Goal: Use online tool/utility

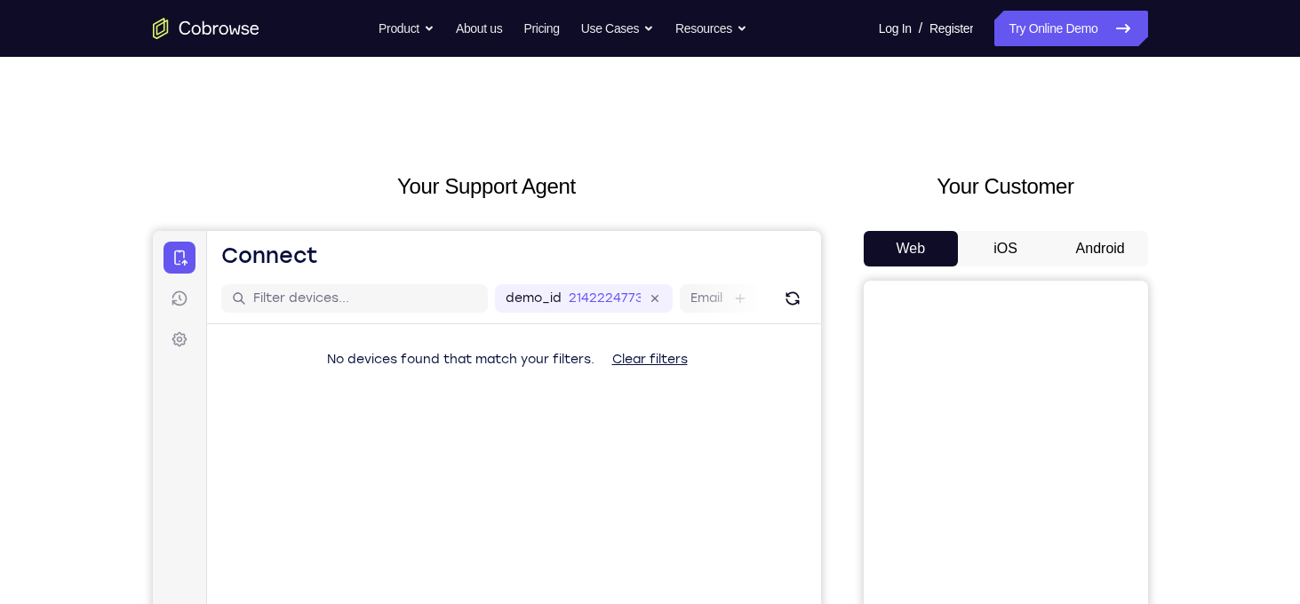
click at [1079, 253] on button "Android" at bounding box center [1100, 249] width 95 height 36
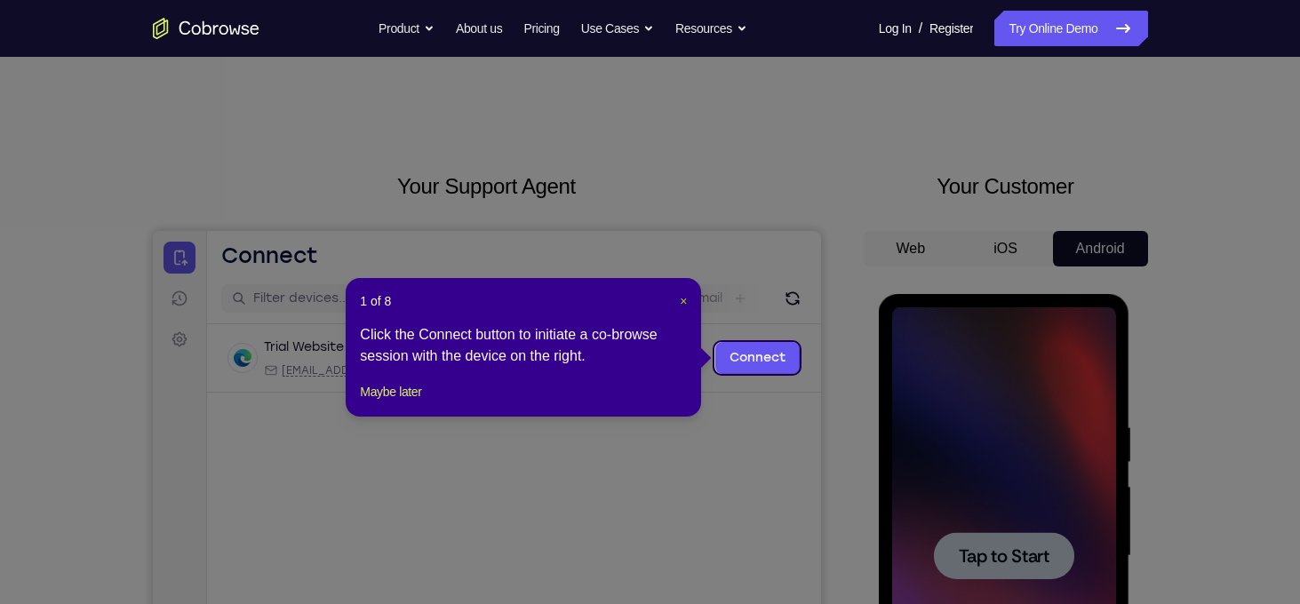
click at [681, 308] on button "×" at bounding box center [683, 301] width 7 height 18
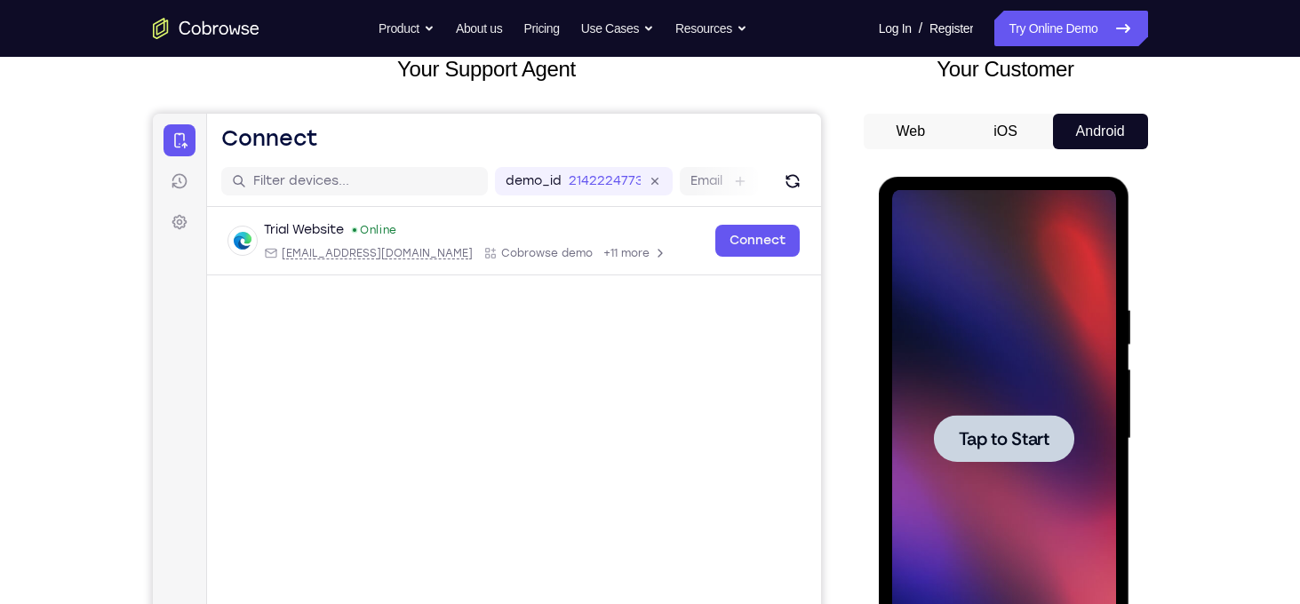
scroll to position [121, 0]
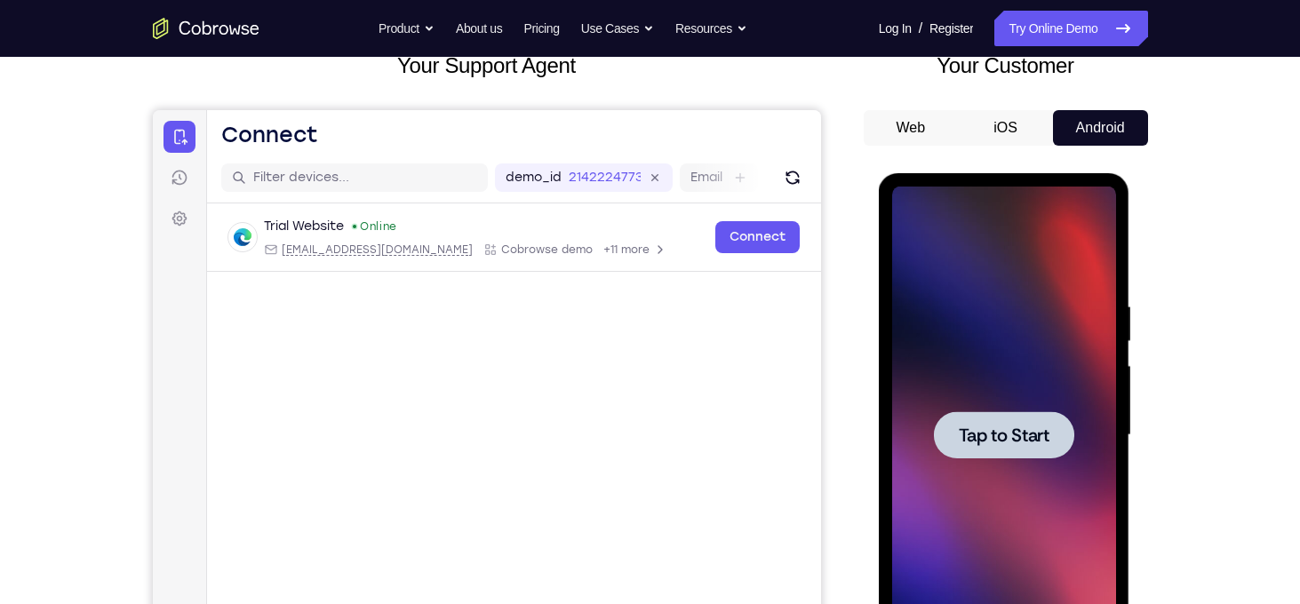
click at [1028, 450] on div at bounding box center [1004, 434] width 140 height 47
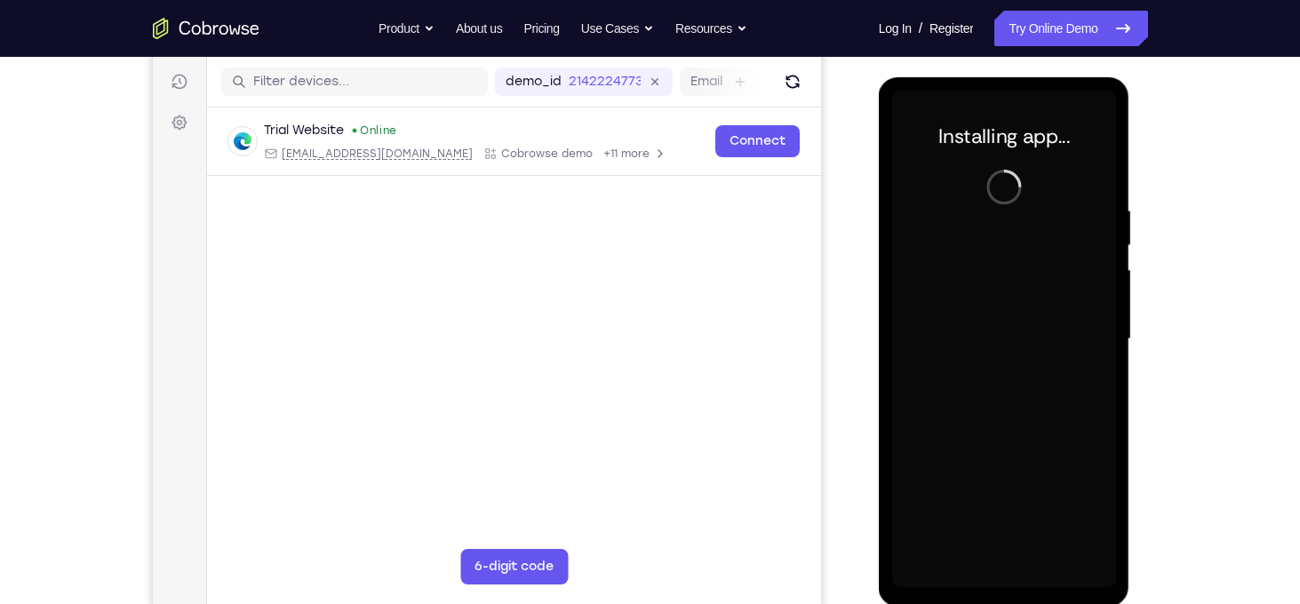
scroll to position [226, 0]
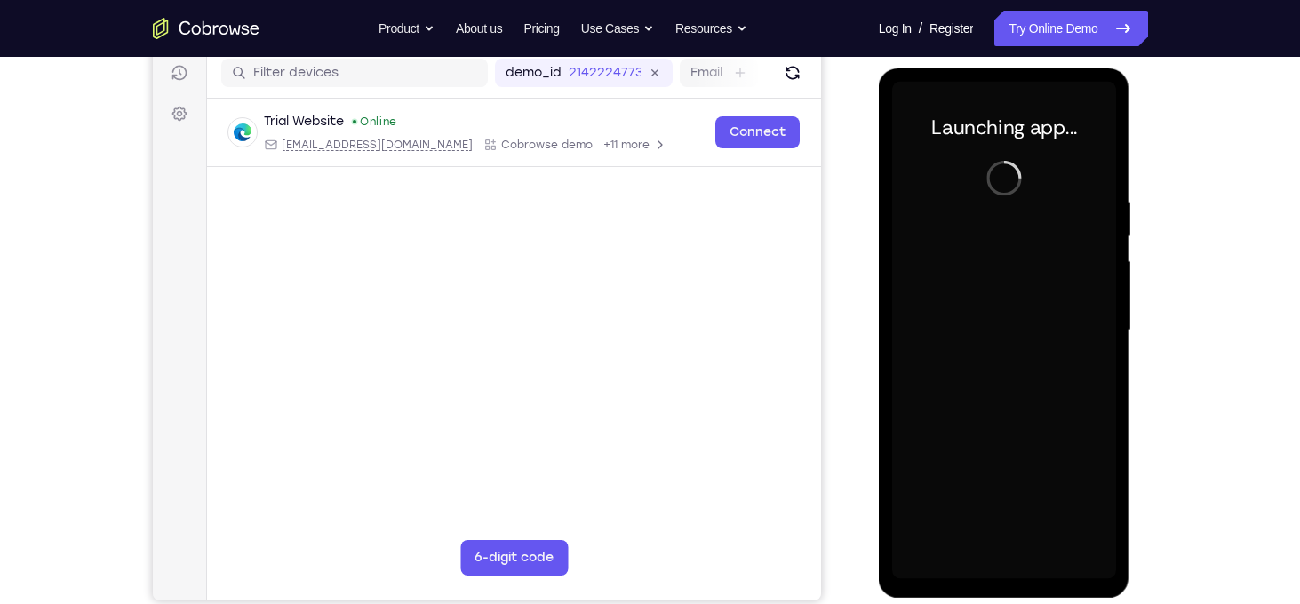
click at [1008, 578] on div at bounding box center [1004, 331] width 224 height 498
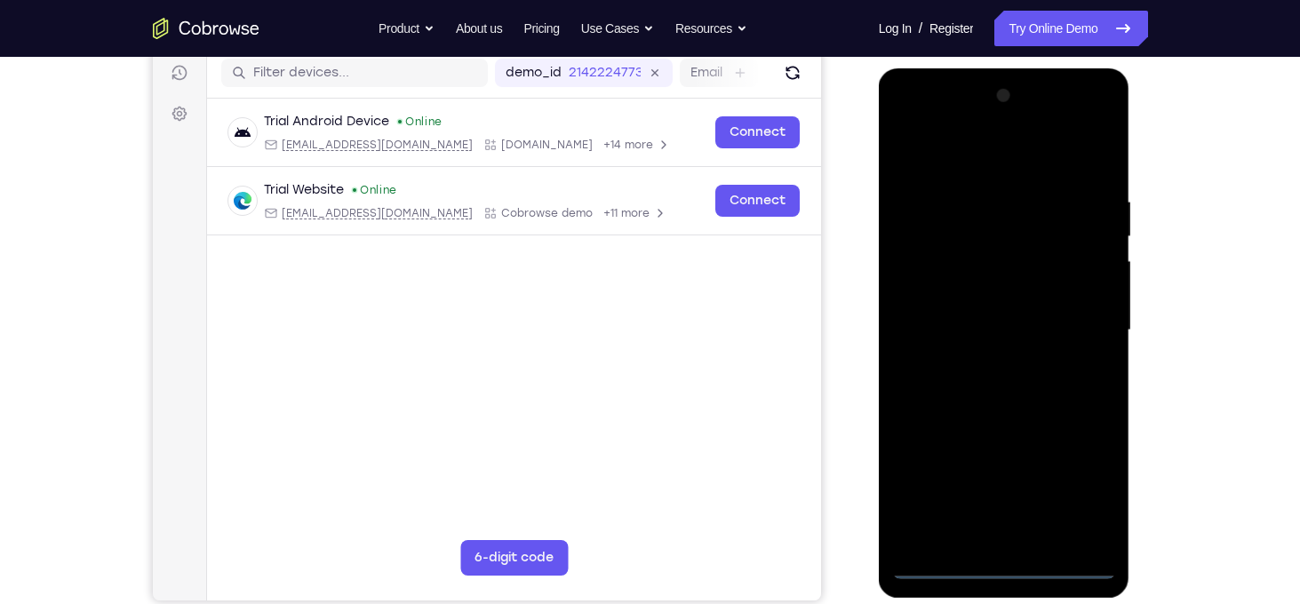
click at [1079, 493] on div at bounding box center [1004, 331] width 224 height 498
click at [933, 154] on div at bounding box center [1004, 331] width 224 height 498
click at [1085, 331] on div at bounding box center [1004, 331] width 224 height 498
click at [986, 362] on div at bounding box center [1004, 331] width 224 height 498
click at [978, 315] on div at bounding box center [1004, 331] width 224 height 498
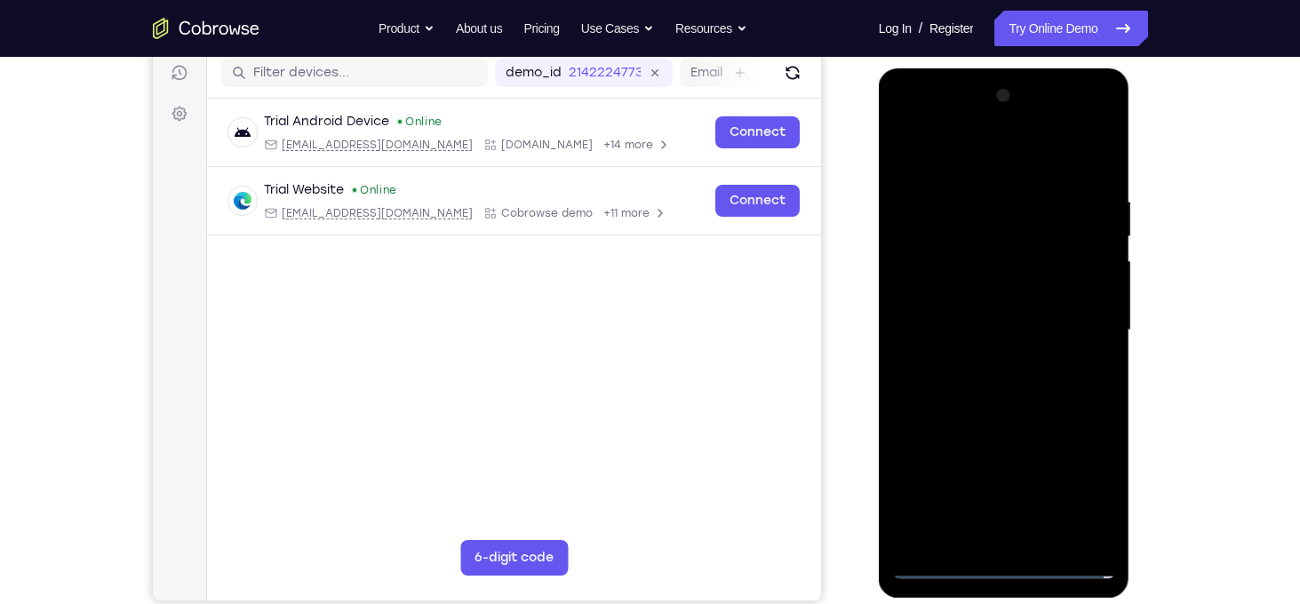
click at [976, 294] on div at bounding box center [1004, 331] width 224 height 498
click at [993, 324] on div at bounding box center [1004, 331] width 224 height 498
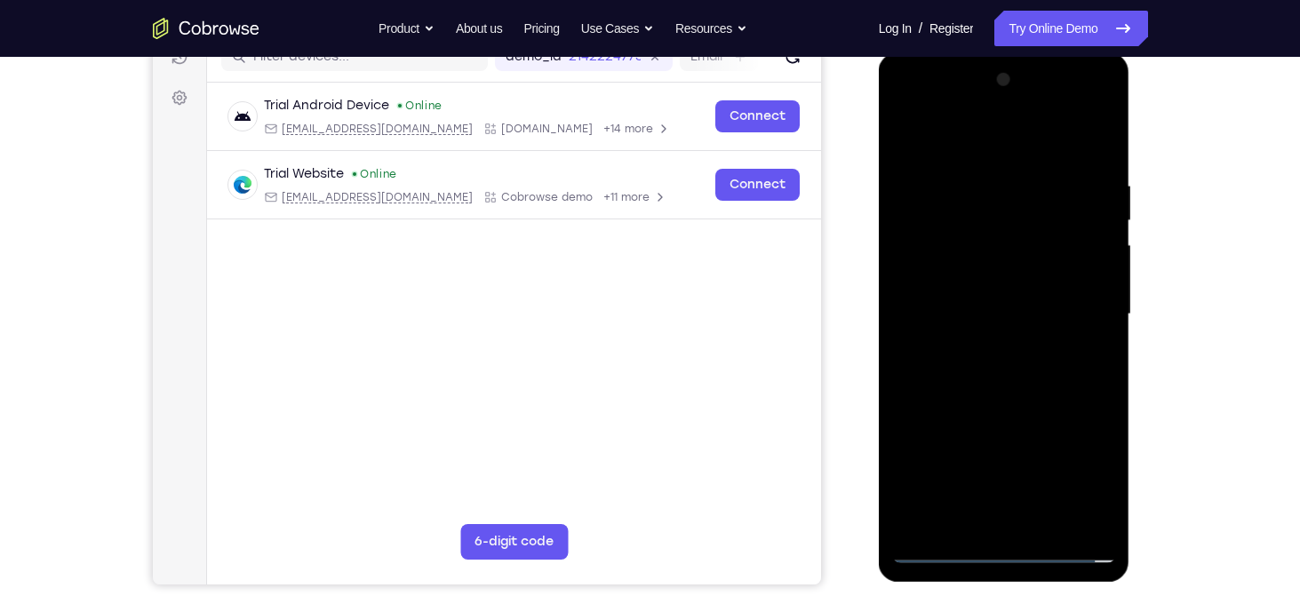
scroll to position [243, 0]
click at [1025, 377] on div at bounding box center [1004, 314] width 224 height 498
click at [1051, 527] on div at bounding box center [1004, 314] width 224 height 498
click at [1030, 413] on div at bounding box center [1004, 314] width 224 height 498
drag, startPoint x: 975, startPoint y: 145, endPoint x: 950, endPoint y: 30, distance: 117.3
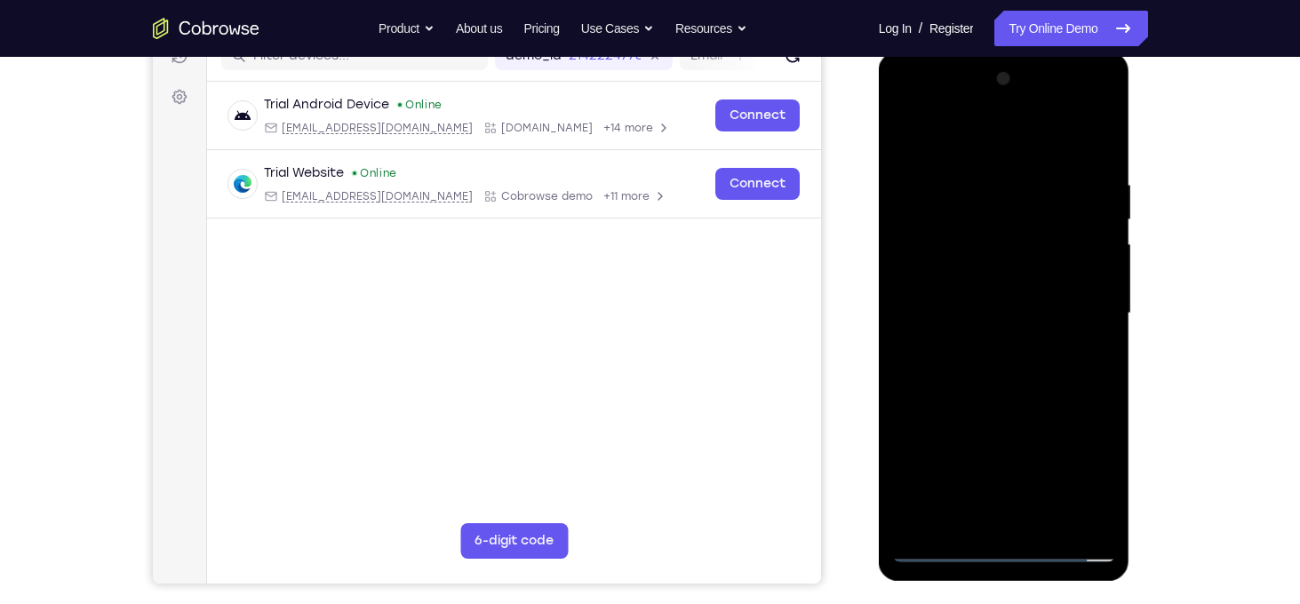
click at [950, 52] on html "Online web based iOS Simulators and Android Emulators. Run iPhone, iPad, Mobile…" at bounding box center [1005, 318] width 253 height 533
click at [912, 136] on div at bounding box center [1004, 314] width 224 height 498
click at [1103, 135] on div at bounding box center [1004, 314] width 224 height 498
click at [916, 232] on div at bounding box center [1004, 314] width 224 height 498
click at [1071, 247] on div at bounding box center [1004, 314] width 224 height 498
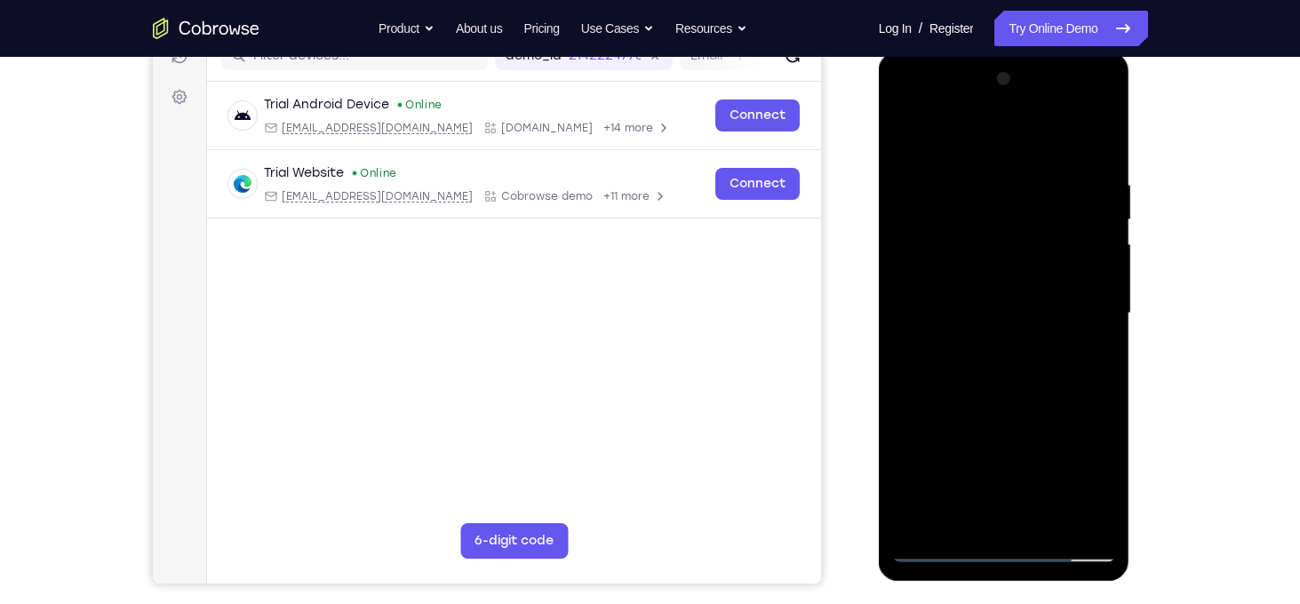
click at [1091, 258] on div at bounding box center [1004, 314] width 224 height 498
click at [955, 227] on div at bounding box center [1004, 314] width 224 height 498
click at [968, 273] on div at bounding box center [1004, 314] width 224 height 498
click at [912, 166] on div at bounding box center [1004, 314] width 224 height 498
click at [1083, 332] on div at bounding box center [1004, 314] width 224 height 498
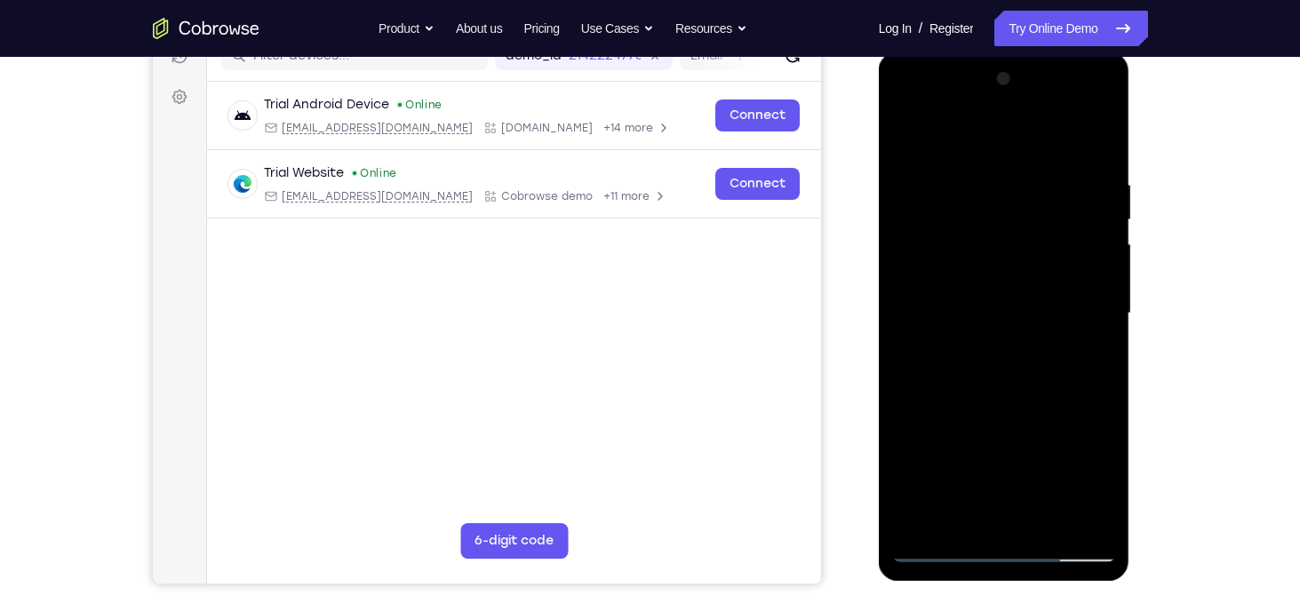
click at [906, 134] on div at bounding box center [1004, 314] width 224 height 498
click at [911, 290] on div at bounding box center [1004, 314] width 224 height 498
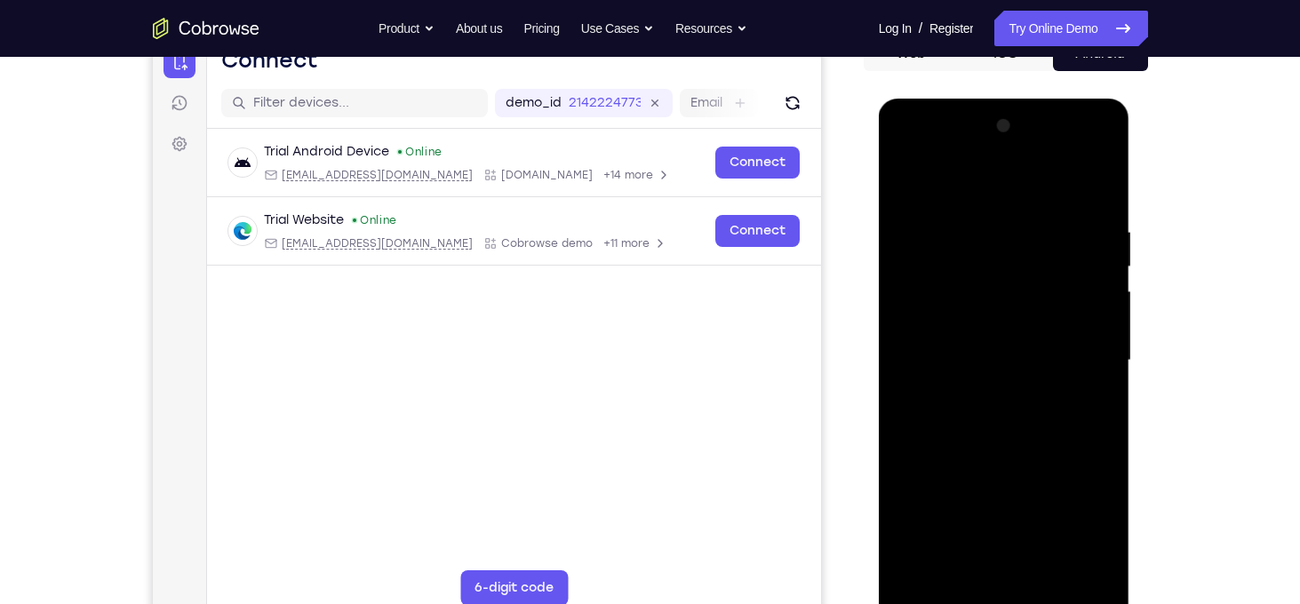
scroll to position [195, 0]
click at [1105, 309] on div at bounding box center [1004, 362] width 224 height 498
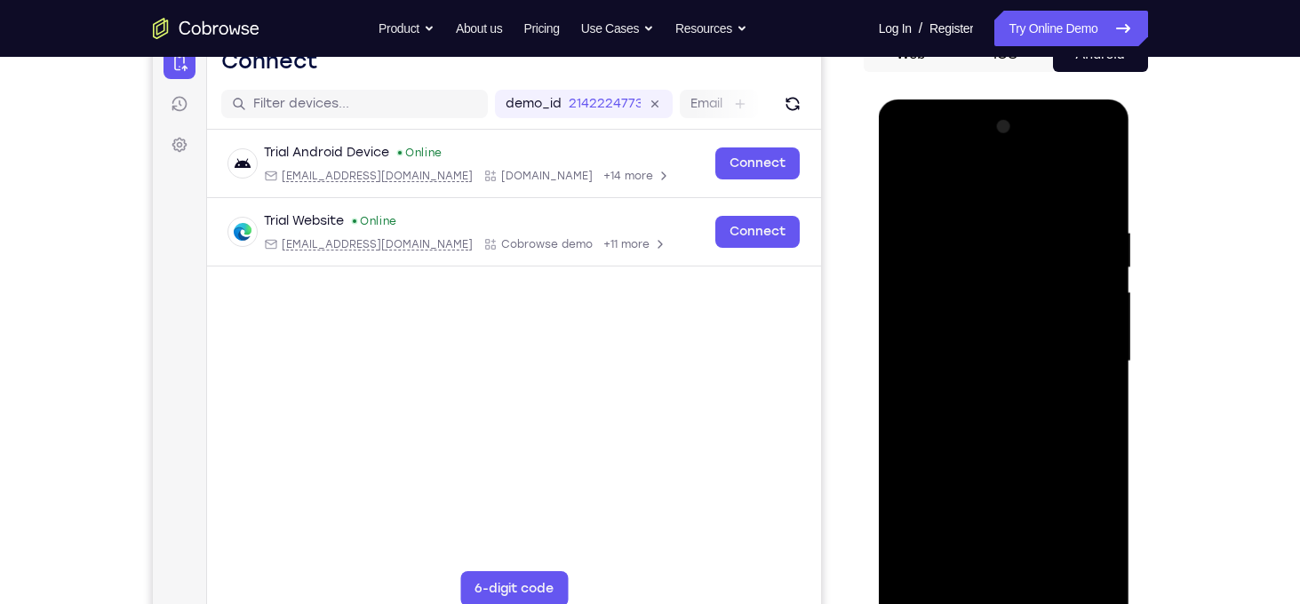
click at [1105, 309] on div at bounding box center [1004, 362] width 224 height 498
click at [1078, 528] on div at bounding box center [1004, 362] width 224 height 498
click at [909, 264] on div at bounding box center [1004, 362] width 224 height 498
click at [1100, 138] on div at bounding box center [1004, 362] width 224 height 498
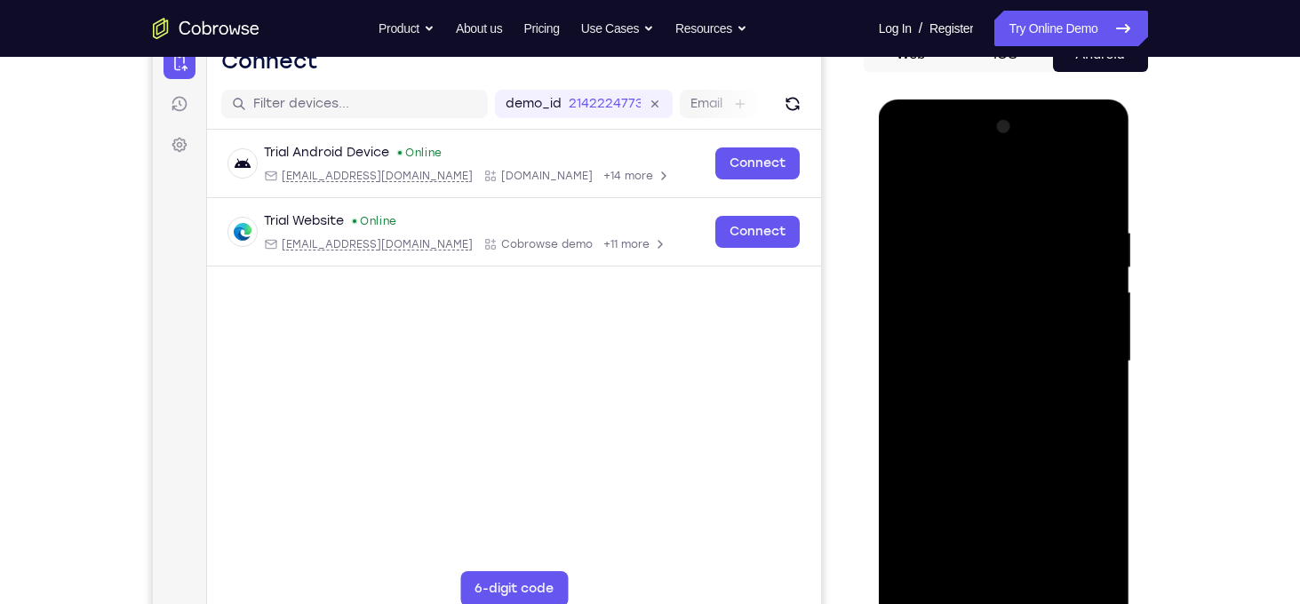
click at [902, 183] on div at bounding box center [1004, 362] width 224 height 498
click at [906, 186] on div at bounding box center [1004, 362] width 224 height 498
click at [976, 209] on div at bounding box center [1004, 362] width 224 height 498
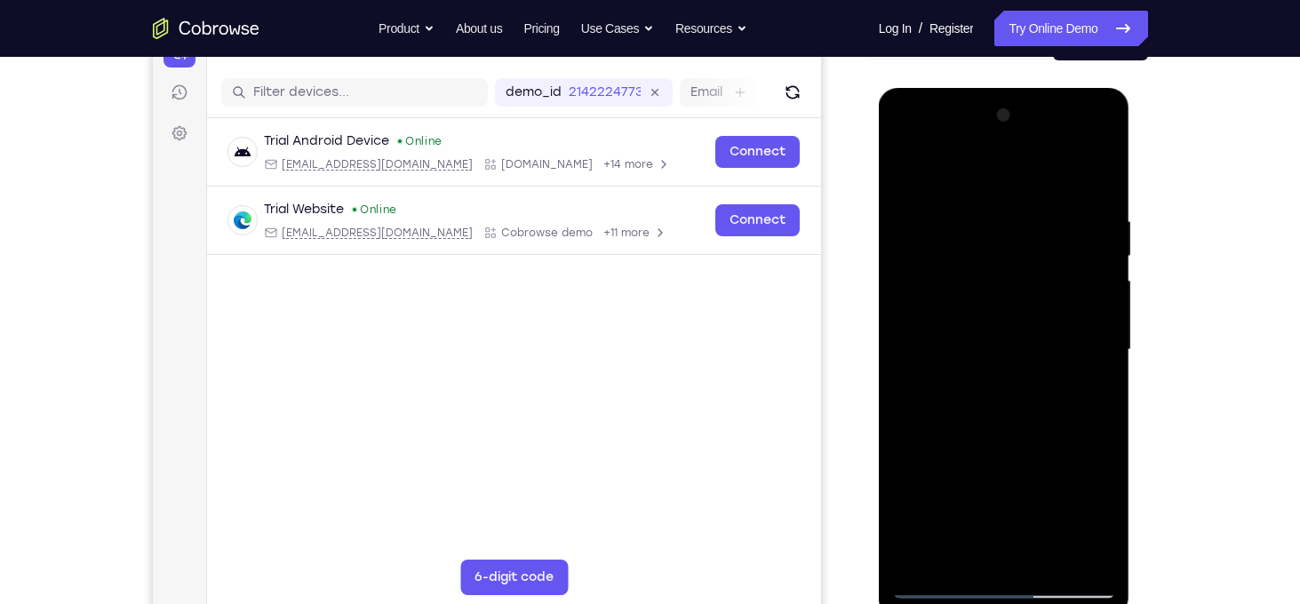
scroll to position [207, 0]
click at [992, 211] on div at bounding box center [1004, 349] width 224 height 498
click at [1093, 310] on div at bounding box center [1004, 349] width 224 height 498
click at [1098, 320] on div at bounding box center [1004, 349] width 224 height 498
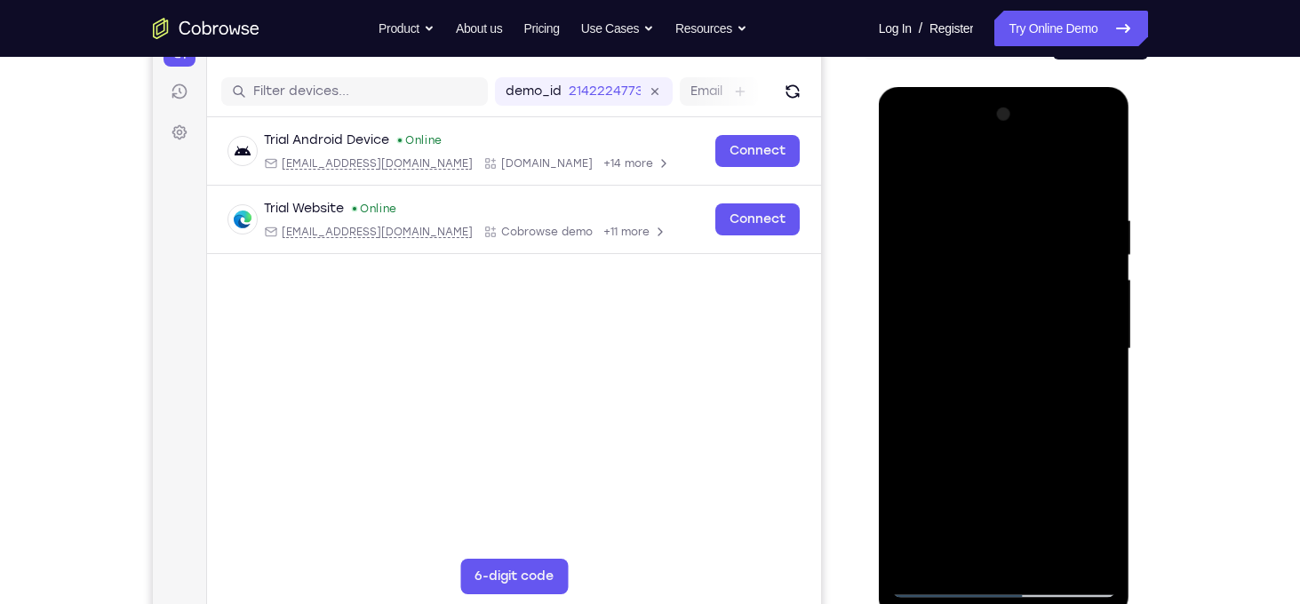
click at [1098, 320] on div at bounding box center [1004, 349] width 224 height 498
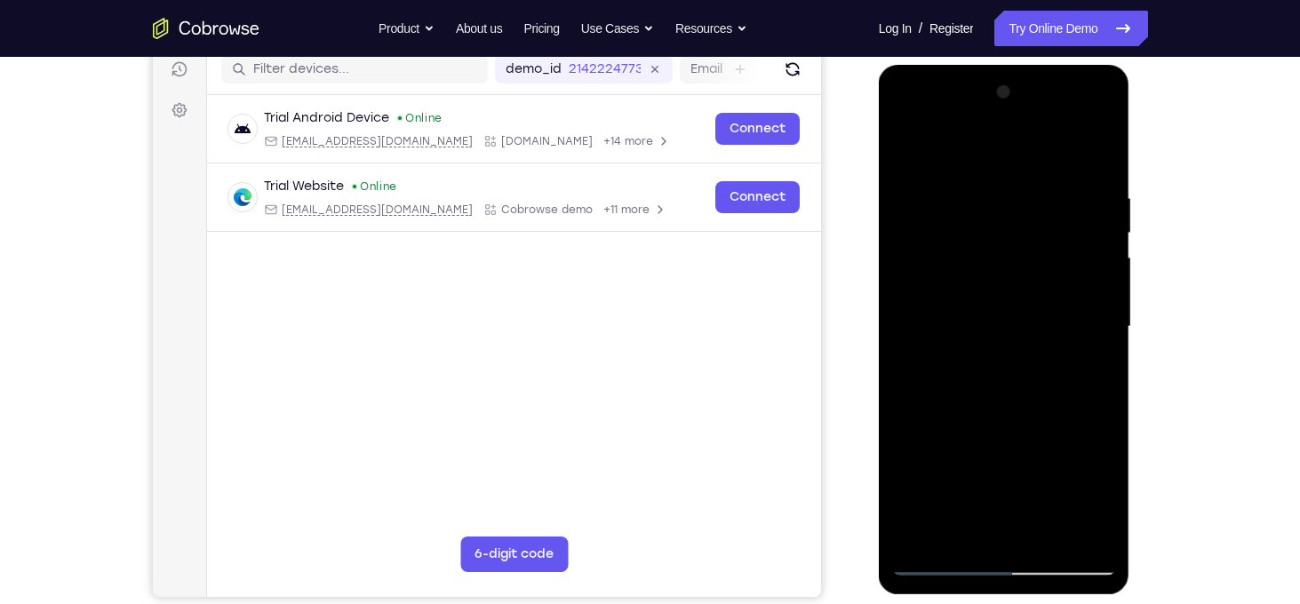
scroll to position [230, 0]
click at [1083, 370] on div at bounding box center [1004, 326] width 224 height 498
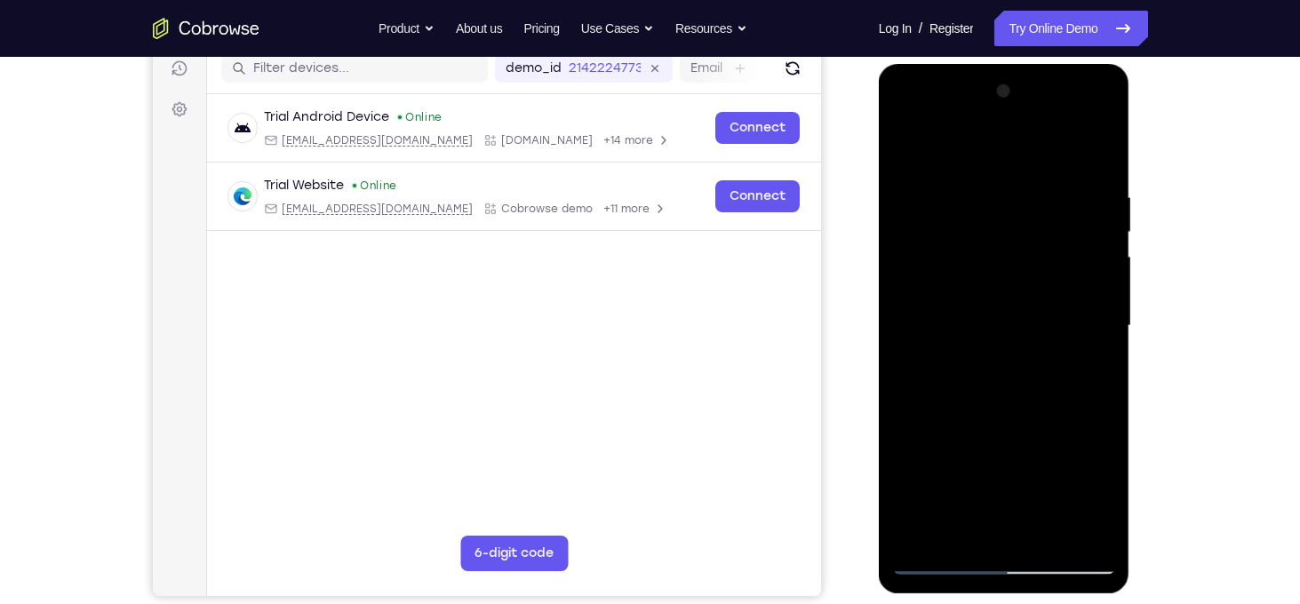
click at [1083, 370] on div at bounding box center [1004, 326] width 224 height 498
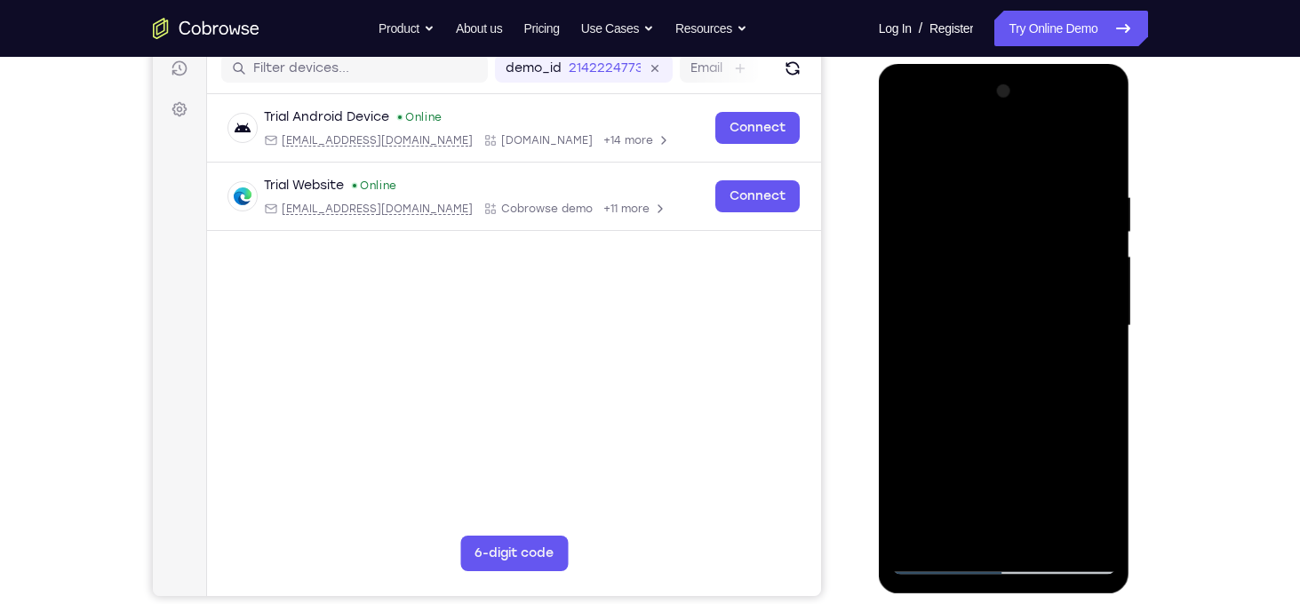
click at [1083, 370] on div at bounding box center [1004, 326] width 224 height 498
click at [907, 307] on div at bounding box center [1004, 326] width 224 height 498
click at [1080, 346] on div at bounding box center [1004, 326] width 224 height 498
click at [1093, 343] on div at bounding box center [1004, 326] width 224 height 498
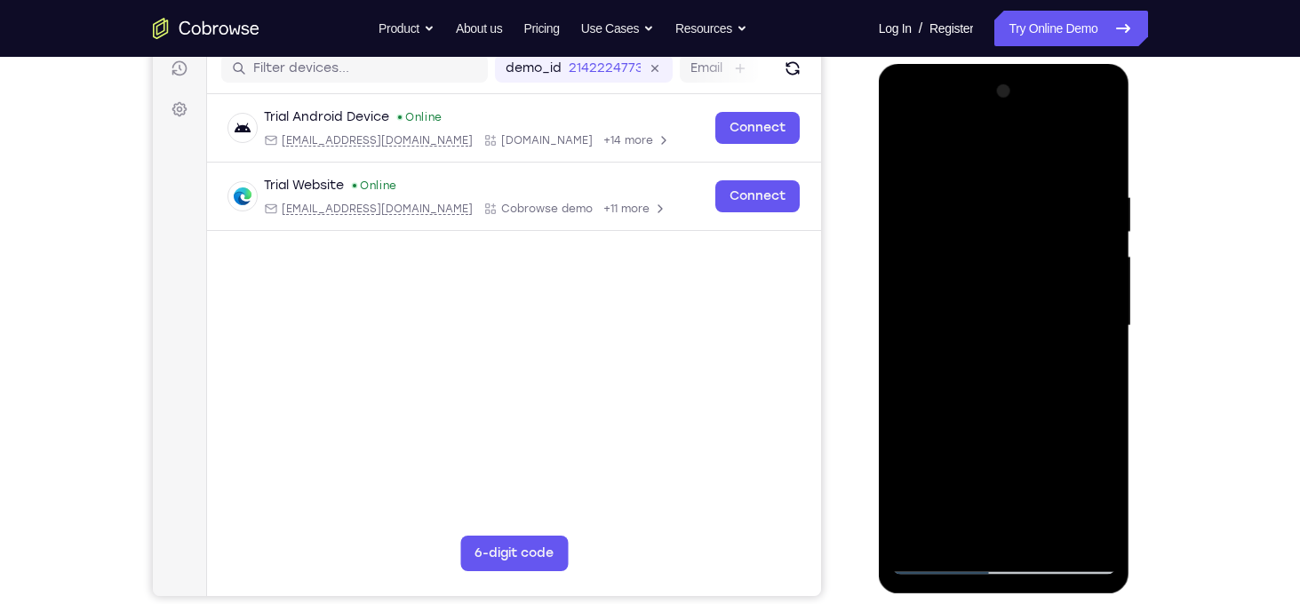
click at [1093, 343] on div at bounding box center [1004, 326] width 224 height 498
click at [1095, 331] on div at bounding box center [1004, 326] width 224 height 498
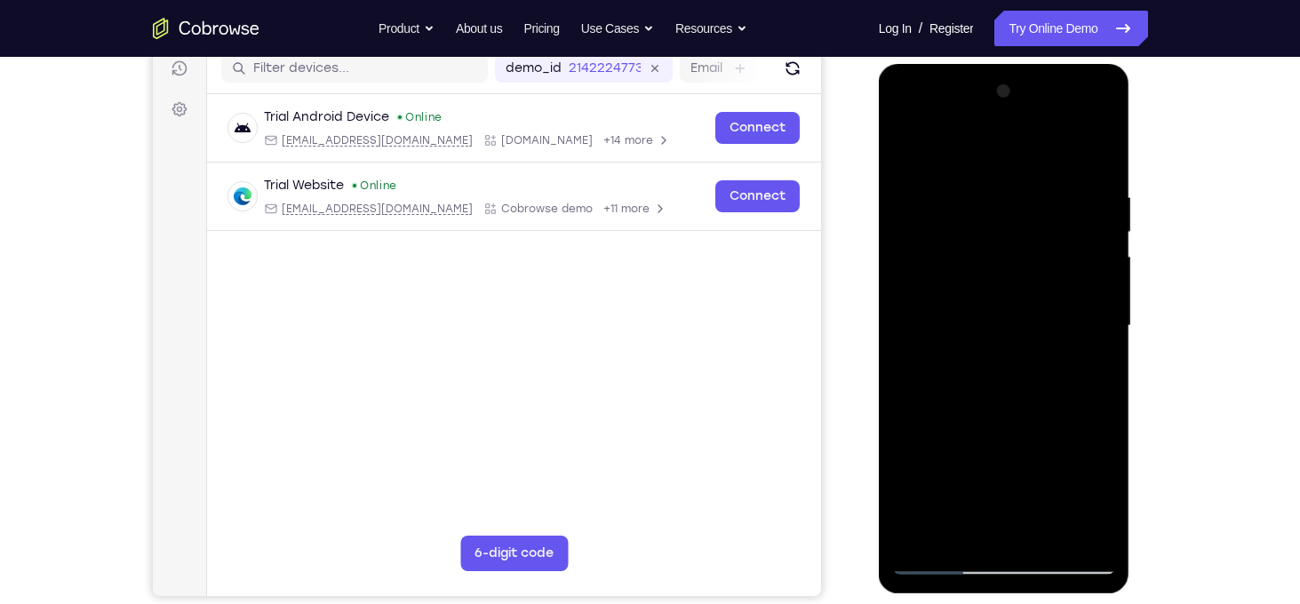
click at [910, 344] on div at bounding box center [1004, 326] width 224 height 498
click at [1088, 348] on div at bounding box center [1004, 326] width 224 height 498
click at [1099, 339] on div at bounding box center [1004, 326] width 224 height 498
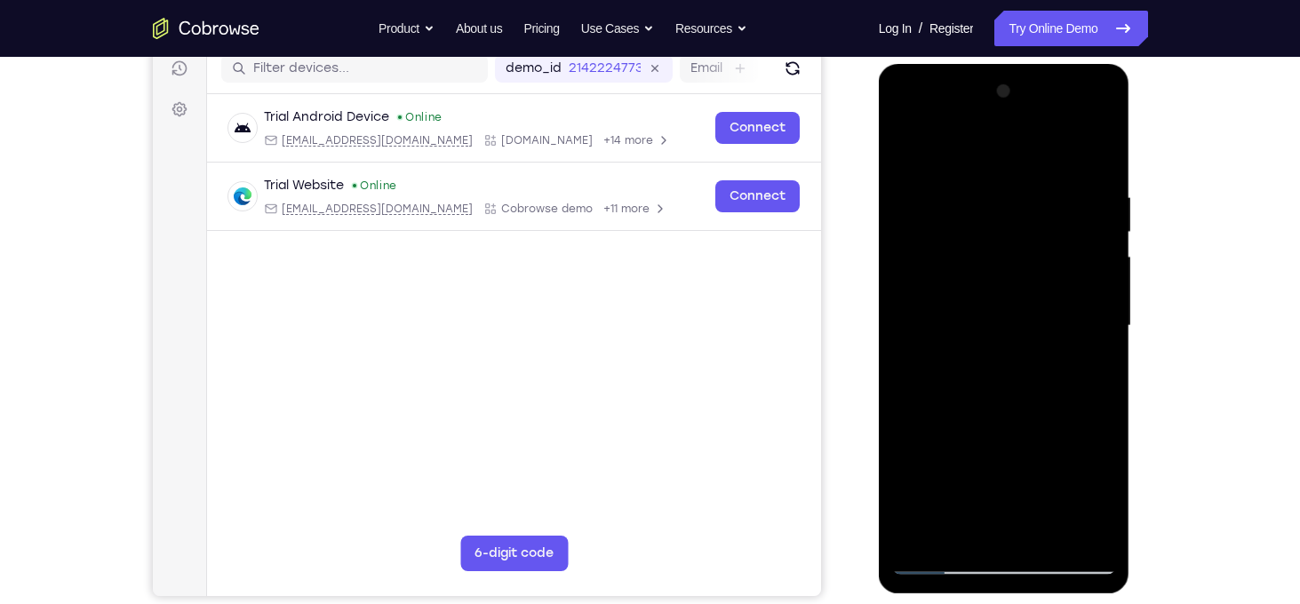
click at [1099, 339] on div at bounding box center [1004, 326] width 224 height 498
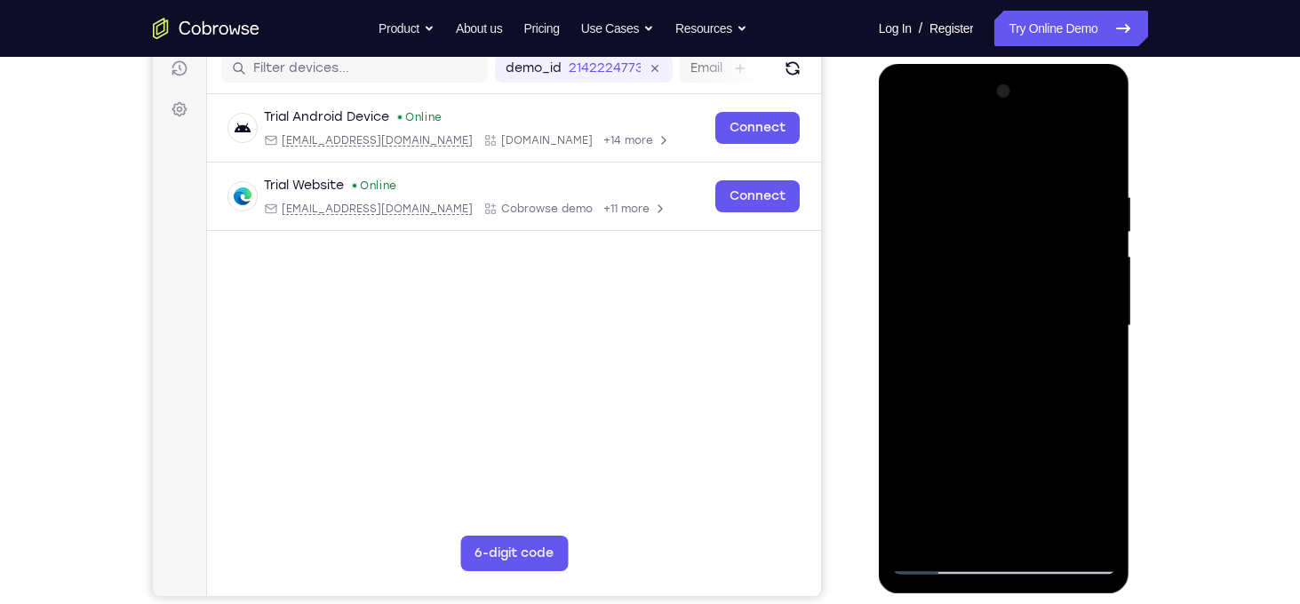
click at [1099, 339] on div at bounding box center [1004, 326] width 224 height 498
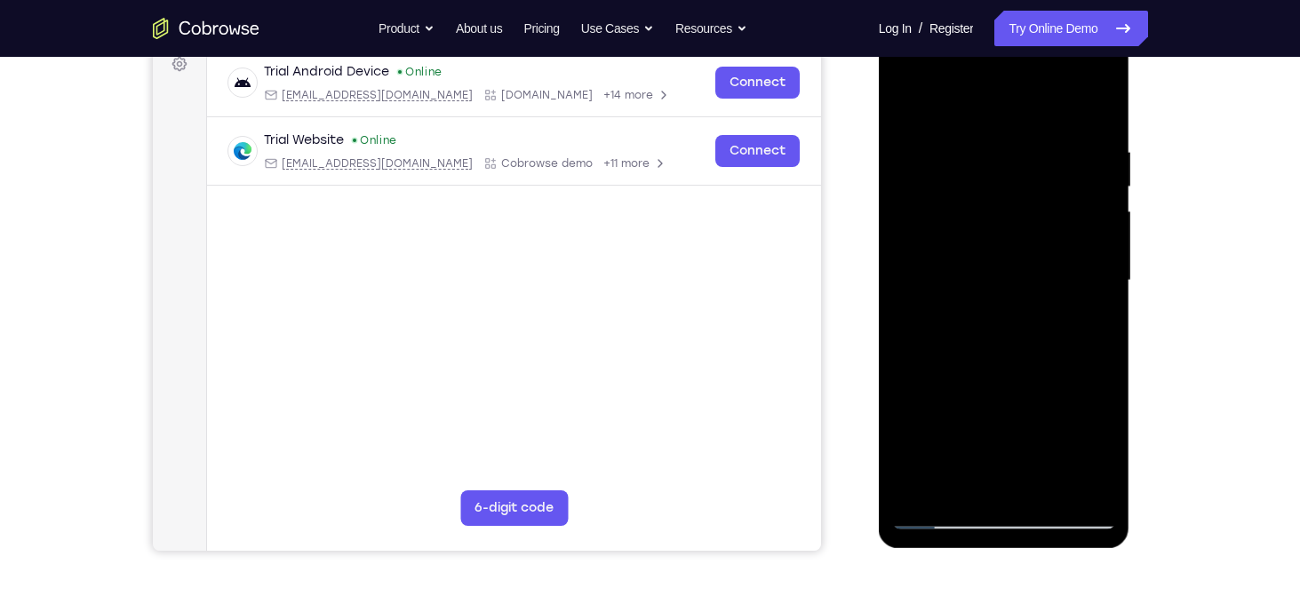
scroll to position [277, 0]
click at [1099, 339] on div at bounding box center [1004, 279] width 224 height 498
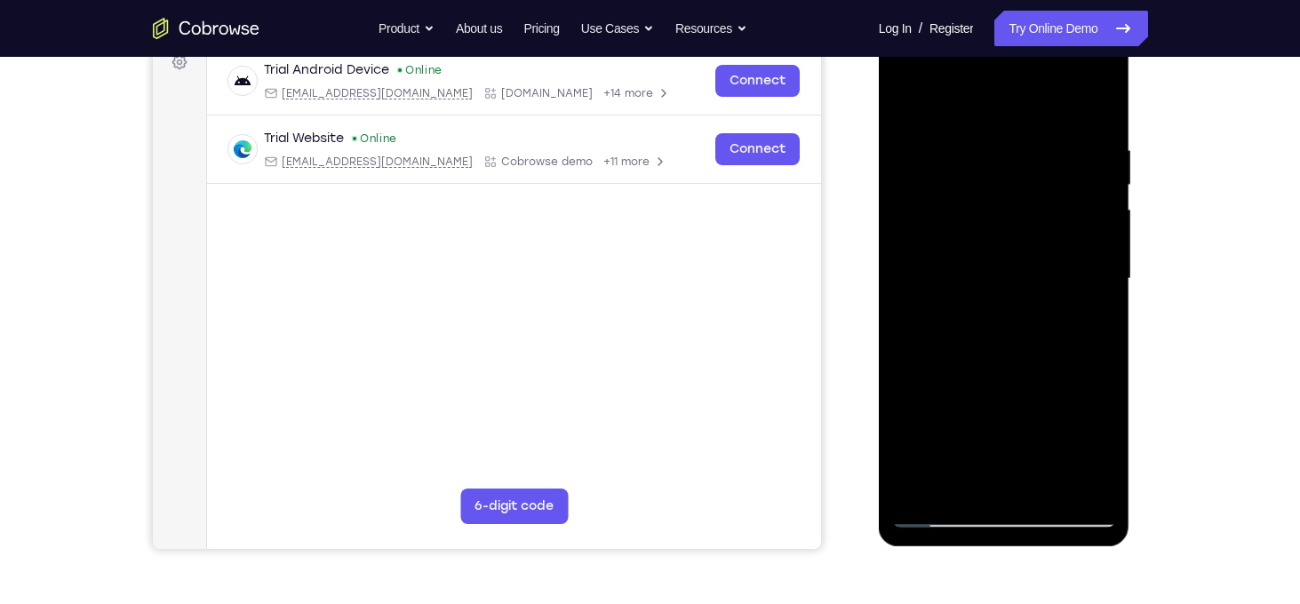
click at [1099, 339] on div at bounding box center [1004, 279] width 224 height 498
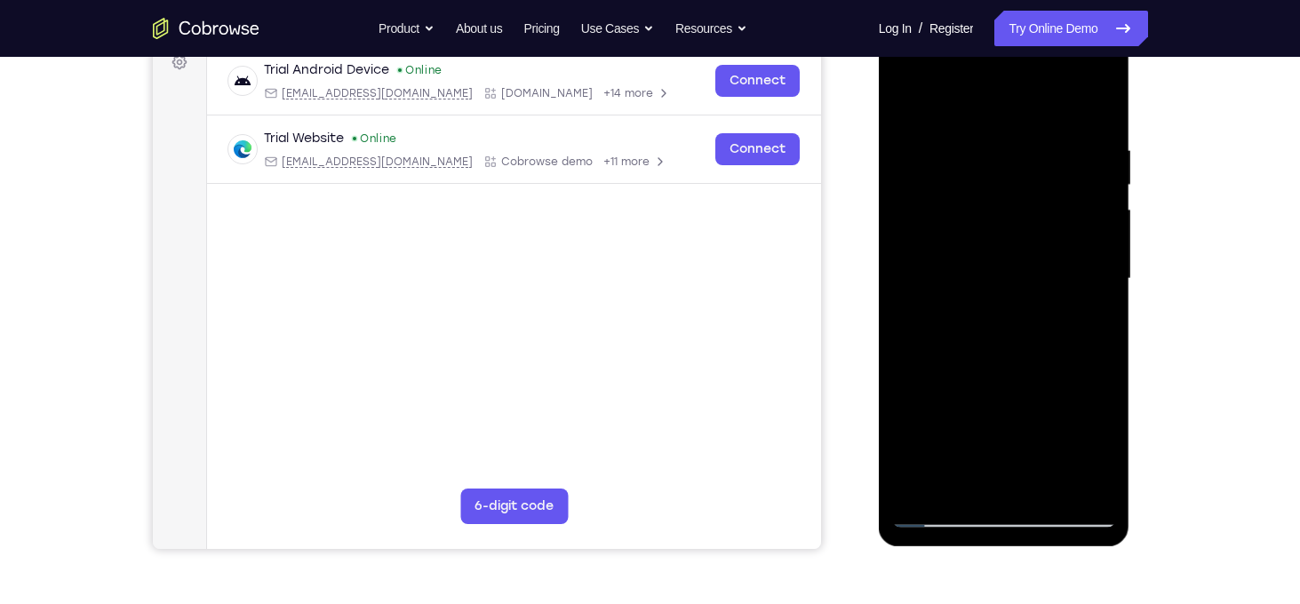
click at [1099, 339] on div at bounding box center [1004, 279] width 224 height 498
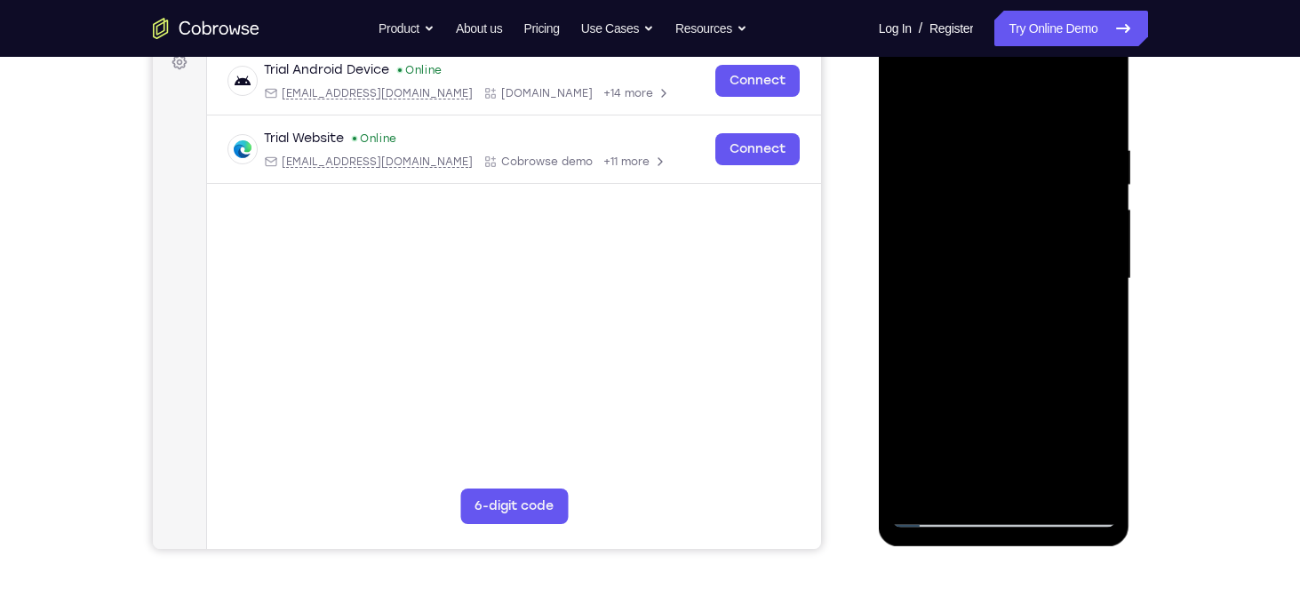
click at [1099, 339] on div at bounding box center [1004, 279] width 224 height 498
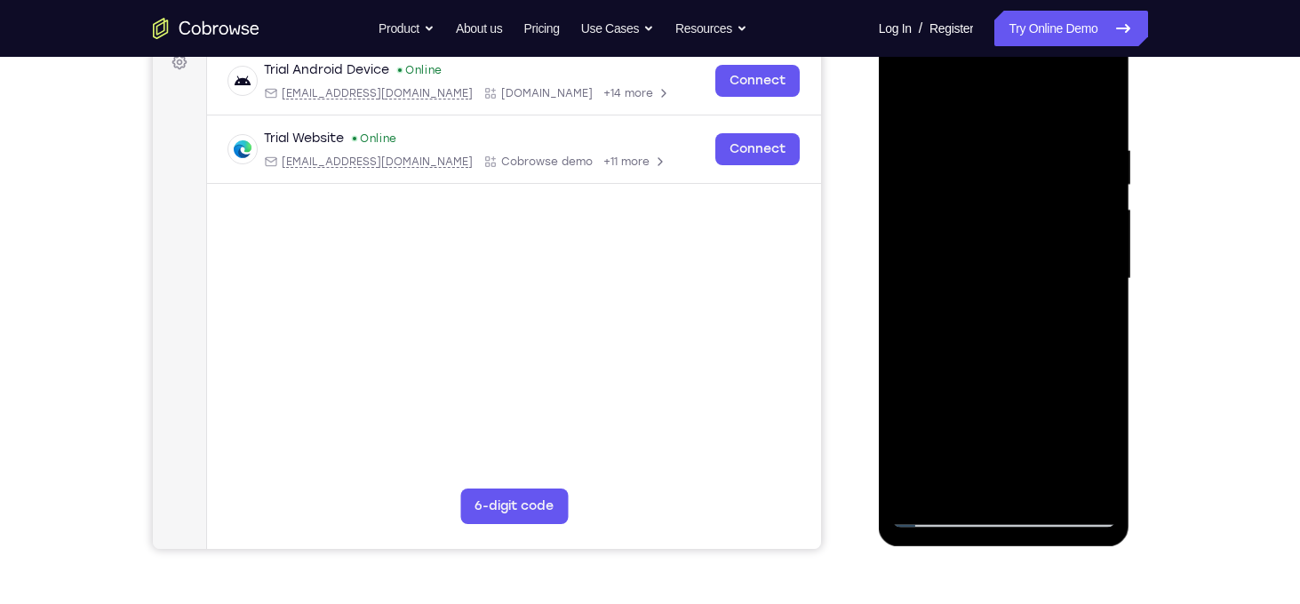
click at [1099, 339] on div at bounding box center [1004, 279] width 224 height 498
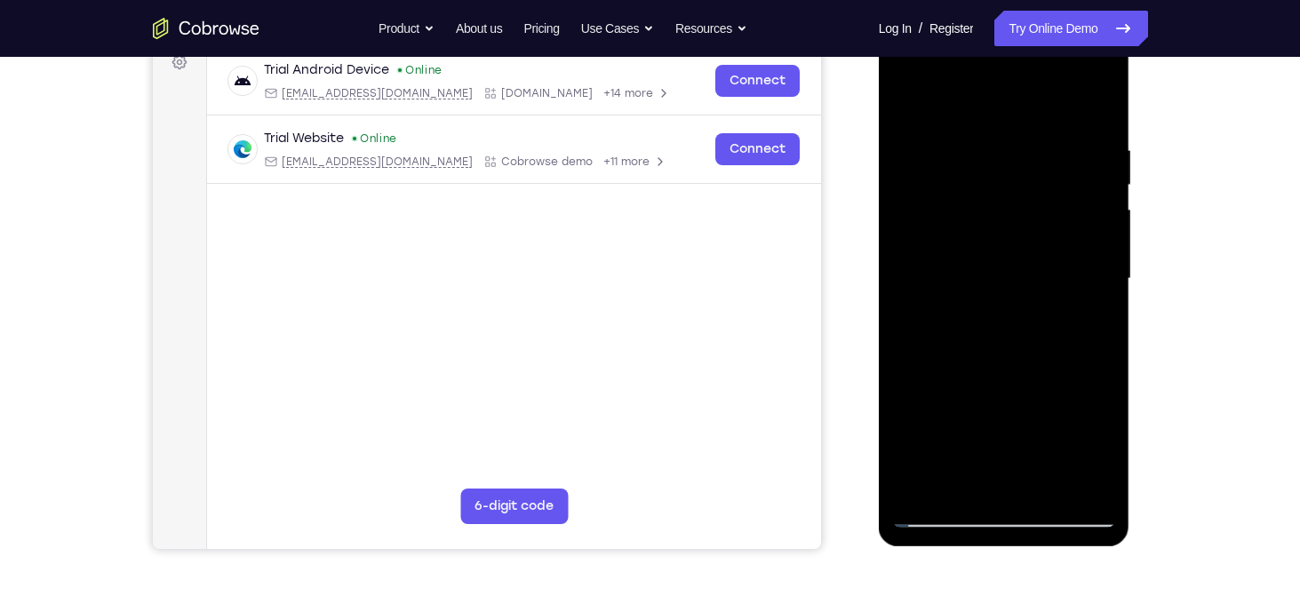
click at [1099, 339] on div at bounding box center [1004, 279] width 224 height 498
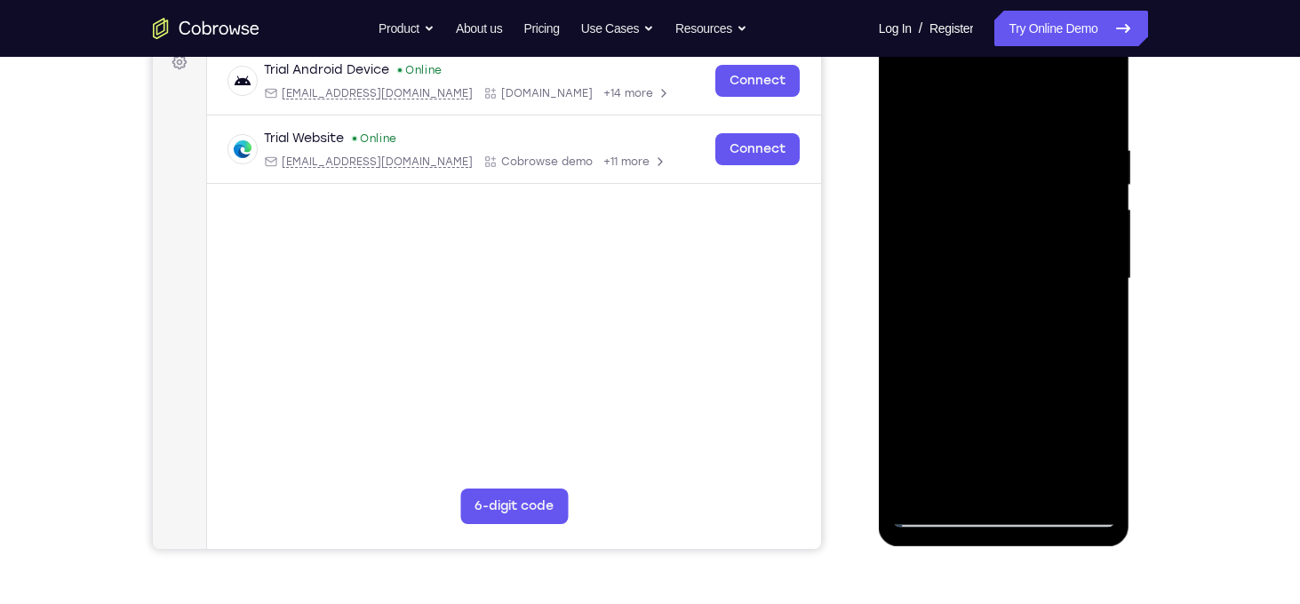
click at [1086, 247] on div at bounding box center [1004, 279] width 224 height 498
click at [928, 279] on div at bounding box center [1004, 279] width 224 height 498
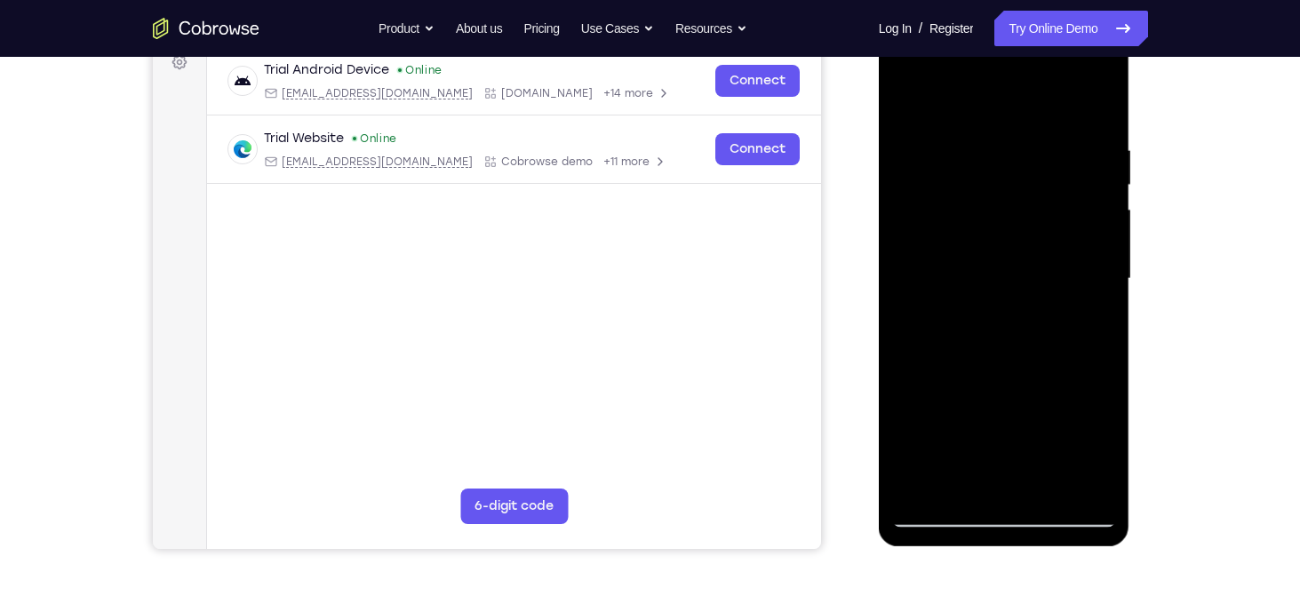
click at [916, 114] on div at bounding box center [1004, 279] width 224 height 498
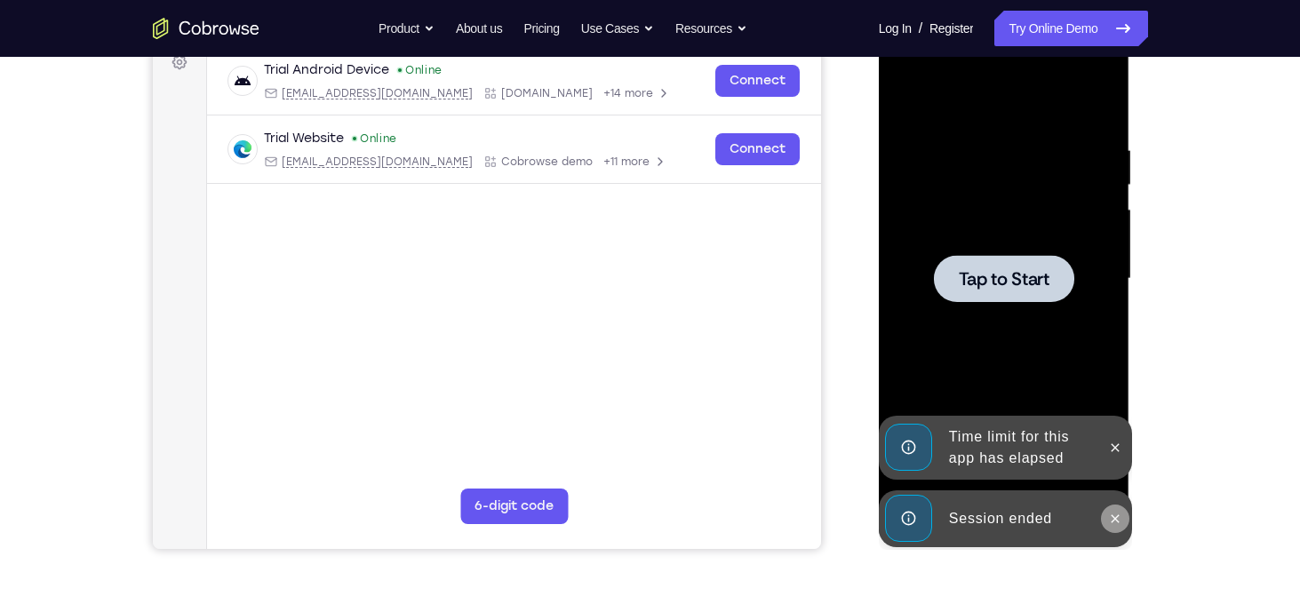
click at [1119, 506] on button at bounding box center [1115, 519] width 28 height 28
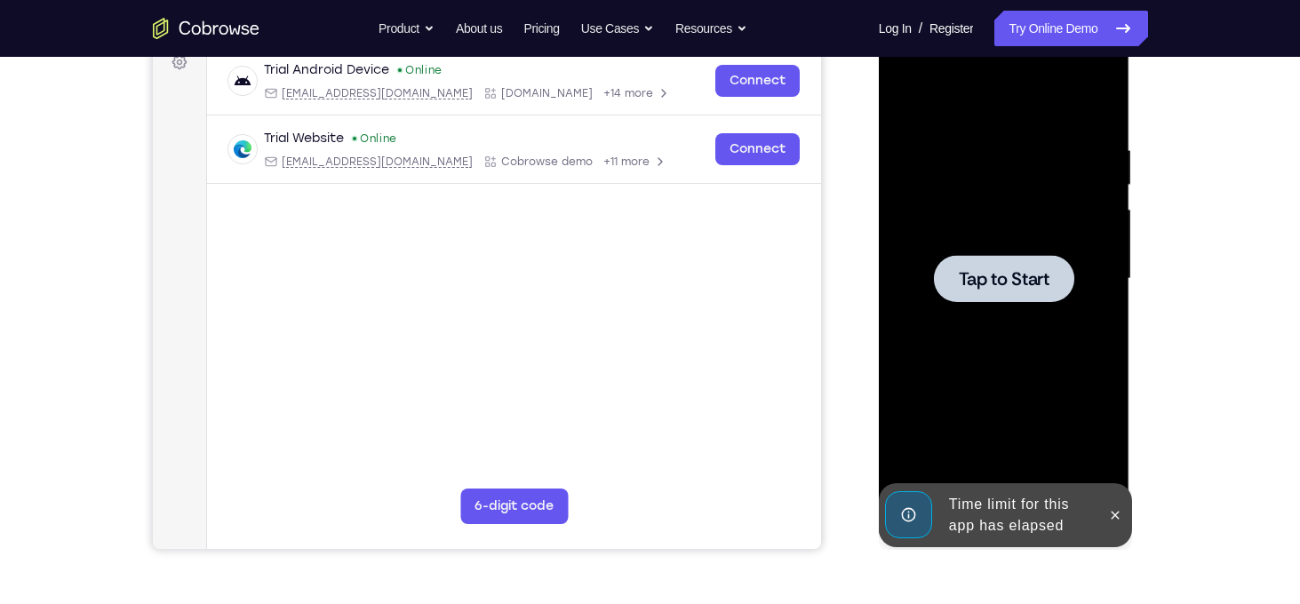
click at [1119, 522] on icon at bounding box center [1115, 515] width 14 height 14
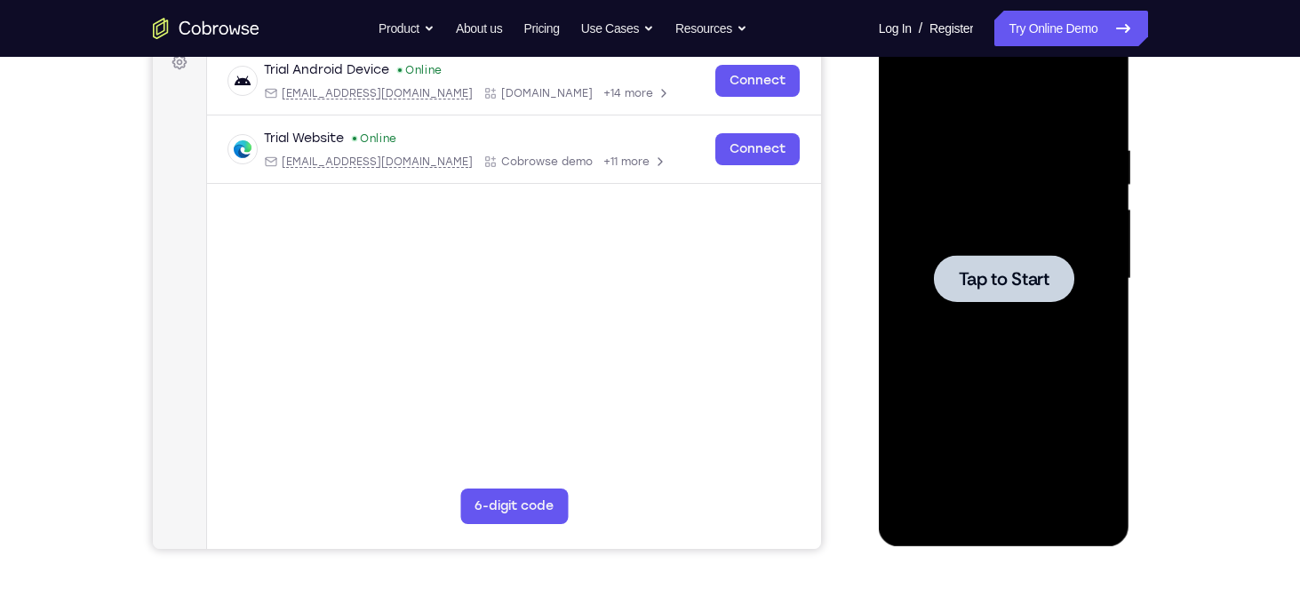
click at [994, 259] on div at bounding box center [1004, 278] width 140 height 47
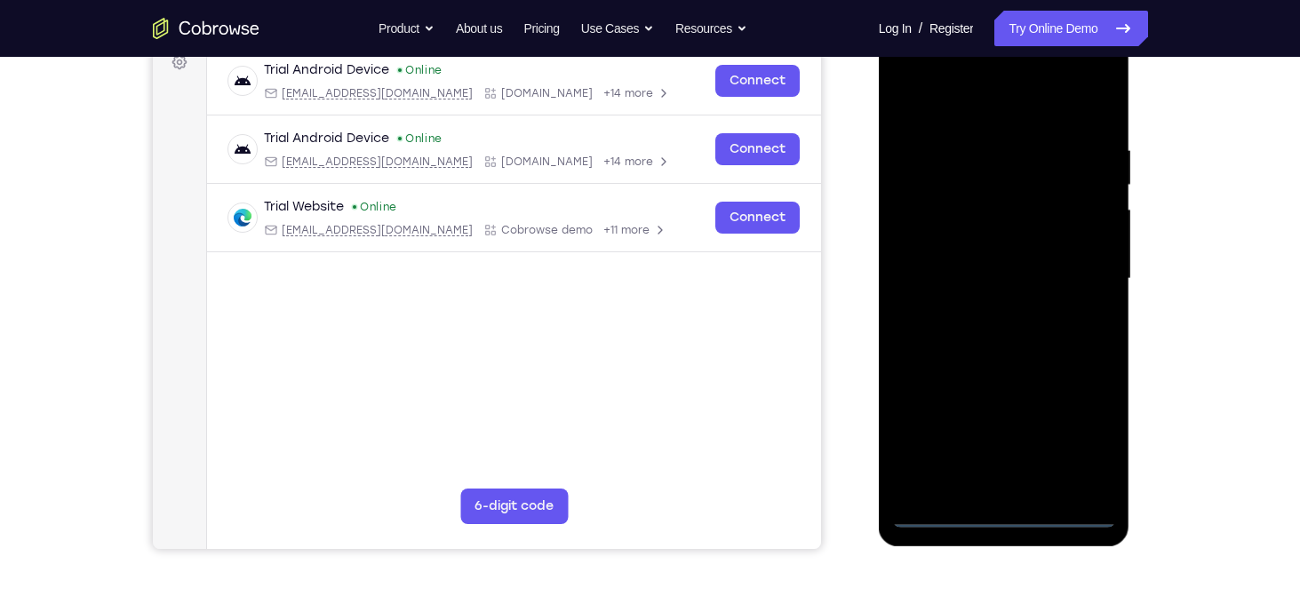
click at [1010, 512] on div at bounding box center [1004, 279] width 224 height 498
click at [1078, 434] on div at bounding box center [1004, 279] width 224 height 498
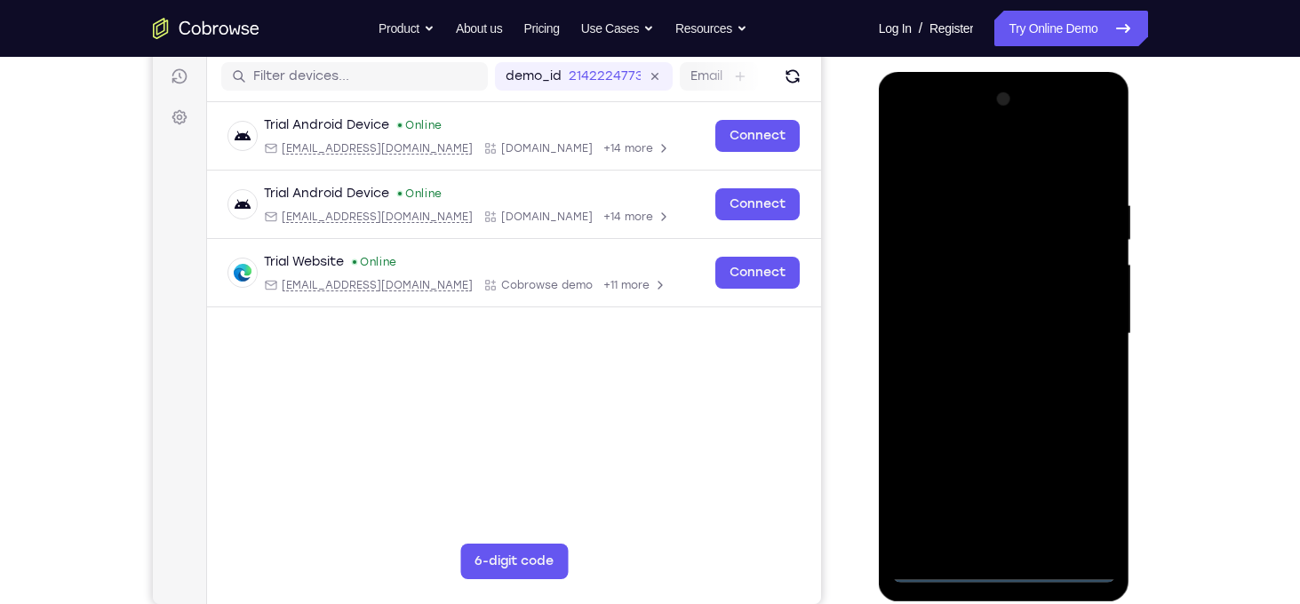
scroll to position [220, 0]
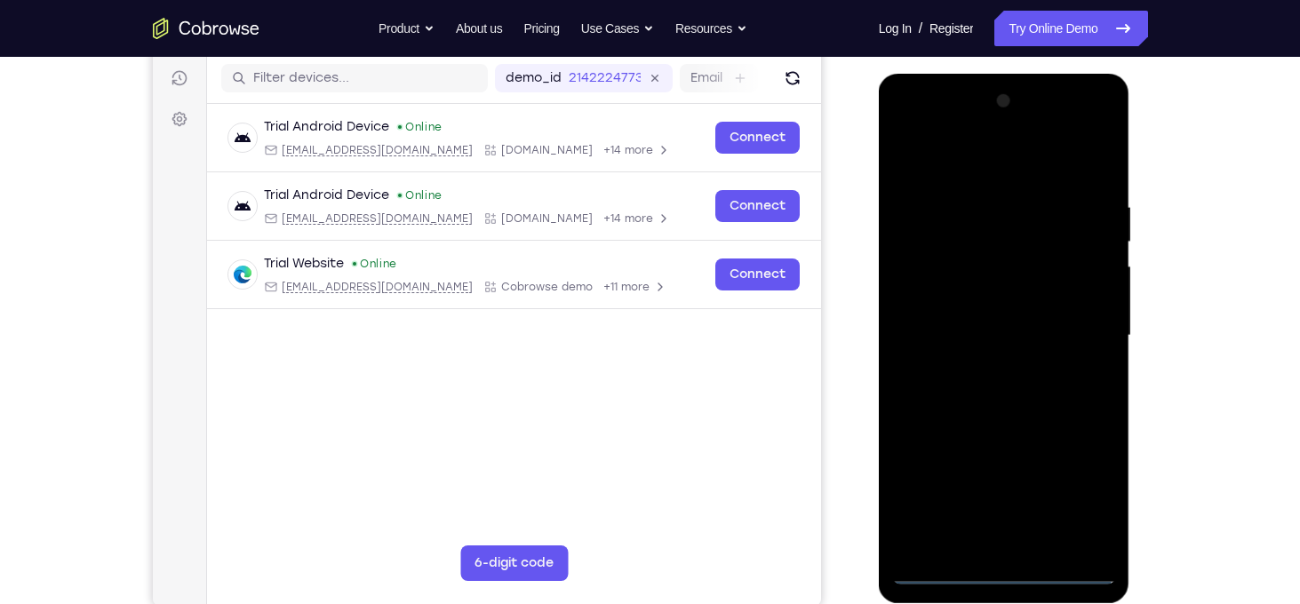
click at [925, 164] on div at bounding box center [1004, 336] width 224 height 498
click at [1023, 235] on div at bounding box center [1004, 336] width 224 height 498
click at [907, 301] on div at bounding box center [1004, 336] width 224 height 498
drag, startPoint x: 1035, startPoint y: 443, endPoint x: 998, endPoint y: 214, distance: 232.2
click at [998, 214] on div at bounding box center [1004, 336] width 224 height 498
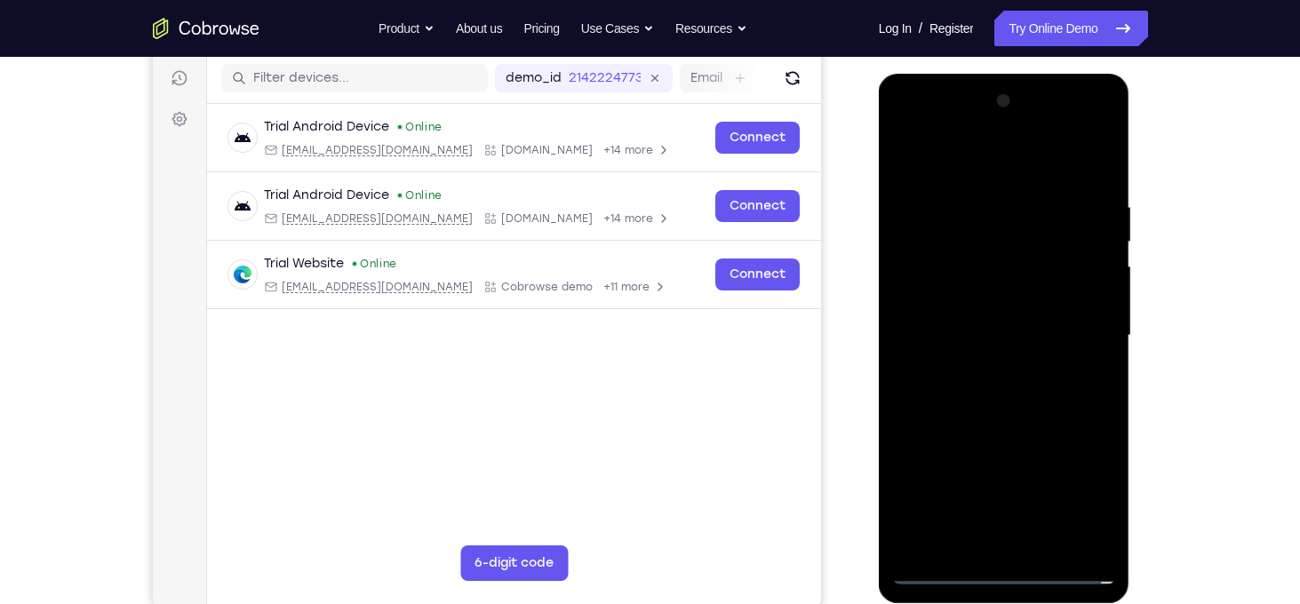
drag, startPoint x: 1041, startPoint y: 465, endPoint x: 1044, endPoint y: 279, distance: 185.7
click at [1044, 279] on div at bounding box center [1004, 336] width 224 height 498
click at [1019, 272] on div at bounding box center [1004, 336] width 224 height 498
click at [1053, 362] on div at bounding box center [1004, 336] width 224 height 498
click at [942, 419] on div at bounding box center [1004, 336] width 224 height 498
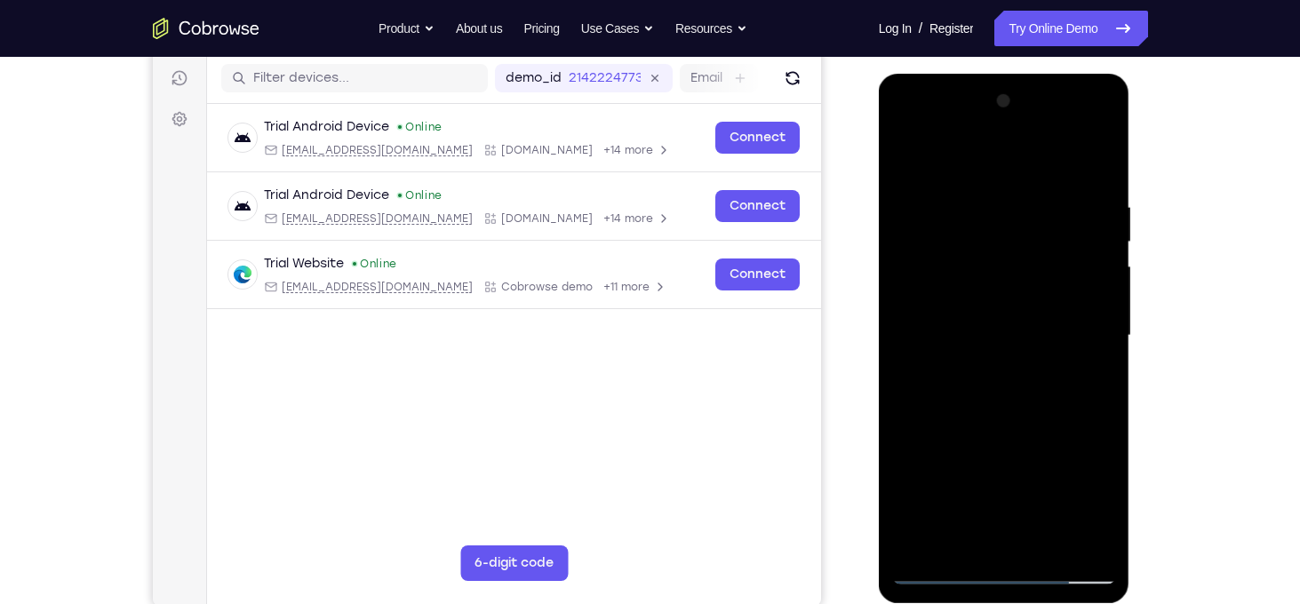
click at [1029, 340] on div at bounding box center [1004, 336] width 224 height 498
click at [1068, 333] on div at bounding box center [1004, 336] width 224 height 498
click at [1012, 315] on div at bounding box center [1004, 336] width 224 height 498
click at [947, 573] on div at bounding box center [1004, 336] width 224 height 498
drag, startPoint x: 1039, startPoint y: 434, endPoint x: 1065, endPoint y: 641, distance: 208.7
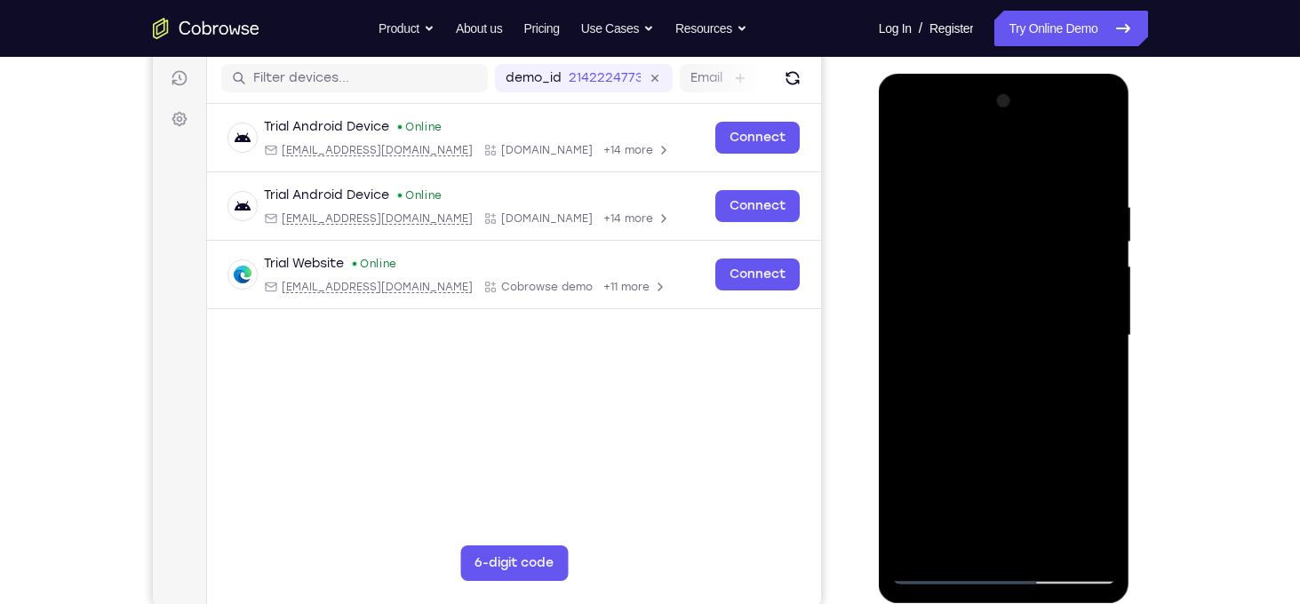
click at [1065, 603] on html "Online web based iOS Simulators and Android Emulators. Run iPhone, iPad, Mobile…" at bounding box center [1005, 340] width 253 height 533
click at [975, 339] on div at bounding box center [1004, 336] width 224 height 498
click at [992, 379] on div at bounding box center [1004, 336] width 224 height 498
click at [922, 418] on div at bounding box center [1004, 336] width 224 height 498
click at [929, 418] on div at bounding box center [1004, 336] width 224 height 498
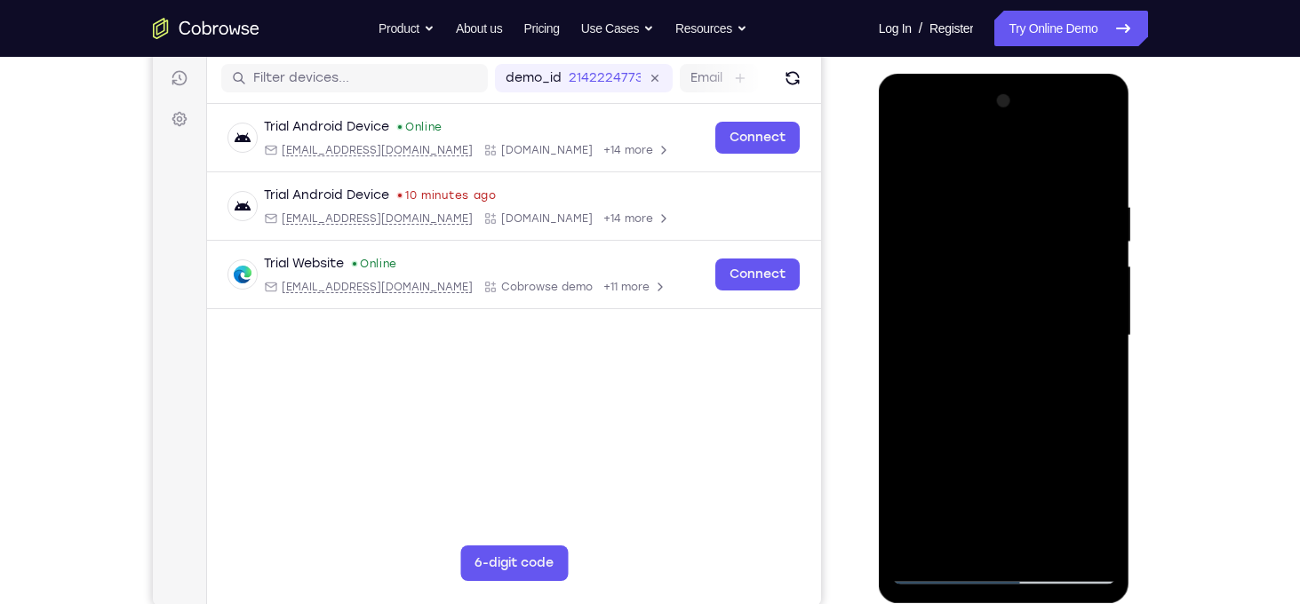
click at [961, 393] on div at bounding box center [1004, 336] width 224 height 498
click at [943, 419] on div at bounding box center [1004, 336] width 224 height 498
click at [955, 411] on div at bounding box center [1004, 336] width 224 height 498
click at [953, 419] on div at bounding box center [1004, 336] width 224 height 498
click at [981, 385] on div at bounding box center [1004, 336] width 224 height 498
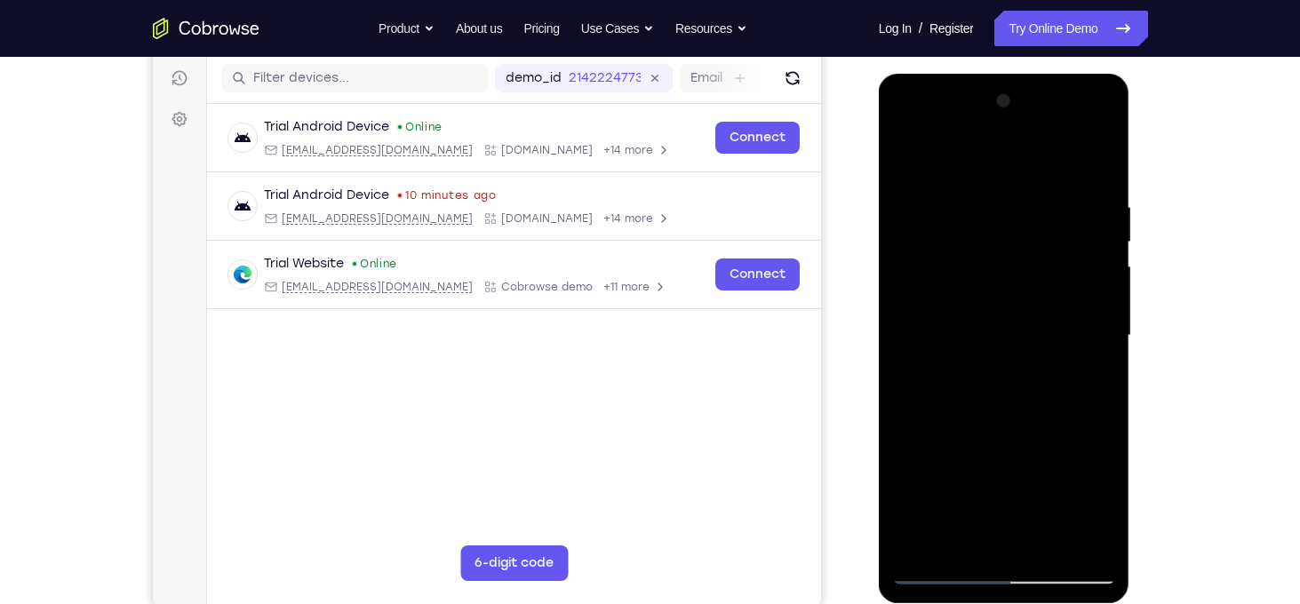
click at [968, 418] on div at bounding box center [1004, 336] width 224 height 498
click at [984, 421] on div at bounding box center [1004, 336] width 224 height 498
click at [949, 564] on div at bounding box center [1004, 336] width 224 height 498
click at [944, 577] on div at bounding box center [1004, 336] width 224 height 498
click at [1081, 123] on div at bounding box center [1004, 336] width 224 height 498
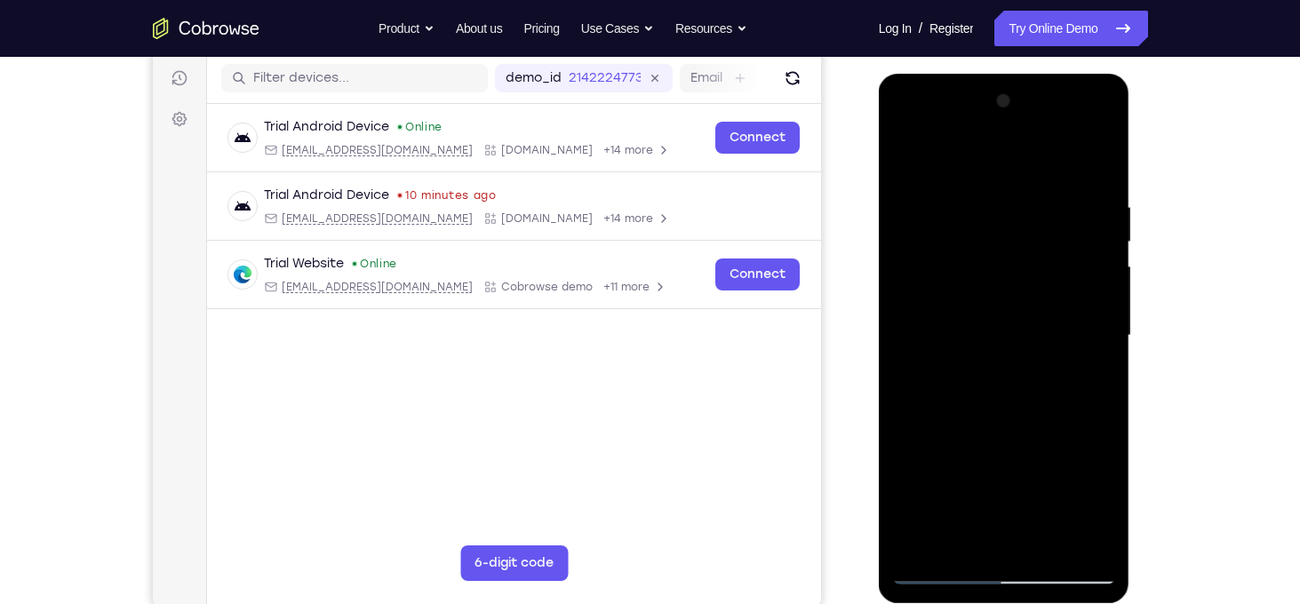
click at [919, 134] on div at bounding box center [1004, 336] width 224 height 498
click at [1083, 327] on div at bounding box center [1004, 336] width 224 height 498
click at [979, 369] on div at bounding box center [1004, 336] width 224 height 498
click at [1010, 316] on div at bounding box center [1004, 336] width 224 height 498
click at [985, 294] on div at bounding box center [1004, 336] width 224 height 498
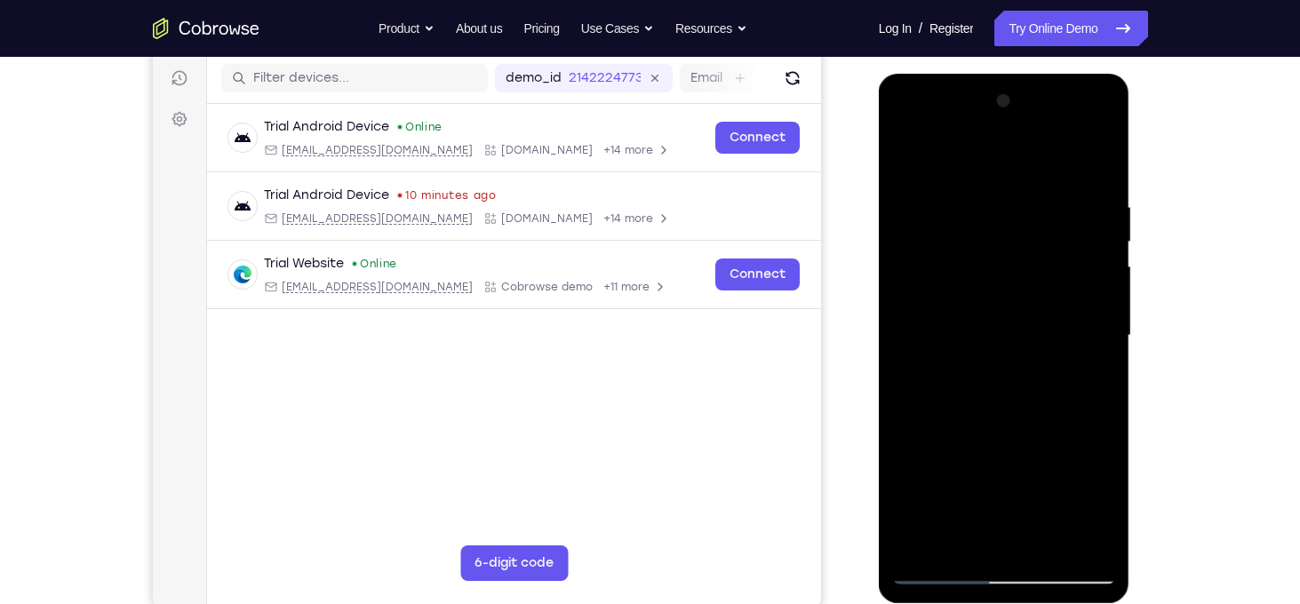
click at [1026, 343] on div at bounding box center [1004, 336] width 224 height 498
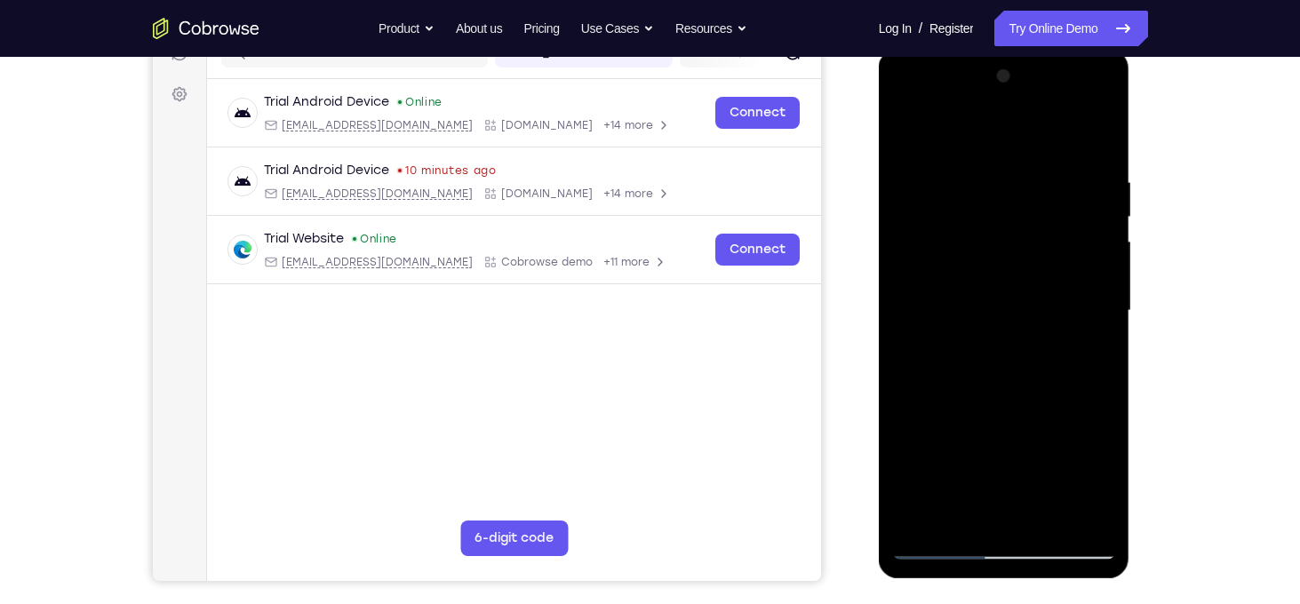
scroll to position [245, 0]
click at [1018, 383] on div at bounding box center [1004, 311] width 224 height 498
drag, startPoint x: 1010, startPoint y: 153, endPoint x: 997, endPoint y: -10, distance: 163.1
click at [997, 49] on html "Online web based iOS Simulators and Android Emulators. Run iPhone, iPad, Mobile…" at bounding box center [1005, 315] width 253 height 533
click at [986, 160] on div at bounding box center [1004, 311] width 224 height 498
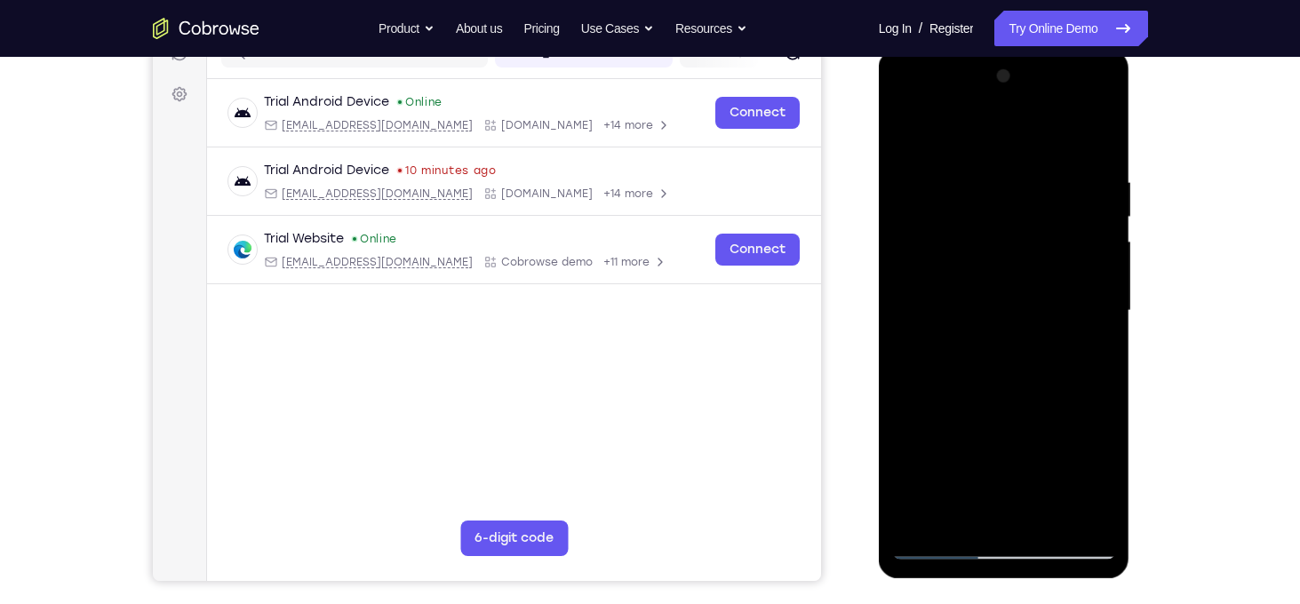
click at [1082, 370] on div at bounding box center [1004, 311] width 224 height 498
click at [1072, 516] on div at bounding box center [1004, 311] width 224 height 498
click at [911, 140] on div at bounding box center [1004, 311] width 224 height 498
click at [1082, 369] on div at bounding box center [1004, 311] width 224 height 498
click at [910, 135] on div at bounding box center [1004, 311] width 224 height 498
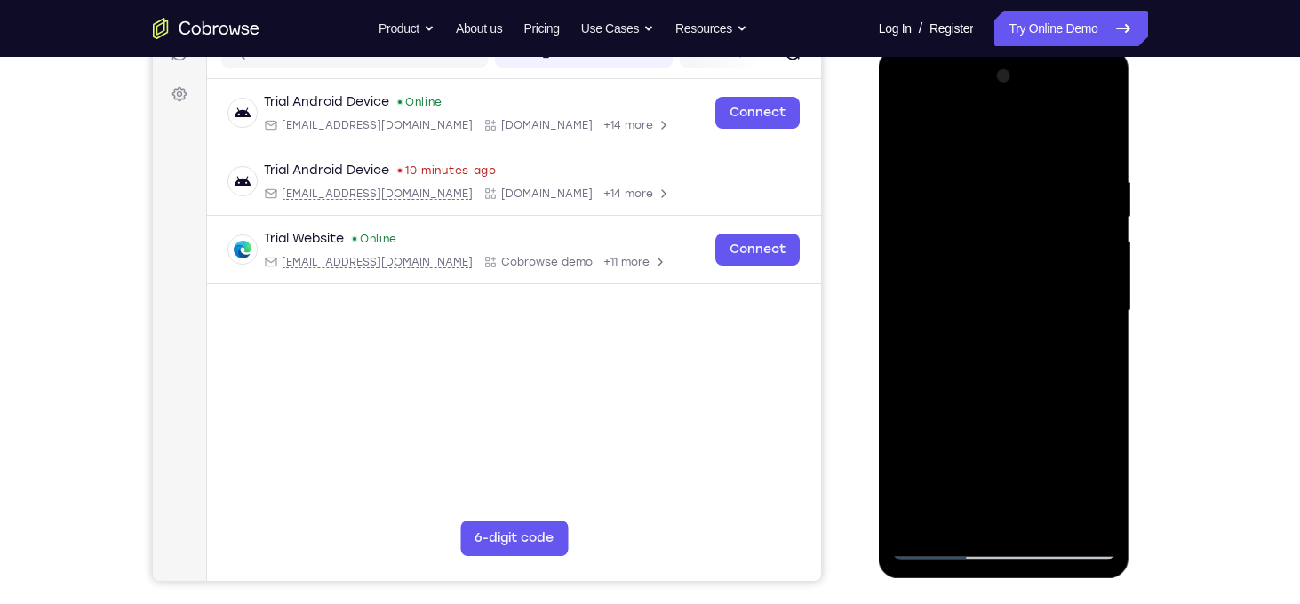
click at [928, 195] on div at bounding box center [1004, 311] width 224 height 498
click at [928, 177] on div at bounding box center [1004, 311] width 224 height 498
click at [907, 128] on div at bounding box center [1004, 311] width 224 height 498
click at [1098, 141] on div at bounding box center [1004, 311] width 224 height 498
click at [911, 130] on div at bounding box center [1004, 311] width 224 height 498
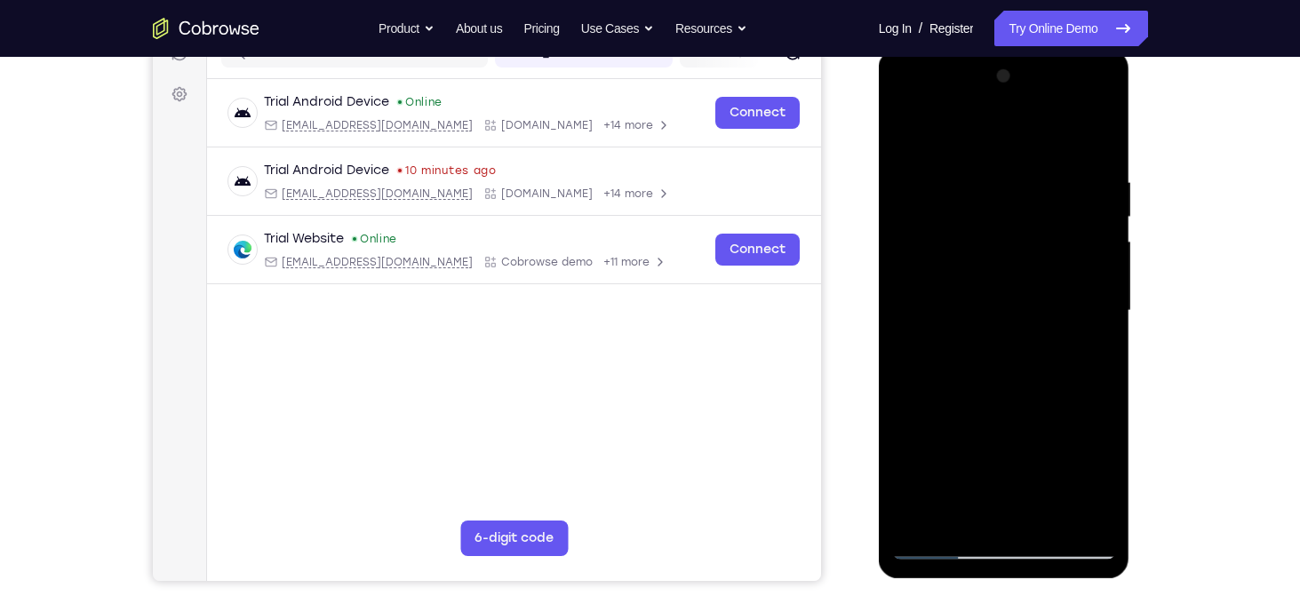
click at [1099, 291] on div at bounding box center [1004, 311] width 224 height 498
click at [1105, 236] on div at bounding box center [1004, 311] width 224 height 498
click at [921, 141] on div at bounding box center [1004, 311] width 224 height 498
click at [1084, 347] on div at bounding box center [1004, 311] width 224 height 498
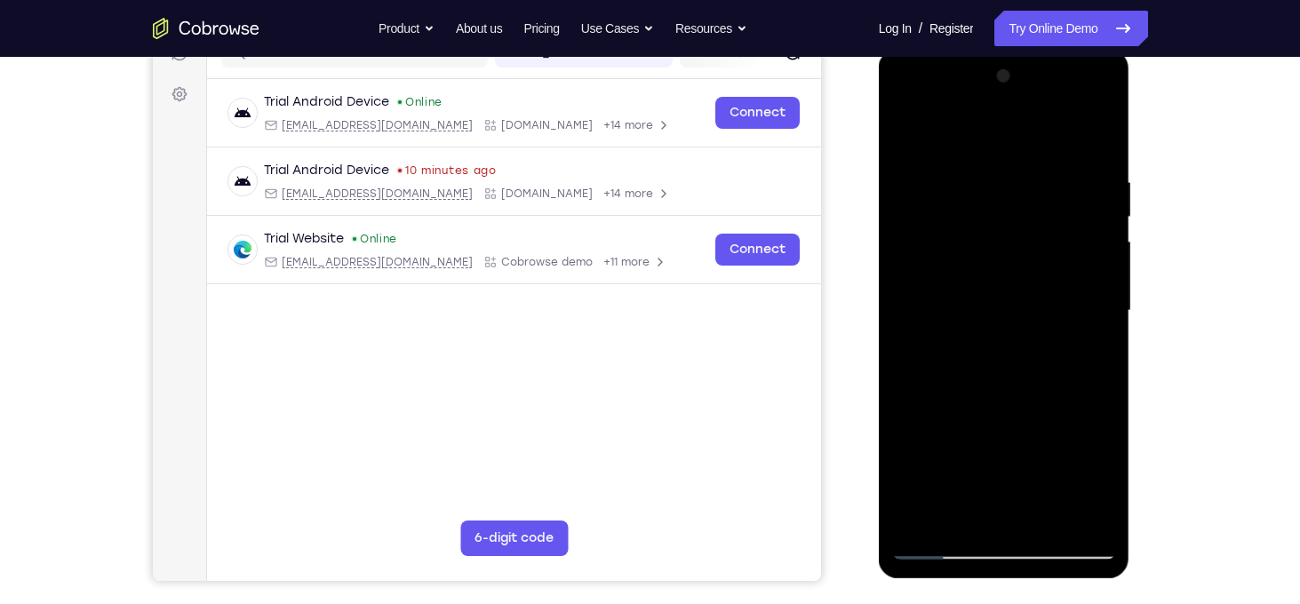
click at [906, 127] on div at bounding box center [1004, 311] width 224 height 498
click at [915, 216] on div at bounding box center [1004, 311] width 224 height 498
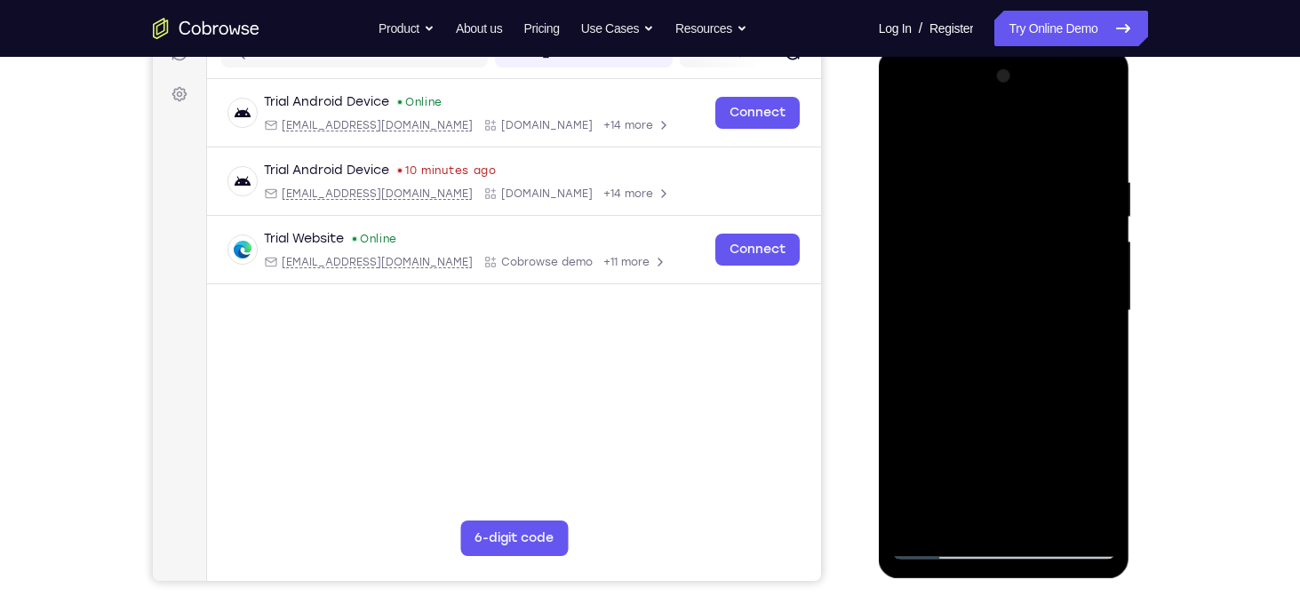
click at [915, 216] on div at bounding box center [1004, 311] width 224 height 498
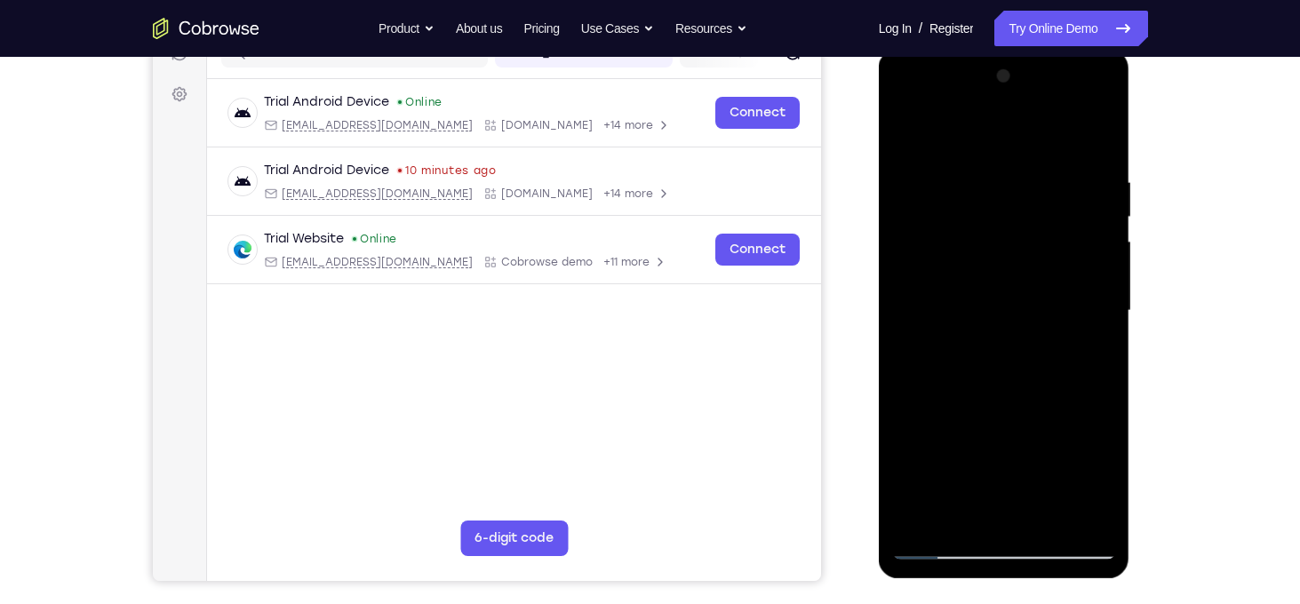
click at [915, 216] on div at bounding box center [1004, 311] width 224 height 498
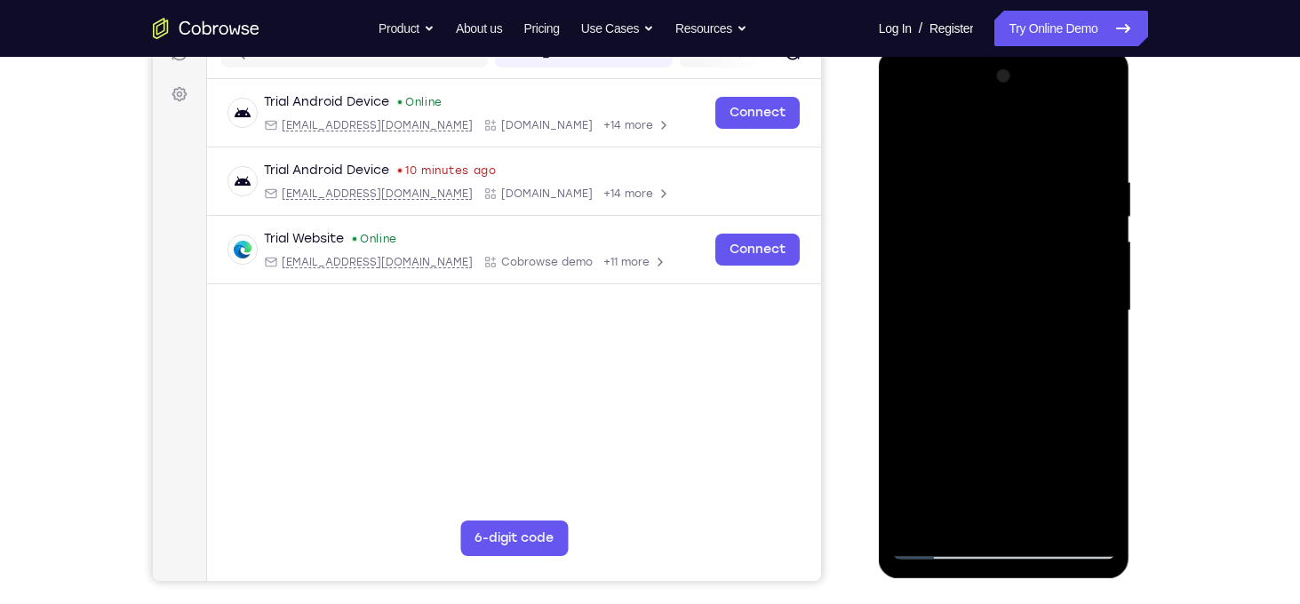
click at [1076, 515] on div at bounding box center [1004, 311] width 224 height 498
click at [1073, 447] on div at bounding box center [1004, 311] width 224 height 498
click at [1071, 514] on div at bounding box center [1004, 311] width 224 height 498
click at [1088, 390] on div at bounding box center [1004, 311] width 224 height 498
click at [1080, 519] on div at bounding box center [1004, 311] width 224 height 498
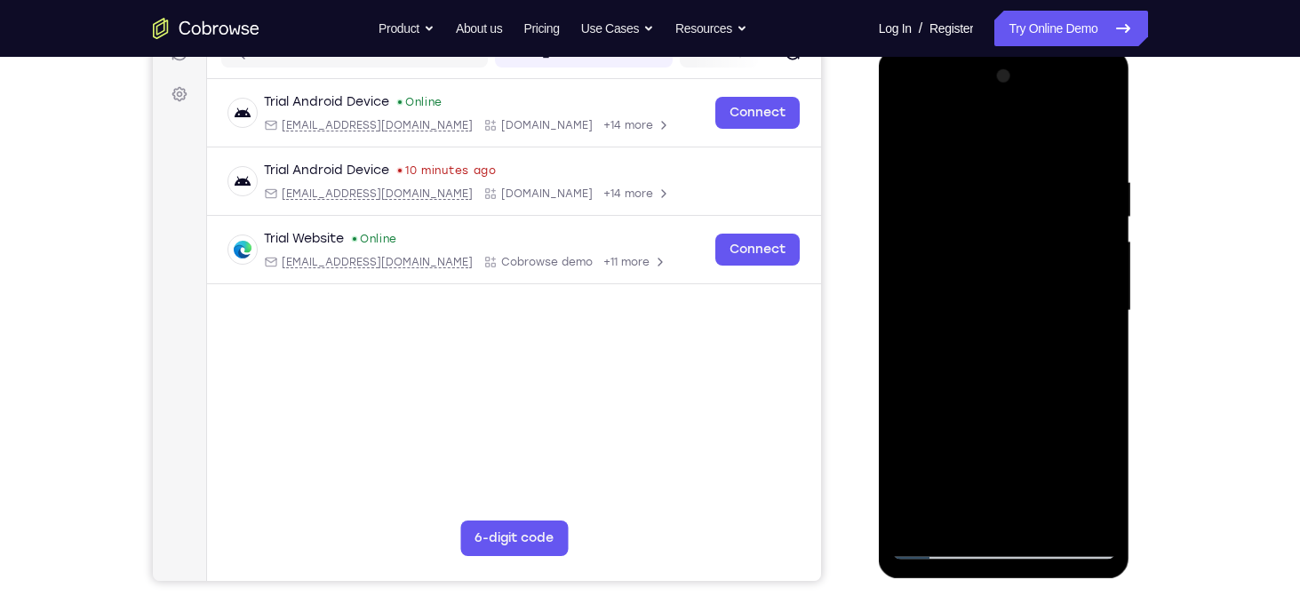
click at [1079, 366] on div at bounding box center [1004, 311] width 224 height 498
click at [1080, 514] on div at bounding box center [1004, 311] width 224 height 498
click at [1099, 422] on div at bounding box center [1004, 311] width 224 height 498
click at [1088, 399] on div at bounding box center [1004, 311] width 224 height 498
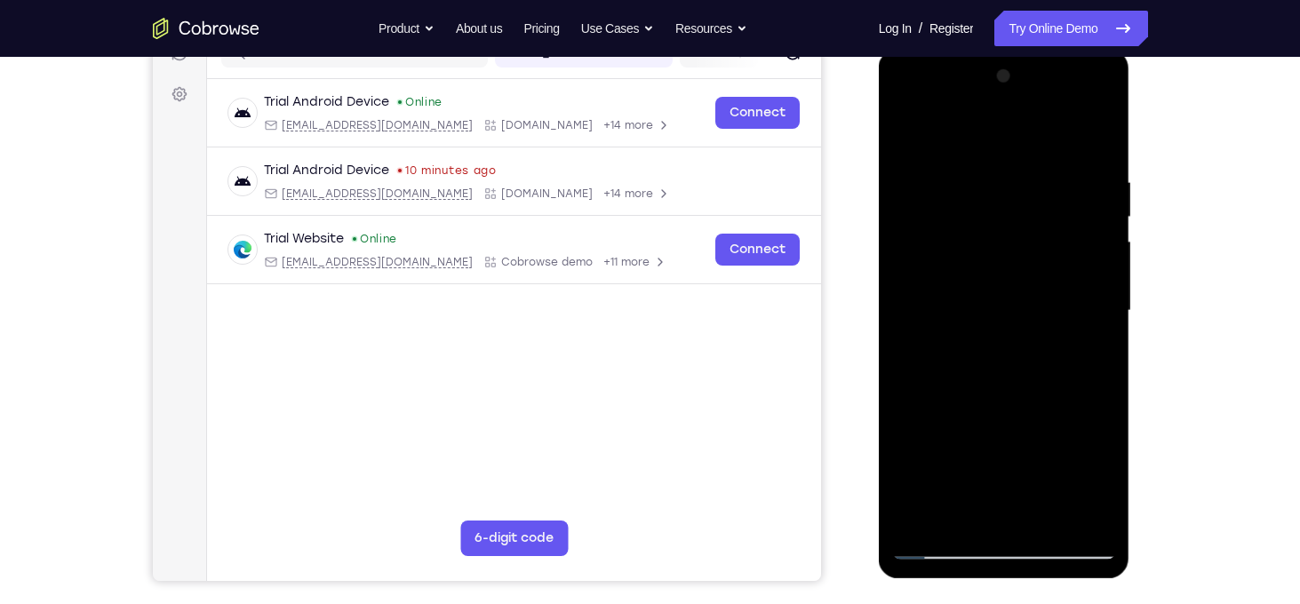
click at [1088, 399] on div at bounding box center [1004, 311] width 224 height 498
click at [1095, 408] on div at bounding box center [1004, 311] width 224 height 498
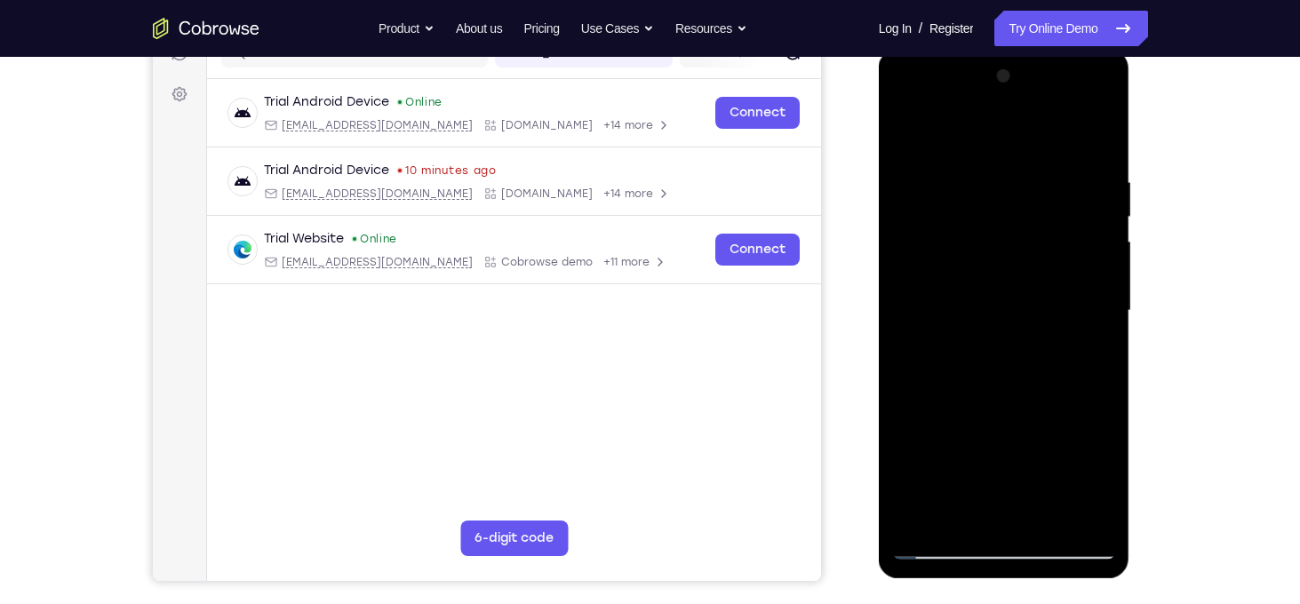
click at [1076, 508] on div at bounding box center [1004, 311] width 224 height 498
click at [1095, 392] on div at bounding box center [1004, 311] width 224 height 498
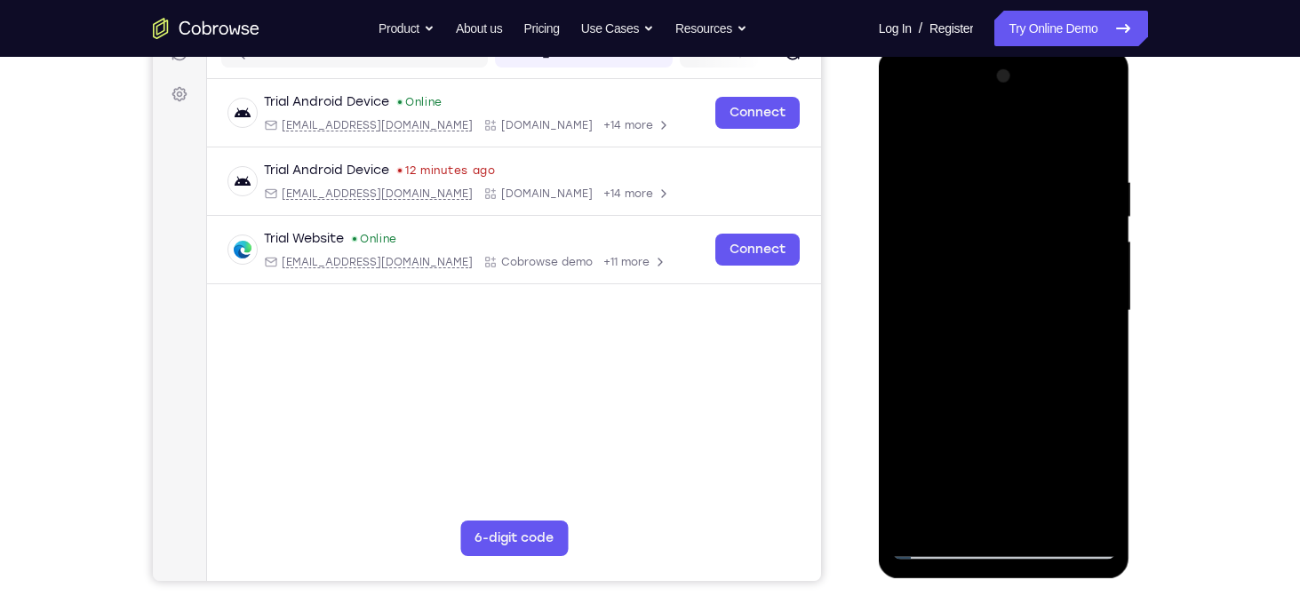
click at [1095, 392] on div at bounding box center [1004, 311] width 224 height 498
click at [910, 379] on div at bounding box center [1004, 311] width 224 height 498
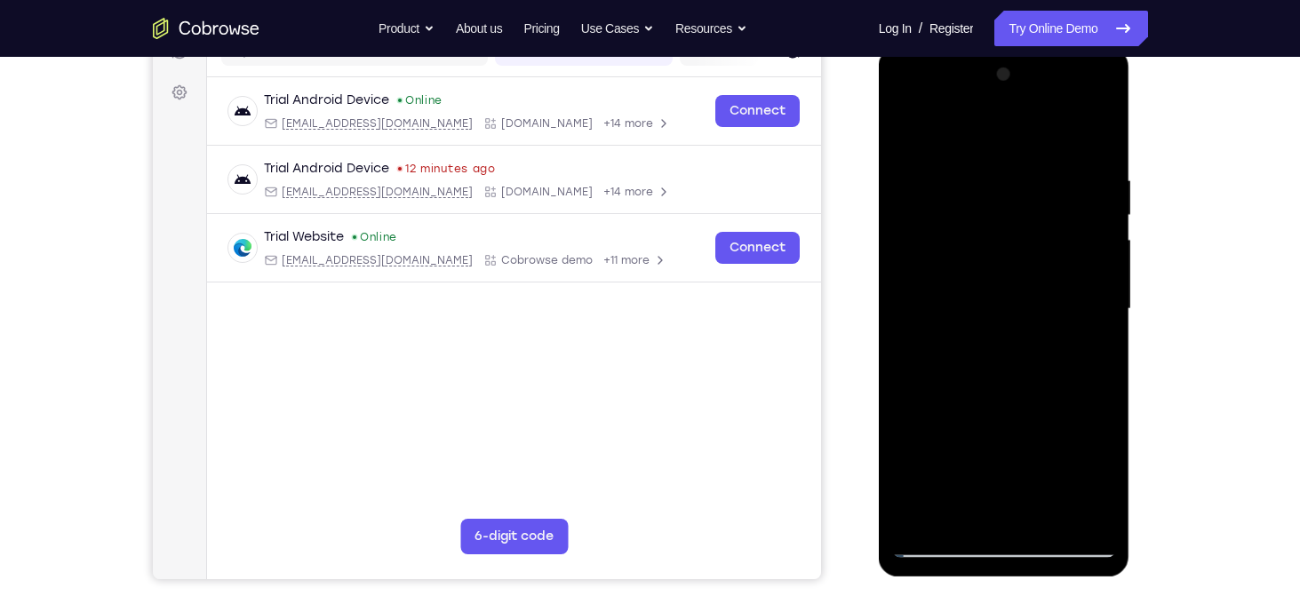
click at [1000, 318] on div at bounding box center [1004, 309] width 224 height 498
click at [1099, 138] on div at bounding box center [1004, 309] width 224 height 498
click at [1052, 516] on div at bounding box center [1004, 309] width 224 height 498
click at [963, 408] on div at bounding box center [1004, 309] width 224 height 498
click at [982, 304] on div at bounding box center [1004, 309] width 224 height 498
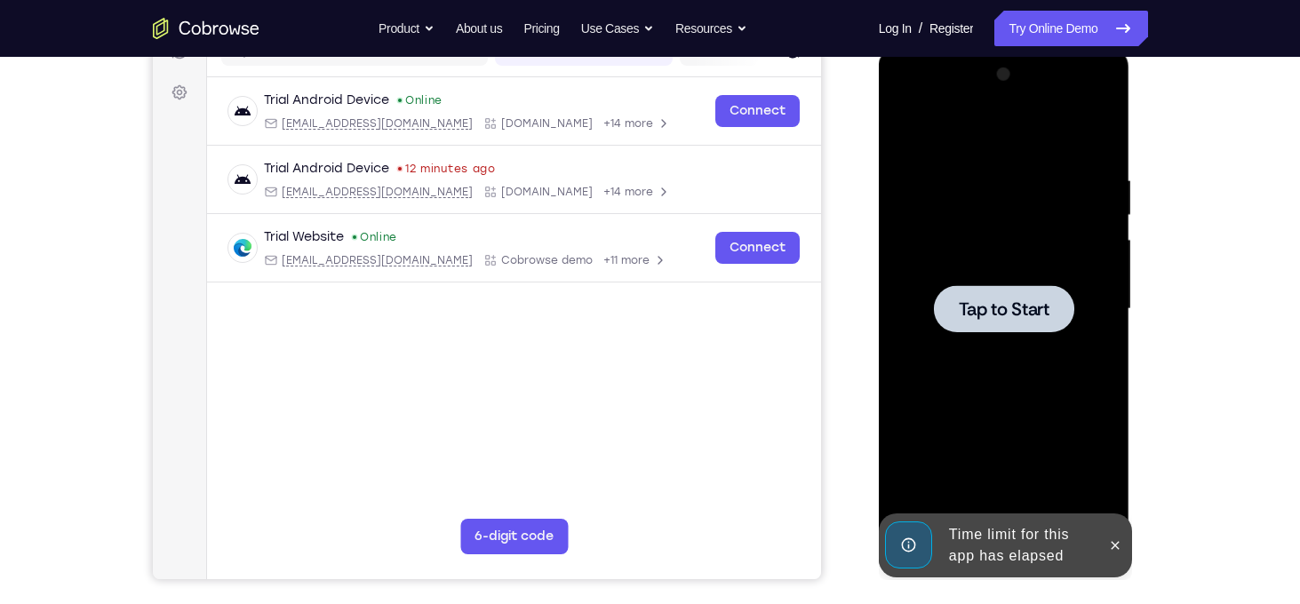
click at [1007, 310] on span "Tap to Start" at bounding box center [1004, 309] width 91 height 18
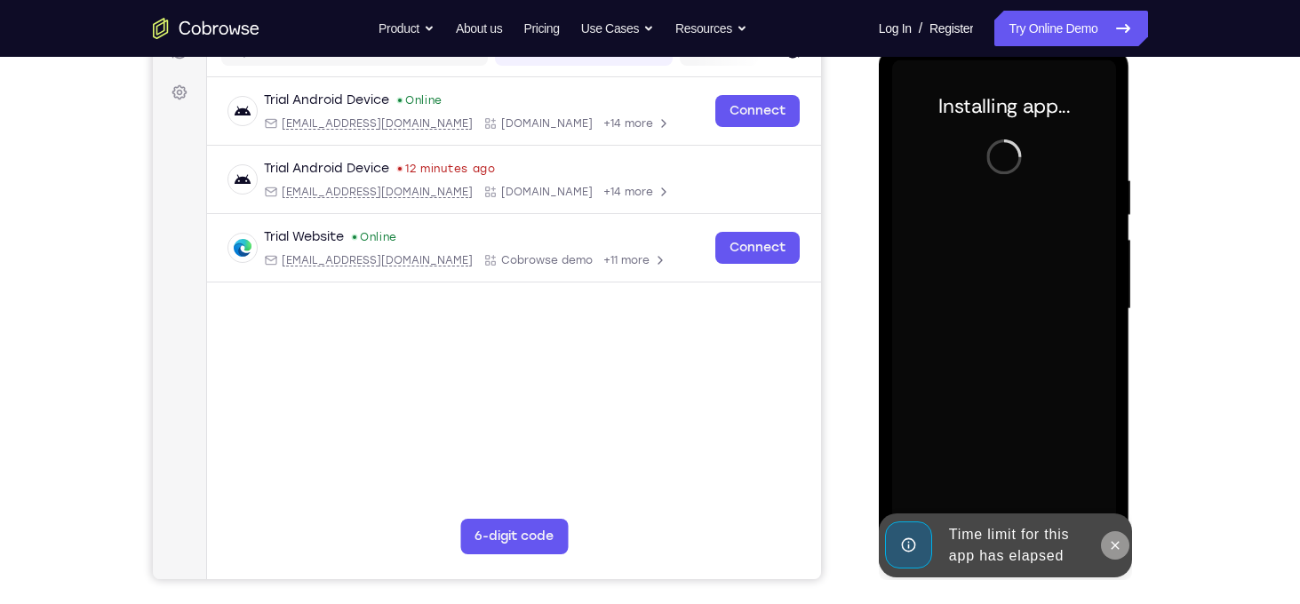
click at [1117, 548] on icon at bounding box center [1115, 545] width 14 height 14
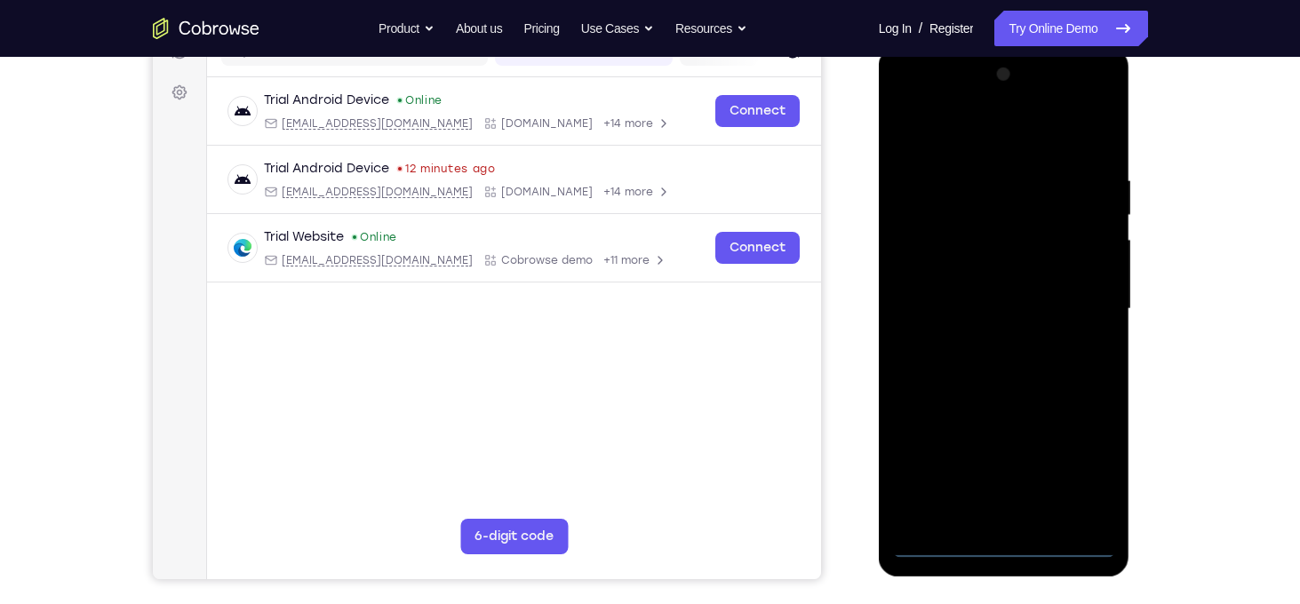
click at [1000, 547] on div at bounding box center [1004, 309] width 224 height 498
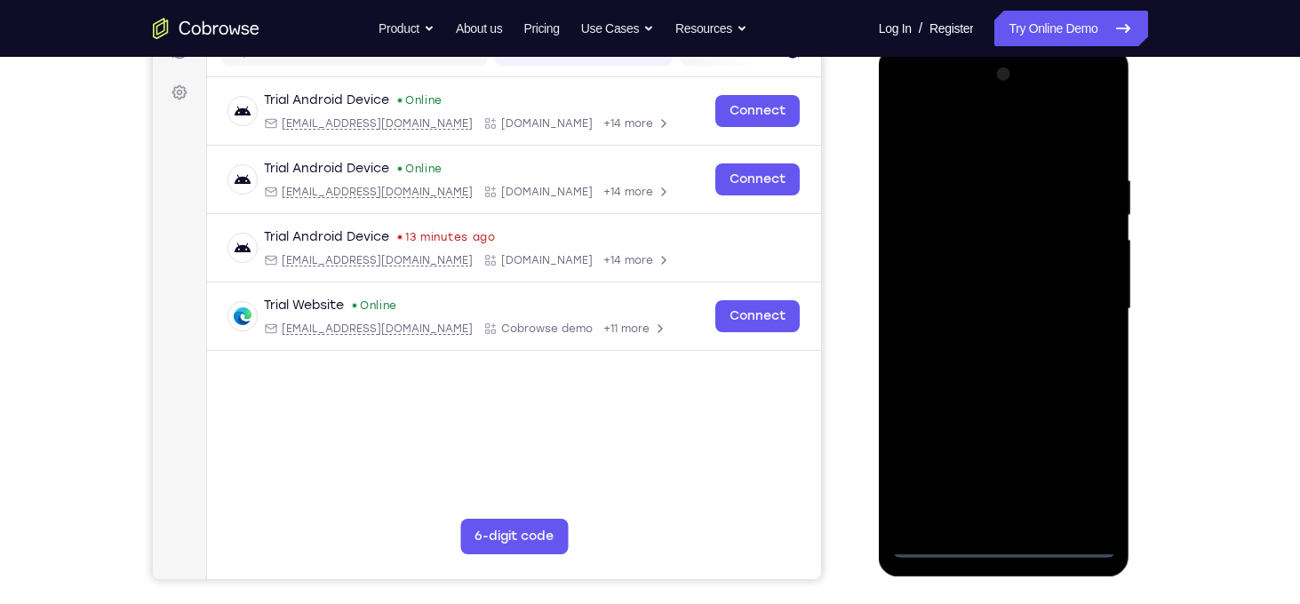
click at [1086, 459] on div at bounding box center [1004, 309] width 224 height 498
click at [968, 144] on div at bounding box center [1004, 309] width 224 height 498
click at [1075, 310] on div at bounding box center [1004, 309] width 224 height 498
click at [998, 495] on div at bounding box center [1004, 309] width 224 height 498
click at [985, 347] on div at bounding box center [1004, 309] width 224 height 498
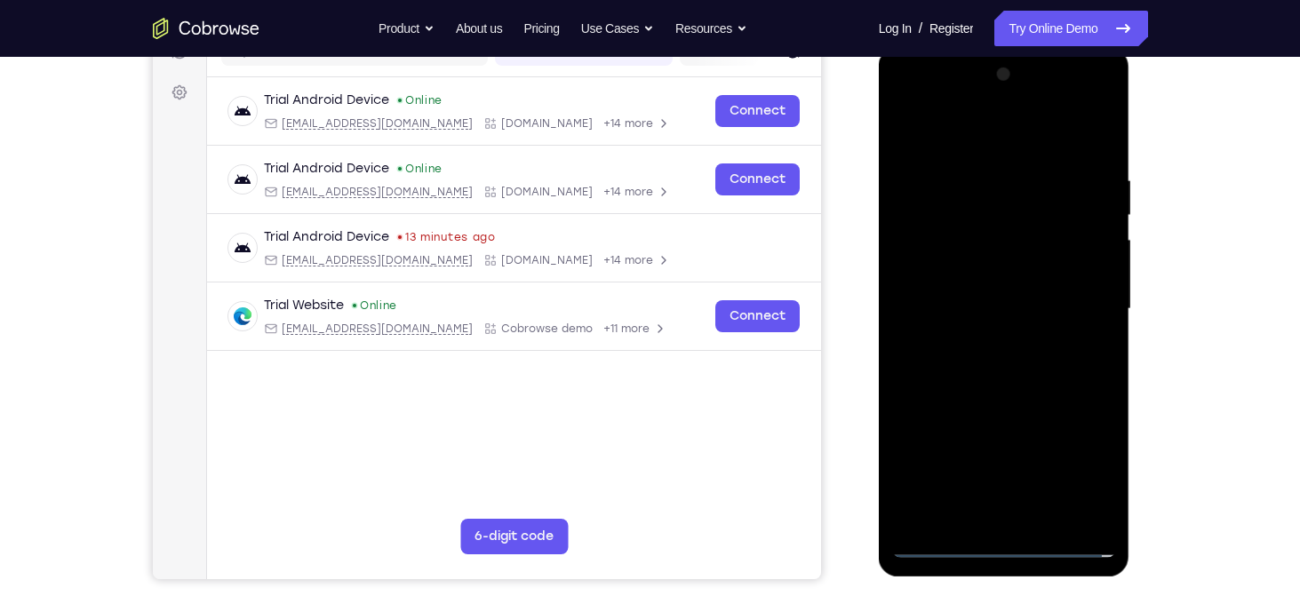
click at [989, 297] on div at bounding box center [1004, 309] width 224 height 498
click at [975, 274] on div at bounding box center [1004, 309] width 224 height 498
click at [1002, 312] on div at bounding box center [1004, 309] width 224 height 498
click at [996, 374] on div at bounding box center [1004, 309] width 224 height 498
click at [1047, 512] on div at bounding box center [1004, 309] width 224 height 498
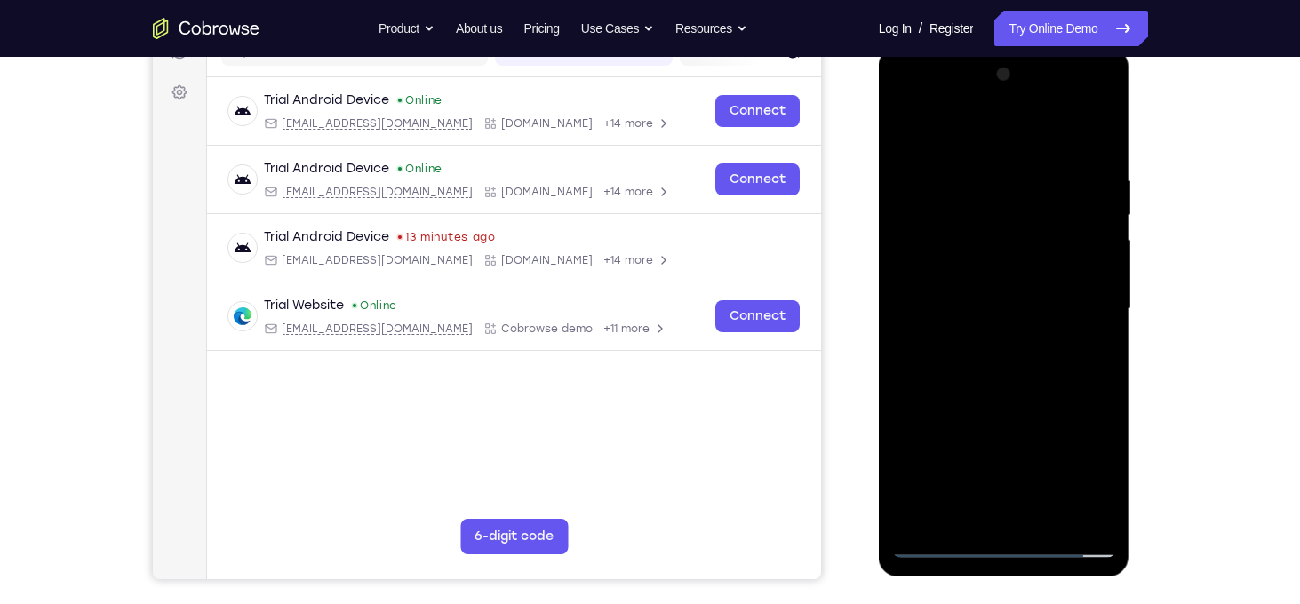
click at [1040, 406] on div at bounding box center [1004, 309] width 224 height 498
click at [990, 294] on div at bounding box center [1004, 309] width 224 height 498
click at [960, 511] on div at bounding box center [1004, 309] width 224 height 498
drag, startPoint x: 992, startPoint y: 452, endPoint x: 971, endPoint y: 139, distance: 313.5
click at [971, 139] on div at bounding box center [1004, 309] width 224 height 498
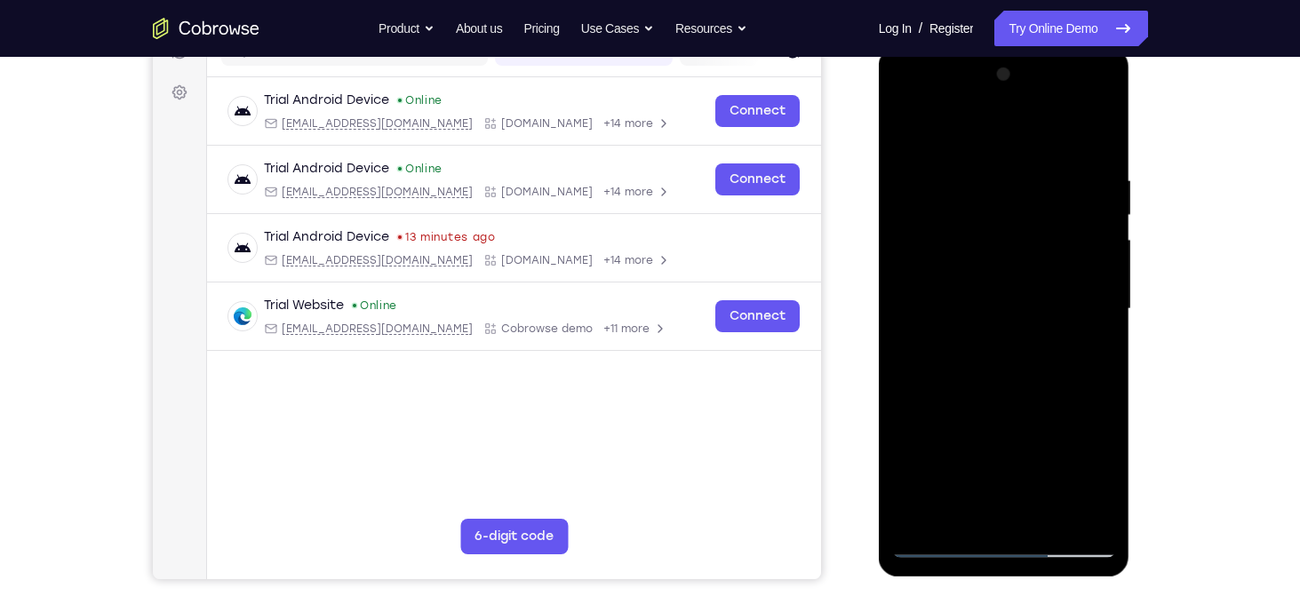
click at [906, 494] on div at bounding box center [1004, 309] width 224 height 498
click at [1097, 340] on div at bounding box center [1004, 309] width 224 height 498
click at [944, 132] on div at bounding box center [1004, 309] width 224 height 498
click at [924, 182] on div at bounding box center [1004, 309] width 224 height 498
click at [936, 179] on div at bounding box center [1004, 309] width 224 height 498
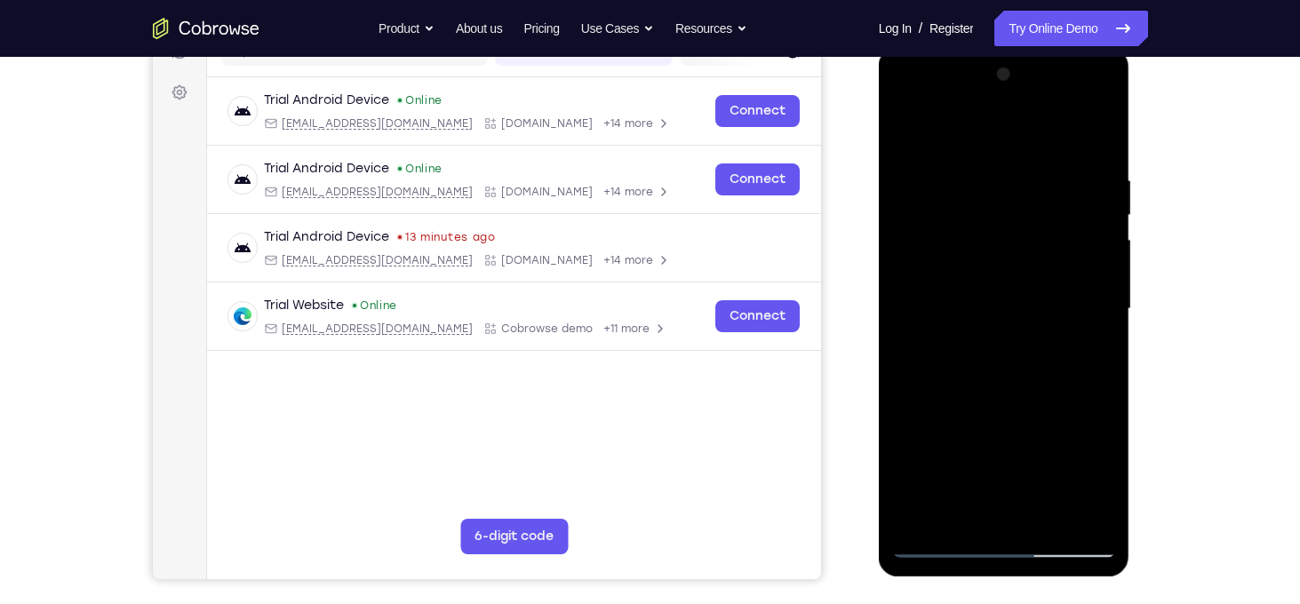
click at [1102, 139] on div at bounding box center [1004, 309] width 224 height 498
click at [925, 523] on div at bounding box center [1004, 309] width 224 height 498
click at [1000, 330] on div at bounding box center [1004, 309] width 224 height 498
click at [985, 180] on div at bounding box center [1004, 309] width 224 height 498
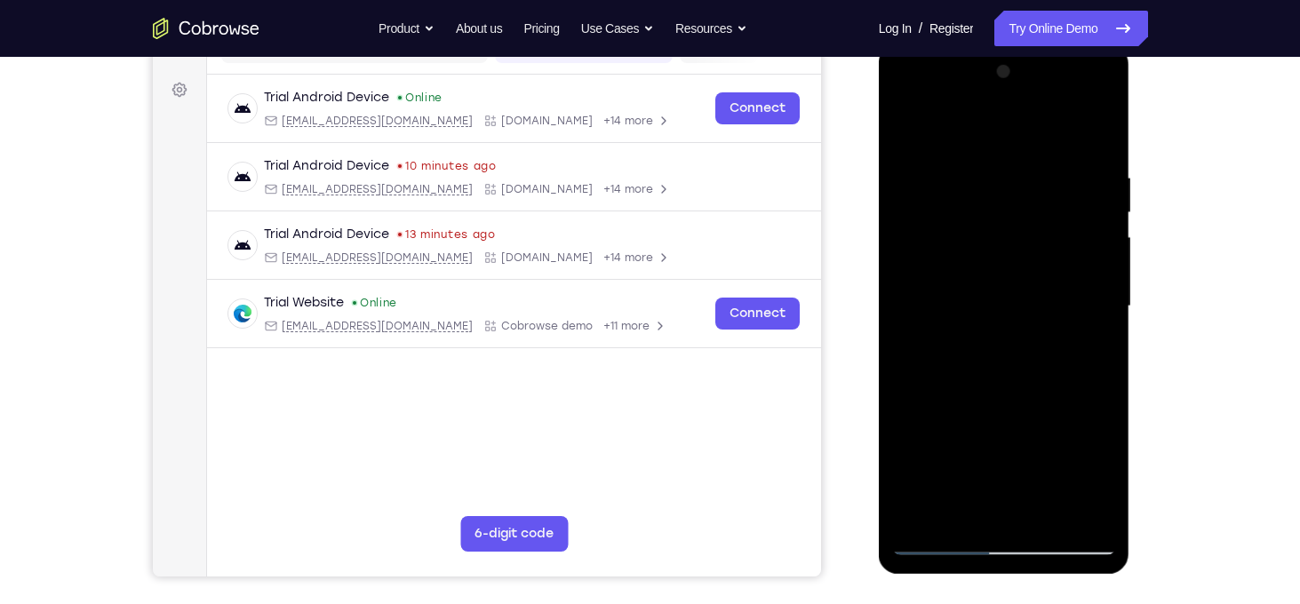
scroll to position [252, 0]
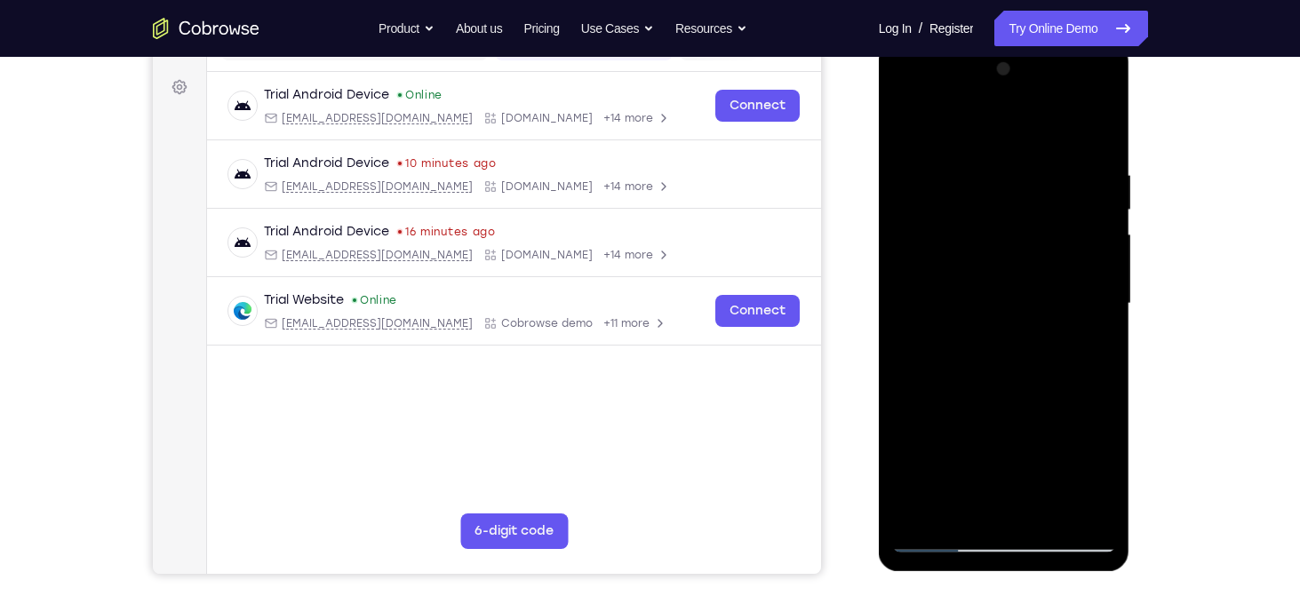
click at [1072, 267] on div at bounding box center [1004, 304] width 224 height 498
click at [1083, 316] on div at bounding box center [1004, 304] width 224 height 498
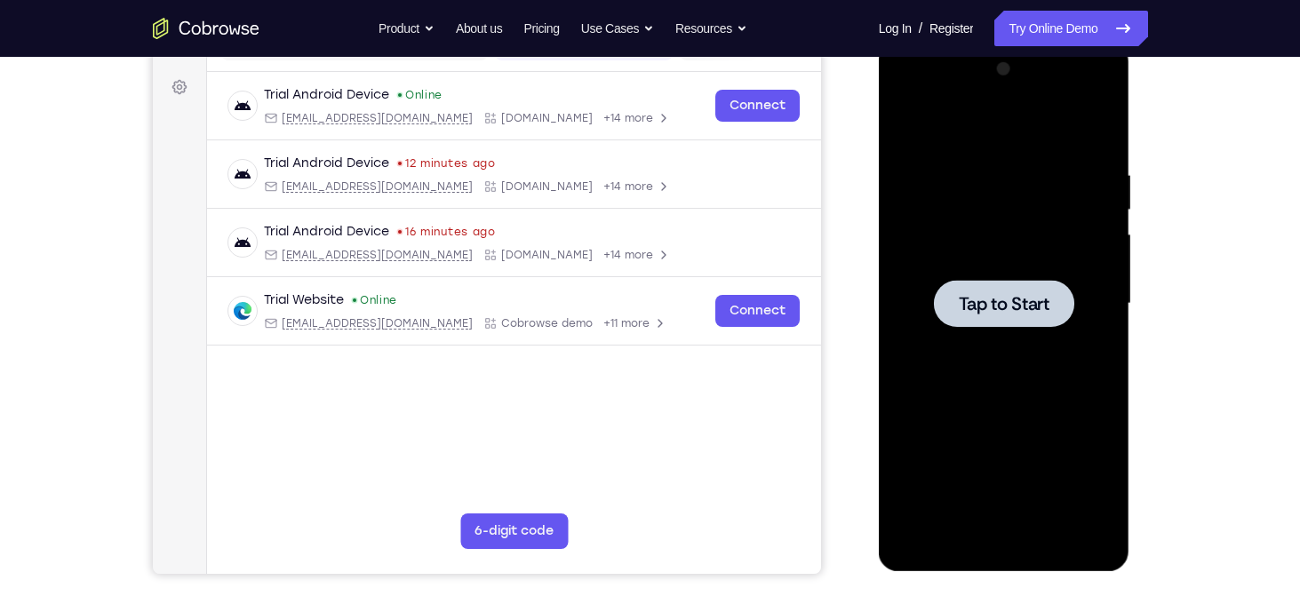
click at [1017, 315] on div at bounding box center [1004, 303] width 140 height 47
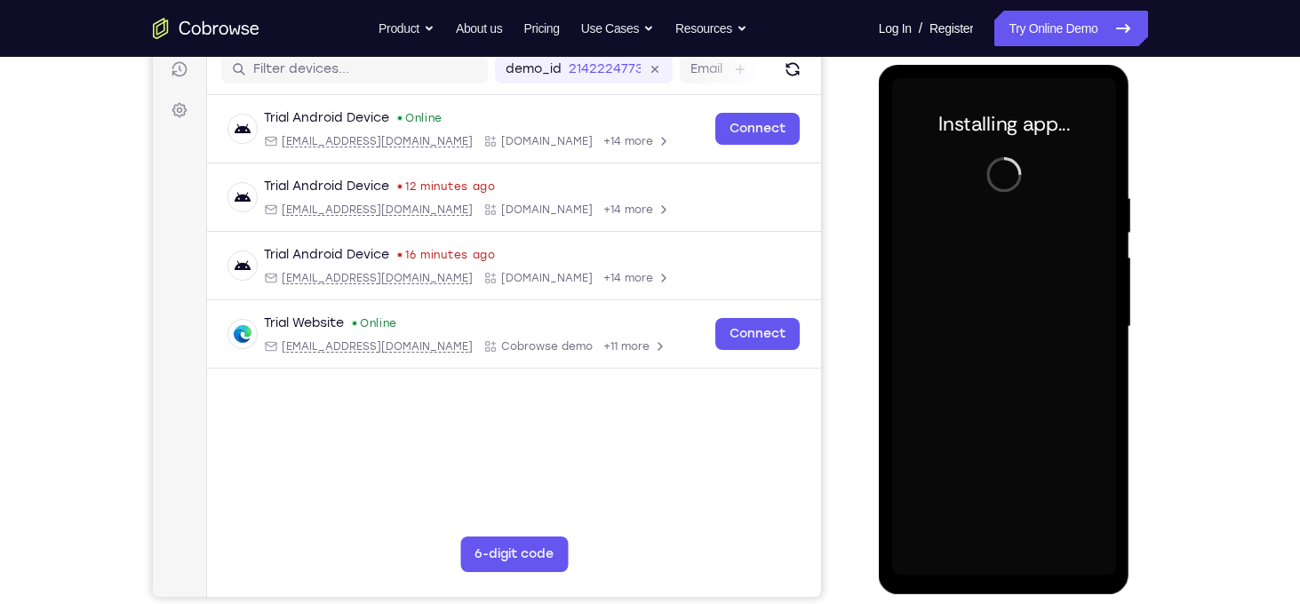
scroll to position [230, 0]
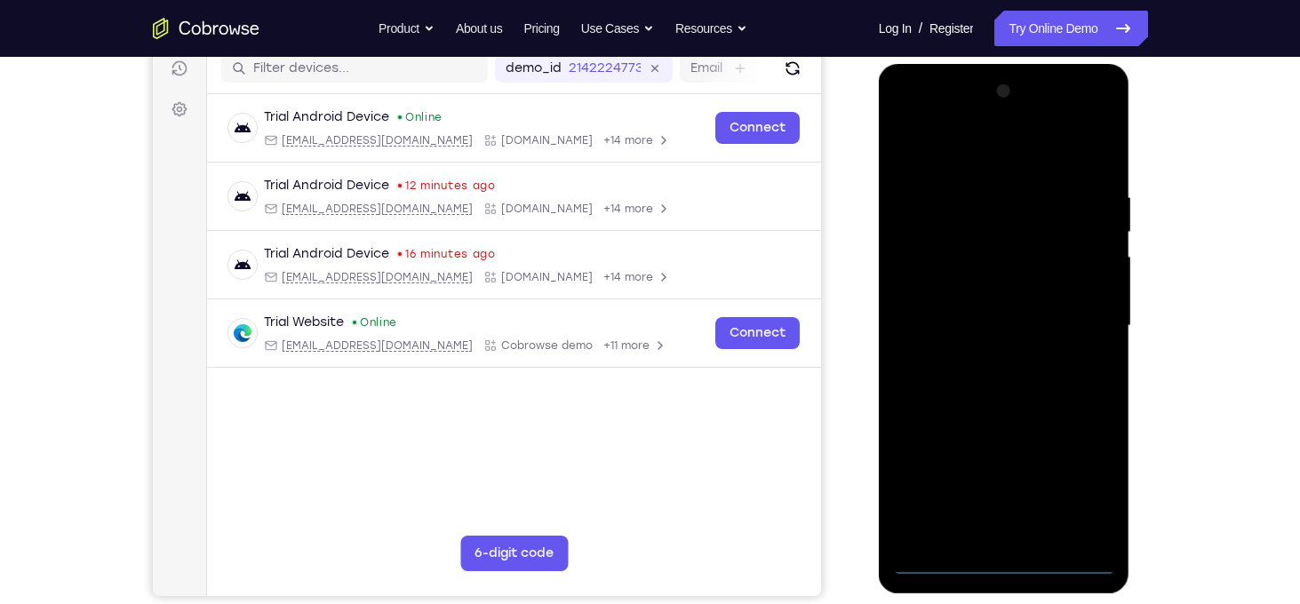
click at [1008, 569] on div at bounding box center [1004, 326] width 224 height 498
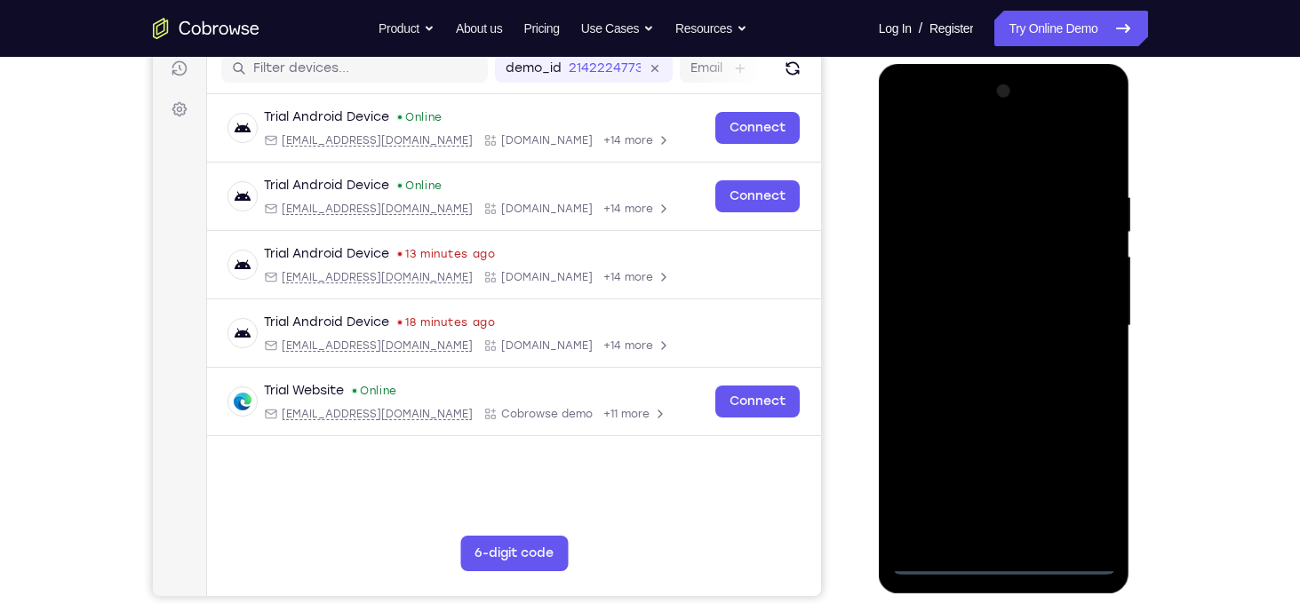
click at [1088, 493] on div at bounding box center [1004, 326] width 224 height 498
click at [947, 154] on div at bounding box center [1004, 326] width 224 height 498
click at [1072, 309] on div at bounding box center [1004, 326] width 224 height 498
click at [984, 359] on div at bounding box center [1004, 326] width 224 height 498
click at [1006, 309] on div at bounding box center [1004, 326] width 224 height 498
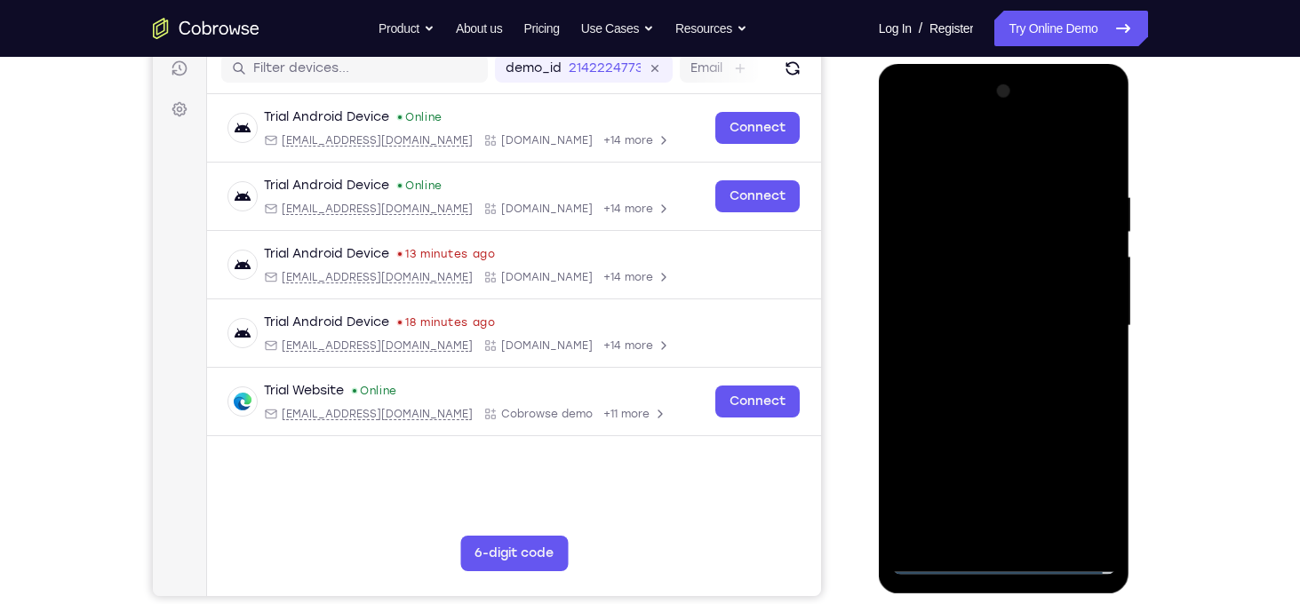
click at [975, 293] on div at bounding box center [1004, 326] width 224 height 498
click at [986, 323] on div at bounding box center [1004, 326] width 224 height 498
click at [1032, 389] on div at bounding box center [1004, 326] width 224 height 498
drag, startPoint x: 1038, startPoint y: 412, endPoint x: 1017, endPoint y: 192, distance: 221.3
click at [1017, 192] on div at bounding box center [1004, 326] width 224 height 498
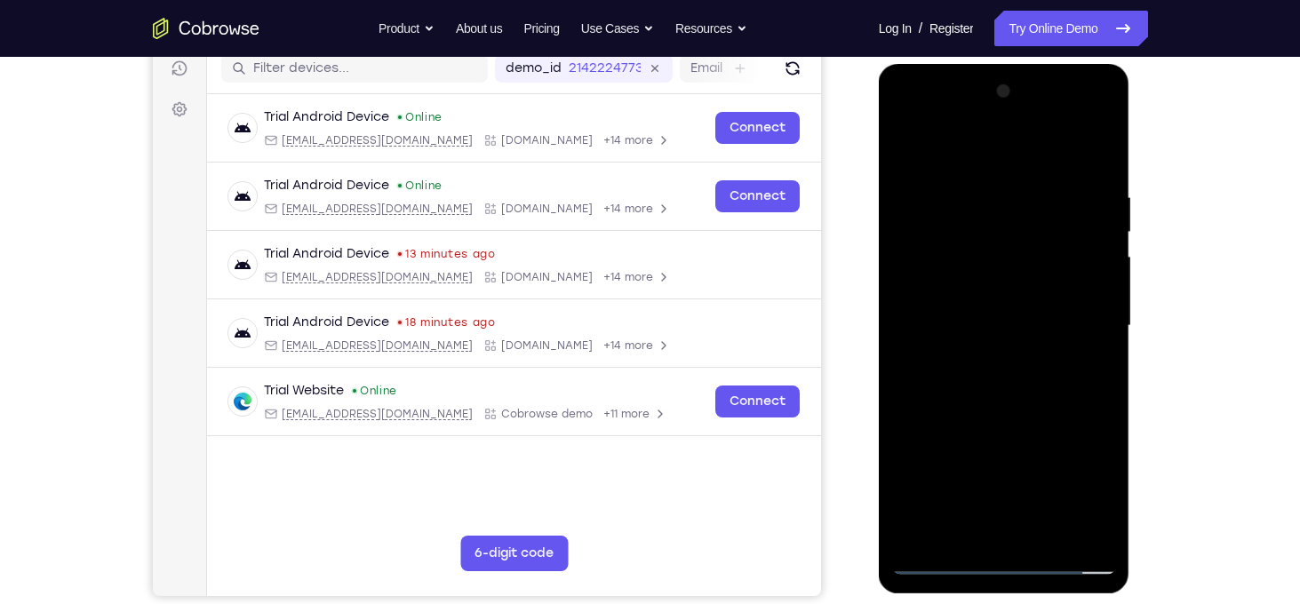
click at [967, 394] on div at bounding box center [1004, 326] width 224 height 498
drag, startPoint x: 1053, startPoint y: 415, endPoint x: 1069, endPoint y: 517, distance: 103.4
click at [1069, 517] on div at bounding box center [1004, 326] width 224 height 498
click at [1040, 300] on div at bounding box center [1004, 326] width 224 height 498
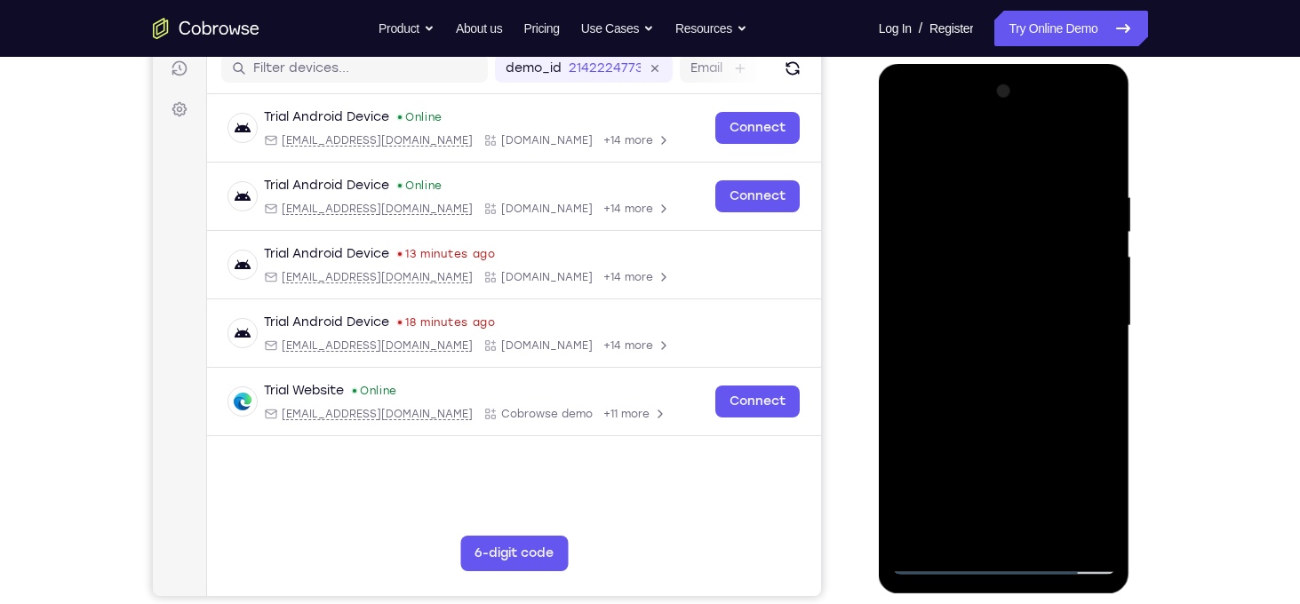
click at [1040, 300] on div at bounding box center [1004, 326] width 224 height 498
drag, startPoint x: 1040, startPoint y: 300, endPoint x: 1024, endPoint y: 526, distance: 226.3
click at [1024, 526] on div at bounding box center [1004, 326] width 224 height 498
click at [987, 206] on div at bounding box center [1004, 326] width 224 height 498
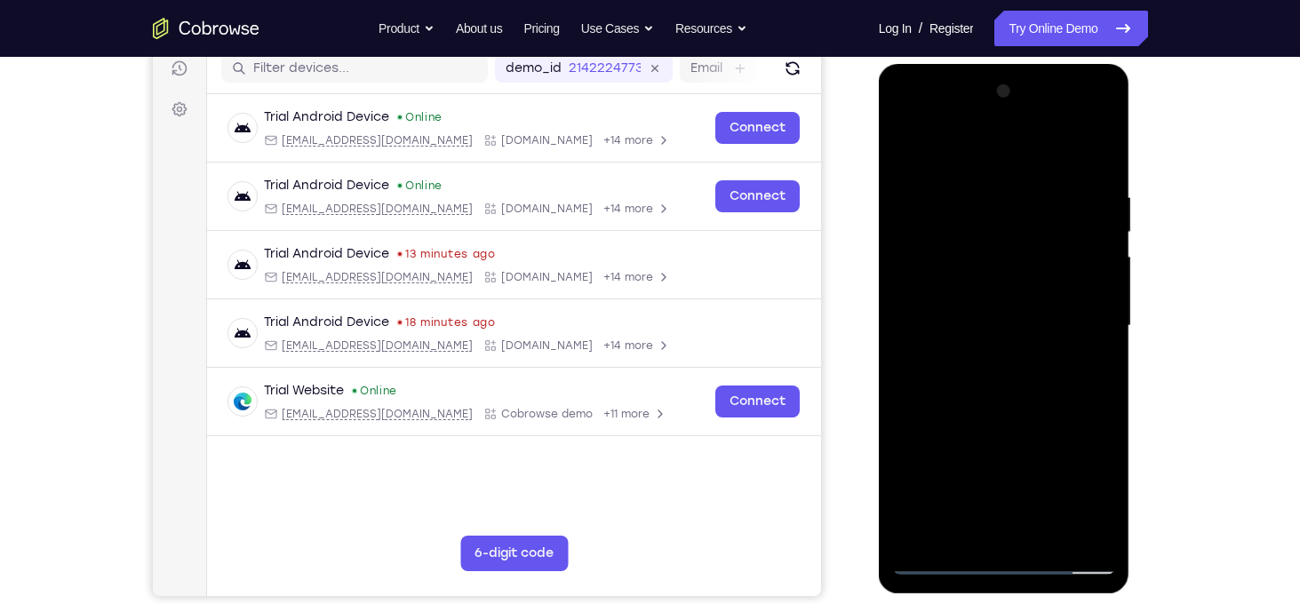
drag, startPoint x: 1003, startPoint y: 162, endPoint x: 1003, endPoint y: 3, distance: 159.0
click at [1003, 64] on html "Online web based iOS Simulators and Android Emulators. Run iPhone, iPad, Mobile…" at bounding box center [1005, 330] width 253 height 533
click at [1097, 263] on div at bounding box center [1004, 326] width 224 height 498
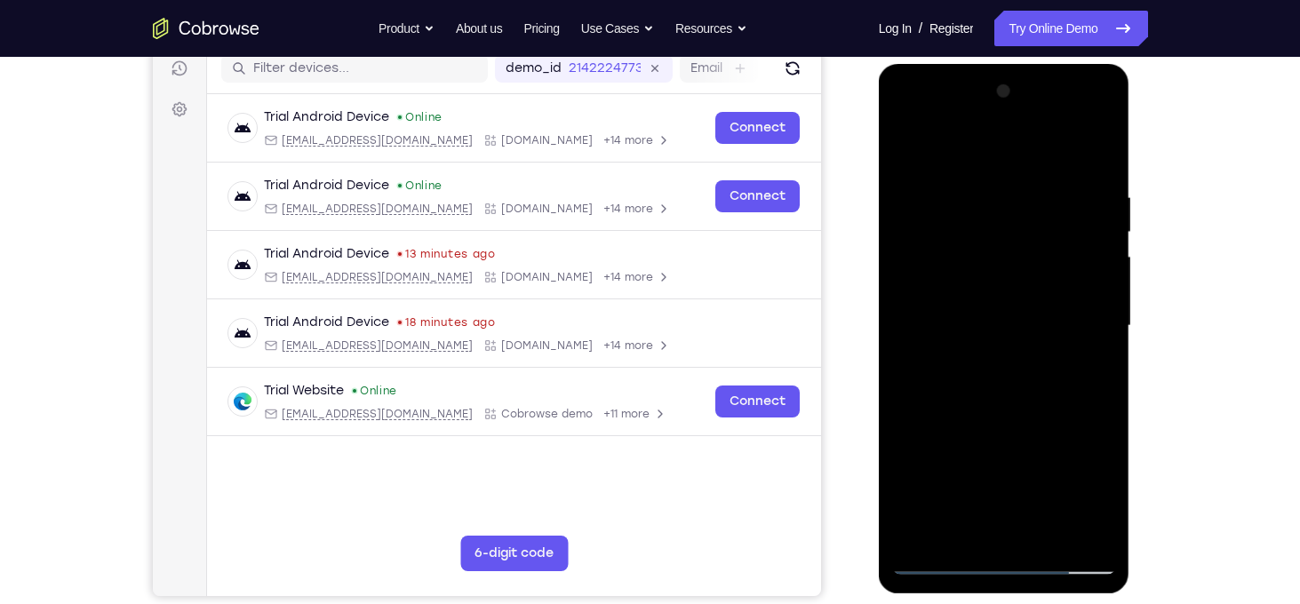
click at [1097, 263] on div at bounding box center [1004, 326] width 224 height 498
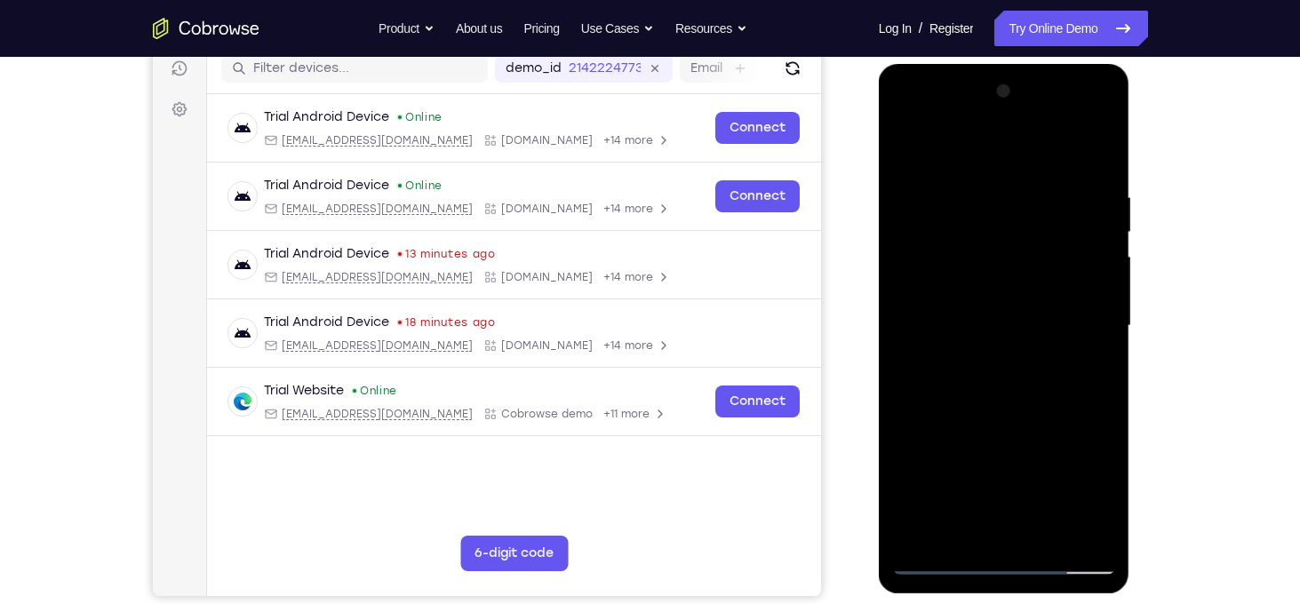
click at [1097, 263] on div at bounding box center [1004, 326] width 224 height 498
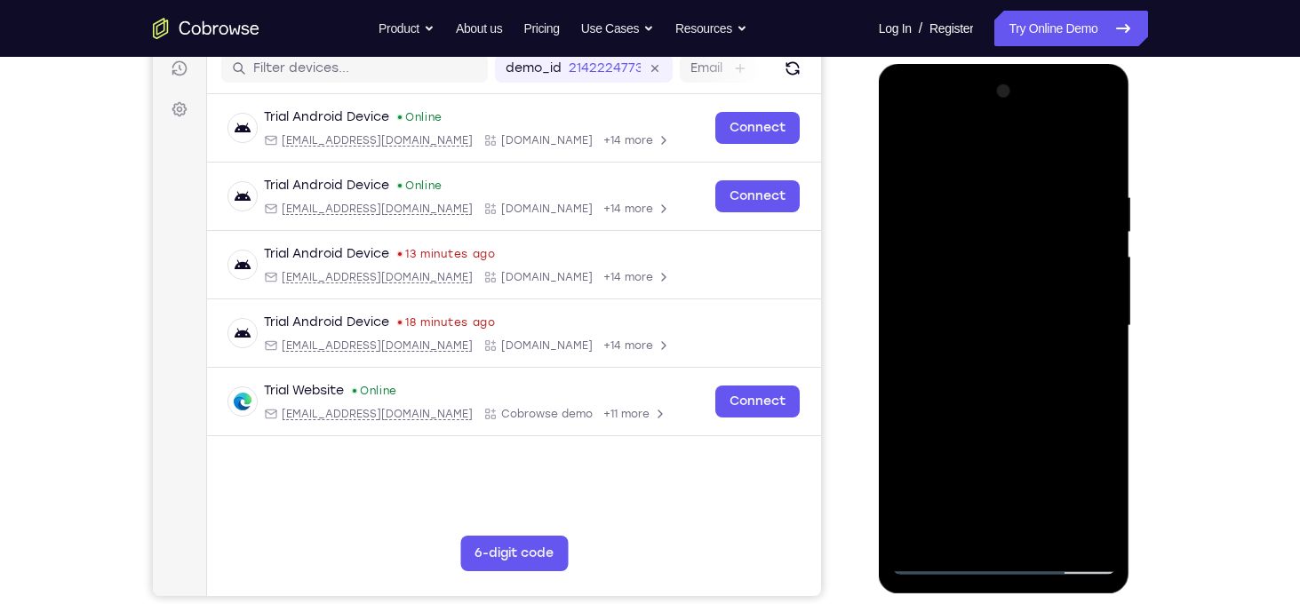
click at [1097, 263] on div at bounding box center [1004, 326] width 224 height 498
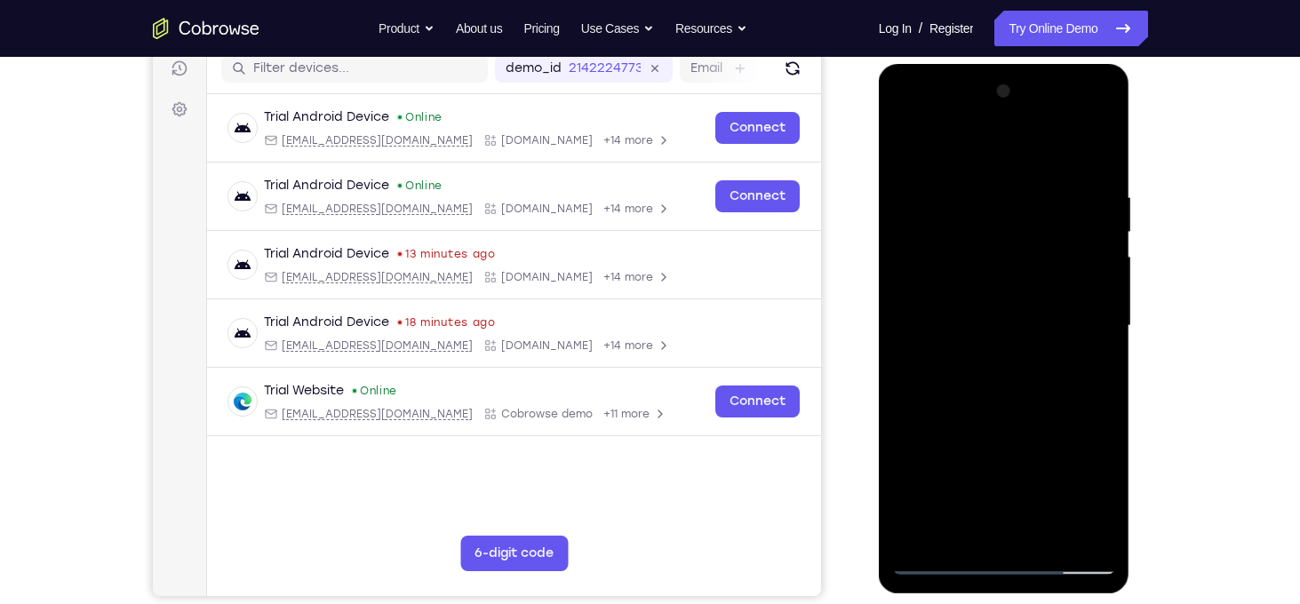
click at [1097, 263] on div at bounding box center [1004, 326] width 224 height 498
click at [1104, 268] on div at bounding box center [1004, 326] width 224 height 498
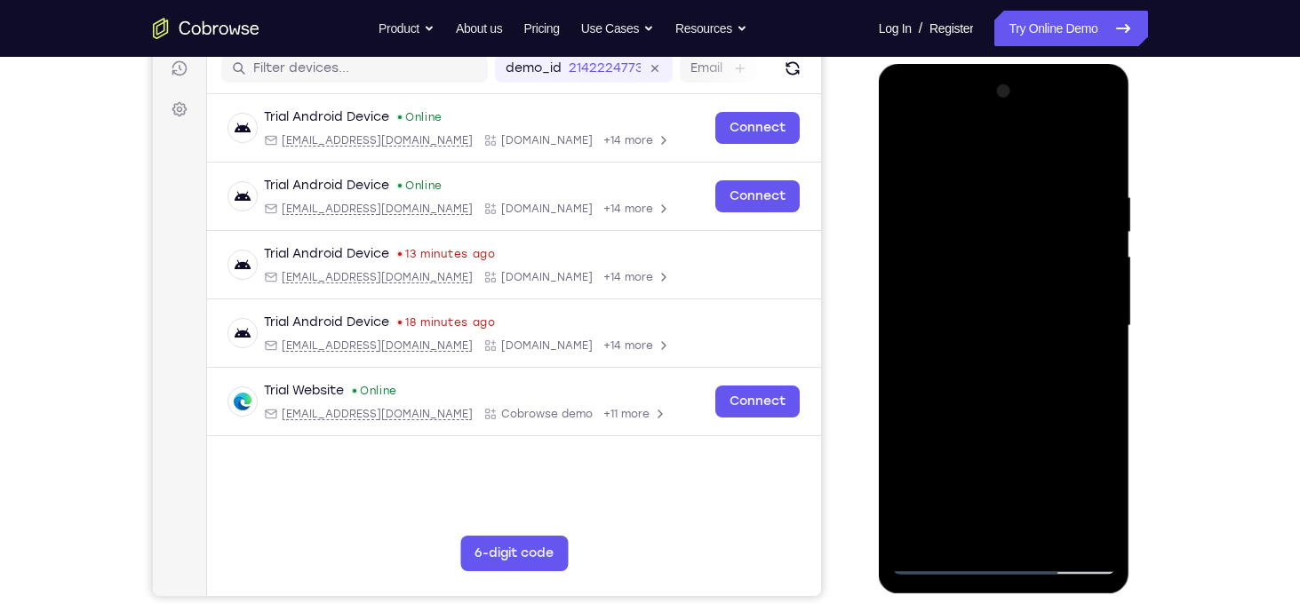
click at [1104, 268] on div at bounding box center [1004, 326] width 224 height 498
click at [1102, 325] on div at bounding box center [1004, 326] width 224 height 498
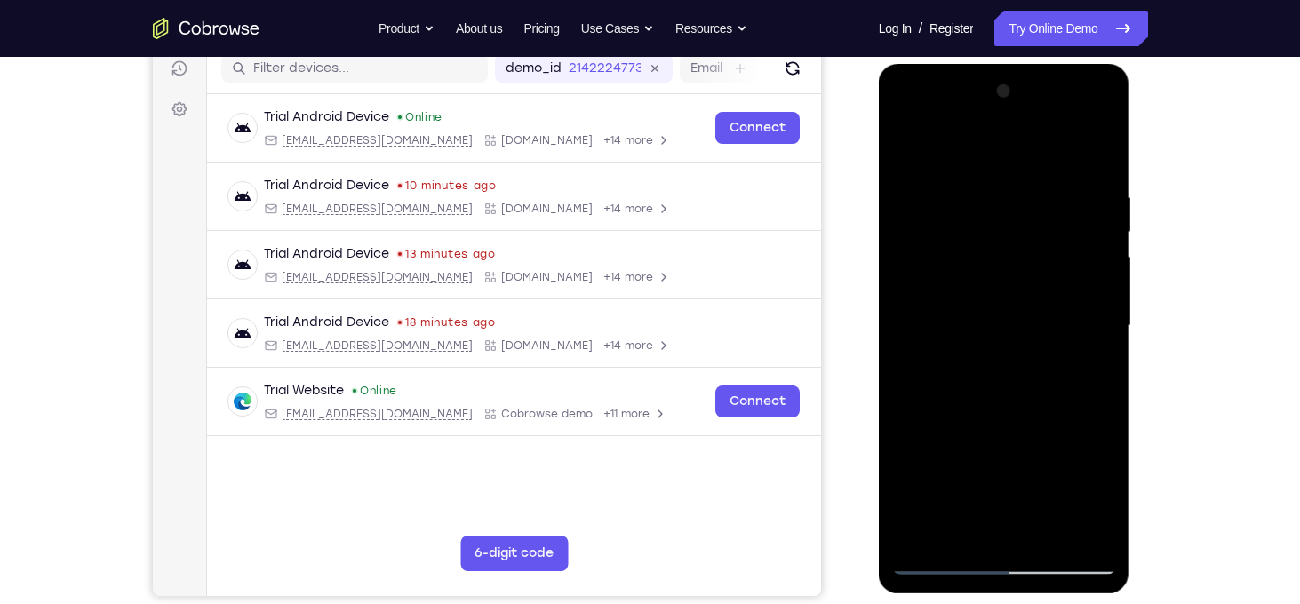
click at [1102, 325] on div at bounding box center [1004, 326] width 224 height 498
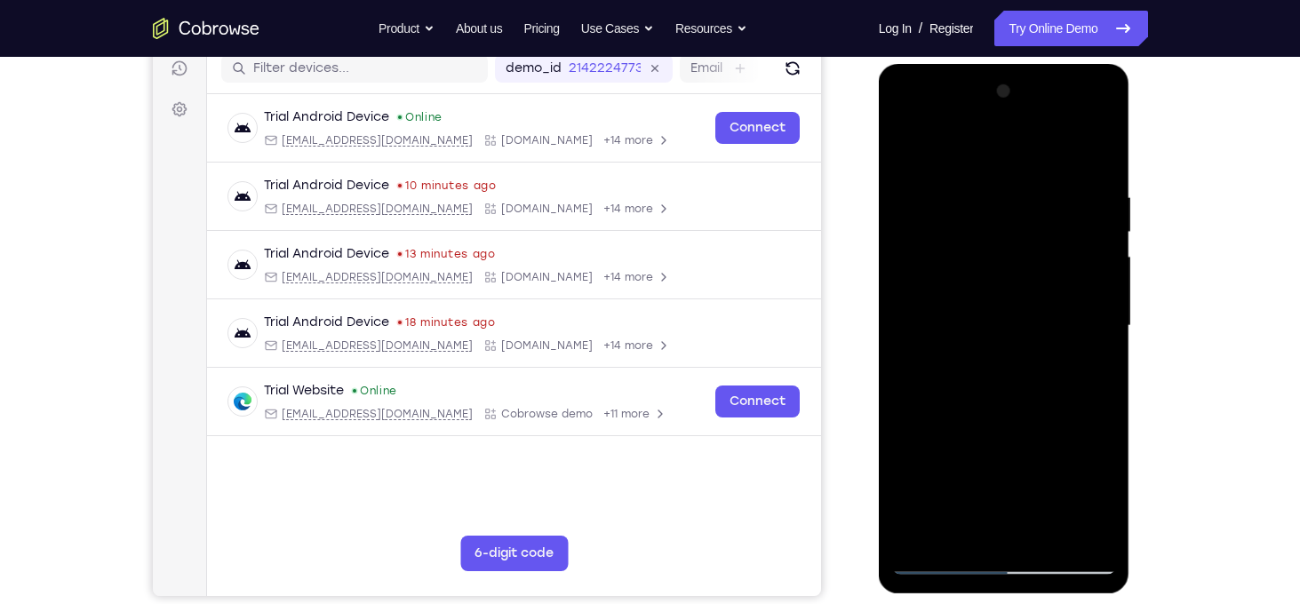
click at [1102, 325] on div at bounding box center [1004, 326] width 224 height 498
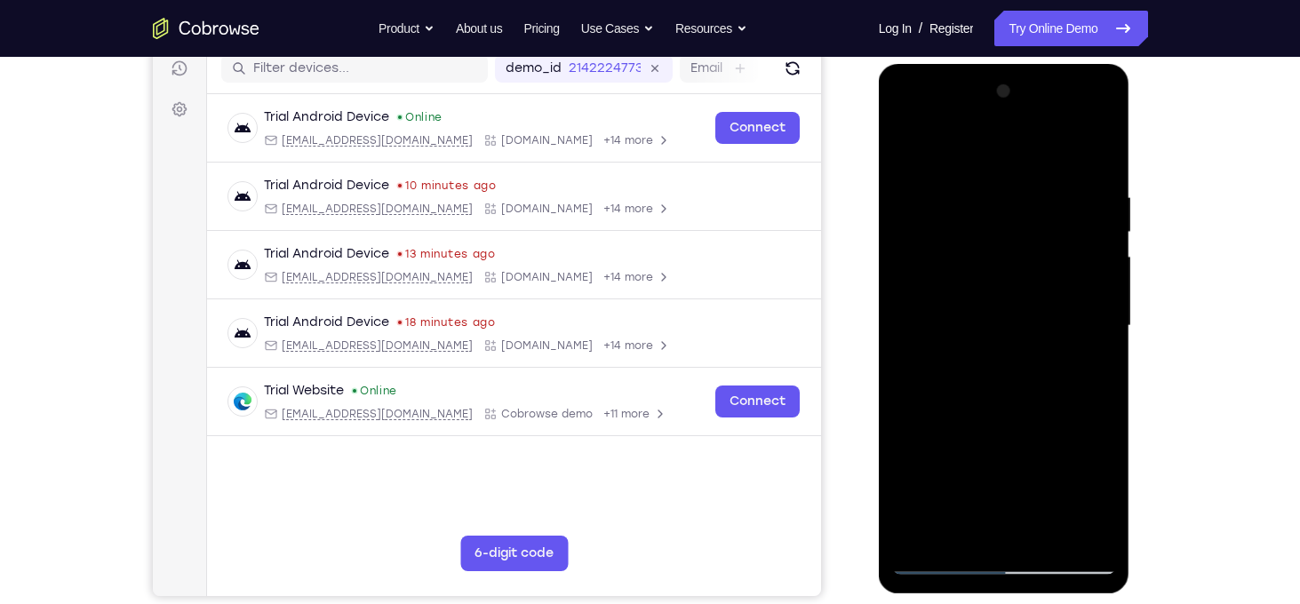
click at [1102, 325] on div at bounding box center [1004, 326] width 224 height 498
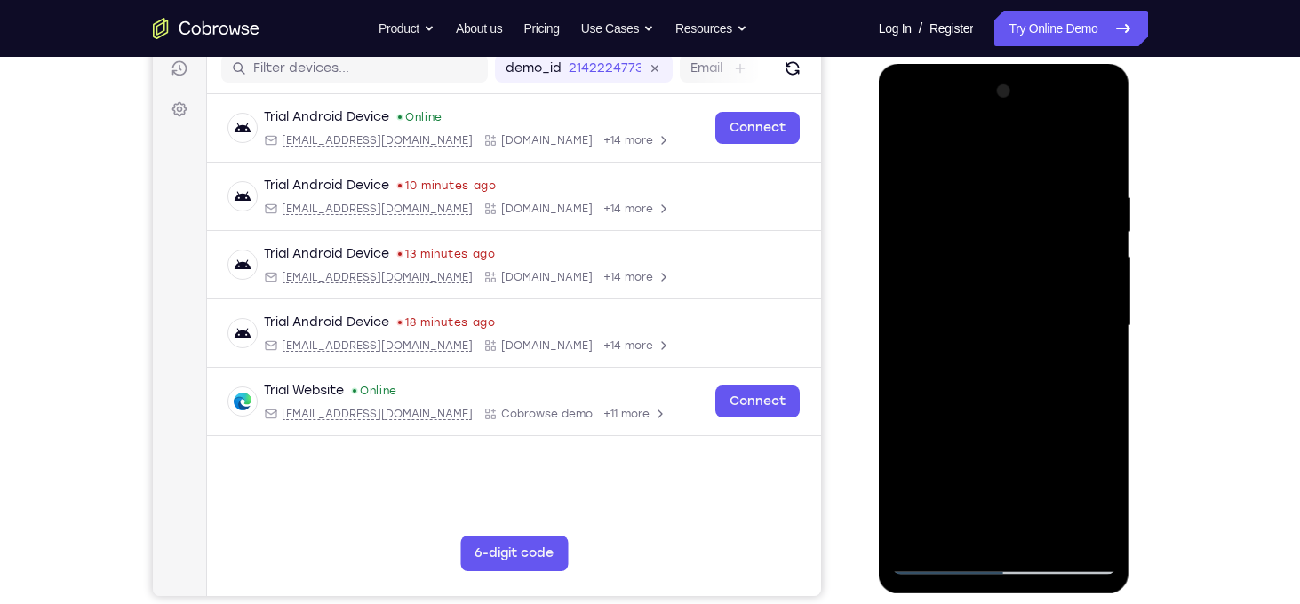
click at [1102, 325] on div at bounding box center [1004, 326] width 224 height 498
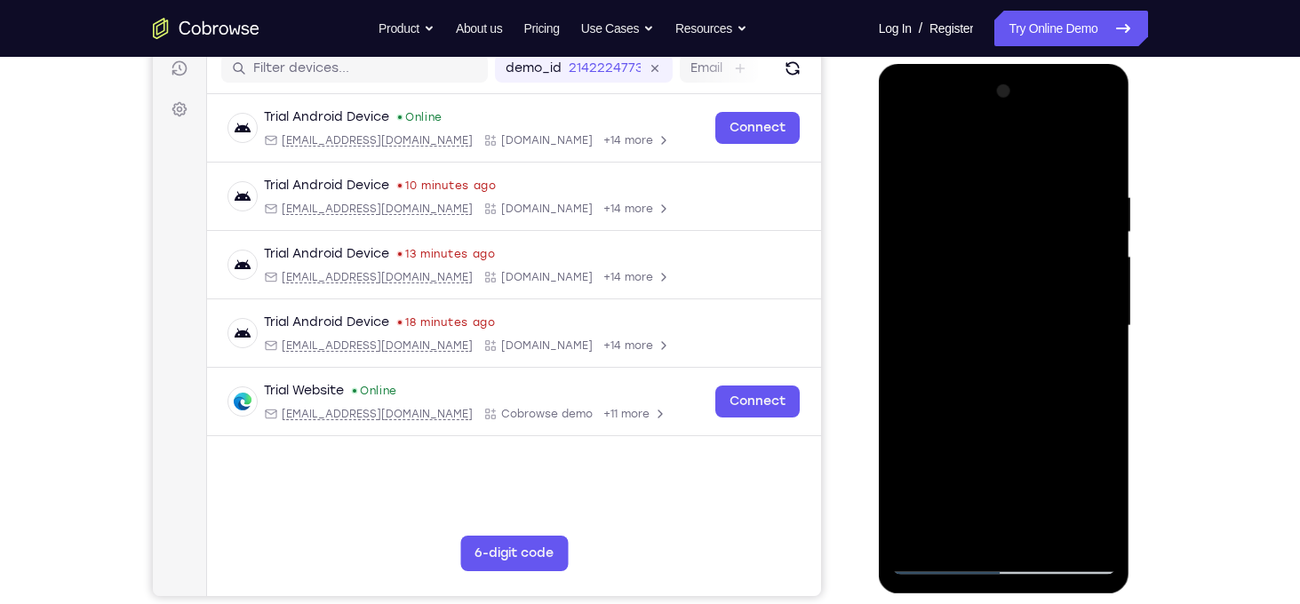
click at [1102, 325] on div at bounding box center [1004, 326] width 224 height 498
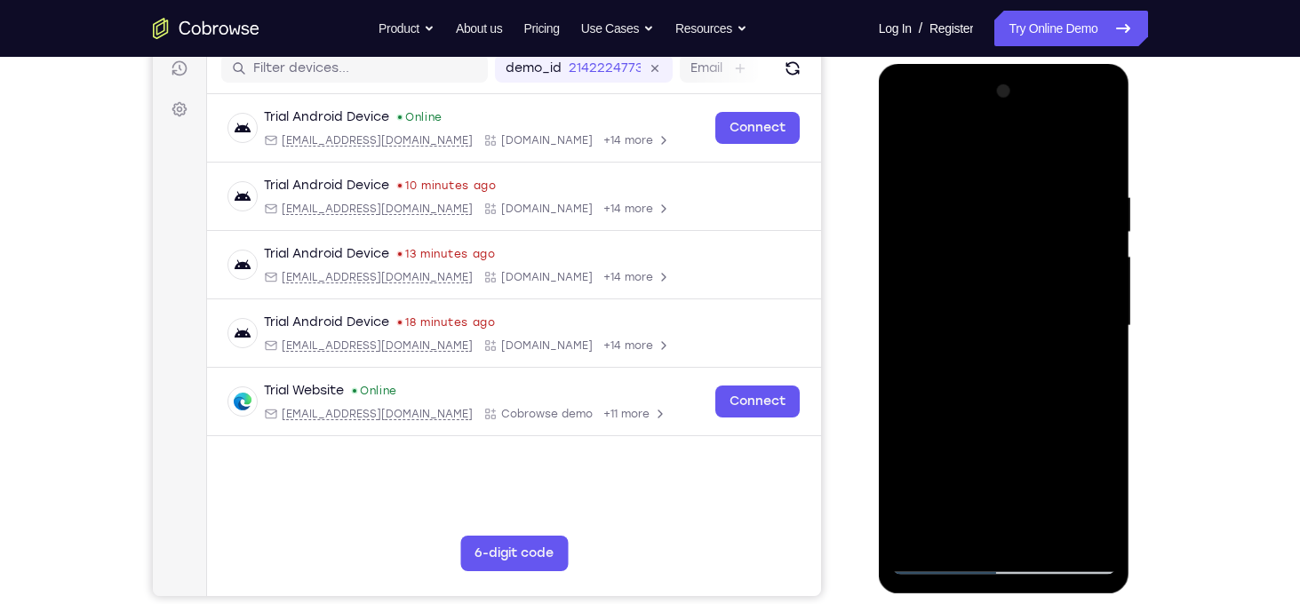
click at [911, 355] on div at bounding box center [1004, 326] width 224 height 498
click at [1097, 354] on div at bounding box center [1004, 325] width 224 height 498
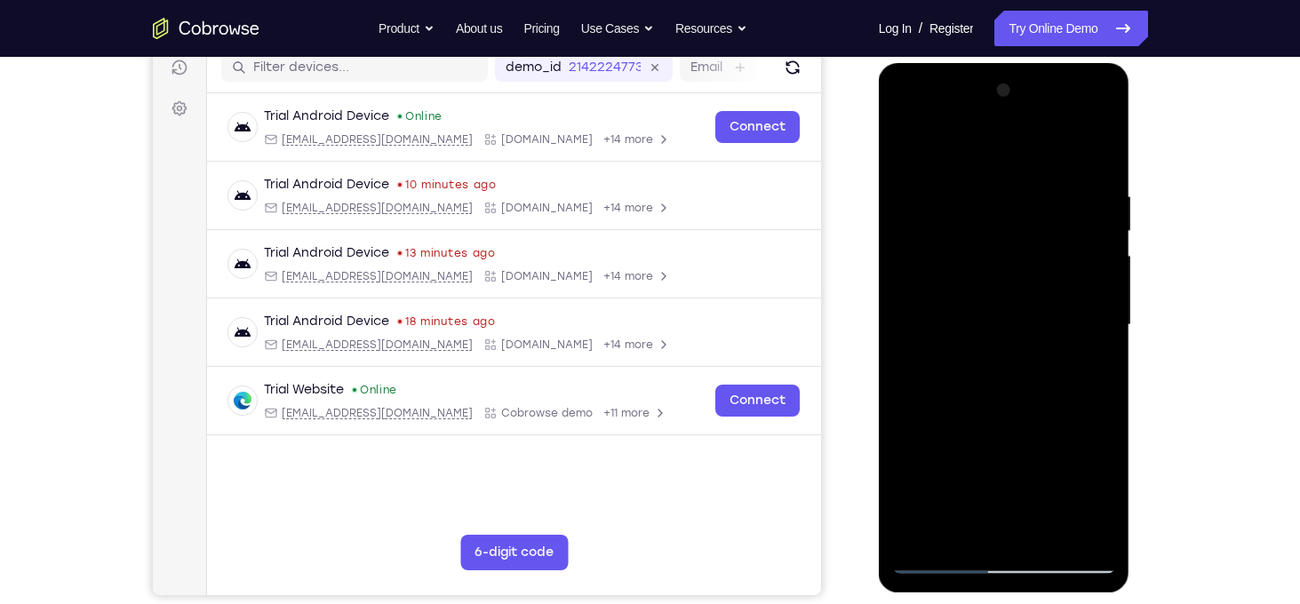
click at [1097, 354] on div at bounding box center [1004, 325] width 224 height 498
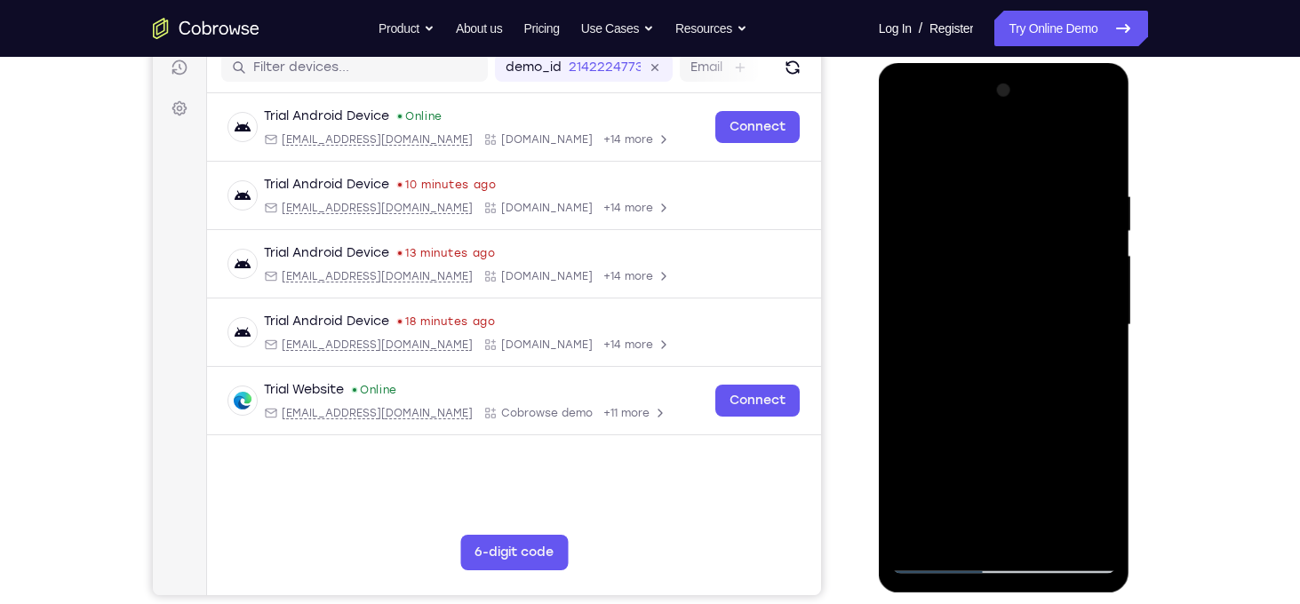
click at [1097, 354] on div at bounding box center [1004, 325] width 224 height 498
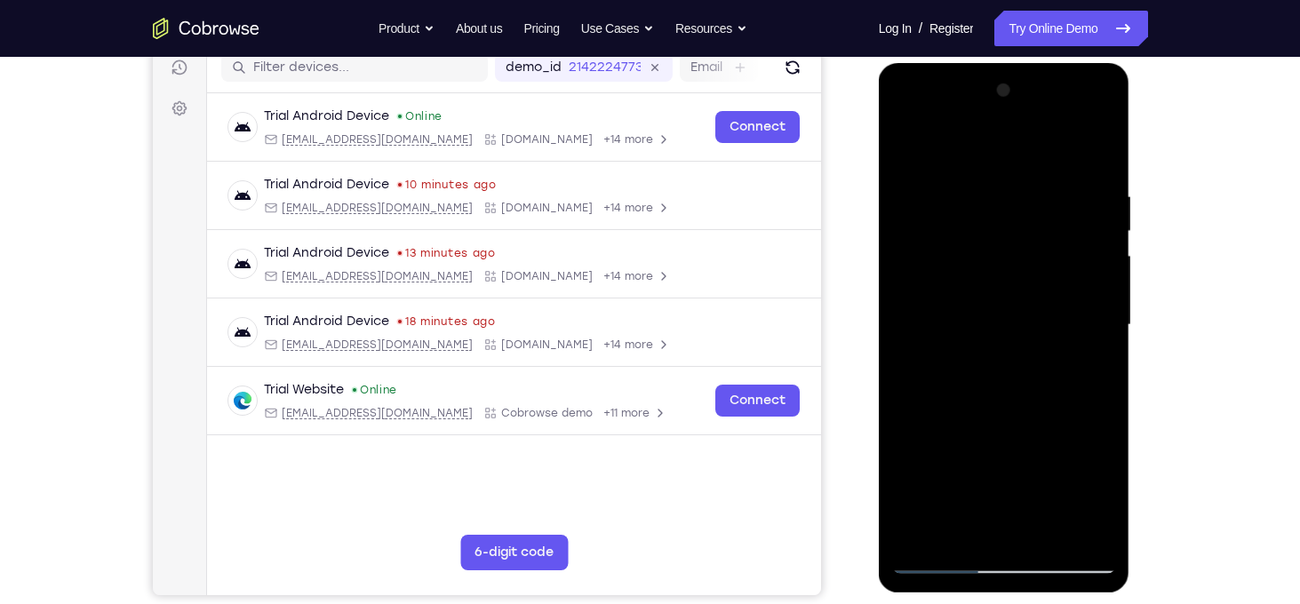
click at [1097, 354] on div at bounding box center [1004, 325] width 224 height 498
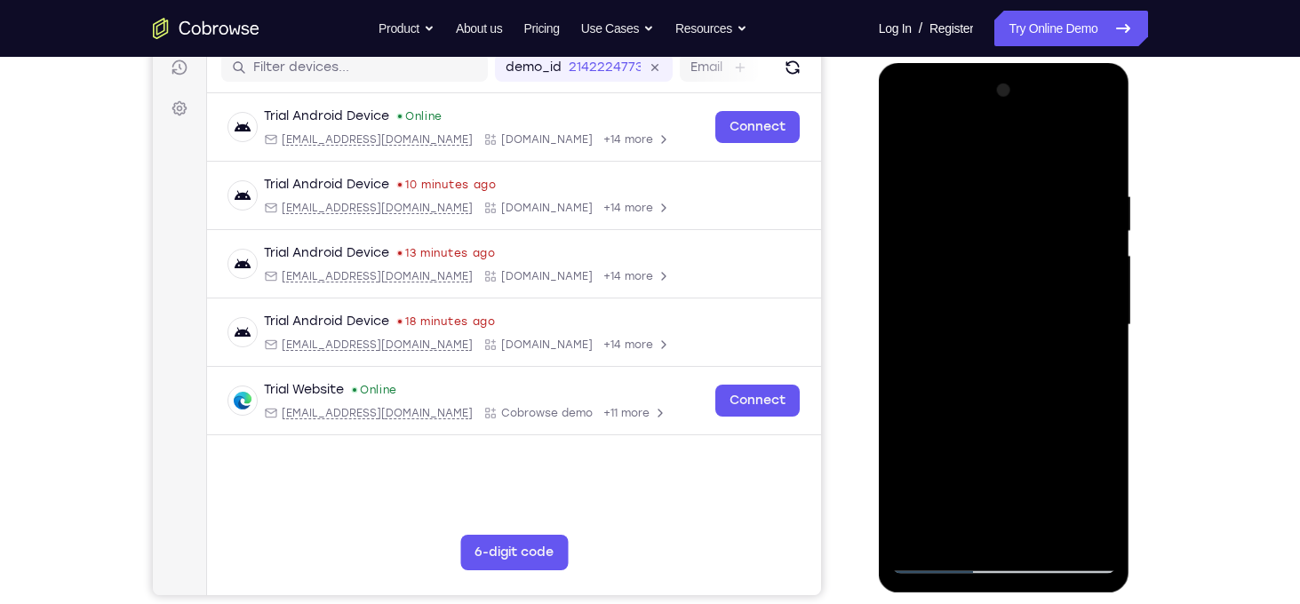
click at [1103, 317] on div at bounding box center [1004, 325] width 224 height 498
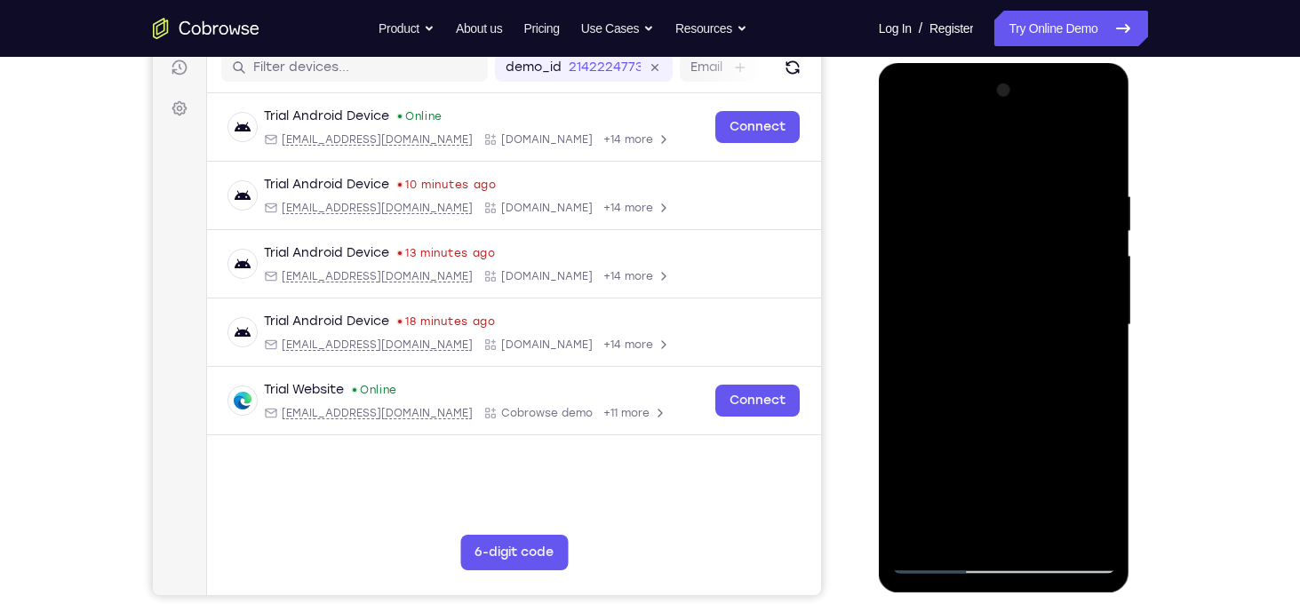
click at [1103, 317] on div at bounding box center [1004, 325] width 224 height 498
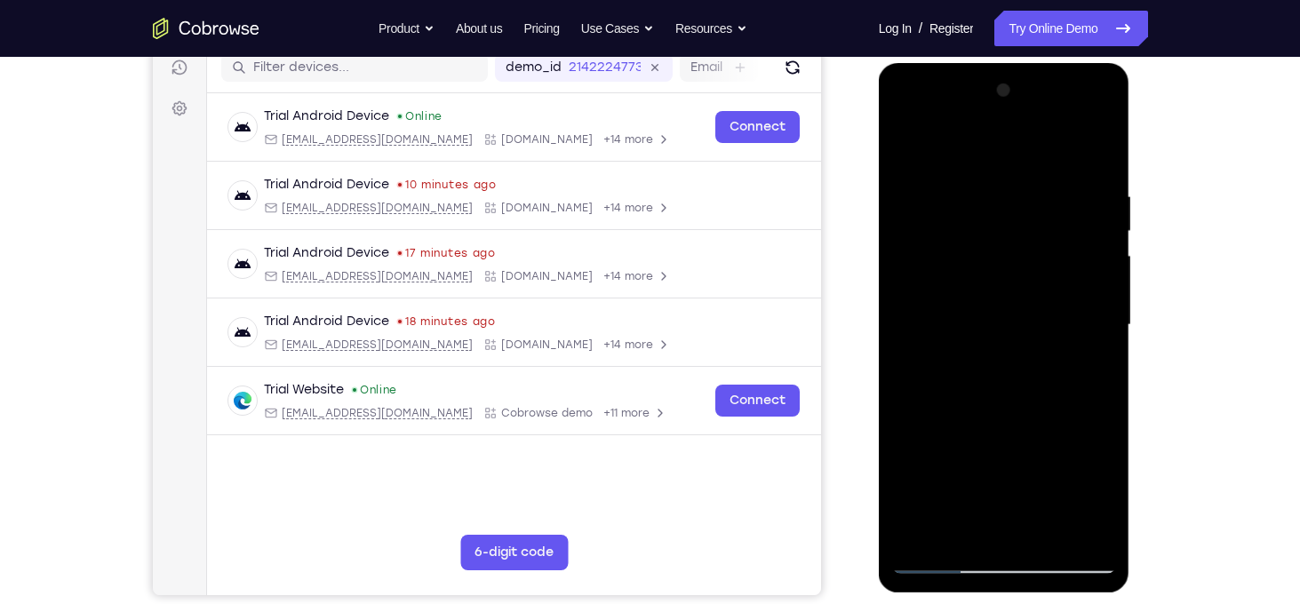
click at [1103, 317] on div at bounding box center [1004, 325] width 224 height 498
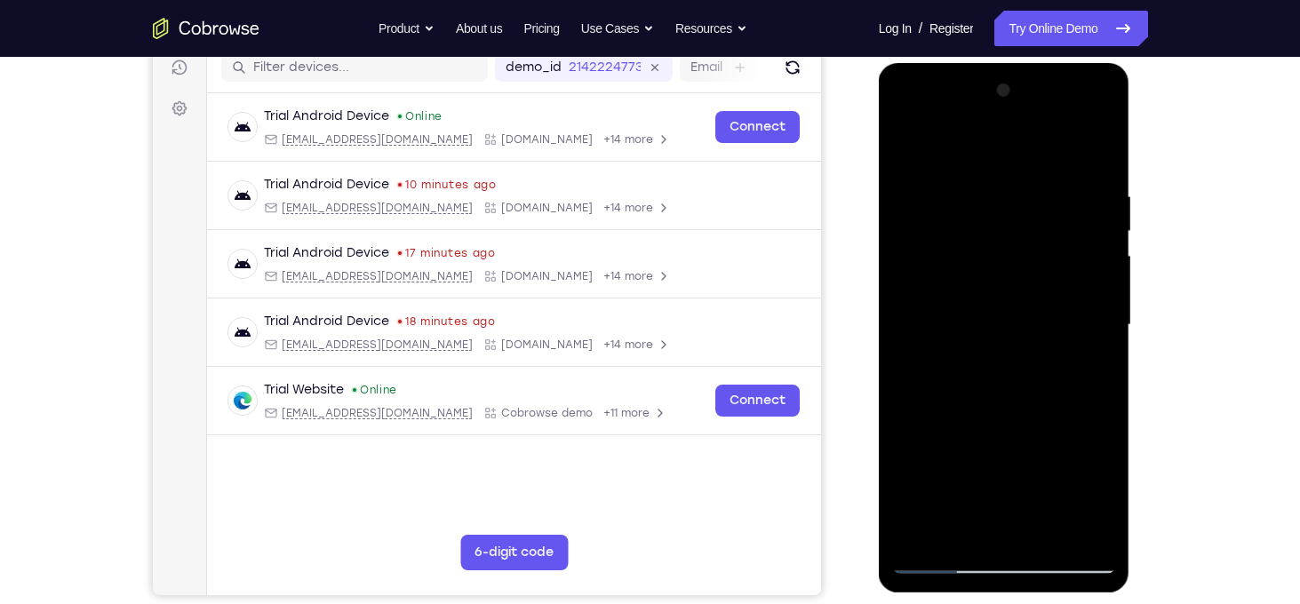
click at [1103, 317] on div at bounding box center [1004, 325] width 224 height 498
drag, startPoint x: 1107, startPoint y: 306, endPoint x: 883, endPoint y: 282, distance: 225.2
click at [883, 282] on div at bounding box center [1004, 328] width 251 height 530
drag, startPoint x: 901, startPoint y: 288, endPoint x: 1146, endPoint y: 249, distance: 248.3
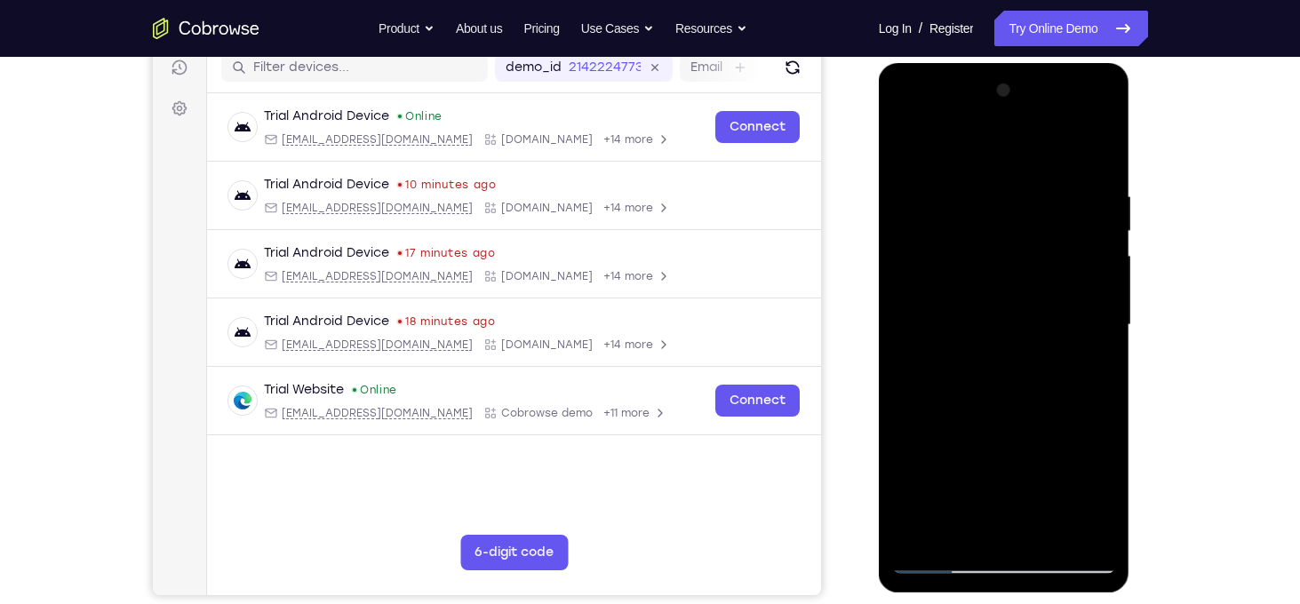
click at [1132, 249] on html "Online web based iOS Simulators and Android Emulators. Run iPhone, iPad, Mobile…" at bounding box center [1005, 329] width 253 height 533
click at [1103, 298] on div at bounding box center [1004, 325] width 224 height 498
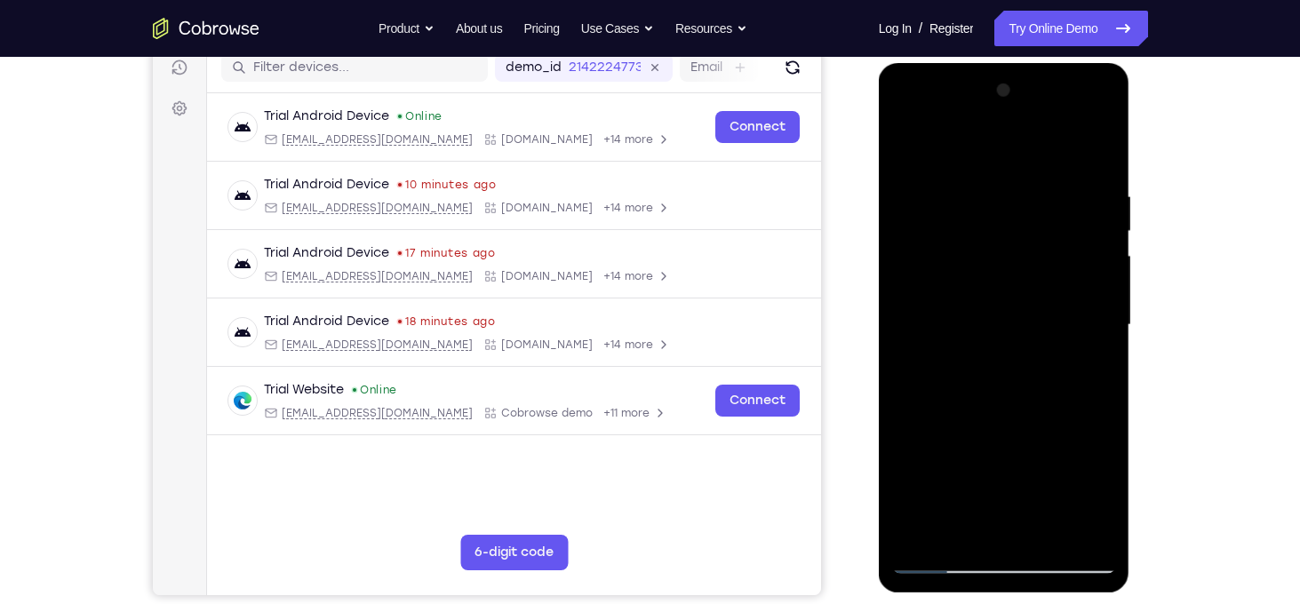
click at [1103, 298] on div at bounding box center [1004, 325] width 224 height 498
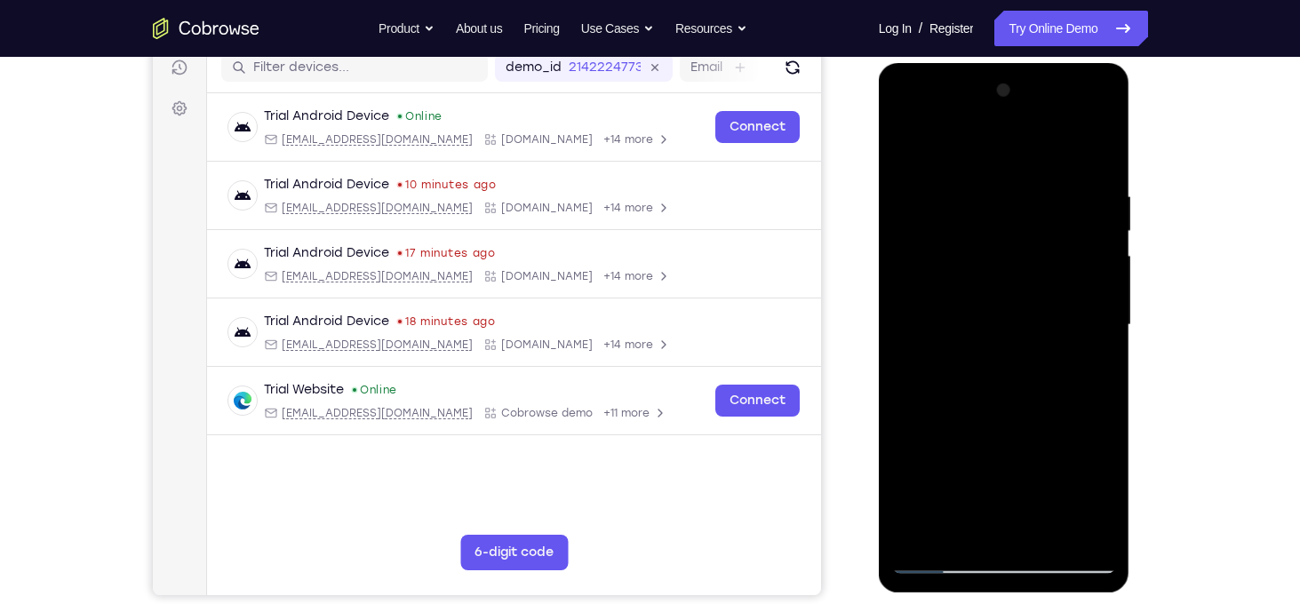
click at [1103, 298] on div at bounding box center [1004, 325] width 224 height 498
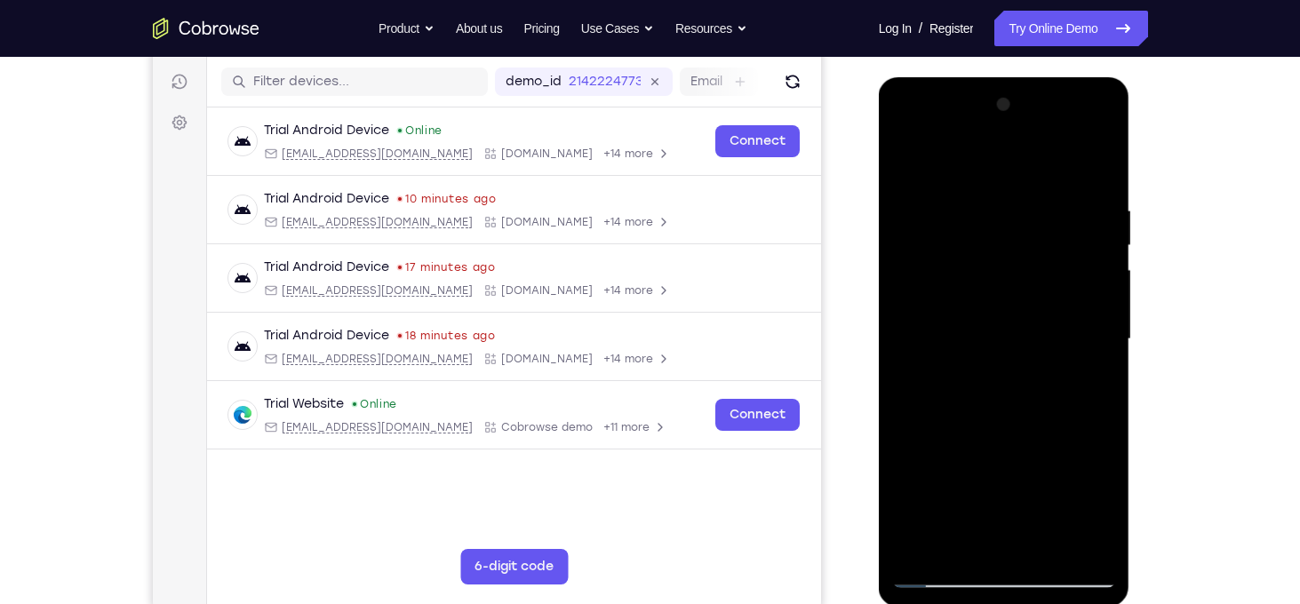
scroll to position [218, 0]
click at [1088, 418] on div at bounding box center [1004, 339] width 224 height 498
click at [1095, 396] on div at bounding box center [1004, 339] width 224 height 498
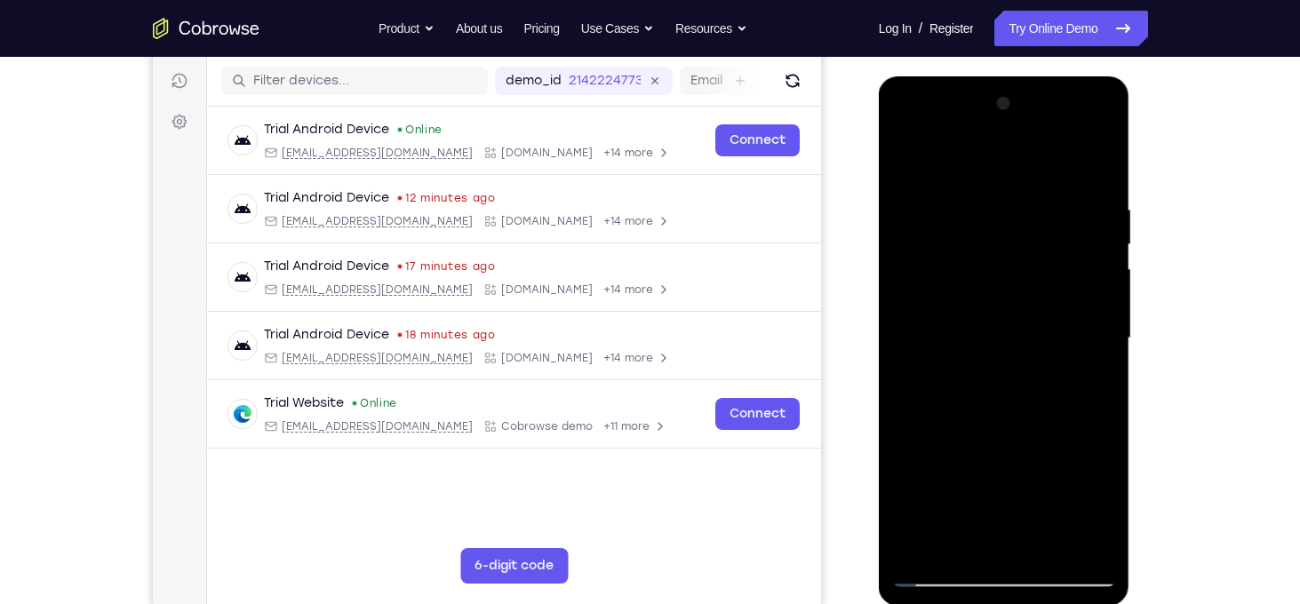
click at [1095, 396] on div at bounding box center [1004, 339] width 224 height 498
click at [906, 369] on div at bounding box center [1004, 339] width 224 height 498
click at [1077, 354] on div at bounding box center [1004, 339] width 224 height 498
click at [1094, 354] on div at bounding box center [1004, 339] width 224 height 498
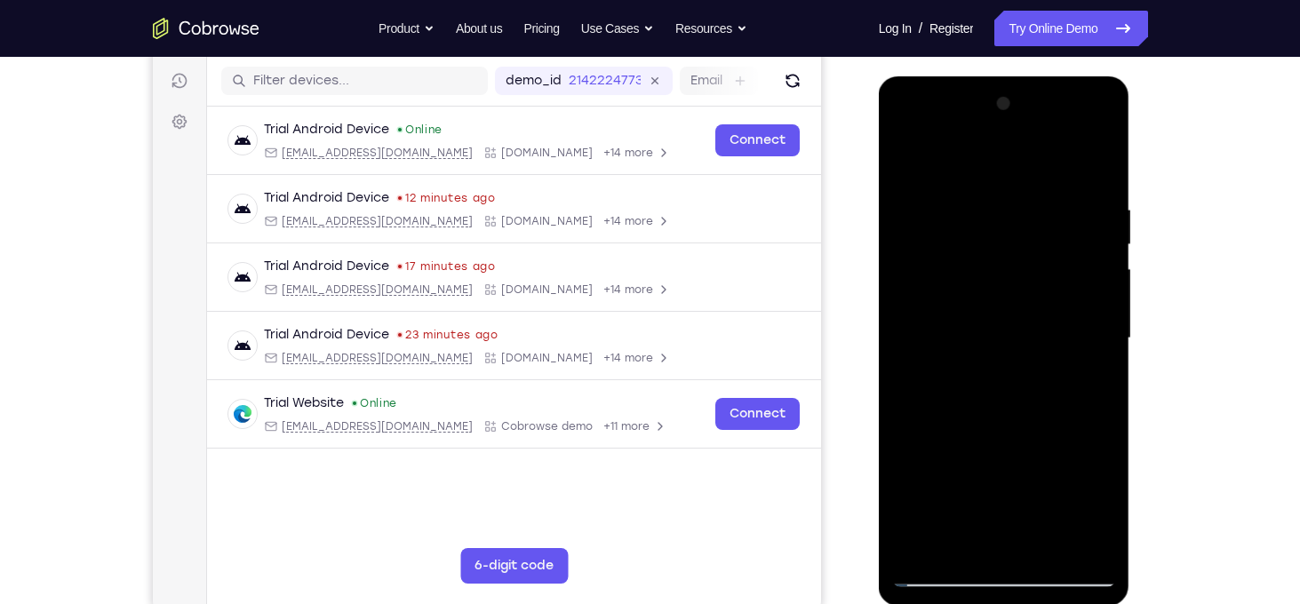
click at [1094, 354] on div at bounding box center [1004, 339] width 224 height 498
click at [931, 345] on div at bounding box center [1004, 339] width 224 height 498
click at [1092, 416] on div at bounding box center [1004, 339] width 224 height 498
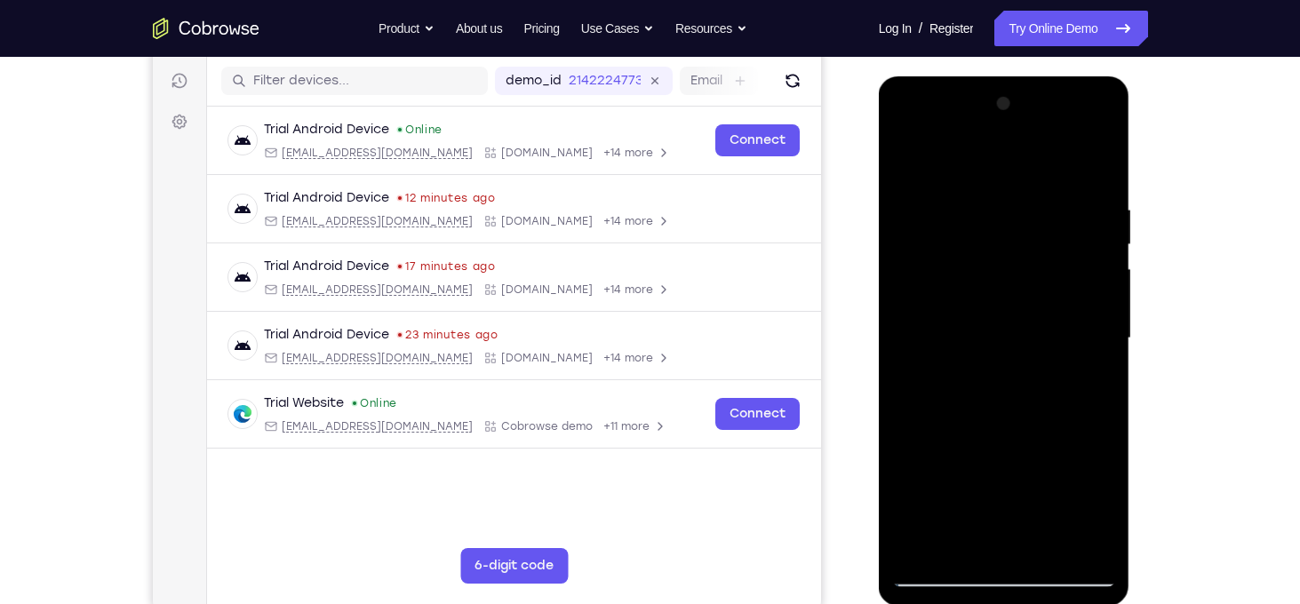
click at [1092, 416] on div at bounding box center [1004, 339] width 224 height 498
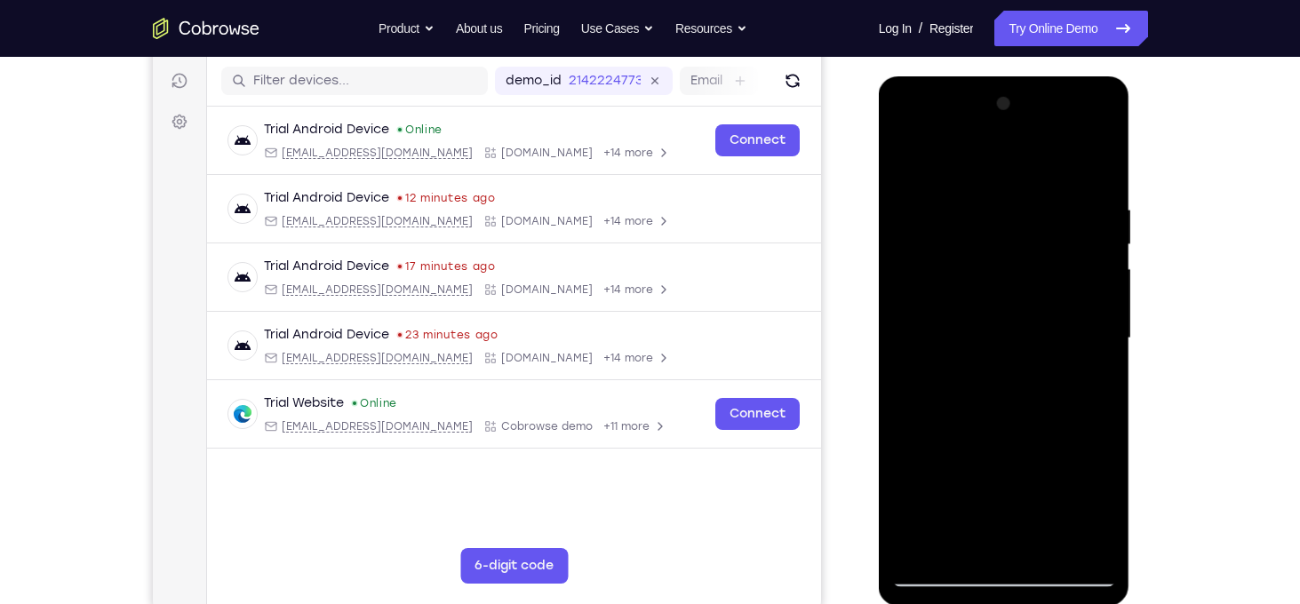
click at [1092, 416] on div at bounding box center [1004, 339] width 224 height 498
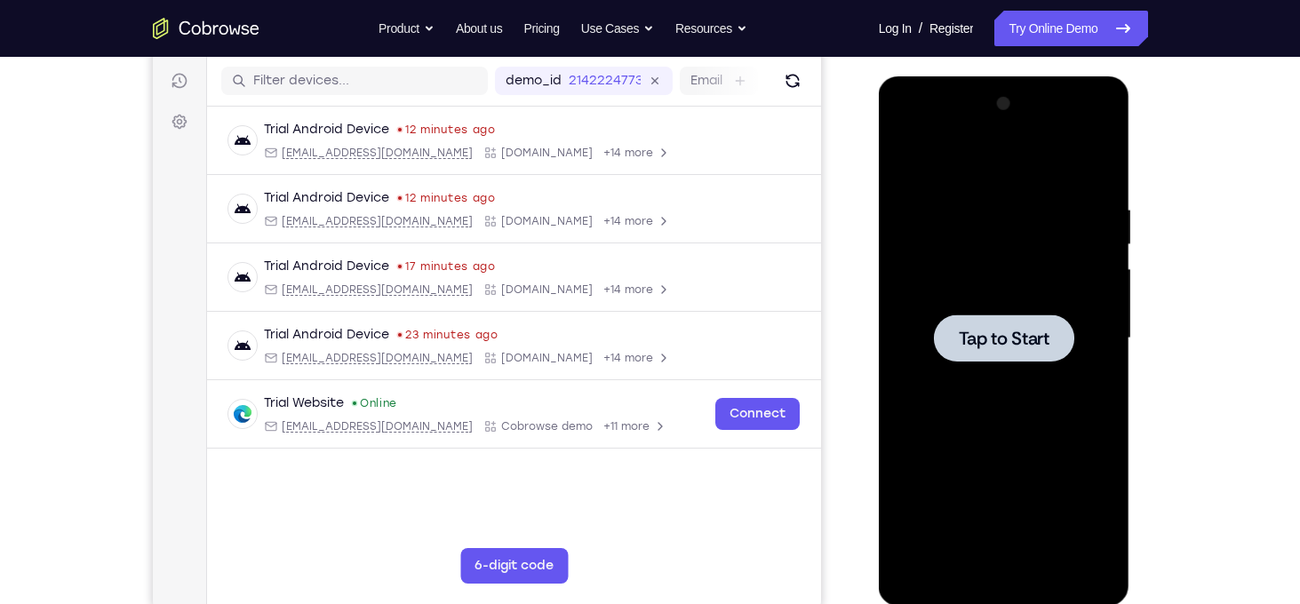
click at [1027, 322] on div at bounding box center [1004, 338] width 140 height 47
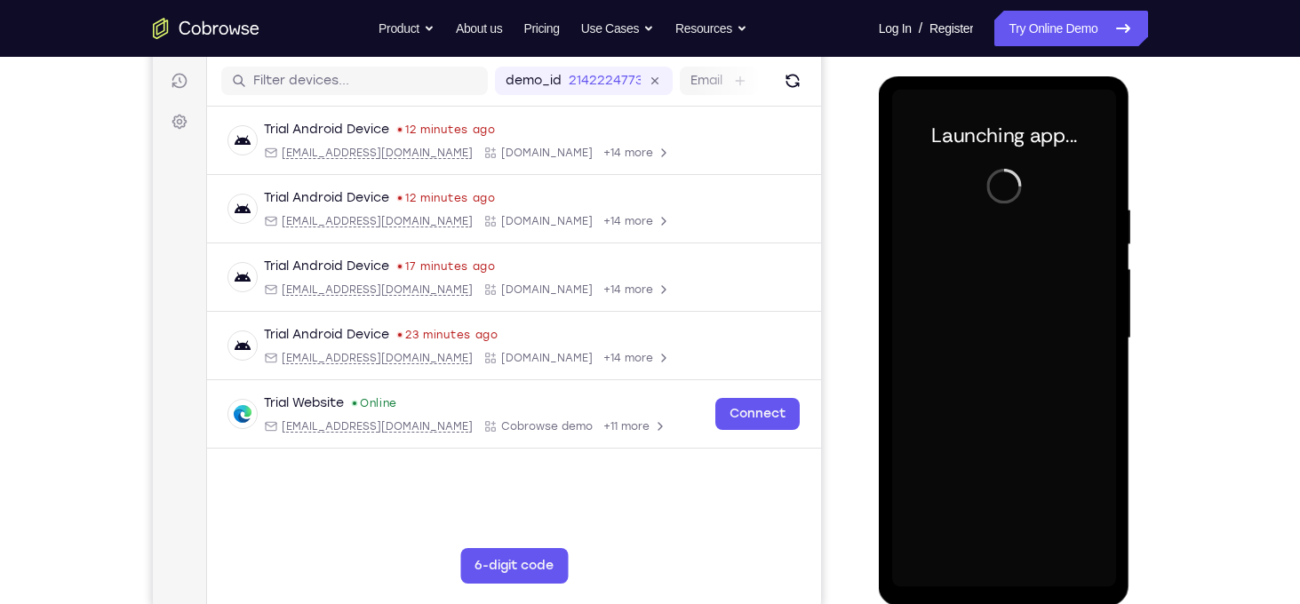
click at [1008, 583] on div at bounding box center [1004, 339] width 224 height 498
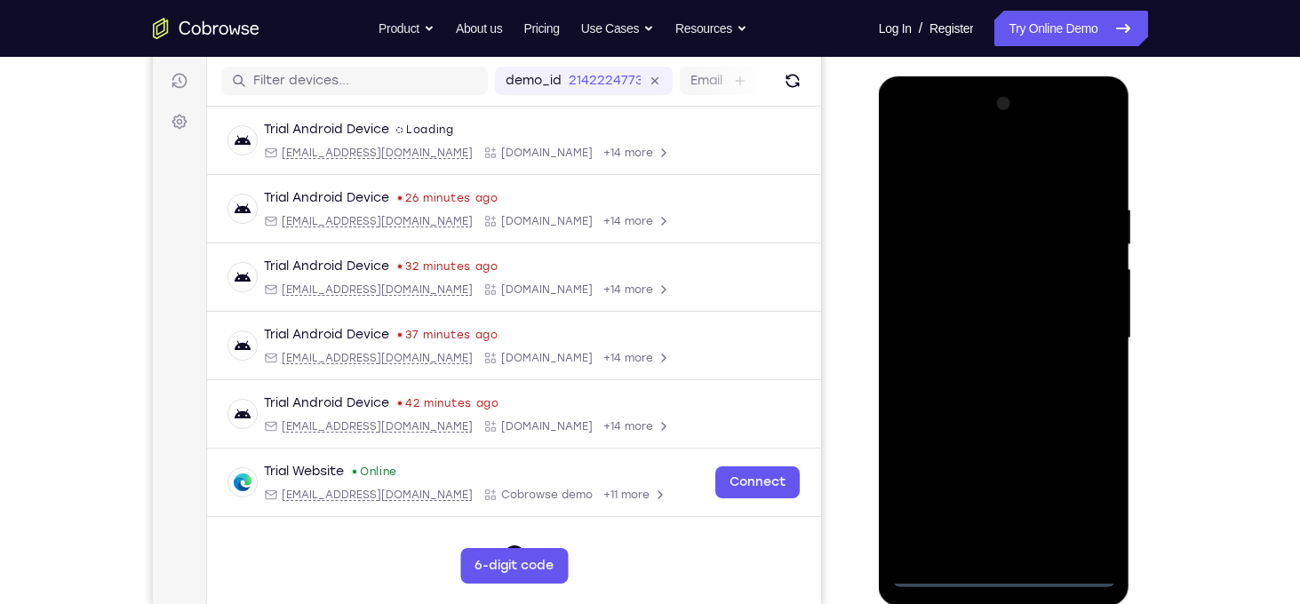
click at [1009, 577] on div at bounding box center [1004, 339] width 224 height 498
click at [1079, 508] on div at bounding box center [1004, 339] width 224 height 498
click at [950, 171] on div at bounding box center [1004, 339] width 224 height 498
click at [1088, 331] on div at bounding box center [1004, 339] width 224 height 498
click at [989, 371] on div at bounding box center [1004, 339] width 224 height 498
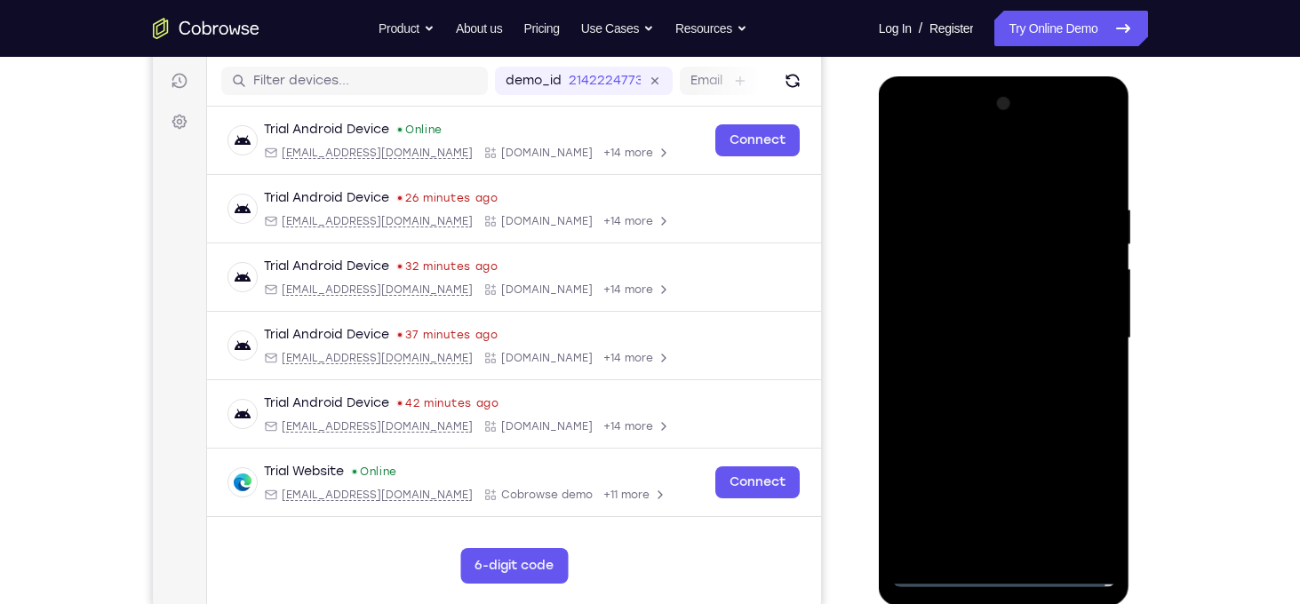
click at [978, 322] on div at bounding box center [1004, 339] width 224 height 498
click at [979, 303] on div at bounding box center [1004, 339] width 224 height 498
click at [1010, 346] on div at bounding box center [1004, 339] width 224 height 498
click at [1040, 407] on div at bounding box center [1004, 339] width 224 height 498
drag, startPoint x: 1006, startPoint y: 175, endPoint x: 984, endPoint y: -20, distance: 195.7
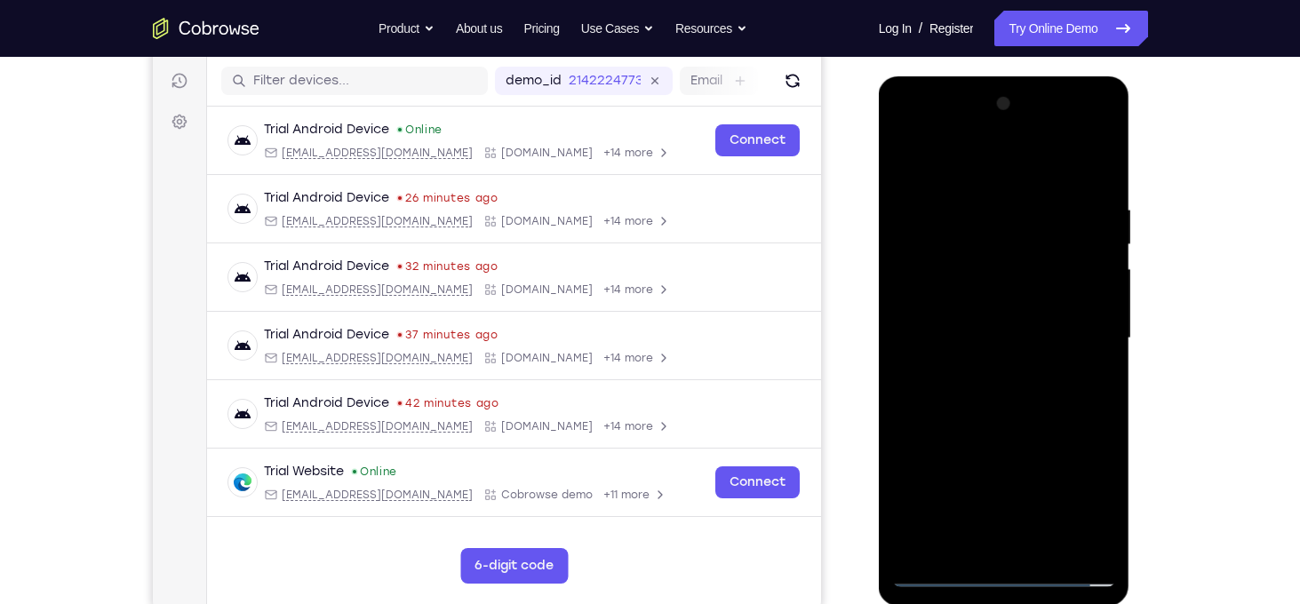
click at [984, 76] on html "Online web based iOS Simulators and Android Emulators. Run iPhone, iPad, Mobile…" at bounding box center [1005, 342] width 253 height 533
click at [984, 200] on div at bounding box center [1004, 339] width 224 height 498
click at [1078, 539] on div at bounding box center [1004, 339] width 224 height 498
click at [914, 165] on div at bounding box center [1004, 339] width 224 height 498
click at [1074, 363] on div at bounding box center [1004, 339] width 224 height 498
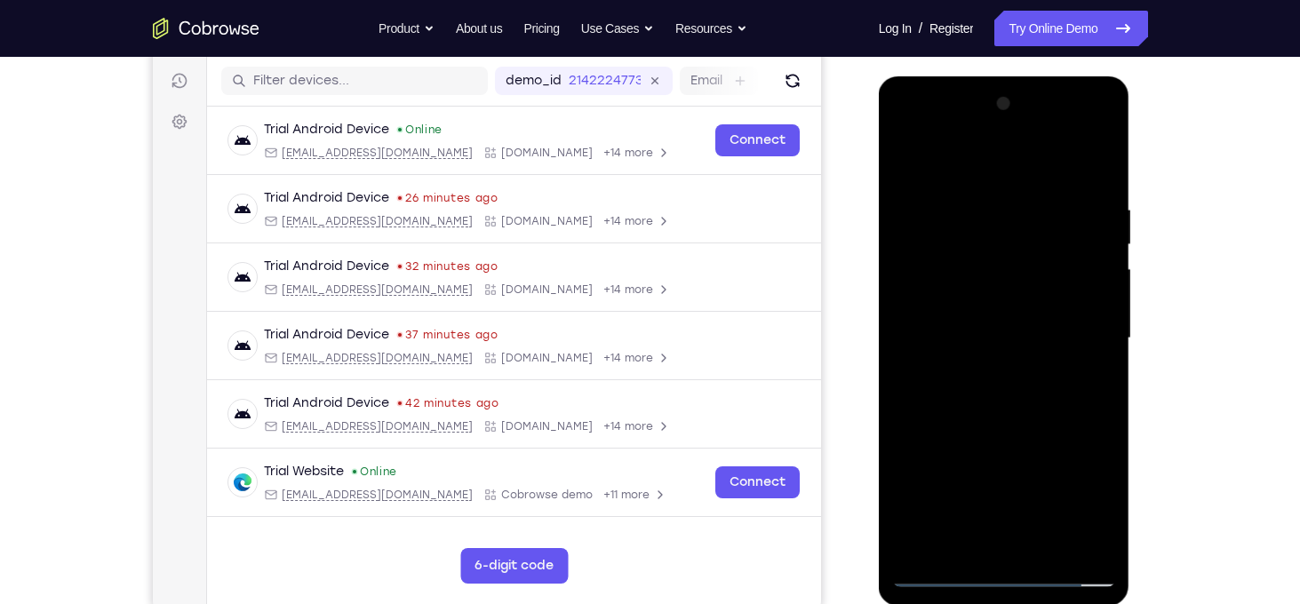
click at [914, 165] on div at bounding box center [1004, 339] width 224 height 498
click at [1085, 347] on div at bounding box center [1004, 339] width 224 height 498
click at [1083, 329] on div at bounding box center [1004, 339] width 224 height 498
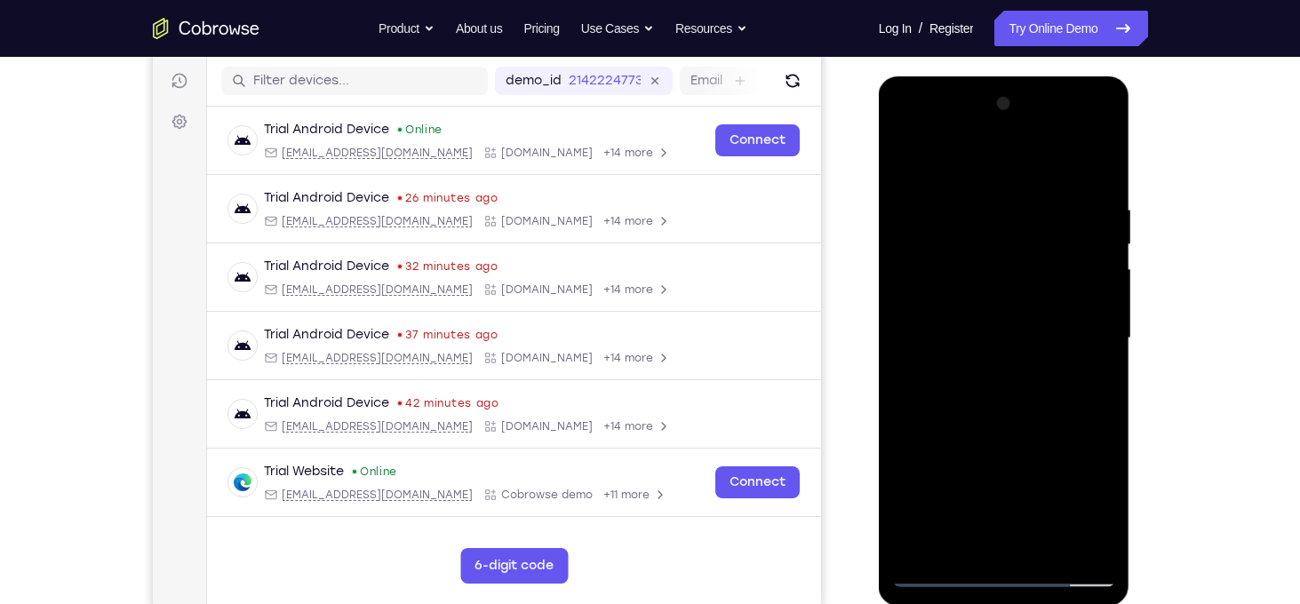
click at [1083, 324] on div at bounding box center [1004, 339] width 224 height 498
click at [1100, 550] on div at bounding box center [1004, 339] width 224 height 498
click at [1101, 331] on div at bounding box center [1004, 339] width 224 height 498
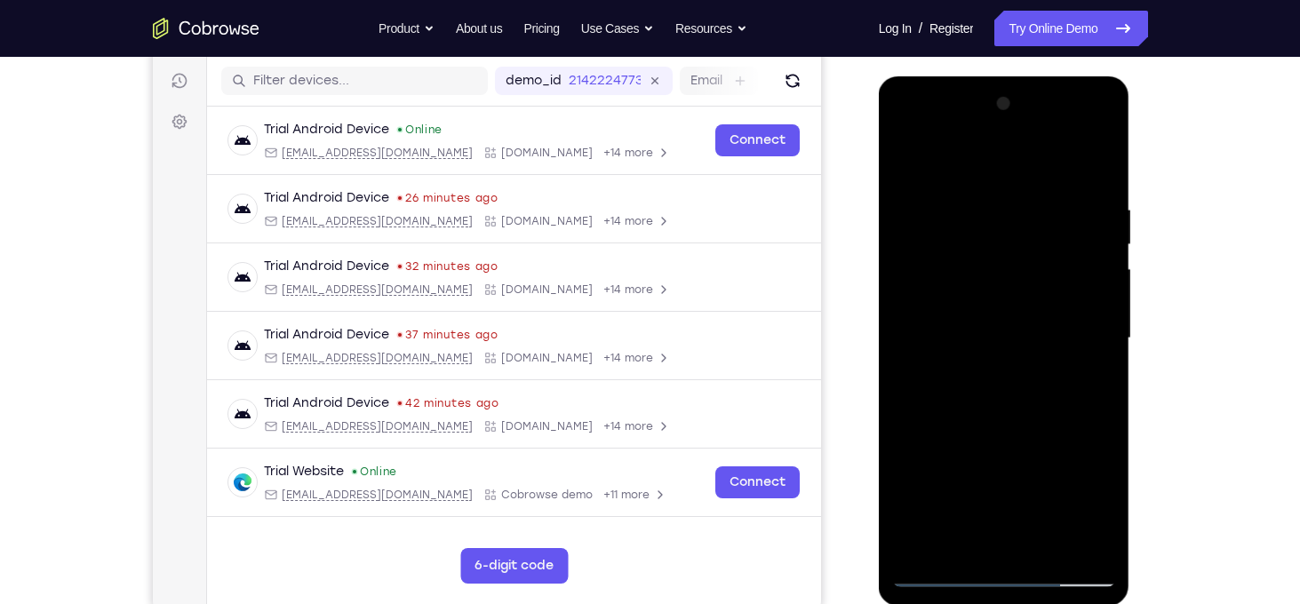
click at [1101, 331] on div at bounding box center [1004, 339] width 224 height 498
click at [1085, 347] on div at bounding box center [1004, 339] width 224 height 498
click at [910, 336] on div at bounding box center [1004, 339] width 224 height 498
click at [1079, 354] on div at bounding box center [1004, 339] width 224 height 498
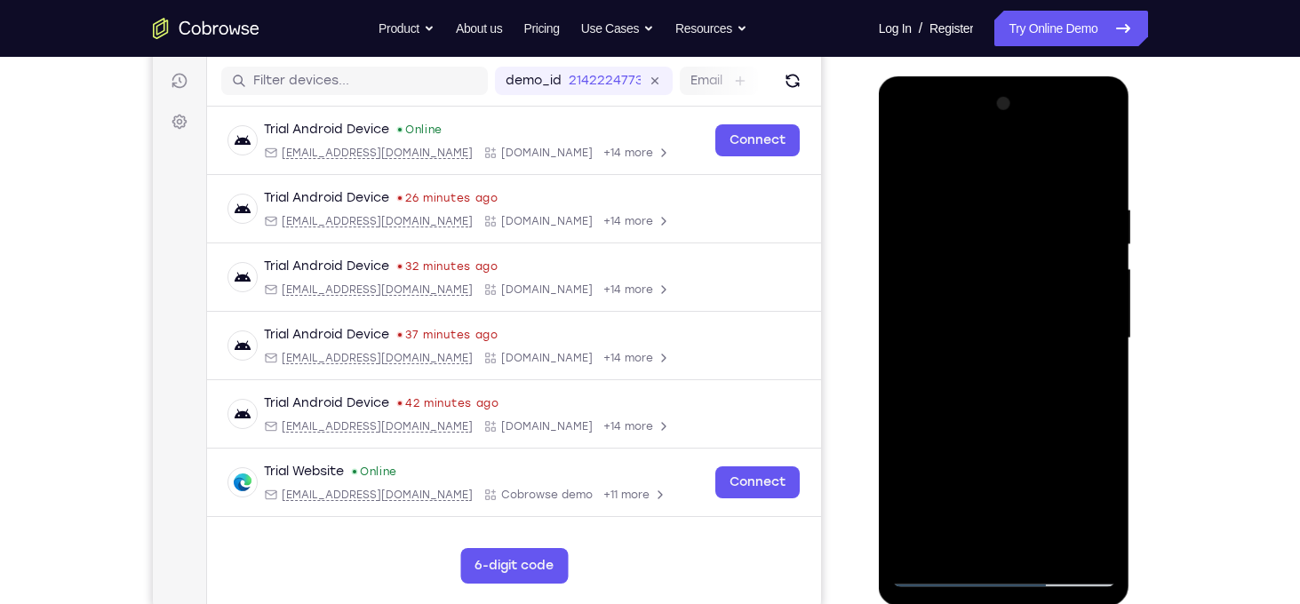
click at [1103, 355] on div at bounding box center [1004, 339] width 224 height 498
click at [1094, 343] on div at bounding box center [1004, 339] width 224 height 498
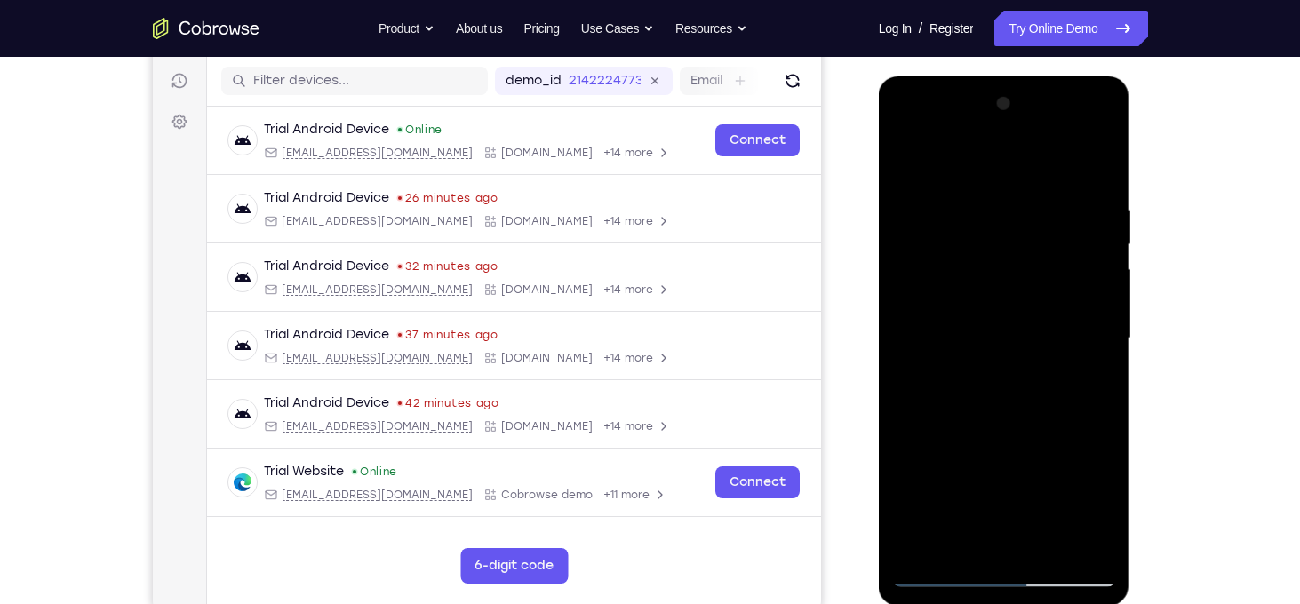
click at [1094, 343] on div at bounding box center [1004, 339] width 224 height 498
click at [916, 347] on div at bounding box center [1004, 339] width 224 height 498
click at [1092, 312] on div at bounding box center [1004, 339] width 224 height 498
click at [918, 167] on div at bounding box center [1004, 339] width 224 height 498
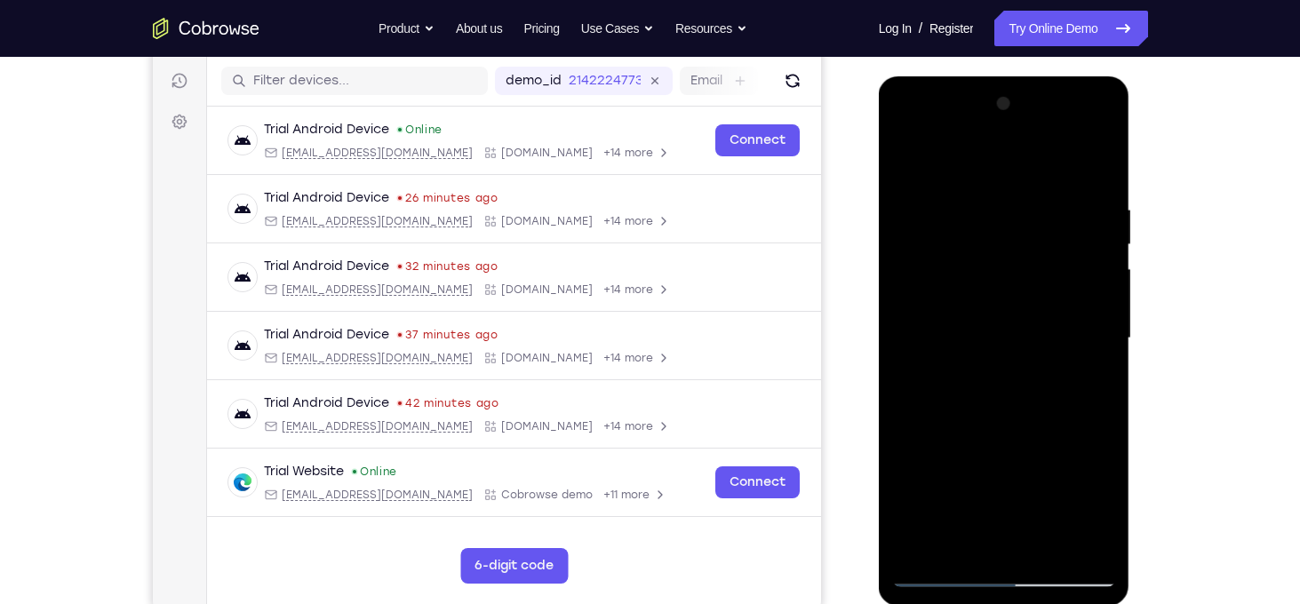
click at [911, 158] on div at bounding box center [1004, 339] width 224 height 498
click at [1086, 345] on div at bounding box center [1004, 339] width 224 height 498
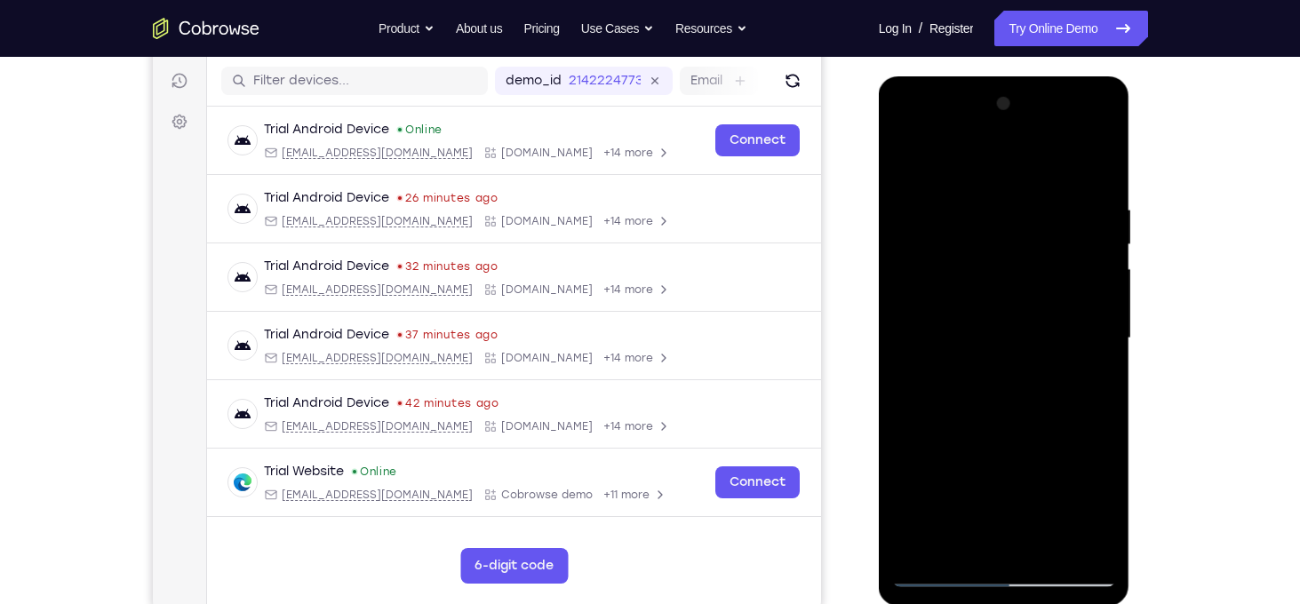
click at [1086, 345] on div at bounding box center [1004, 339] width 224 height 498
click at [1088, 348] on div at bounding box center [1004, 339] width 224 height 498
click at [911, 345] on div at bounding box center [1004, 339] width 224 height 498
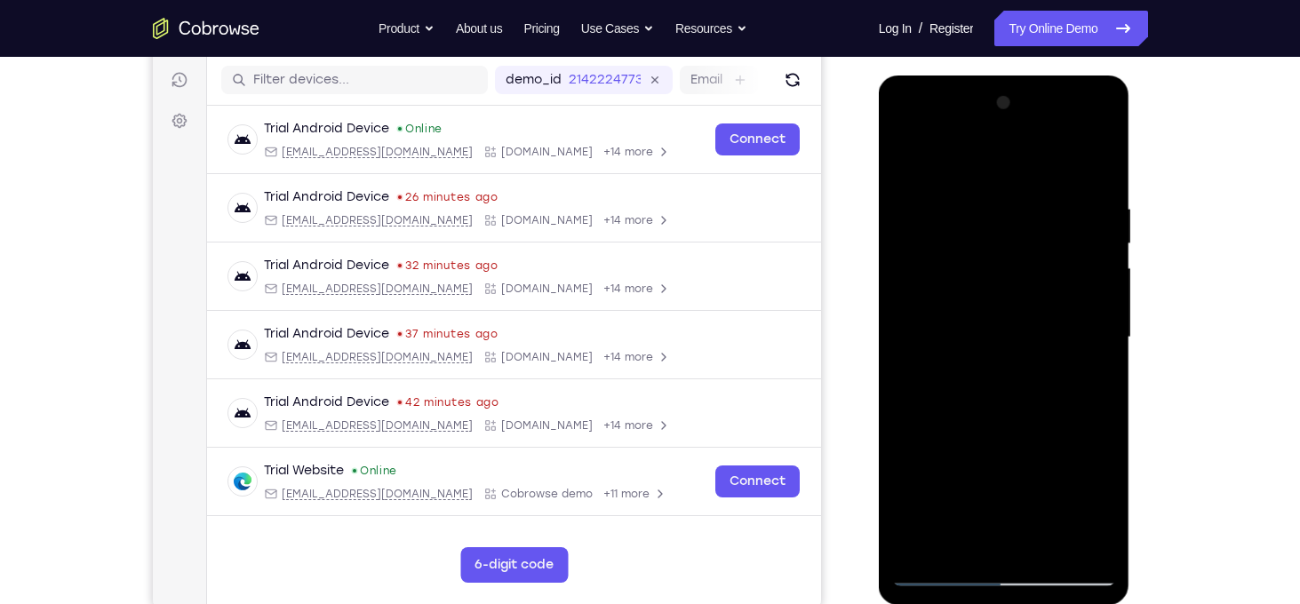
click at [1074, 402] on div at bounding box center [1004, 338] width 224 height 498
click at [1093, 387] on div at bounding box center [1004, 338] width 224 height 498
click at [1094, 380] on div at bounding box center [1004, 338] width 224 height 498
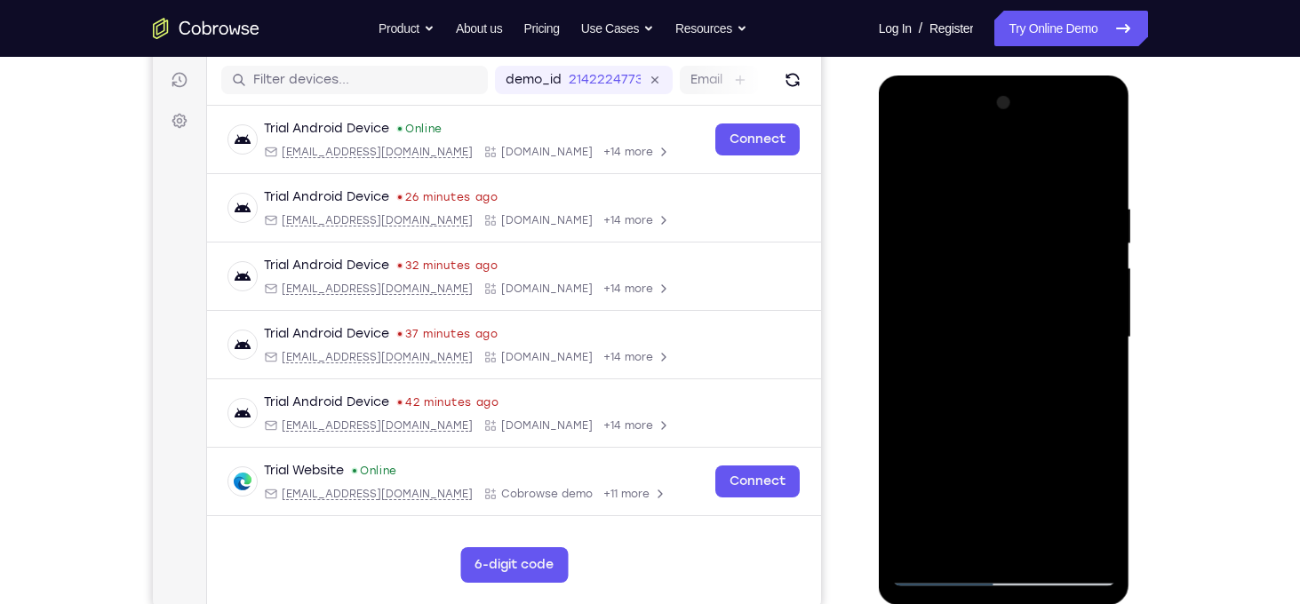
click at [1094, 380] on div at bounding box center [1004, 338] width 224 height 498
click at [907, 354] on div at bounding box center [1004, 338] width 224 height 498
click at [1103, 339] on div at bounding box center [1004, 338] width 224 height 498
click at [1070, 538] on div at bounding box center [1004, 338] width 224 height 498
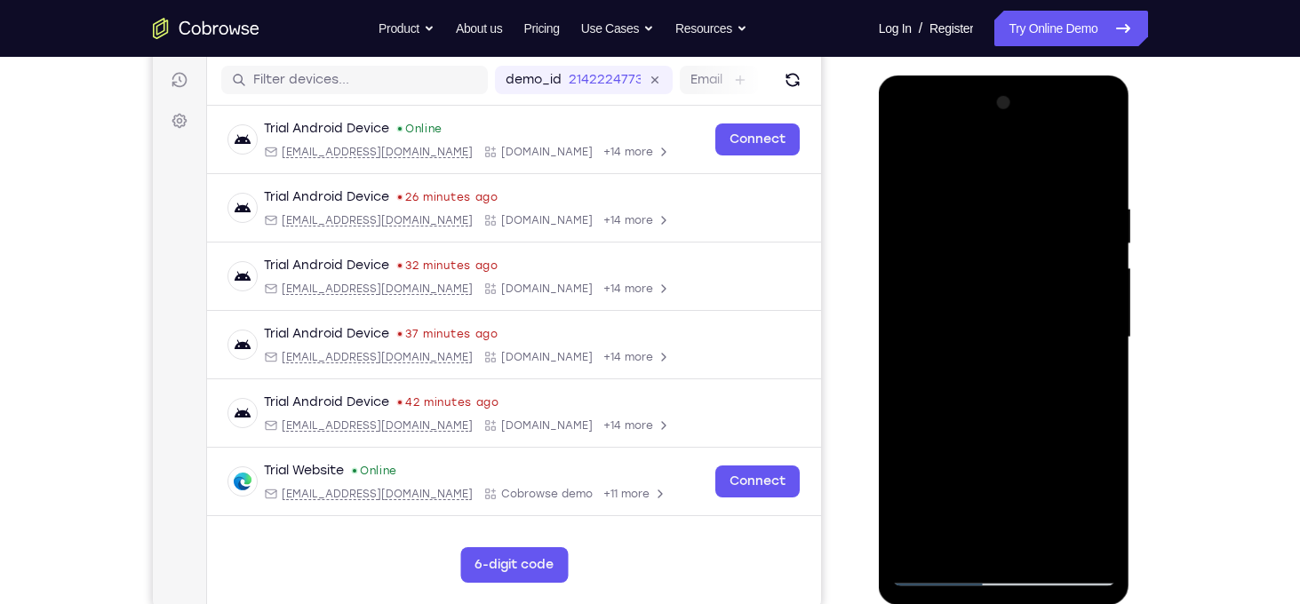
click at [1078, 363] on div at bounding box center [1004, 338] width 224 height 498
click at [1086, 348] on div at bounding box center [1004, 338] width 224 height 498
click at [1095, 331] on div at bounding box center [1004, 338] width 224 height 498
click at [1093, 331] on div at bounding box center [1004, 338] width 224 height 498
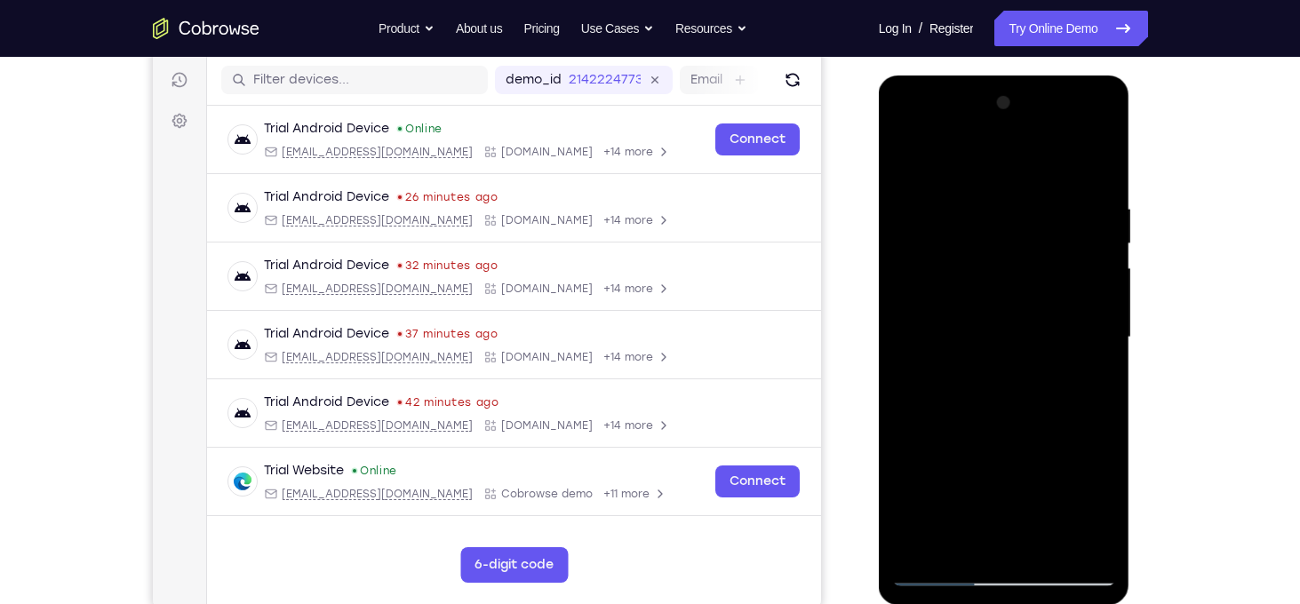
click at [1093, 331] on div at bounding box center [1004, 338] width 224 height 498
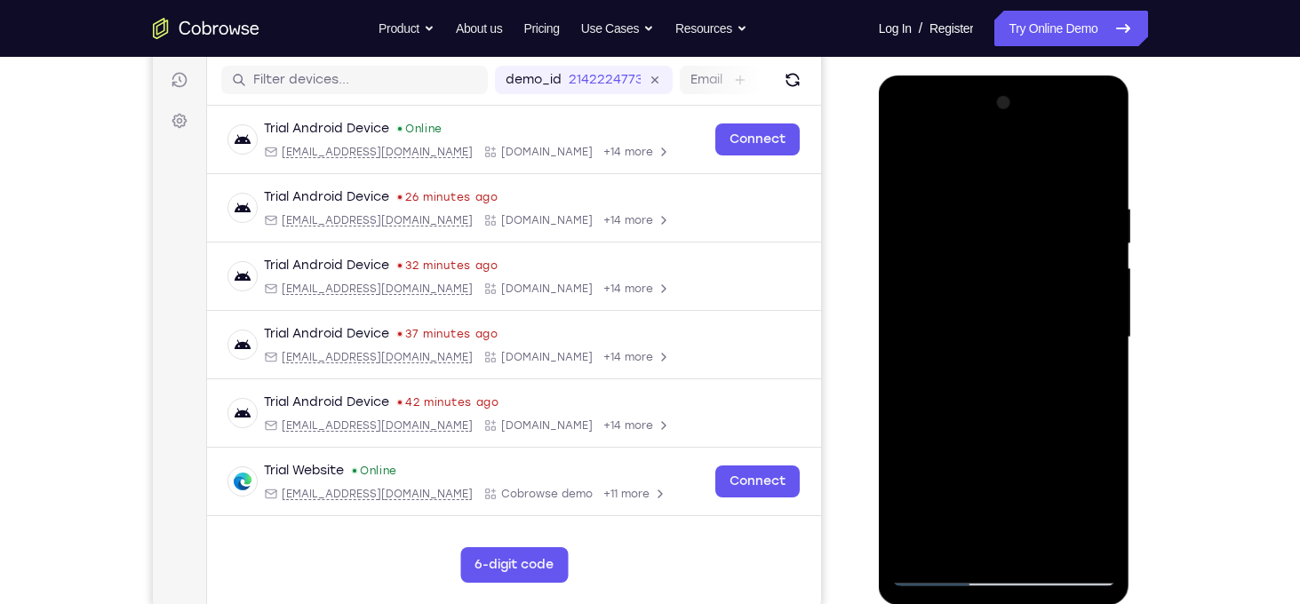
click at [1093, 331] on div at bounding box center [1004, 338] width 224 height 498
click at [940, 315] on div at bounding box center [1004, 338] width 224 height 498
click at [915, 166] on div at bounding box center [1004, 338] width 224 height 498
click at [911, 158] on div at bounding box center [1004, 338] width 224 height 498
click at [1095, 323] on div at bounding box center [1004, 338] width 224 height 498
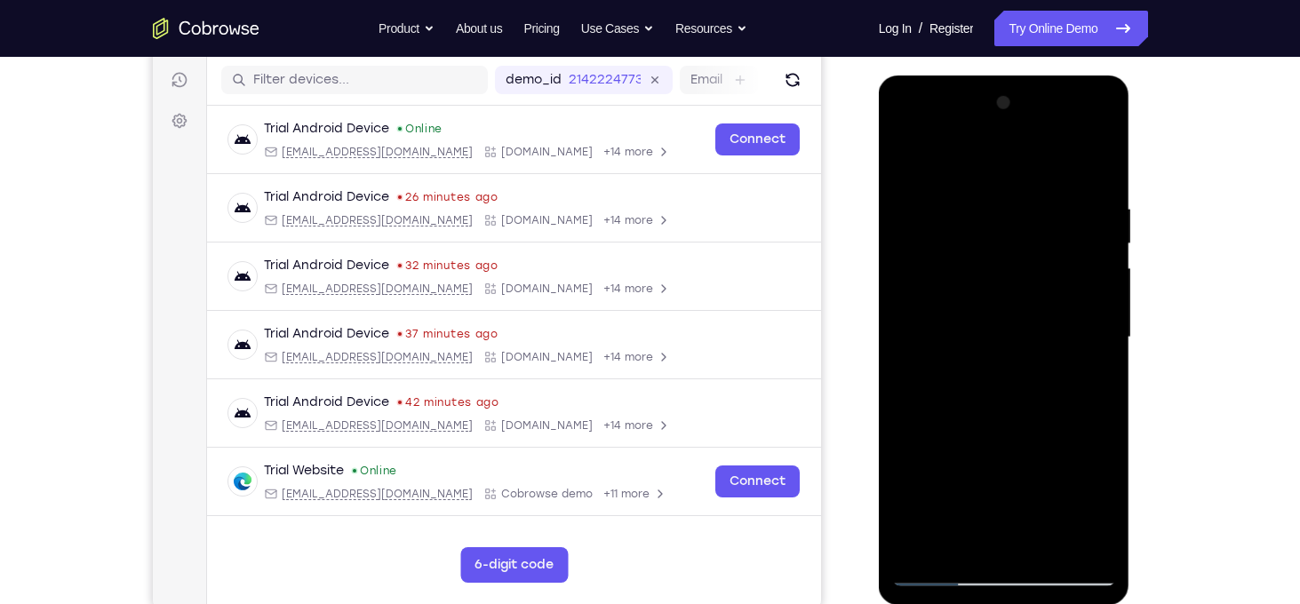
click at [1095, 323] on div at bounding box center [1004, 338] width 224 height 498
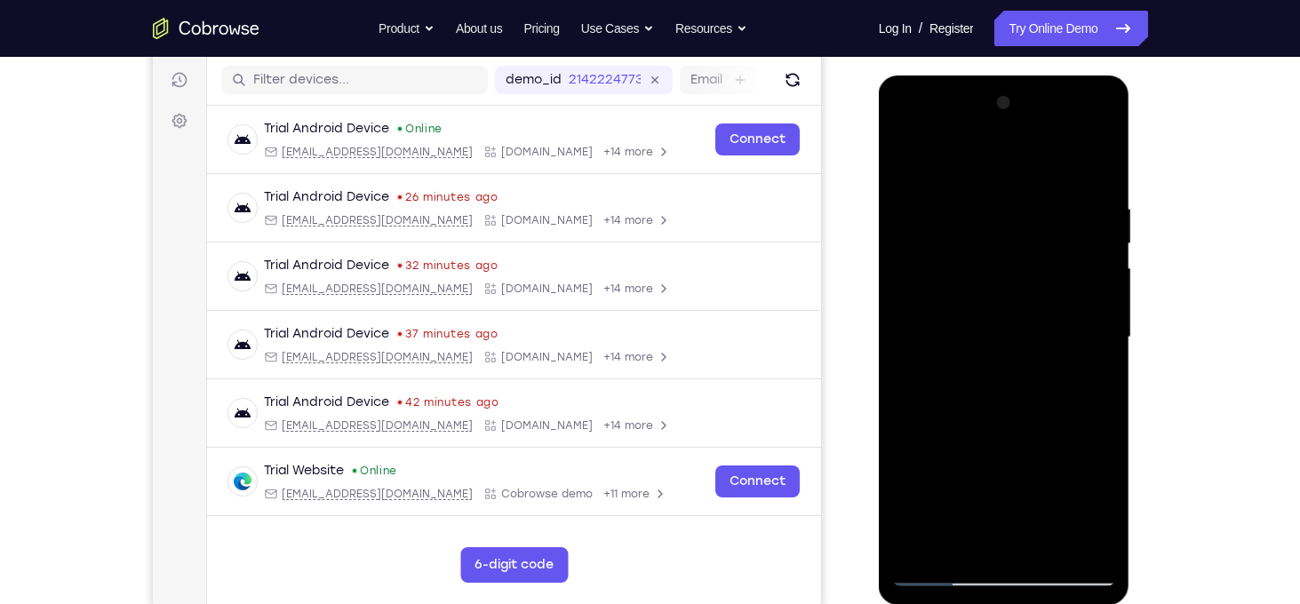
click at [1095, 323] on div at bounding box center [1004, 338] width 224 height 498
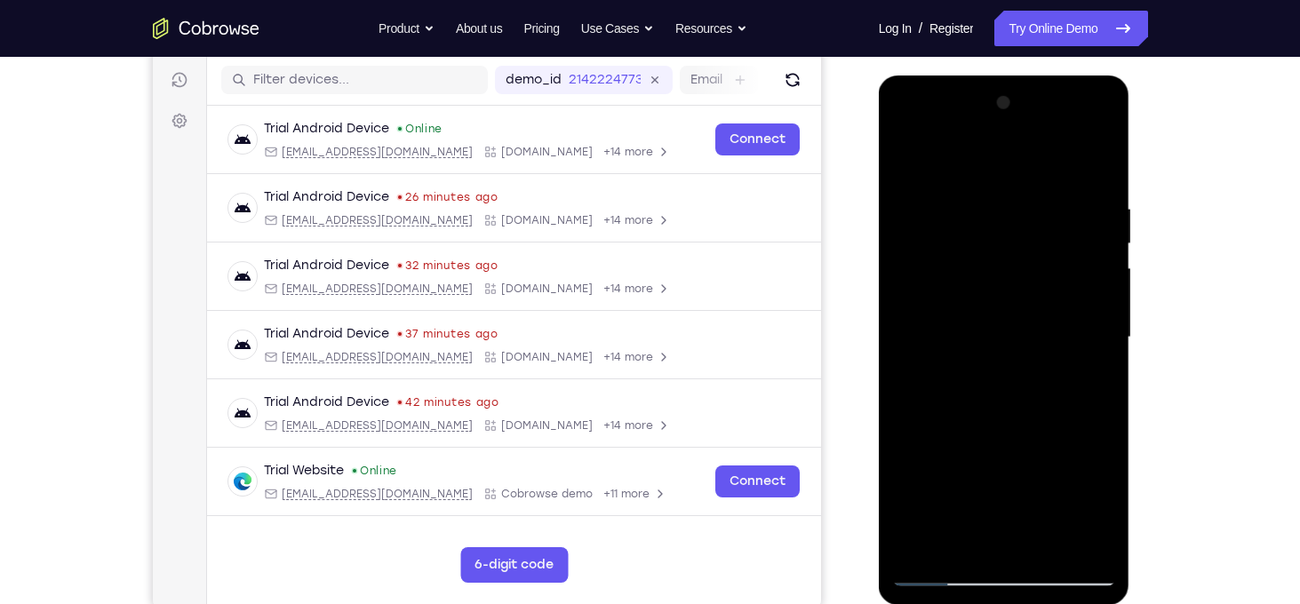
click at [1095, 323] on div at bounding box center [1004, 338] width 224 height 498
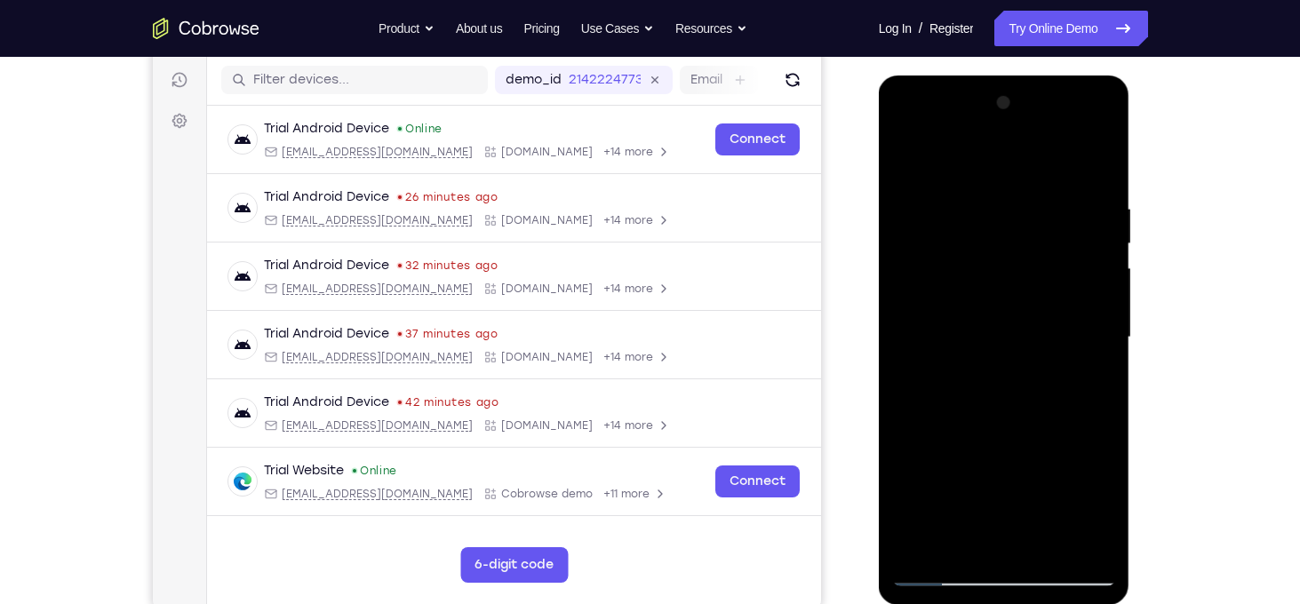
click at [1092, 220] on div at bounding box center [1004, 338] width 224 height 498
click at [1106, 298] on div at bounding box center [1004, 338] width 224 height 498
click at [1097, 307] on div at bounding box center [1004, 338] width 224 height 498
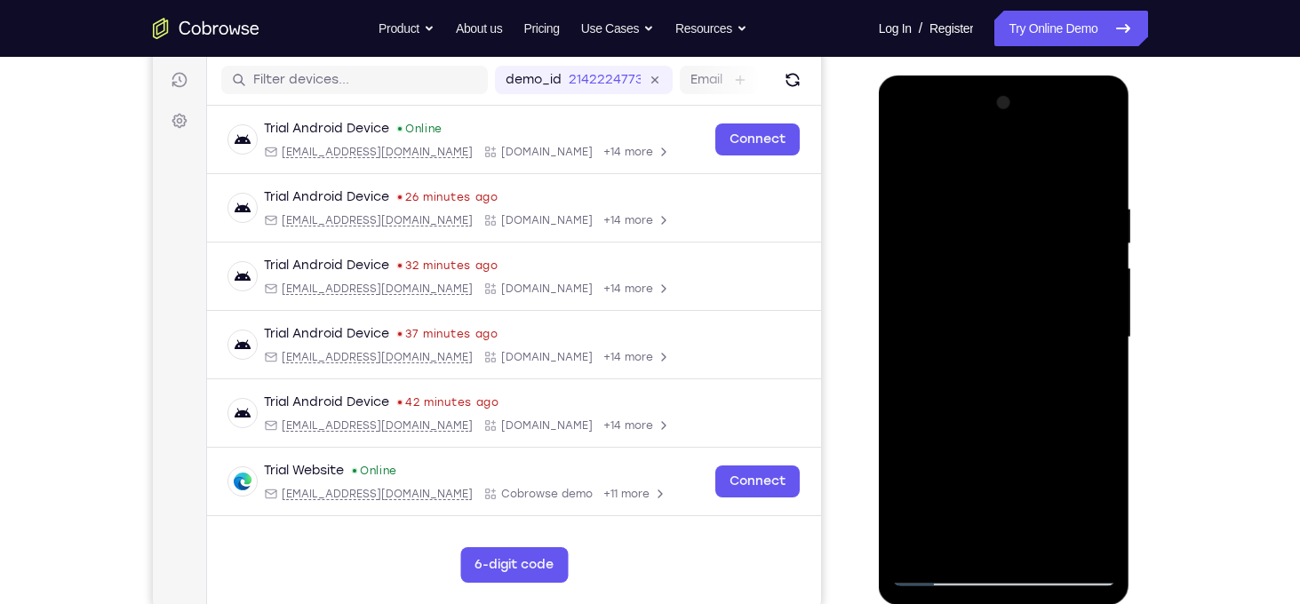
click at [1097, 307] on div at bounding box center [1004, 338] width 224 height 498
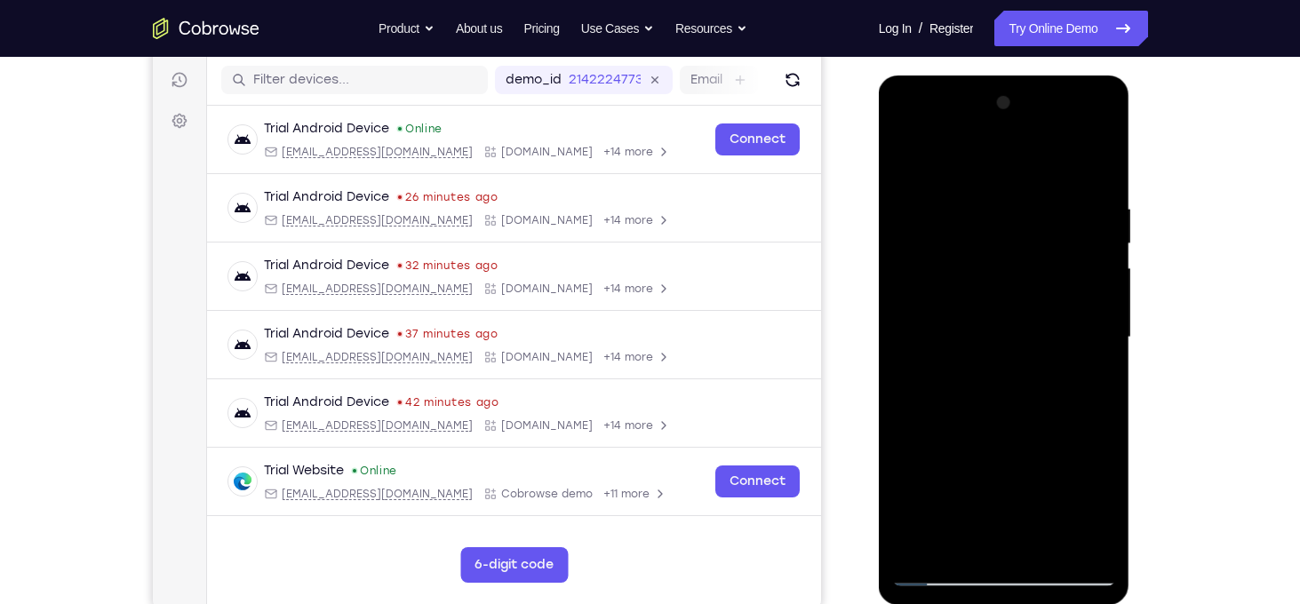
click at [1097, 307] on div at bounding box center [1004, 338] width 224 height 498
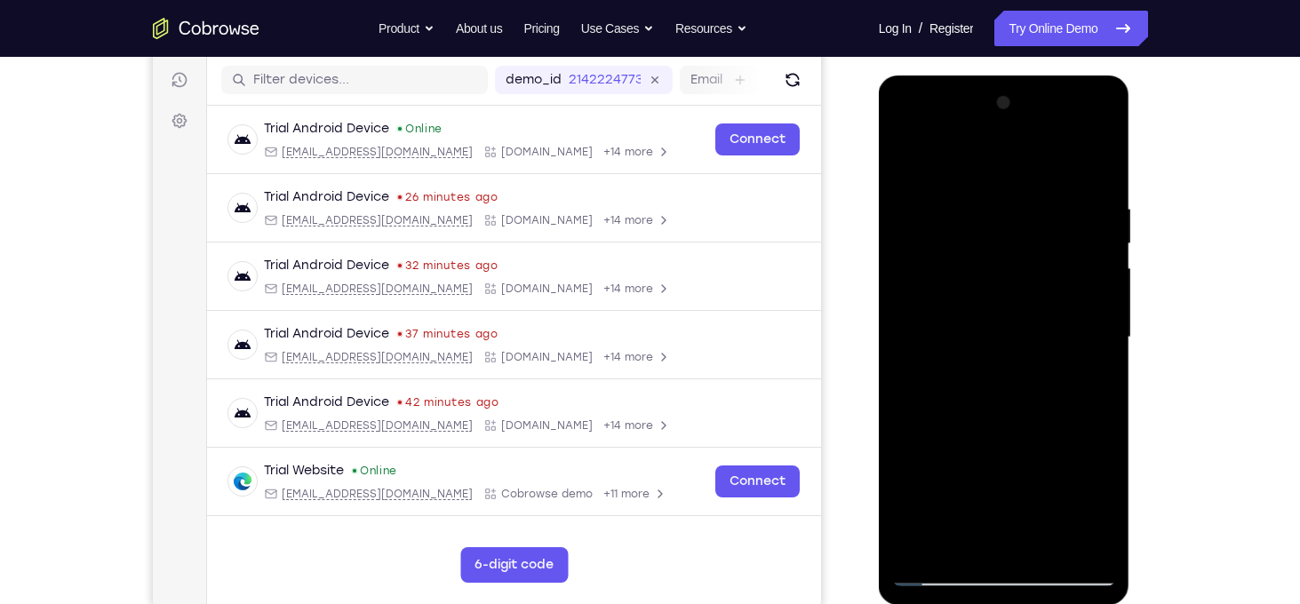
click at [1097, 307] on div at bounding box center [1004, 338] width 224 height 498
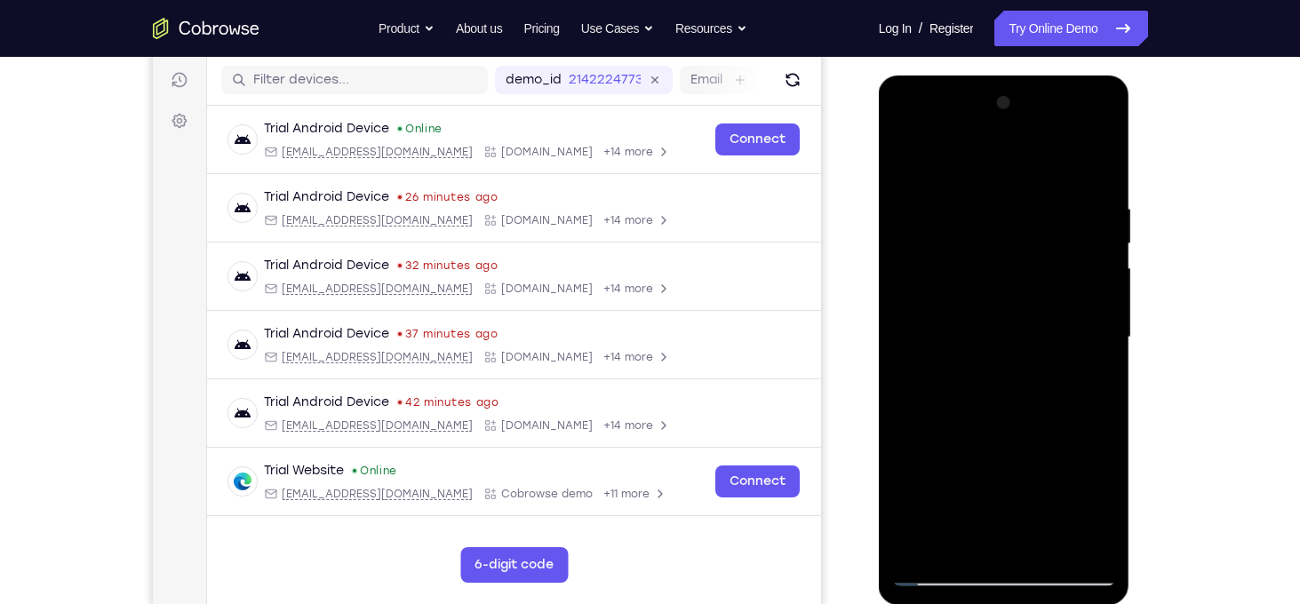
click at [1097, 307] on div at bounding box center [1004, 338] width 224 height 498
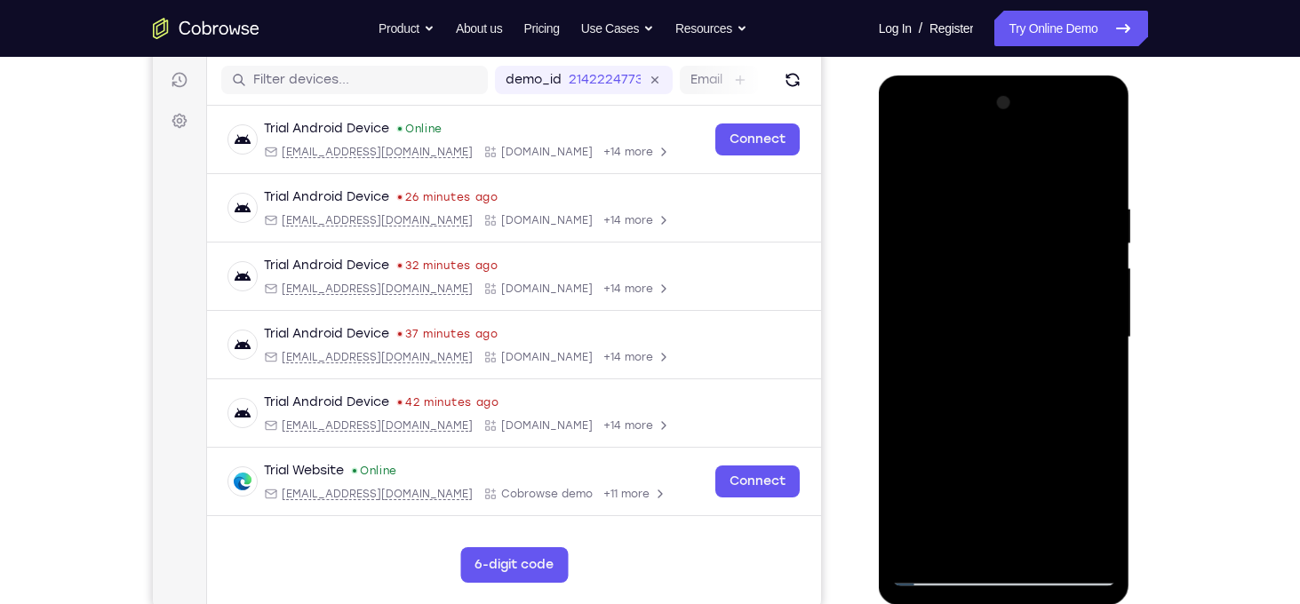
click at [1097, 307] on div at bounding box center [1004, 338] width 224 height 498
click at [911, 341] on div at bounding box center [1004, 338] width 224 height 498
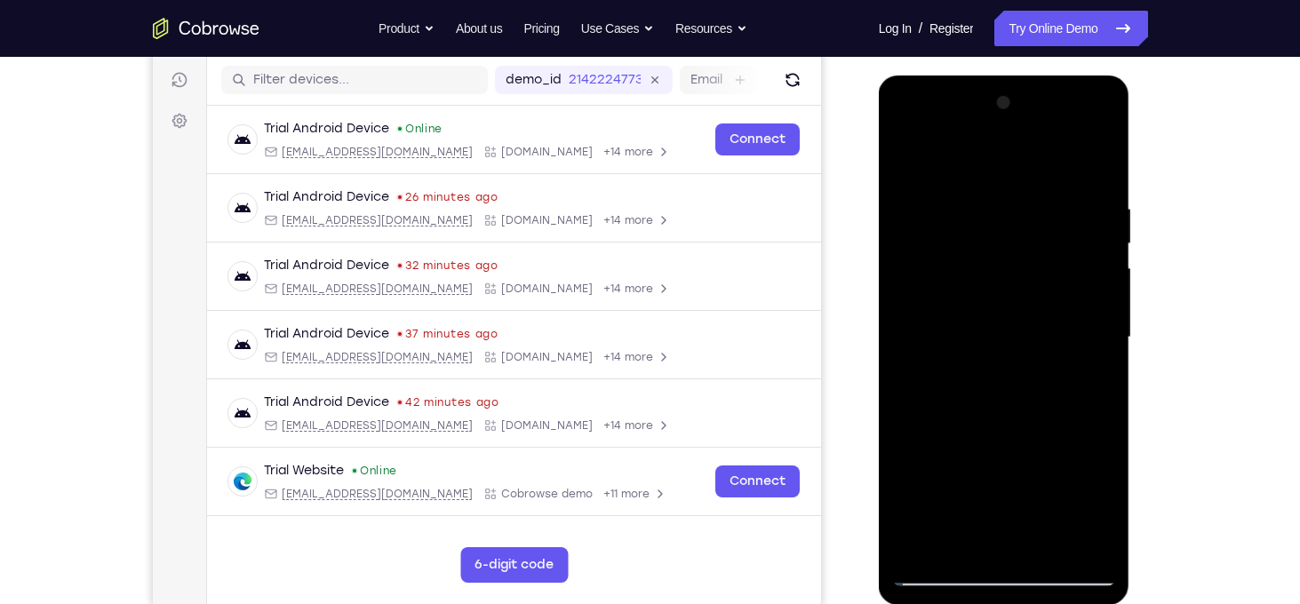
click at [1103, 411] on div at bounding box center [1004, 338] width 224 height 498
click at [1110, 387] on div at bounding box center [1004, 338] width 224 height 498
click at [1092, 369] on div at bounding box center [1004, 338] width 224 height 498
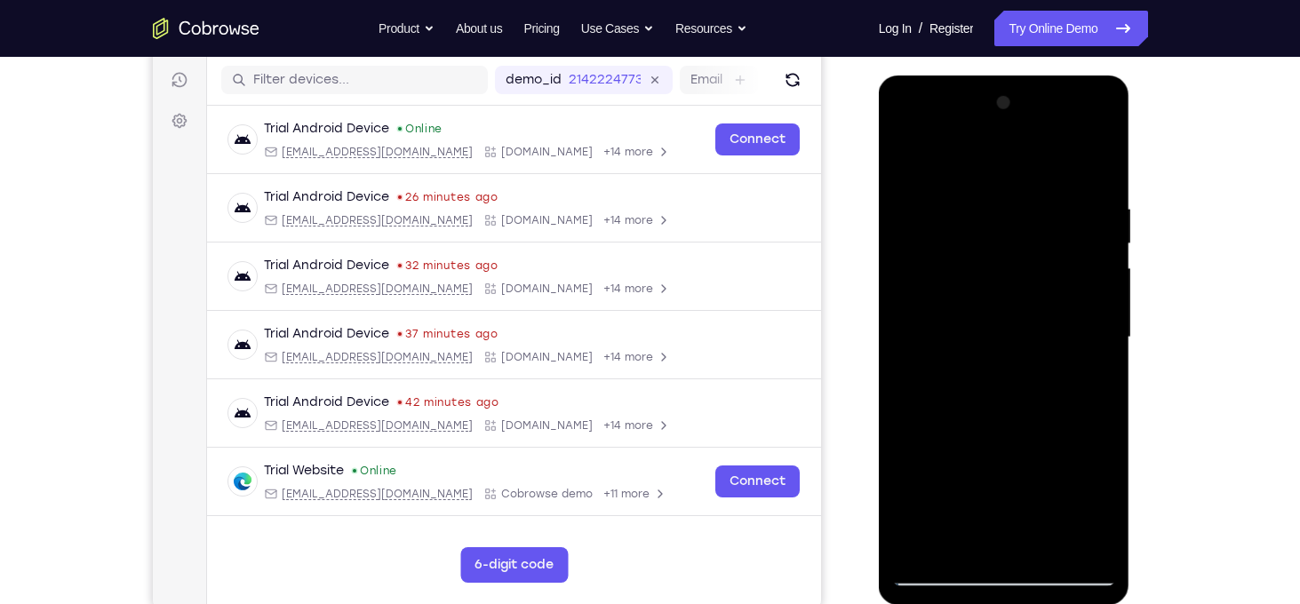
click at [1092, 369] on div at bounding box center [1004, 338] width 224 height 498
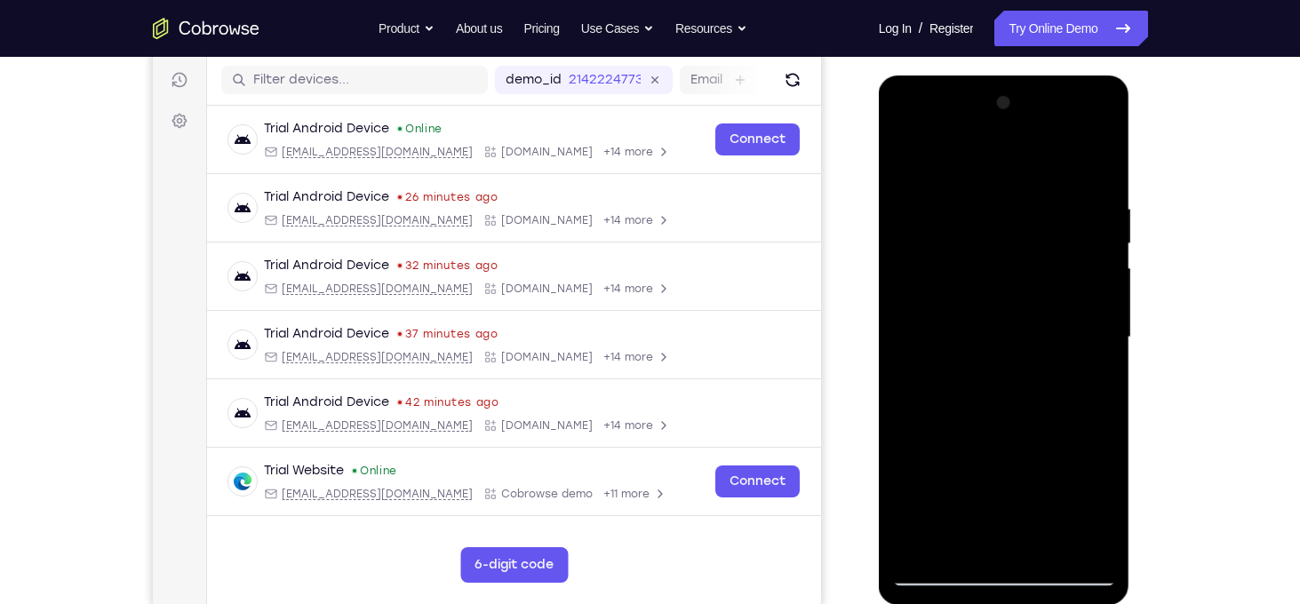
click at [1096, 168] on div at bounding box center [1004, 338] width 224 height 498
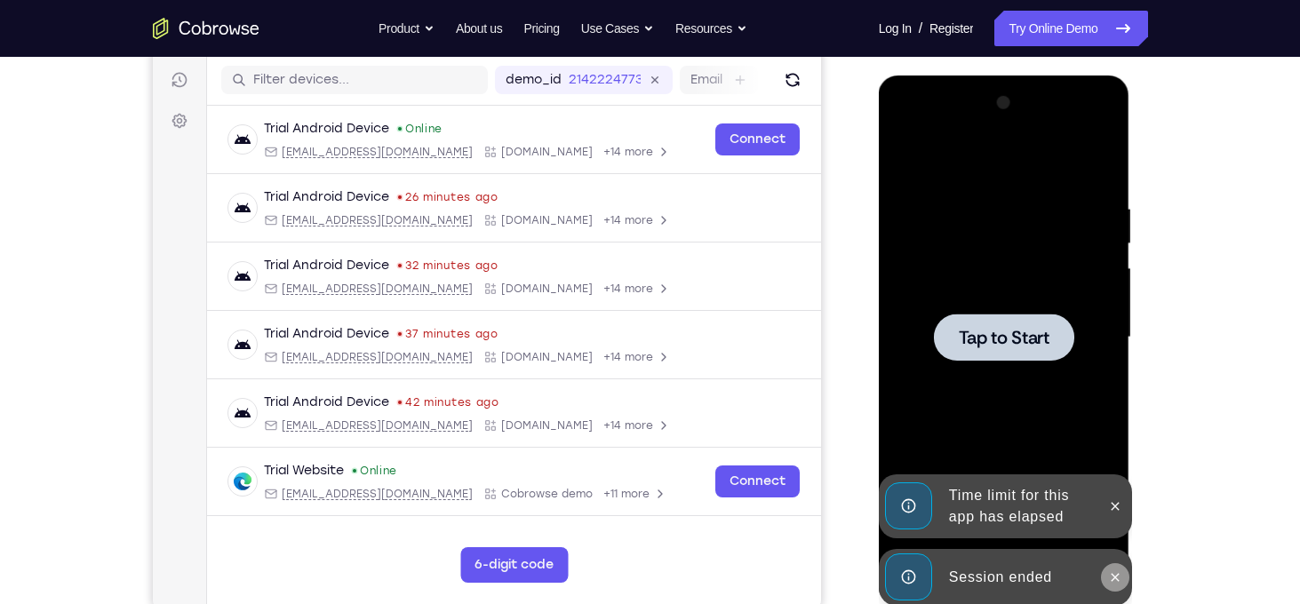
click at [1115, 588] on button at bounding box center [1115, 577] width 28 height 28
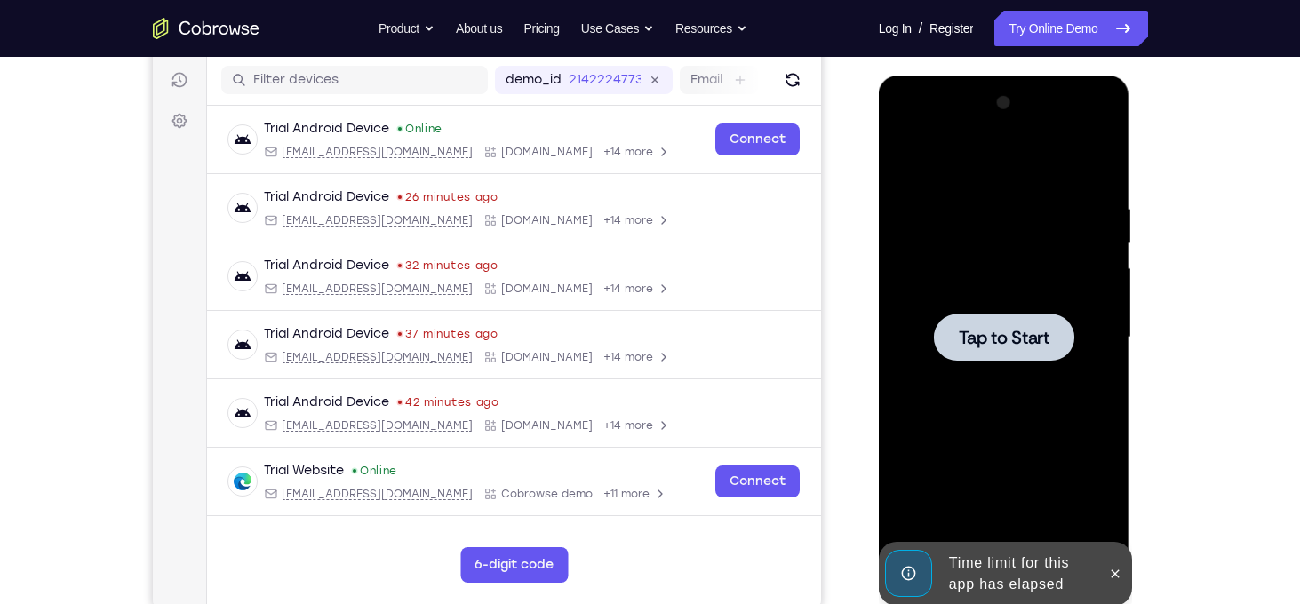
click at [1113, 573] on icon at bounding box center [1115, 574] width 14 height 14
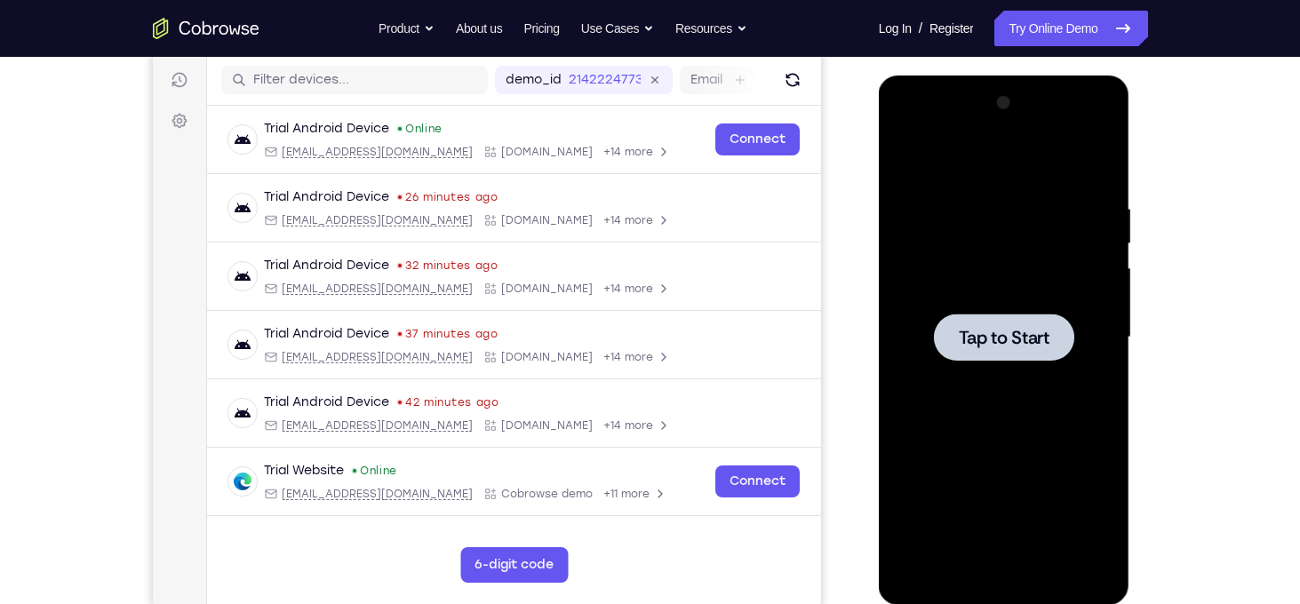
click at [1018, 324] on div at bounding box center [1004, 337] width 140 height 47
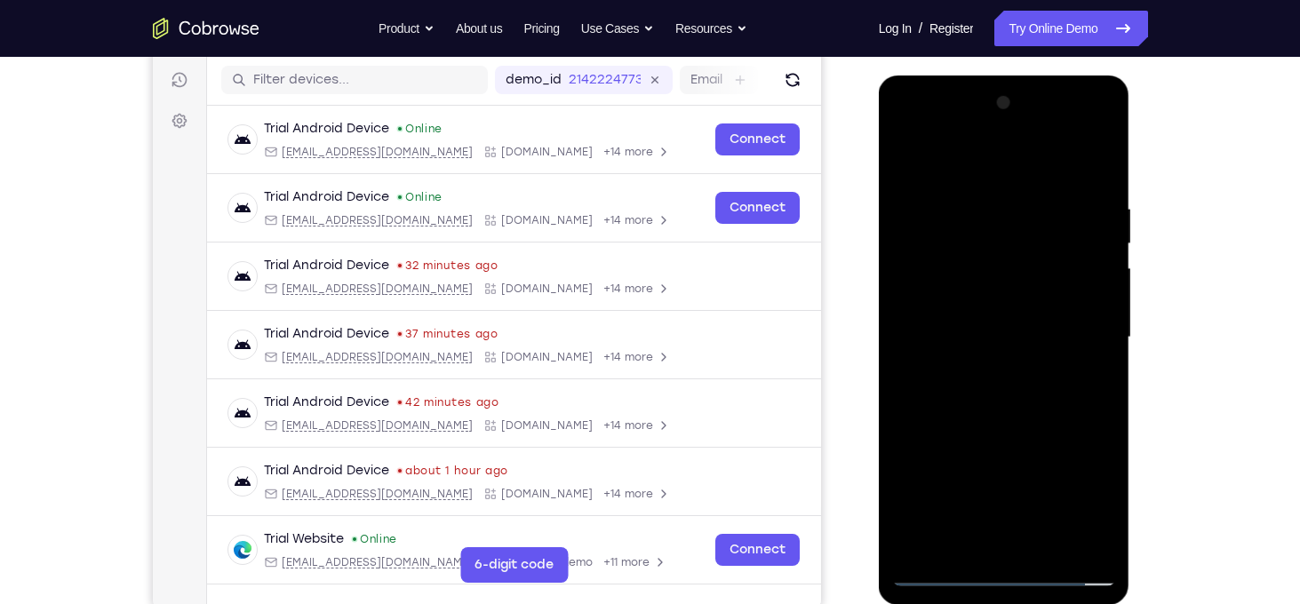
click at [1013, 569] on div at bounding box center [1004, 338] width 224 height 498
click at [1075, 490] on div at bounding box center [1004, 338] width 224 height 498
click at [1000, 159] on div at bounding box center [1004, 338] width 224 height 498
click at [1078, 318] on div at bounding box center [1004, 338] width 224 height 498
click at [992, 370] on div at bounding box center [1004, 338] width 224 height 498
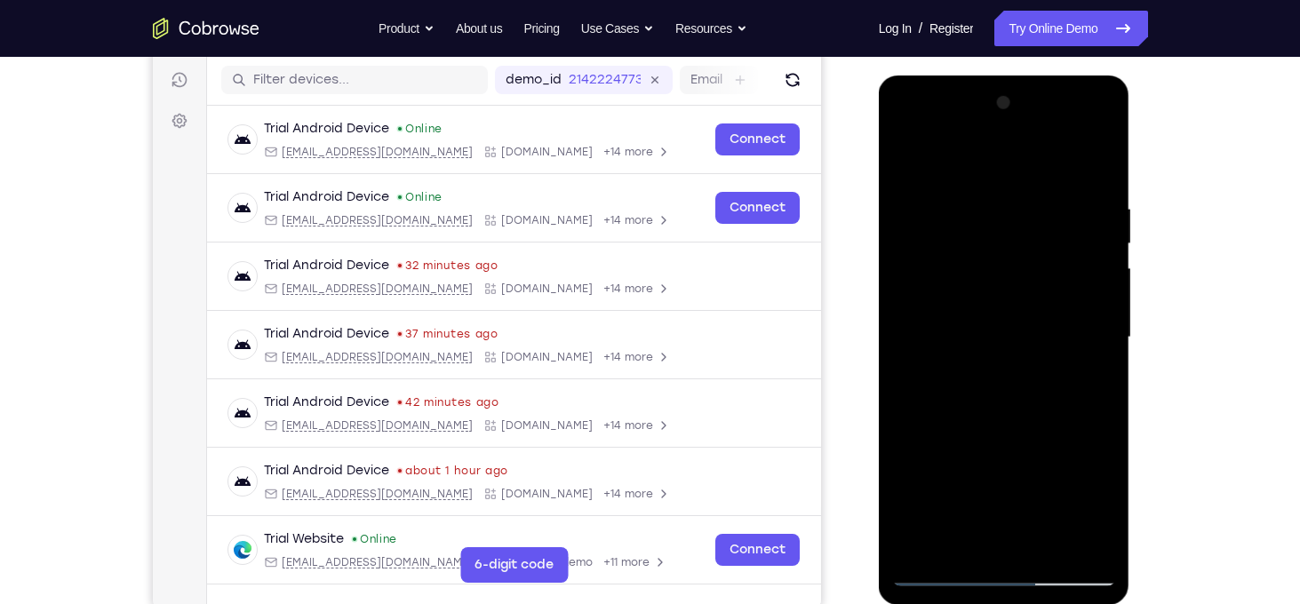
click at [984, 320] on div at bounding box center [1004, 338] width 224 height 498
click at [974, 299] on div at bounding box center [1004, 338] width 224 height 498
click at [988, 329] on div at bounding box center [1004, 338] width 224 height 498
click at [1008, 407] on div at bounding box center [1004, 338] width 224 height 498
drag, startPoint x: 1020, startPoint y: 442, endPoint x: 1001, endPoint y: 313, distance: 130.2
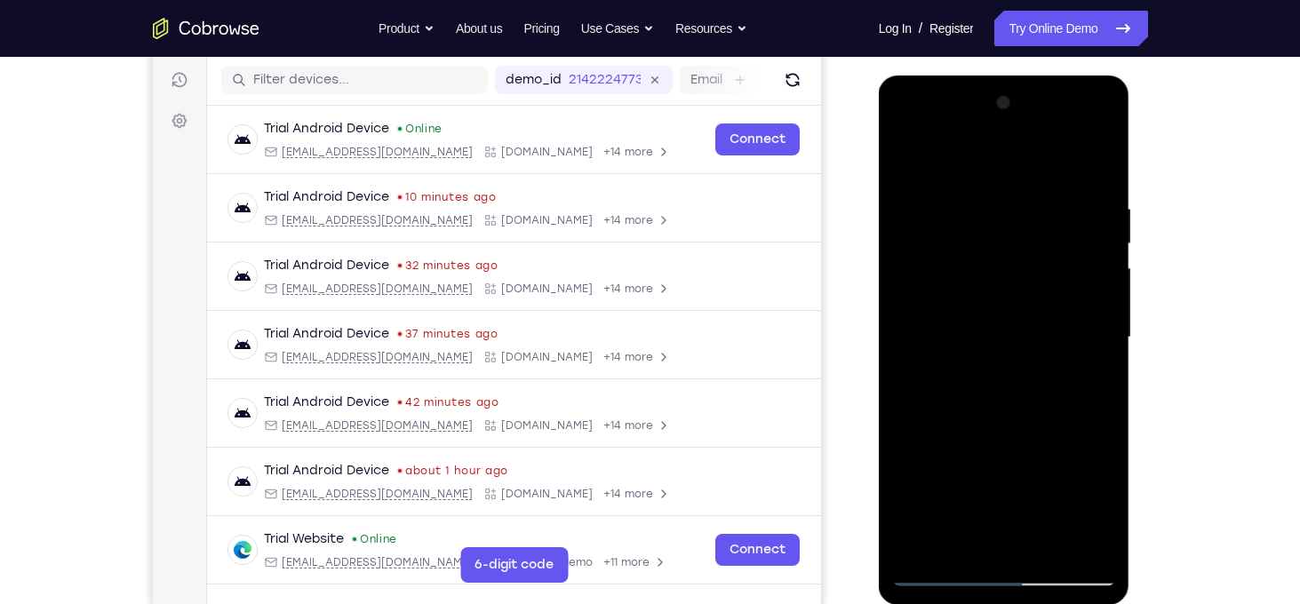
click at [1001, 313] on div at bounding box center [1004, 338] width 224 height 498
click at [912, 431] on div at bounding box center [1004, 338] width 224 height 498
click at [1048, 546] on div at bounding box center [1004, 338] width 224 height 498
click at [1021, 434] on div at bounding box center [1004, 338] width 224 height 498
click at [1008, 331] on div at bounding box center [1004, 338] width 224 height 498
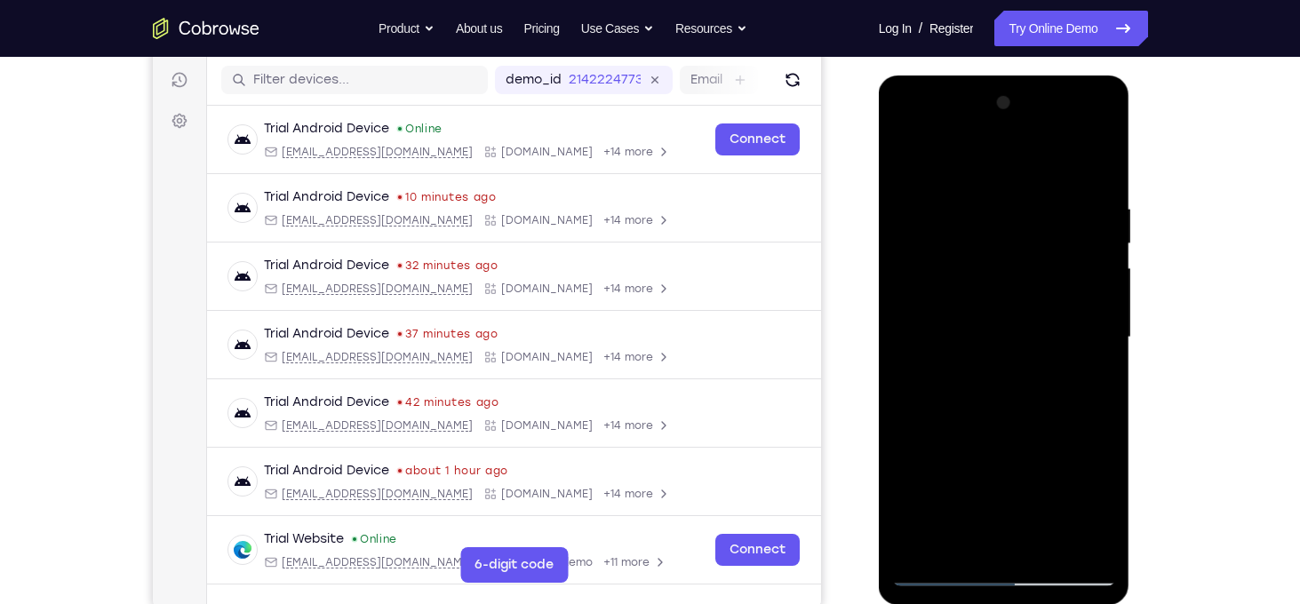
drag, startPoint x: 1095, startPoint y: 280, endPoint x: 1092, endPoint y: 470, distance: 190.2
click at [1092, 470] on div at bounding box center [1004, 338] width 224 height 498
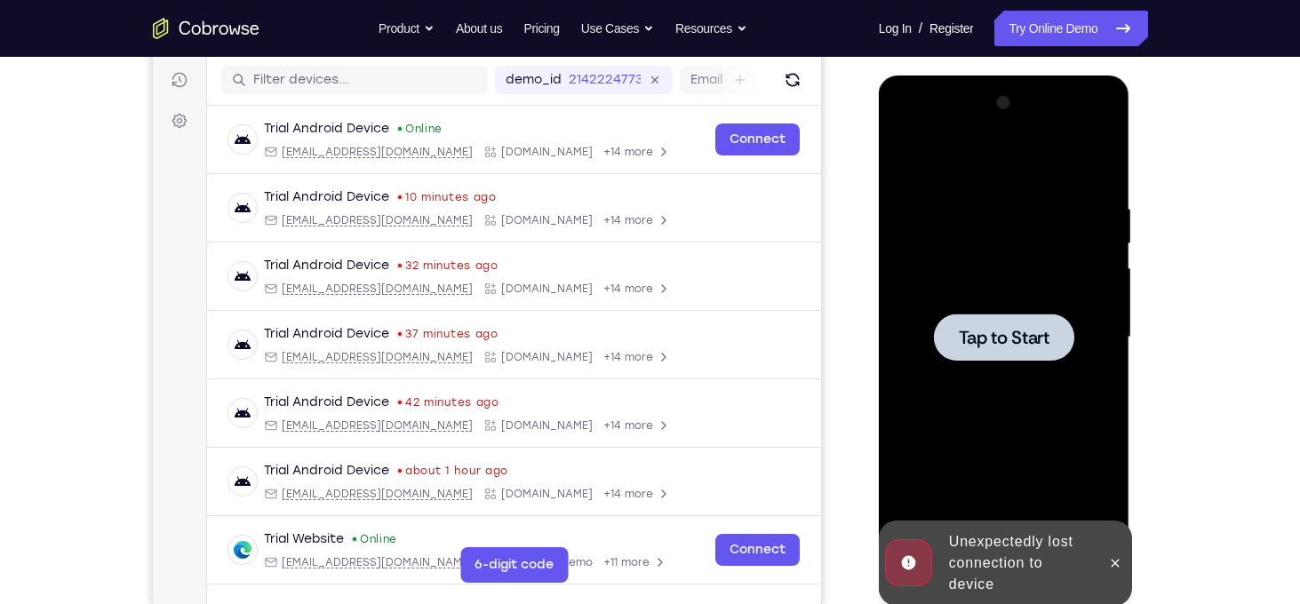
click at [1061, 331] on div at bounding box center [1004, 337] width 140 height 47
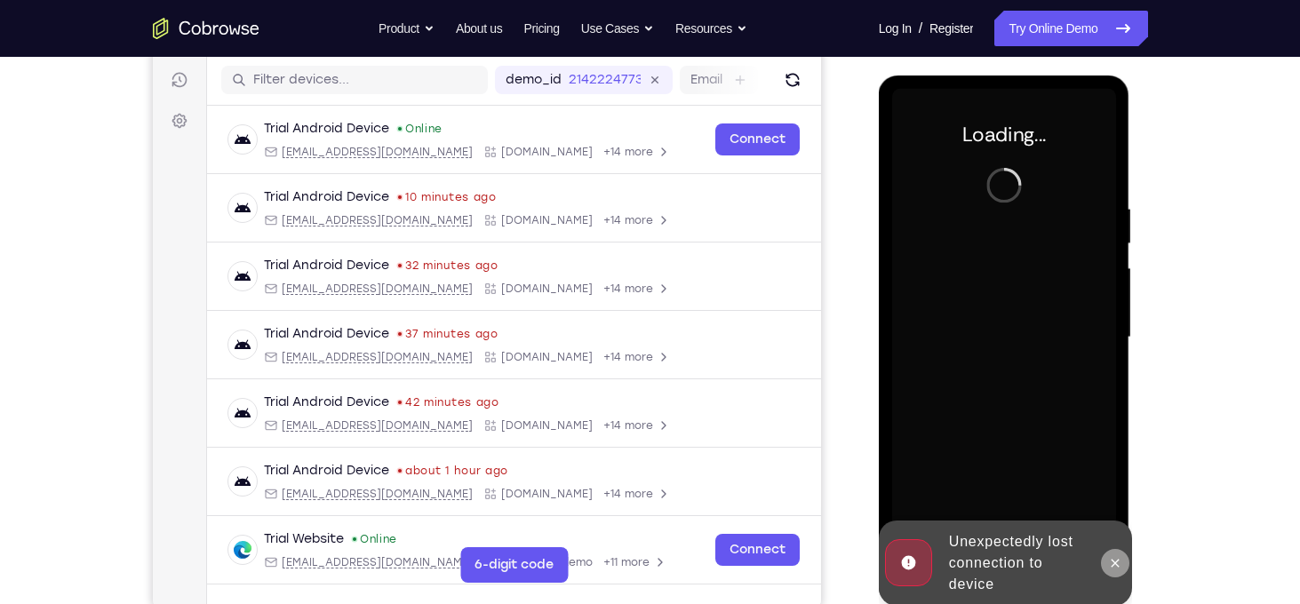
click at [1116, 563] on icon at bounding box center [1115, 563] width 8 height 8
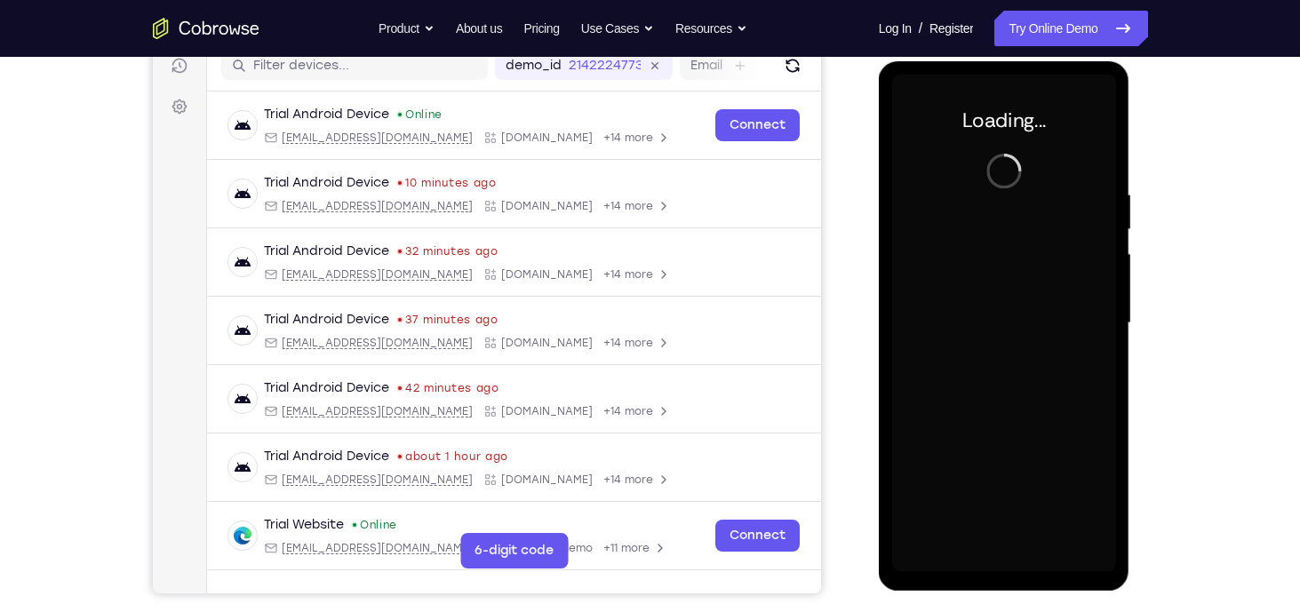
scroll to position [229, 0]
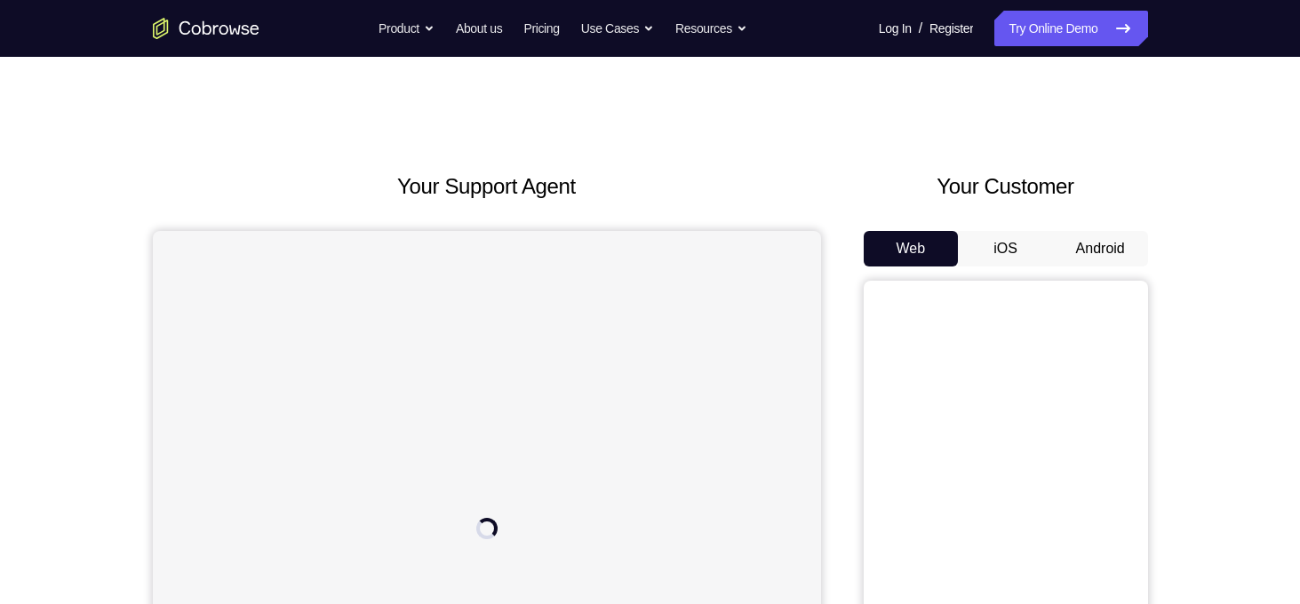
click at [1098, 253] on button "Android" at bounding box center [1100, 249] width 95 height 36
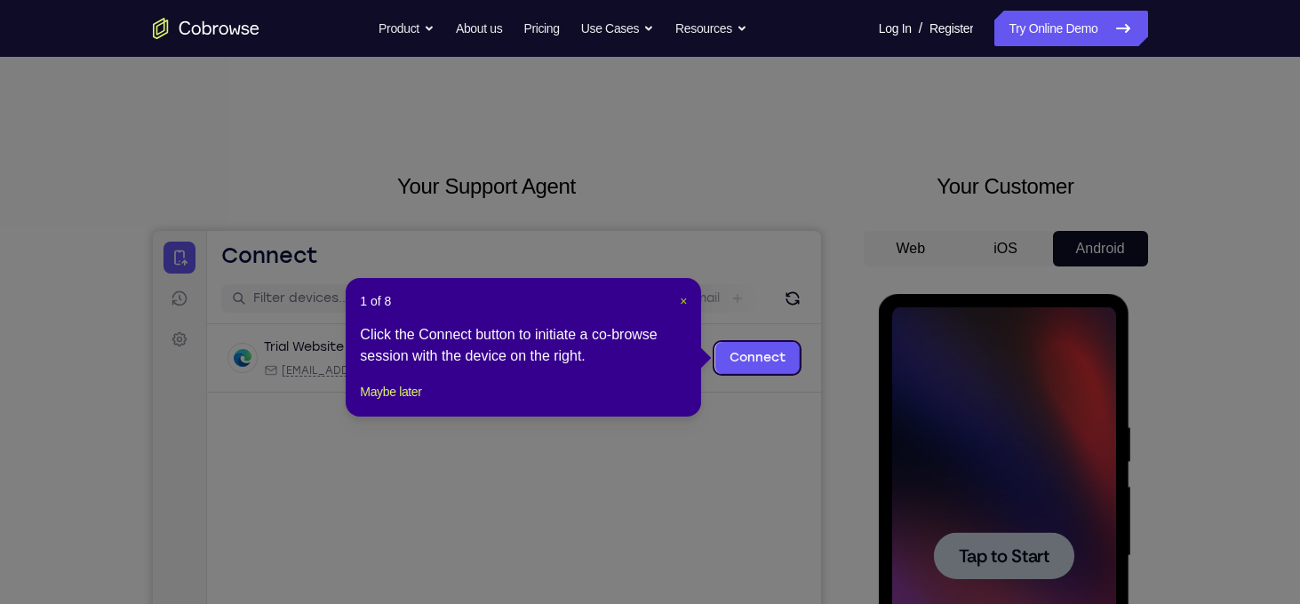
click at [682, 294] on span "×" at bounding box center [683, 301] width 7 height 14
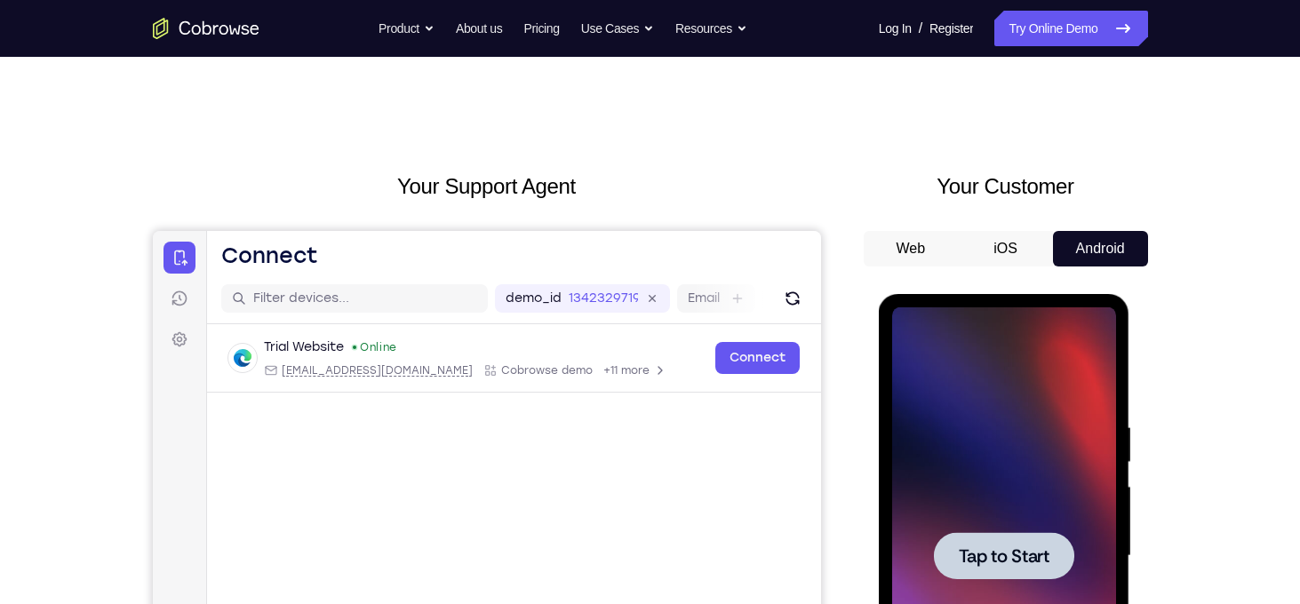
click at [1032, 562] on span "Tap to Start" at bounding box center [1004, 556] width 91 height 18
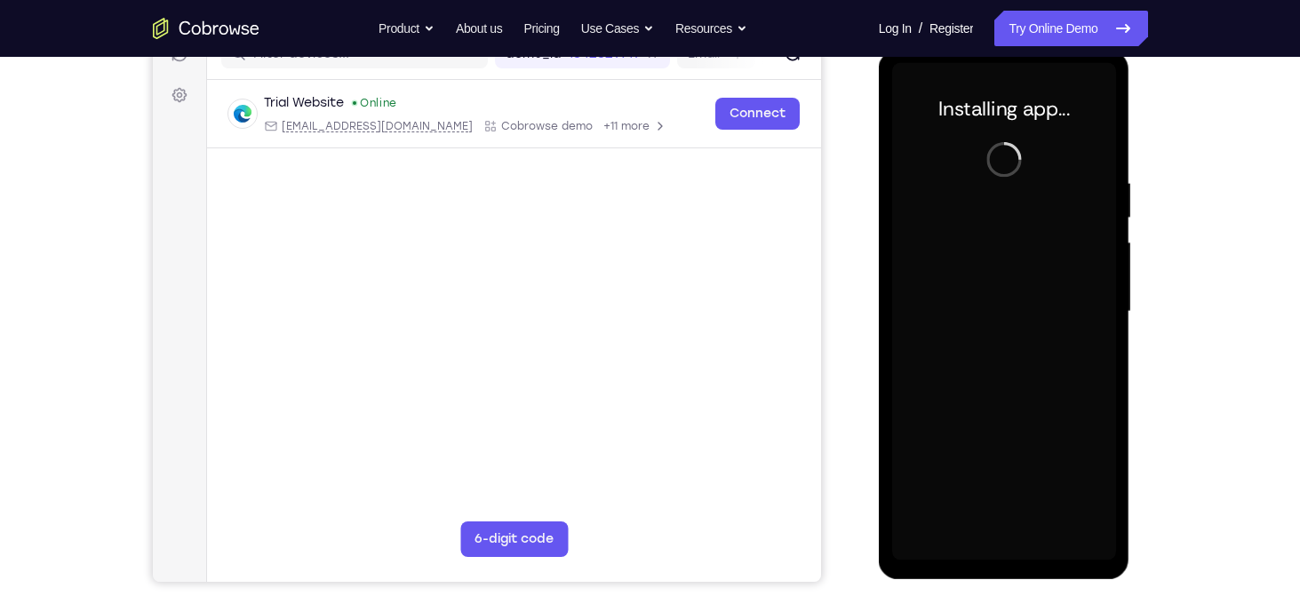
scroll to position [237, 0]
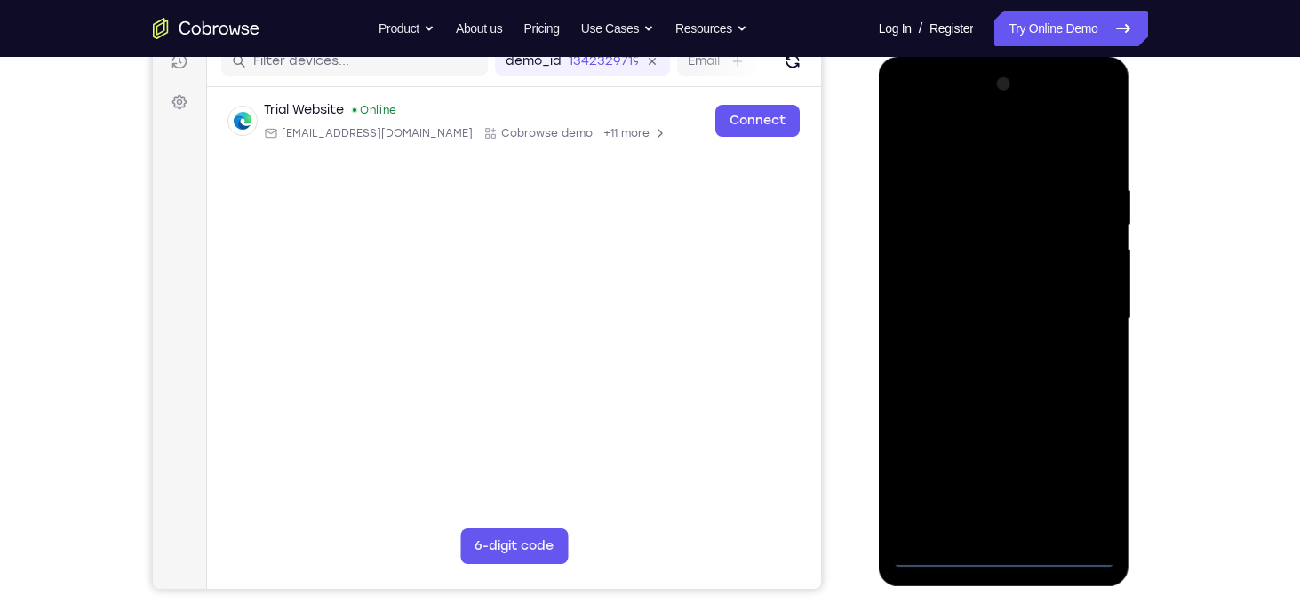
click at [1007, 555] on div at bounding box center [1004, 319] width 224 height 498
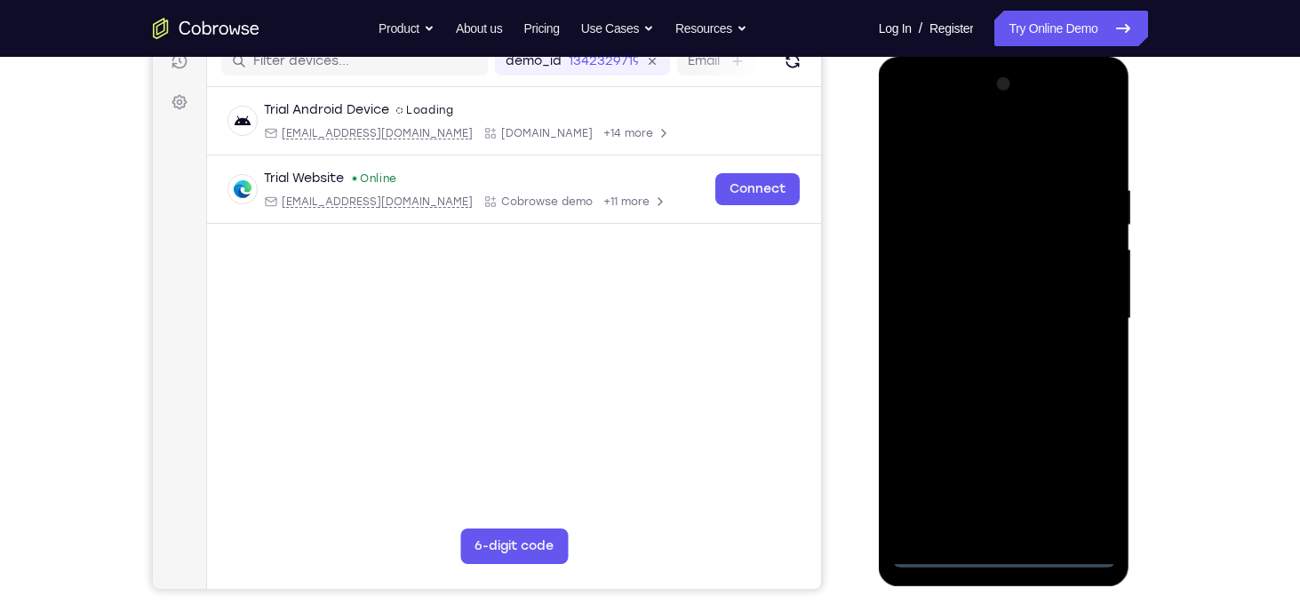
click at [1087, 473] on div at bounding box center [1004, 319] width 224 height 498
click at [923, 152] on div at bounding box center [1004, 319] width 224 height 498
click at [1080, 317] on div at bounding box center [1004, 319] width 224 height 498
click at [1032, 525] on div at bounding box center [1004, 319] width 224 height 498
click at [992, 310] on div at bounding box center [1004, 319] width 224 height 498
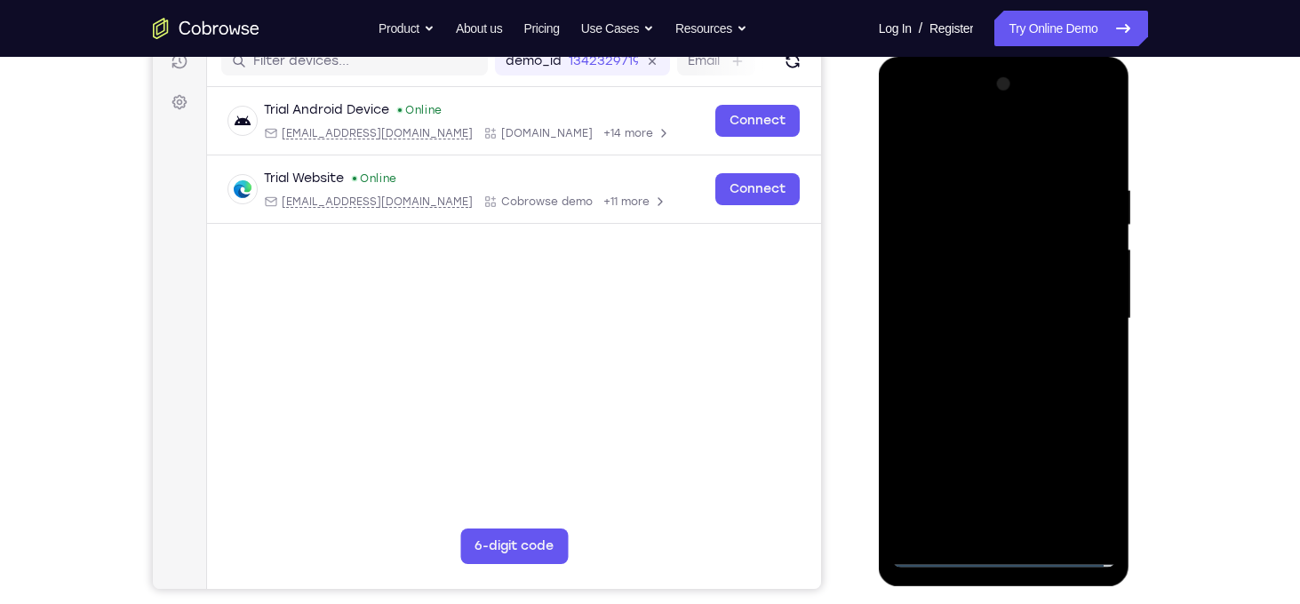
click at [981, 281] on div at bounding box center [1004, 319] width 224 height 498
click at [1016, 316] on div at bounding box center [1004, 319] width 224 height 498
click at [985, 382] on div at bounding box center [1004, 319] width 224 height 498
click at [1052, 534] on div at bounding box center [1004, 319] width 224 height 498
click at [991, 417] on div at bounding box center [1004, 319] width 224 height 498
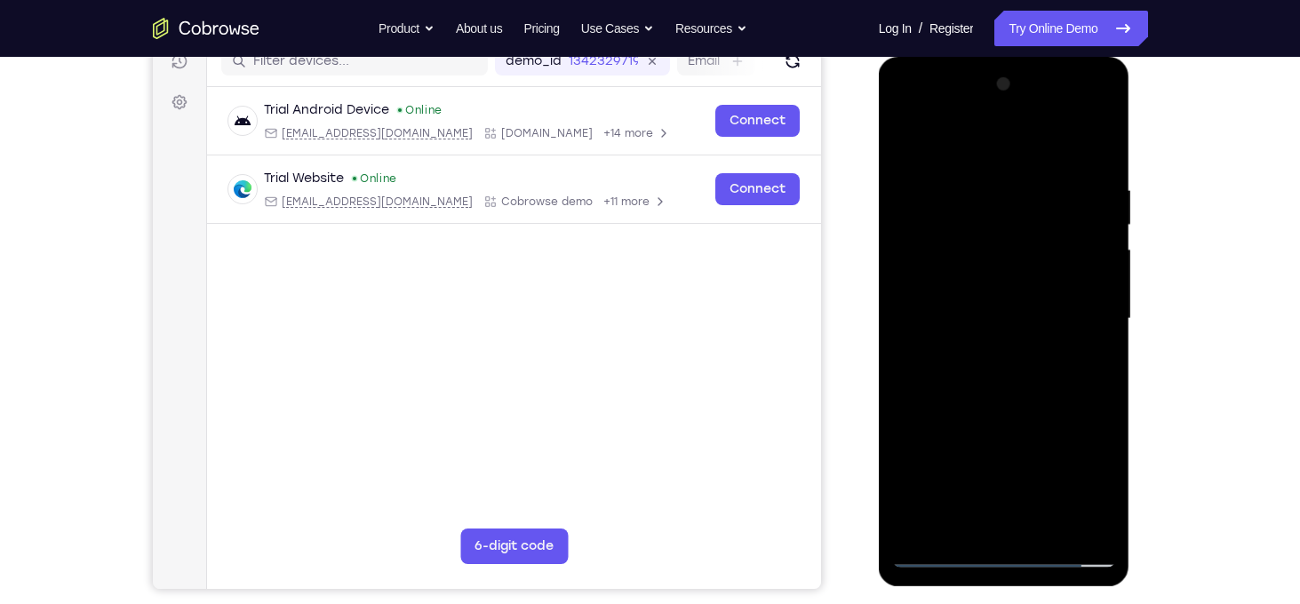
click at [932, 299] on div at bounding box center [1004, 319] width 224 height 498
drag, startPoint x: 1080, startPoint y: 291, endPoint x: 1078, endPoint y: 477, distance: 185.7
click at [1078, 477] on div at bounding box center [1004, 319] width 224 height 498
click at [1045, 335] on div at bounding box center [1004, 319] width 224 height 498
click at [1084, 336] on div at bounding box center [1004, 319] width 224 height 498
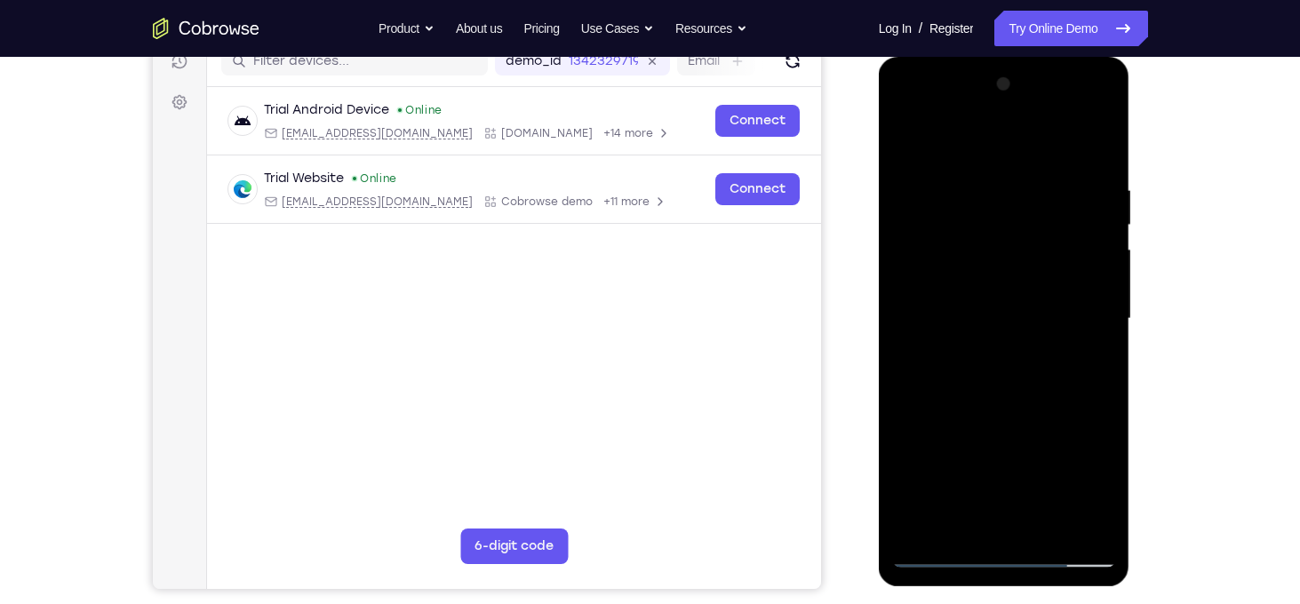
click at [953, 520] on div at bounding box center [1004, 319] width 224 height 498
click at [1089, 356] on div at bounding box center [1004, 319] width 224 height 498
click at [950, 331] on div at bounding box center [1004, 319] width 224 height 498
drag, startPoint x: 1080, startPoint y: 245, endPoint x: 1074, endPoint y: 381, distance: 136.1
click at [1074, 381] on div at bounding box center [1004, 319] width 224 height 498
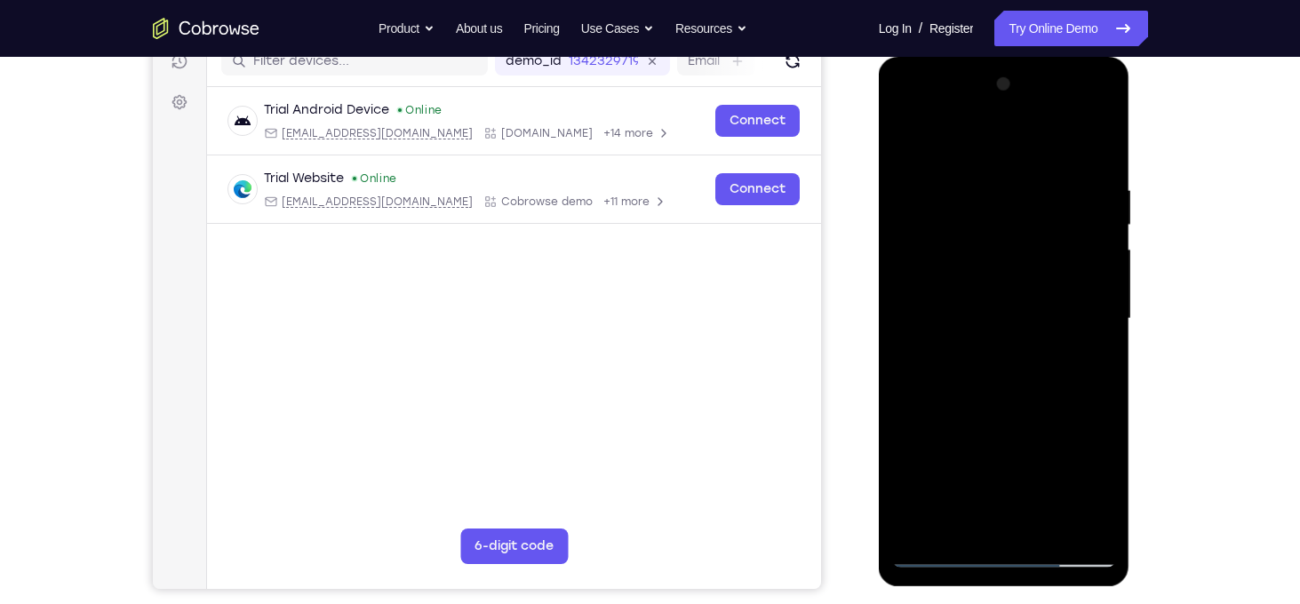
drag, startPoint x: 1103, startPoint y: 270, endPoint x: 1103, endPoint y: 194, distance: 76.4
click at [1103, 194] on div at bounding box center [1004, 319] width 224 height 498
drag, startPoint x: 1104, startPoint y: 374, endPoint x: 1100, endPoint y: 322, distance: 52.6
click at [1100, 322] on div at bounding box center [1004, 319] width 224 height 498
click at [987, 215] on div at bounding box center [1004, 319] width 224 height 498
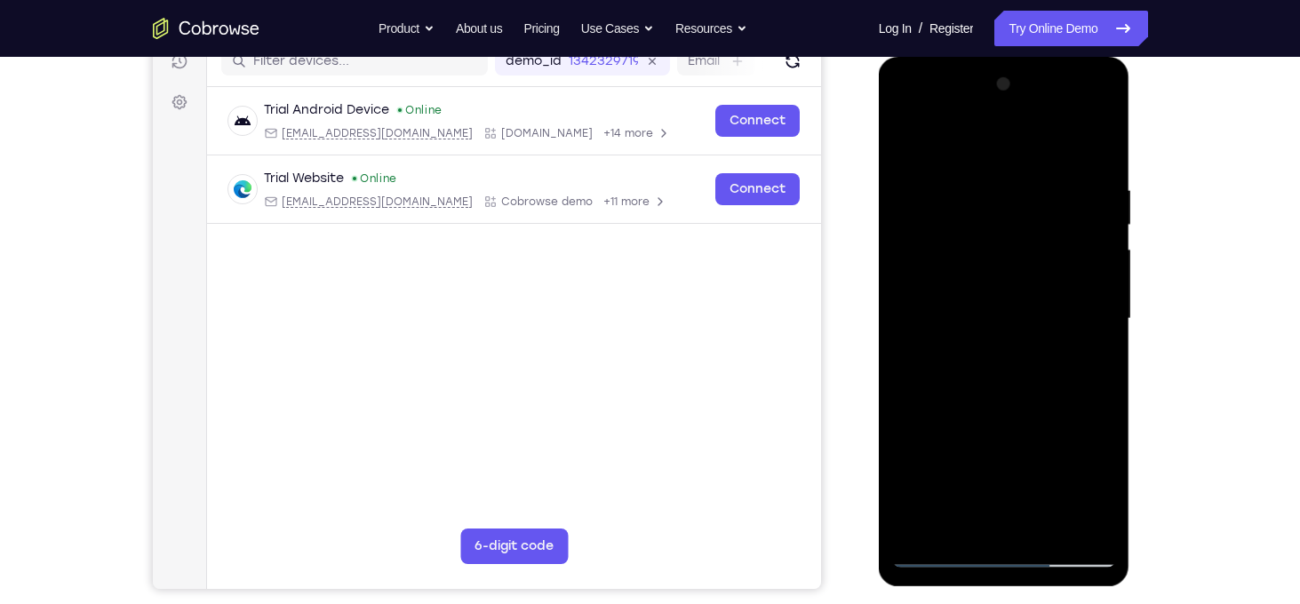
click at [1032, 211] on div at bounding box center [1004, 319] width 224 height 498
click at [954, 323] on div at bounding box center [1004, 319] width 224 height 498
drag, startPoint x: 1072, startPoint y: 287, endPoint x: 1079, endPoint y: 374, distance: 87.4
click at [1079, 374] on div at bounding box center [1004, 319] width 224 height 498
drag, startPoint x: 1080, startPoint y: 310, endPoint x: 1021, endPoint y: 131, distance: 189.1
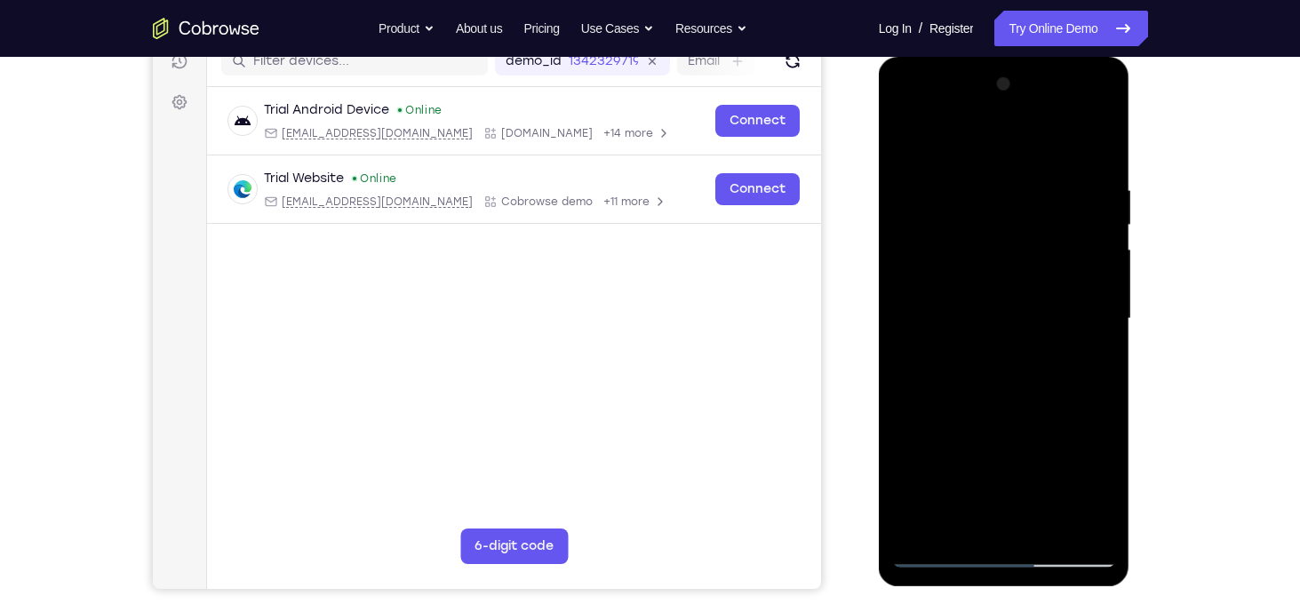
click at [1021, 131] on div at bounding box center [1004, 319] width 224 height 498
drag, startPoint x: 1076, startPoint y: 295, endPoint x: 1095, endPoint y: 373, distance: 80.6
click at [1095, 373] on div at bounding box center [1004, 319] width 224 height 498
click at [1032, 386] on div at bounding box center [1004, 319] width 224 height 498
click at [1080, 375] on div at bounding box center [1004, 319] width 224 height 498
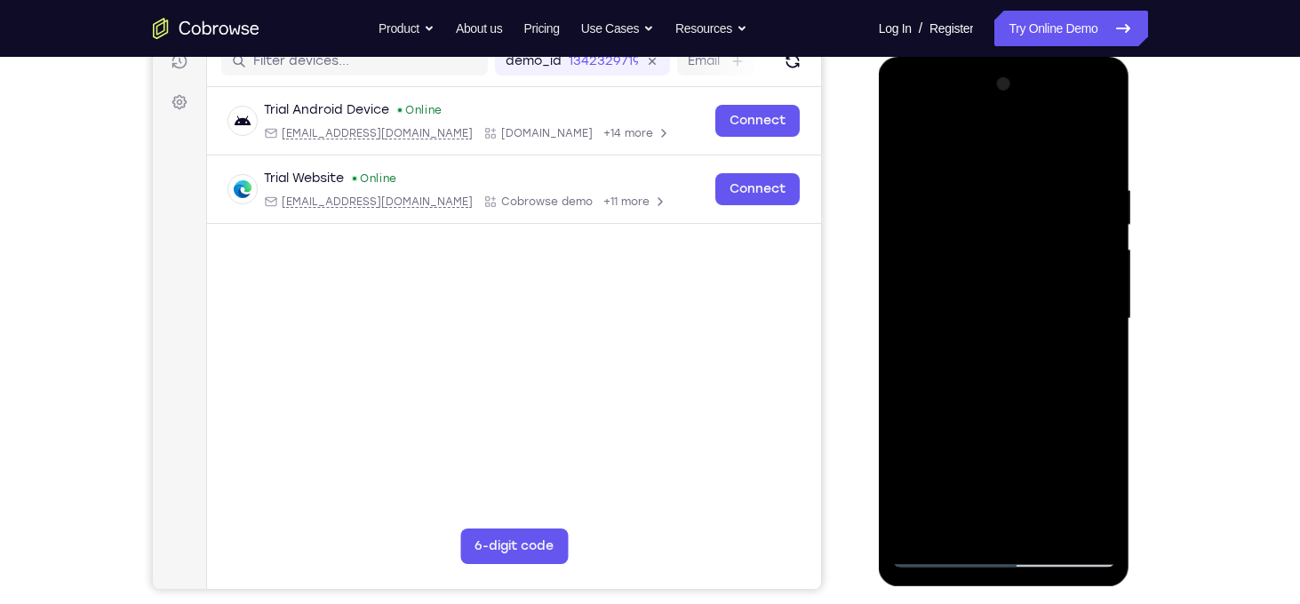
click at [1104, 487] on div at bounding box center [1004, 319] width 224 height 498
click at [968, 522] on div at bounding box center [1004, 319] width 224 height 498
drag, startPoint x: 1054, startPoint y: 454, endPoint x: 990, endPoint y: 195, distance: 266.3
click at [990, 195] on div at bounding box center [1004, 319] width 224 height 498
drag, startPoint x: 970, startPoint y: 448, endPoint x: 943, endPoint y: 285, distance: 164.9
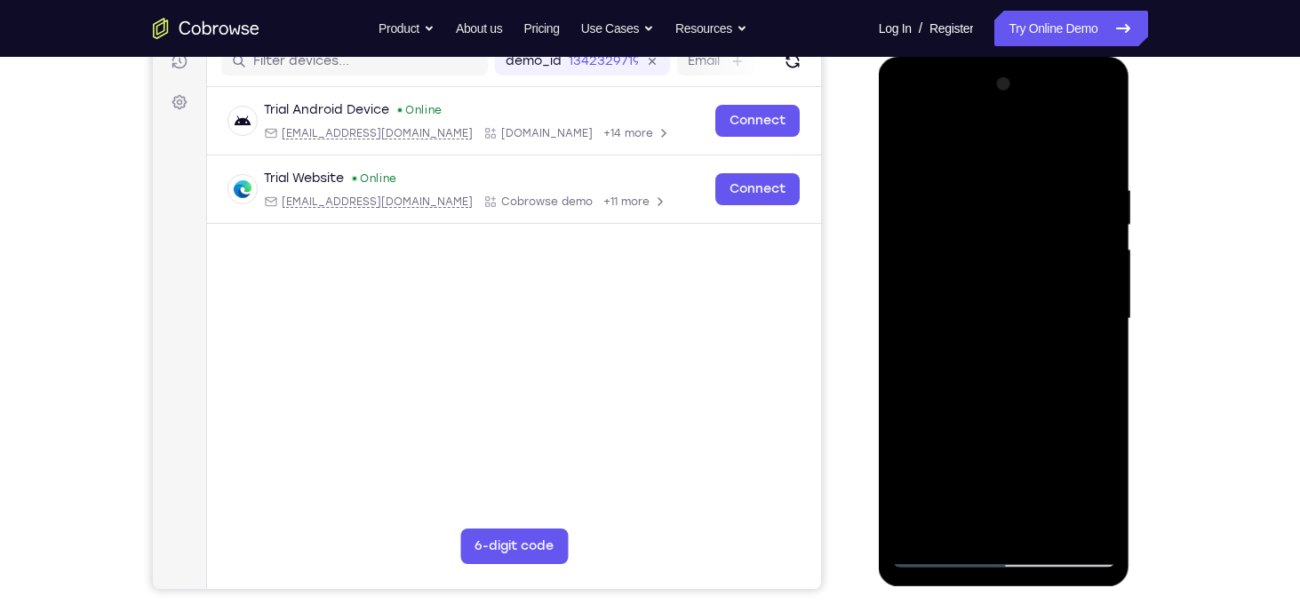
click at [943, 285] on div at bounding box center [1004, 319] width 224 height 498
click at [911, 432] on div at bounding box center [1004, 319] width 224 height 498
click at [1092, 352] on div at bounding box center [1004, 319] width 224 height 498
click at [921, 320] on div at bounding box center [1004, 319] width 224 height 498
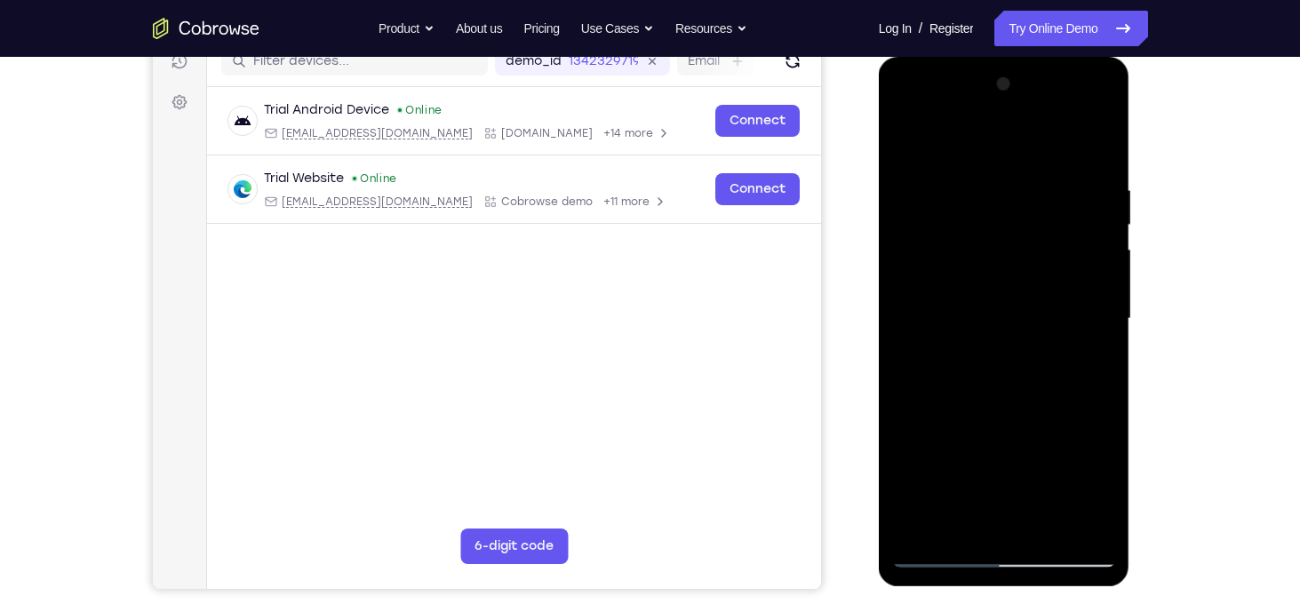
drag, startPoint x: 1068, startPoint y: 246, endPoint x: 1017, endPoint y: 181, distance: 82.3
click at [1017, 181] on div at bounding box center [1004, 319] width 224 height 498
click at [952, 517] on div at bounding box center [1004, 319] width 224 height 498
click at [963, 523] on div at bounding box center [1004, 319] width 224 height 498
click at [912, 424] on div at bounding box center [1004, 319] width 224 height 498
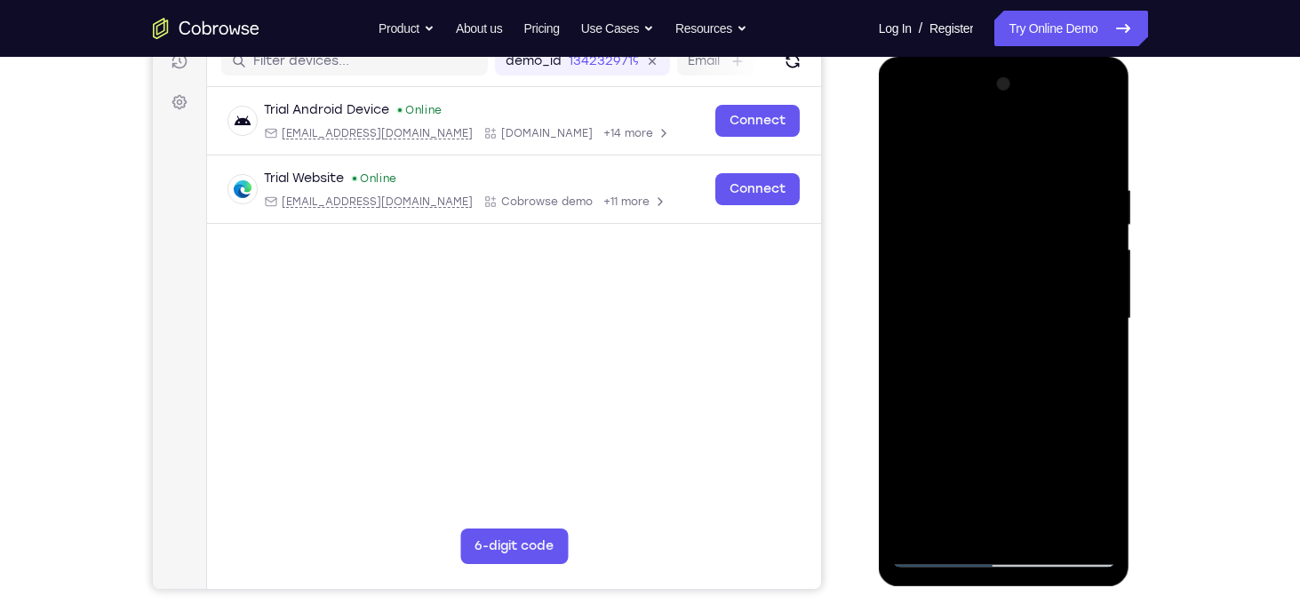
click at [912, 424] on div at bounding box center [1004, 319] width 224 height 498
click at [913, 305] on div at bounding box center [1004, 319] width 224 height 498
click at [974, 235] on div at bounding box center [1004, 319] width 224 height 498
click at [1071, 231] on div at bounding box center [1004, 319] width 224 height 498
click at [957, 137] on div at bounding box center [1004, 319] width 224 height 498
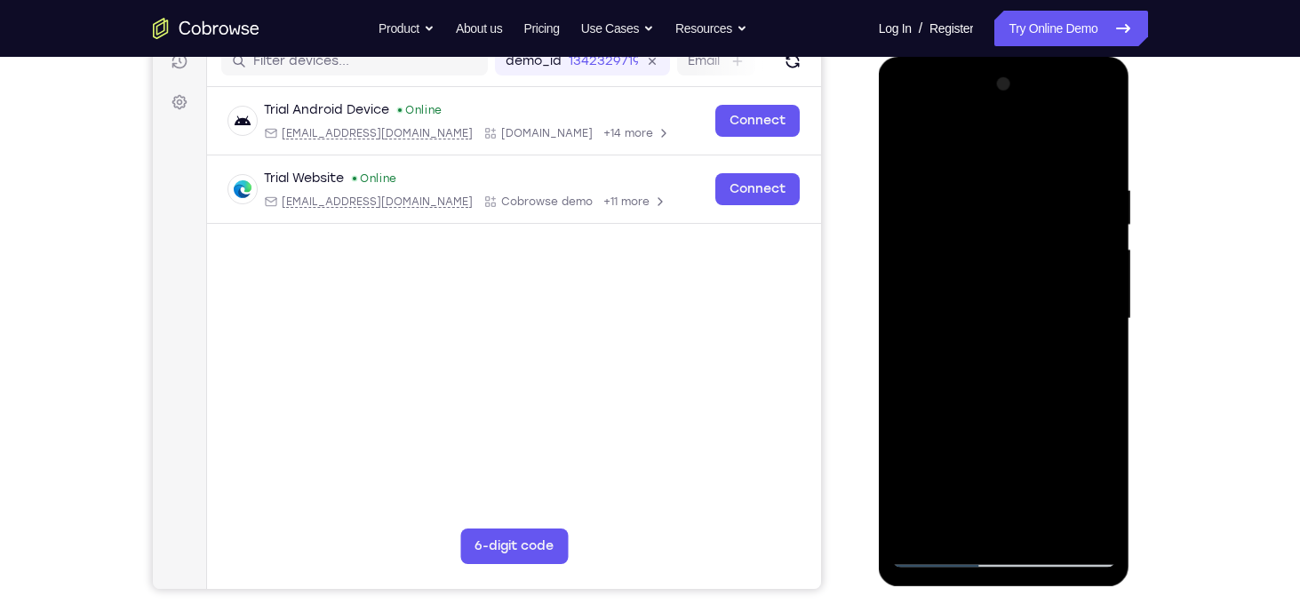
click at [920, 267] on div at bounding box center [1004, 319] width 224 height 498
drag, startPoint x: 1096, startPoint y: 275, endPoint x: 1503, endPoint y: 339, distance: 411.8
click at [879, 275] on html "Online web based iOS Simulators and Android Emulators. Run iPhone, iPad, Mobile…" at bounding box center [1005, 323] width 253 height 533
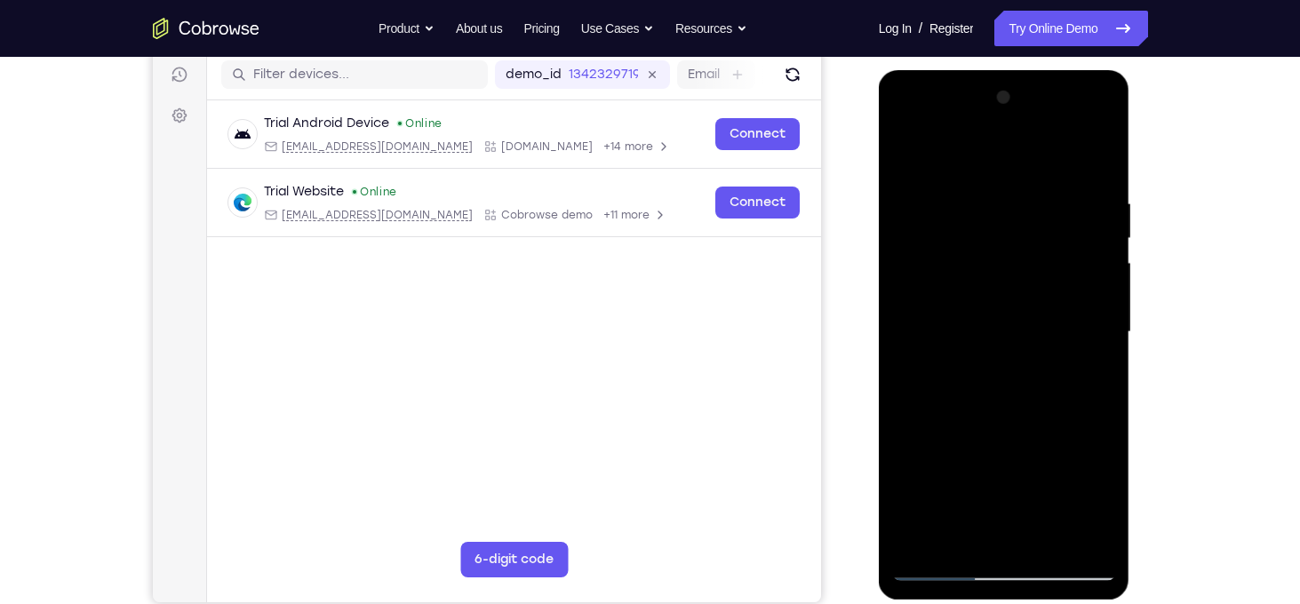
scroll to position [224, 0]
click at [1110, 237] on div at bounding box center [1004, 333] width 224 height 498
click at [932, 283] on div at bounding box center [1004, 333] width 224 height 498
click at [1100, 226] on div at bounding box center [1004, 333] width 224 height 498
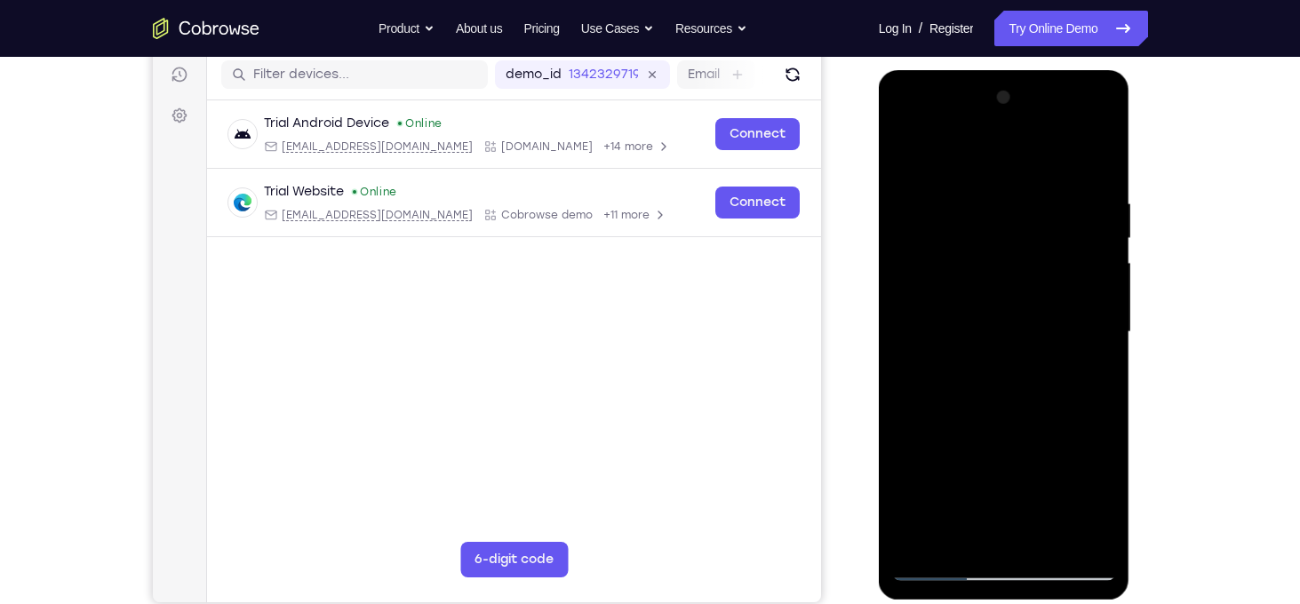
click at [1100, 226] on div at bounding box center [1004, 333] width 224 height 498
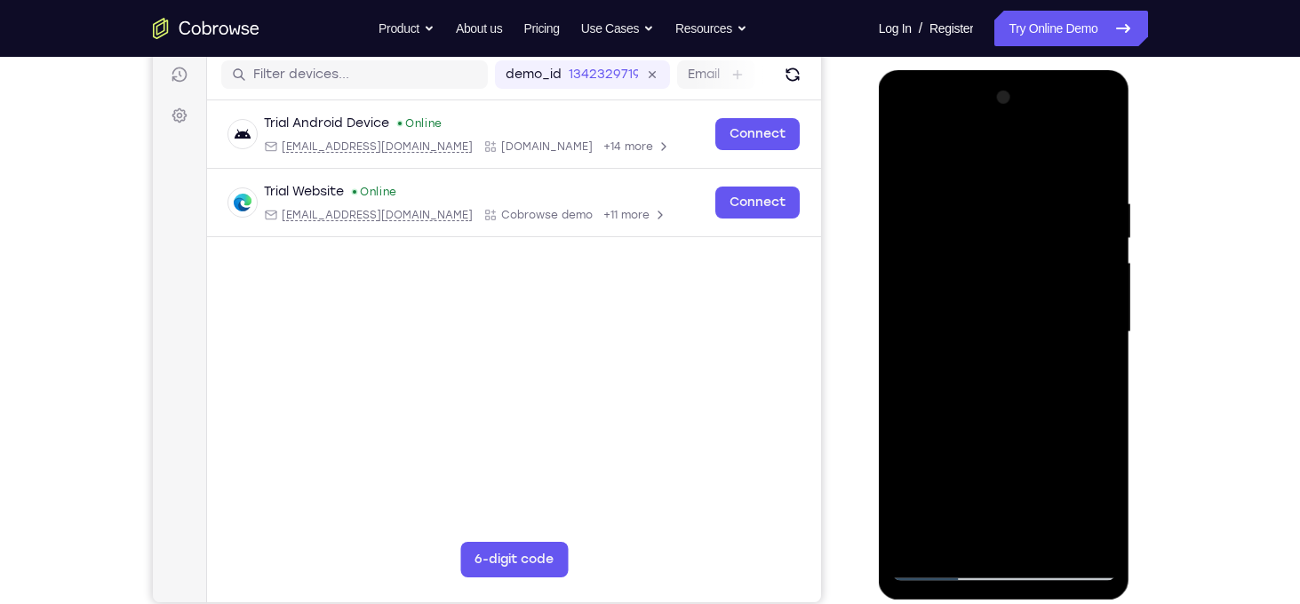
click at [1048, 540] on div at bounding box center [1004, 333] width 224 height 498
drag, startPoint x: 1023, startPoint y: 333, endPoint x: 1019, endPoint y: 488, distance: 154.6
click at [1019, 488] on div at bounding box center [1004, 333] width 224 height 498
click at [912, 147] on div at bounding box center [1004, 333] width 224 height 498
click at [989, 180] on div at bounding box center [1004, 333] width 224 height 498
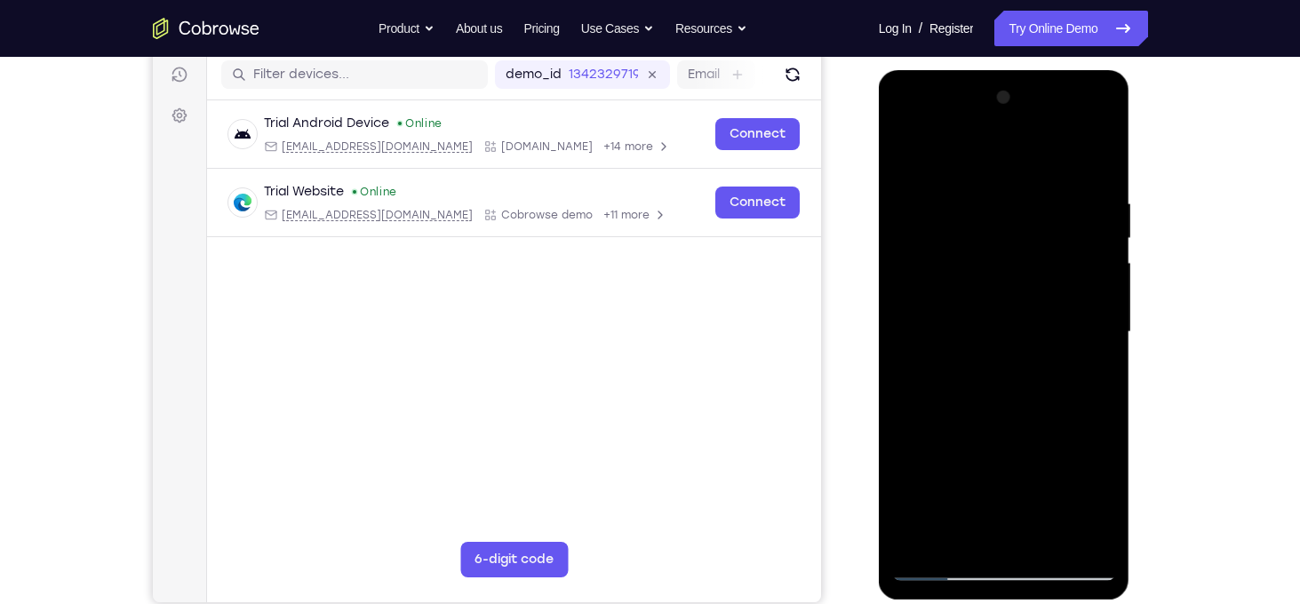
click at [1098, 276] on div at bounding box center [1004, 333] width 224 height 498
click at [1092, 329] on div at bounding box center [1004, 333] width 224 height 498
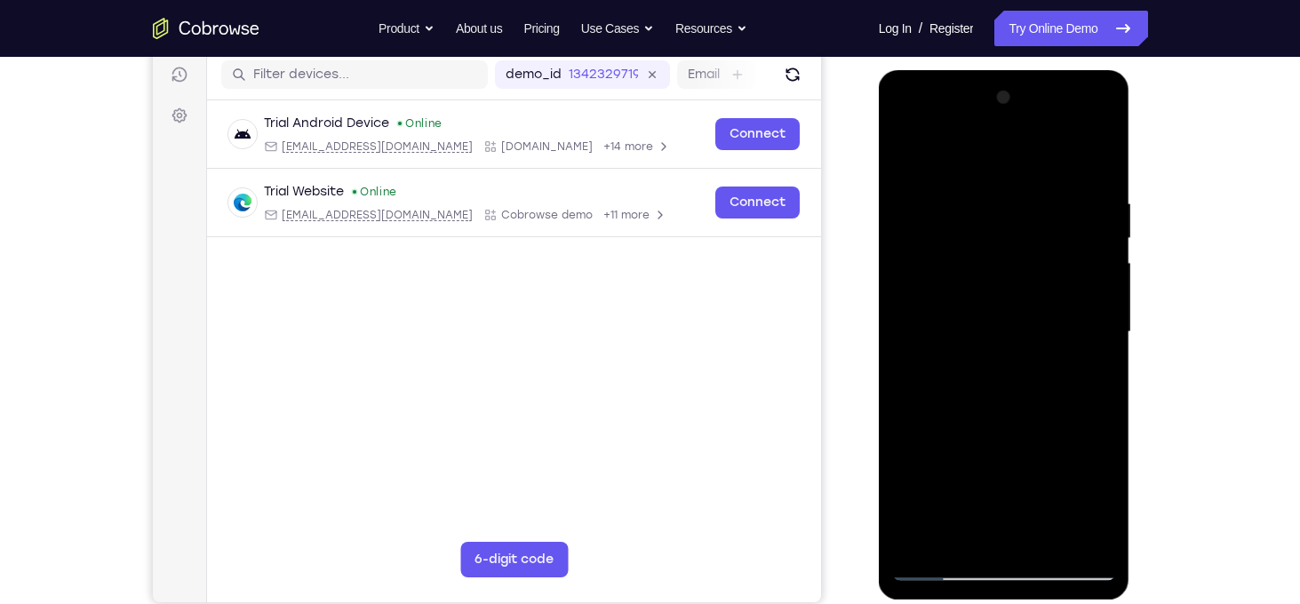
click at [1092, 329] on div at bounding box center [1004, 333] width 224 height 498
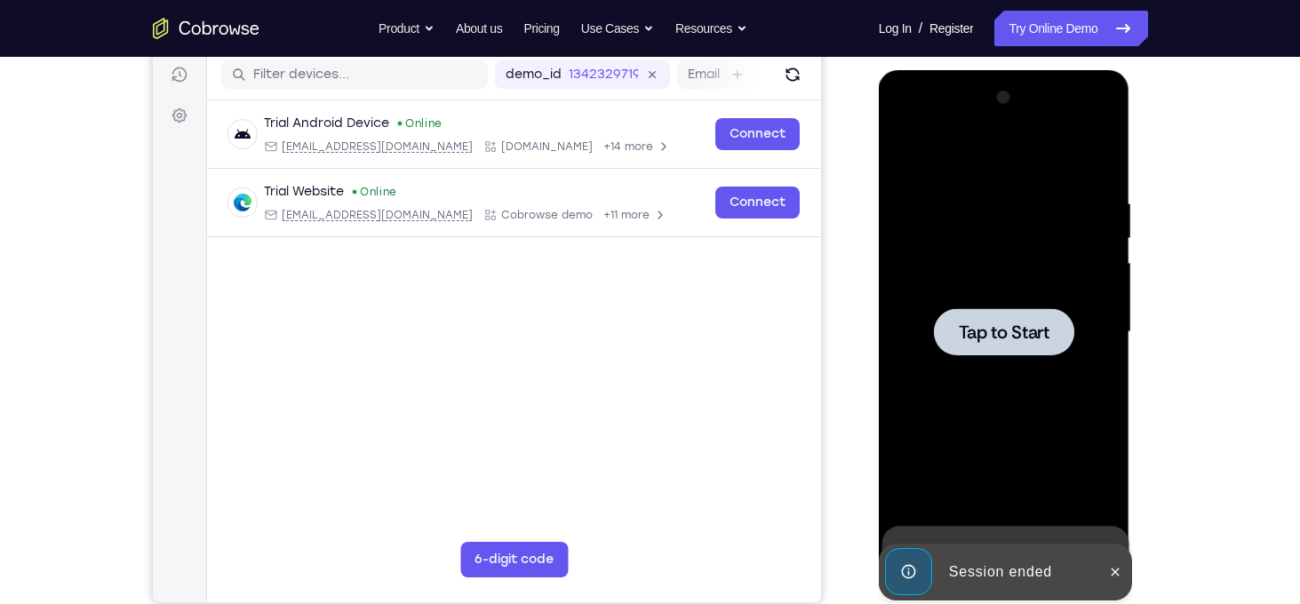
click at [1007, 332] on span "Tap to Start" at bounding box center [1004, 332] width 91 height 18
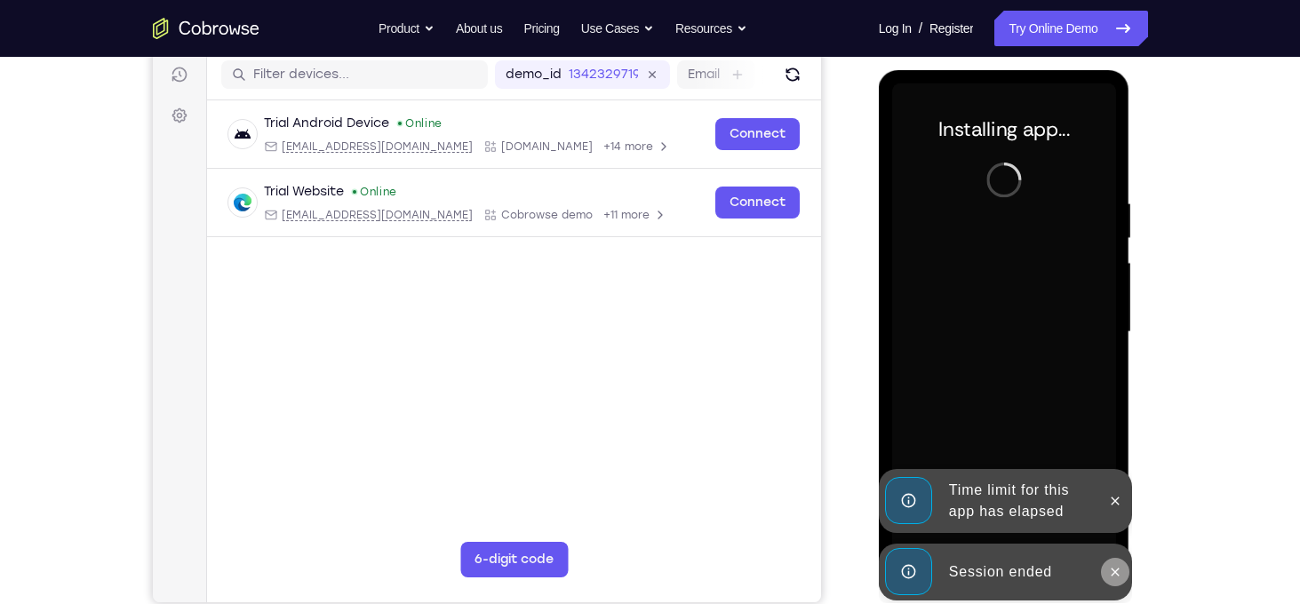
click at [1111, 571] on icon at bounding box center [1115, 572] width 14 height 14
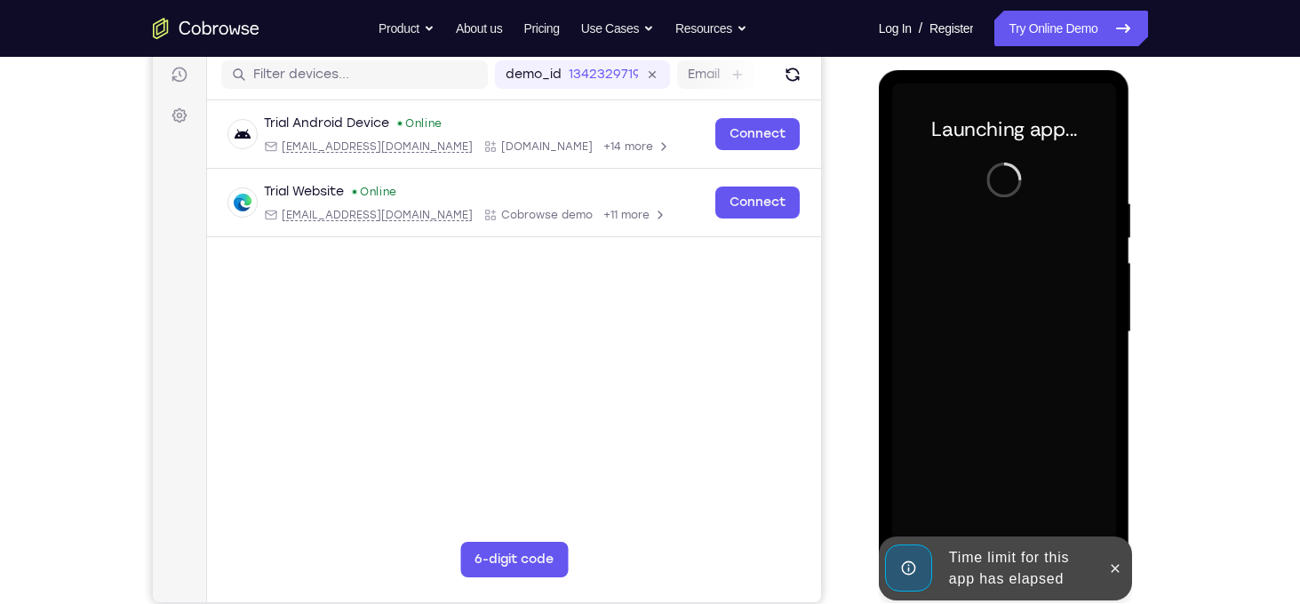
click at [1111, 571] on icon at bounding box center [1115, 568] width 8 height 8
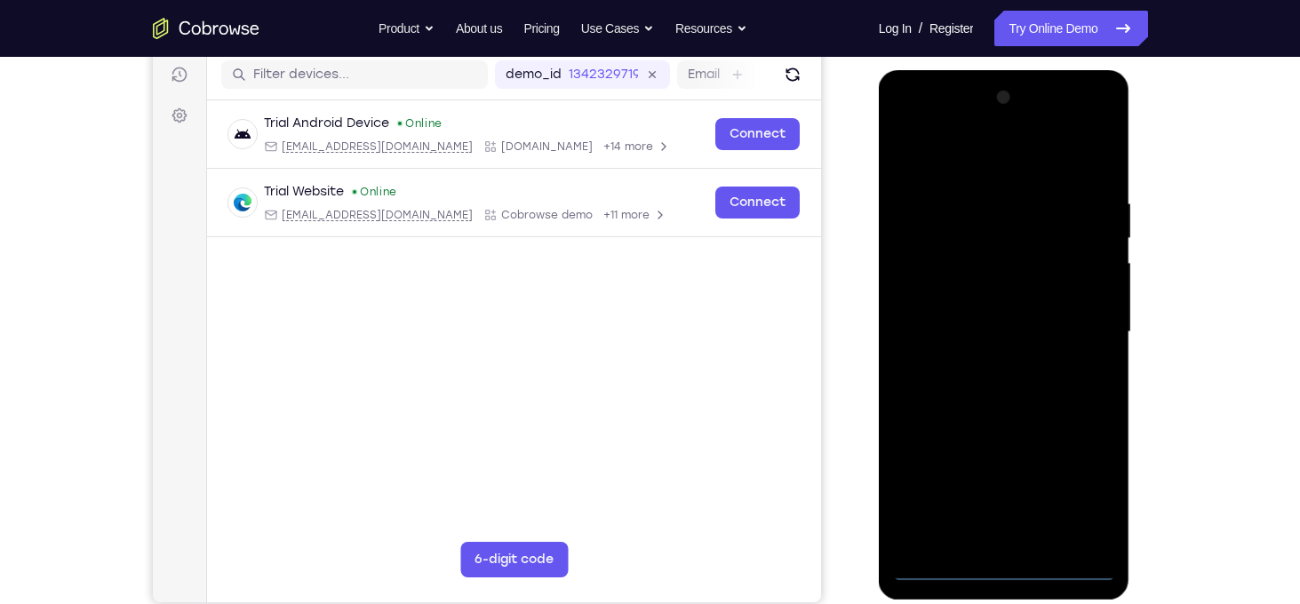
click at [1020, 570] on div at bounding box center [1004, 333] width 224 height 498
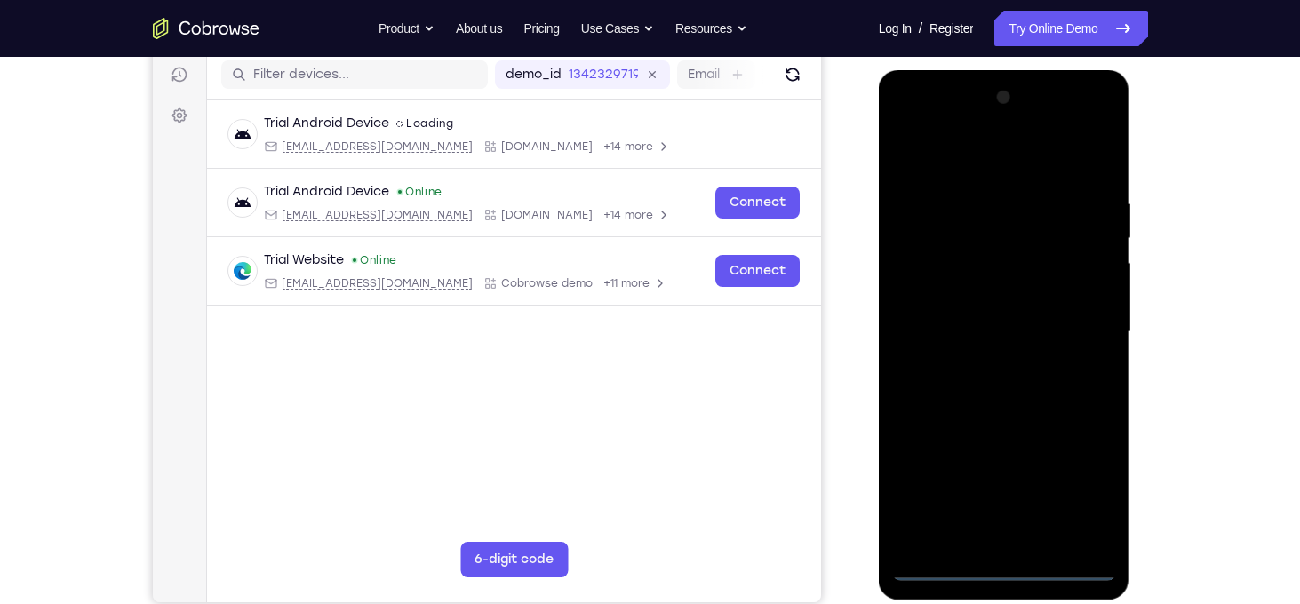
click at [1085, 497] on div at bounding box center [1004, 333] width 224 height 498
click at [949, 164] on div at bounding box center [1004, 333] width 224 height 498
click at [912, 156] on div at bounding box center [1004, 333] width 224 height 498
click at [1081, 333] on div at bounding box center [1004, 333] width 224 height 498
click at [985, 361] on div at bounding box center [1004, 333] width 224 height 498
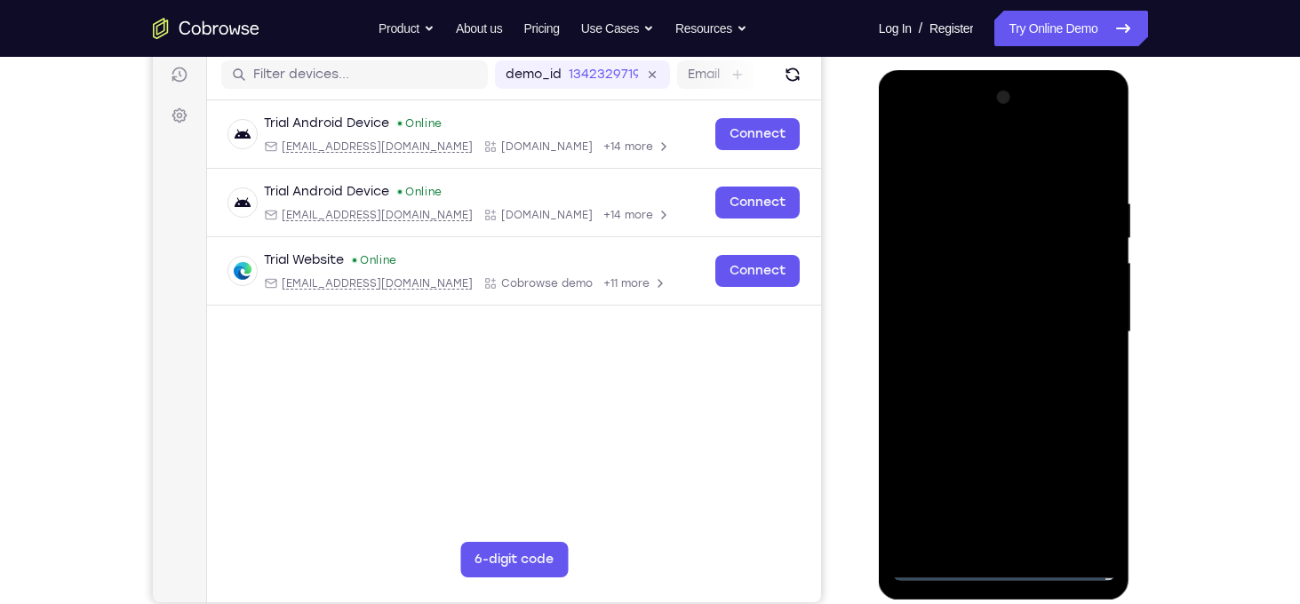
click at [985, 310] on div at bounding box center [1004, 333] width 224 height 498
click at [961, 292] on div at bounding box center [1004, 333] width 224 height 498
click at [989, 327] on div at bounding box center [1004, 333] width 224 height 498
click at [1030, 401] on div at bounding box center [1004, 333] width 224 height 498
drag, startPoint x: 981, startPoint y: 171, endPoint x: 968, endPoint y: -8, distance: 179.0
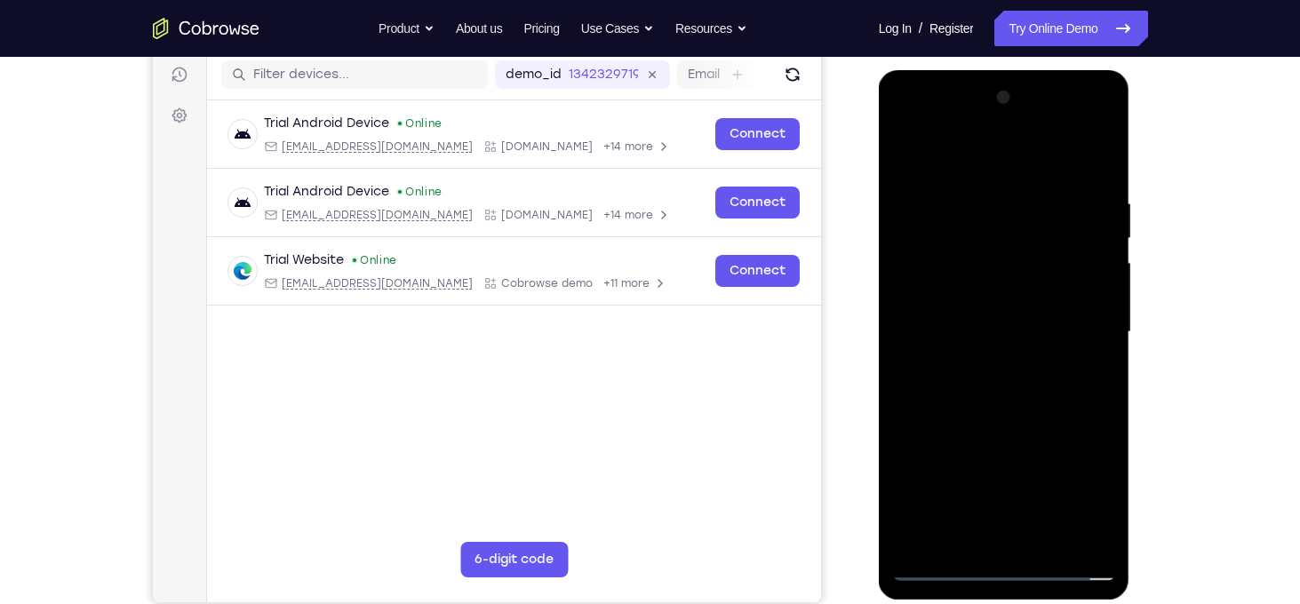
click at [968, 70] on html "Online web based iOS Simulators and Android Emulators. Run iPhone, iPad, Mobile…" at bounding box center [1005, 336] width 253 height 533
click at [985, 191] on div at bounding box center [1004, 333] width 224 height 498
click at [1092, 344] on div at bounding box center [1004, 333] width 224 height 498
click at [1105, 230] on div at bounding box center [1004, 333] width 224 height 498
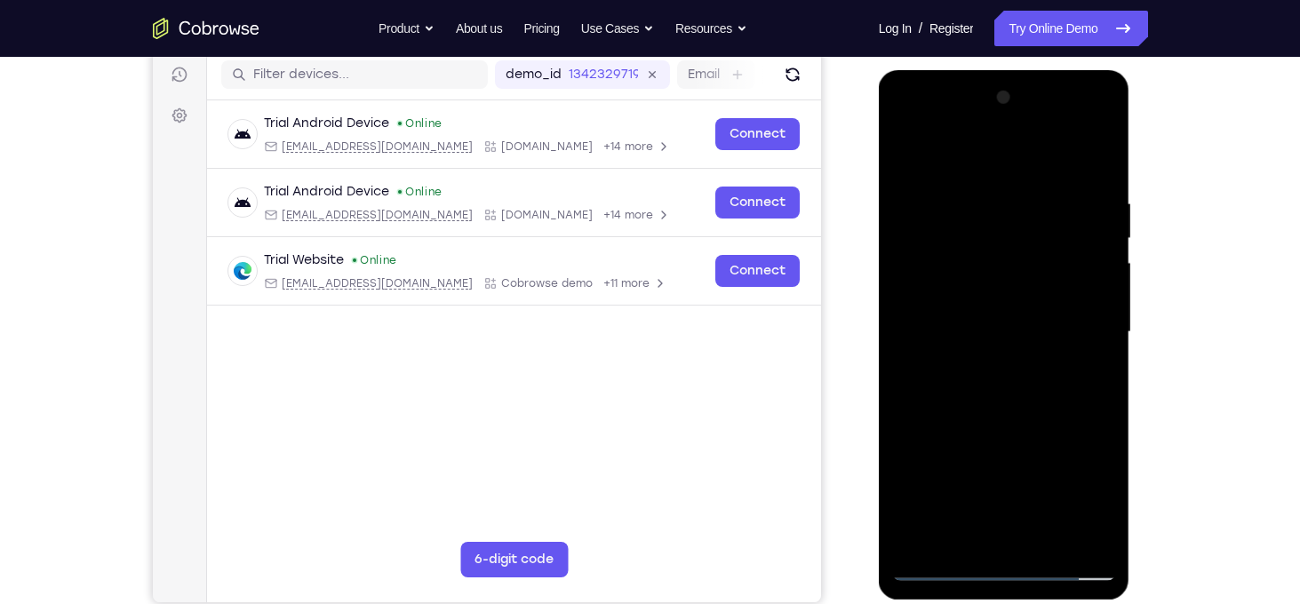
click at [1105, 230] on div at bounding box center [1004, 333] width 224 height 498
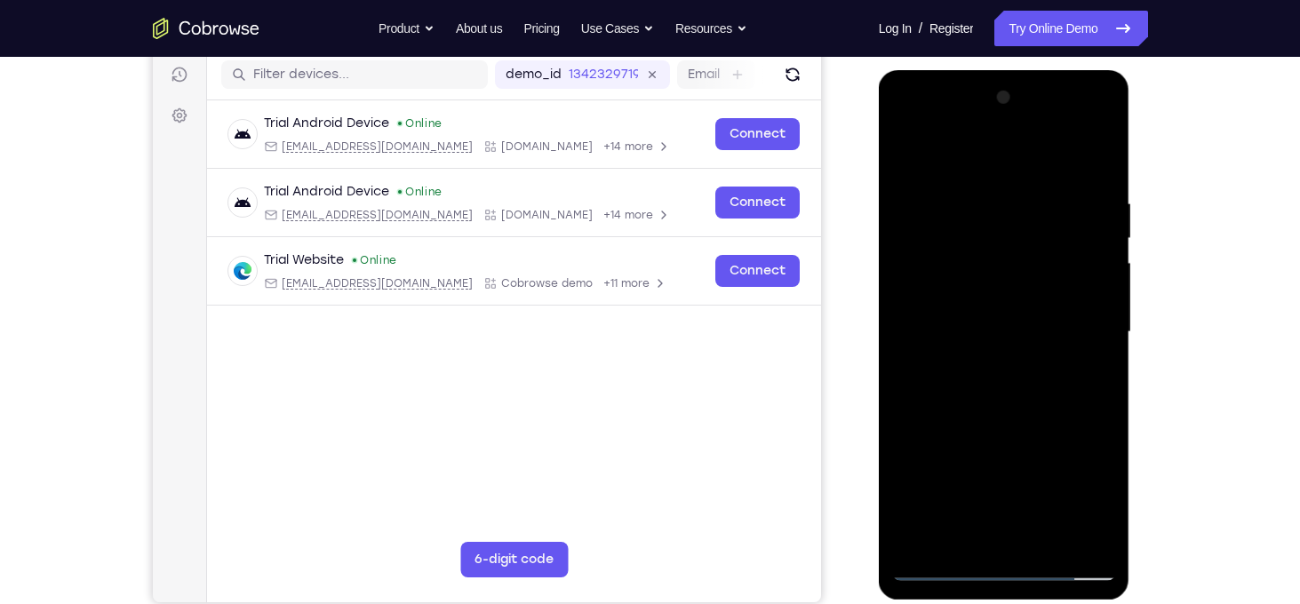
click at [1105, 230] on div at bounding box center [1004, 333] width 224 height 498
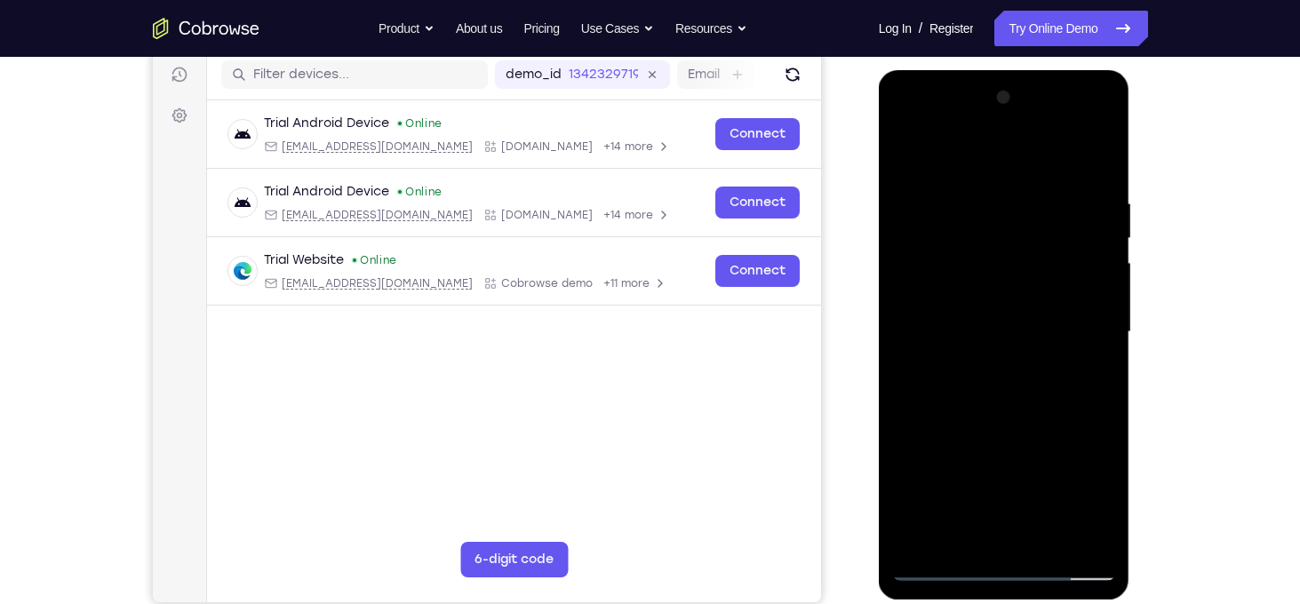
click at [1105, 230] on div at bounding box center [1004, 333] width 224 height 498
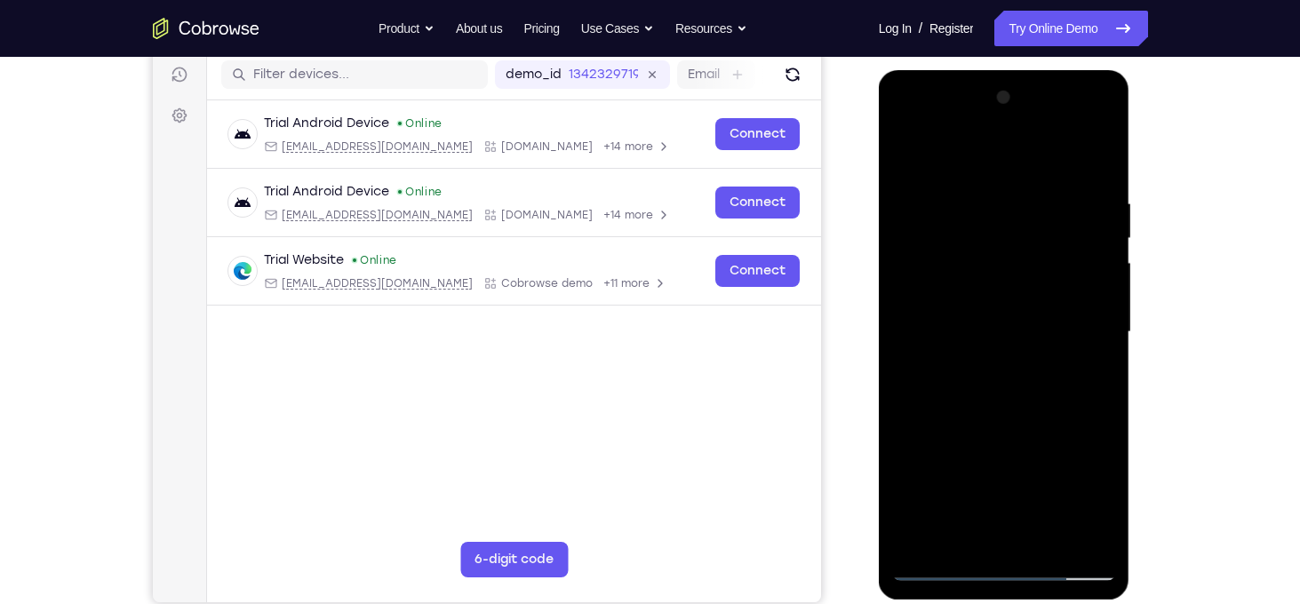
click at [1105, 230] on div at bounding box center [1004, 333] width 224 height 498
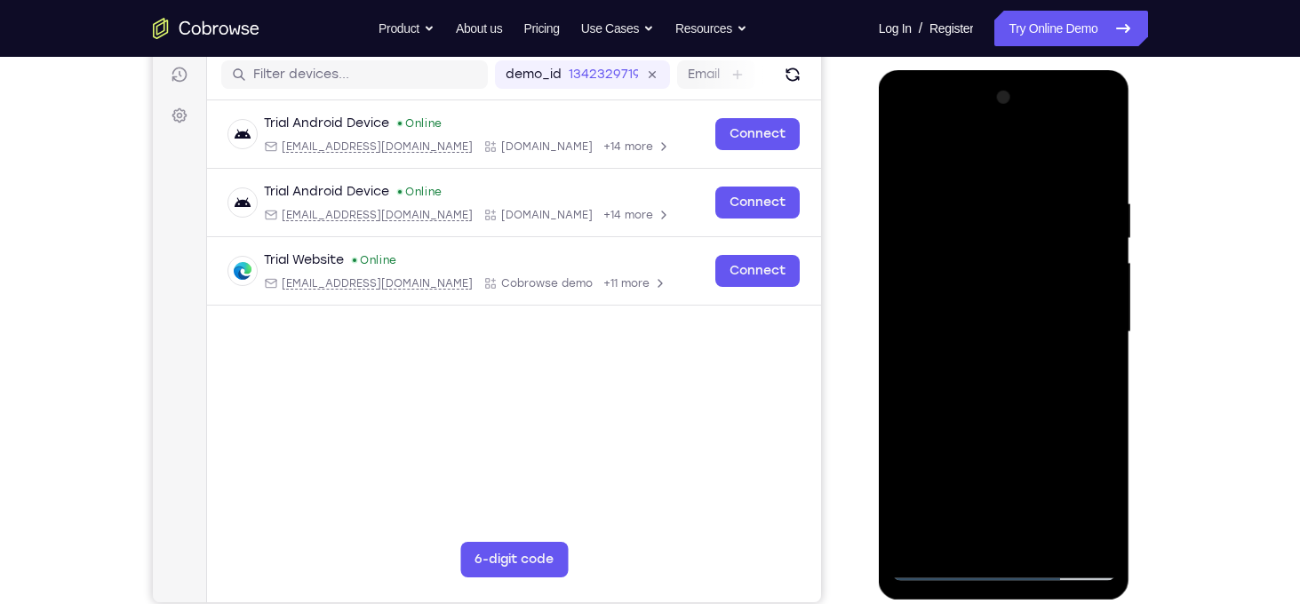
click at [1105, 230] on div at bounding box center [1004, 333] width 224 height 498
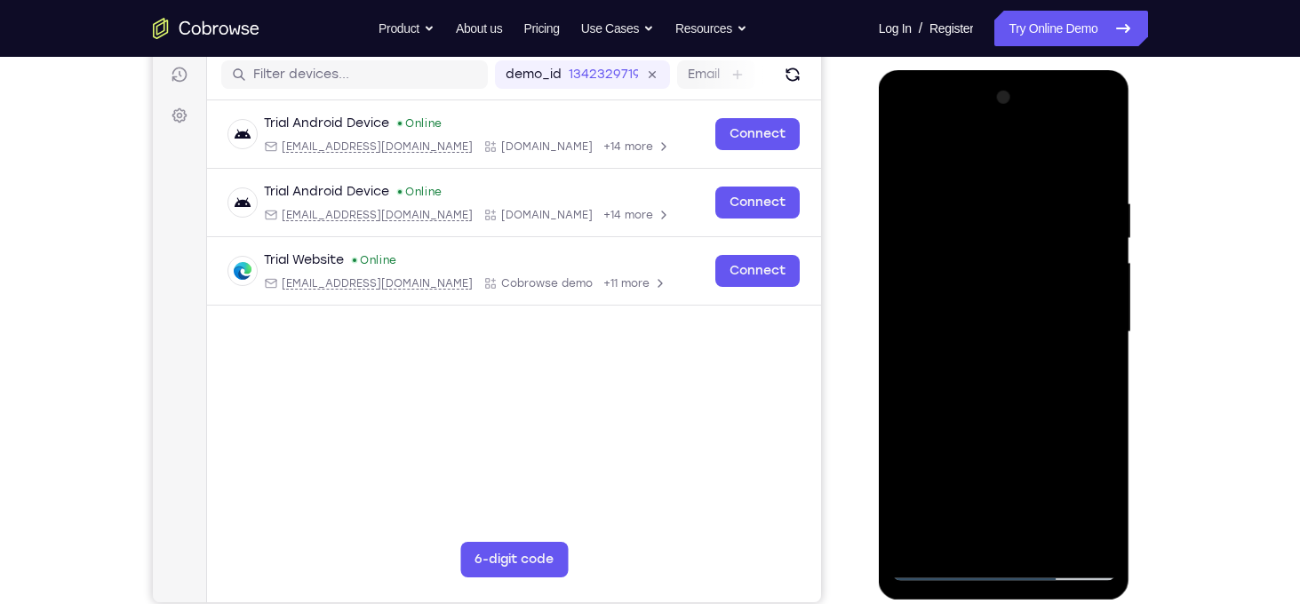
click at [1105, 230] on div at bounding box center [1004, 333] width 224 height 498
click at [1092, 241] on div at bounding box center [1004, 333] width 224 height 498
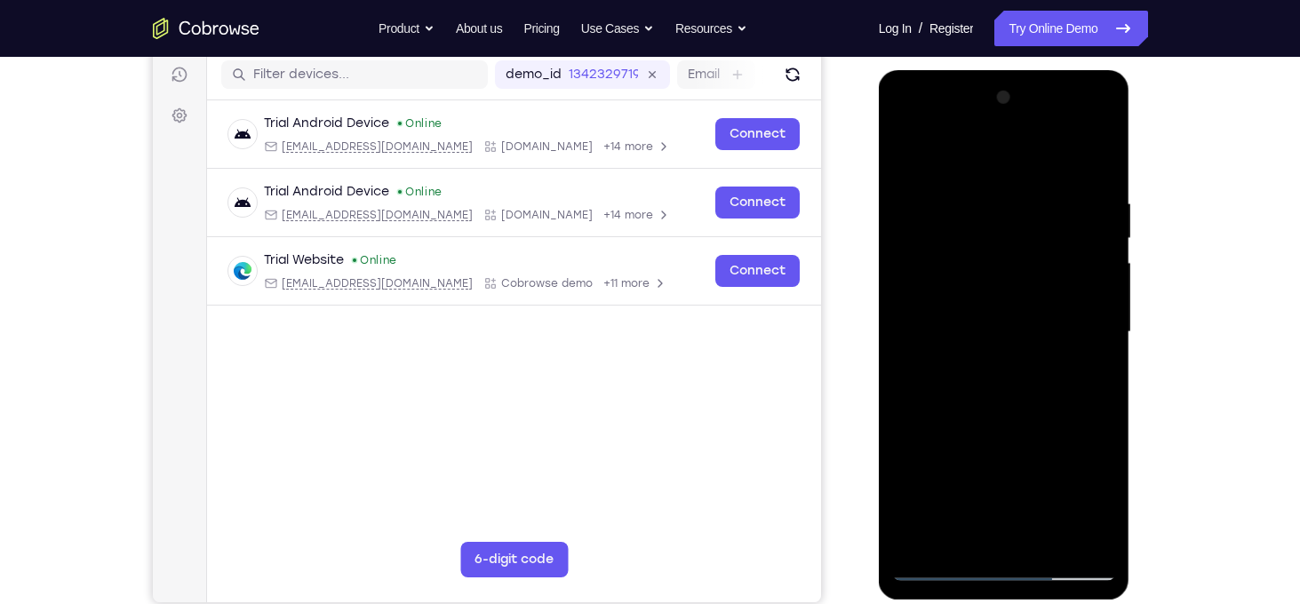
click at [1092, 241] on div at bounding box center [1004, 333] width 224 height 498
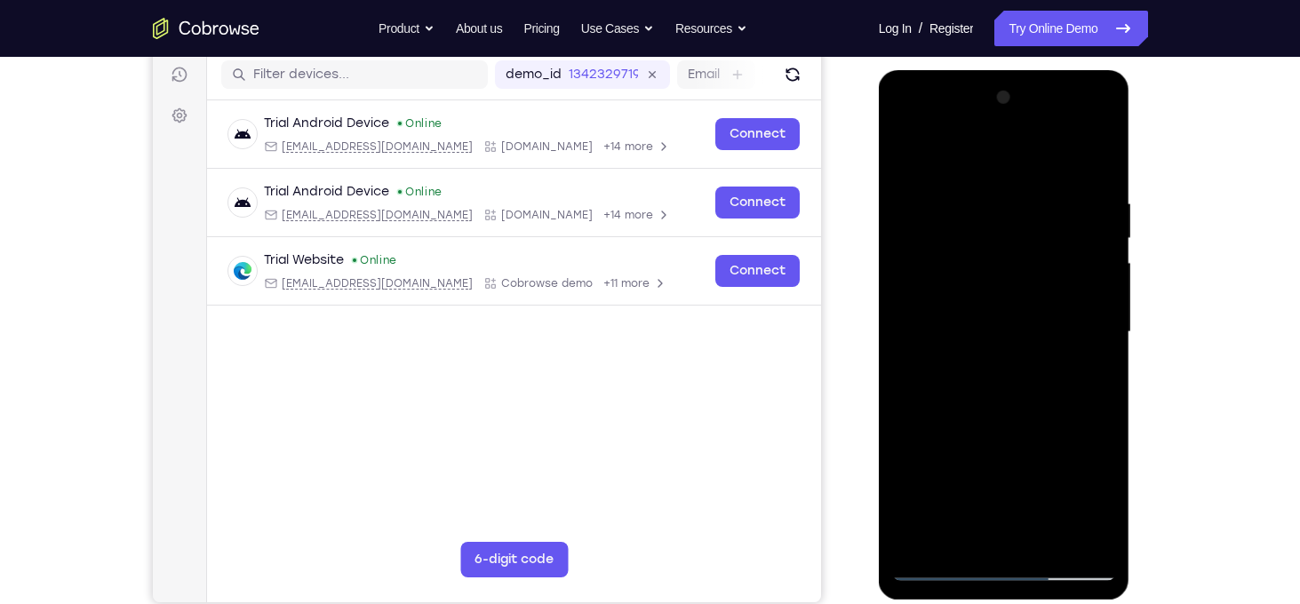
click at [1092, 241] on div at bounding box center [1004, 333] width 224 height 498
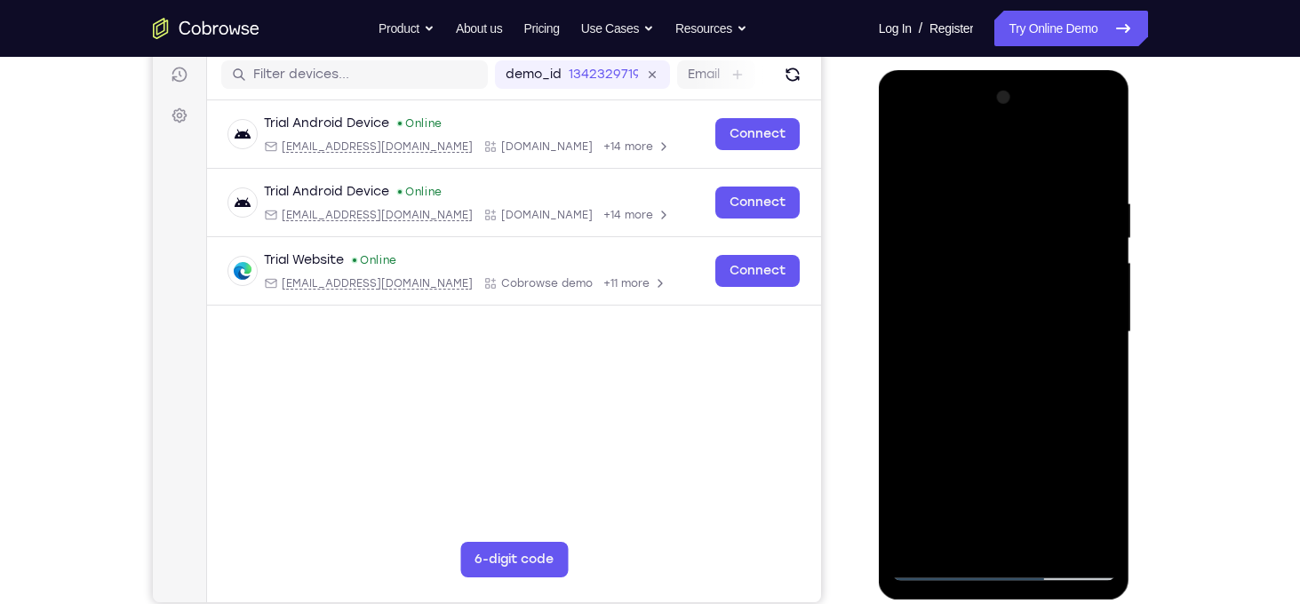
click at [1092, 241] on div at bounding box center [1004, 333] width 224 height 498
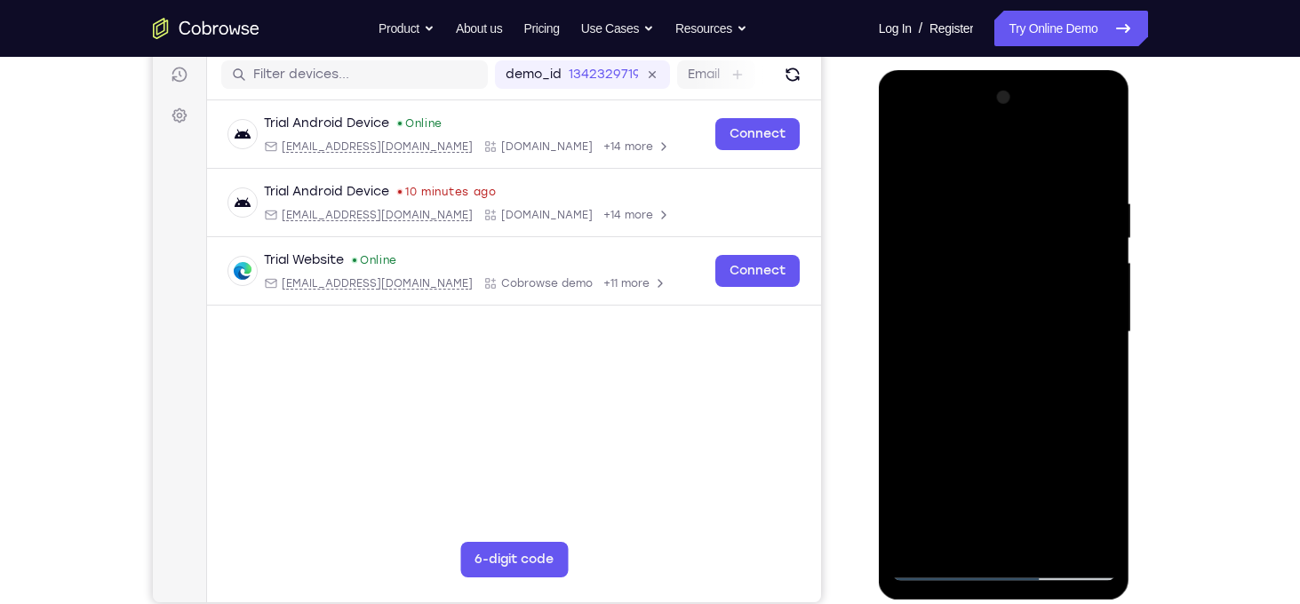
click at [1092, 241] on div at bounding box center [1004, 333] width 224 height 498
click at [916, 301] on div at bounding box center [1004, 333] width 224 height 498
click at [1083, 294] on div at bounding box center [1004, 333] width 224 height 498
click at [1090, 298] on div at bounding box center [1004, 333] width 224 height 498
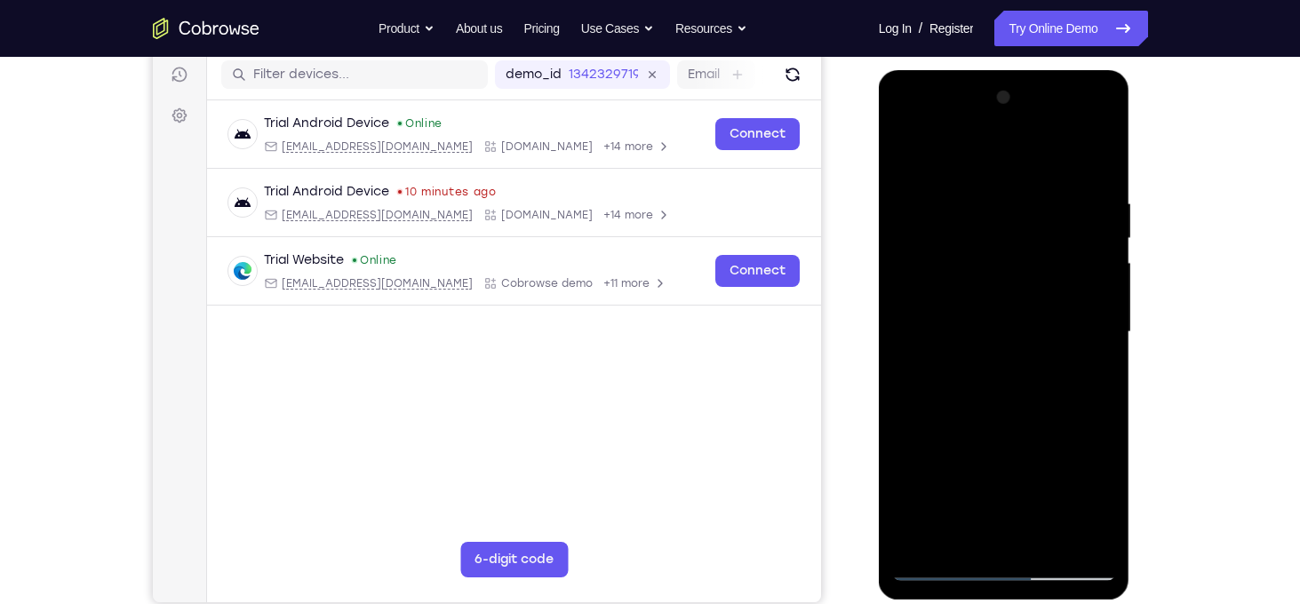
click at [1090, 298] on div at bounding box center [1004, 333] width 224 height 498
click at [1105, 285] on div at bounding box center [1004, 333] width 224 height 498
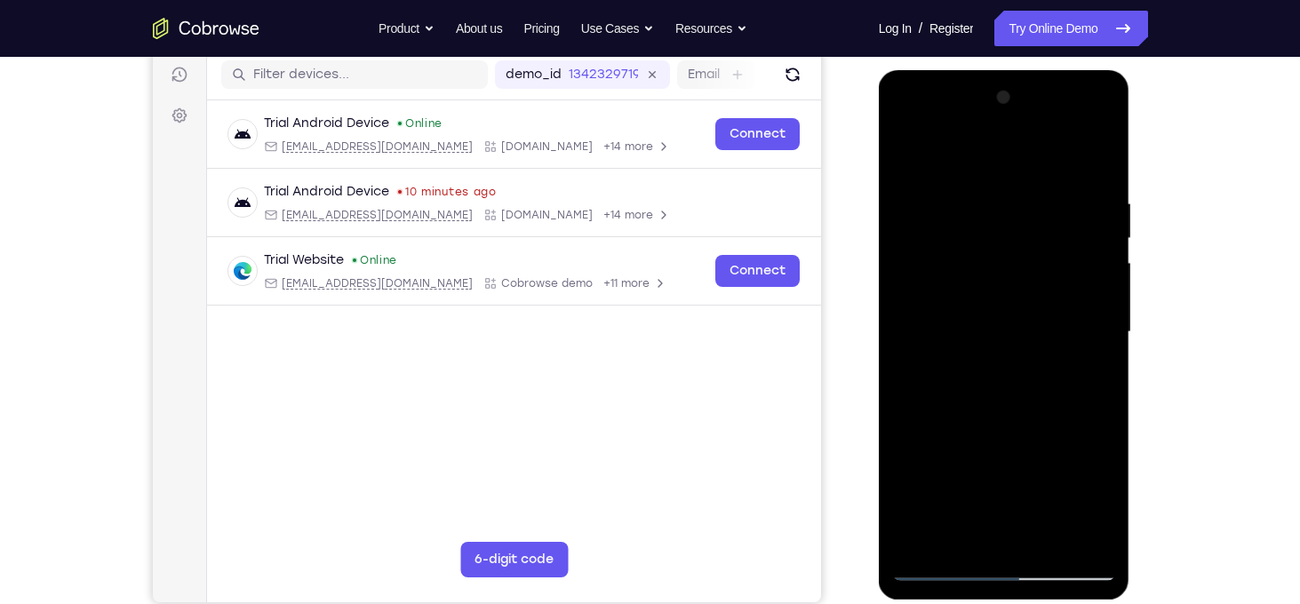
click at [1105, 285] on div at bounding box center [1004, 333] width 224 height 498
click at [902, 279] on div at bounding box center [1004, 333] width 224 height 498
click at [1101, 330] on div at bounding box center [1004, 333] width 224 height 498
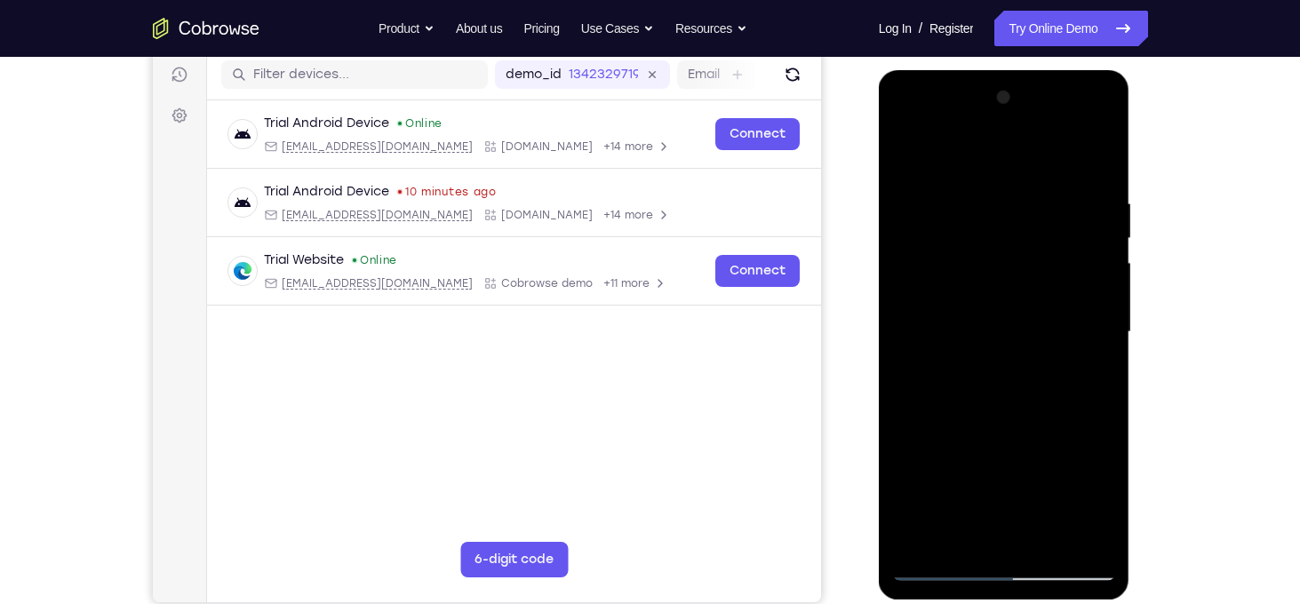
click at [1101, 330] on div at bounding box center [1004, 333] width 224 height 498
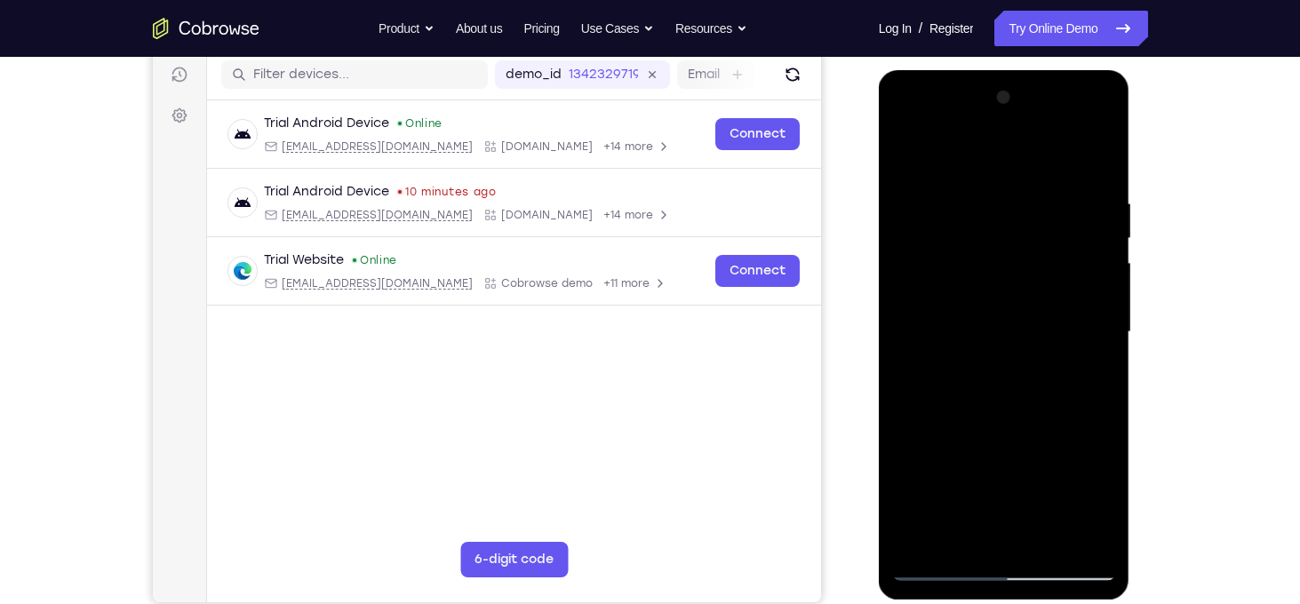
click at [1101, 330] on div at bounding box center [1004, 333] width 224 height 498
click at [910, 333] on div at bounding box center [1004, 333] width 224 height 498
click at [1099, 357] on div at bounding box center [1004, 333] width 224 height 498
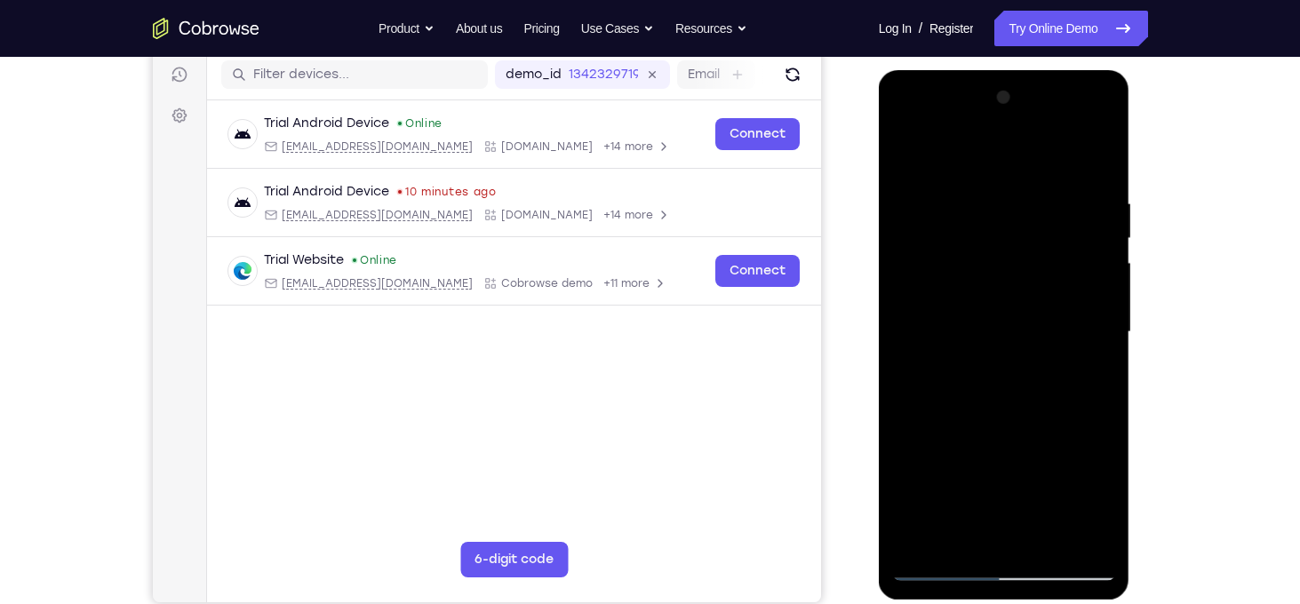
click at [1099, 357] on div at bounding box center [1004, 333] width 224 height 498
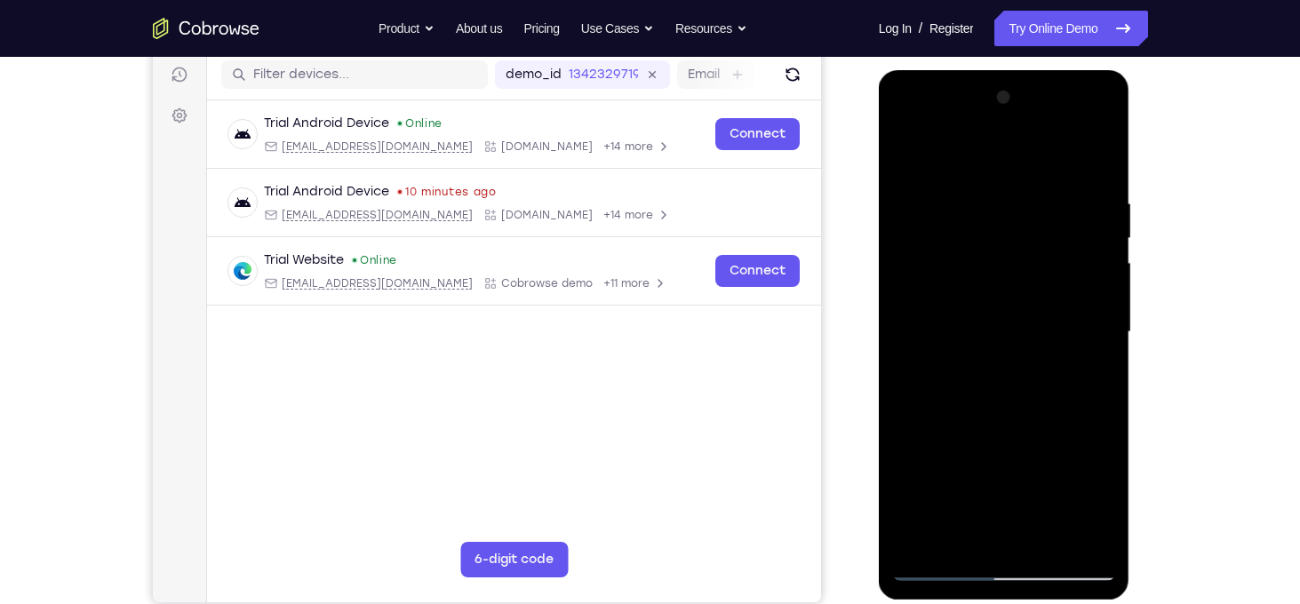
click at [1099, 357] on div at bounding box center [1004, 333] width 224 height 498
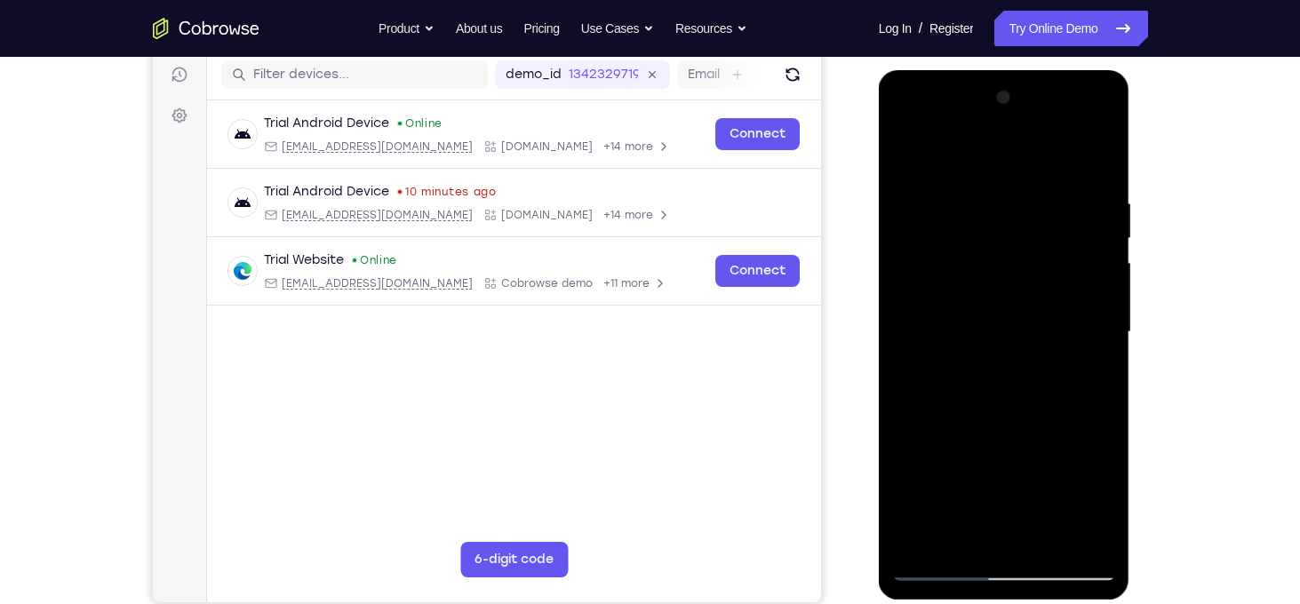
click at [1099, 357] on div at bounding box center [1004, 333] width 224 height 498
click at [914, 331] on div at bounding box center [1004, 333] width 224 height 498
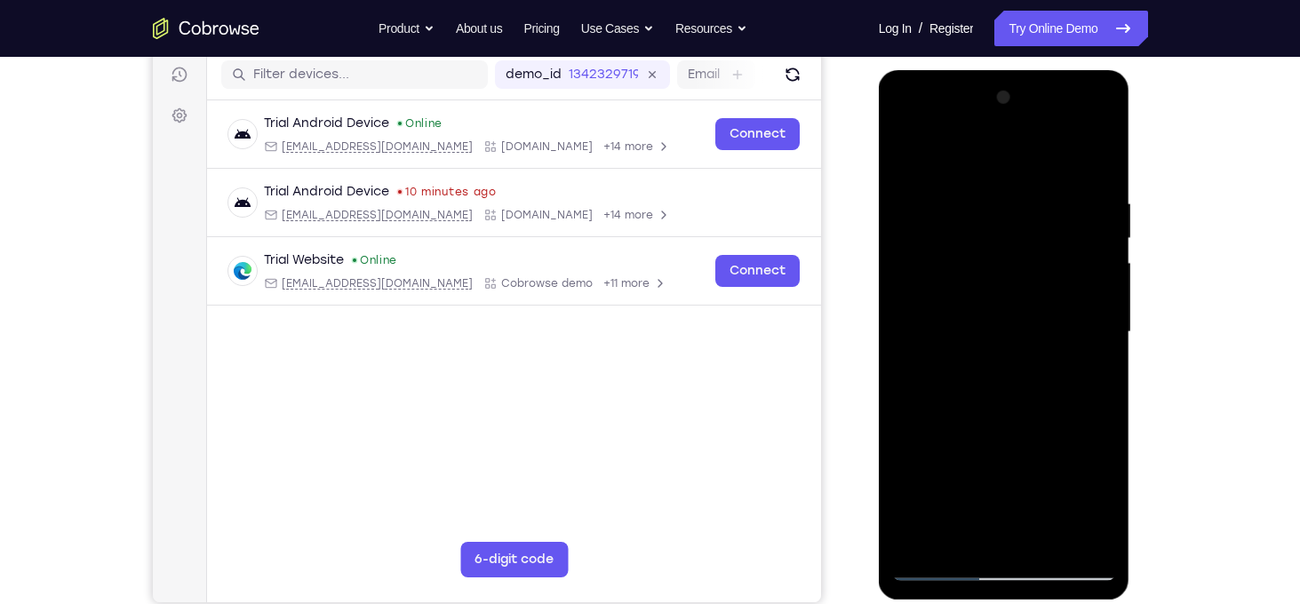
click at [1098, 290] on div at bounding box center [1004, 333] width 224 height 498
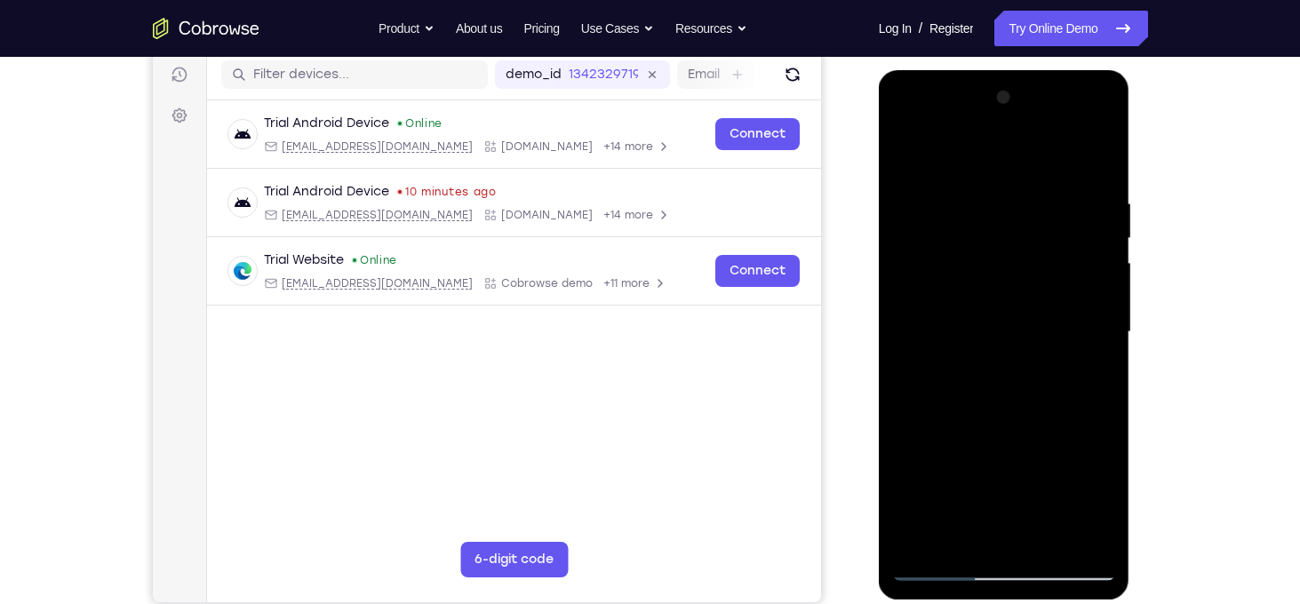
click at [1098, 290] on div at bounding box center [1004, 333] width 224 height 498
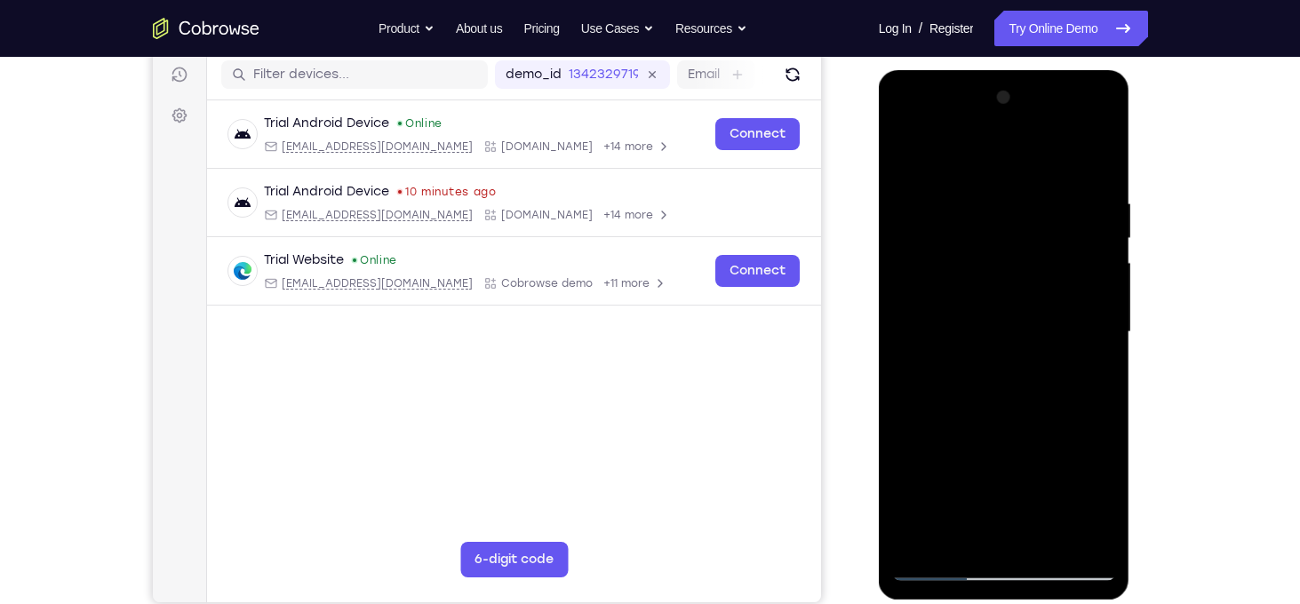
click at [1095, 285] on div at bounding box center [1004, 333] width 224 height 498
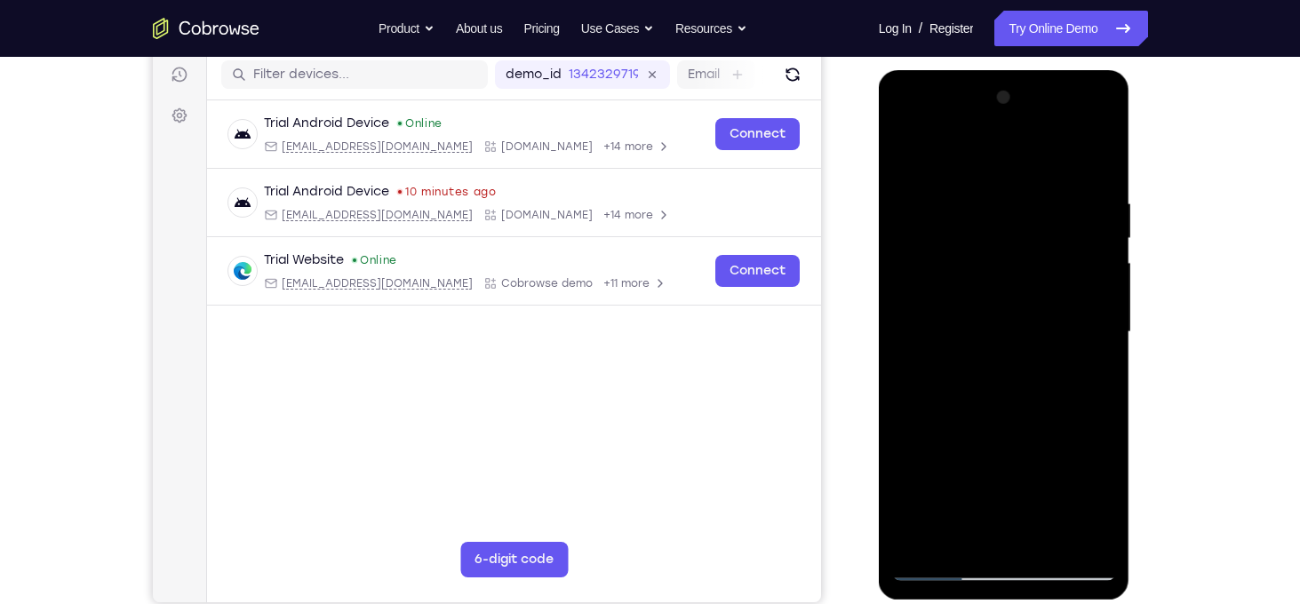
click at [1095, 285] on div at bounding box center [1004, 333] width 224 height 498
click at [904, 315] on div at bounding box center [1004, 333] width 224 height 498
click at [1074, 539] on div at bounding box center [1004, 333] width 224 height 498
click at [1092, 386] on div at bounding box center [1004, 333] width 224 height 498
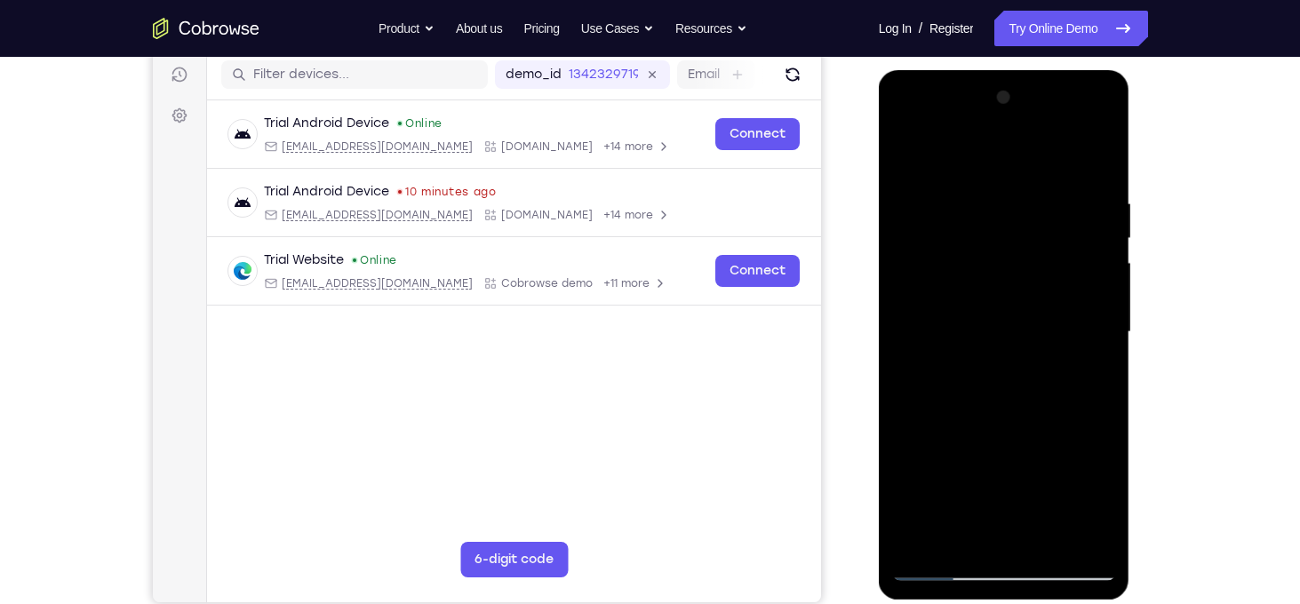
click at [1076, 390] on div at bounding box center [1004, 333] width 224 height 498
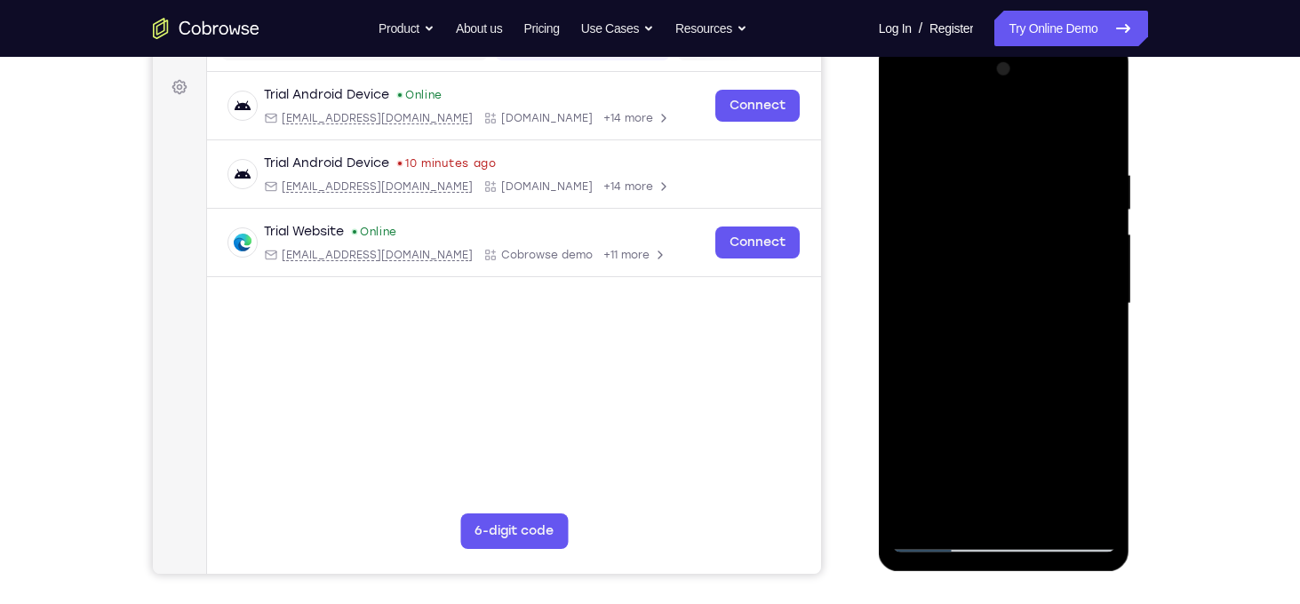
scroll to position [238, 0]
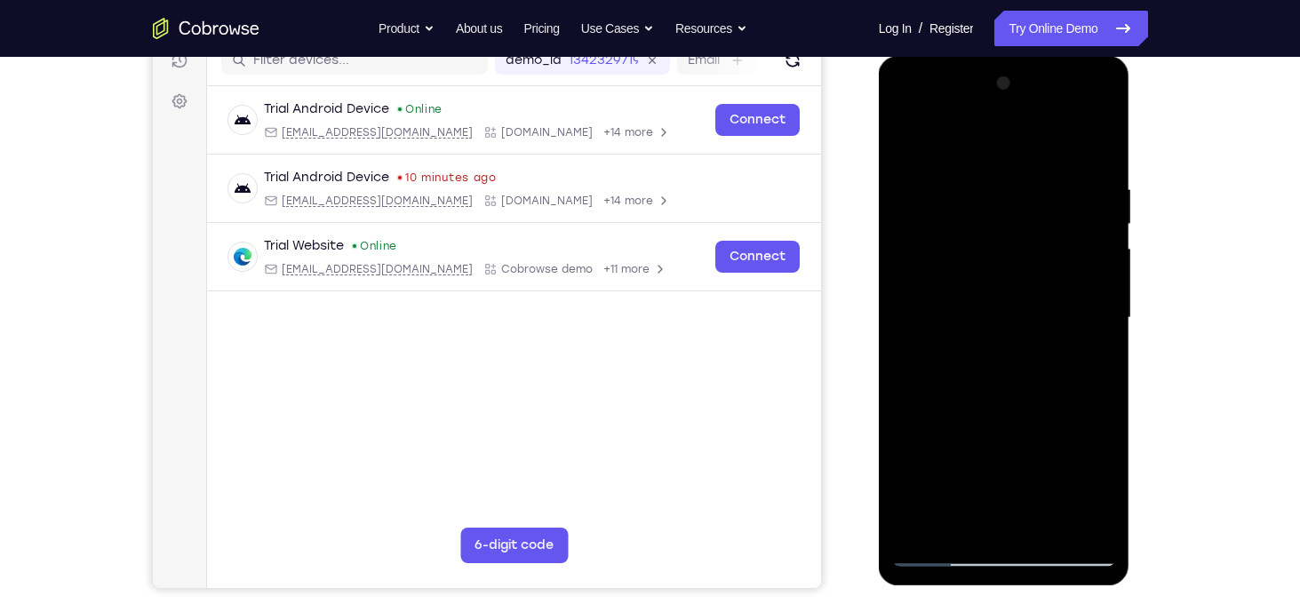
click at [1089, 374] on div at bounding box center [1004, 318] width 224 height 498
click at [1092, 151] on div at bounding box center [1004, 318] width 224 height 498
click at [1048, 536] on div at bounding box center [1004, 318] width 224 height 498
click at [992, 420] on div at bounding box center [1004, 318] width 224 height 498
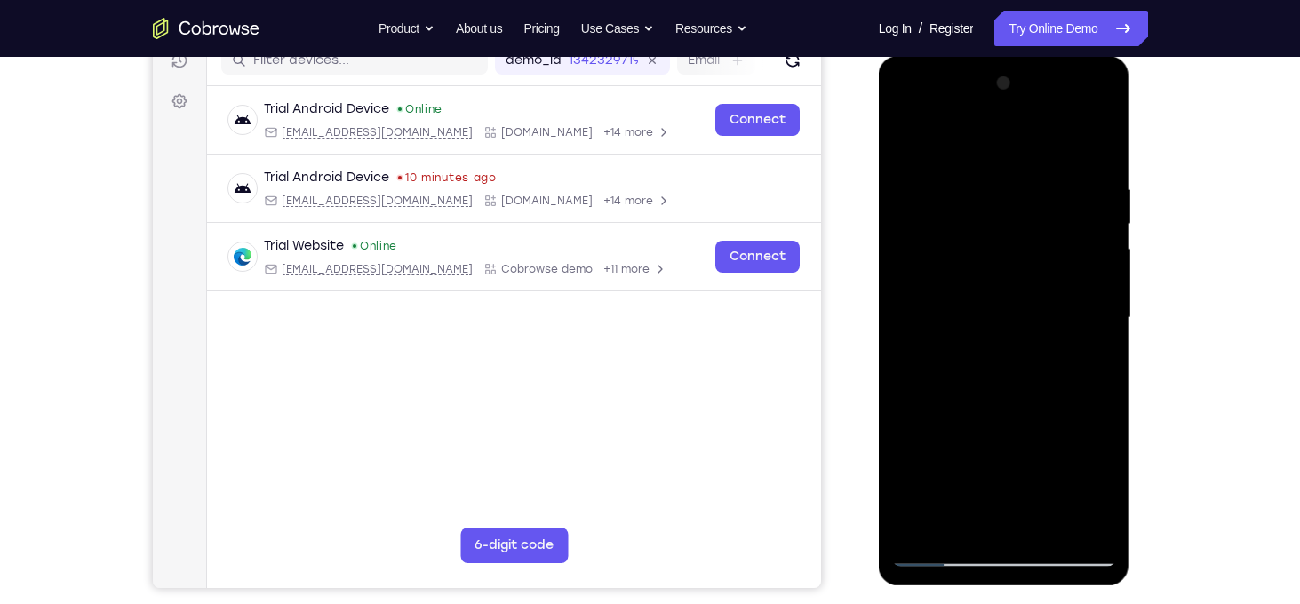
click at [908, 137] on div at bounding box center [1004, 318] width 224 height 498
click at [1089, 356] on div at bounding box center [1004, 318] width 224 height 498
drag, startPoint x: 1029, startPoint y: 238, endPoint x: 1016, endPoint y: 564, distance: 326.3
click at [1016, 564] on div at bounding box center [1004, 318] width 224 height 498
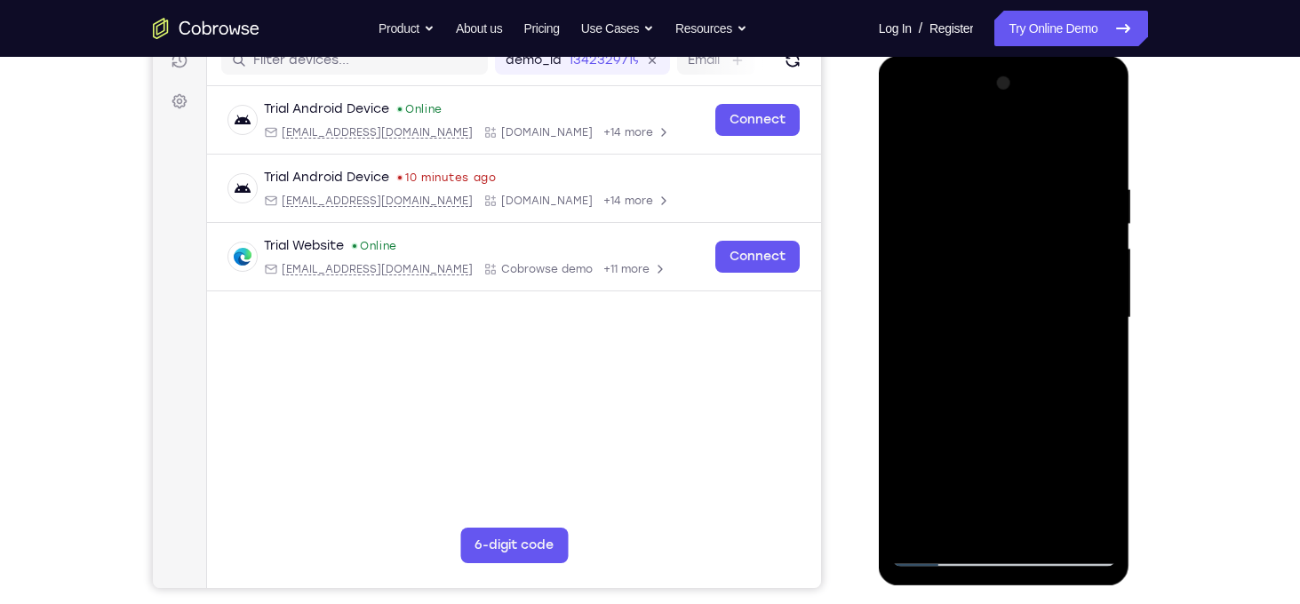
click at [982, 179] on div at bounding box center [1004, 318] width 224 height 498
click at [1092, 145] on div at bounding box center [1004, 318] width 224 height 498
click at [1048, 526] on div at bounding box center [1004, 318] width 224 height 498
click at [911, 135] on div at bounding box center [1004, 318] width 224 height 498
click at [980, 176] on div at bounding box center [1004, 318] width 224 height 498
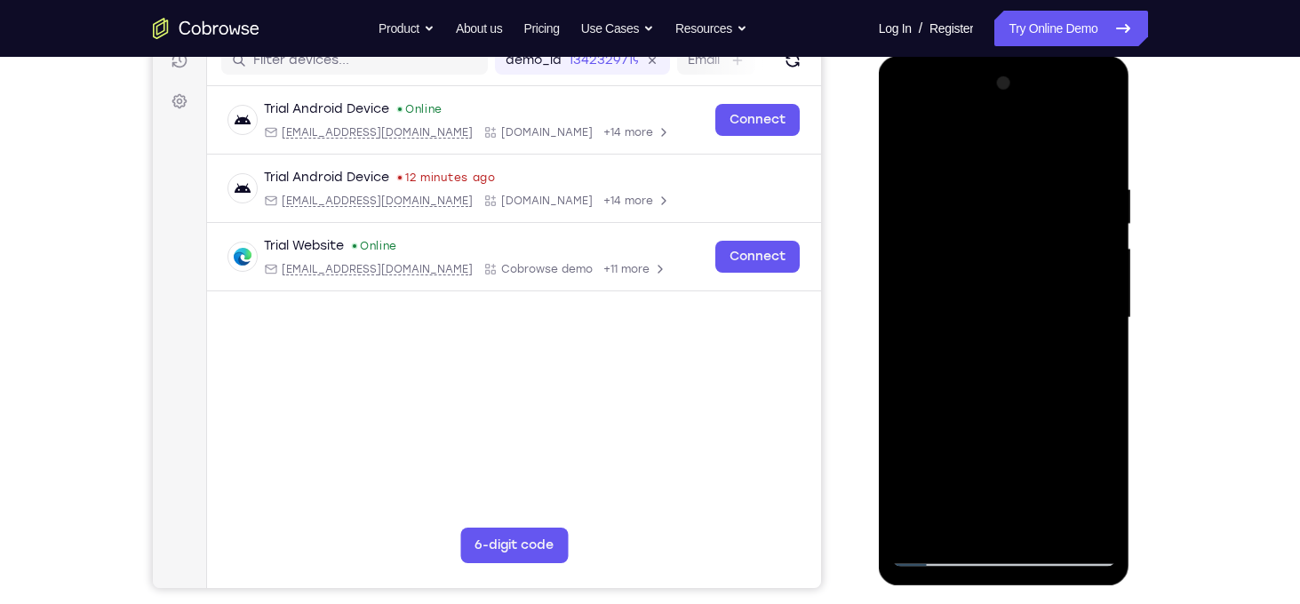
click at [1095, 309] on div at bounding box center [1004, 318] width 224 height 498
click at [920, 347] on div at bounding box center [1004, 318] width 224 height 498
click at [1078, 520] on div at bounding box center [1004, 318] width 224 height 498
click at [1081, 410] on div at bounding box center [1004, 318] width 224 height 498
click at [1088, 378] on div at bounding box center [1004, 318] width 224 height 498
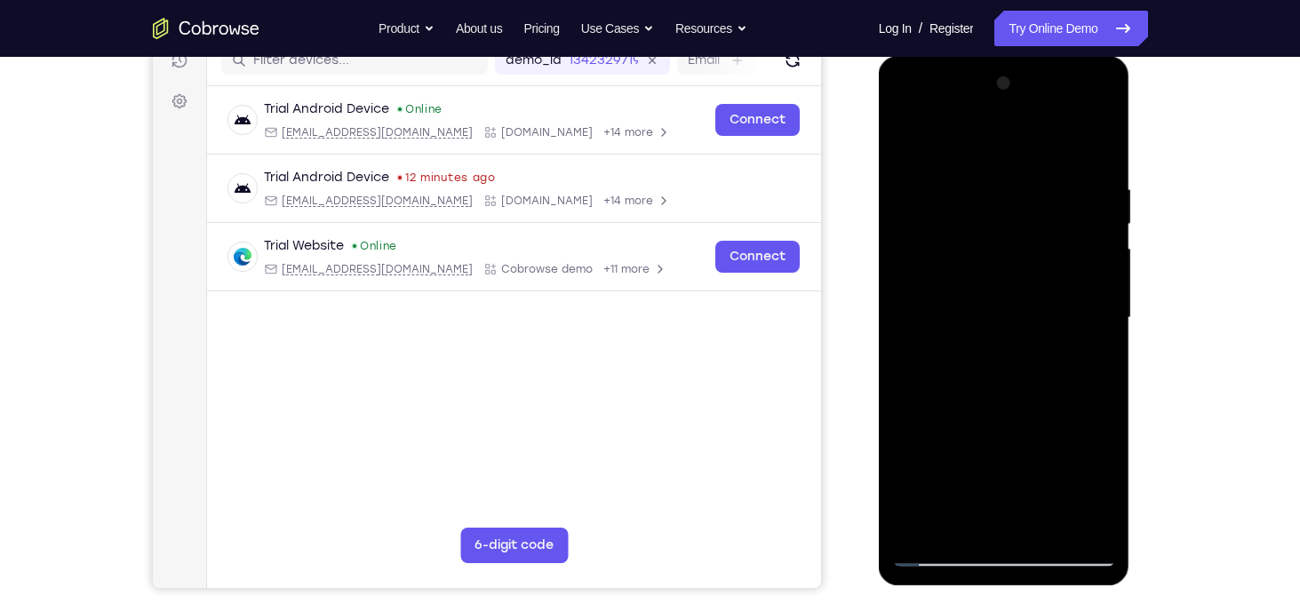
click at [1078, 525] on div at bounding box center [1004, 318] width 224 height 498
click at [1092, 362] on div at bounding box center [1004, 318] width 224 height 498
click at [1103, 372] on div at bounding box center [1004, 318] width 224 height 498
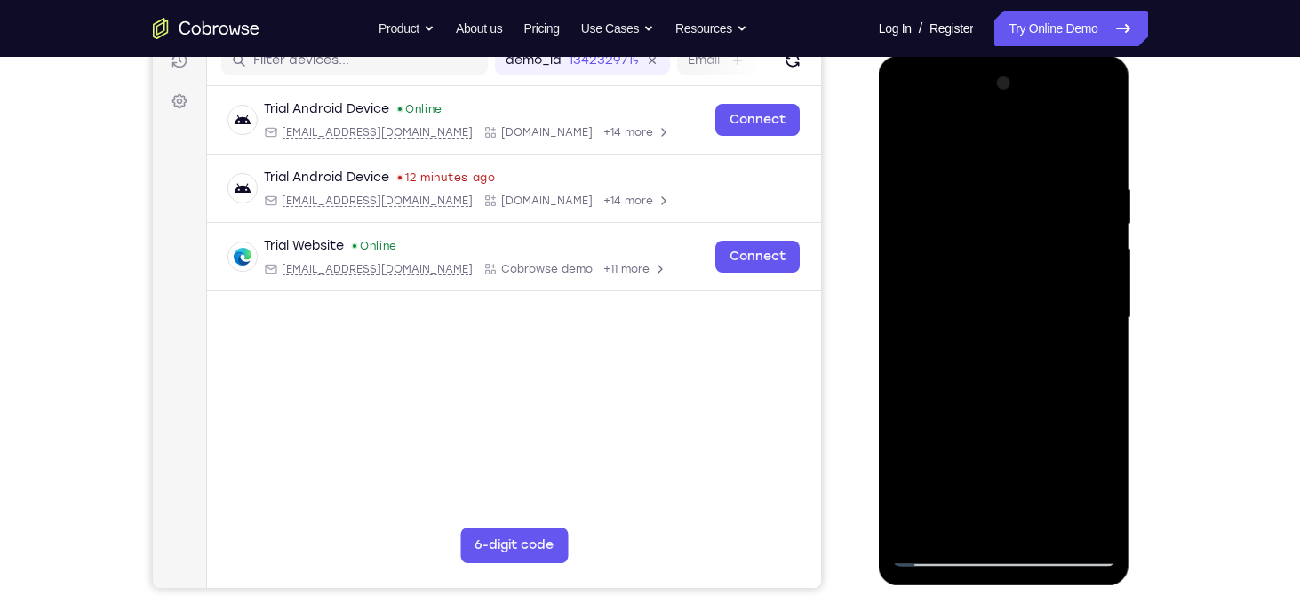
click at [1103, 372] on div at bounding box center [1004, 318] width 224 height 498
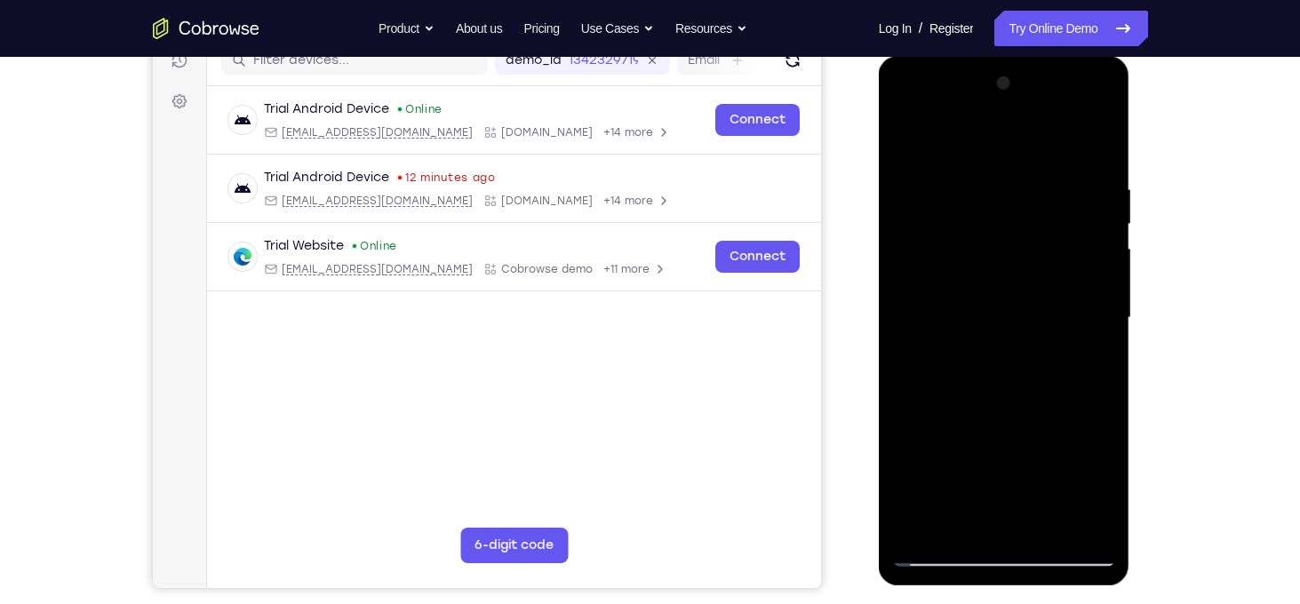
click at [1103, 372] on div at bounding box center [1004, 318] width 224 height 498
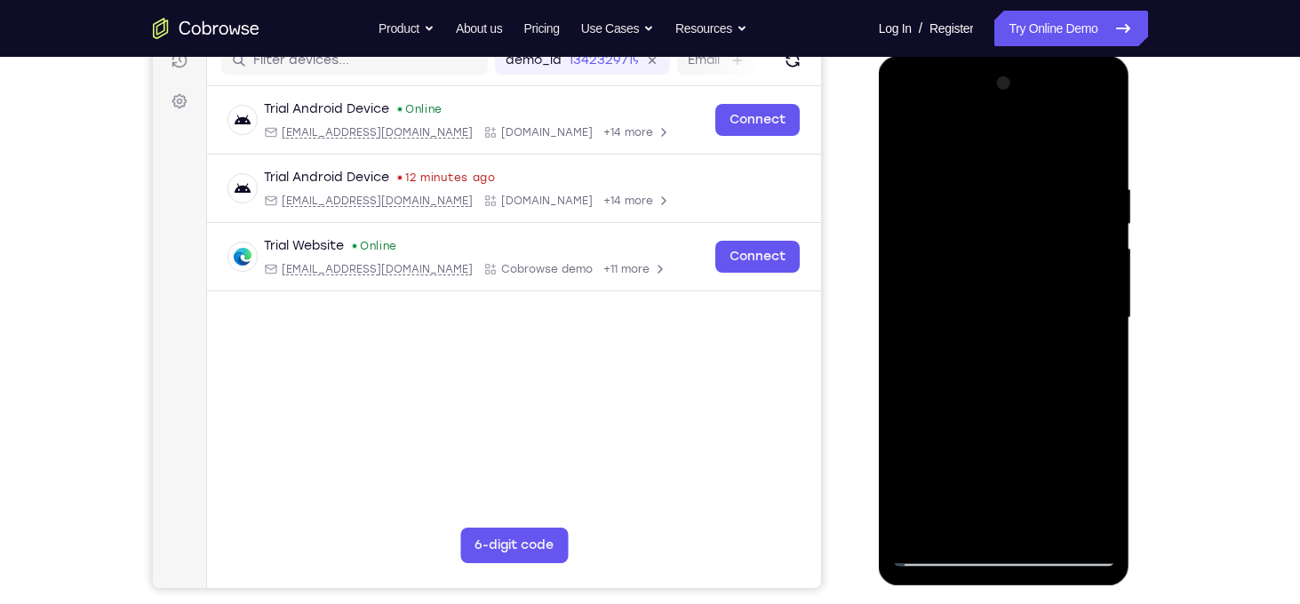
click at [1103, 372] on div at bounding box center [1004, 318] width 224 height 498
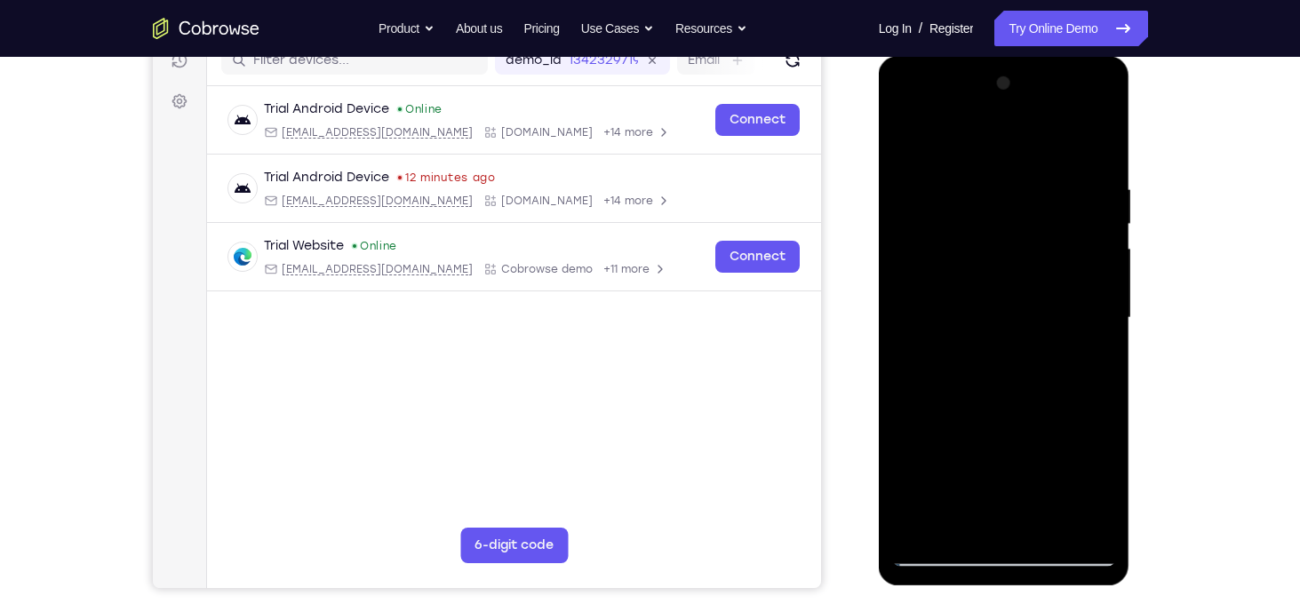
click at [1106, 395] on div at bounding box center [1004, 318] width 224 height 498
drag, startPoint x: 1105, startPoint y: 241, endPoint x: 698, endPoint y: 232, distance: 407.0
click at [879, 232] on html "Online web based iOS Simulators and Android Emulators. Run iPhone, iPad, Mobile…" at bounding box center [1005, 322] width 253 height 533
click at [1085, 305] on div at bounding box center [1004, 318] width 224 height 498
click at [1103, 300] on div at bounding box center [1004, 318] width 224 height 498
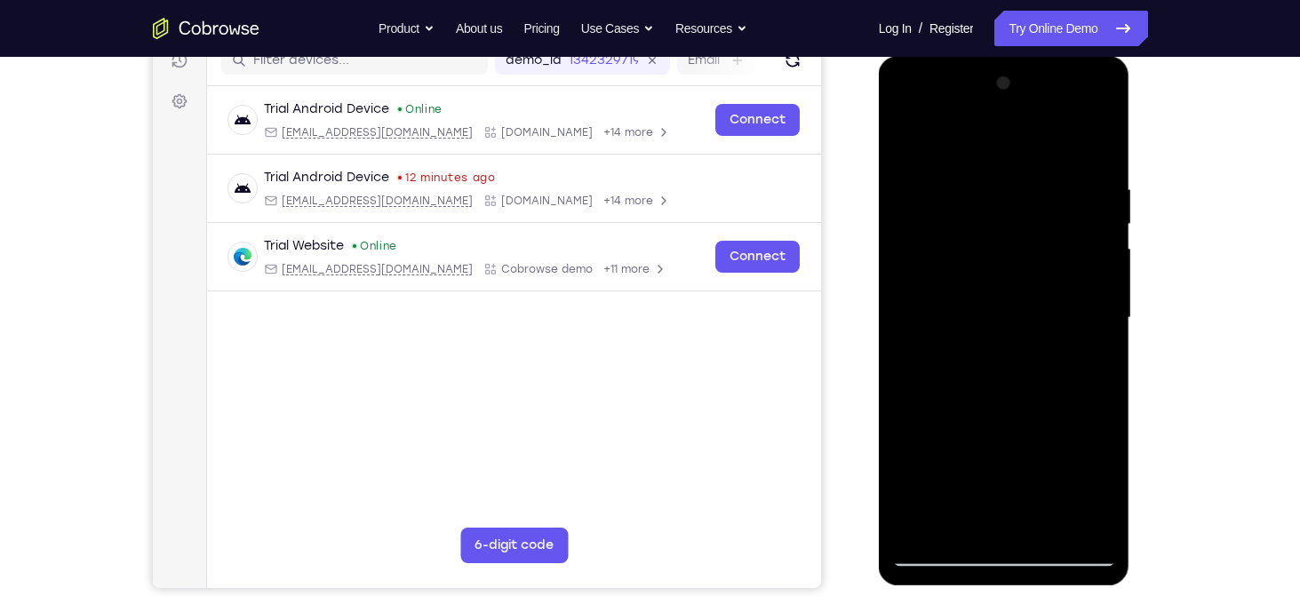
click at [1093, 144] on div at bounding box center [1004, 318] width 224 height 498
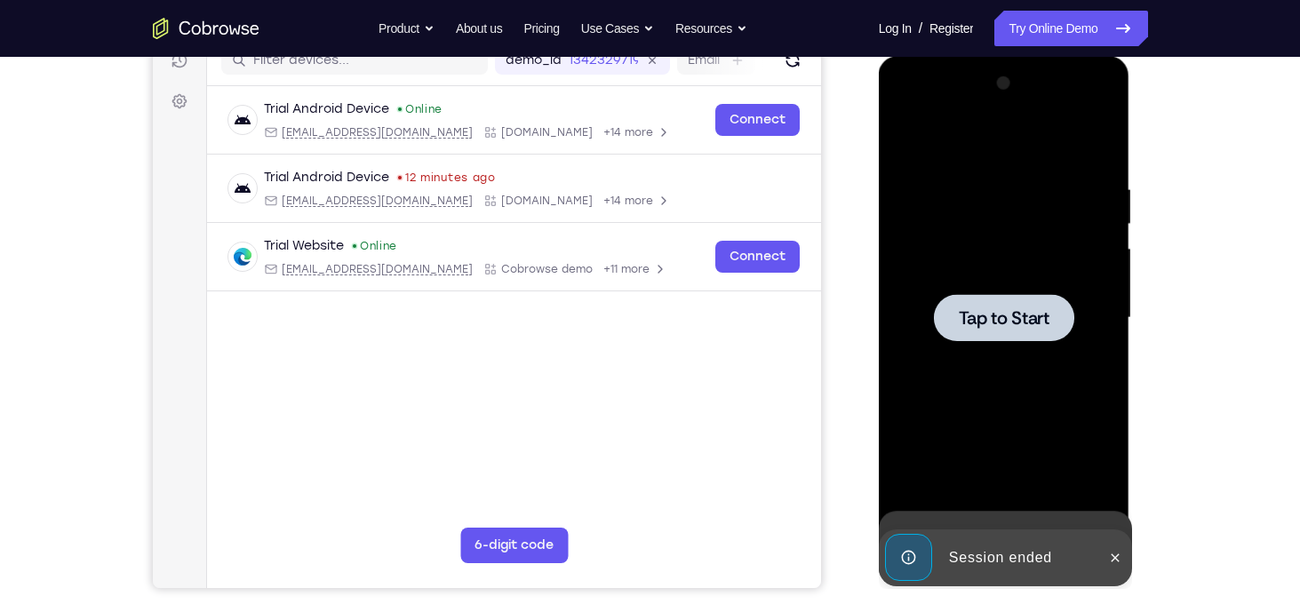
click at [1057, 527] on div "Time limit for this app has elapsed" at bounding box center [1005, 543] width 253 height 64
click at [1111, 554] on icon at bounding box center [1115, 558] width 8 height 8
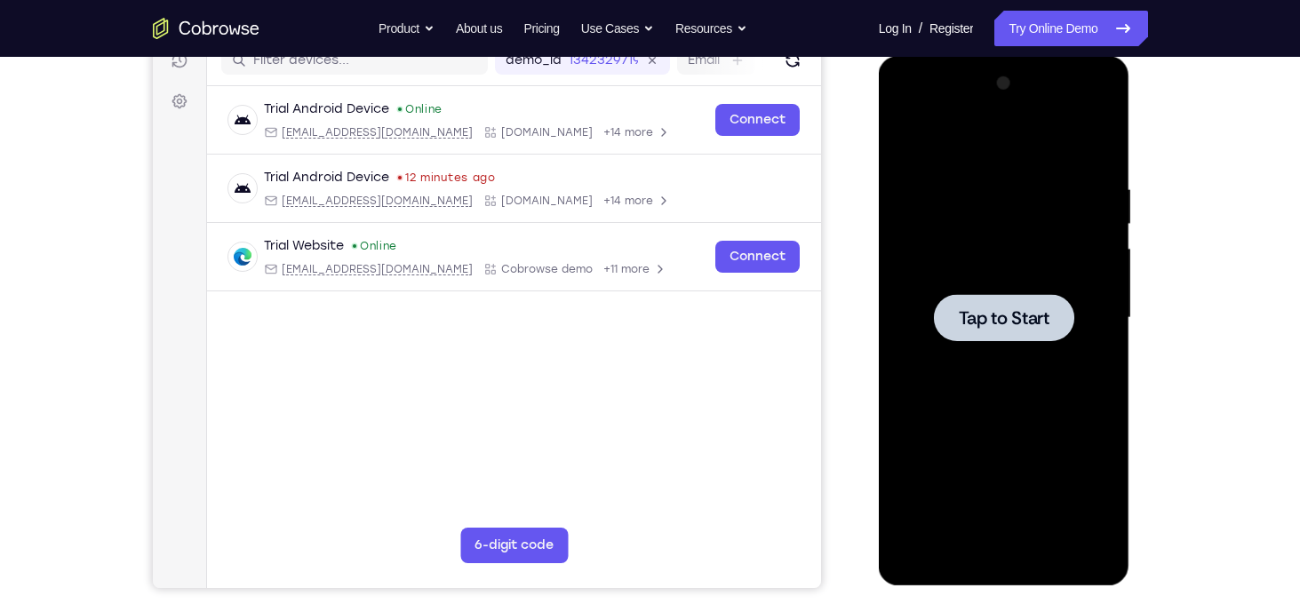
click at [1007, 315] on span "Tap to Start" at bounding box center [1004, 318] width 91 height 18
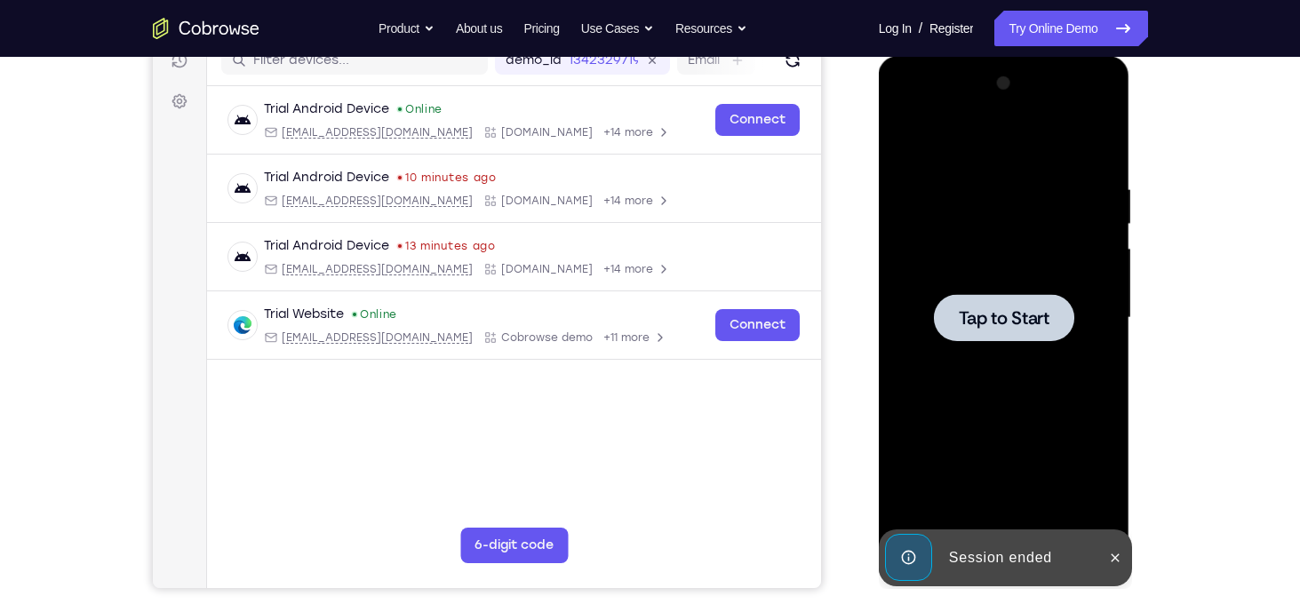
click at [1023, 338] on div at bounding box center [1004, 317] width 140 height 47
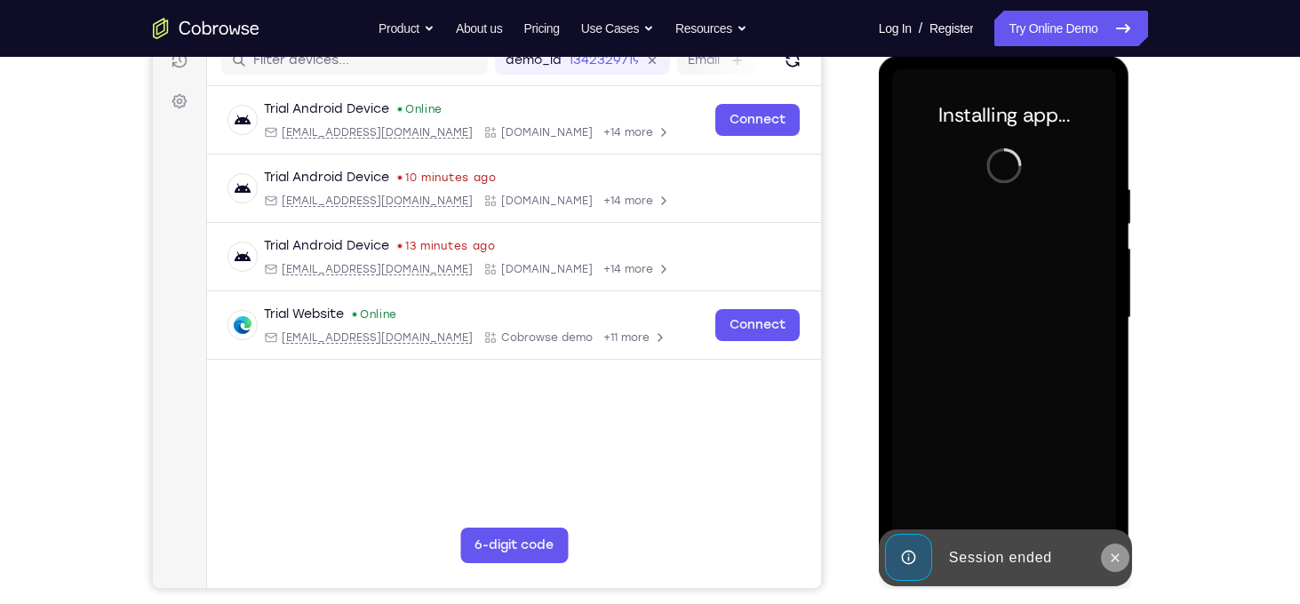
click at [1119, 561] on icon at bounding box center [1115, 558] width 14 height 14
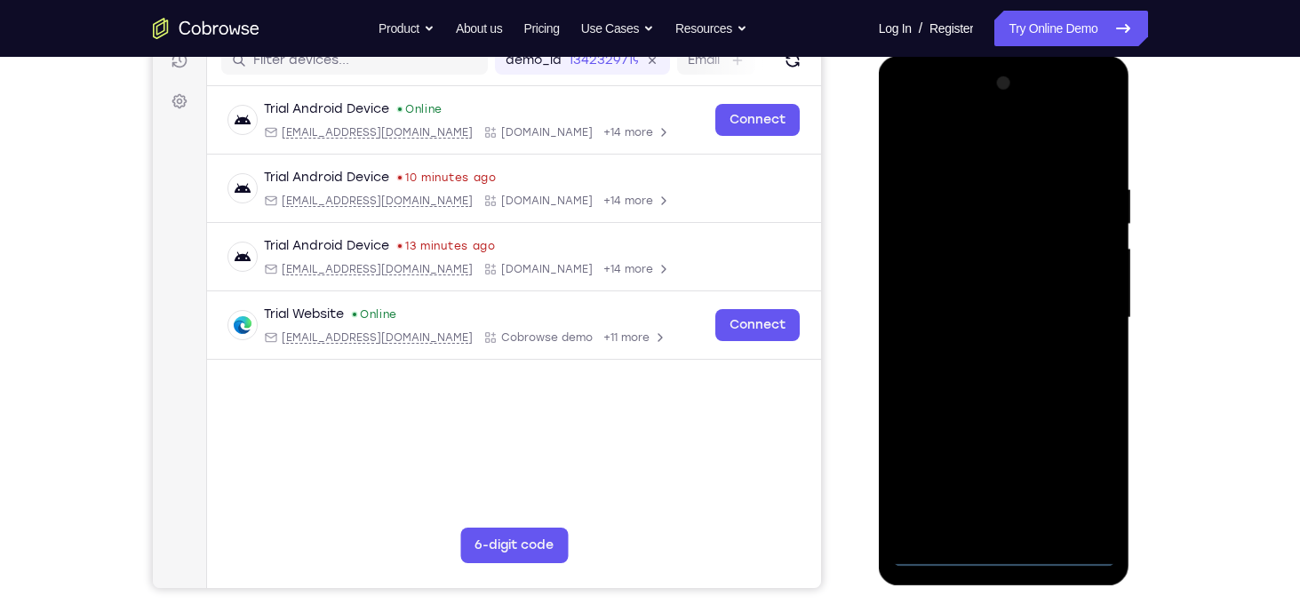
click at [1011, 553] on div at bounding box center [1004, 318] width 224 height 498
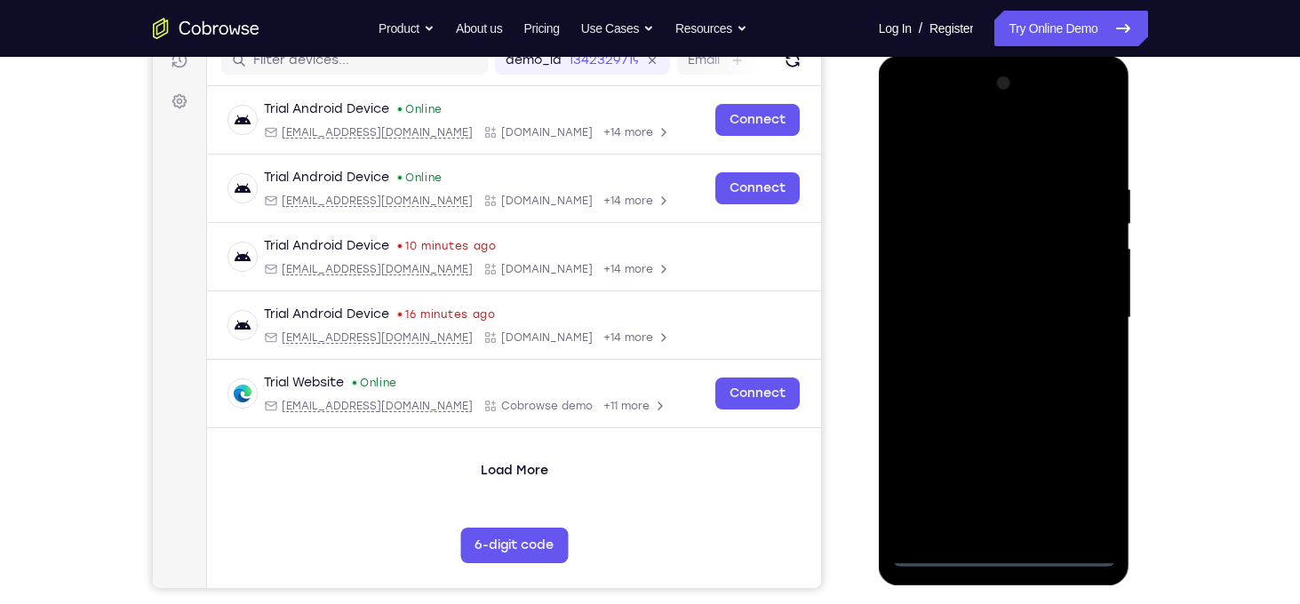
click at [1078, 479] on div at bounding box center [1004, 318] width 224 height 498
click at [932, 146] on div at bounding box center [1004, 318] width 224 height 498
click at [1071, 305] on div at bounding box center [1004, 318] width 224 height 498
click at [1026, 525] on div at bounding box center [1004, 318] width 224 height 498
click at [984, 303] on div at bounding box center [1004, 318] width 224 height 498
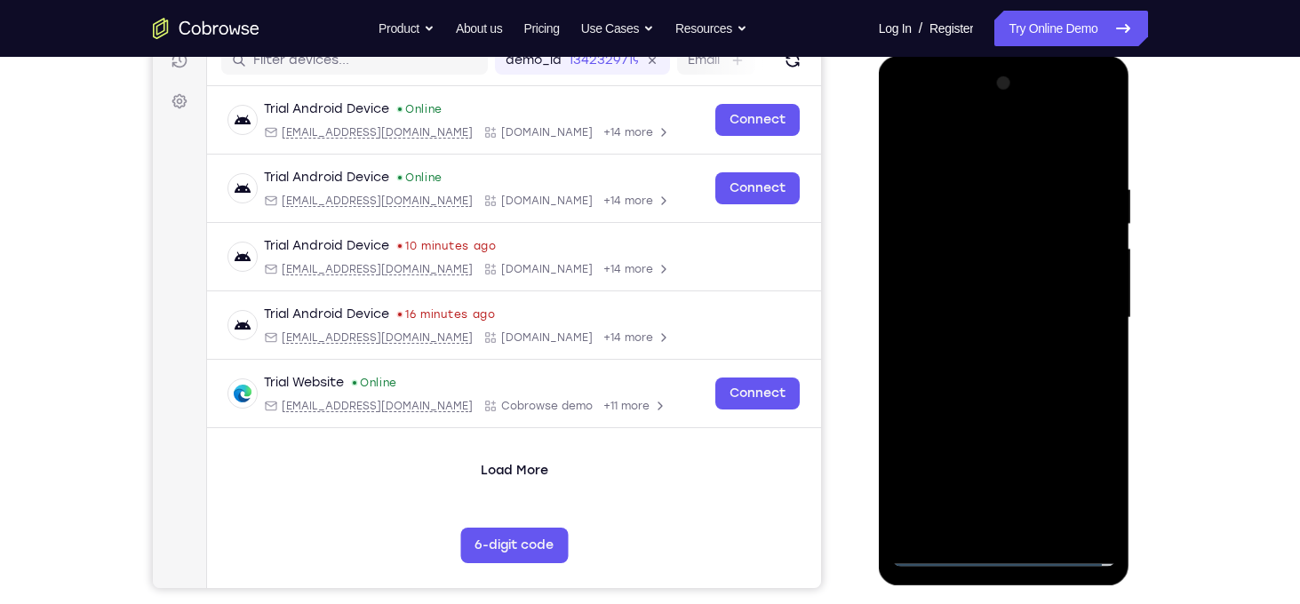
click at [978, 283] on div at bounding box center [1004, 318] width 224 height 498
click at [1000, 312] on div at bounding box center [1004, 318] width 224 height 498
click at [1011, 394] on div at bounding box center [1004, 318] width 224 height 498
drag, startPoint x: 992, startPoint y: 147, endPoint x: 982, endPoint y: 24, distance: 123.9
click at [982, 56] on html "Online web based iOS Simulators and Android Emulators. Run iPhone, iPad, Mobile…" at bounding box center [1005, 322] width 253 height 533
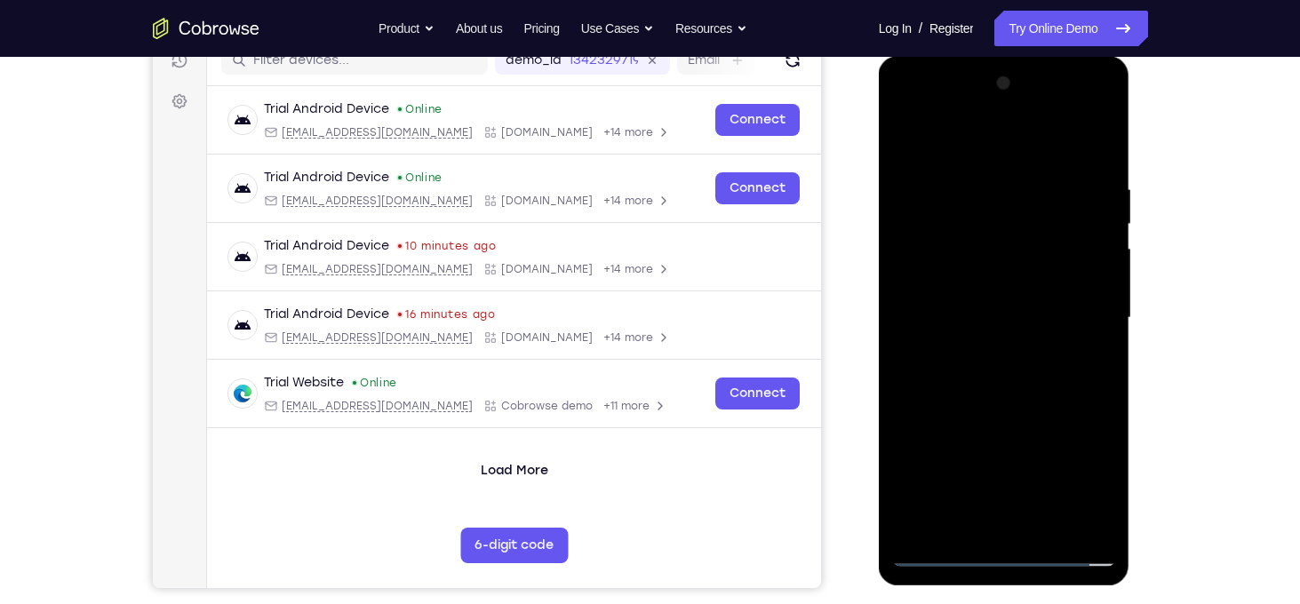
click at [1051, 525] on div at bounding box center [1004, 318] width 224 height 498
click at [1028, 419] on div at bounding box center [1004, 318] width 224 height 498
click at [982, 319] on div at bounding box center [1004, 318] width 224 height 498
click at [907, 150] on div at bounding box center [1004, 318] width 224 height 498
click at [1001, 355] on div at bounding box center [1004, 318] width 224 height 498
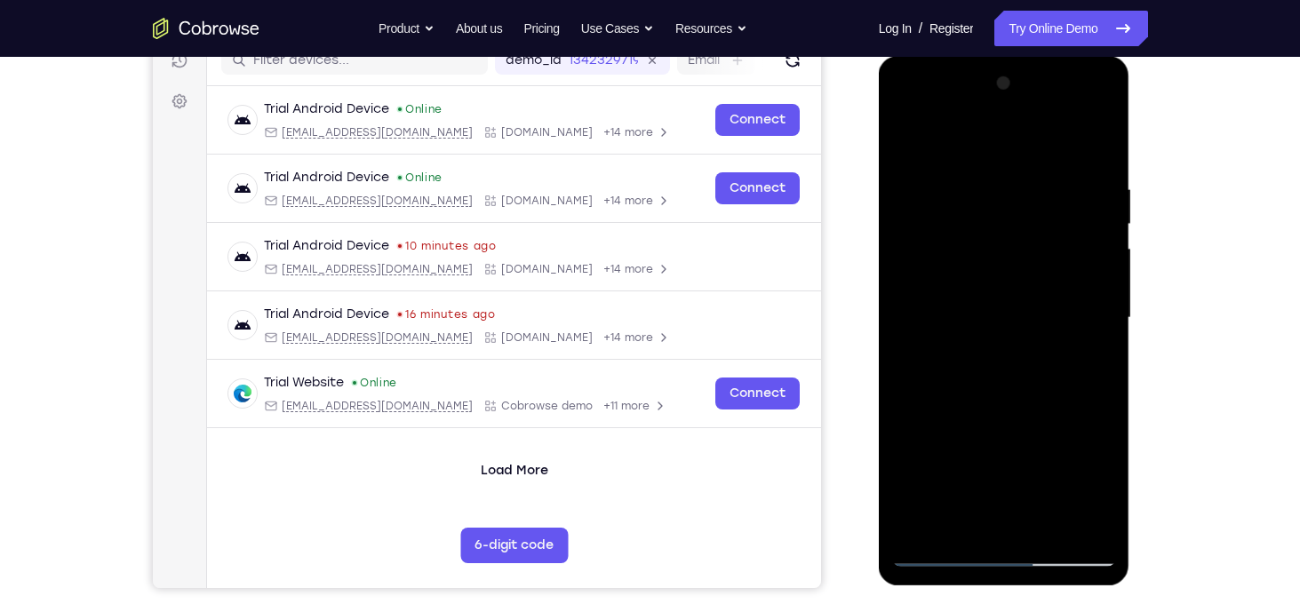
click at [1099, 494] on div at bounding box center [1004, 318] width 224 height 498
click at [901, 145] on div at bounding box center [1004, 318] width 224 height 498
click at [914, 137] on div at bounding box center [1004, 318] width 224 height 498
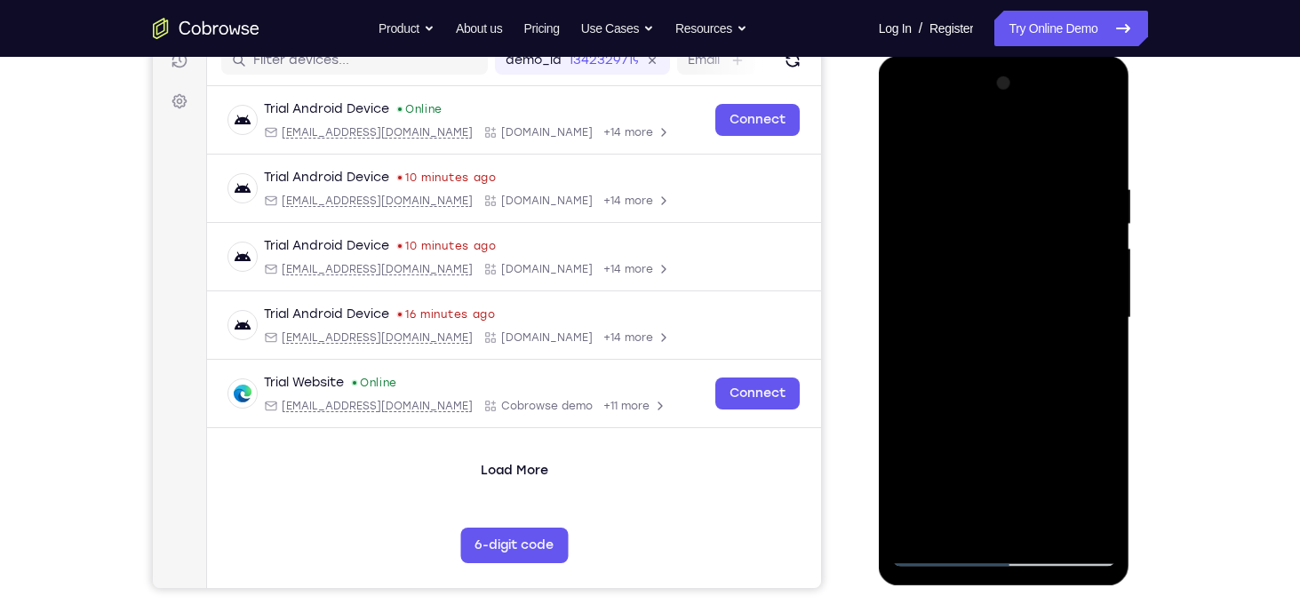
click at [973, 198] on div at bounding box center [1004, 318] width 224 height 498
click at [1106, 240] on div at bounding box center [1004, 318] width 224 height 498
click at [1108, 257] on div at bounding box center [1004, 318] width 224 height 498
click at [1094, 329] on div at bounding box center [1004, 318] width 224 height 498
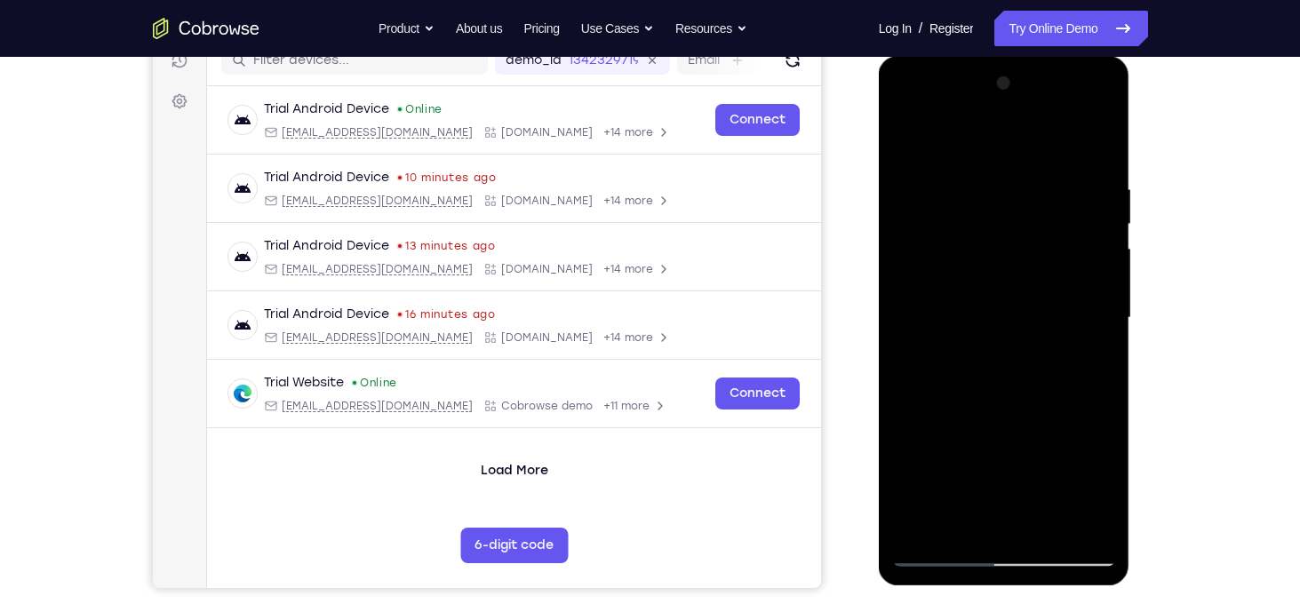
drag, startPoint x: 1080, startPoint y: 358, endPoint x: 790, endPoint y: 268, distance: 304.1
click at [879, 268] on html "Online web based iOS Simulators and Android Emulators. Run iPhone, iPad, Mobile…" at bounding box center [1005, 322] width 253 height 533
drag, startPoint x: 1099, startPoint y: 317, endPoint x: 868, endPoint y: 260, distance: 237.9
click at [879, 260] on html "Online web based iOS Simulators and Android Emulators. Run iPhone, iPad, Mobile…" at bounding box center [1005, 322] width 253 height 533
drag, startPoint x: 1101, startPoint y: 312, endPoint x: 809, endPoint y: 292, distance: 293.0
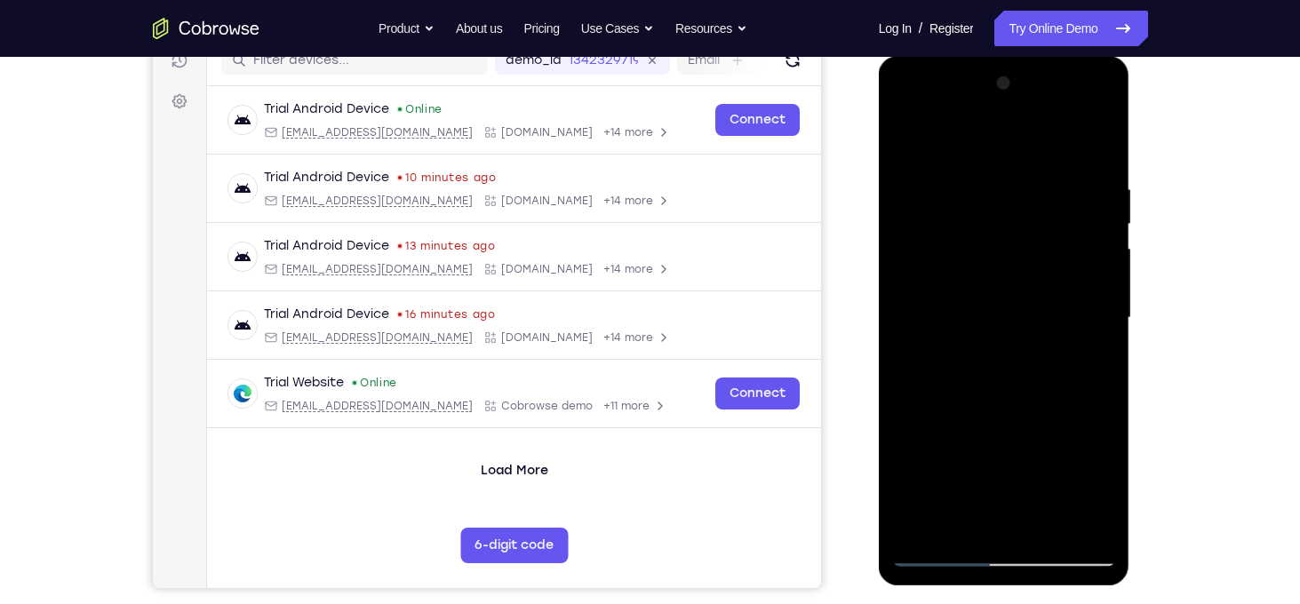
click at [879, 292] on html "Online web based iOS Simulators and Android Emulators. Run iPhone, iPad, Mobile…" at bounding box center [1005, 322] width 253 height 533
click at [1098, 312] on div at bounding box center [1004, 318] width 224 height 498
click at [1106, 289] on div at bounding box center [1004, 318] width 224 height 498
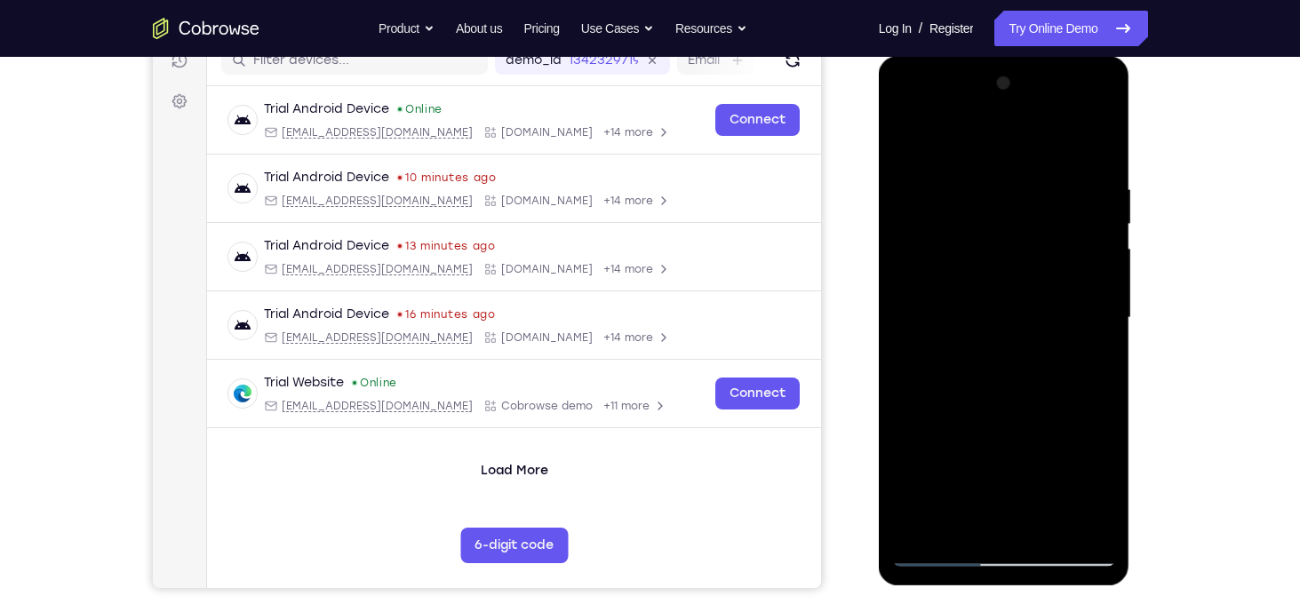
click at [1106, 289] on div at bounding box center [1004, 318] width 224 height 498
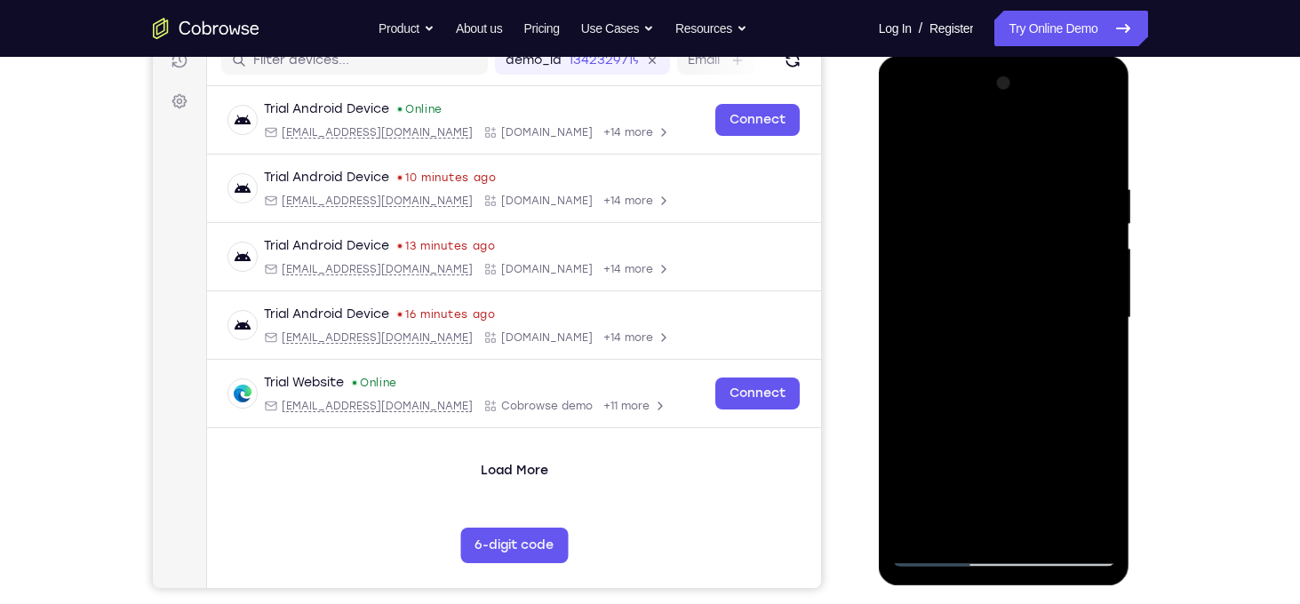
click at [1106, 289] on div at bounding box center [1004, 318] width 224 height 498
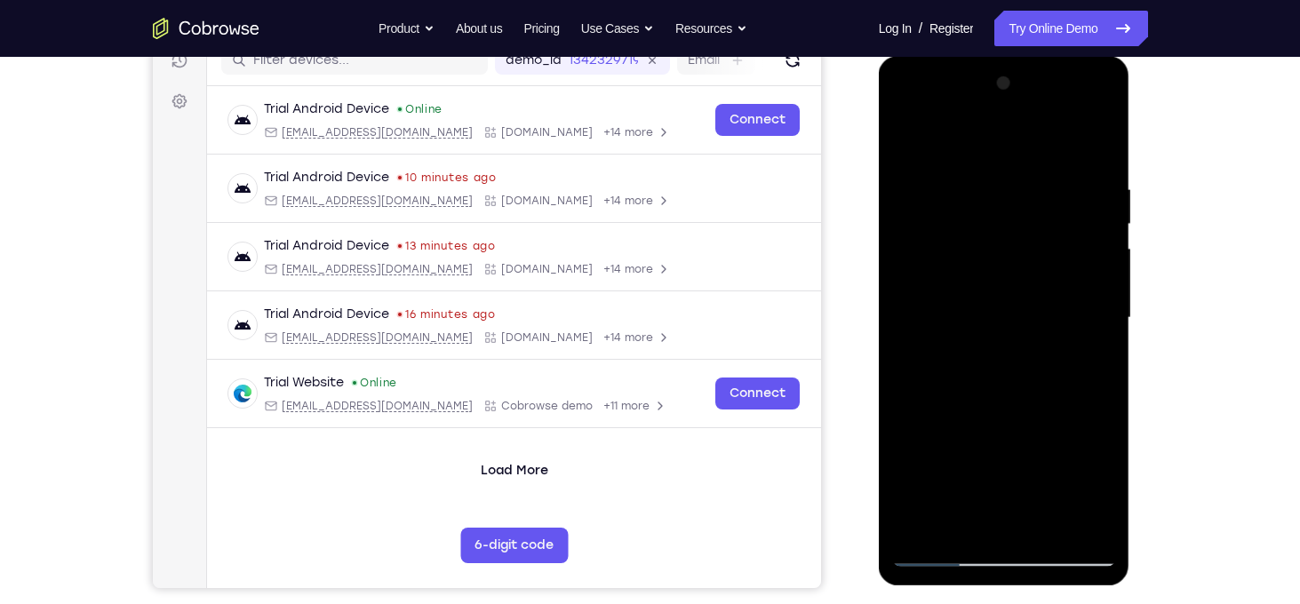
click at [1106, 289] on div at bounding box center [1004, 318] width 224 height 498
click at [1113, 292] on div at bounding box center [1004, 318] width 224 height 498
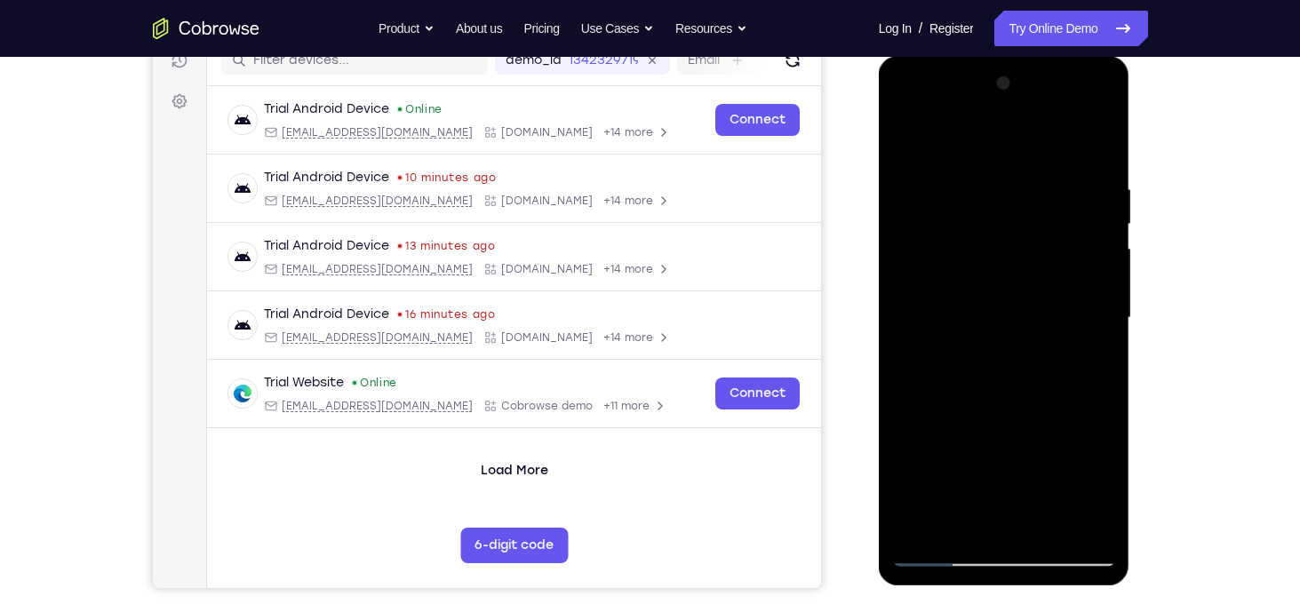
click at [1096, 291] on div at bounding box center [1004, 318] width 224 height 498
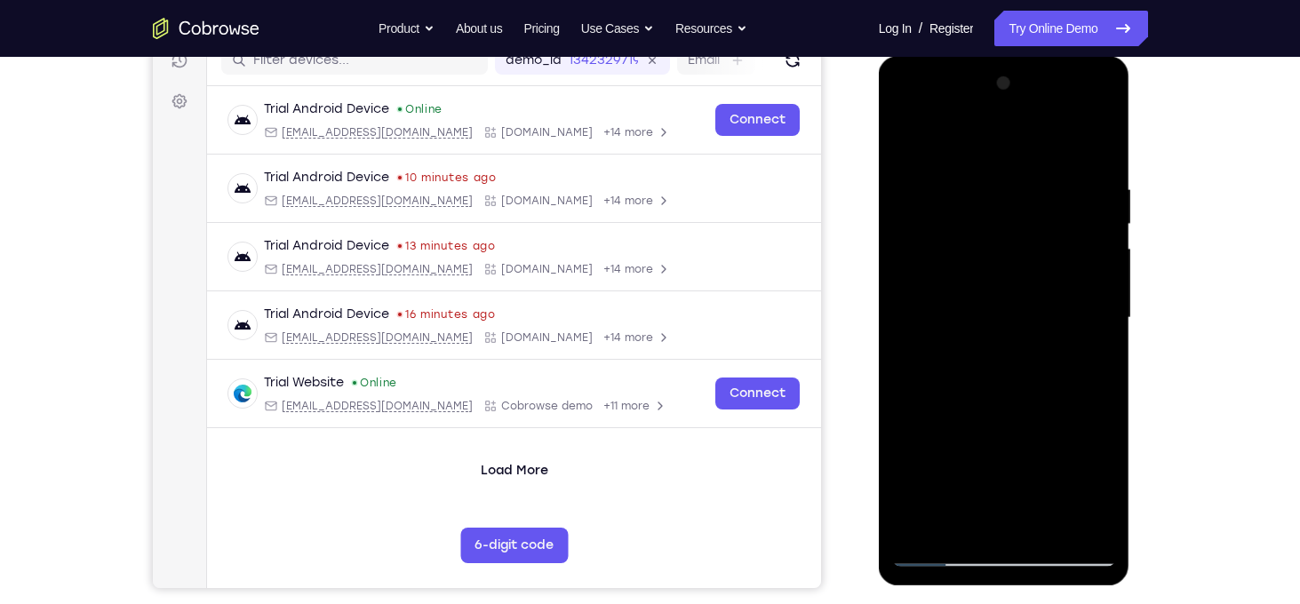
click at [891, 320] on div at bounding box center [1004, 321] width 251 height 530
click at [904, 320] on div at bounding box center [1004, 318] width 224 height 498
click at [1100, 322] on div at bounding box center [1004, 318] width 224 height 498
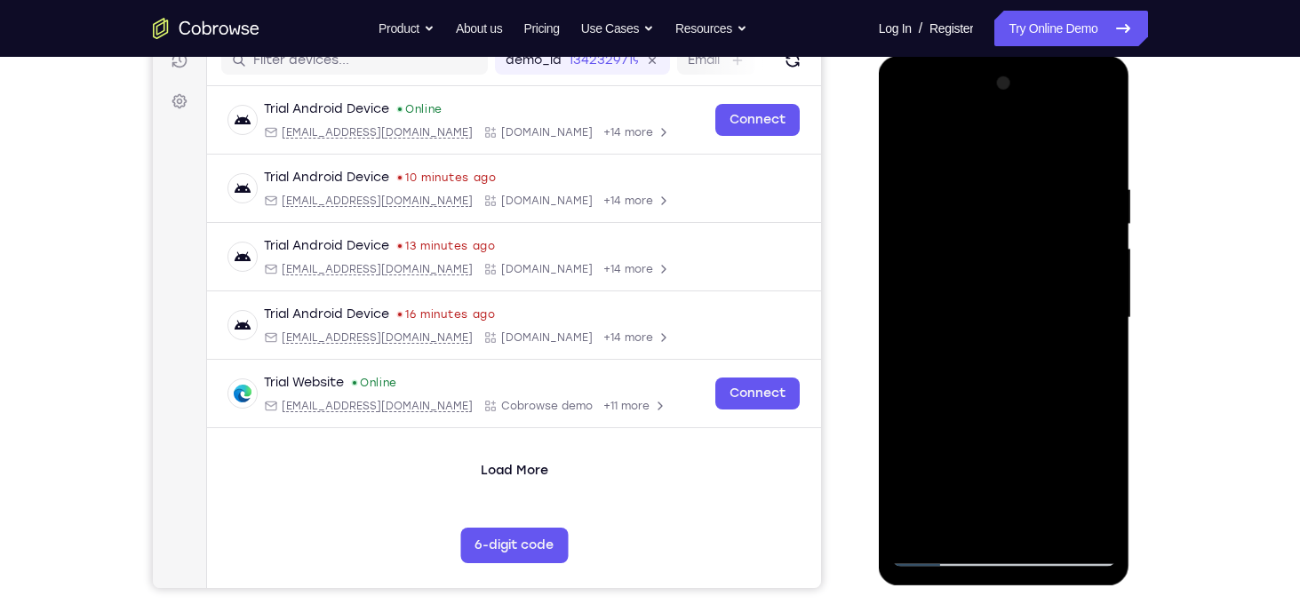
click at [1100, 322] on div at bounding box center [1004, 318] width 224 height 498
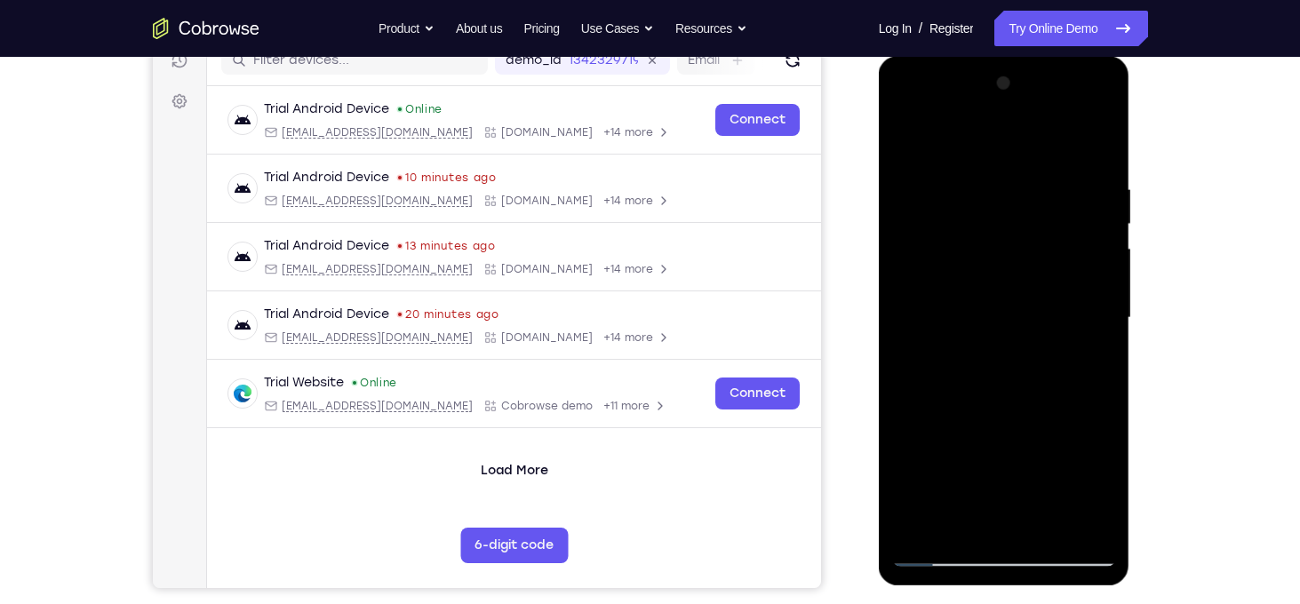
click at [1100, 322] on div at bounding box center [1004, 318] width 224 height 498
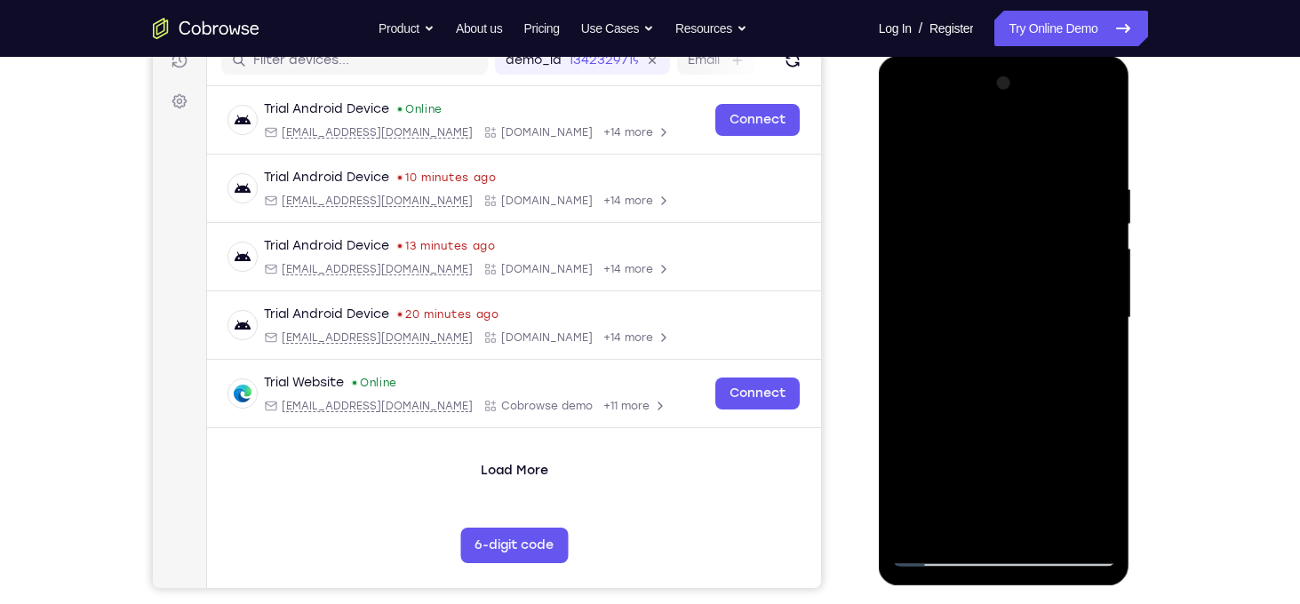
click at [1100, 322] on div at bounding box center [1004, 318] width 224 height 498
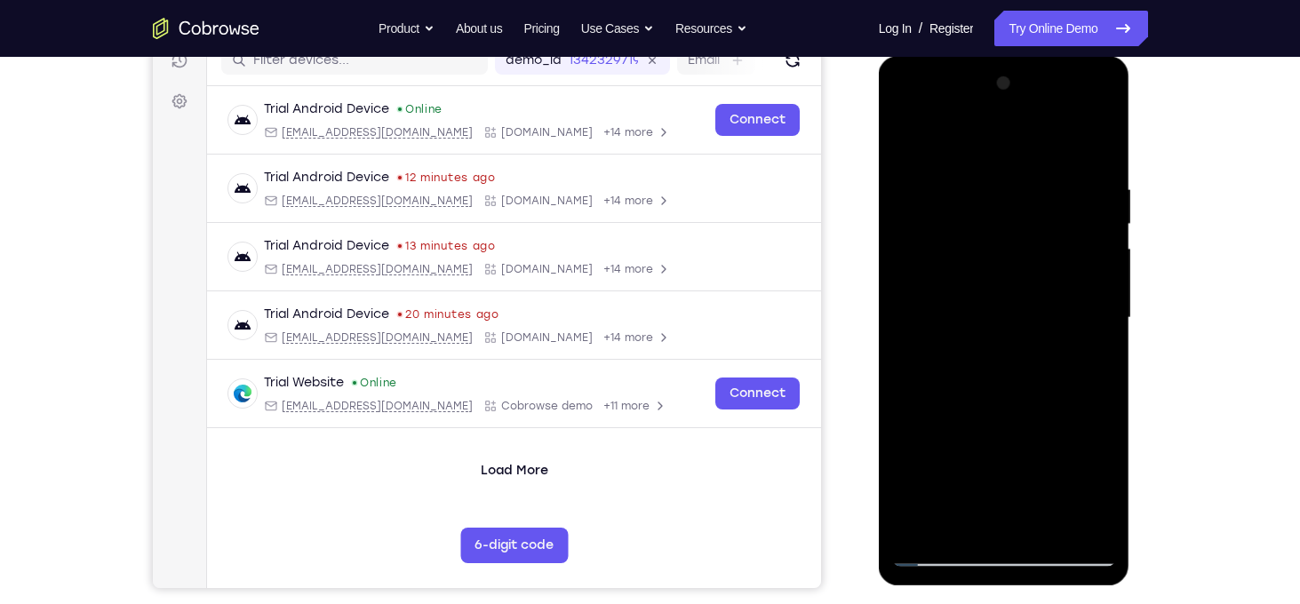
click at [1100, 322] on div at bounding box center [1004, 318] width 224 height 498
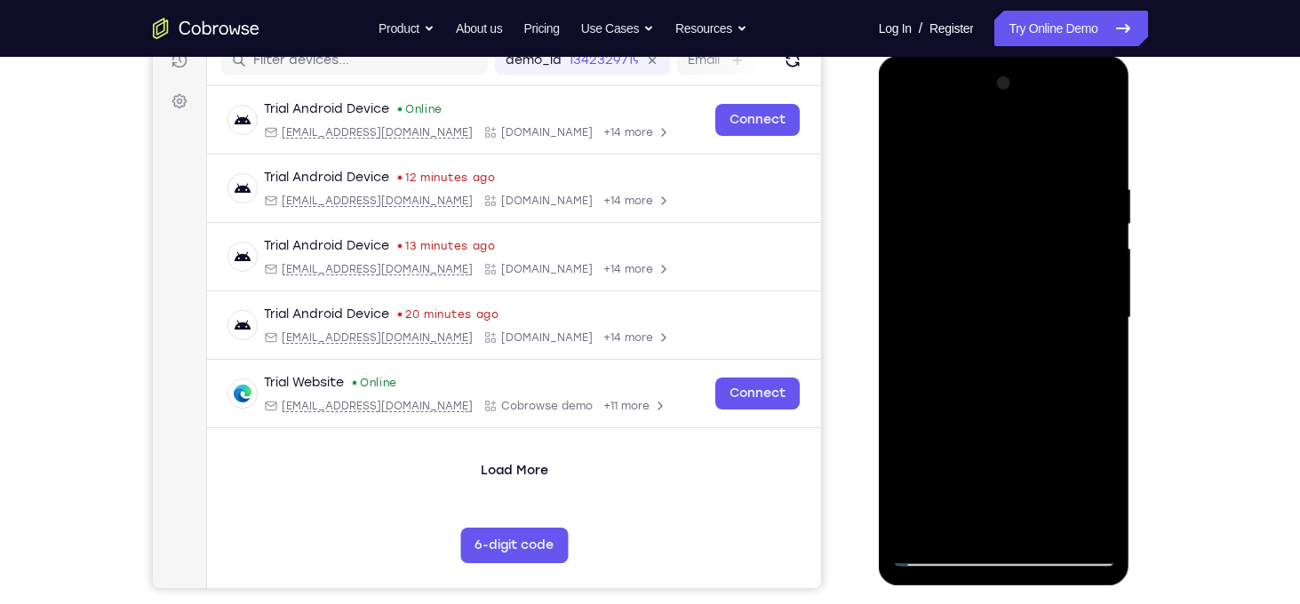
click at [1080, 268] on div at bounding box center [1004, 318] width 224 height 498
click at [1086, 307] on div at bounding box center [1004, 318] width 224 height 498
drag, startPoint x: 1085, startPoint y: 307, endPoint x: 866, endPoint y: 258, distance: 224.0
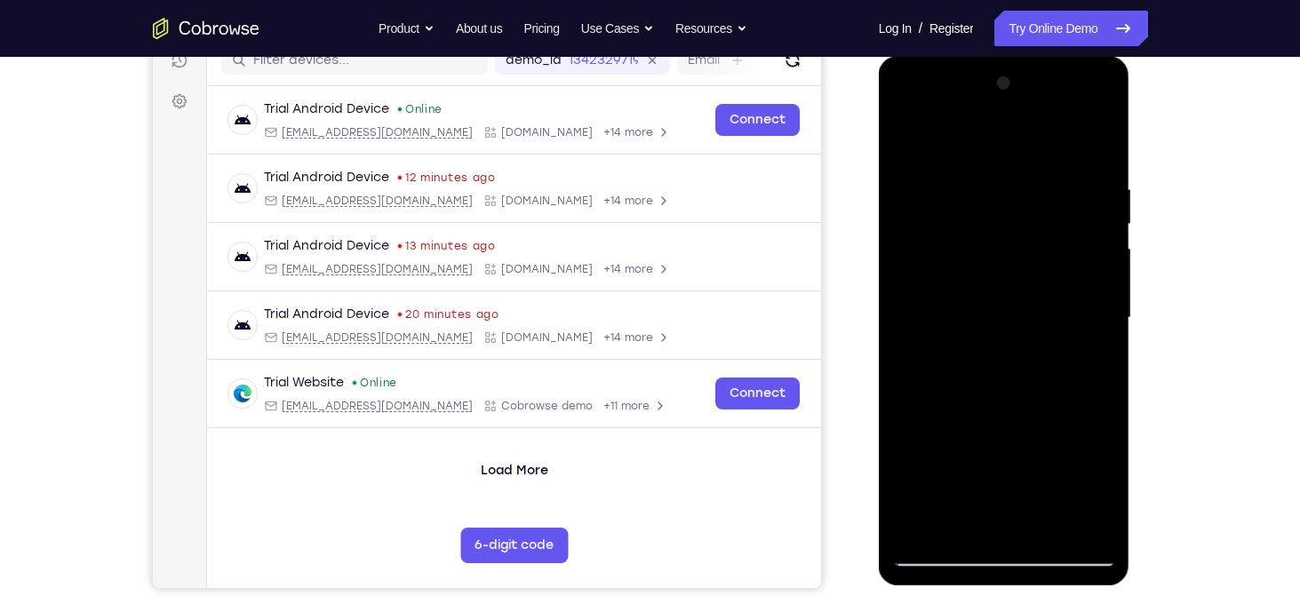
click at [879, 258] on html "Online web based iOS Simulators and Android Emulators. Run iPhone, iPad, Mobile…" at bounding box center [1005, 322] width 253 height 533
click at [1103, 147] on div at bounding box center [1004, 318] width 224 height 498
click at [1024, 280] on div at bounding box center [1004, 318] width 224 height 498
drag, startPoint x: 1024, startPoint y: 280, endPoint x: 1024, endPoint y: 133, distance: 146.6
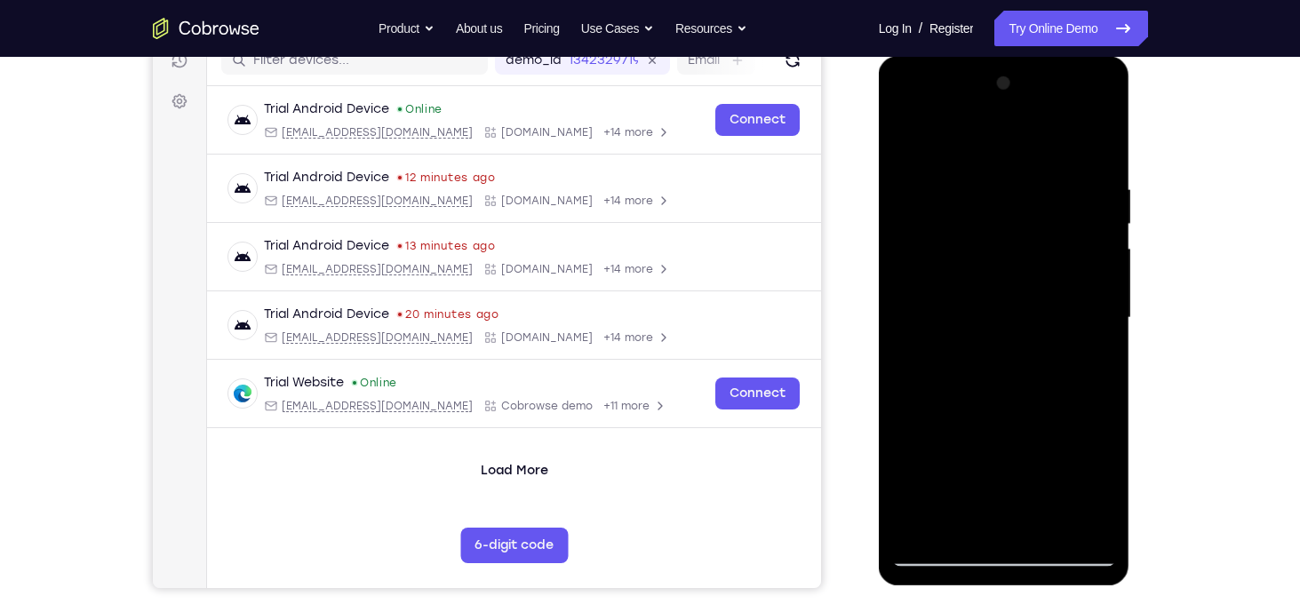
click at [1024, 133] on div at bounding box center [1004, 318] width 224 height 498
drag, startPoint x: 1044, startPoint y: 417, endPoint x: 1040, endPoint y: 182, distance: 234.6
click at [1040, 182] on div at bounding box center [1004, 318] width 224 height 498
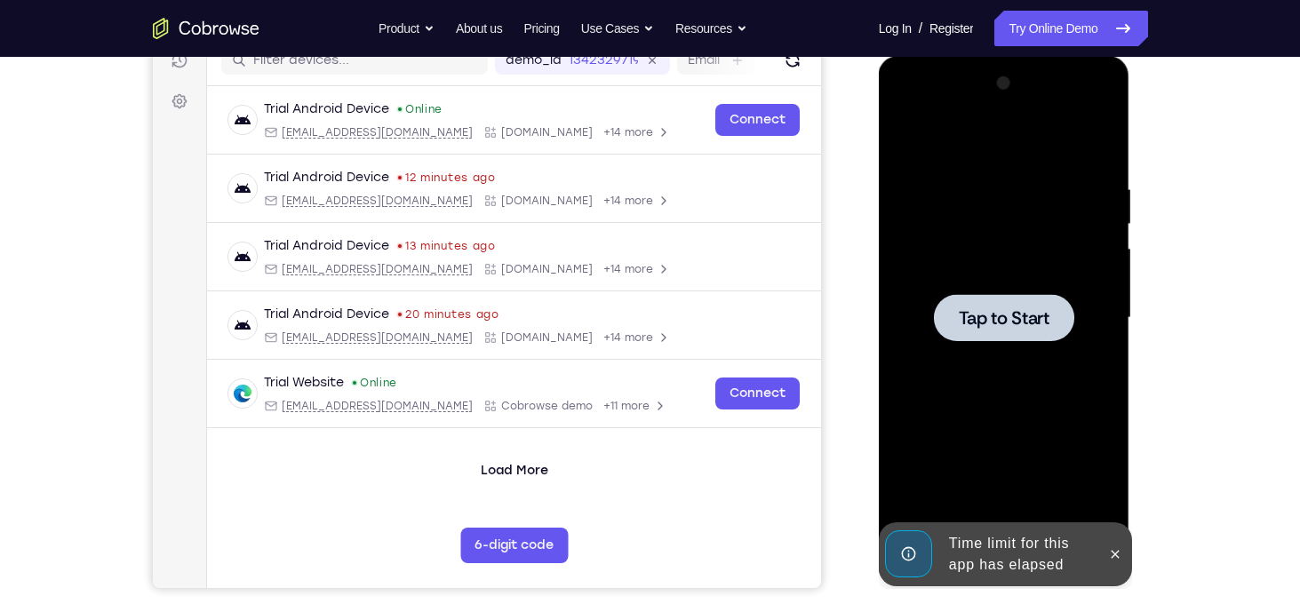
click at [1035, 163] on div at bounding box center [1004, 318] width 224 height 498
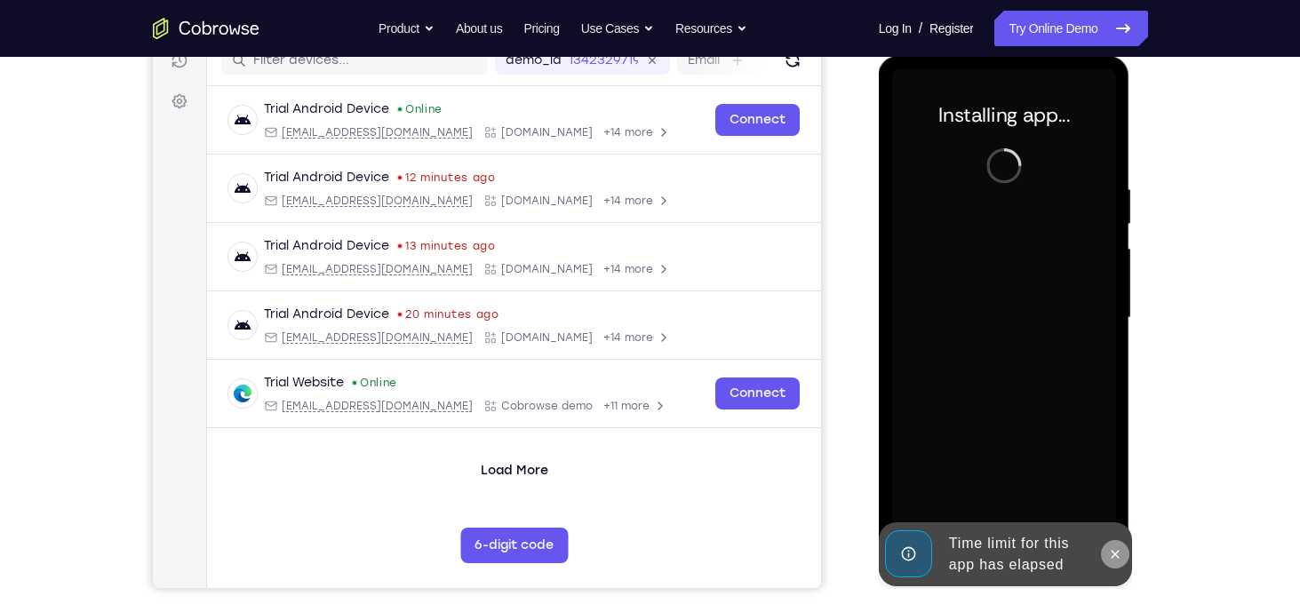
click at [1110, 551] on icon at bounding box center [1115, 554] width 14 height 14
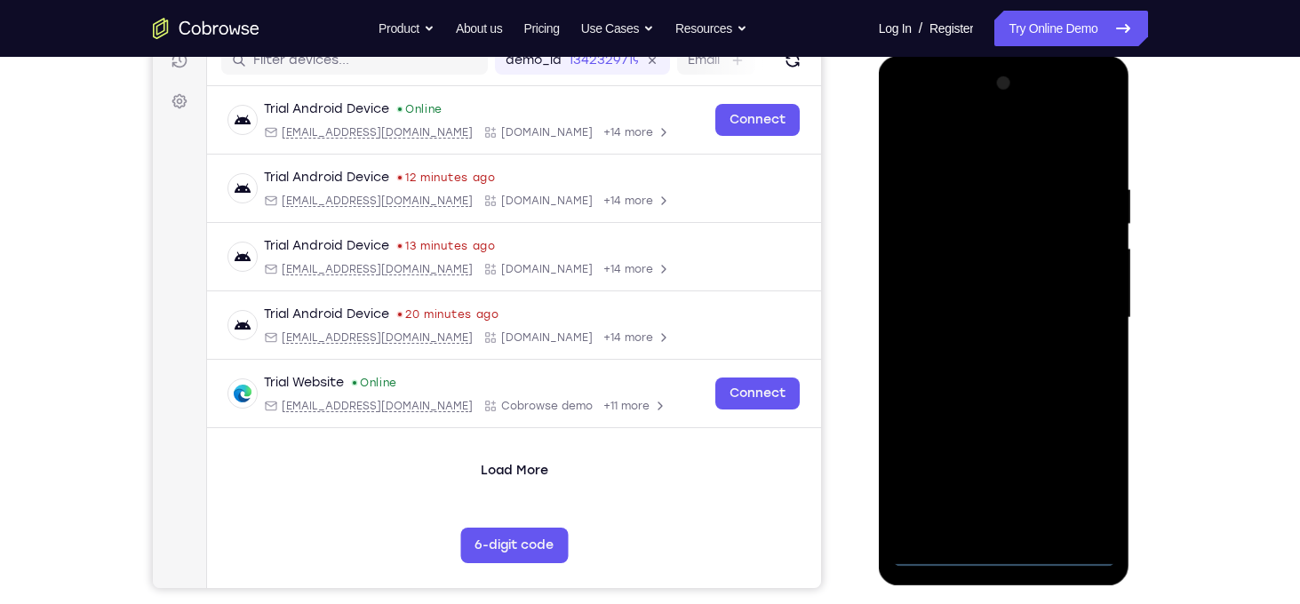
click at [1013, 554] on div at bounding box center [1004, 318] width 224 height 498
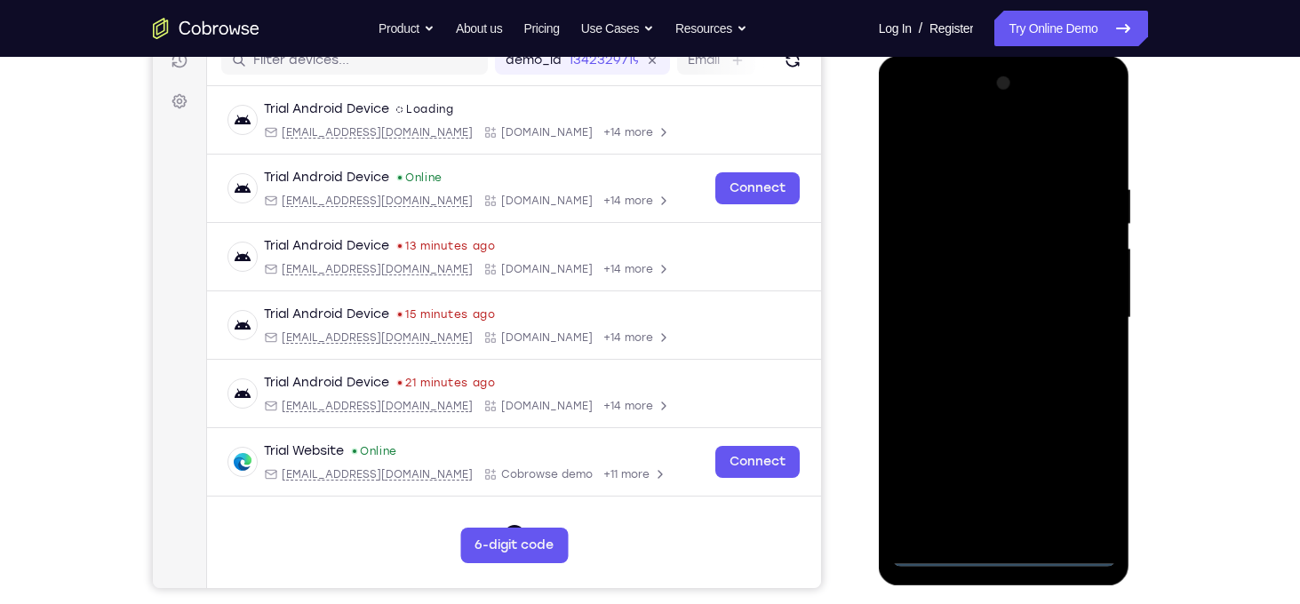
click at [1071, 475] on div at bounding box center [1004, 318] width 224 height 498
click at [931, 135] on div at bounding box center [1004, 318] width 224 height 498
click at [1085, 306] on div at bounding box center [1004, 318] width 224 height 498
click at [978, 355] on div at bounding box center [1004, 318] width 224 height 498
click at [1000, 303] on div at bounding box center [1004, 318] width 224 height 498
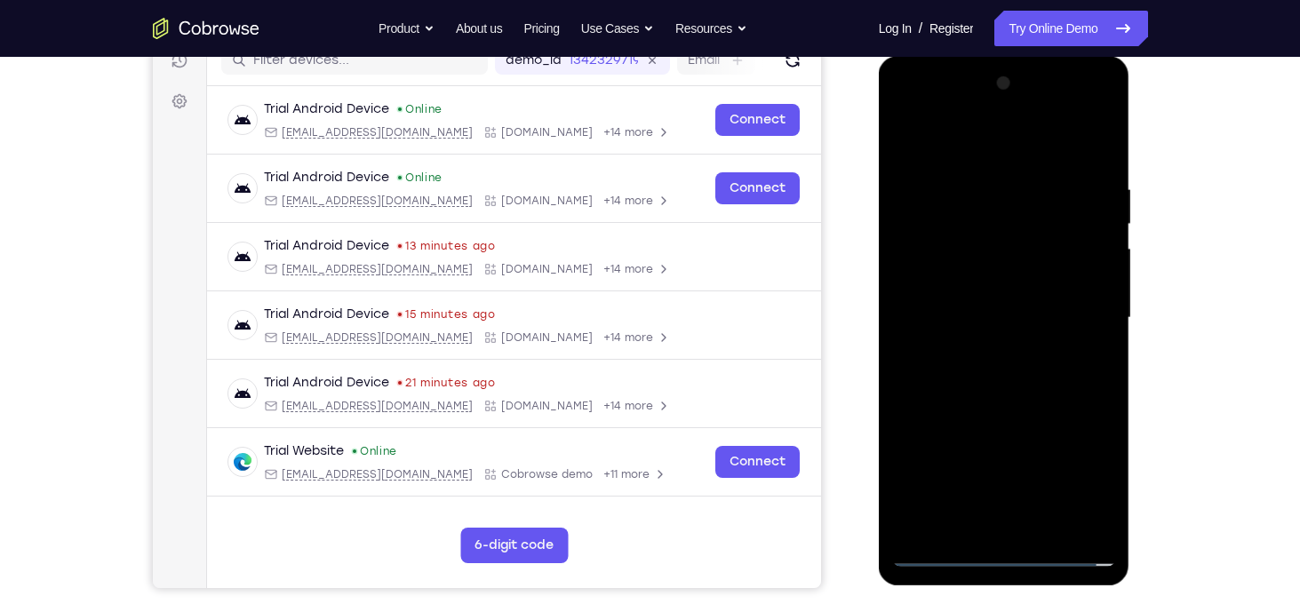
click at [991, 288] on div at bounding box center [1004, 318] width 224 height 498
click at [1030, 326] on div at bounding box center [1004, 318] width 224 height 498
click at [1039, 394] on div at bounding box center [1004, 318] width 224 height 498
click at [1041, 401] on div at bounding box center [1004, 318] width 224 height 498
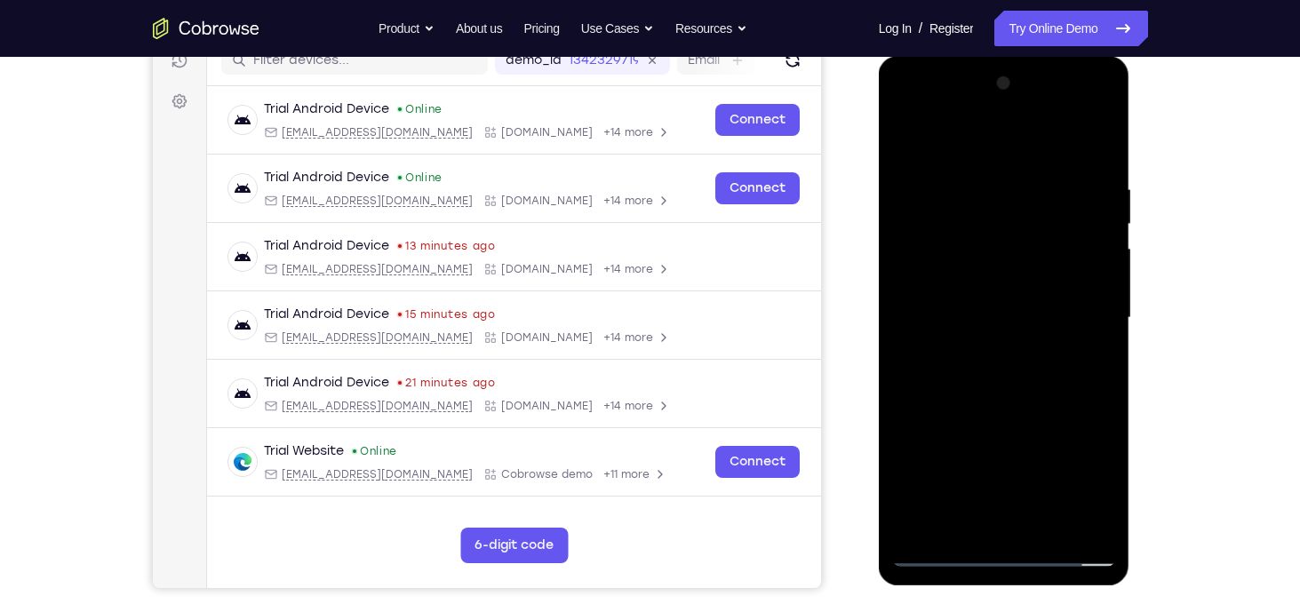
click at [985, 188] on div at bounding box center [1004, 318] width 224 height 498
drag, startPoint x: 1010, startPoint y: 156, endPoint x: 1007, endPoint y: 44, distance: 112.9
click at [1007, 56] on html "Online web based iOS Simulators and Android Emulators. Run iPhone, iPad, Mobile…" at bounding box center [1005, 322] width 253 height 533
click at [1080, 311] on div at bounding box center [1004, 318] width 224 height 498
click at [1085, 311] on div at bounding box center [1004, 318] width 224 height 498
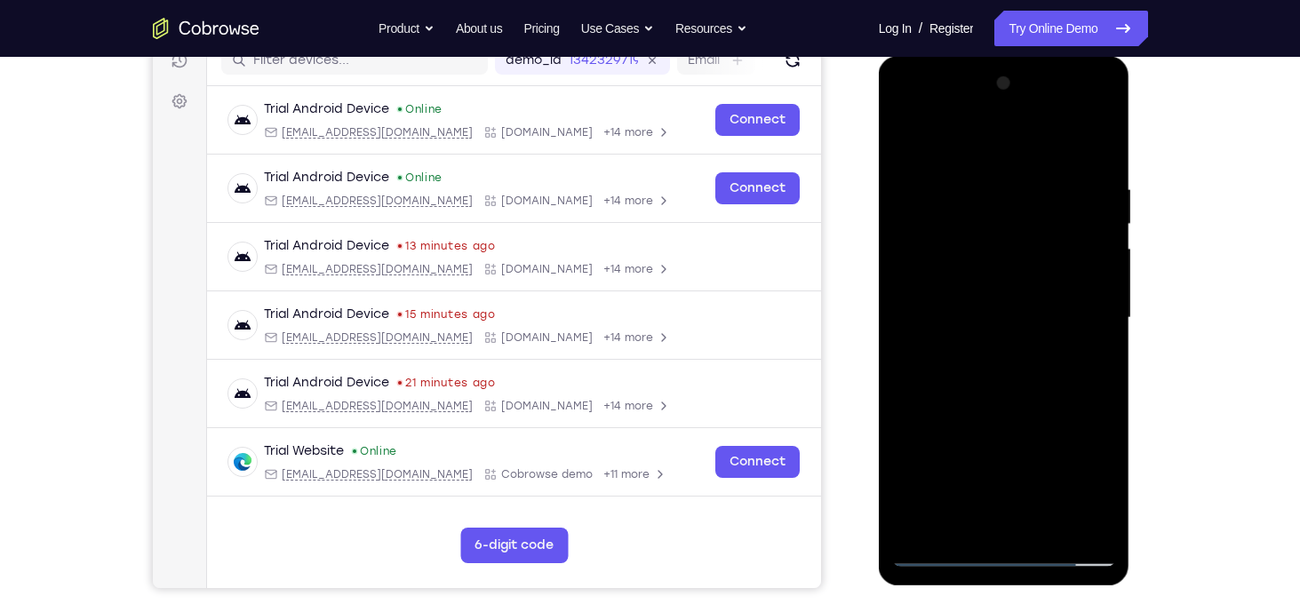
click at [1085, 311] on div at bounding box center [1004, 318] width 224 height 498
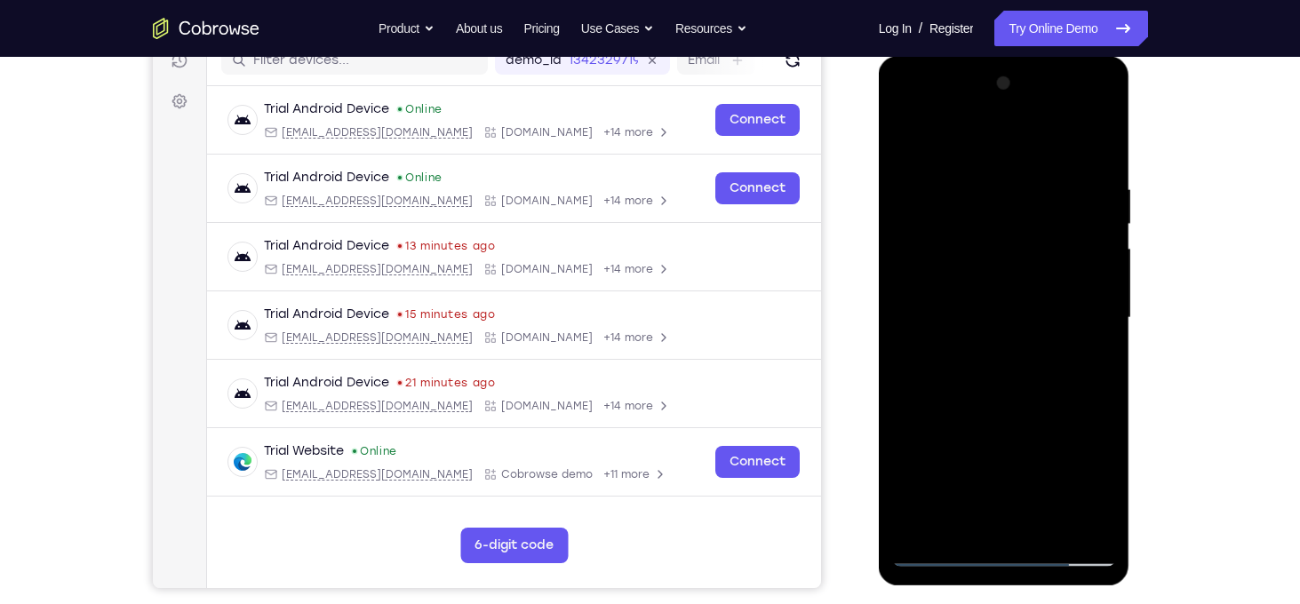
click at [1085, 311] on div at bounding box center [1004, 318] width 224 height 498
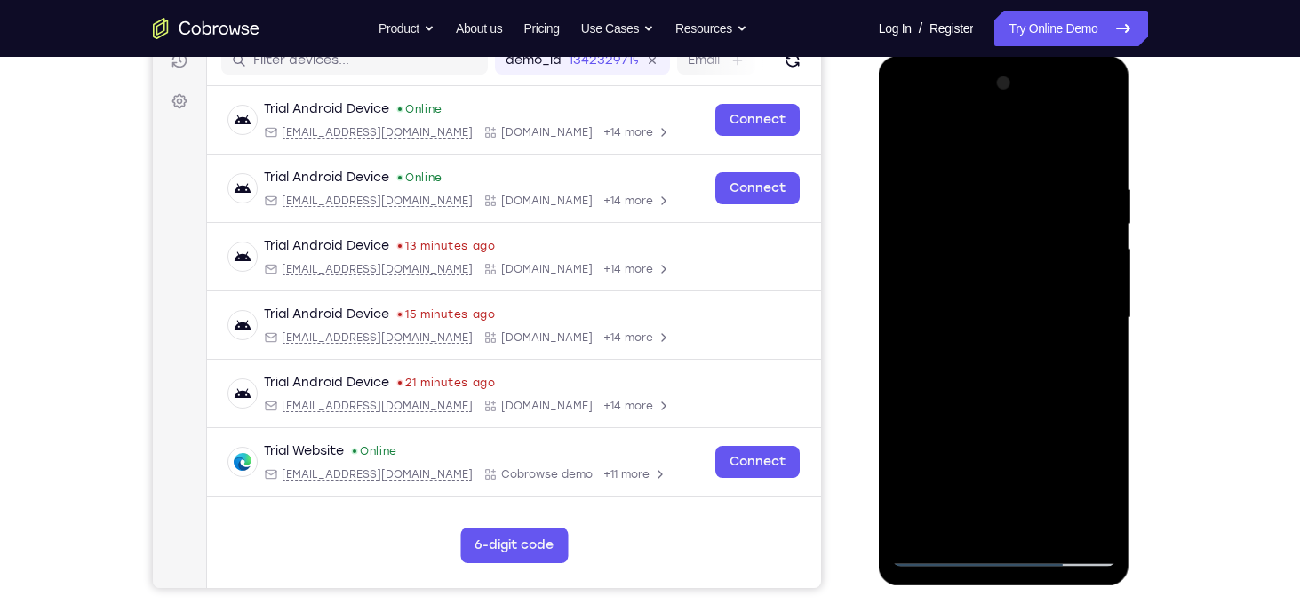
click at [1085, 311] on div at bounding box center [1004, 318] width 224 height 498
drag, startPoint x: 1024, startPoint y: 317, endPoint x: 1287, endPoint y: 340, distance: 264.9
click at [1132, 340] on html "Online web based iOS Simulators and Android Emulators. Run iPhone, iPad, Mobile…" at bounding box center [1005, 322] width 253 height 533
click at [1088, 294] on div at bounding box center [1004, 318] width 224 height 498
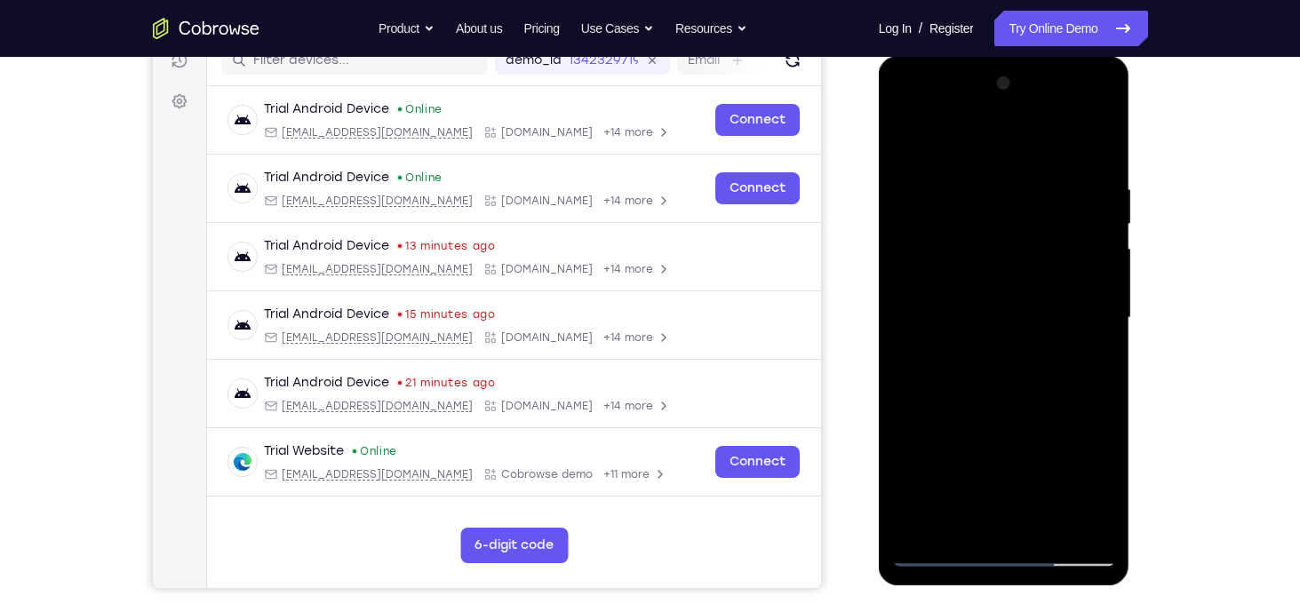
click at [1103, 294] on div at bounding box center [1004, 318] width 224 height 498
click at [1095, 308] on div at bounding box center [1004, 318] width 224 height 498
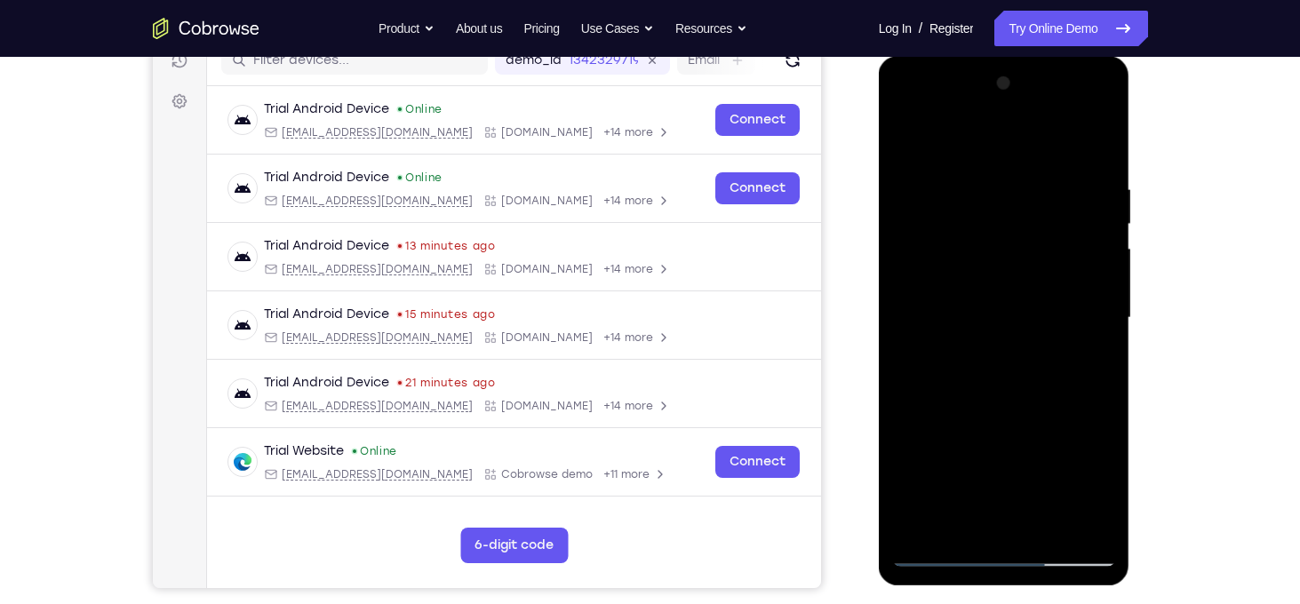
click at [1095, 308] on div at bounding box center [1004, 318] width 224 height 498
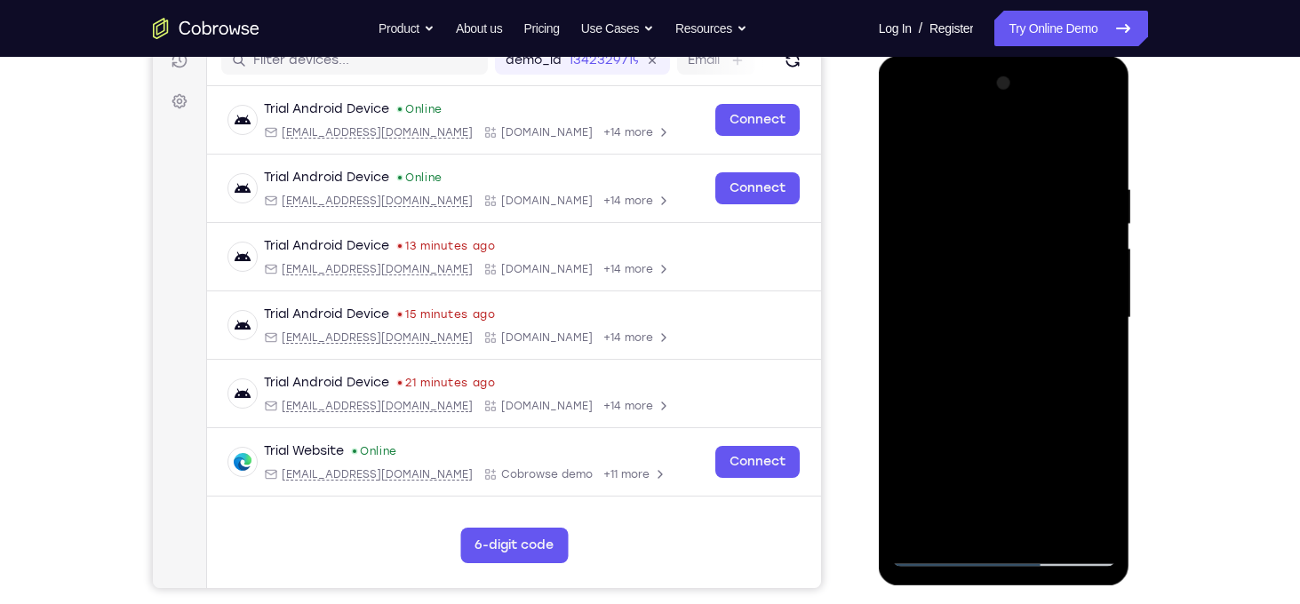
click at [1095, 308] on div at bounding box center [1004, 318] width 224 height 498
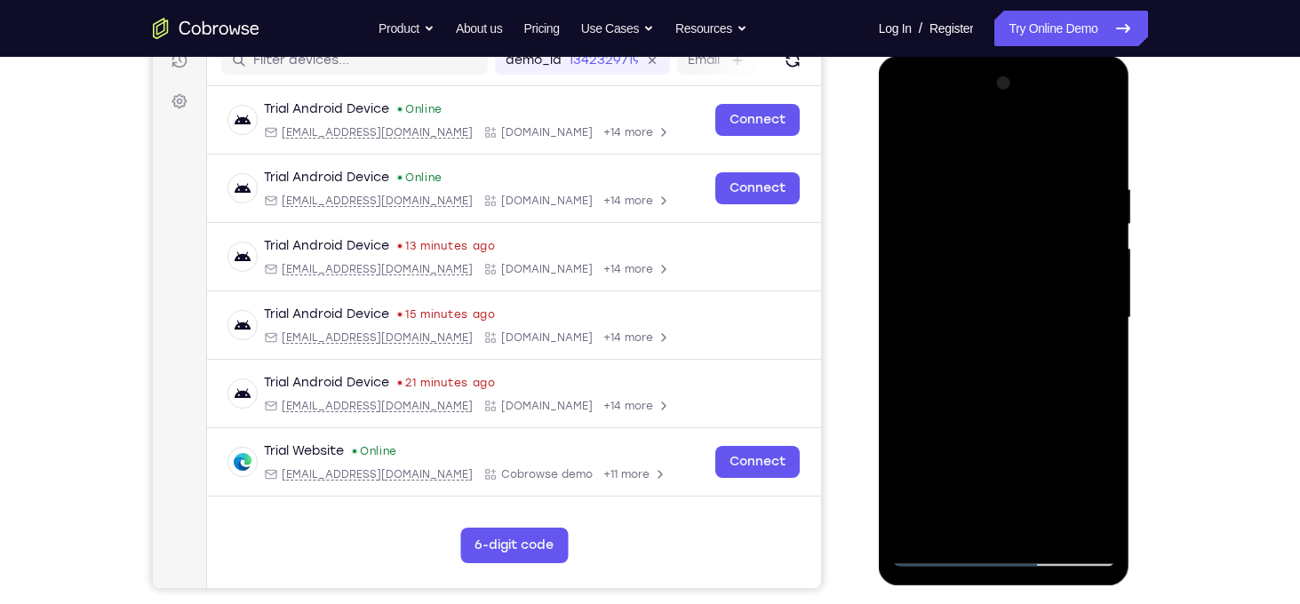
click at [1095, 308] on div at bounding box center [1004, 318] width 224 height 498
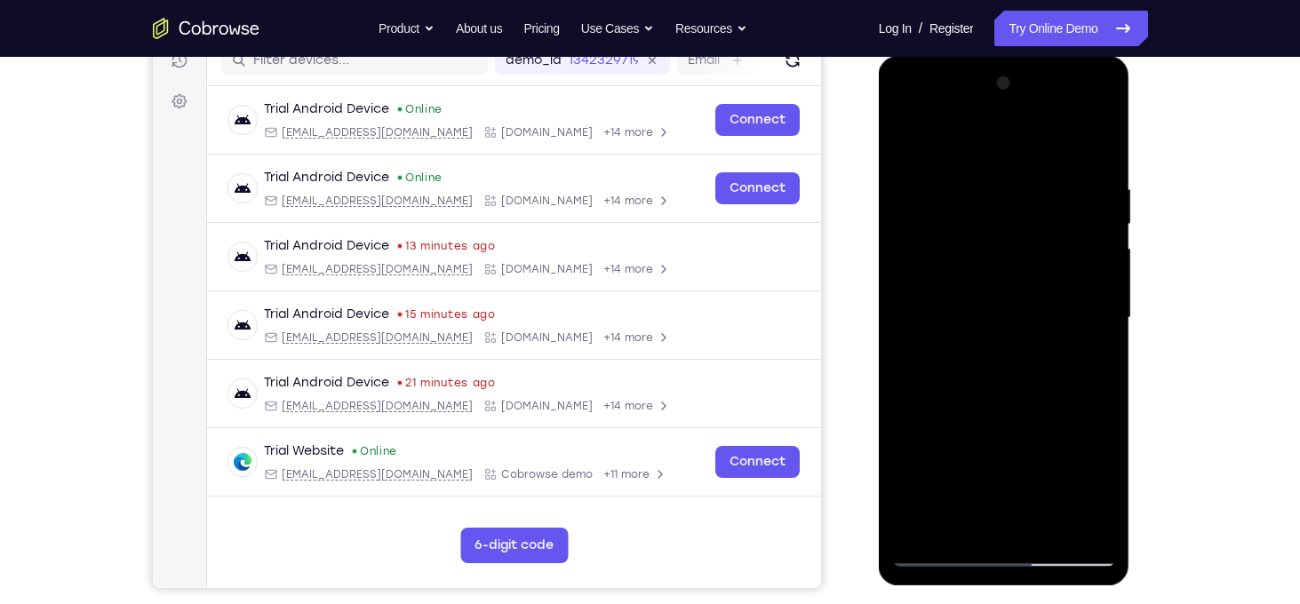
click at [1095, 308] on div at bounding box center [1004, 318] width 224 height 498
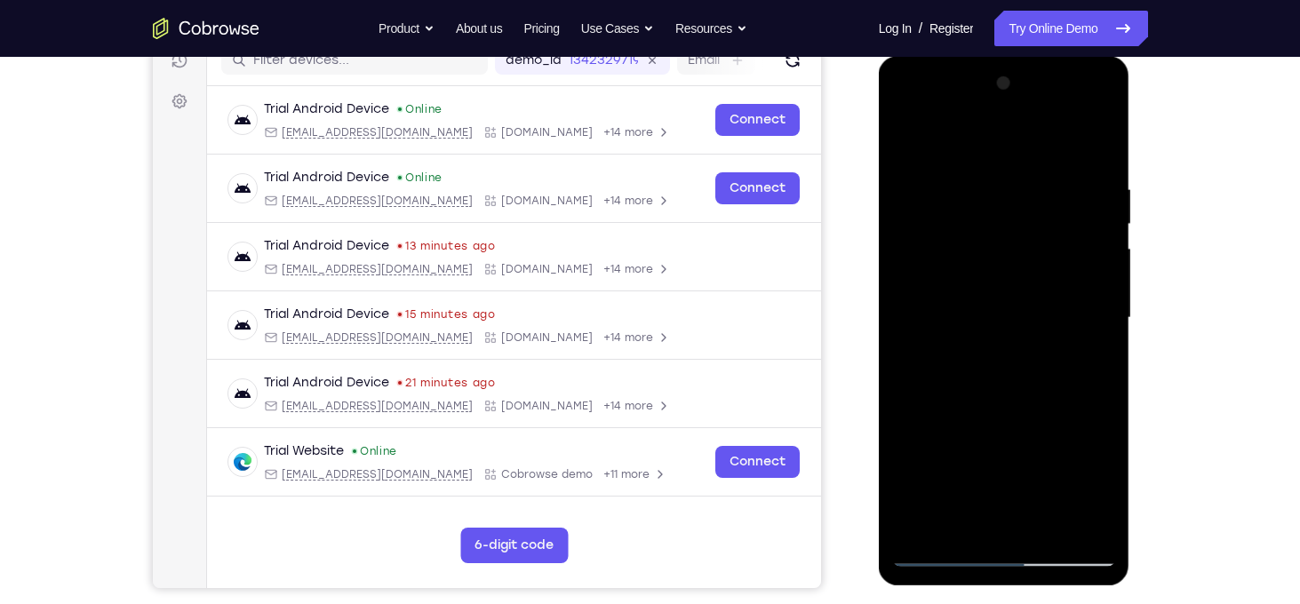
click at [1095, 308] on div at bounding box center [1004, 318] width 224 height 498
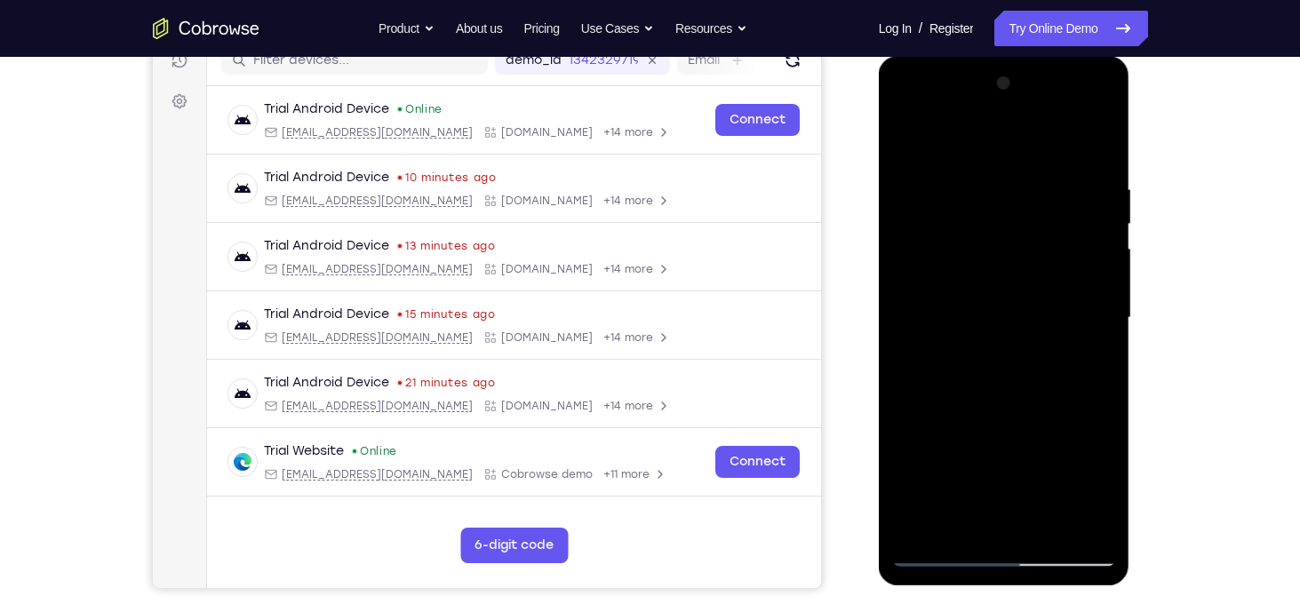
click at [1095, 308] on div at bounding box center [1004, 318] width 224 height 498
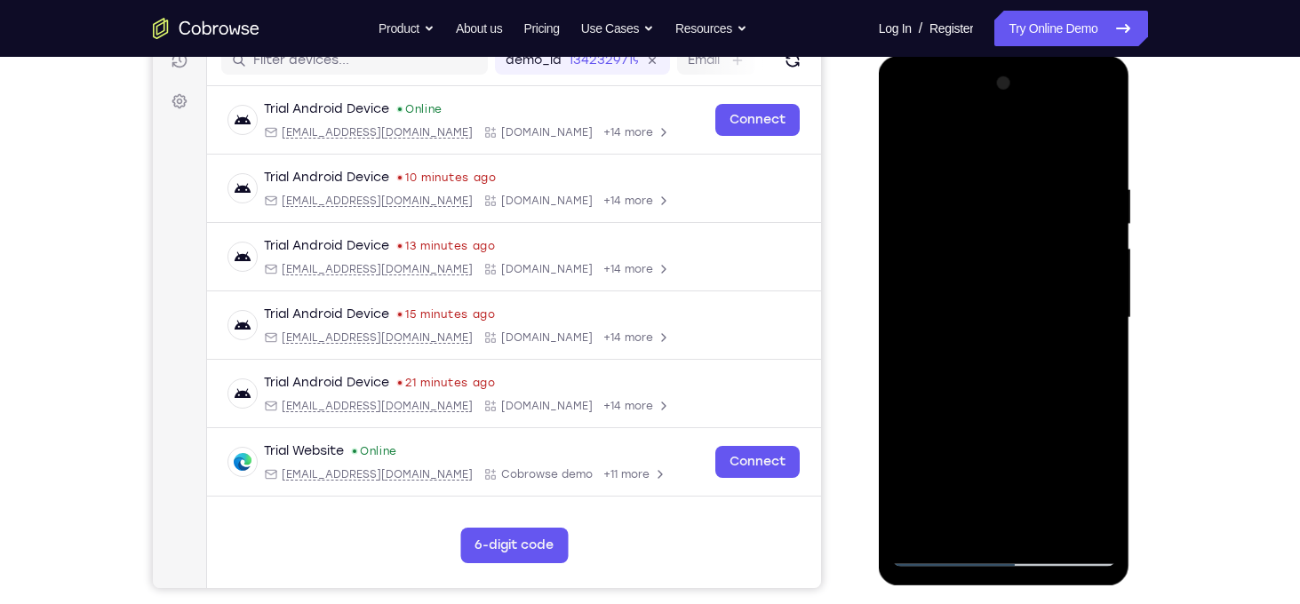
click at [1095, 308] on div at bounding box center [1004, 318] width 224 height 498
click at [1100, 287] on div at bounding box center [1004, 318] width 224 height 498
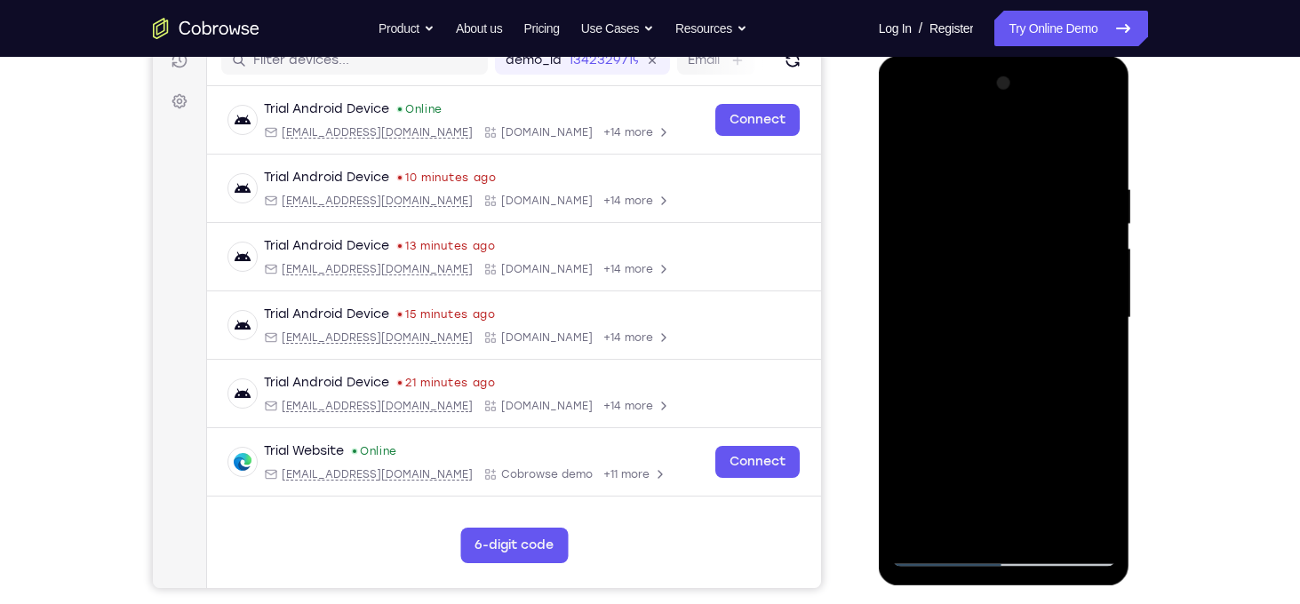
click at [1100, 287] on div at bounding box center [1004, 318] width 224 height 498
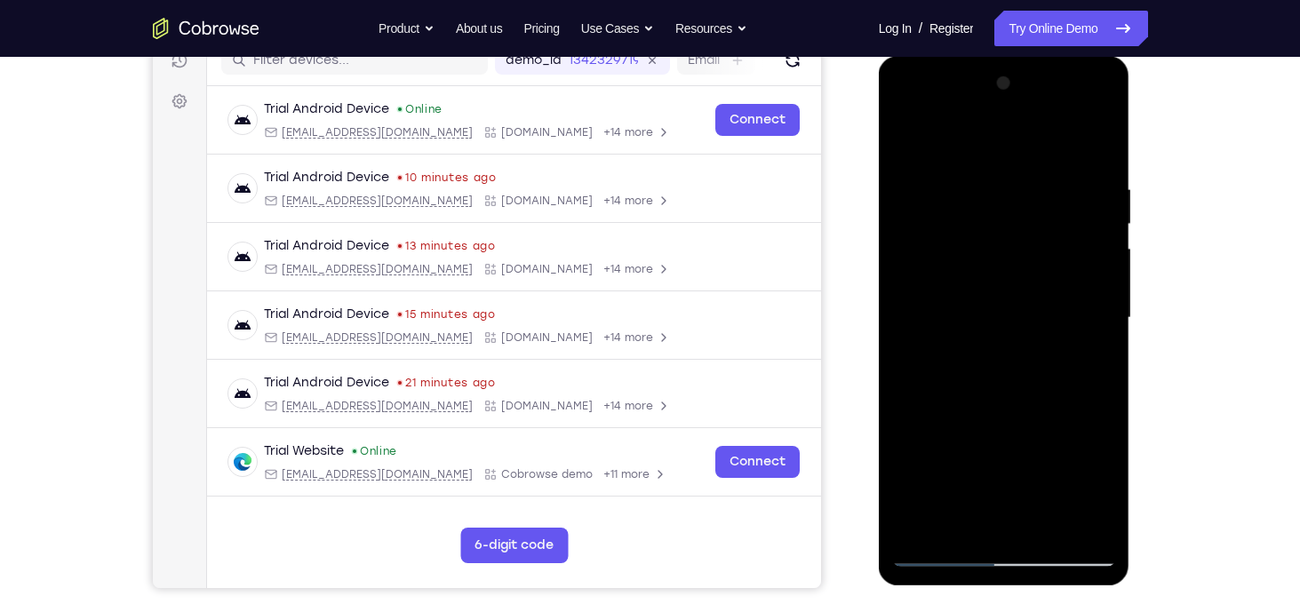
click at [907, 301] on div at bounding box center [1004, 318] width 224 height 498
click at [1085, 291] on div at bounding box center [1004, 318] width 224 height 498
click at [1096, 291] on div at bounding box center [1004, 318] width 224 height 498
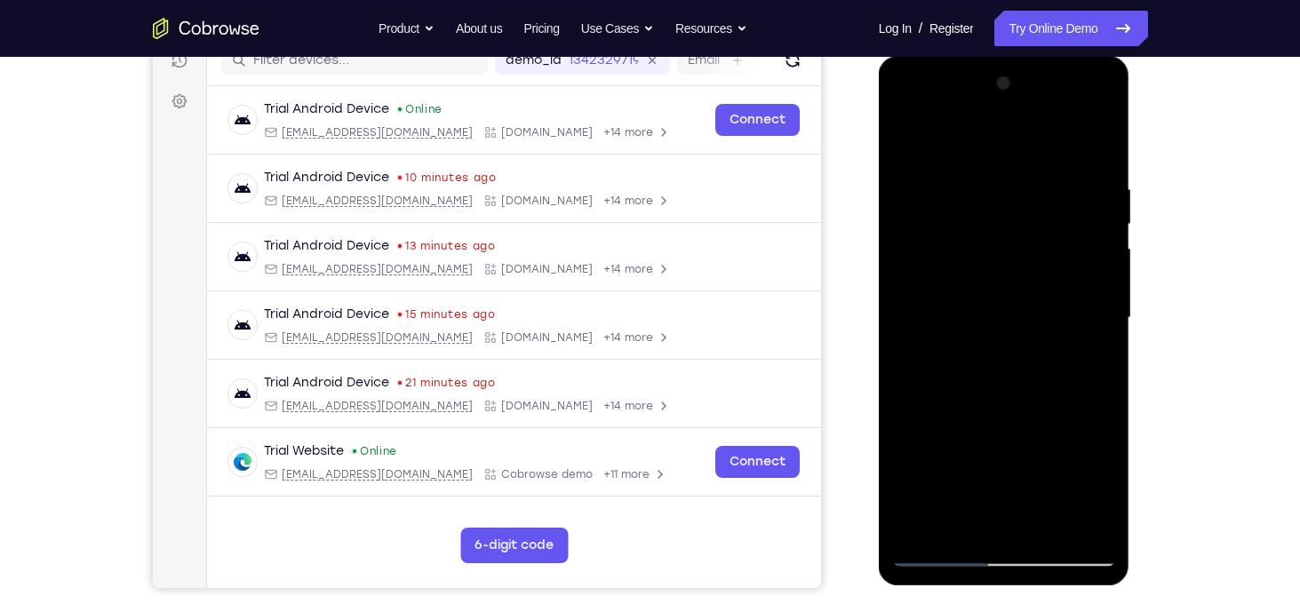
click at [1096, 291] on div at bounding box center [1004, 318] width 224 height 498
click at [1085, 262] on div at bounding box center [1004, 318] width 224 height 498
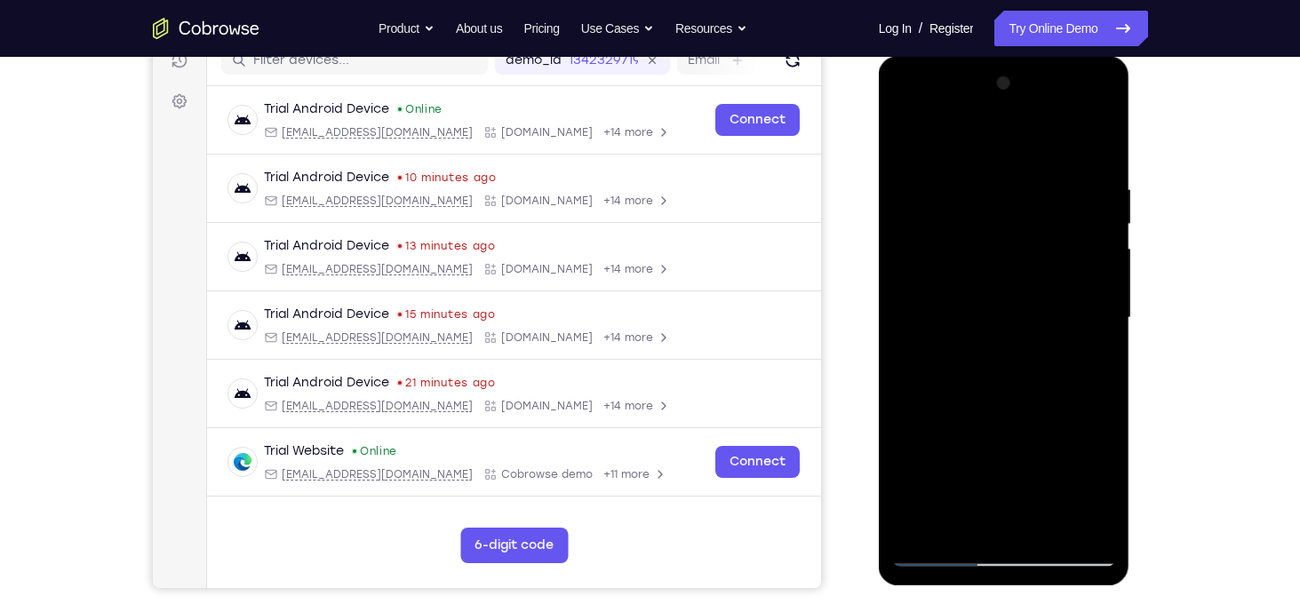
click at [1085, 262] on div at bounding box center [1004, 318] width 224 height 498
click at [910, 358] on div at bounding box center [1004, 318] width 224 height 498
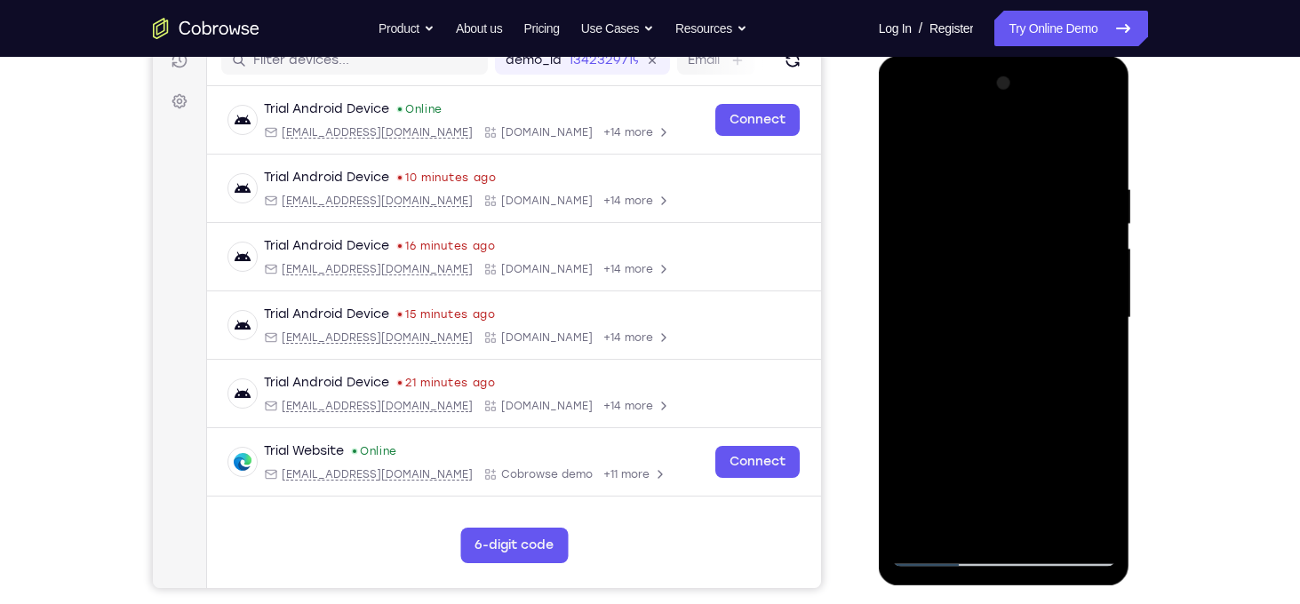
click at [1088, 346] on div at bounding box center [1004, 318] width 224 height 498
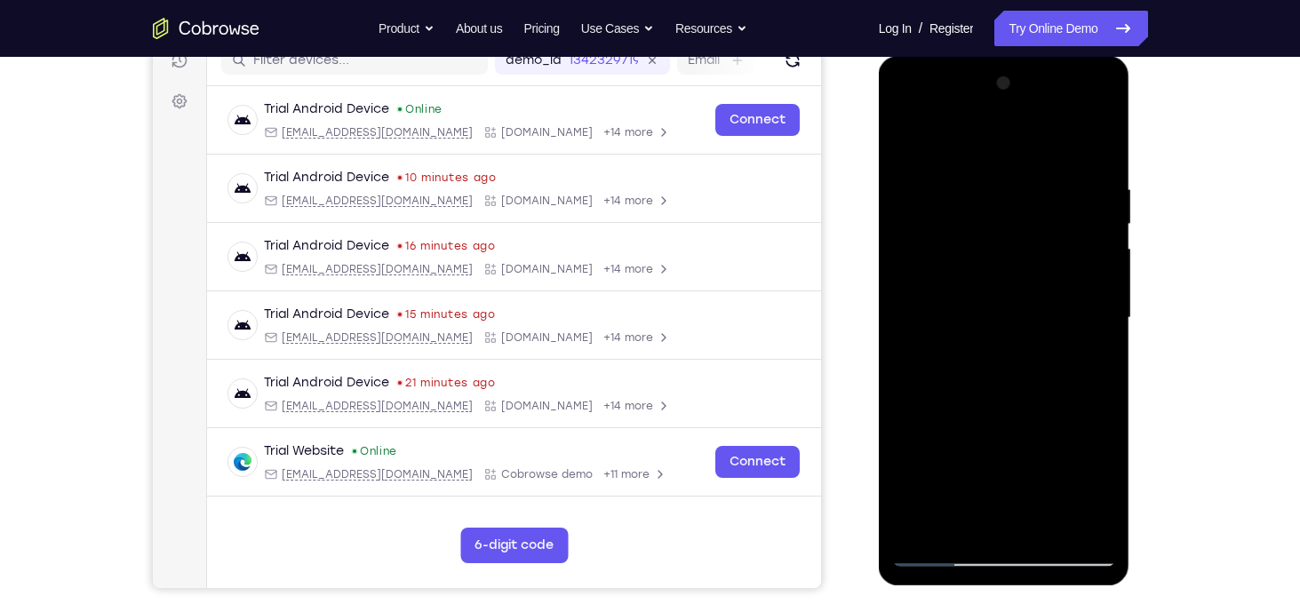
click at [1088, 346] on div at bounding box center [1004, 318] width 224 height 498
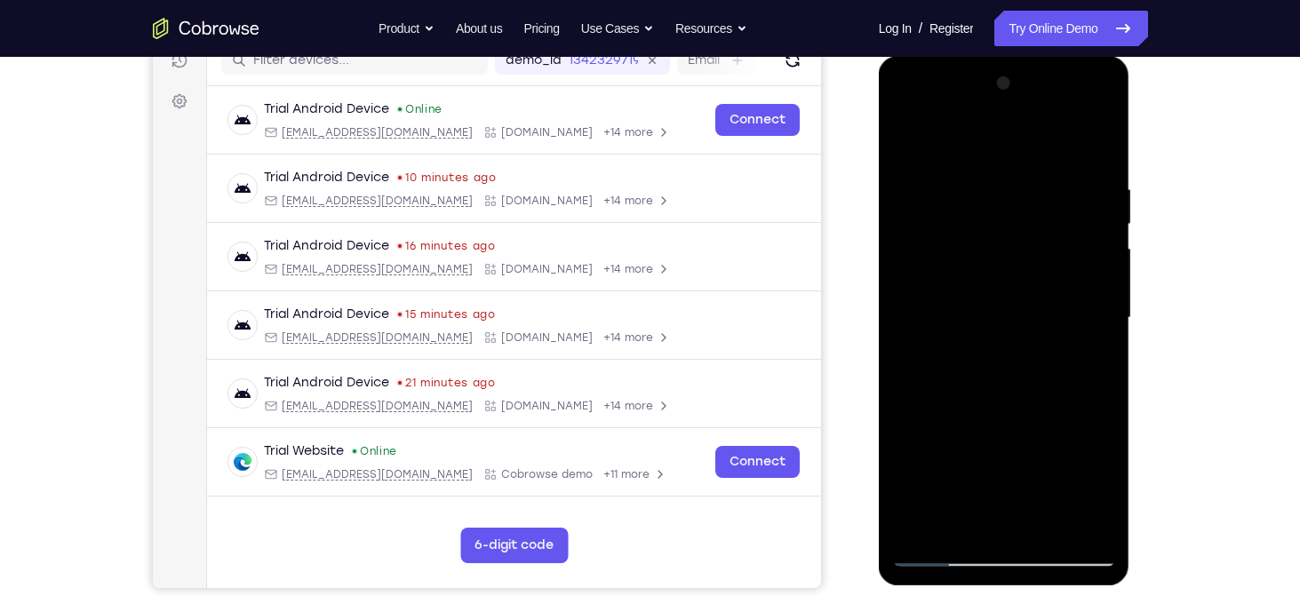
click at [1088, 346] on div at bounding box center [1004, 318] width 224 height 498
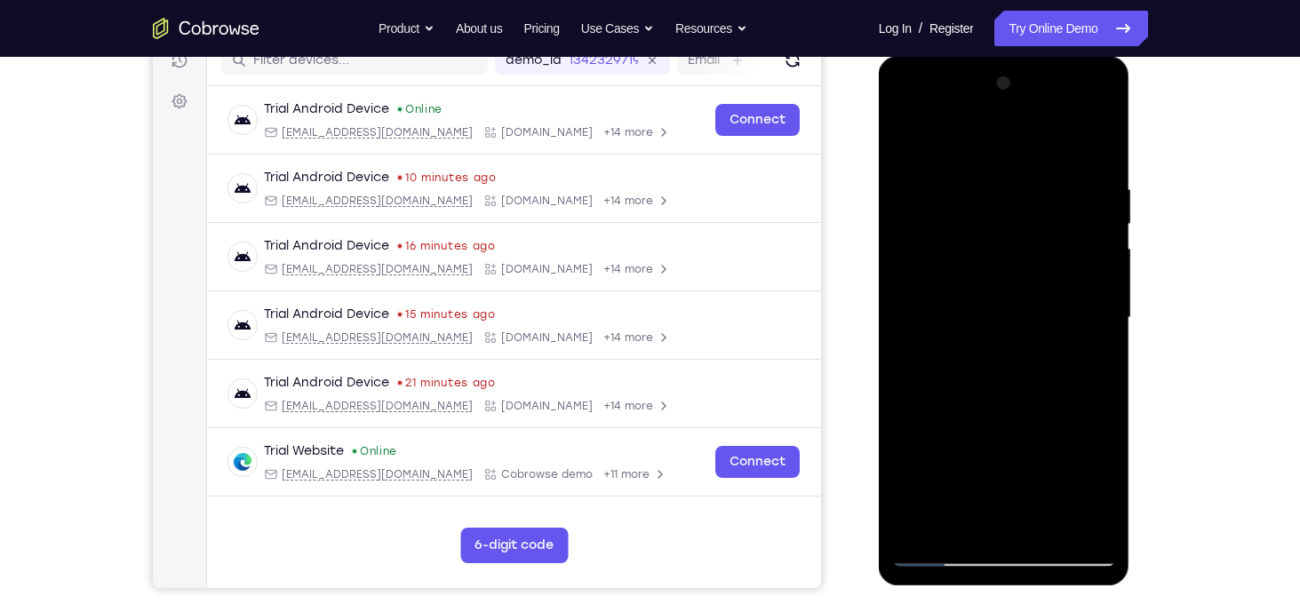
click at [1088, 346] on div at bounding box center [1004, 318] width 224 height 498
click at [935, 315] on div at bounding box center [1004, 318] width 224 height 498
click at [1025, 165] on div at bounding box center [1004, 318] width 224 height 498
click at [1030, 193] on div at bounding box center [1004, 318] width 224 height 498
drag, startPoint x: 948, startPoint y: 455, endPoint x: 946, endPoint y: 336, distance: 119.1
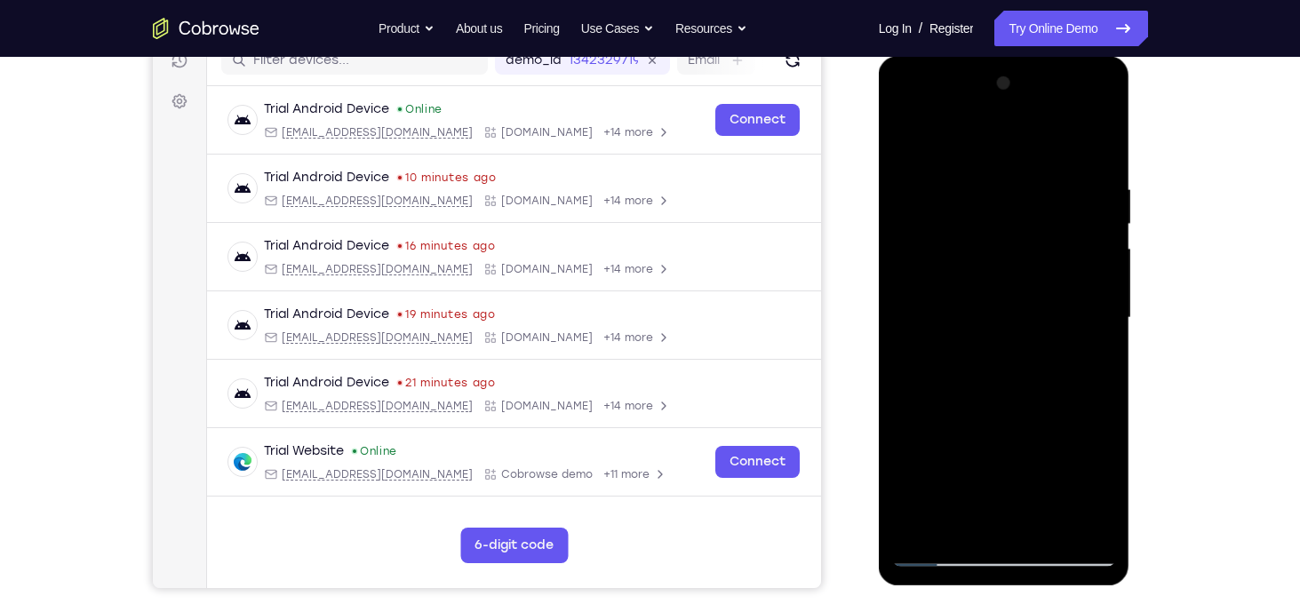
click at [946, 336] on div at bounding box center [1004, 318] width 224 height 498
click at [1067, 363] on div at bounding box center [1004, 318] width 224 height 498
drag, startPoint x: 1111, startPoint y: 308, endPoint x: 1095, endPoint y: 485, distance: 177.5
click at [1095, 485] on div at bounding box center [1004, 318] width 224 height 498
click at [1103, 335] on div at bounding box center [1004, 318] width 224 height 498
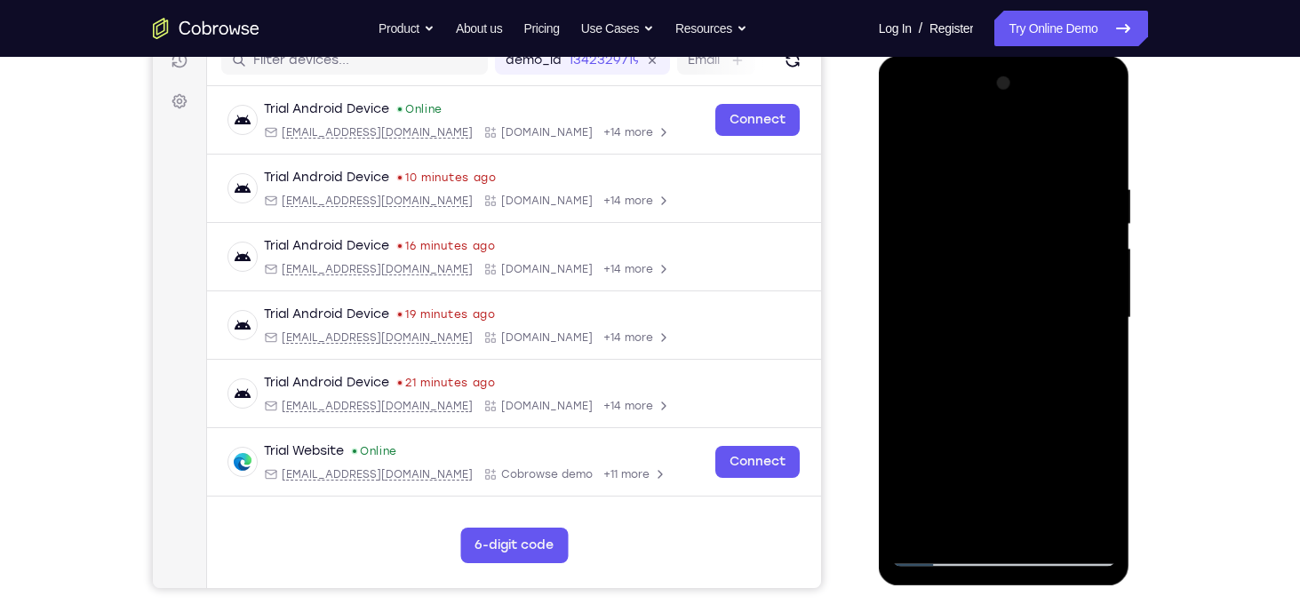
click at [1103, 335] on div at bounding box center [1004, 318] width 224 height 498
click at [913, 134] on div at bounding box center [1004, 318] width 224 height 498
click at [910, 134] on div at bounding box center [1004, 318] width 224 height 498
click at [1103, 250] on div at bounding box center [1004, 318] width 224 height 498
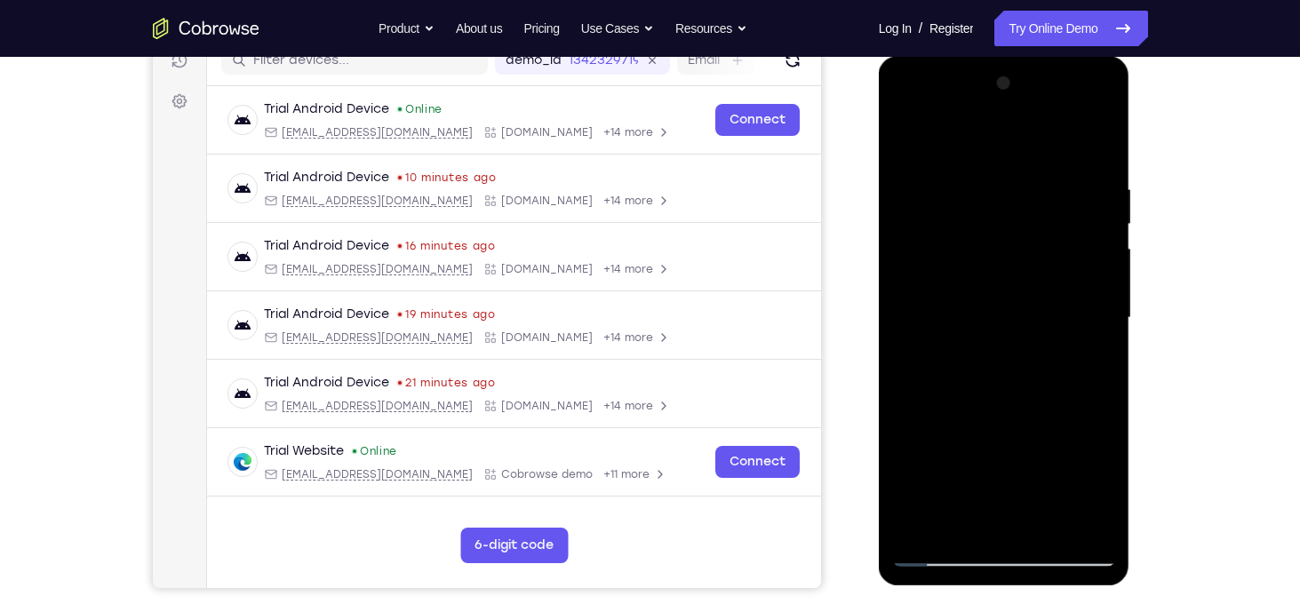
click at [1098, 250] on div at bounding box center [1004, 318] width 224 height 498
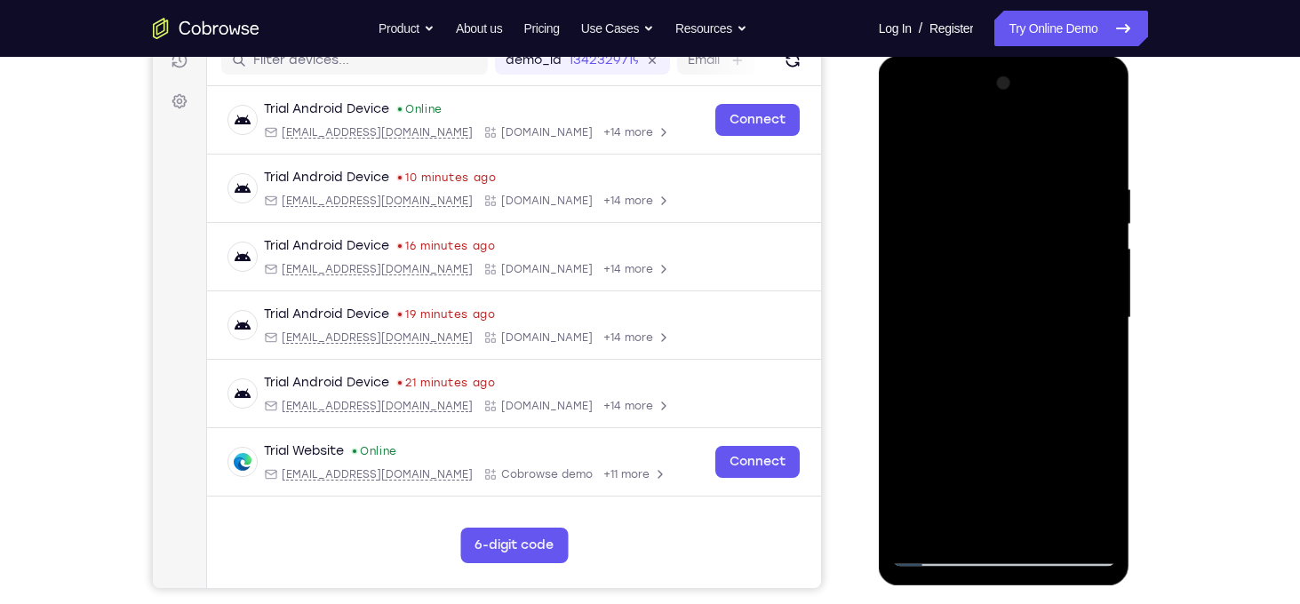
click at [1098, 250] on div at bounding box center [1004, 318] width 224 height 498
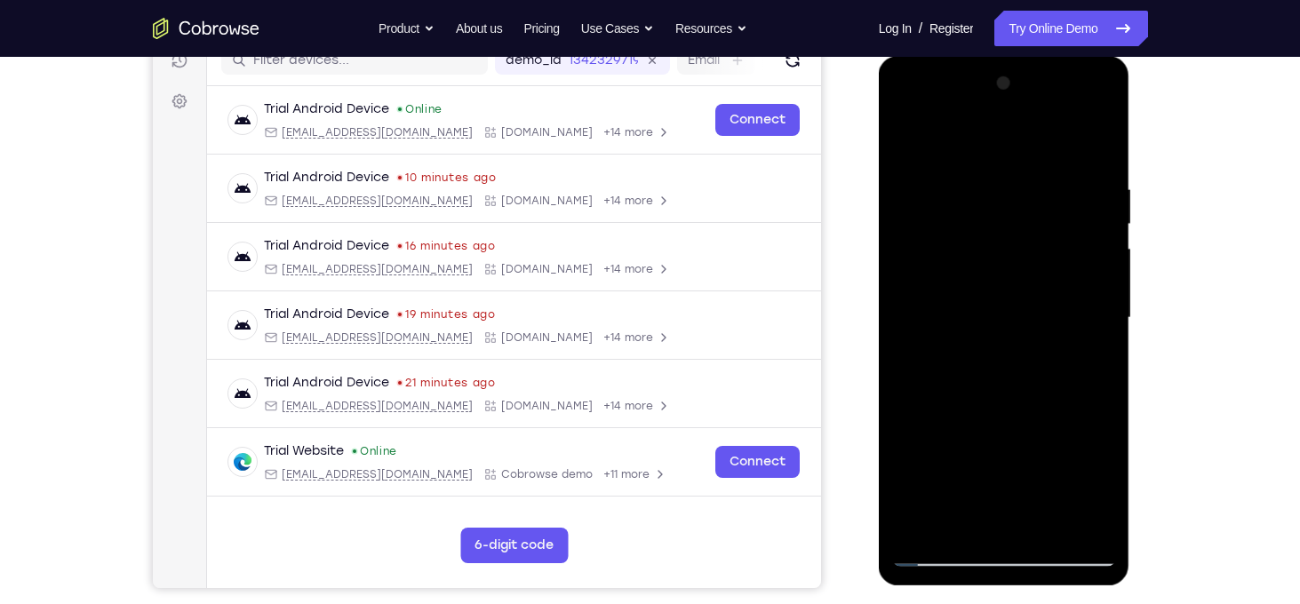
click at [1098, 250] on div at bounding box center [1004, 318] width 224 height 498
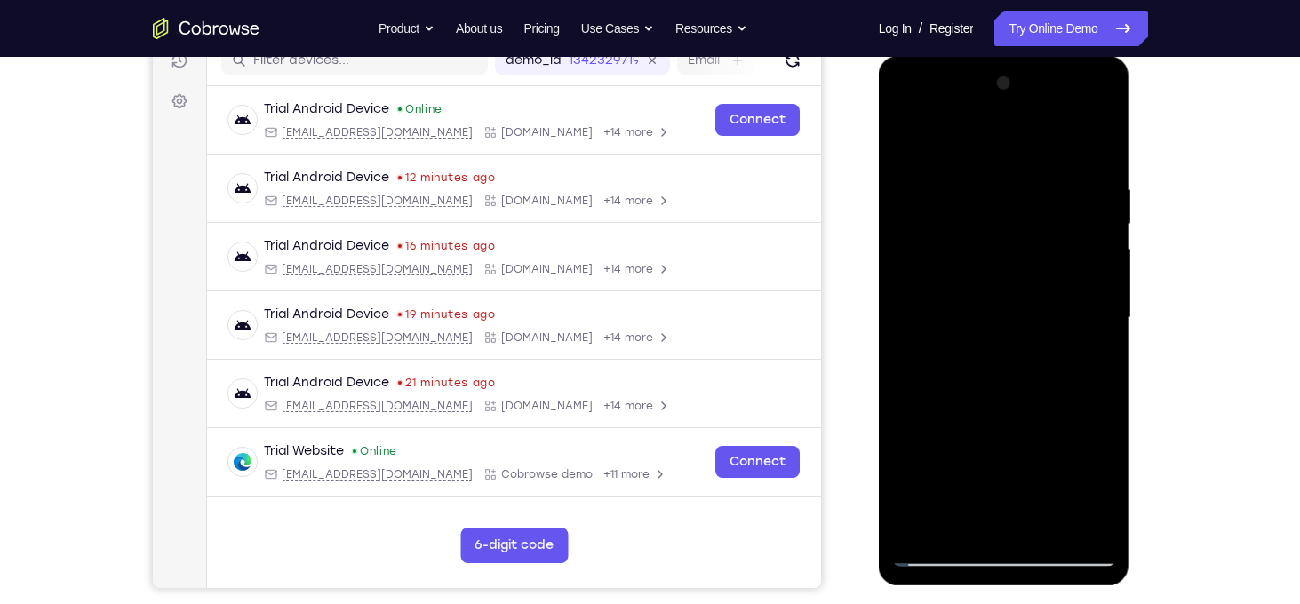
click at [1094, 305] on div at bounding box center [1004, 318] width 224 height 498
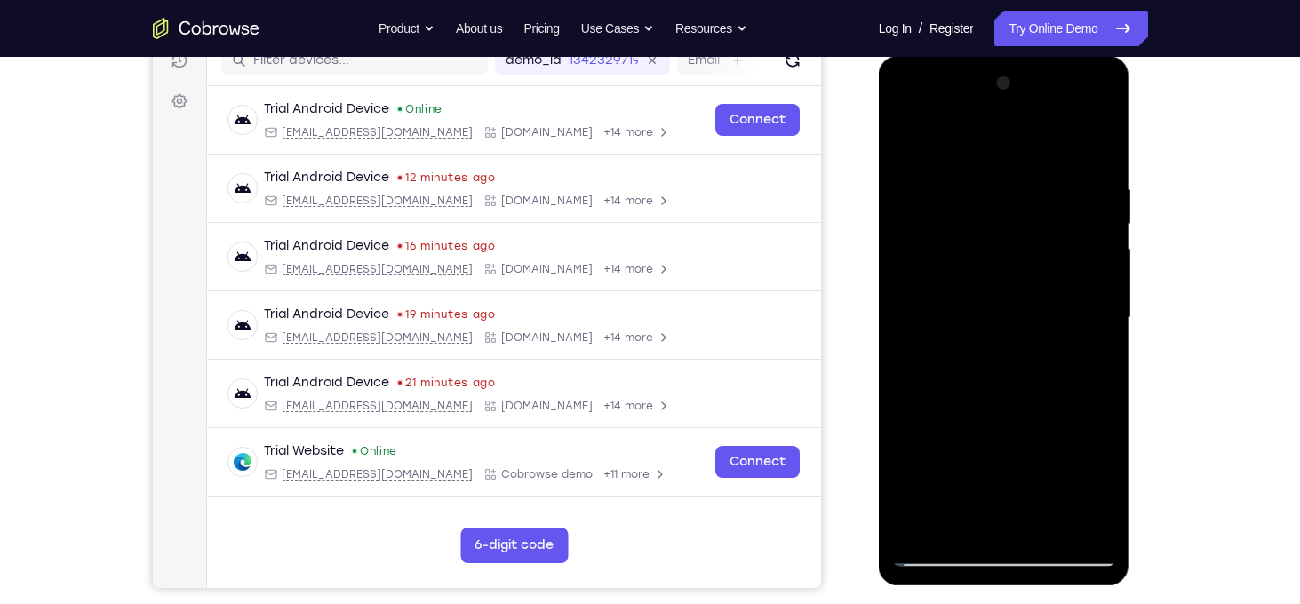
click at [1094, 305] on div at bounding box center [1004, 318] width 224 height 498
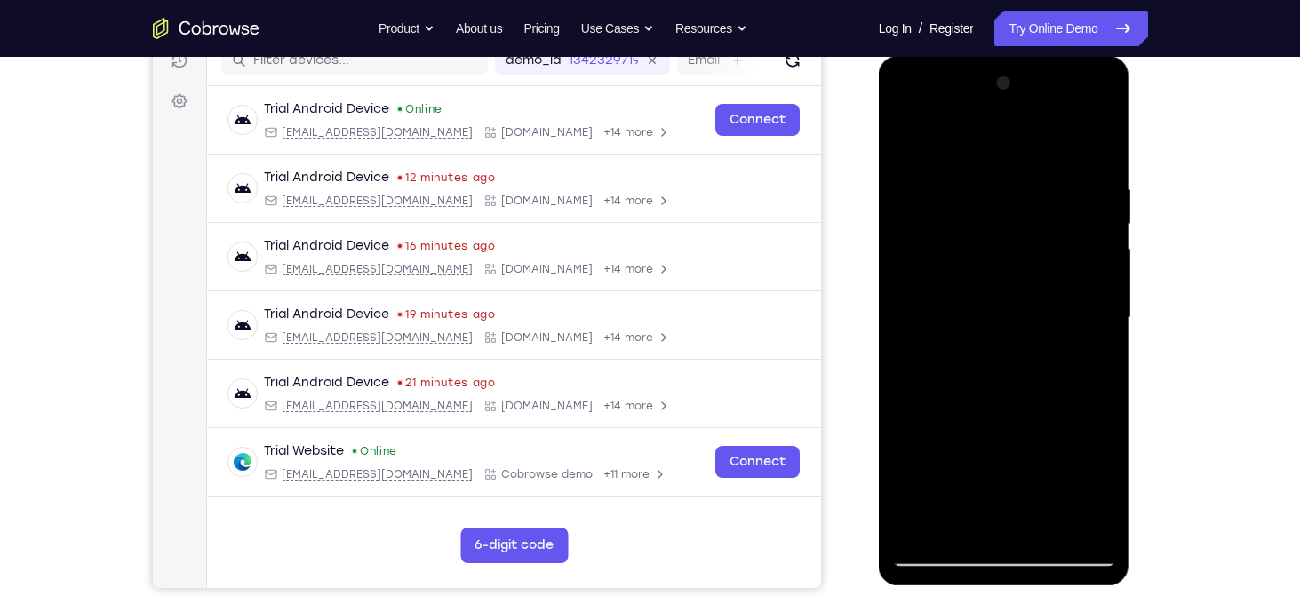
click at [1094, 305] on div at bounding box center [1004, 318] width 224 height 498
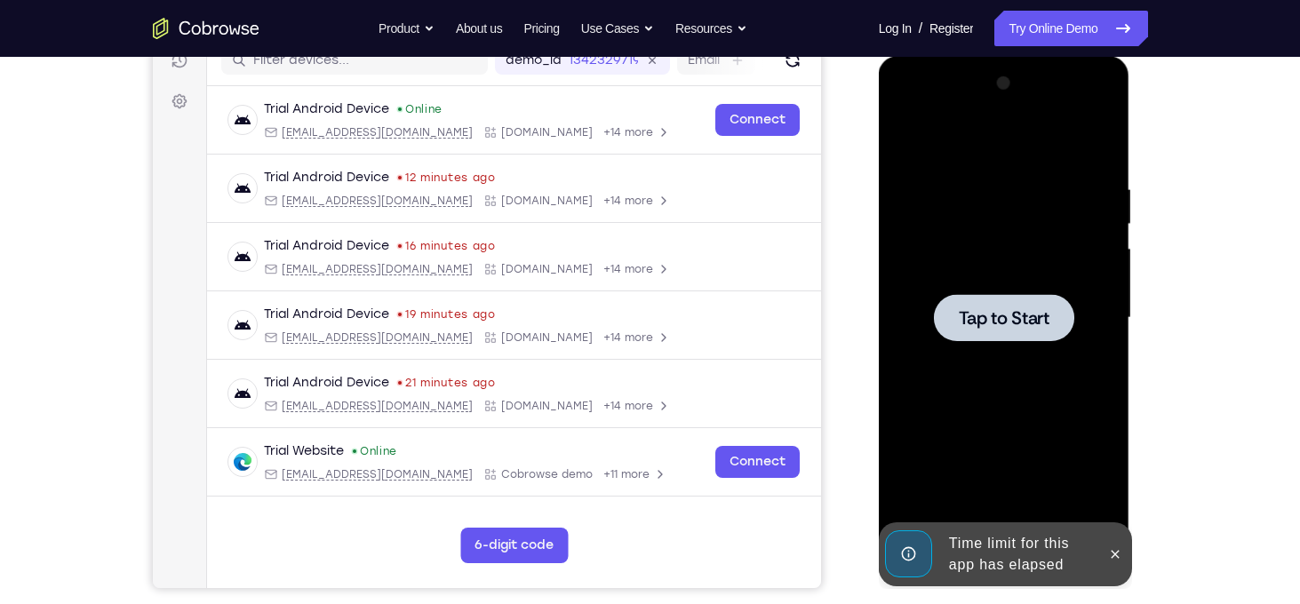
click at [1036, 325] on span "Tap to Start" at bounding box center [1004, 318] width 91 height 18
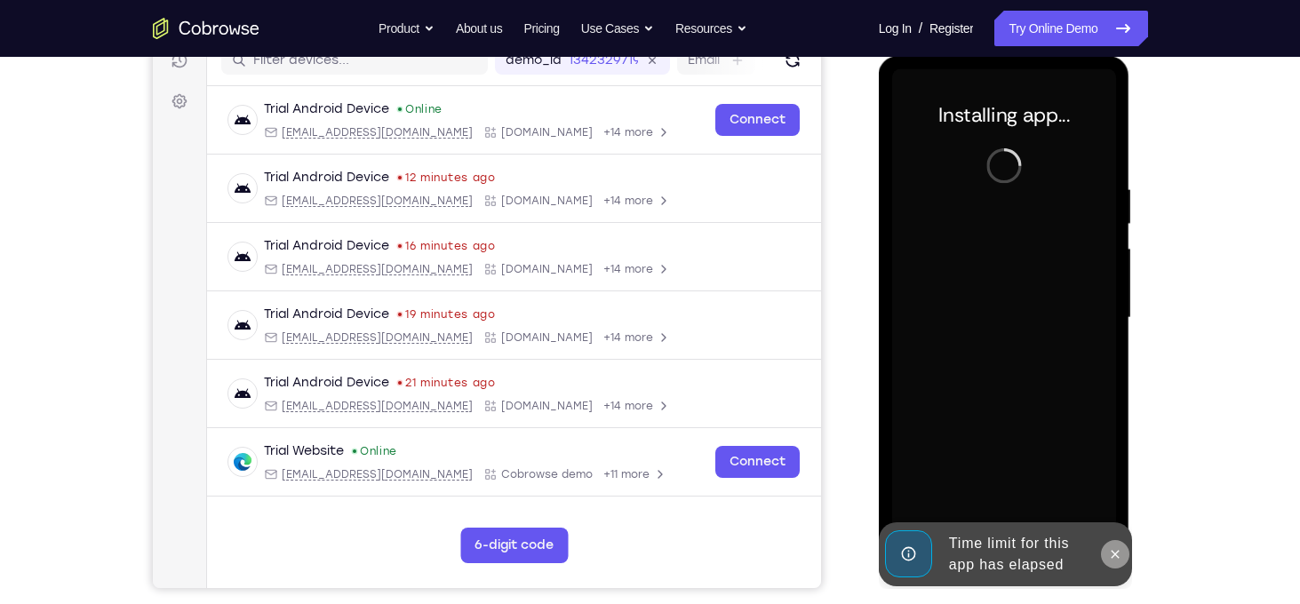
click at [1114, 557] on icon at bounding box center [1115, 554] width 14 height 14
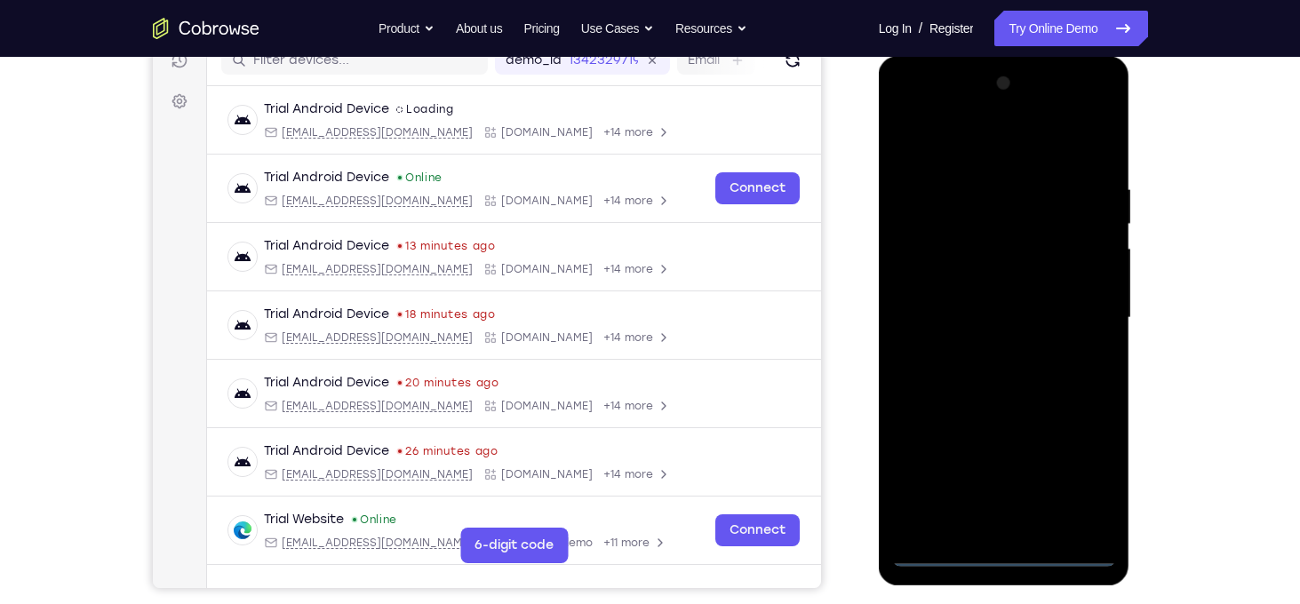
click at [1008, 547] on div at bounding box center [1004, 318] width 224 height 498
click at [1008, 549] on div at bounding box center [1004, 318] width 224 height 498
click at [1092, 472] on div at bounding box center [1004, 318] width 224 height 498
click at [920, 151] on div at bounding box center [1004, 318] width 224 height 498
click at [1075, 318] on div at bounding box center [1004, 318] width 224 height 498
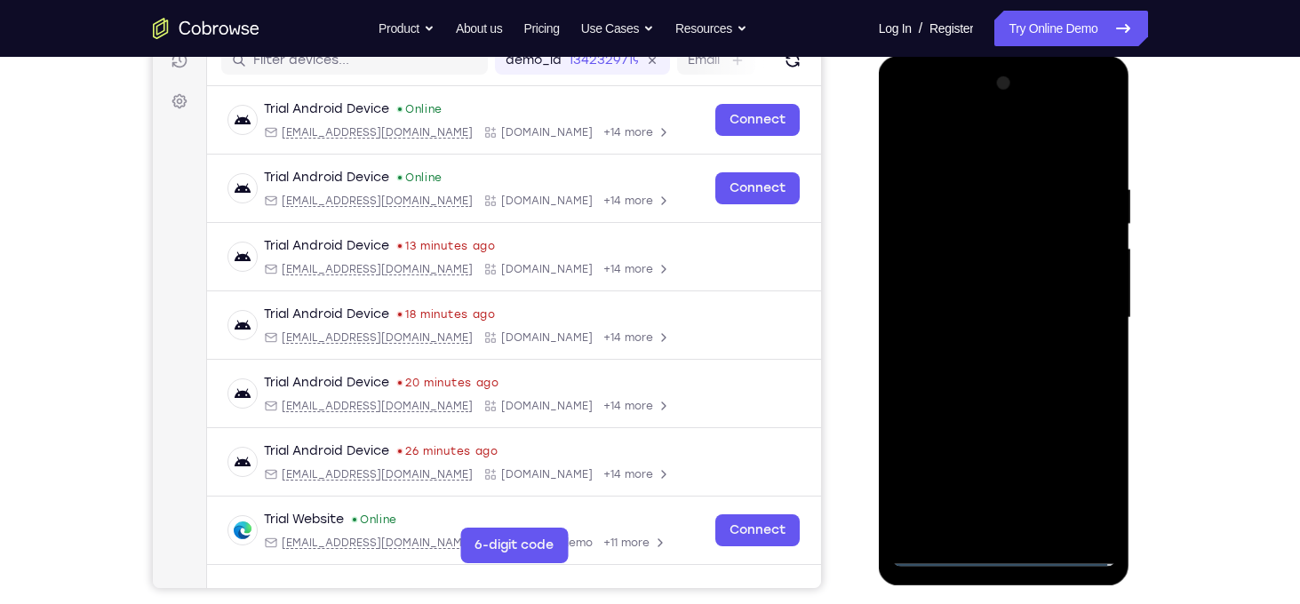
click at [987, 356] on div at bounding box center [1004, 318] width 224 height 498
click at [979, 303] on div at bounding box center [1004, 318] width 224 height 498
click at [974, 276] on div at bounding box center [1004, 318] width 224 height 498
click at [1014, 319] on div at bounding box center [1004, 318] width 224 height 498
click at [1035, 390] on div at bounding box center [1004, 318] width 224 height 498
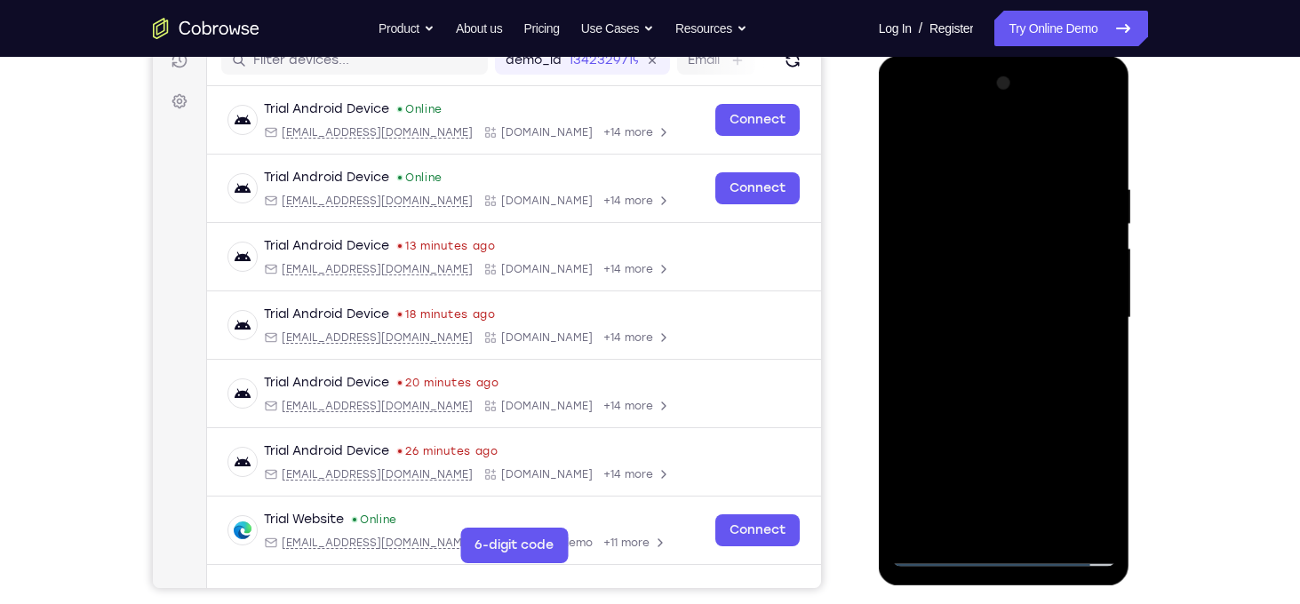
click at [1044, 522] on div at bounding box center [1004, 318] width 224 height 498
click at [1051, 403] on div at bounding box center [1004, 318] width 224 height 498
drag, startPoint x: 989, startPoint y: 149, endPoint x: 944, endPoint y: 29, distance: 127.9
click at [944, 56] on html "Online web based iOS Simulators and Android Emulators. Run iPhone, iPad, Mobile…" at bounding box center [1005, 322] width 253 height 533
click at [989, 229] on div at bounding box center [1004, 318] width 224 height 498
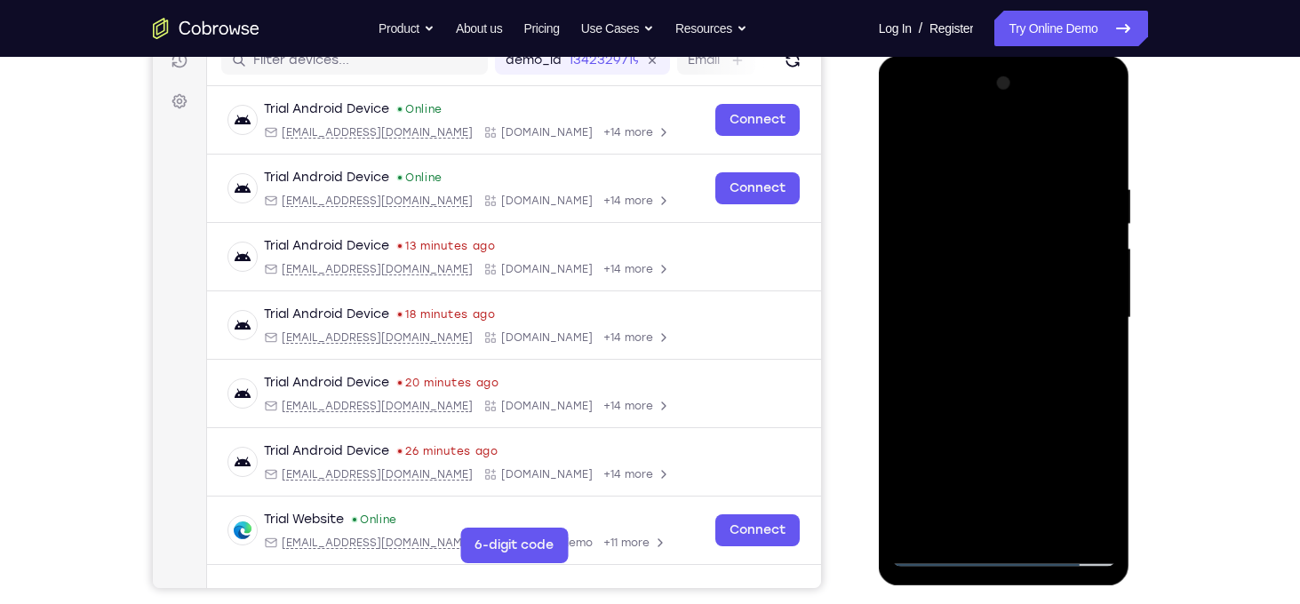
click at [969, 230] on div at bounding box center [1004, 318] width 224 height 498
click at [910, 141] on div at bounding box center [1004, 318] width 224 height 498
click at [1100, 130] on div at bounding box center [1004, 318] width 224 height 498
click at [916, 298] on div at bounding box center [1004, 319] width 224 height 498
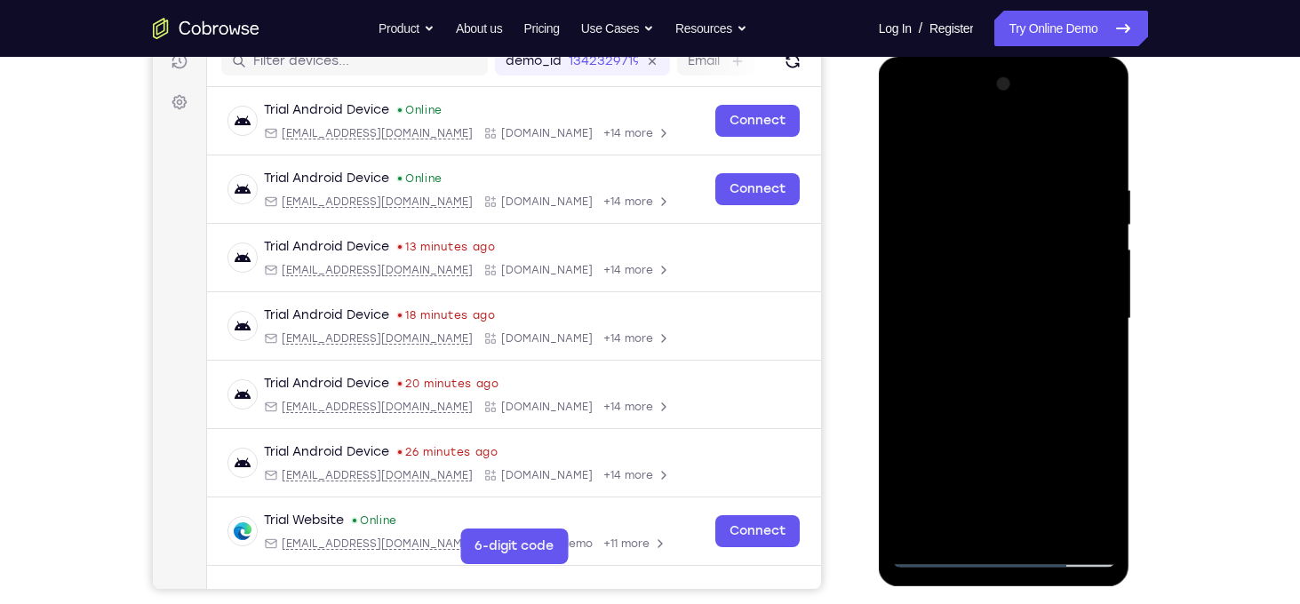
scroll to position [252, 0]
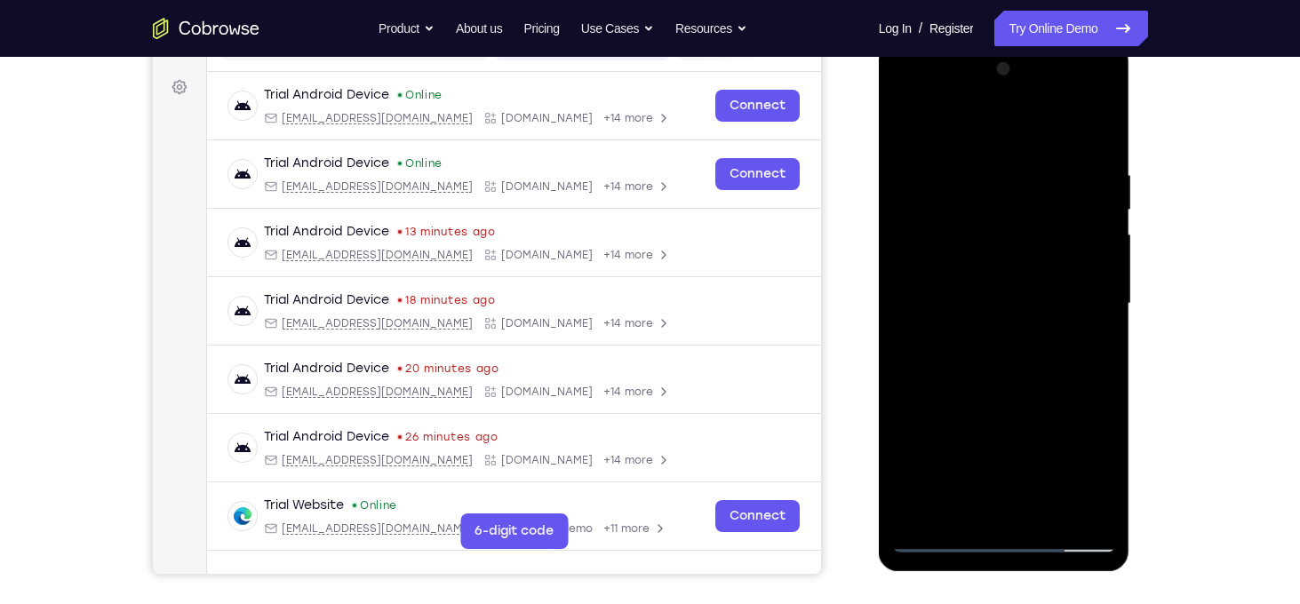
click at [911, 131] on div at bounding box center [1004, 304] width 224 height 498
click at [900, 120] on div at bounding box center [1004, 304] width 224 height 498
click at [983, 166] on div at bounding box center [1004, 304] width 224 height 498
click at [1037, 291] on div at bounding box center [1004, 304] width 224 height 498
click at [909, 300] on div at bounding box center [1004, 304] width 224 height 498
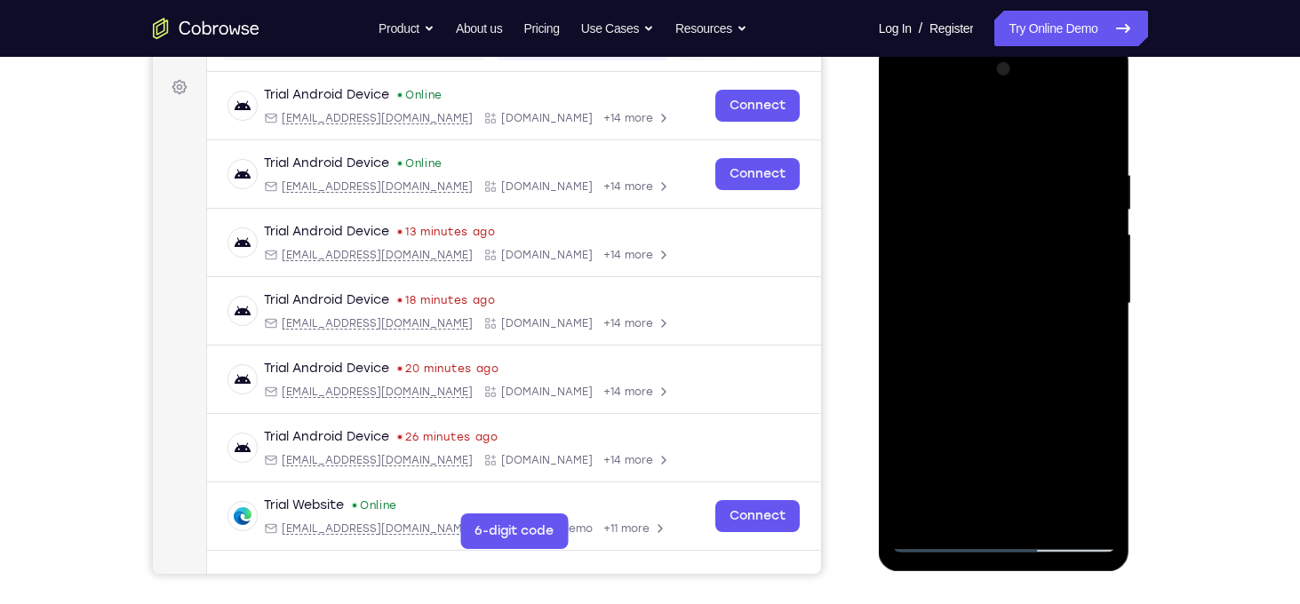
click at [909, 300] on div at bounding box center [1004, 304] width 224 height 498
click at [1011, 302] on div at bounding box center [1004, 304] width 224 height 498
click at [1013, 285] on div at bounding box center [1004, 304] width 224 height 498
click at [1101, 280] on div at bounding box center [1004, 304] width 224 height 498
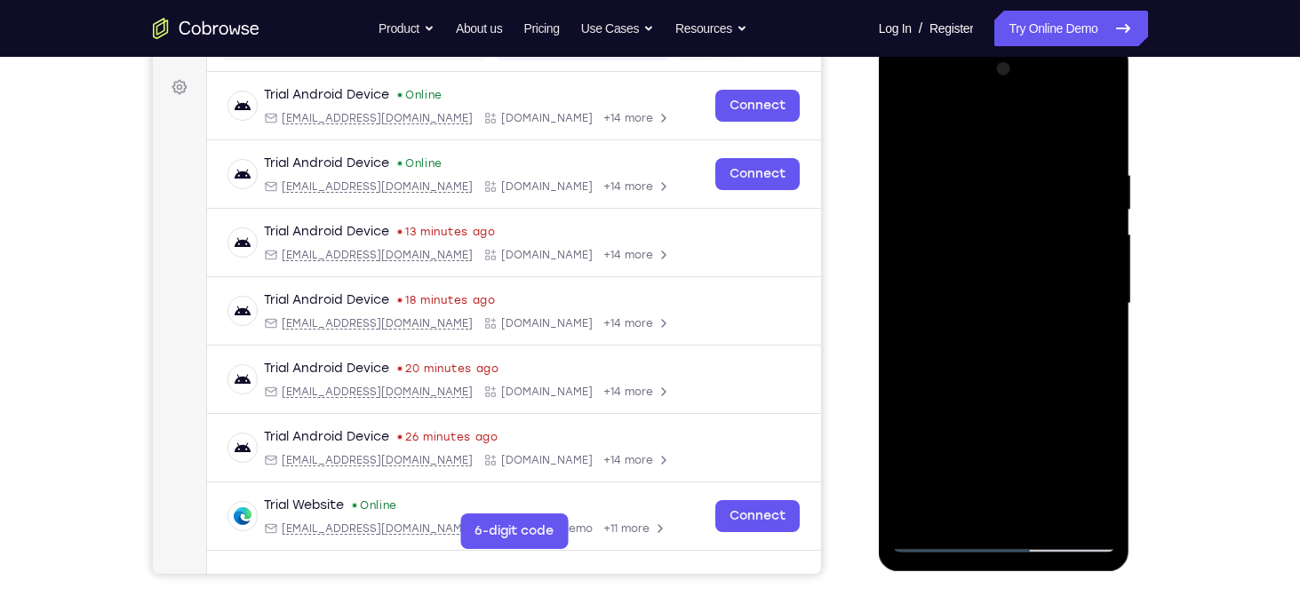
click at [1101, 280] on div at bounding box center [1004, 304] width 224 height 498
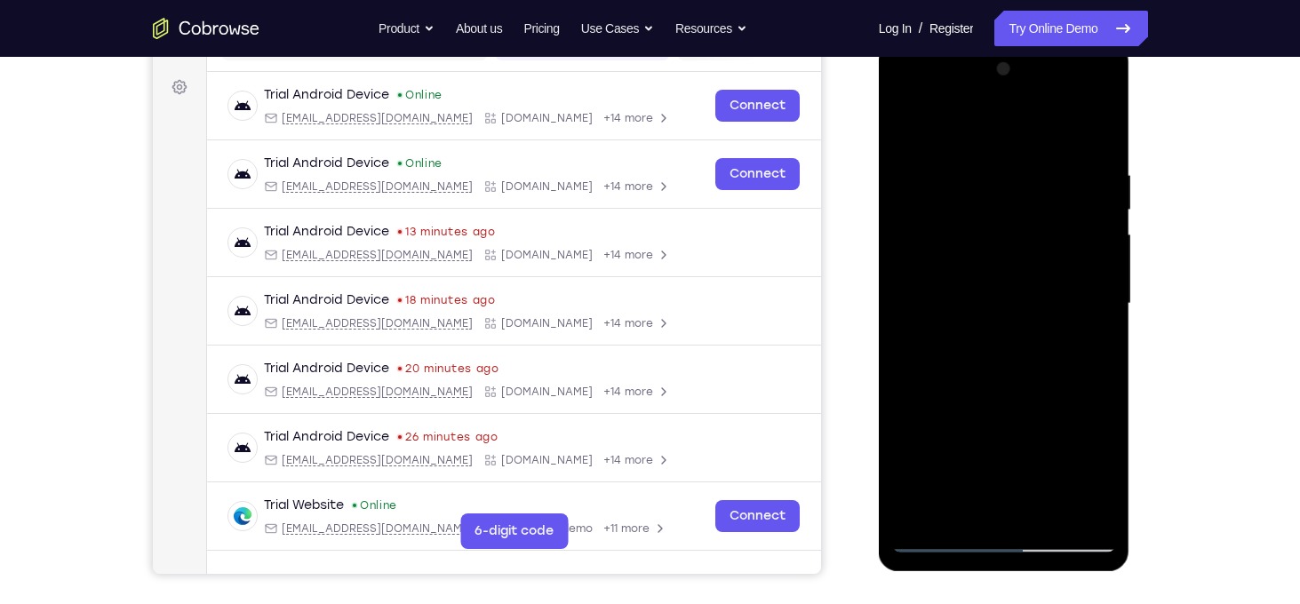
click at [1101, 280] on div at bounding box center [1004, 304] width 224 height 498
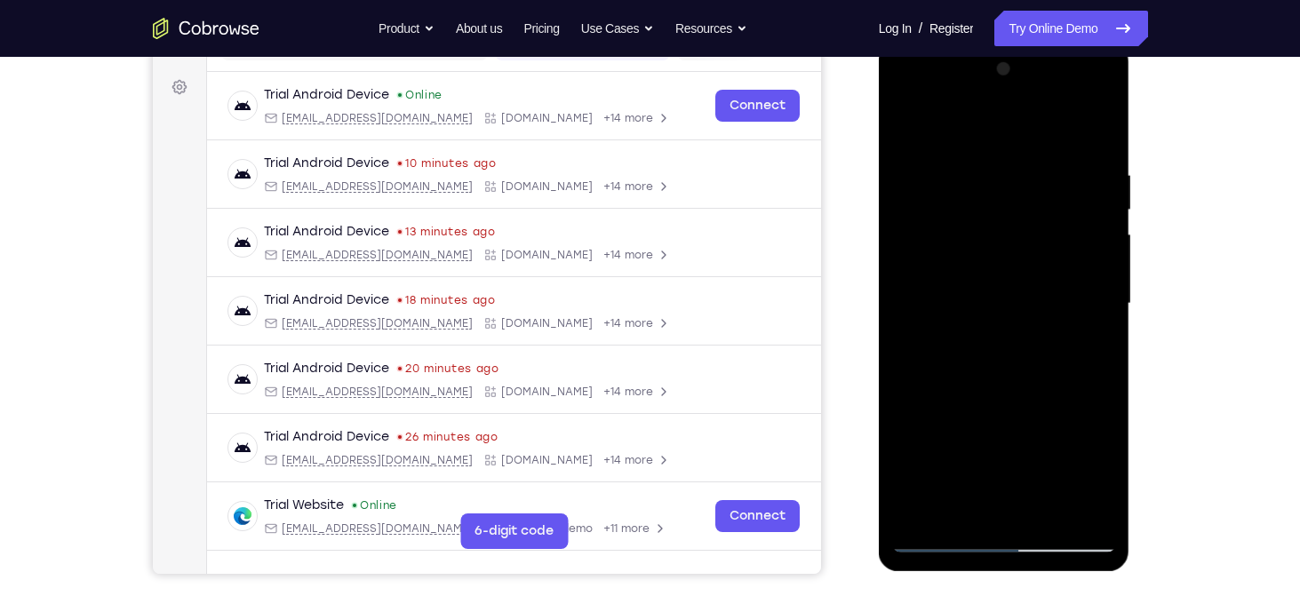
click at [1101, 280] on div at bounding box center [1004, 304] width 224 height 498
click at [904, 129] on div at bounding box center [1004, 304] width 224 height 498
click at [1093, 182] on div at bounding box center [1004, 304] width 224 height 498
click at [1145, 177] on div at bounding box center [1006, 301] width 284 height 546
click at [1103, 205] on div at bounding box center [1004, 304] width 224 height 498
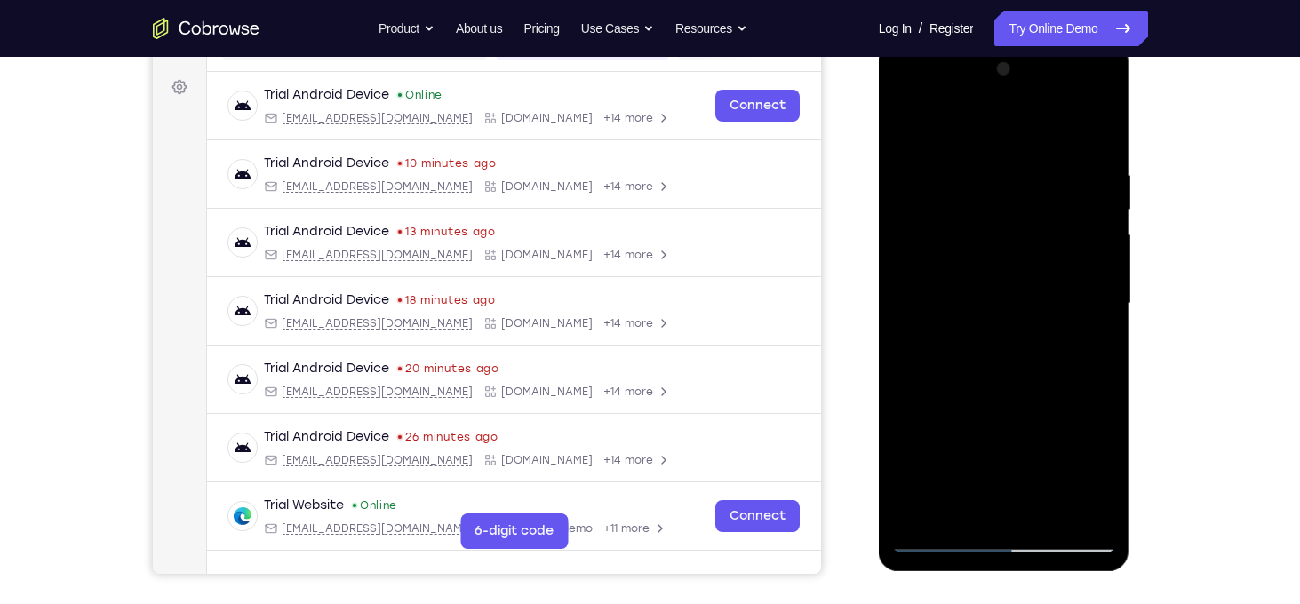
click at [1100, 211] on div at bounding box center [1004, 304] width 224 height 498
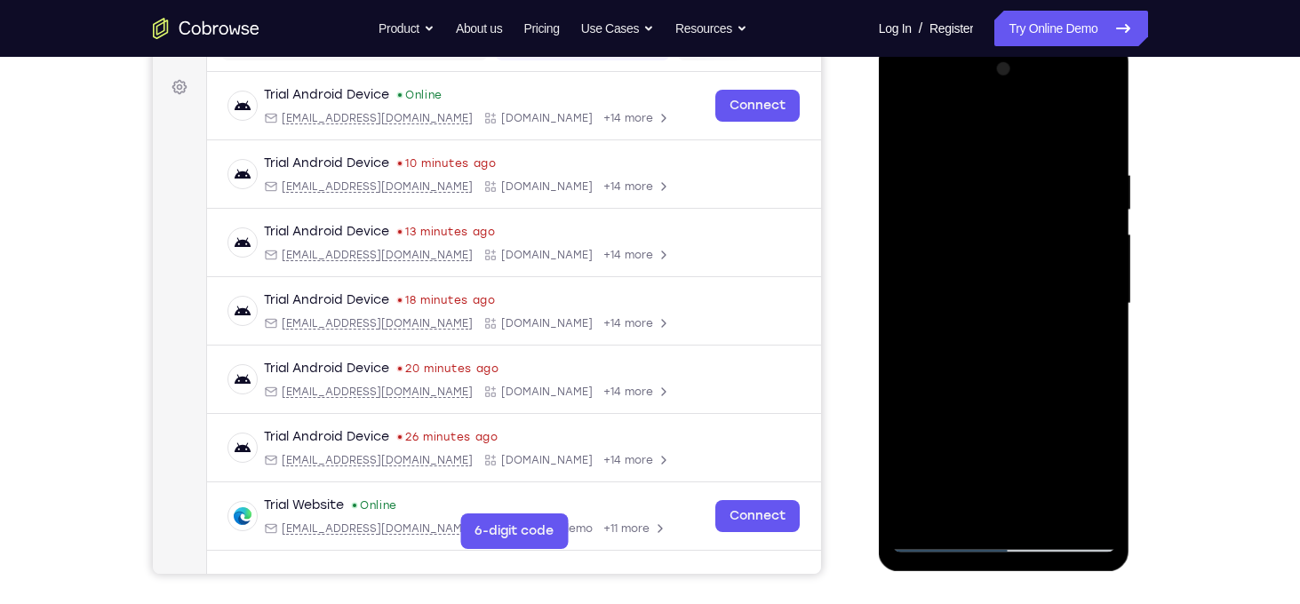
click at [1100, 211] on div at bounding box center [1004, 304] width 224 height 498
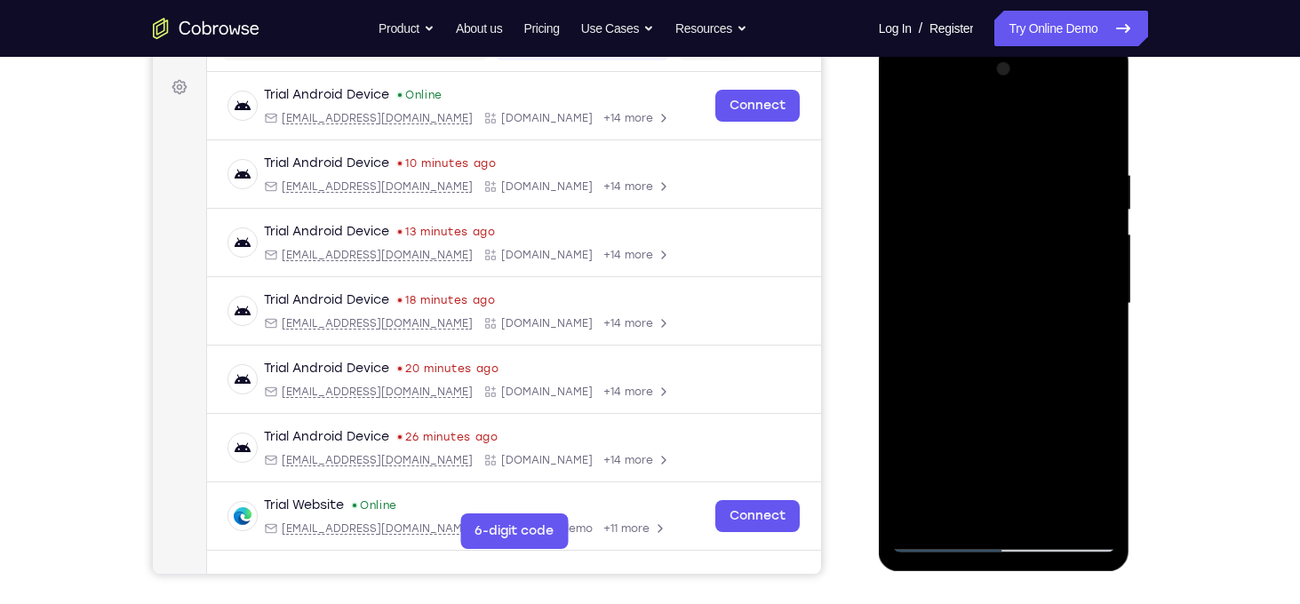
click at [1100, 211] on div at bounding box center [1004, 304] width 224 height 498
click at [1085, 288] on div at bounding box center [1004, 304] width 224 height 498
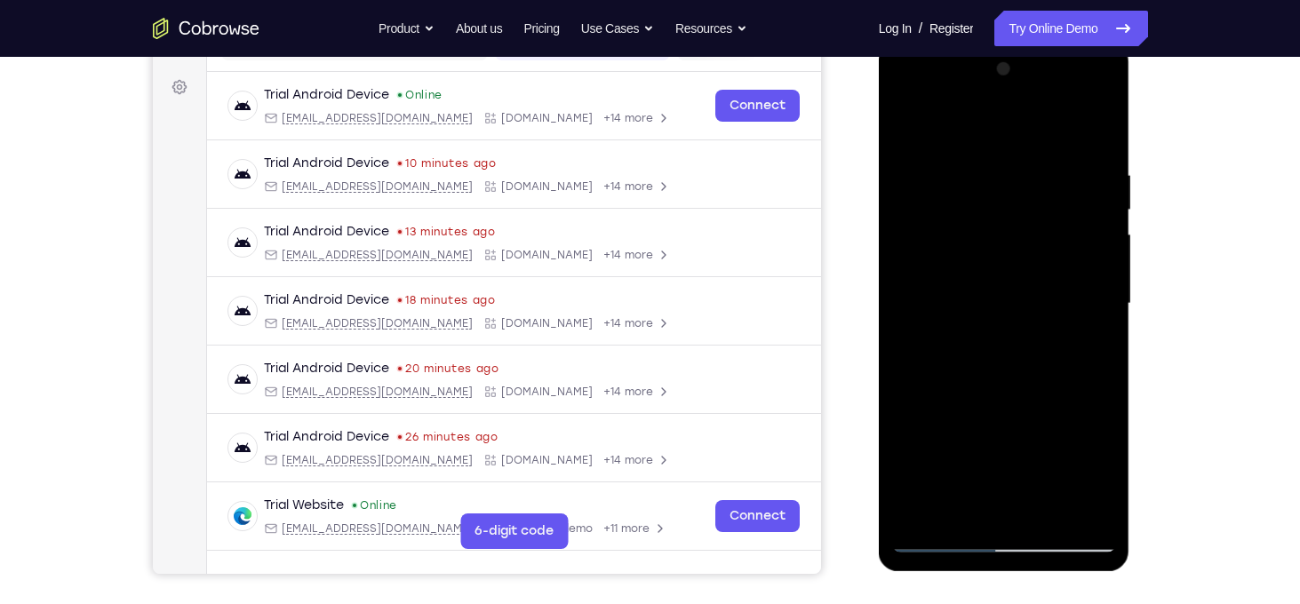
click at [1085, 288] on div at bounding box center [1004, 304] width 224 height 498
click at [1099, 256] on div at bounding box center [1004, 304] width 224 height 498
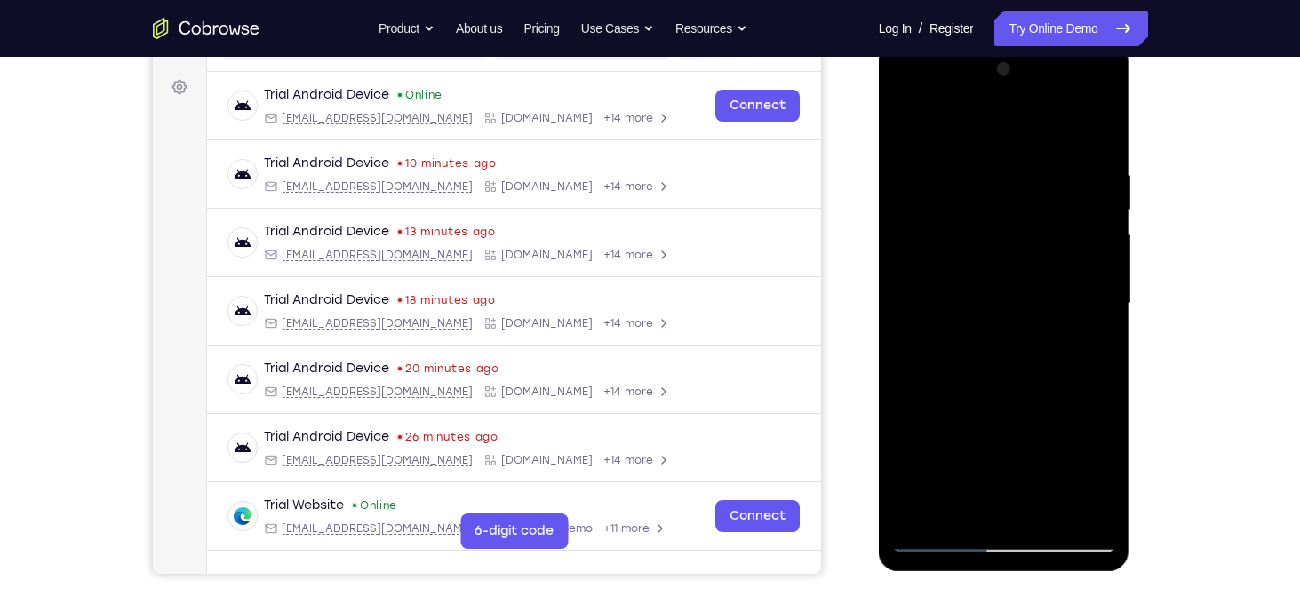
click at [1099, 256] on div at bounding box center [1004, 304] width 224 height 498
click at [904, 275] on div at bounding box center [1004, 304] width 224 height 498
click at [1085, 302] on div at bounding box center [1004, 304] width 224 height 498
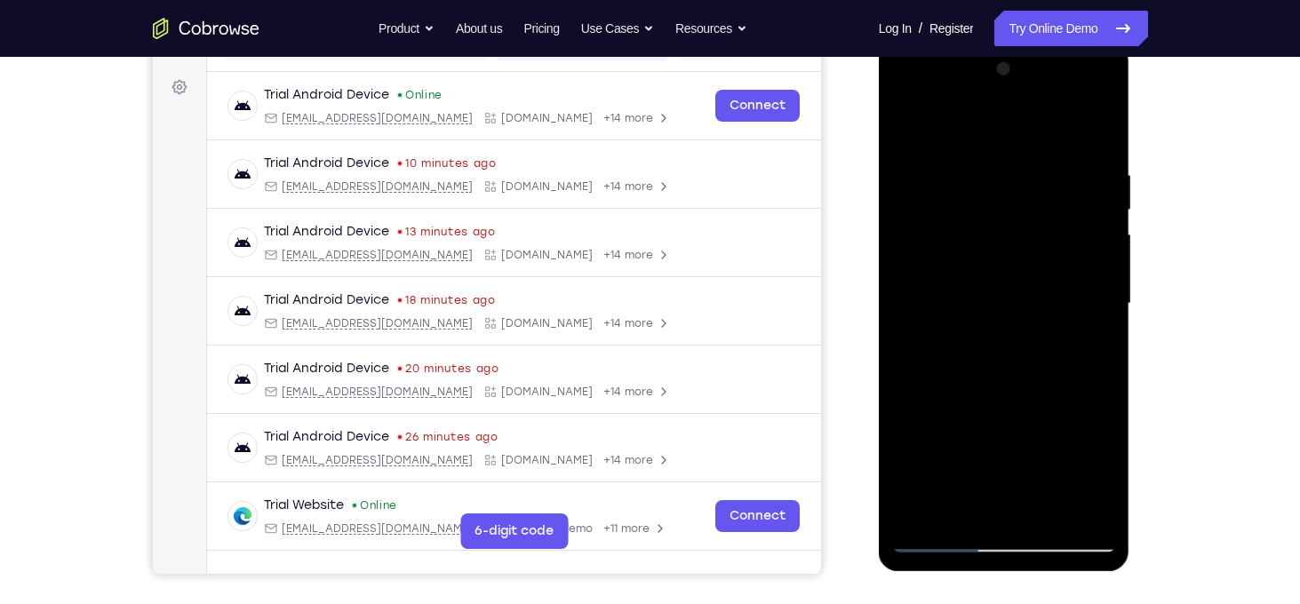
click at [1085, 302] on div at bounding box center [1004, 304] width 224 height 498
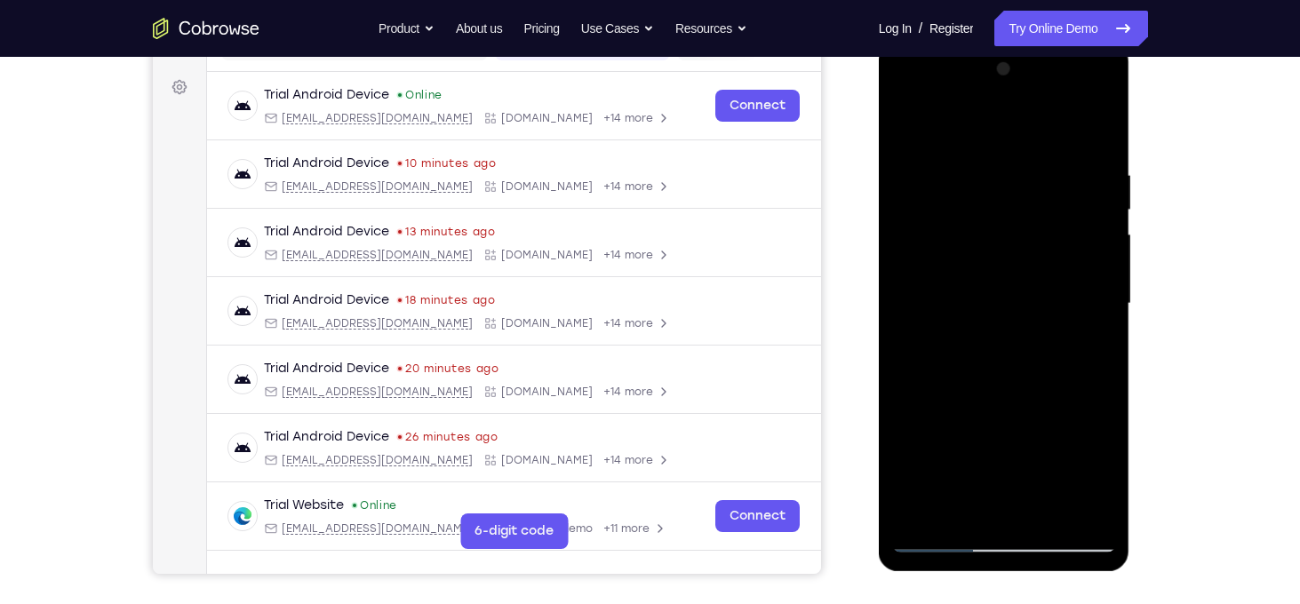
click at [1085, 302] on div at bounding box center [1004, 304] width 224 height 498
click at [1097, 302] on div at bounding box center [1004, 304] width 224 height 498
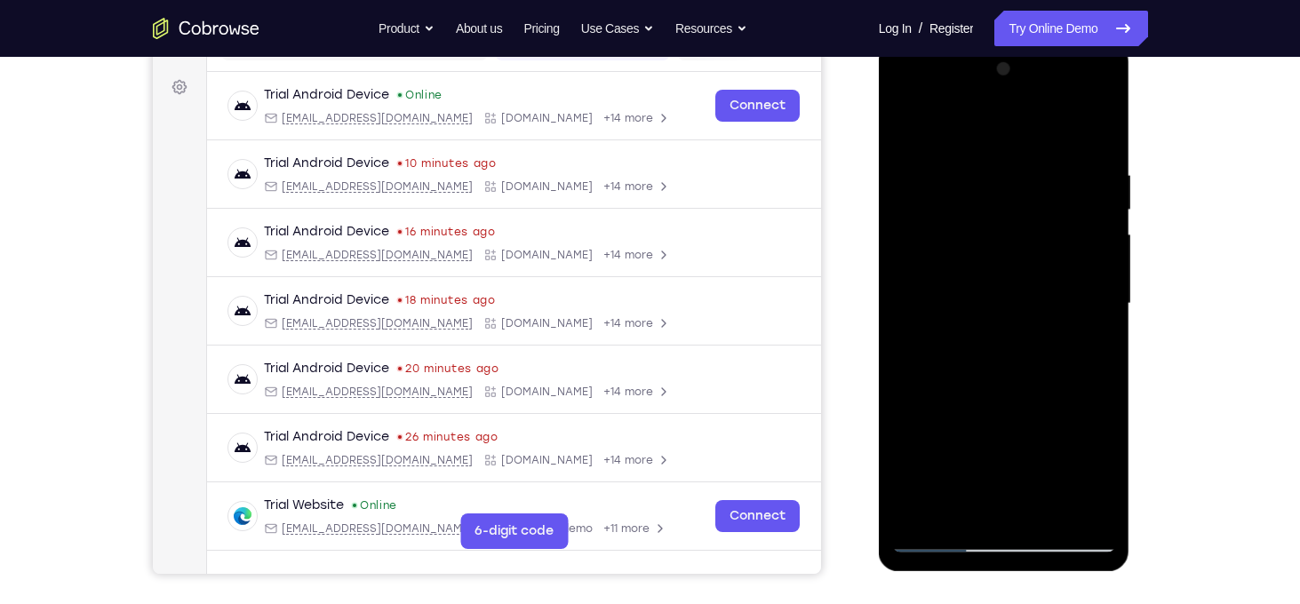
click at [1097, 302] on div at bounding box center [1004, 304] width 224 height 498
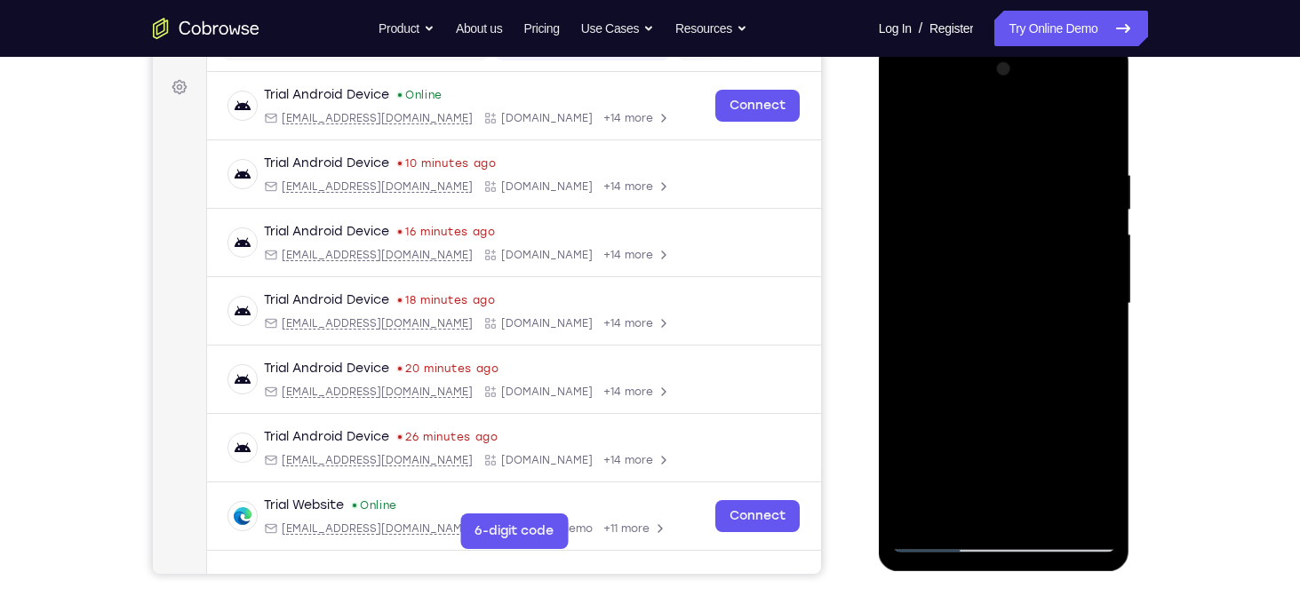
click at [1097, 302] on div at bounding box center [1004, 304] width 224 height 498
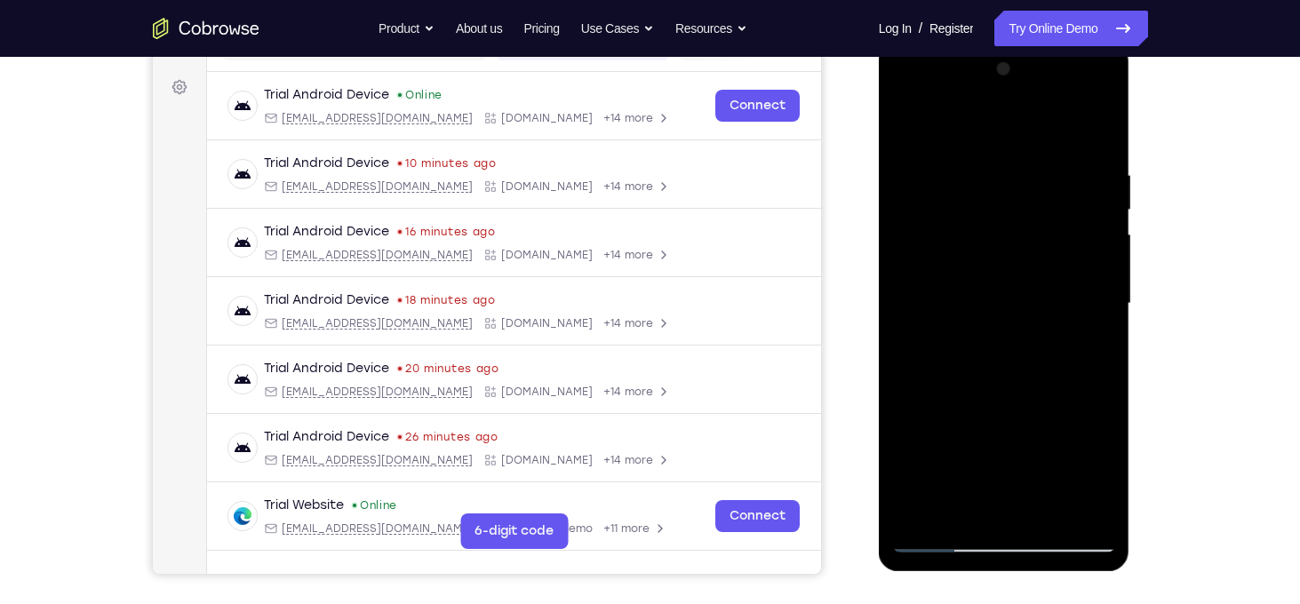
click at [1097, 302] on div at bounding box center [1004, 304] width 224 height 498
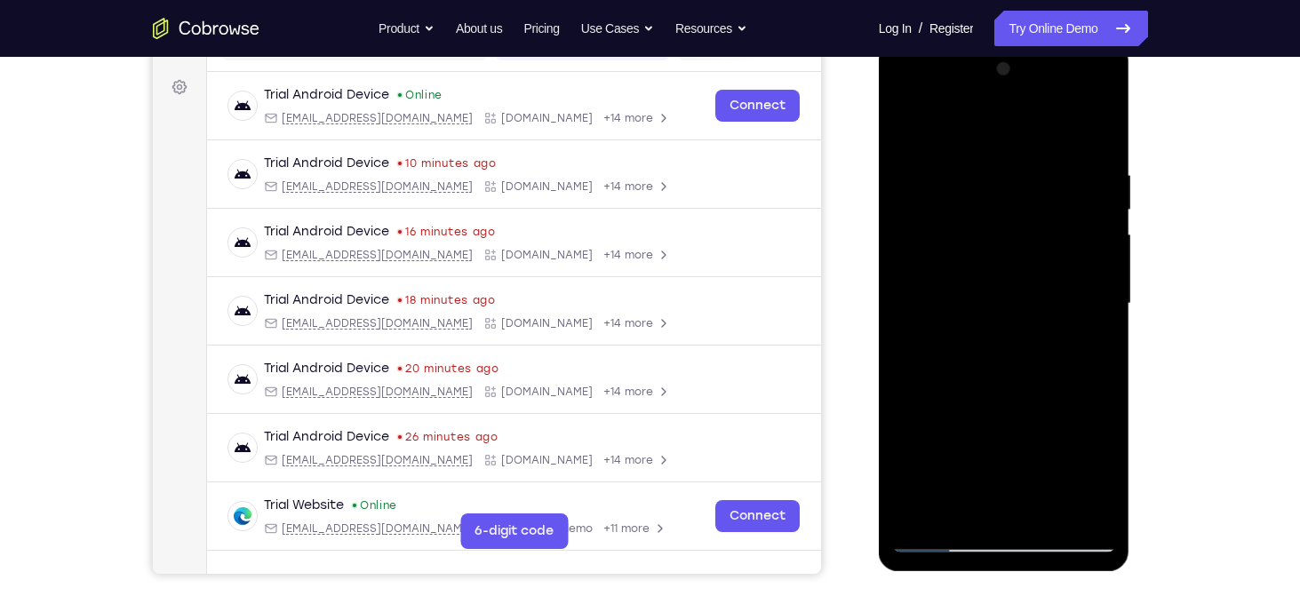
click at [1097, 302] on div at bounding box center [1004, 304] width 224 height 498
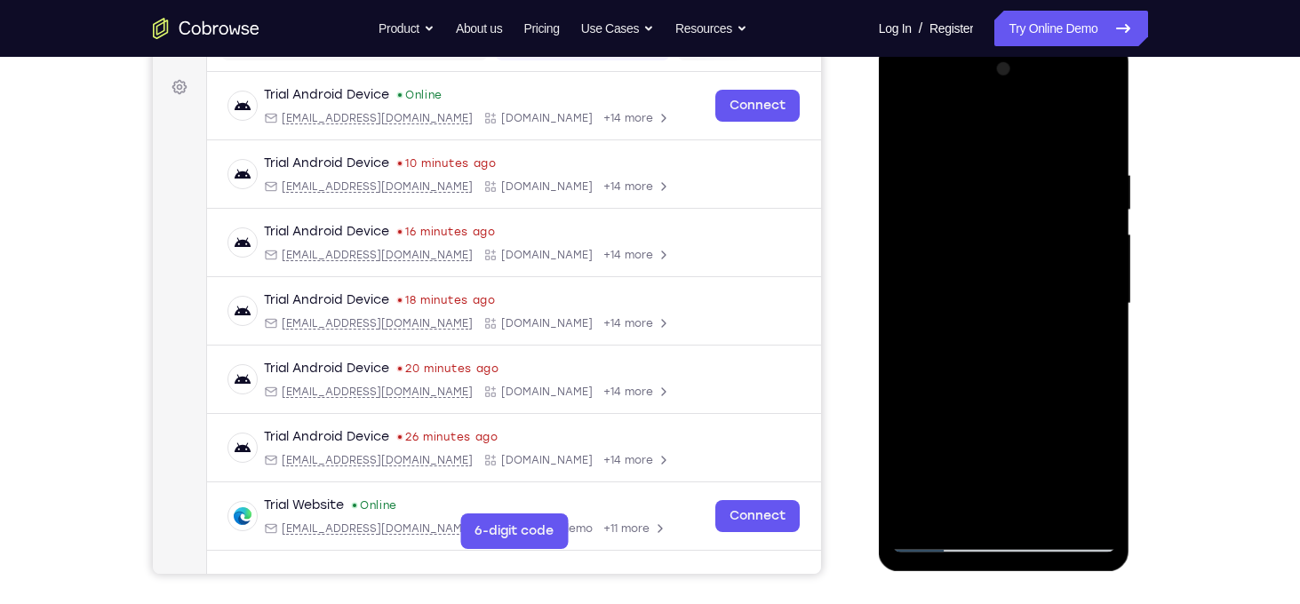
click at [1097, 302] on div at bounding box center [1004, 304] width 224 height 498
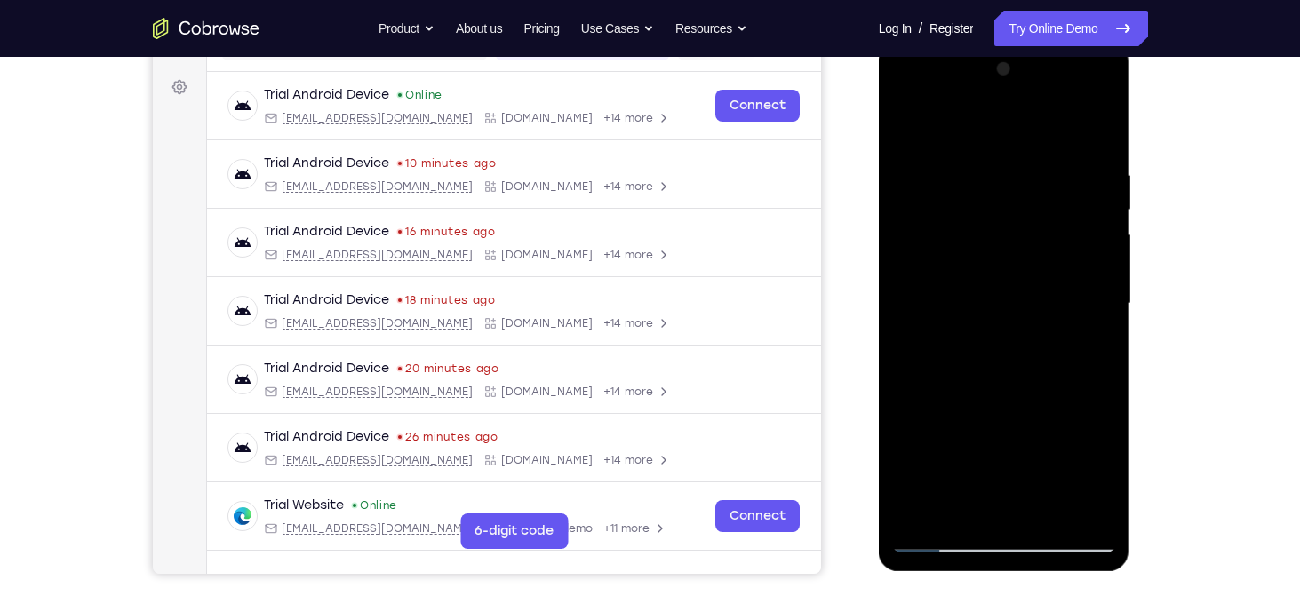
click at [1097, 302] on div at bounding box center [1004, 304] width 224 height 498
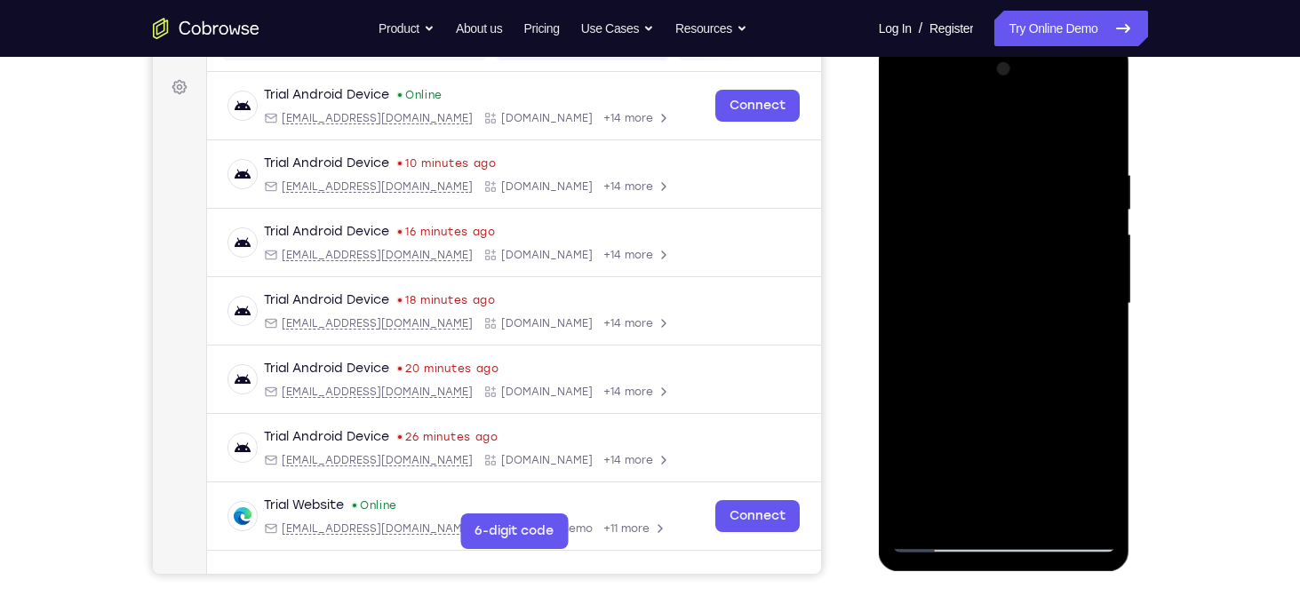
click at [1097, 302] on div at bounding box center [1004, 304] width 224 height 498
drag, startPoint x: 1026, startPoint y: 256, endPoint x: 1014, endPoint y: 649, distance: 393.8
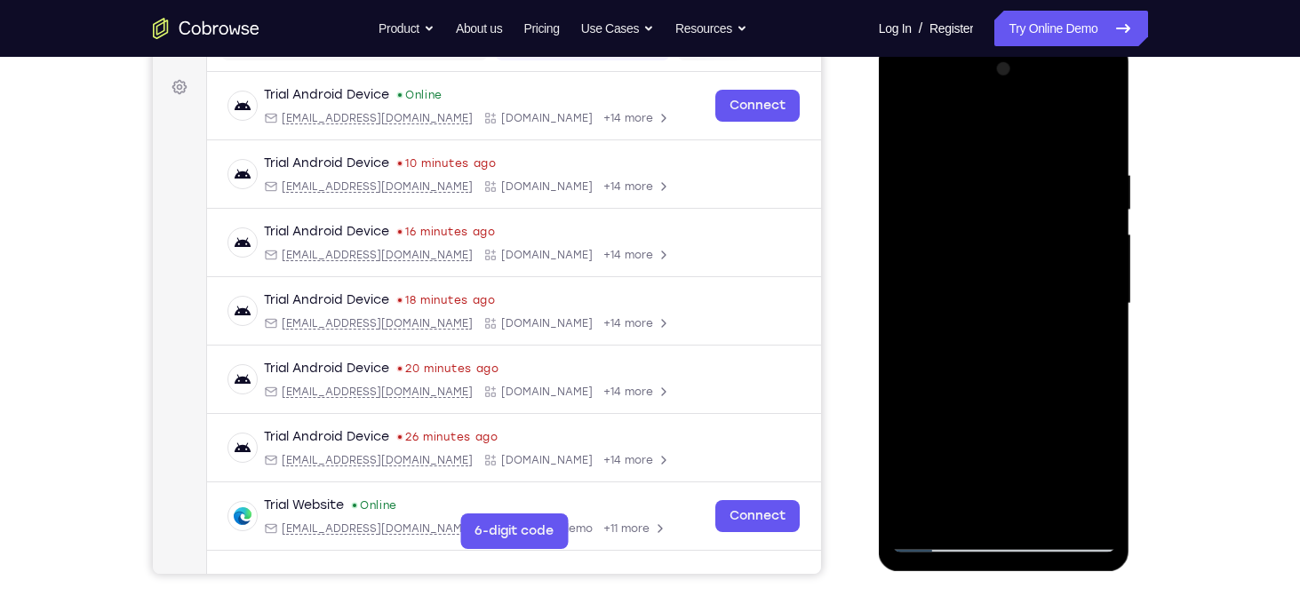
click at [1014, 575] on html "Online web based iOS Simulators and Android Emulators. Run iPhone, iPad, Mobile…" at bounding box center [1005, 308] width 253 height 533
drag, startPoint x: 1030, startPoint y: 295, endPoint x: 1033, endPoint y: 202, distance: 93.4
click at [1033, 202] on div at bounding box center [1004, 304] width 224 height 498
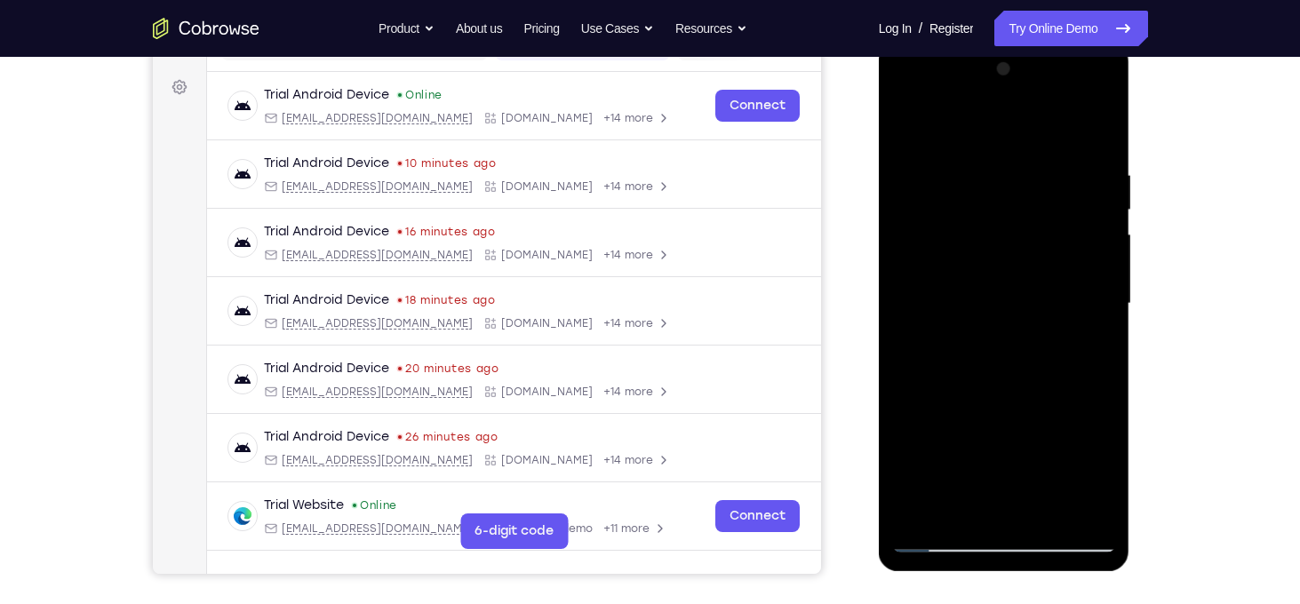
drag, startPoint x: 1039, startPoint y: 276, endPoint x: 1067, endPoint y: 649, distance: 374.2
click at [1067, 575] on html "Online web based iOS Simulators and Android Emulators. Run iPhone, iPad, Mobile…" at bounding box center [1005, 308] width 253 height 533
drag, startPoint x: 1048, startPoint y: 262, endPoint x: 1010, endPoint y: 574, distance: 314.2
click at [1010, 574] on div at bounding box center [1005, 308] width 253 height 533
drag, startPoint x: 1013, startPoint y: 217, endPoint x: 989, endPoint y: 649, distance: 433.4
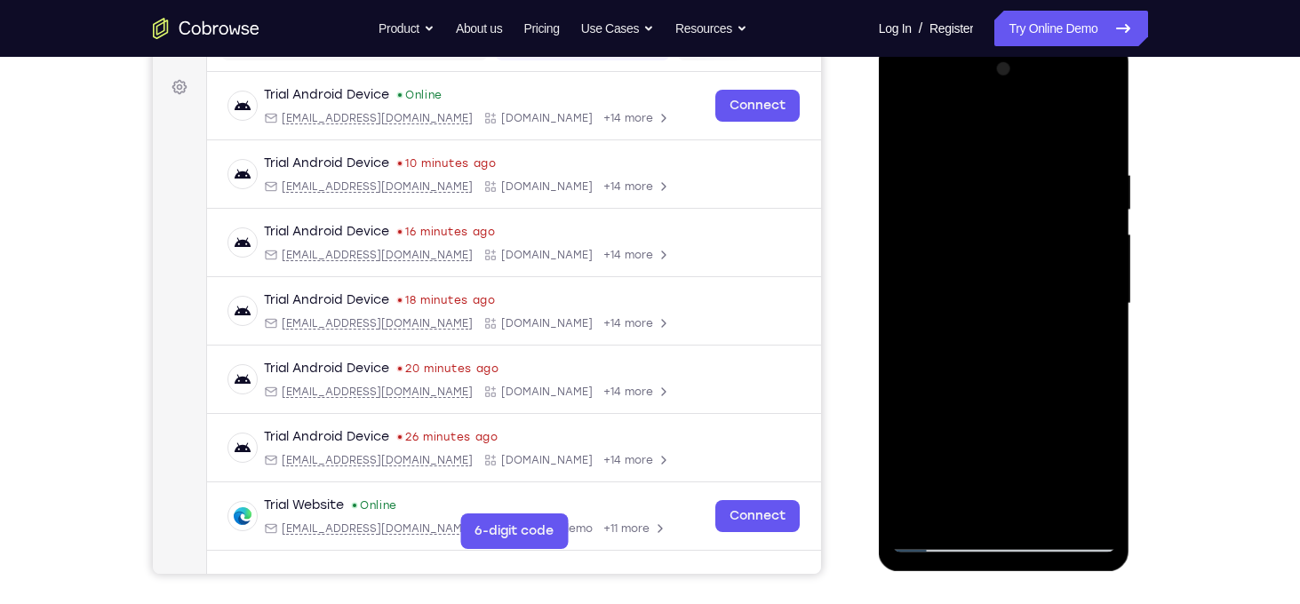
click at [989, 575] on html "Online web based iOS Simulators and Android Emulators. Run iPhone, iPad, Mobile…" at bounding box center [1005, 308] width 253 height 533
drag, startPoint x: 1040, startPoint y: 365, endPoint x: 1044, endPoint y: 187, distance: 177.7
click at [1044, 187] on div at bounding box center [1004, 304] width 224 height 498
click at [1003, 266] on div at bounding box center [1004, 304] width 224 height 498
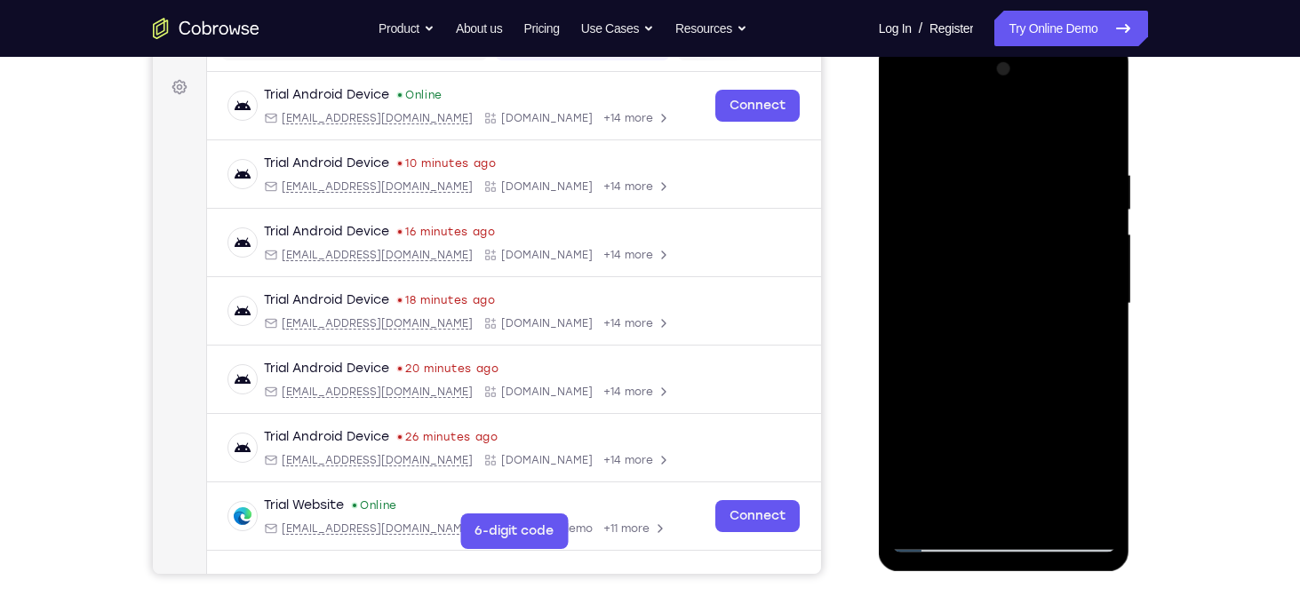
drag, startPoint x: 1028, startPoint y: 418, endPoint x: 1092, endPoint y: 181, distance: 244.8
click at [1092, 181] on div at bounding box center [1004, 304] width 224 height 498
drag, startPoint x: 1079, startPoint y: 421, endPoint x: 1223, endPoint y: 122, distance: 332.2
click at [1132, 122] on html "Online web based iOS Simulators and Android Emulators. Run iPhone, iPad, Mobile…" at bounding box center [1005, 308] width 253 height 533
drag, startPoint x: 1046, startPoint y: 364, endPoint x: 2027, endPoint y: 238, distance: 989.0
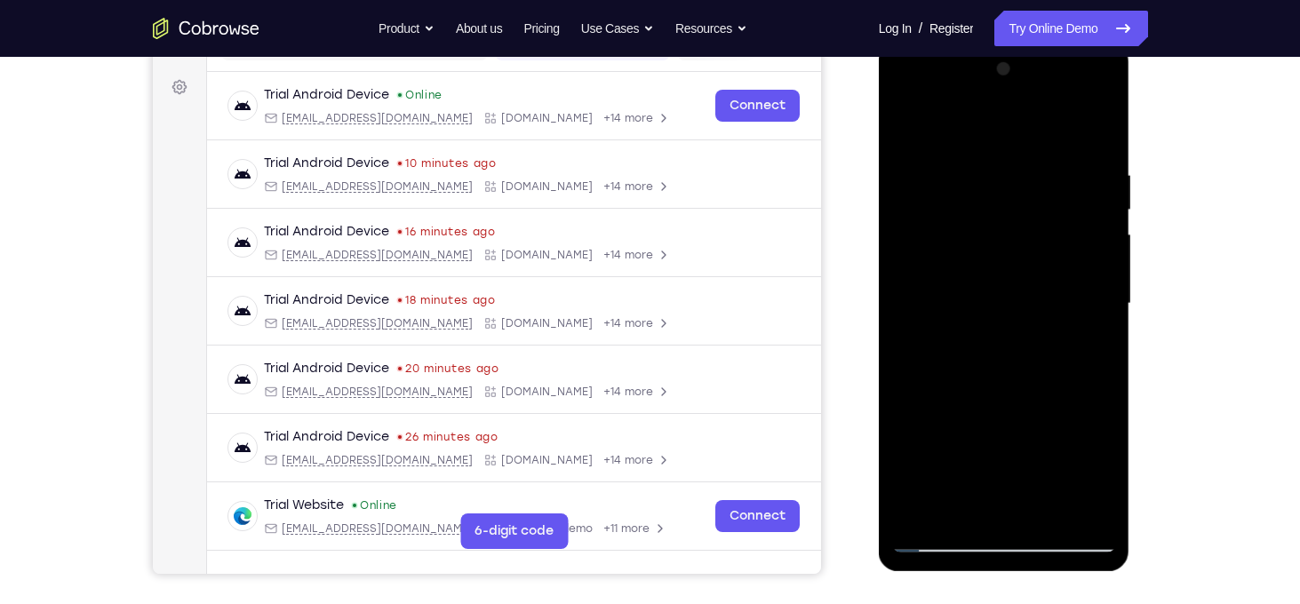
click at [1132, 197] on html "Online web based iOS Simulators and Android Emulators. Run iPhone, iPad, Mobile…" at bounding box center [1005, 308] width 253 height 533
click at [1018, 323] on div at bounding box center [1004, 304] width 224 height 498
click at [904, 368] on div at bounding box center [1004, 304] width 224 height 498
drag, startPoint x: 1049, startPoint y: 423, endPoint x: 1188, endPoint y: 134, distance: 320.3
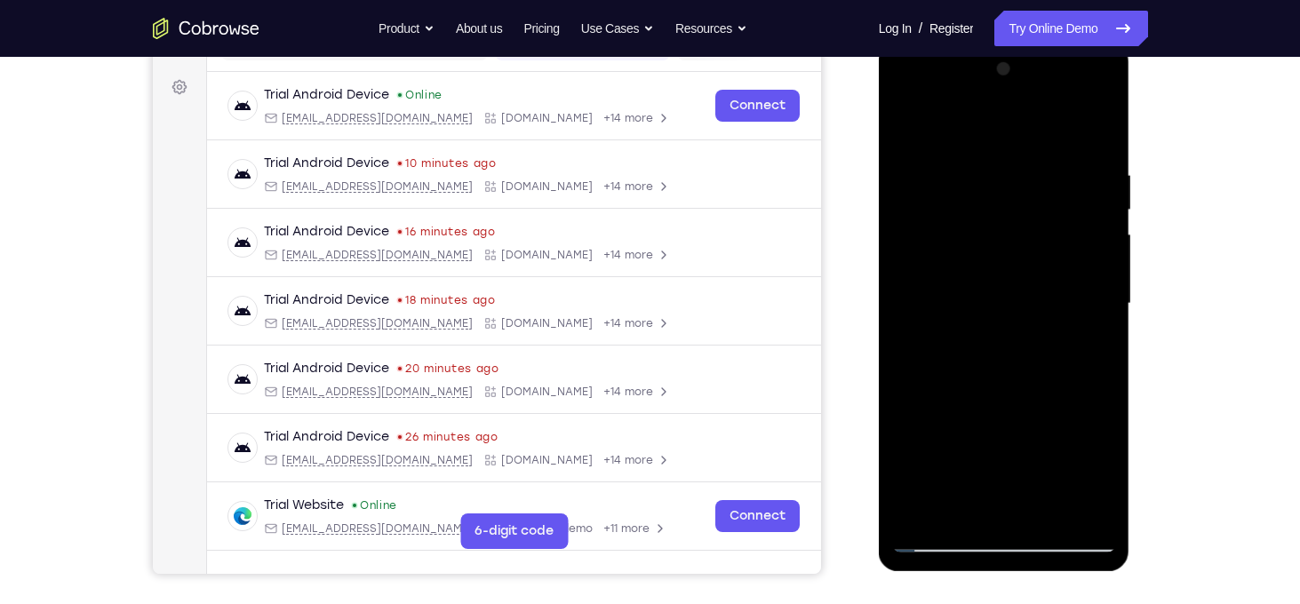
click at [1132, 134] on html "Online web based iOS Simulators and Android Emulators. Run iPhone, iPad, Mobile…" at bounding box center [1005, 308] width 253 height 533
drag, startPoint x: 1037, startPoint y: 365, endPoint x: 1040, endPoint y: 339, distance: 26.9
click at [1040, 339] on div at bounding box center [1004, 304] width 224 height 498
click at [911, 390] on div at bounding box center [1004, 304] width 224 height 498
drag, startPoint x: 1022, startPoint y: 437, endPoint x: 2073, endPoint y: 179, distance: 1082.4
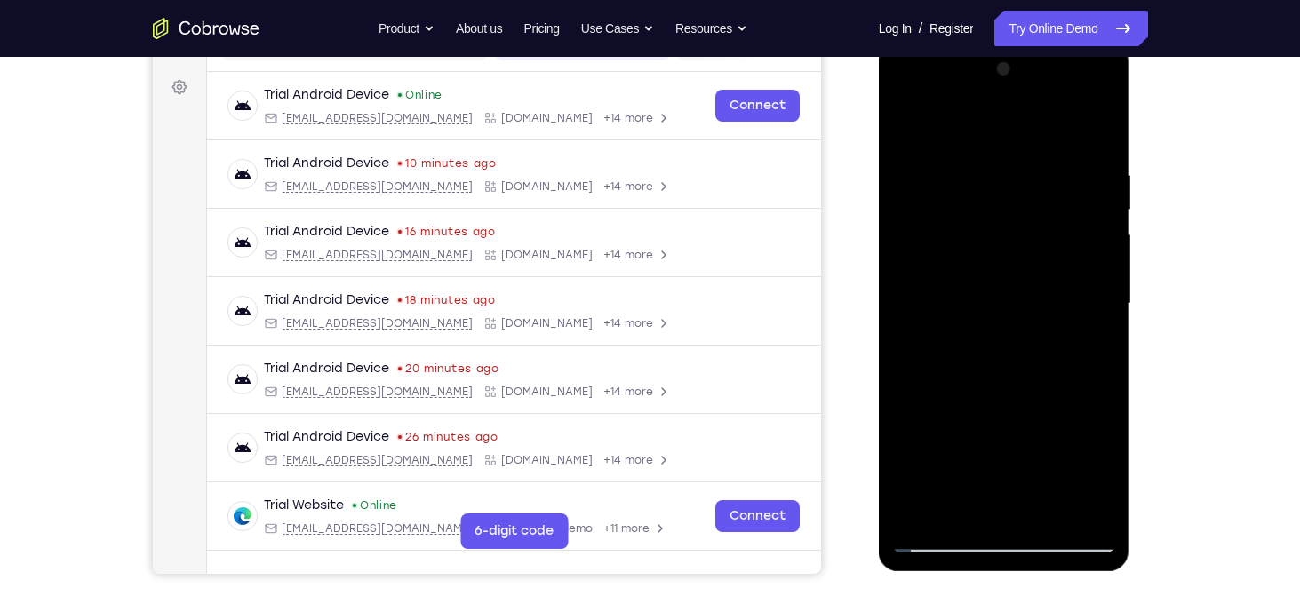
click at [1132, 138] on html "Online web based iOS Simulators and Android Emulators. Run iPhone, iPad, Mobile…" at bounding box center [1005, 308] width 253 height 533
drag, startPoint x: 1042, startPoint y: 271, endPoint x: 1035, endPoint y: 453, distance: 182.3
click at [1035, 453] on div at bounding box center [1004, 304] width 224 height 498
click at [1028, 334] on div at bounding box center [1004, 304] width 224 height 498
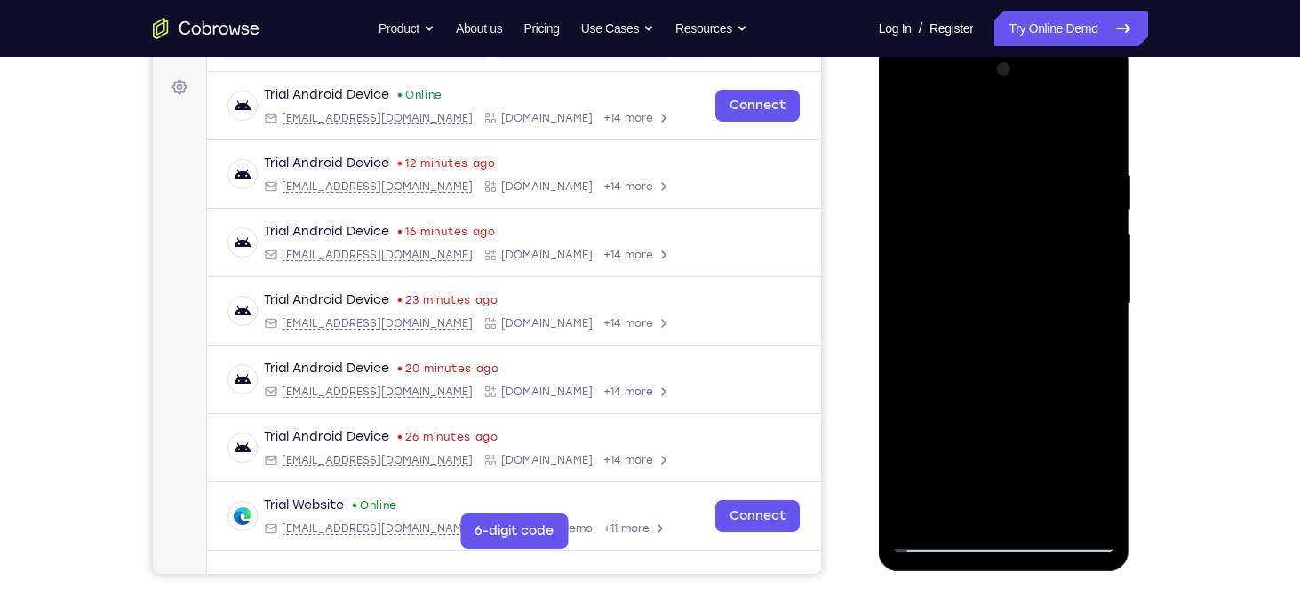
click at [943, 381] on div at bounding box center [1004, 304] width 224 height 498
click at [1000, 352] on div at bounding box center [1004, 304] width 224 height 498
drag, startPoint x: 1018, startPoint y: 333, endPoint x: 1028, endPoint y: 404, distance: 71.7
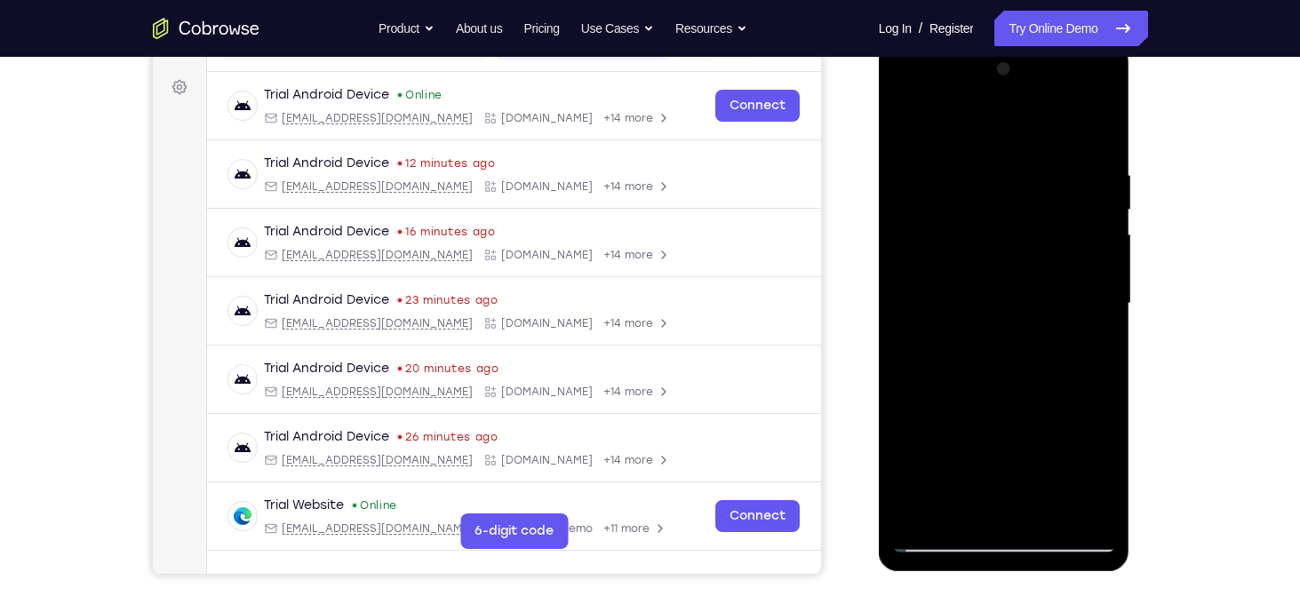
click at [1028, 404] on div at bounding box center [1004, 304] width 224 height 498
click at [1095, 341] on div at bounding box center [1004, 304] width 224 height 498
click at [1103, 342] on div at bounding box center [1004, 304] width 224 height 498
click at [1105, 337] on div at bounding box center [1004, 304] width 224 height 498
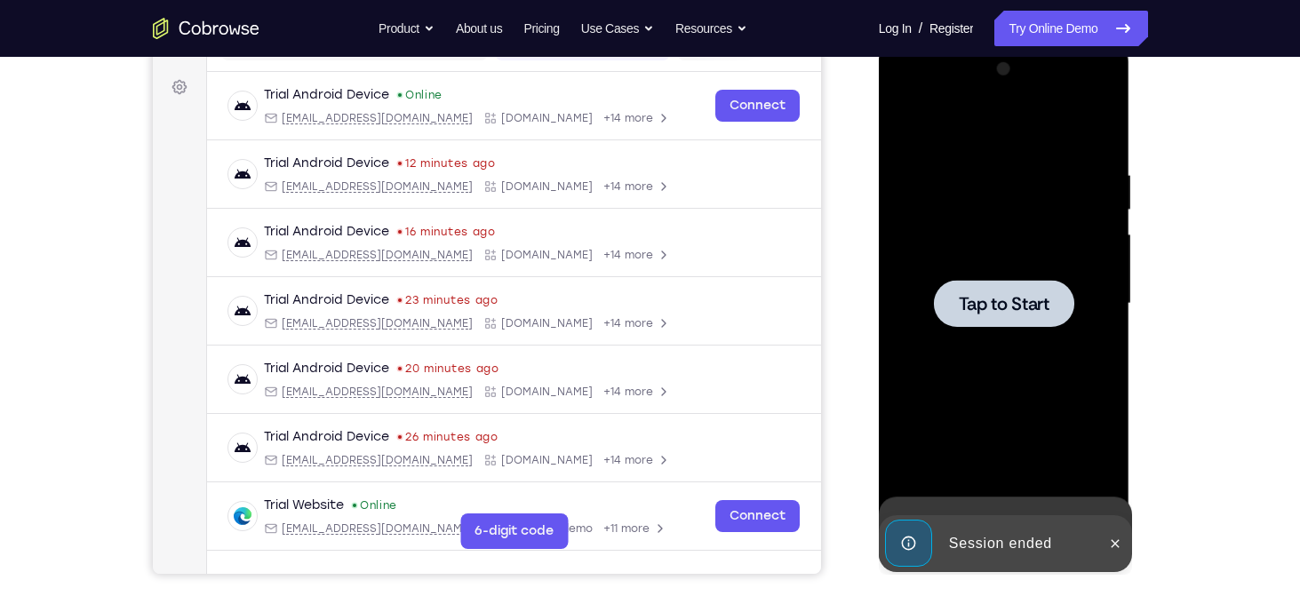
click at [1105, 337] on div at bounding box center [1004, 304] width 224 height 498
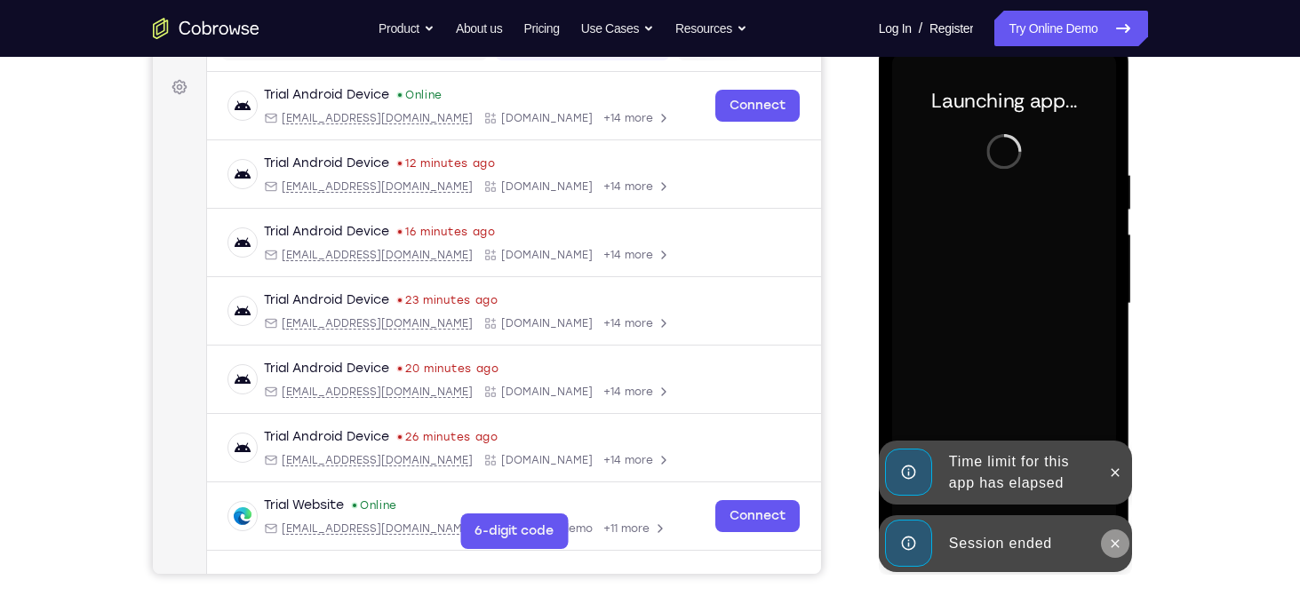
click at [1121, 535] on button at bounding box center [1115, 544] width 28 height 28
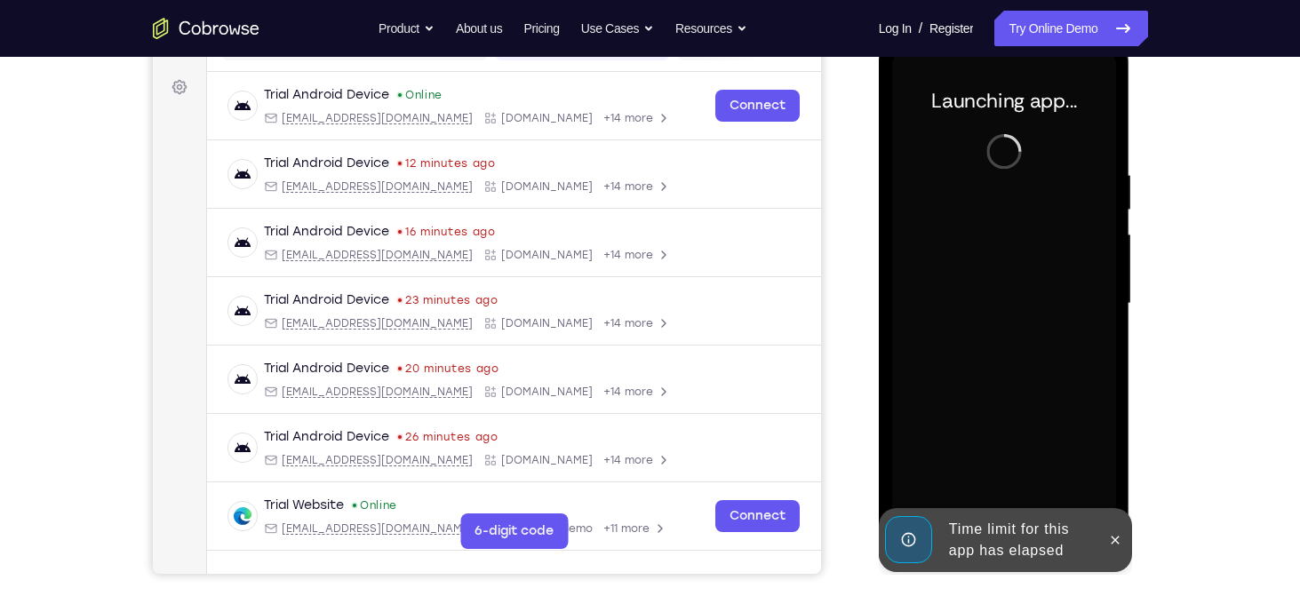
click at [1107, 525] on div at bounding box center [1115, 540] width 28 height 64
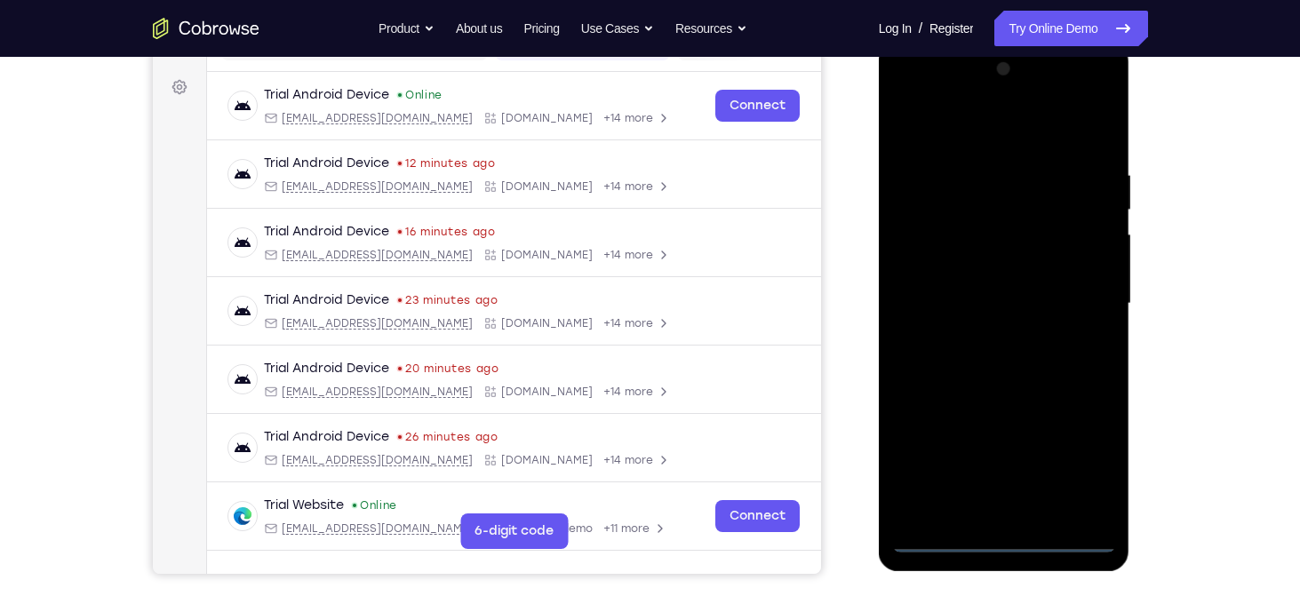
click at [1009, 539] on div at bounding box center [1004, 304] width 224 height 498
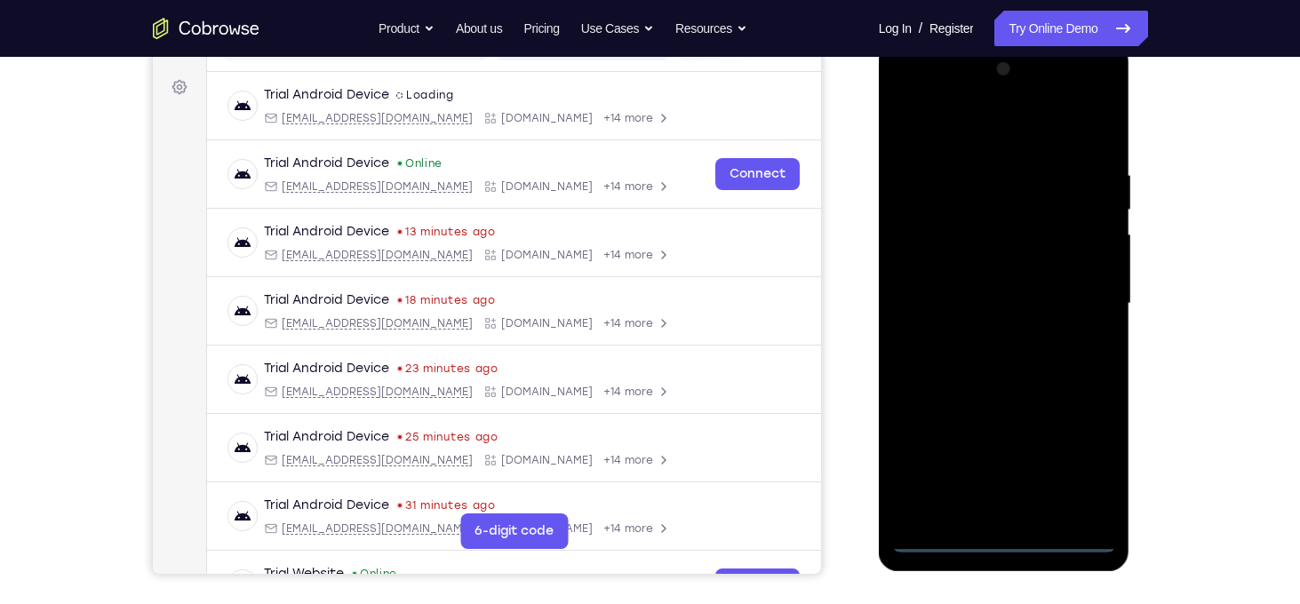
click at [1078, 470] on div at bounding box center [1004, 304] width 224 height 498
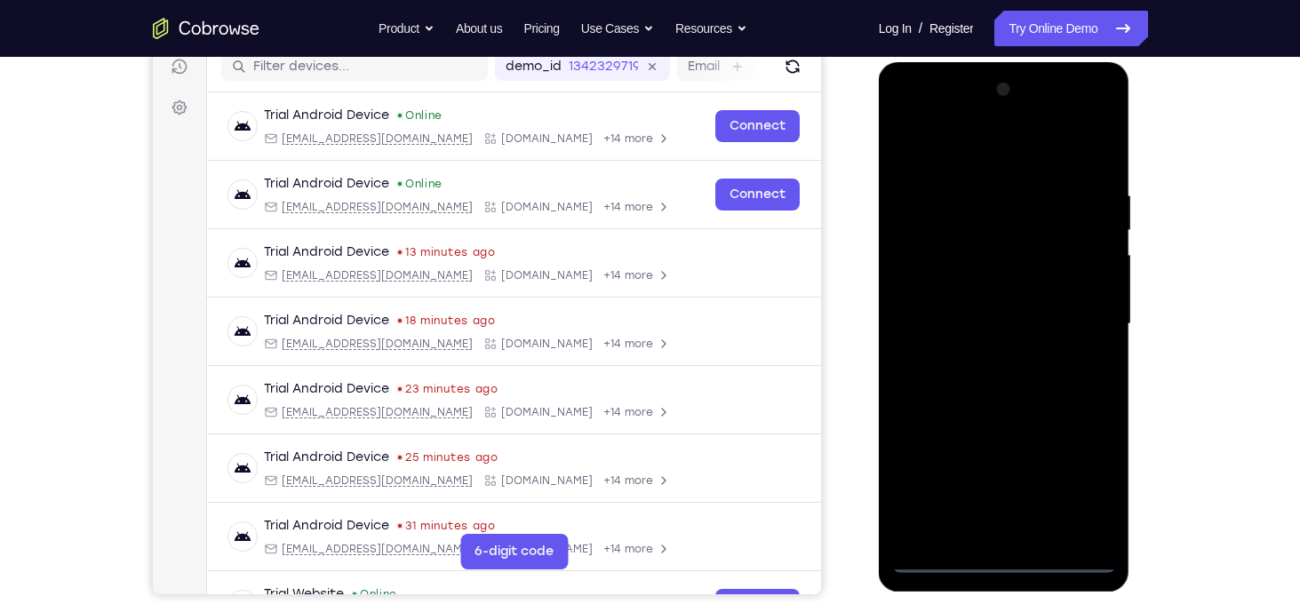
scroll to position [230, 0]
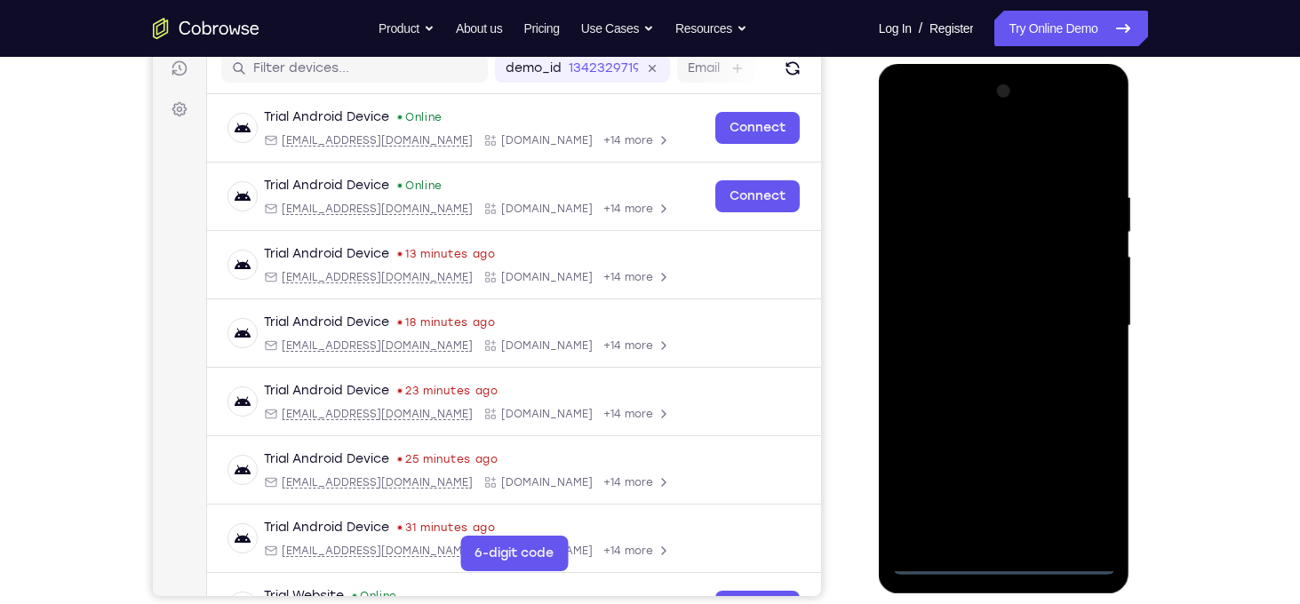
click at [975, 163] on div at bounding box center [1004, 326] width 224 height 498
click at [1073, 309] on div at bounding box center [1004, 326] width 224 height 498
click at [1020, 534] on div at bounding box center [1004, 326] width 224 height 498
click at [992, 307] on div at bounding box center [1004, 326] width 224 height 498
click at [985, 287] on div at bounding box center [1004, 326] width 224 height 498
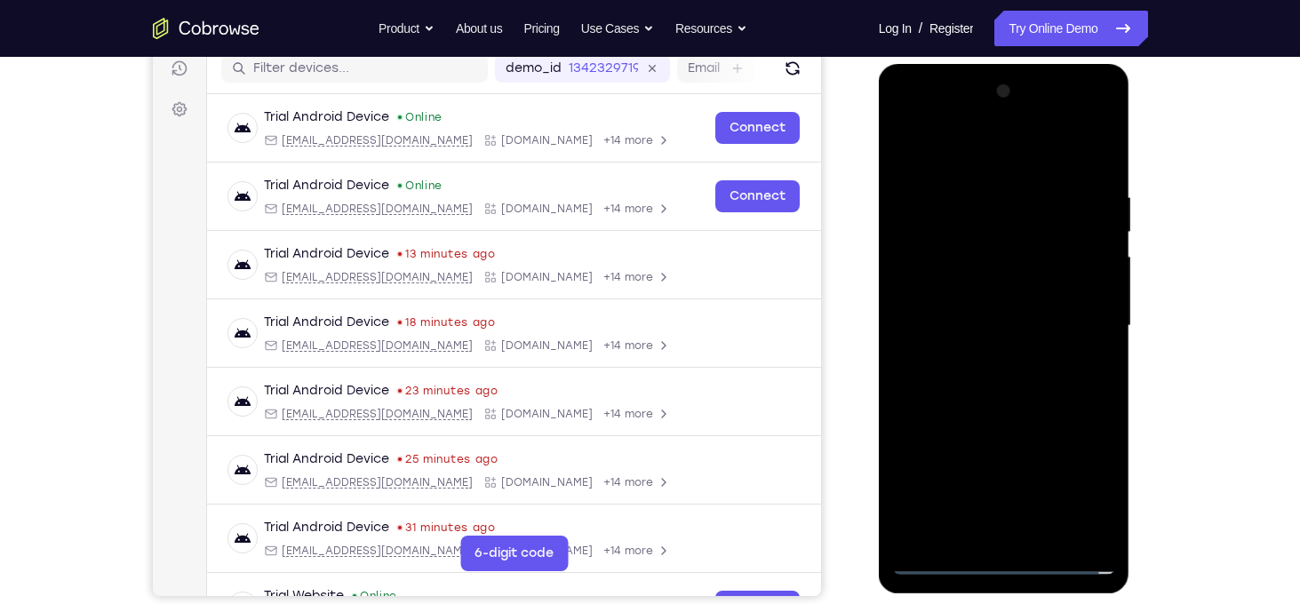
click at [1027, 337] on div at bounding box center [1004, 326] width 224 height 498
click at [1020, 402] on div at bounding box center [1004, 326] width 224 height 498
drag, startPoint x: 1020, startPoint y: 402, endPoint x: 1011, endPoint y: 167, distance: 234.7
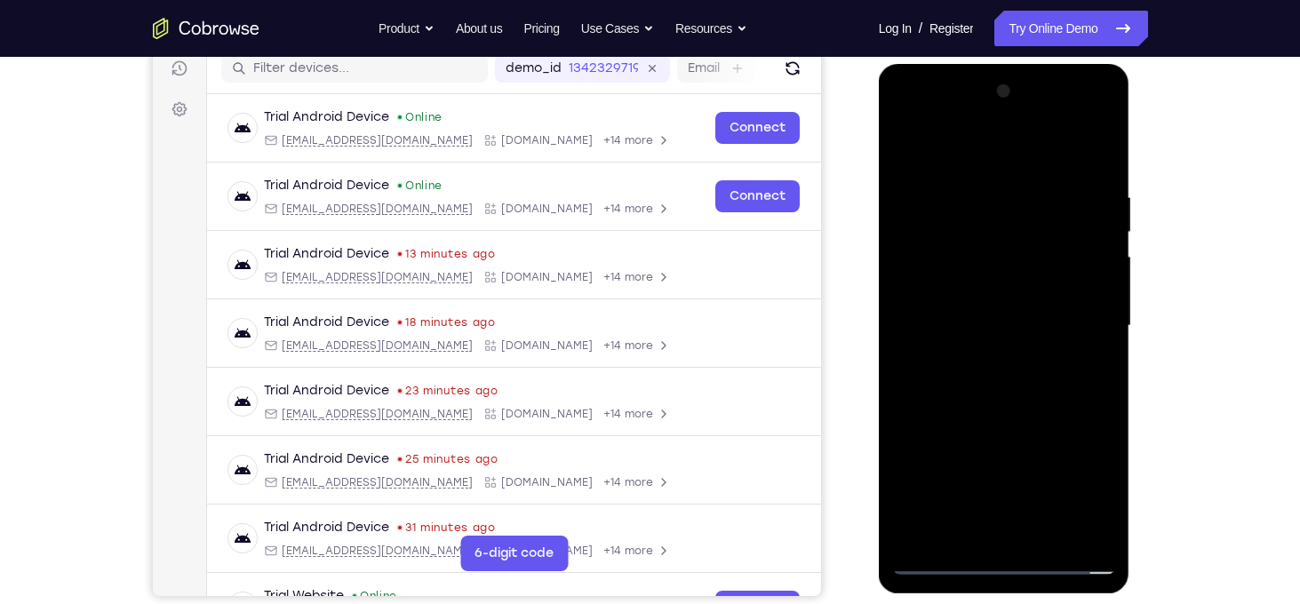
click at [1011, 167] on div at bounding box center [1004, 326] width 224 height 498
drag, startPoint x: 1007, startPoint y: 165, endPoint x: 989, endPoint y: 4, distance: 162.7
click at [989, 64] on html "Online web based iOS Simulators and Android Emulators. Run iPhone, iPad, Mobile…" at bounding box center [1005, 330] width 253 height 533
drag, startPoint x: 1021, startPoint y: 278, endPoint x: 988, endPoint y: 63, distance: 217.5
click at [988, 64] on div at bounding box center [1004, 329] width 251 height 530
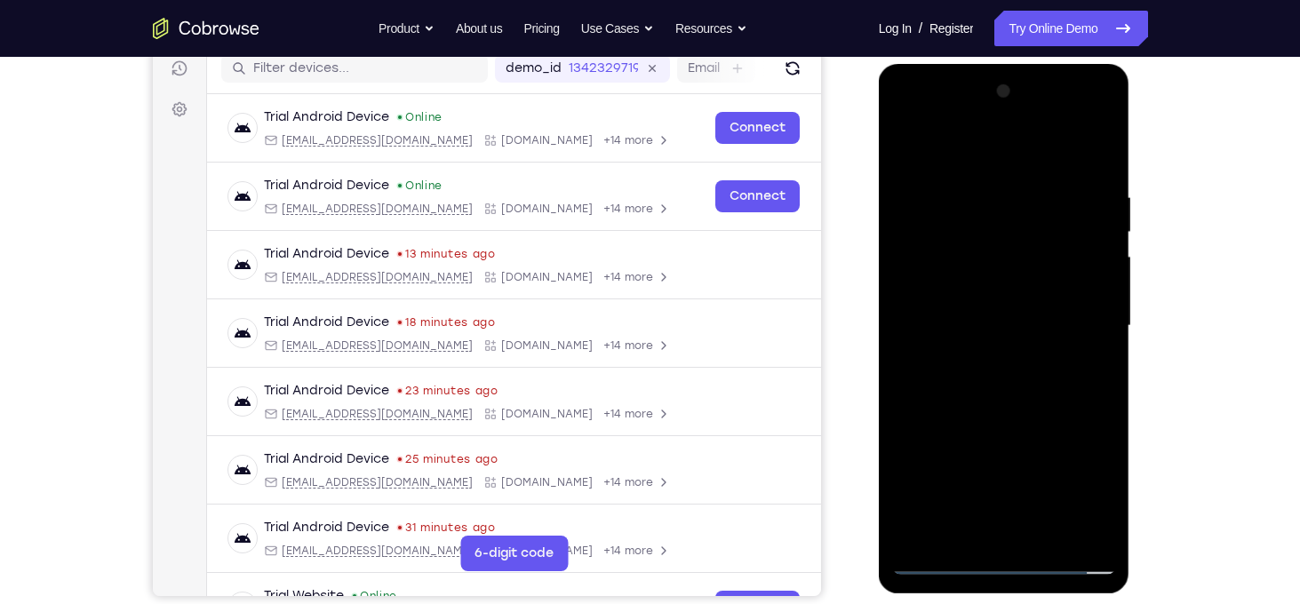
drag, startPoint x: 1027, startPoint y: 409, endPoint x: 1005, endPoint y: 222, distance: 187.9
click at [1005, 222] on div at bounding box center [1004, 326] width 224 height 498
drag, startPoint x: 1081, startPoint y: 444, endPoint x: 1039, endPoint y: 252, distance: 196.6
click at [1039, 252] on div at bounding box center [1004, 326] width 224 height 498
click at [1066, 391] on div at bounding box center [1004, 326] width 224 height 498
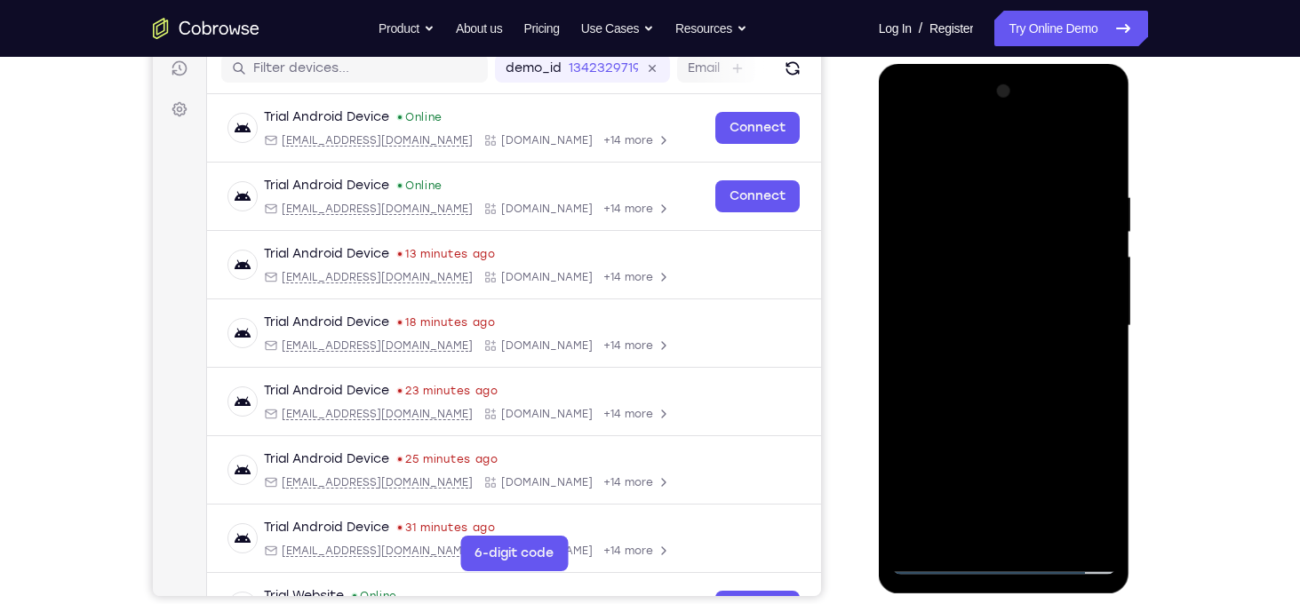
click at [1066, 391] on div at bounding box center [1004, 326] width 224 height 498
click at [911, 354] on div at bounding box center [1004, 326] width 224 height 498
drag, startPoint x: 968, startPoint y: 408, endPoint x: 942, endPoint y: 373, distance: 43.7
click at [942, 373] on div at bounding box center [1004, 326] width 224 height 498
click at [1104, 327] on div at bounding box center [1004, 326] width 224 height 498
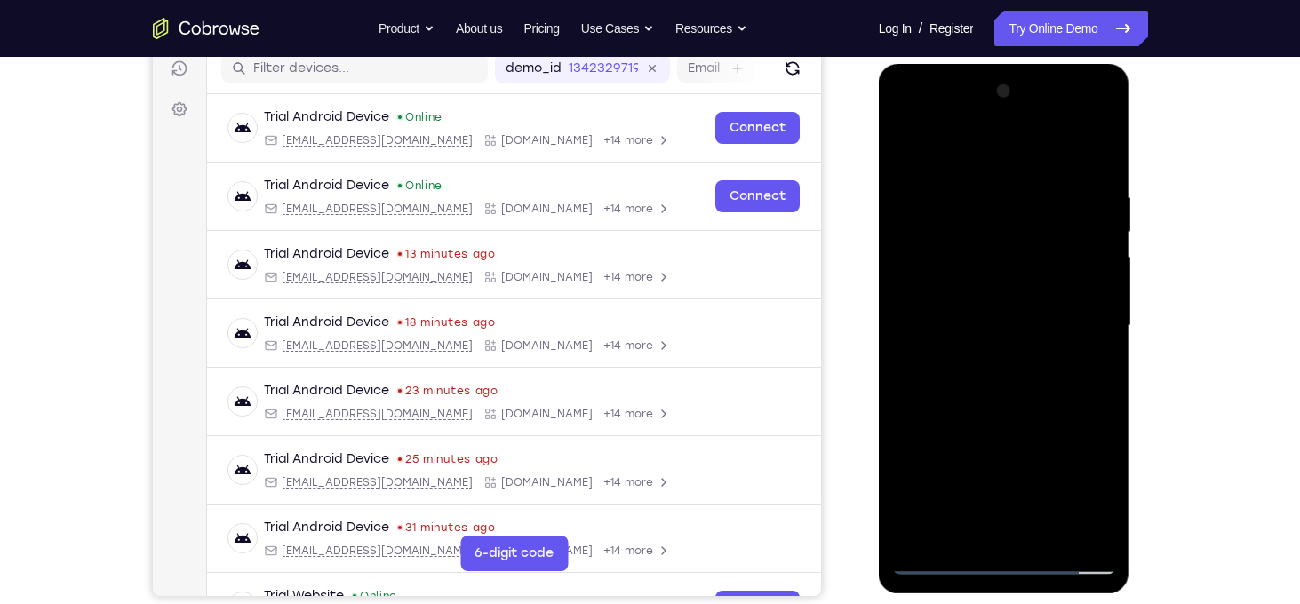
click at [1104, 327] on div at bounding box center [1004, 326] width 224 height 498
click at [1101, 327] on div at bounding box center [1004, 326] width 224 height 498
drag, startPoint x: 1101, startPoint y: 327, endPoint x: 1106, endPoint y: 365, distance: 38.6
click at [1106, 365] on div at bounding box center [1004, 326] width 224 height 498
click at [1103, 349] on div at bounding box center [1004, 326] width 224 height 498
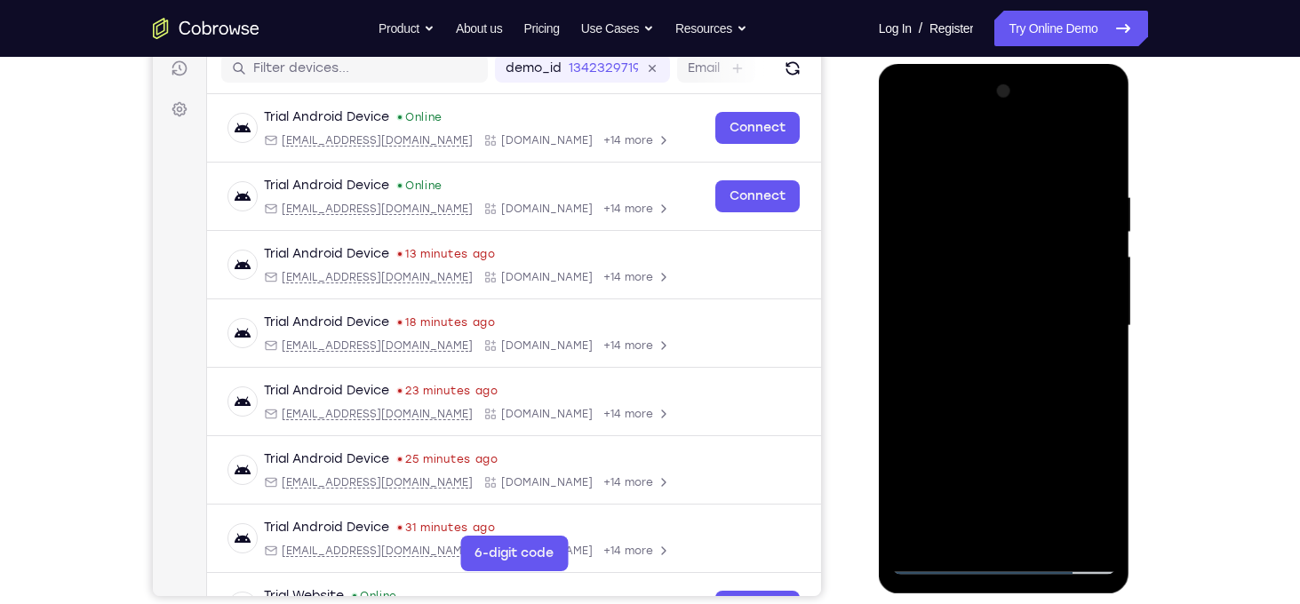
click at [1103, 357] on div at bounding box center [1004, 326] width 224 height 498
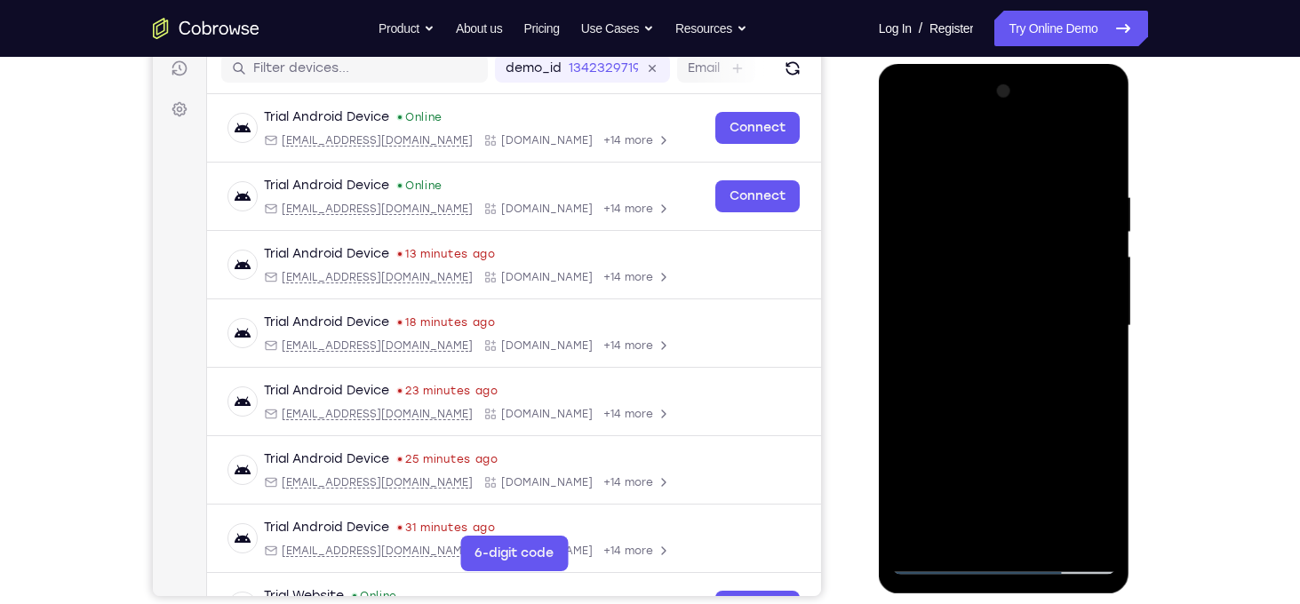
click at [1106, 366] on div at bounding box center [1004, 326] width 224 height 498
drag, startPoint x: 1069, startPoint y: 423, endPoint x: 1044, endPoint y: 171, distance: 252.7
click at [1044, 171] on div at bounding box center [1004, 326] width 224 height 498
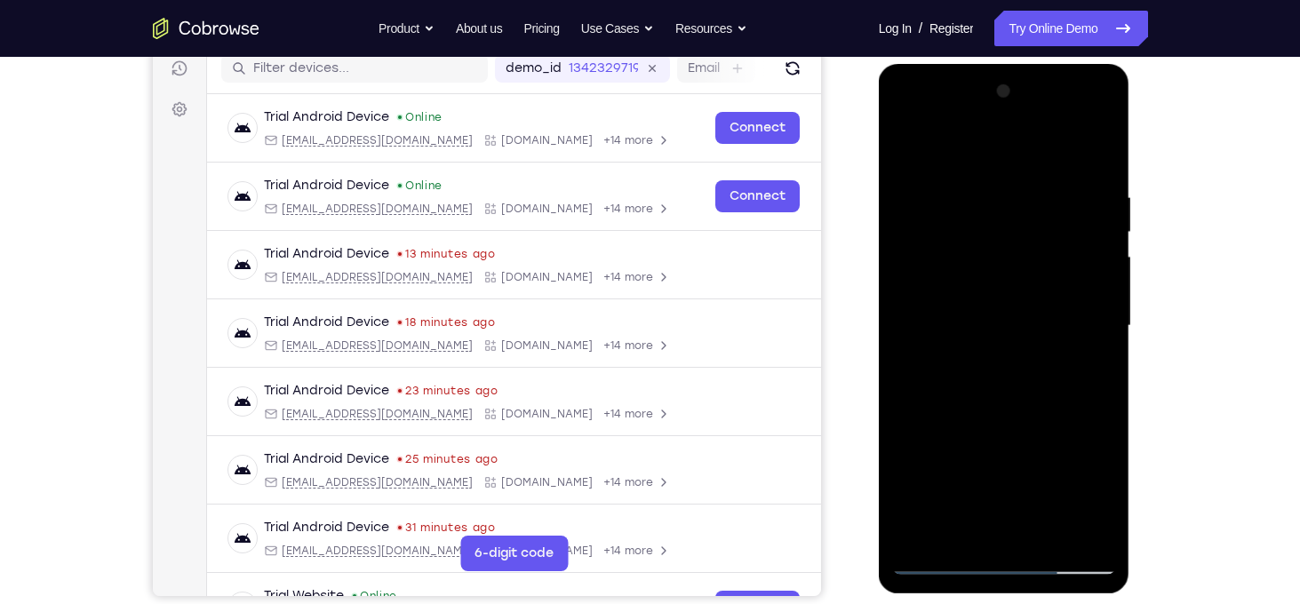
drag, startPoint x: 1043, startPoint y: 391, endPoint x: 1010, endPoint y: 147, distance: 245.7
click at [1010, 147] on div at bounding box center [1004, 326] width 224 height 498
click at [912, 418] on div at bounding box center [1004, 326] width 224 height 498
drag, startPoint x: 1026, startPoint y: 477, endPoint x: 1042, endPoint y: 540, distance: 65.1
click at [1042, 540] on div at bounding box center [1004, 326] width 224 height 498
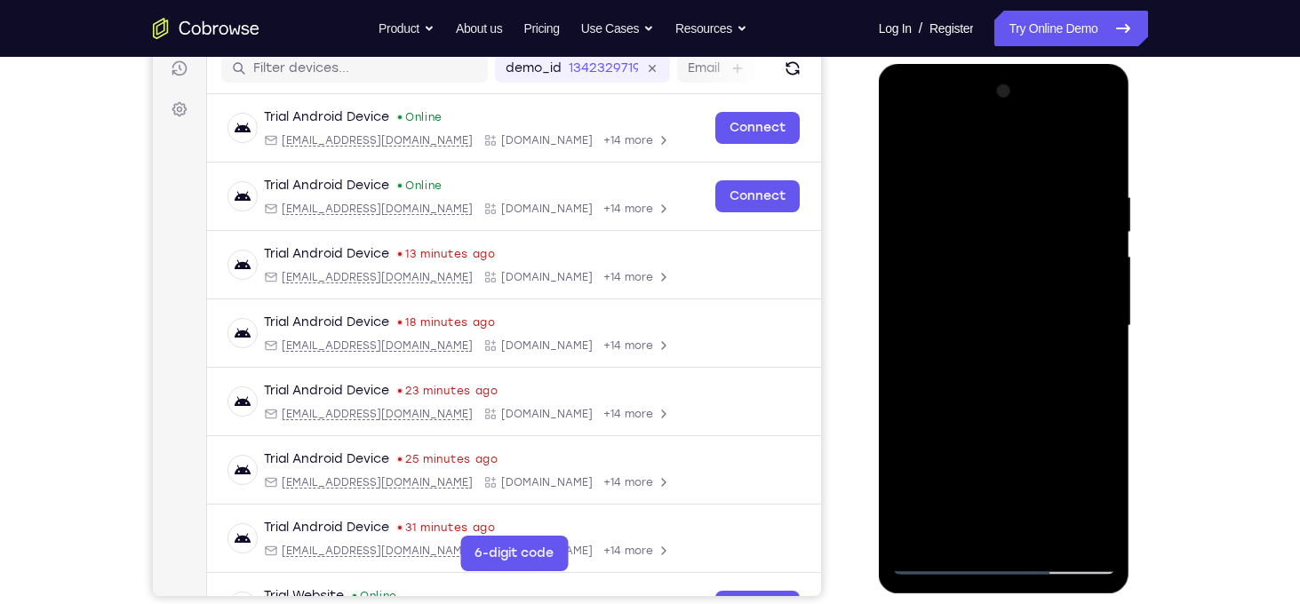
drag, startPoint x: 1060, startPoint y: 434, endPoint x: 1035, endPoint y: 163, distance: 271.2
click at [1035, 163] on div at bounding box center [1004, 326] width 224 height 498
drag, startPoint x: 1053, startPoint y: 399, endPoint x: 996, endPoint y: 250, distance: 159.7
click at [996, 250] on div at bounding box center [1004, 326] width 224 height 498
click at [1035, 359] on div at bounding box center [1004, 326] width 224 height 498
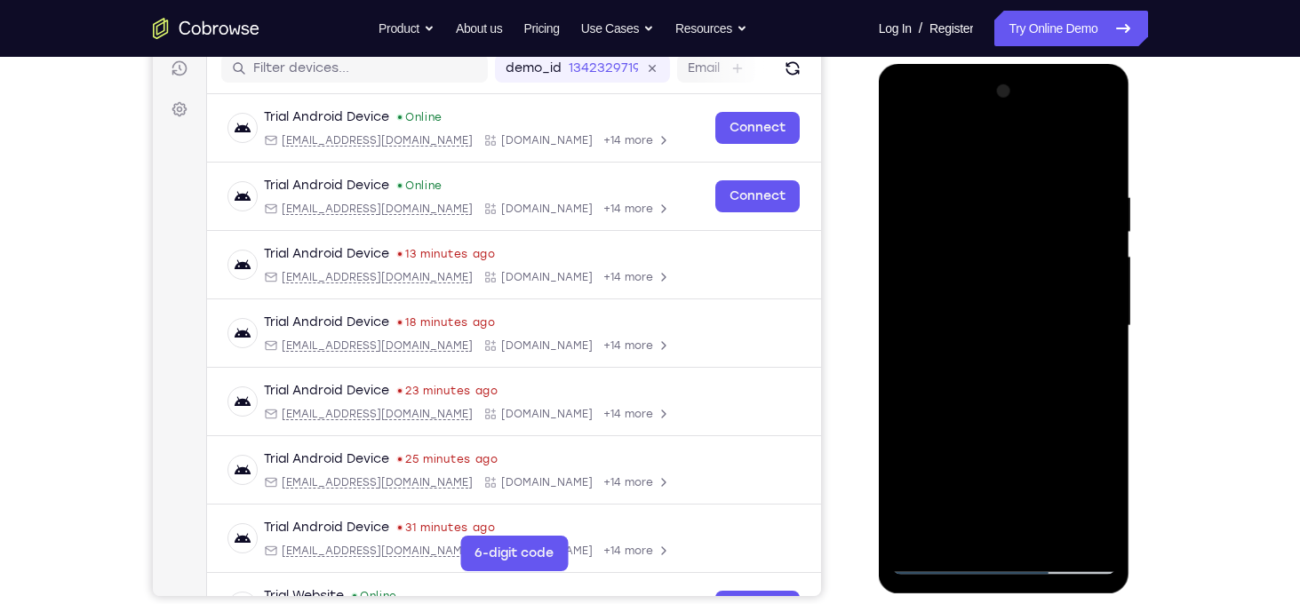
click at [1035, 359] on div at bounding box center [1004, 326] width 224 height 498
drag, startPoint x: 1035, startPoint y: 359, endPoint x: 1019, endPoint y: 111, distance: 248.4
click at [1019, 111] on div at bounding box center [1004, 326] width 224 height 498
drag, startPoint x: 1088, startPoint y: 420, endPoint x: 1021, endPoint y: 151, distance: 277.5
click at [1021, 151] on div at bounding box center [1004, 326] width 224 height 498
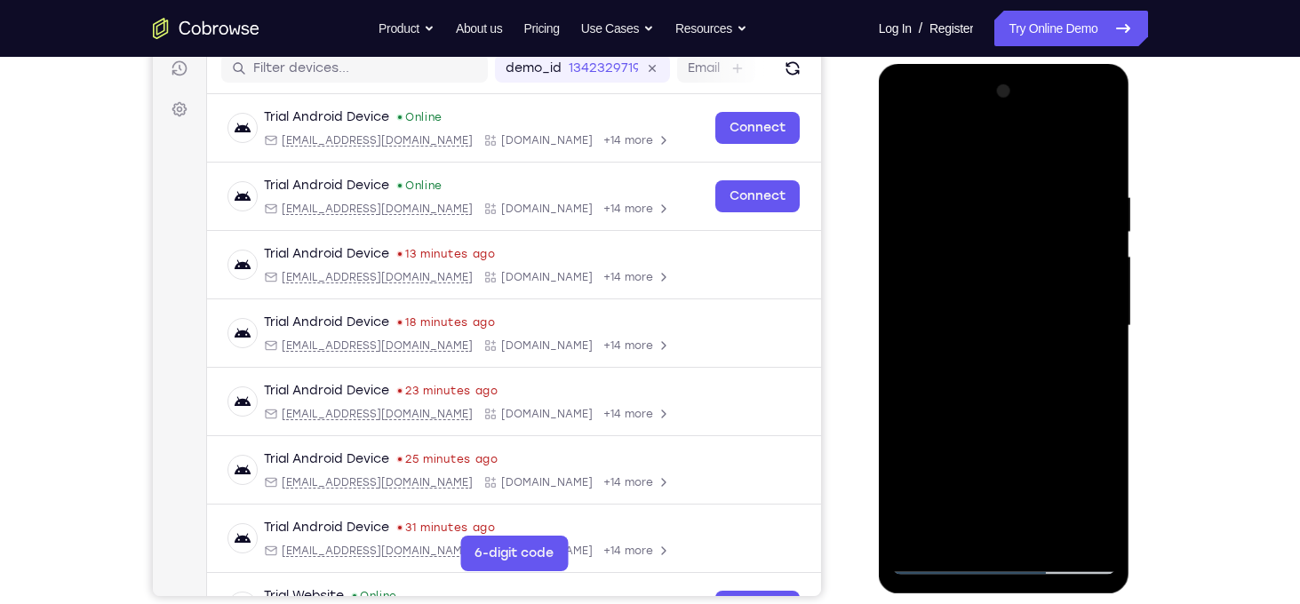
drag, startPoint x: 1056, startPoint y: 457, endPoint x: 1036, endPoint y: 222, distance: 235.4
click at [1036, 222] on div at bounding box center [1004, 326] width 224 height 498
drag, startPoint x: 1060, startPoint y: 412, endPoint x: 1042, endPoint y: 228, distance: 184.8
click at [1042, 228] on div at bounding box center [1004, 326] width 224 height 498
click at [912, 388] on div at bounding box center [1004, 326] width 224 height 498
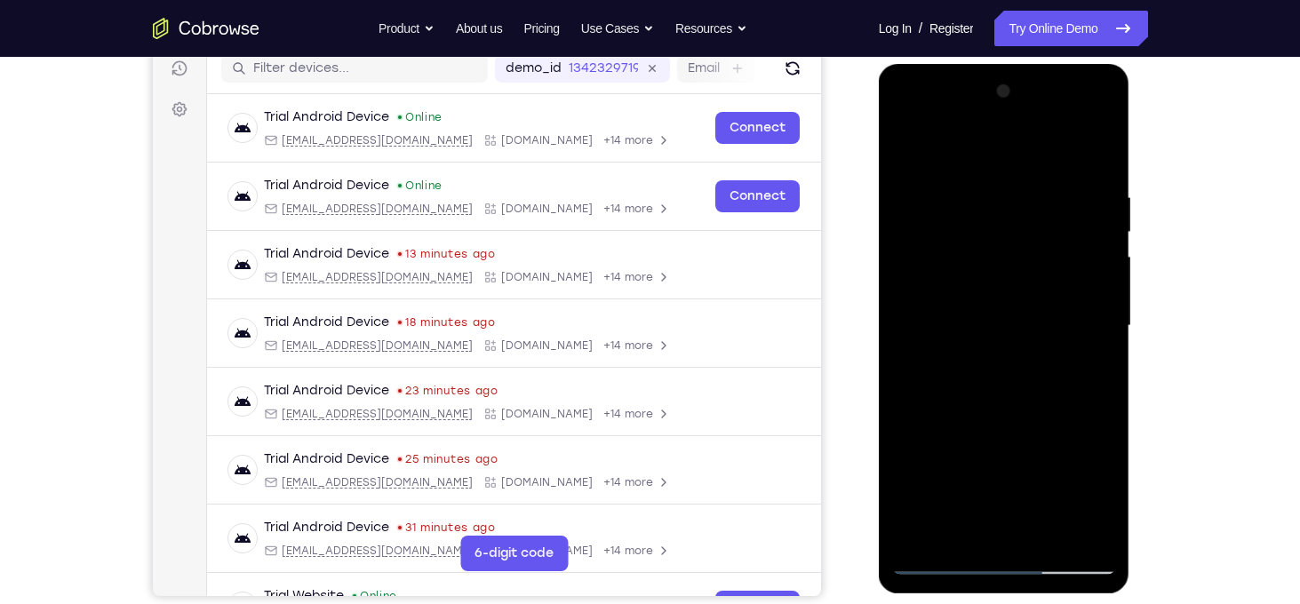
drag, startPoint x: 1053, startPoint y: 431, endPoint x: 984, endPoint y: 127, distance: 311.7
click at [984, 127] on div at bounding box center [1004, 326] width 224 height 498
drag, startPoint x: 1038, startPoint y: 407, endPoint x: 1020, endPoint y: 307, distance: 101.1
click at [1020, 307] on div at bounding box center [1004, 326] width 224 height 498
click at [907, 387] on div at bounding box center [1004, 326] width 224 height 498
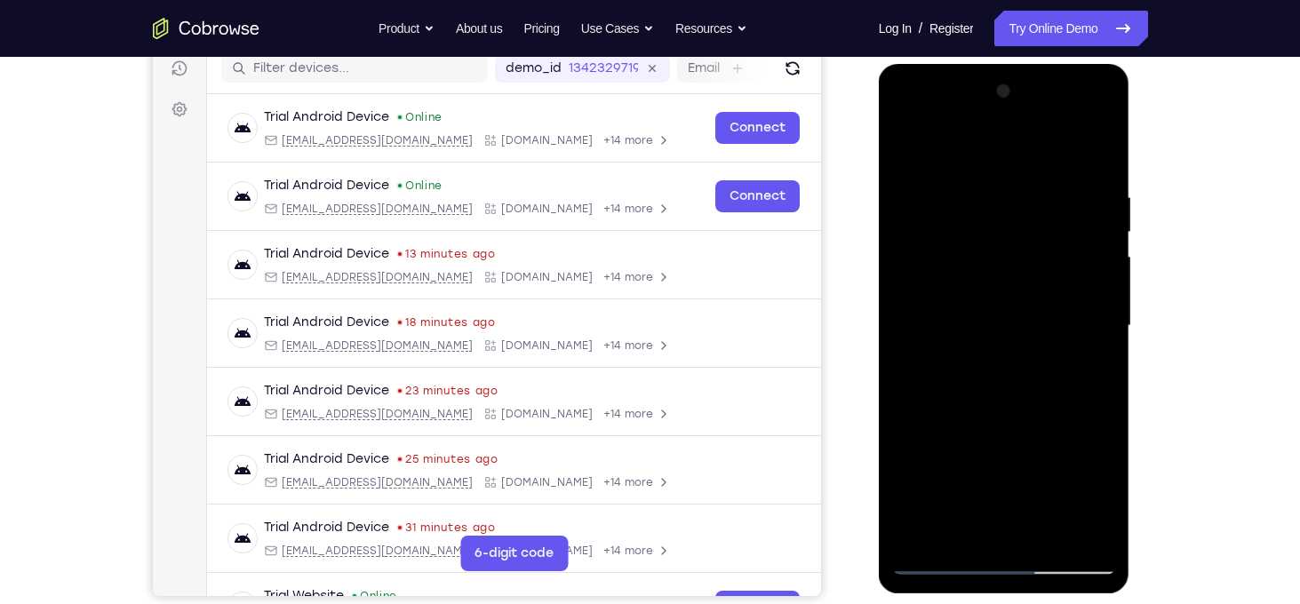
drag, startPoint x: 1032, startPoint y: 388, endPoint x: 1042, endPoint y: 198, distance: 190.4
click at [1042, 198] on div at bounding box center [1004, 326] width 224 height 498
drag, startPoint x: 1034, startPoint y: 366, endPoint x: 1019, endPoint y: 219, distance: 147.4
click at [1019, 219] on div at bounding box center [1004, 326] width 224 height 498
click at [908, 431] on div at bounding box center [1004, 326] width 224 height 498
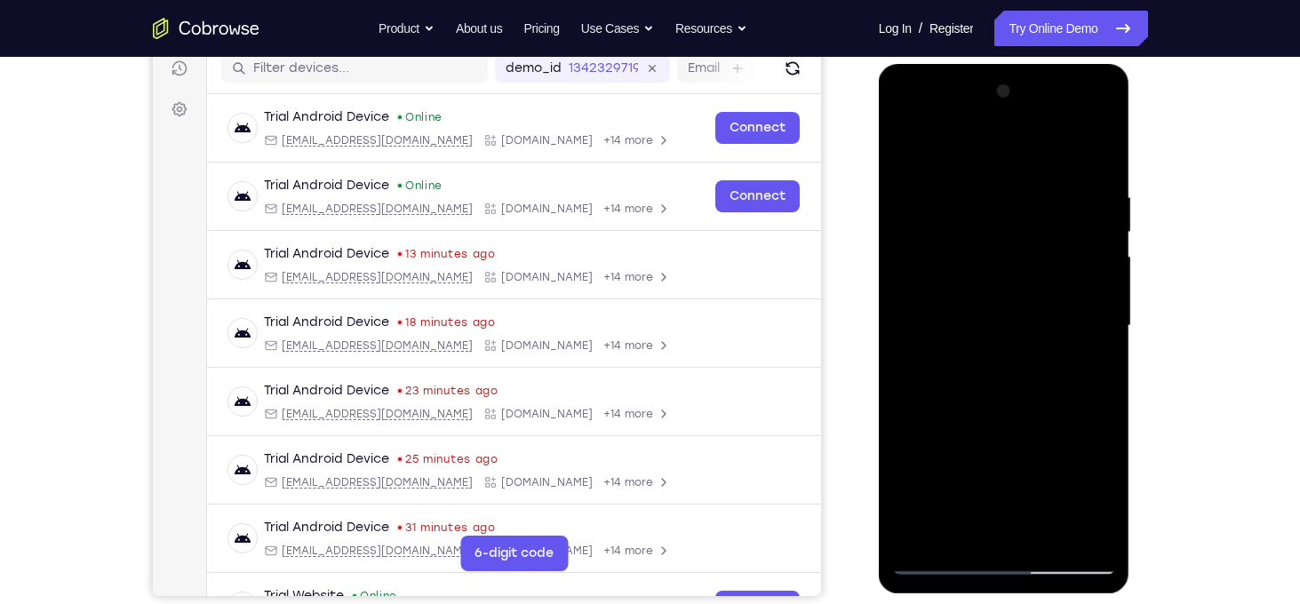
drag, startPoint x: 1035, startPoint y: 462, endPoint x: 1015, endPoint y: 243, distance: 220.4
click at [1015, 243] on div at bounding box center [1004, 326] width 224 height 498
drag, startPoint x: 1040, startPoint y: 498, endPoint x: 1032, endPoint y: 309, distance: 188.5
click at [1032, 309] on div at bounding box center [1004, 326] width 224 height 498
click at [1105, 516] on div at bounding box center [1004, 326] width 224 height 498
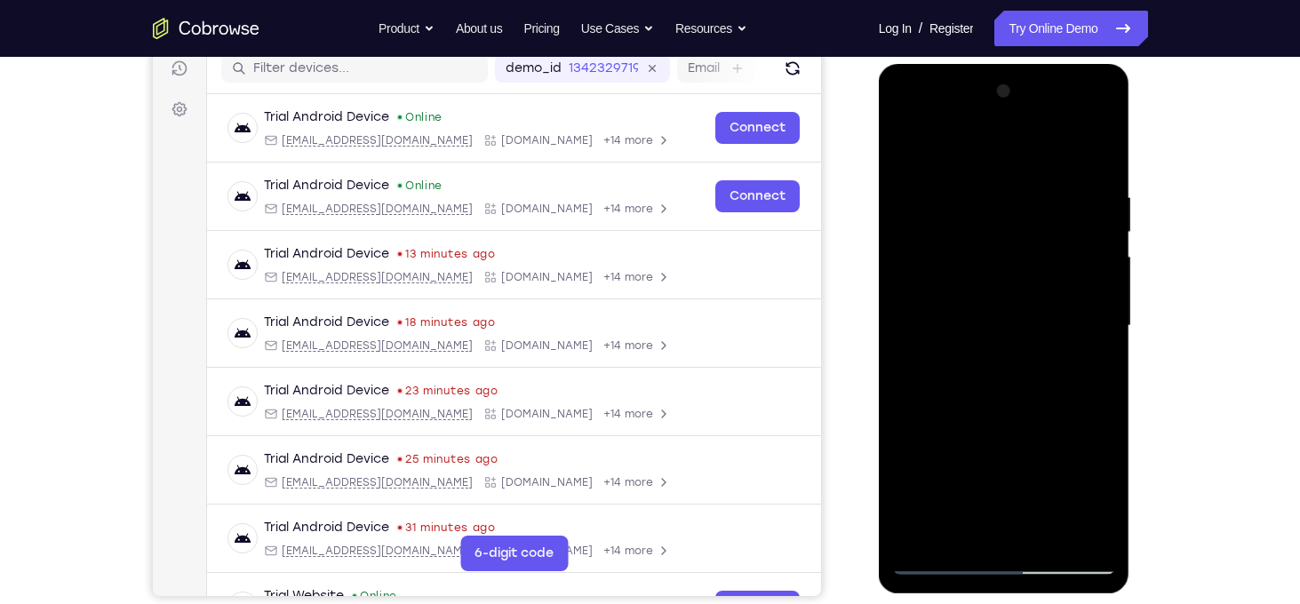
drag, startPoint x: 1028, startPoint y: 419, endPoint x: 1008, endPoint y: 174, distance: 246.0
click at [1008, 174] on div at bounding box center [1004, 326] width 224 height 498
drag, startPoint x: 1056, startPoint y: 366, endPoint x: 1007, endPoint y: 146, distance: 225.7
click at [1007, 146] on div at bounding box center [1004, 326] width 224 height 498
drag, startPoint x: 1035, startPoint y: 340, endPoint x: 1021, endPoint y: 192, distance: 149.1
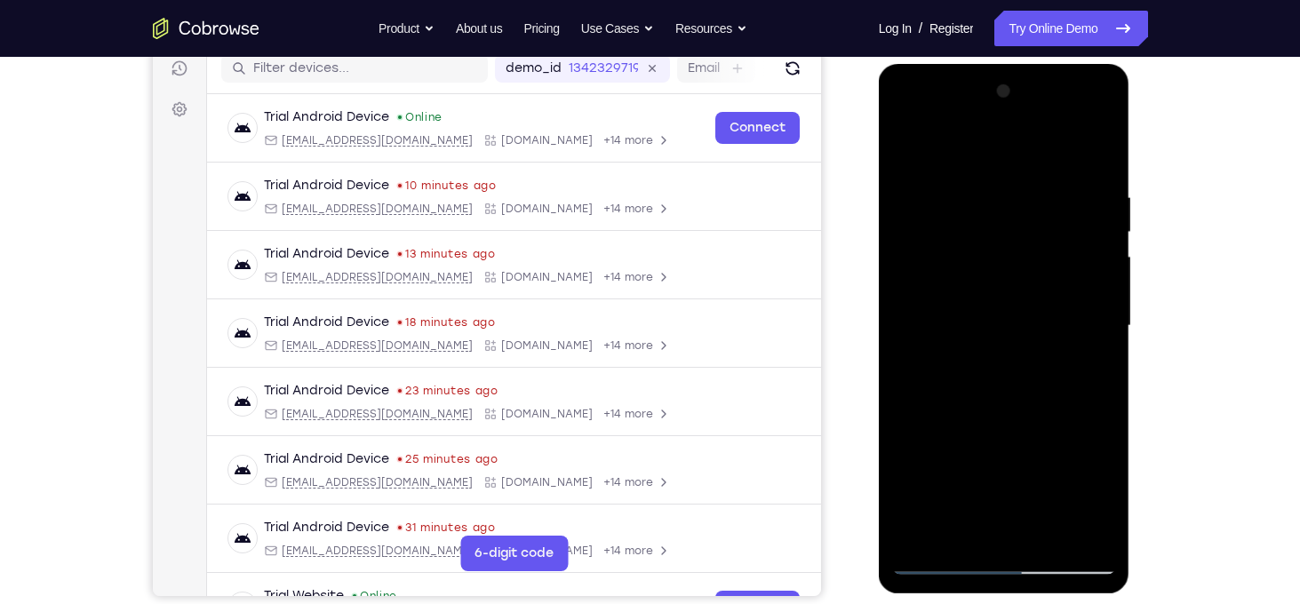
click at [1021, 192] on div at bounding box center [1004, 326] width 224 height 498
click at [1032, 308] on div at bounding box center [1004, 326] width 224 height 498
click at [907, 475] on div at bounding box center [1004, 326] width 224 height 498
click at [1098, 315] on div at bounding box center [1004, 326] width 224 height 498
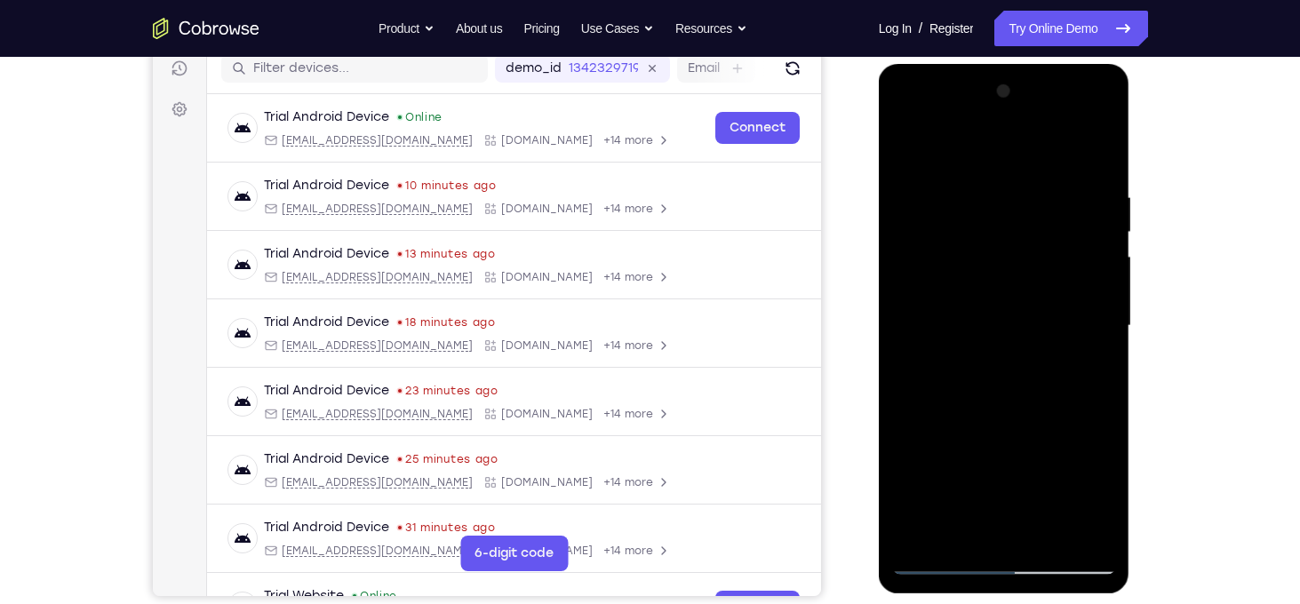
click at [910, 313] on div at bounding box center [1004, 326] width 224 height 498
click at [1103, 304] on div at bounding box center [1004, 325] width 224 height 498
drag, startPoint x: 1038, startPoint y: 462, endPoint x: 1028, endPoint y: 241, distance: 221.4
click at [1028, 241] on div at bounding box center [1004, 325] width 224 height 498
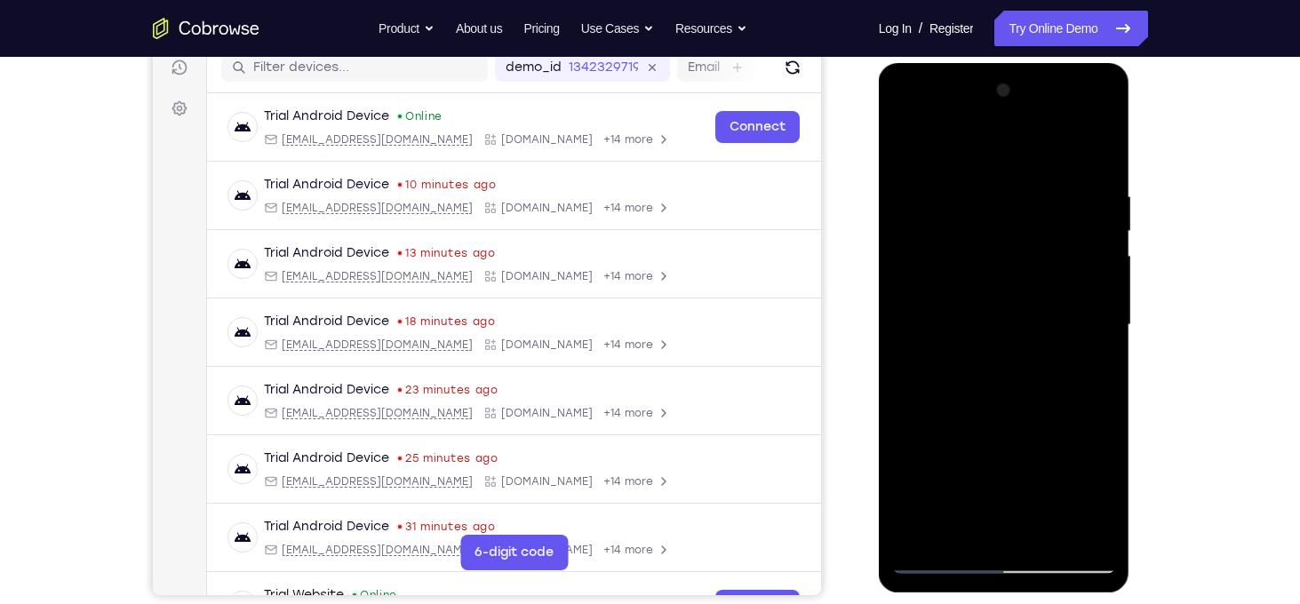
drag, startPoint x: 1055, startPoint y: 466, endPoint x: 1043, endPoint y: 360, distance: 106.4
click at [1043, 360] on div at bounding box center [1004, 325] width 224 height 498
click at [1032, 374] on div at bounding box center [1004, 325] width 224 height 498
click at [1085, 537] on div at bounding box center [1004, 325] width 224 height 498
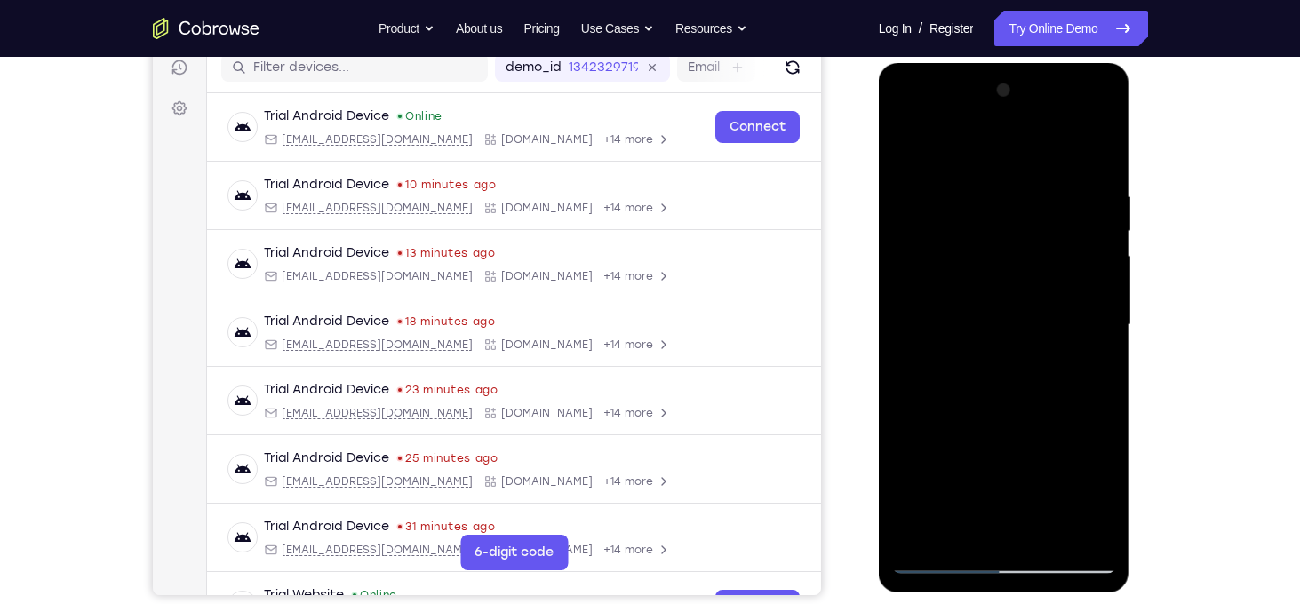
click at [941, 408] on div at bounding box center [1004, 325] width 224 height 498
click at [1102, 285] on div at bounding box center [1004, 325] width 224 height 498
click at [1101, 280] on div at bounding box center [1004, 325] width 224 height 498
click at [1057, 465] on div at bounding box center [1004, 325] width 224 height 498
click at [906, 143] on div at bounding box center [1004, 325] width 224 height 498
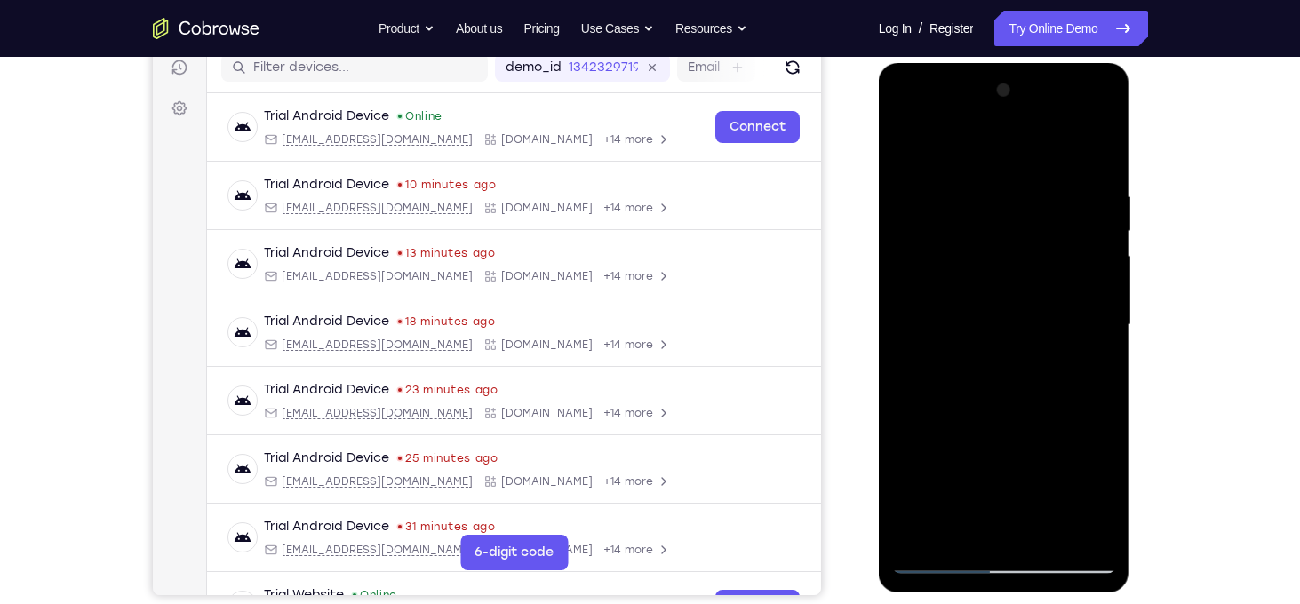
click at [906, 143] on div at bounding box center [1004, 325] width 224 height 498
click at [1096, 436] on div at bounding box center [1004, 325] width 224 height 498
click at [911, 146] on div at bounding box center [1004, 325] width 224 height 498
click at [944, 498] on div at bounding box center [1004, 325] width 224 height 498
click at [1100, 270] on div at bounding box center [1004, 325] width 224 height 498
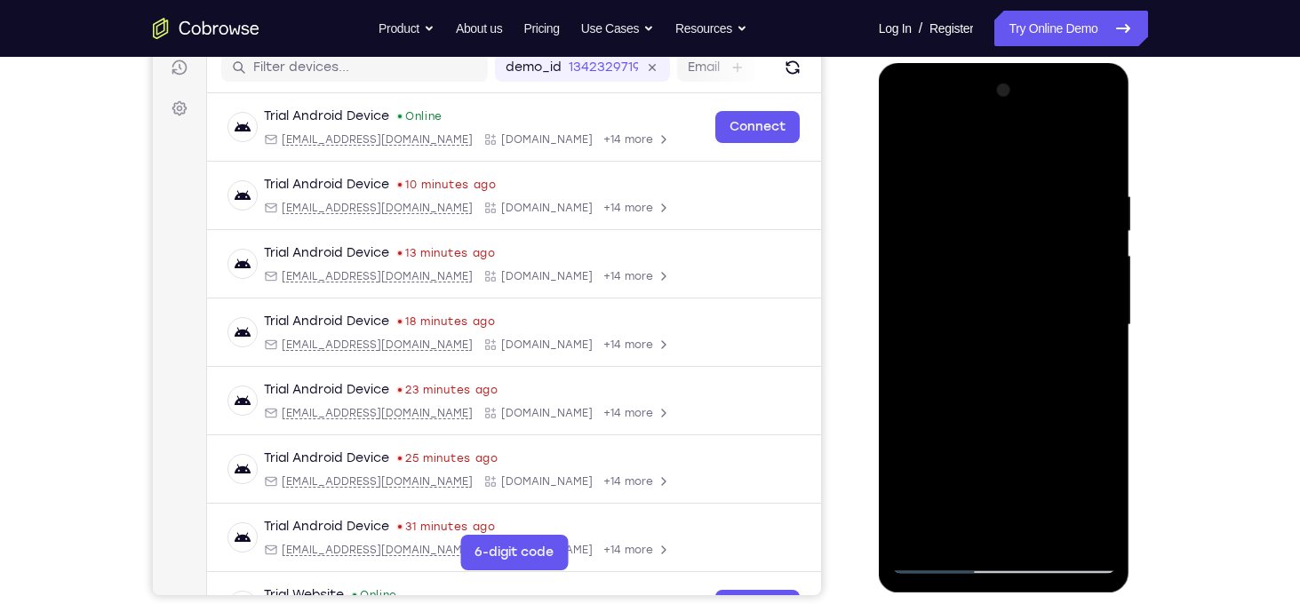
click at [1100, 270] on div at bounding box center [1004, 325] width 224 height 498
click at [909, 276] on div at bounding box center [1004, 325] width 224 height 498
click at [1095, 273] on div at bounding box center [1004, 325] width 224 height 498
click at [910, 279] on div at bounding box center [1004, 325] width 224 height 498
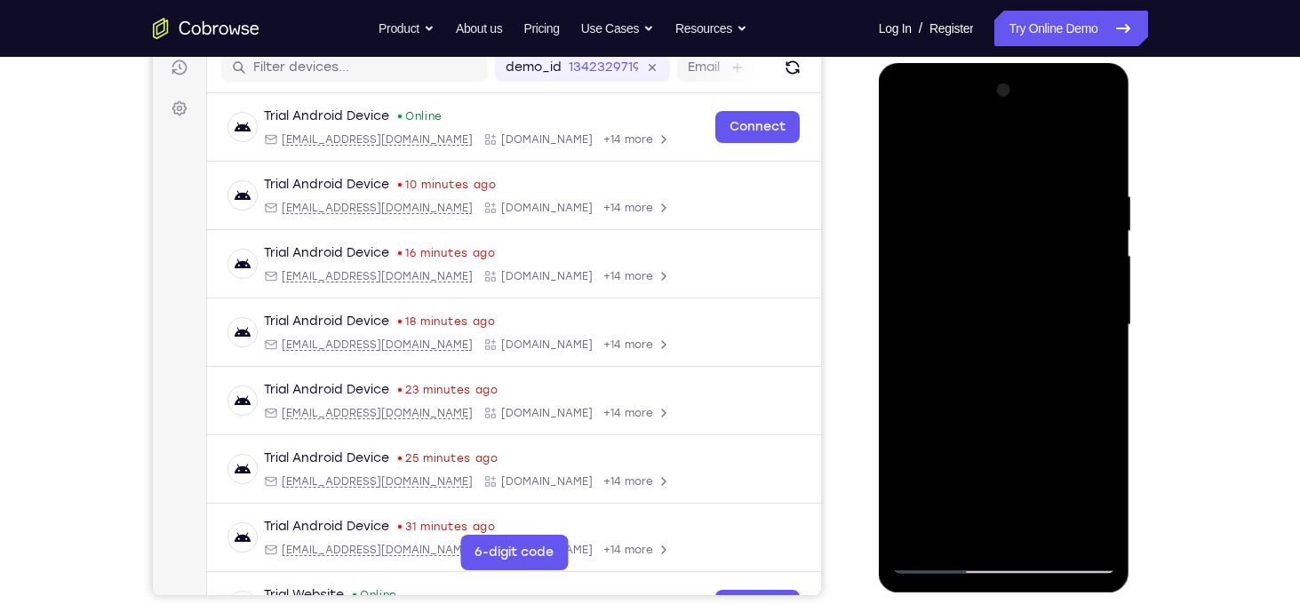
click at [906, 147] on div at bounding box center [1004, 325] width 224 height 498
click at [914, 536] on div at bounding box center [1004, 325] width 224 height 498
drag, startPoint x: 1014, startPoint y: 254, endPoint x: 1018, endPoint y: 575, distance: 320.8
click at [1018, 575] on div at bounding box center [1004, 328] width 251 height 530
click at [906, 489] on div at bounding box center [1004, 325] width 224 height 498
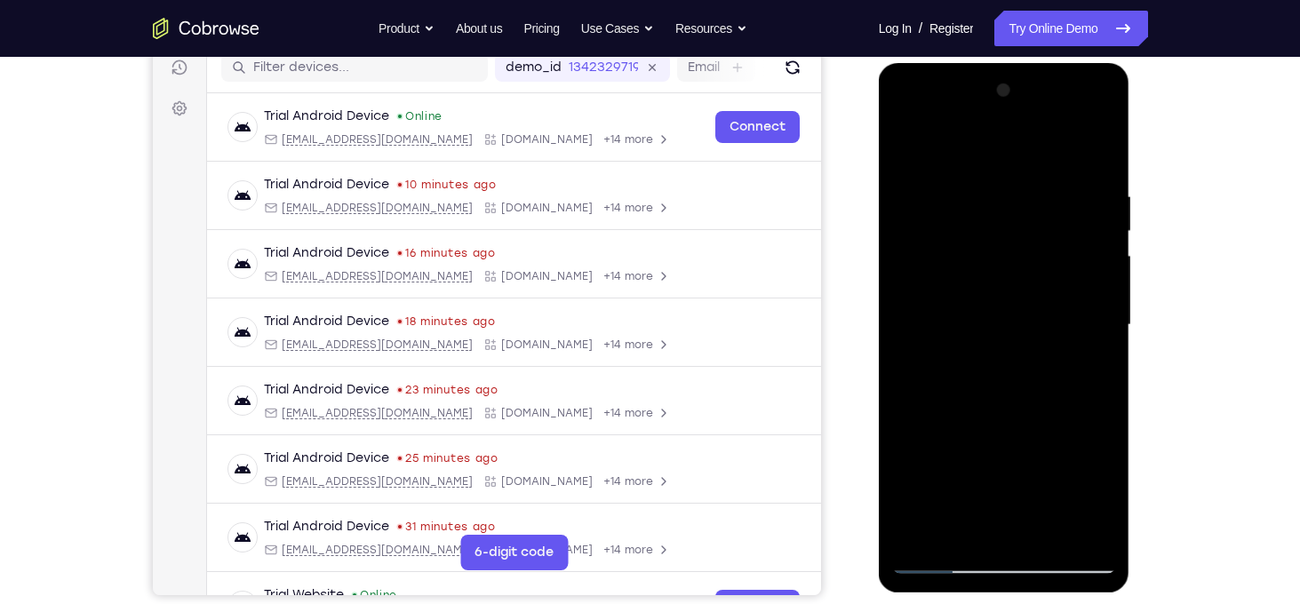
drag, startPoint x: 1062, startPoint y: 490, endPoint x: 1032, endPoint y: 261, distance: 230.2
click at [1032, 261] on div at bounding box center [1004, 325] width 224 height 498
drag, startPoint x: 1050, startPoint y: 410, endPoint x: 1056, endPoint y: 172, distance: 237.3
click at [1056, 172] on div at bounding box center [1004, 325] width 224 height 498
drag, startPoint x: 1055, startPoint y: 394, endPoint x: 1030, endPoint y: 194, distance: 202.3
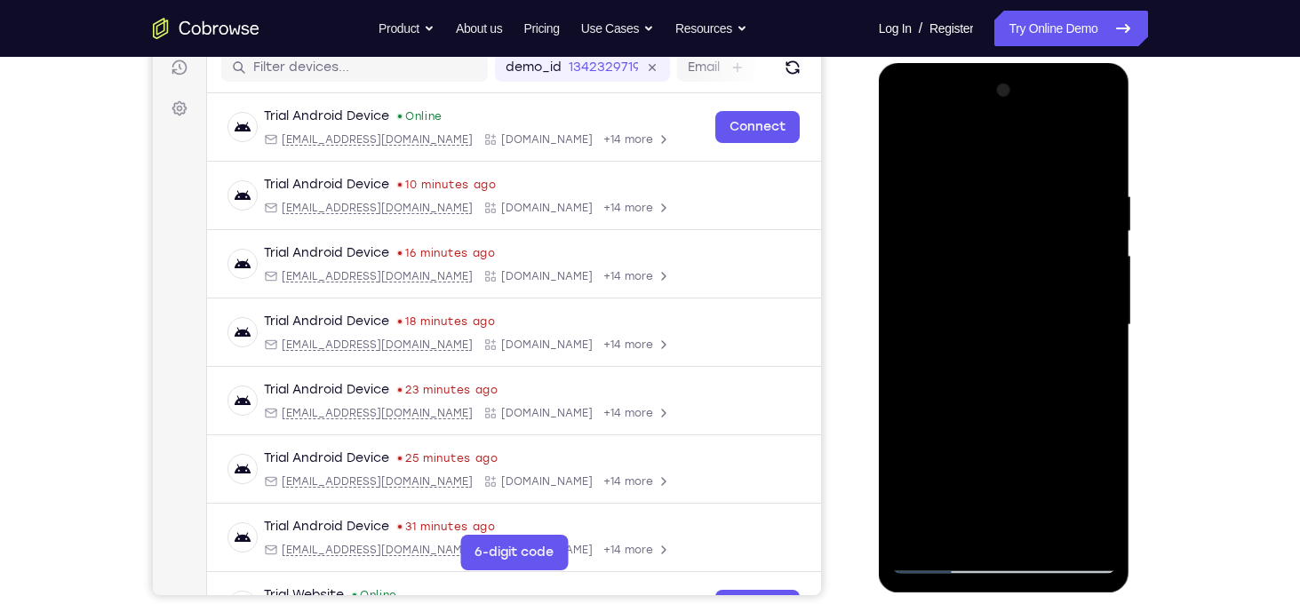
click at [1030, 194] on div at bounding box center [1004, 325] width 224 height 498
drag, startPoint x: 1024, startPoint y: 426, endPoint x: 1035, endPoint y: 243, distance: 182.5
click at [1035, 243] on div at bounding box center [1004, 325] width 224 height 498
drag, startPoint x: 954, startPoint y: 397, endPoint x: 968, endPoint y: 354, distance: 45.5
click at [968, 354] on div at bounding box center [1004, 325] width 224 height 498
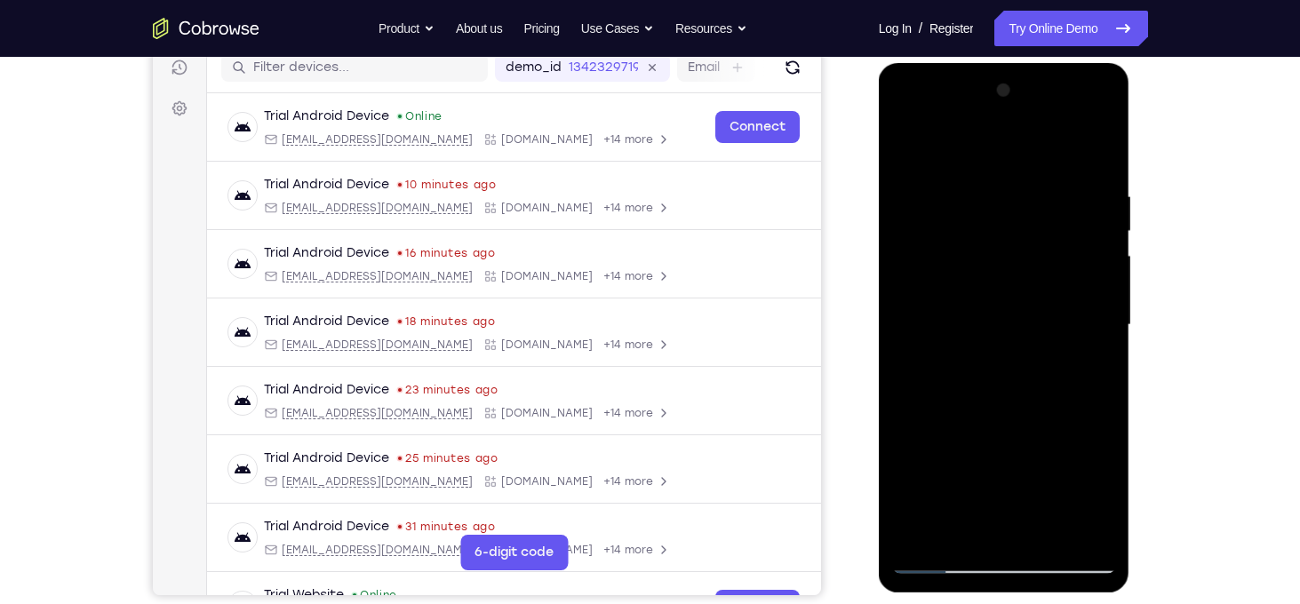
drag, startPoint x: 1034, startPoint y: 482, endPoint x: 1042, endPoint y: 261, distance: 221.4
click at [1042, 261] on div at bounding box center [1004, 325] width 224 height 498
drag, startPoint x: 1048, startPoint y: 433, endPoint x: 1064, endPoint y: 203, distance: 229.7
click at [1064, 203] on div at bounding box center [1004, 325] width 224 height 498
click at [907, 386] on div at bounding box center [1004, 325] width 224 height 498
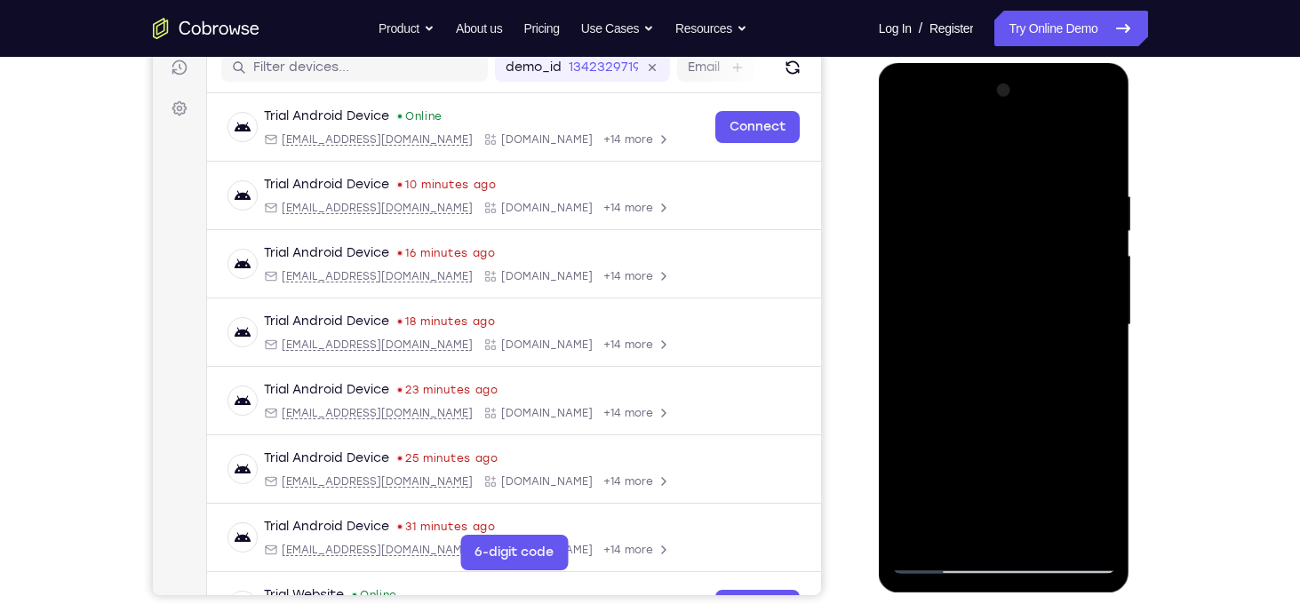
drag, startPoint x: 1007, startPoint y: 458, endPoint x: 1005, endPoint y: 259, distance: 199.0
click at [1005, 259] on div at bounding box center [1004, 325] width 224 height 498
drag, startPoint x: 1026, startPoint y: 411, endPoint x: 1024, endPoint y: 345, distance: 66.7
click at [1024, 345] on div at bounding box center [1004, 325] width 224 height 498
drag, startPoint x: 1024, startPoint y: 345, endPoint x: 1024, endPoint y: 280, distance: 64.9
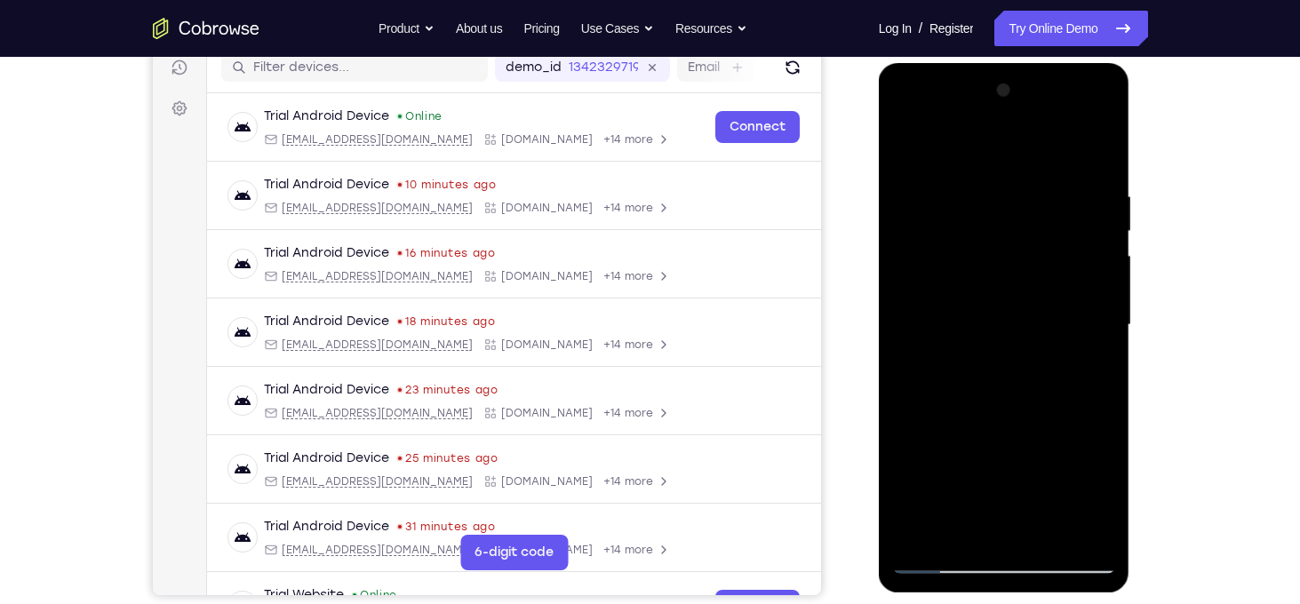
click at [1024, 280] on div at bounding box center [1004, 325] width 224 height 498
drag, startPoint x: 1021, startPoint y: 411, endPoint x: 1022, endPoint y: 257, distance: 154.6
click at [1022, 257] on div at bounding box center [1004, 325] width 224 height 498
drag, startPoint x: 1042, startPoint y: 375, endPoint x: 1047, endPoint y: 205, distance: 169.8
click at [1047, 205] on div at bounding box center [1004, 325] width 224 height 498
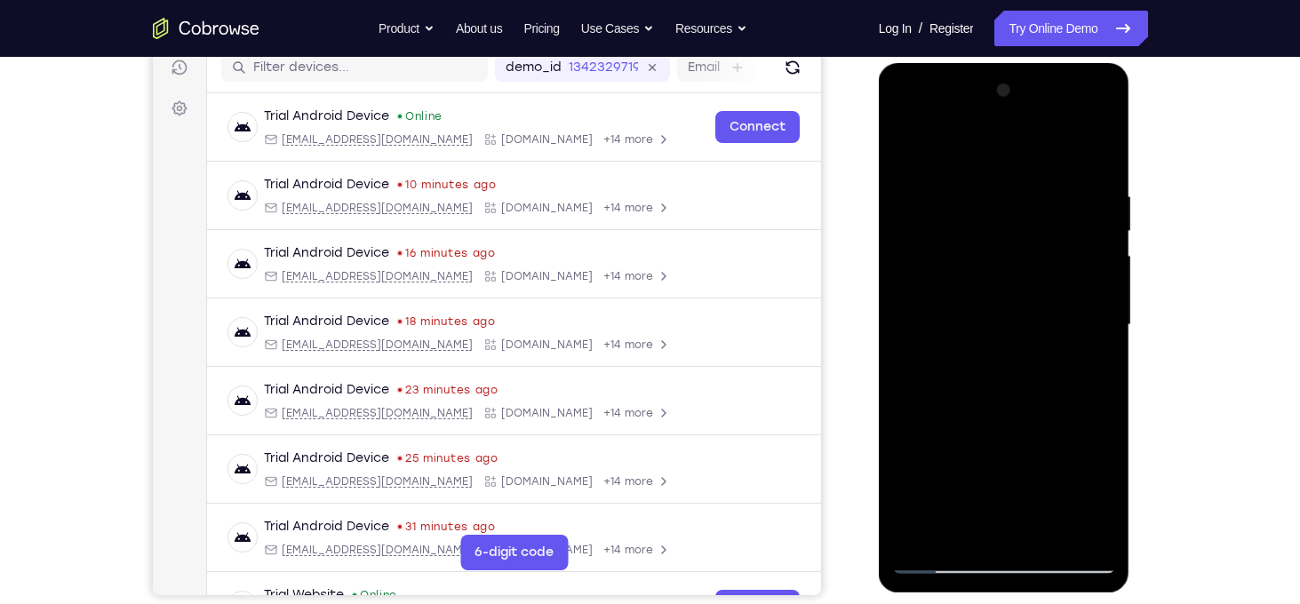
drag, startPoint x: 1037, startPoint y: 349, endPoint x: 1064, endPoint y: 163, distance: 187.6
click at [1064, 163] on div at bounding box center [1004, 325] width 224 height 498
click at [905, 365] on div at bounding box center [1004, 325] width 224 height 498
drag, startPoint x: 1053, startPoint y: 425, endPoint x: 1008, endPoint y: 189, distance: 239.8
click at [1008, 189] on div at bounding box center [1004, 325] width 224 height 498
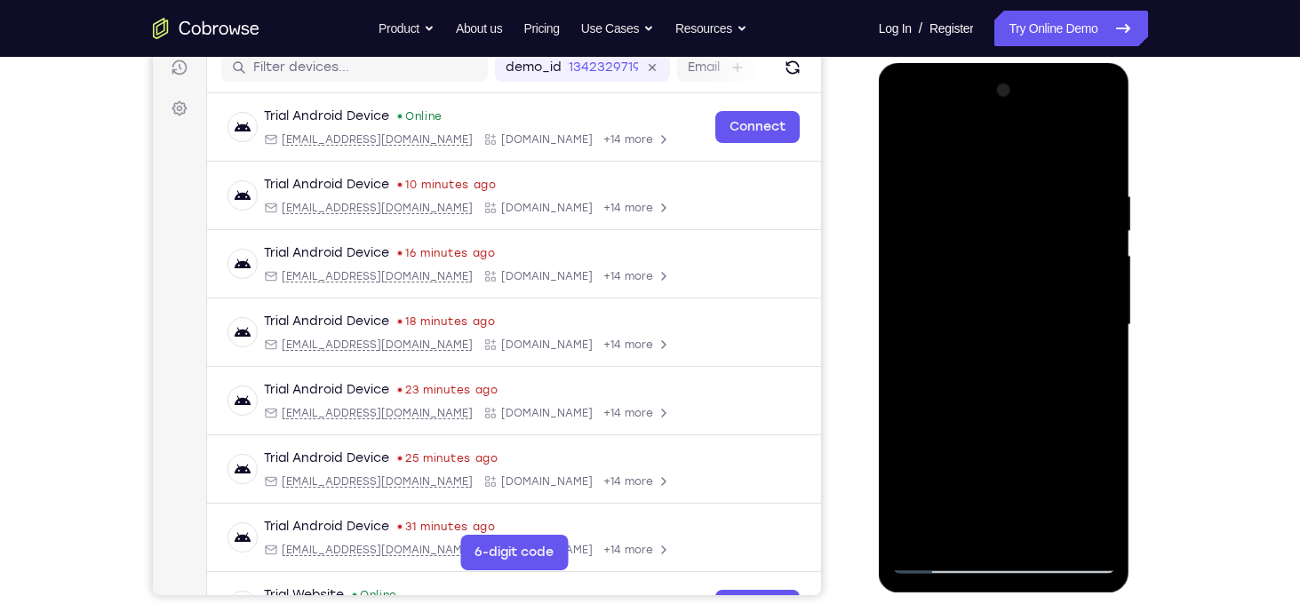
drag, startPoint x: 987, startPoint y: 442, endPoint x: 965, endPoint y: 299, distance: 145.6
click at [965, 299] on div at bounding box center [1004, 325] width 224 height 498
drag, startPoint x: 1085, startPoint y: 455, endPoint x: 1078, endPoint y: 242, distance: 213.4
click at [1078, 242] on div at bounding box center [1004, 325] width 224 height 498
drag, startPoint x: 1078, startPoint y: 406, endPoint x: 1053, endPoint y: 165, distance: 242.1
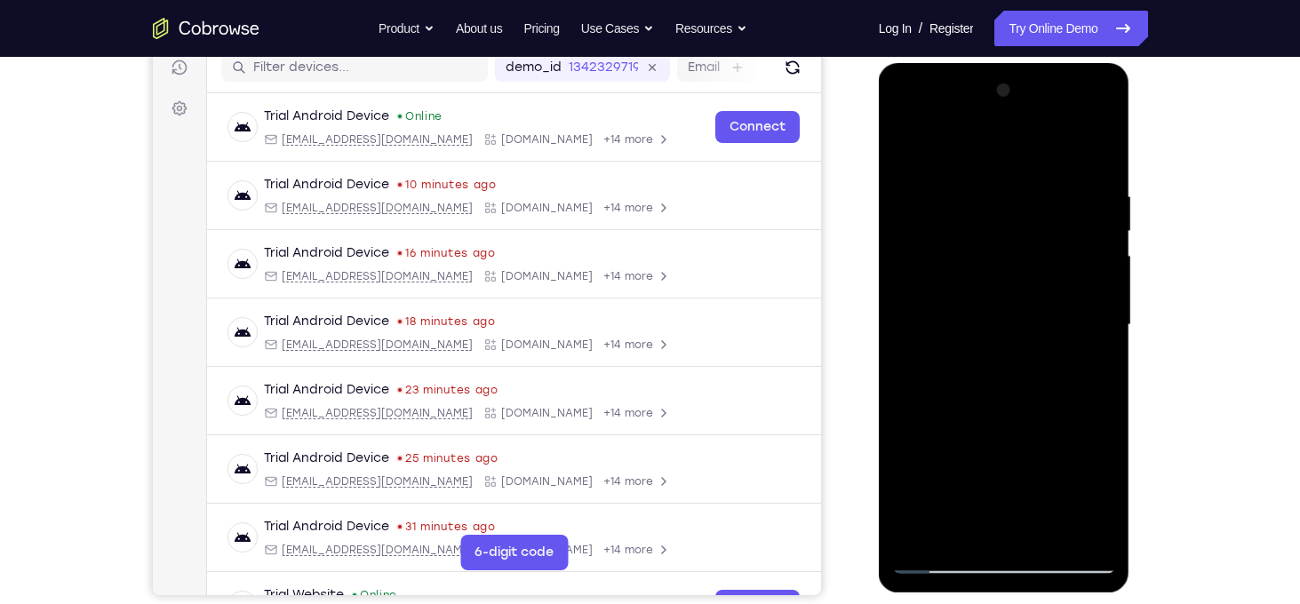
click at [1053, 165] on div at bounding box center [1004, 325] width 224 height 498
drag, startPoint x: 1056, startPoint y: 338, endPoint x: 1034, endPoint y: 117, distance: 221.5
click at [1034, 117] on div at bounding box center [1004, 325] width 224 height 498
drag, startPoint x: 1049, startPoint y: 398, endPoint x: 1031, endPoint y: 283, distance: 116.1
click at [1031, 283] on div at bounding box center [1004, 325] width 224 height 498
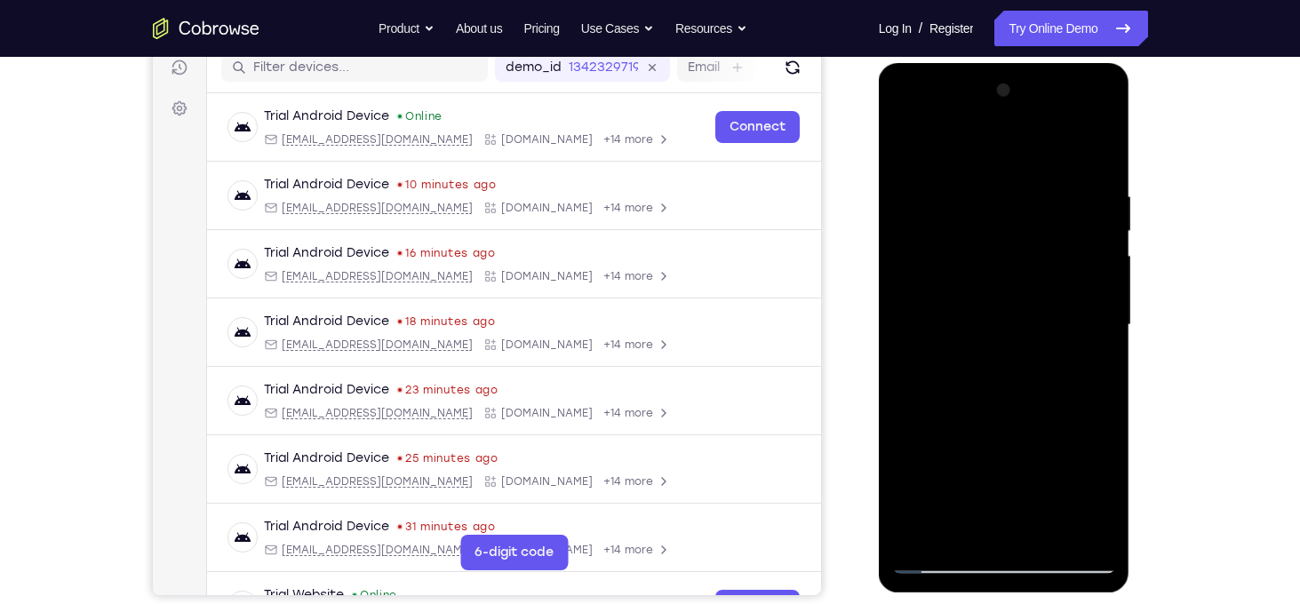
drag, startPoint x: 1017, startPoint y: 473, endPoint x: 1032, endPoint y: 251, distance: 222.6
click at [1032, 251] on div at bounding box center [1004, 325] width 224 height 498
drag, startPoint x: 1039, startPoint y: 370, endPoint x: 1024, endPoint y: 184, distance: 187.2
click at [1024, 184] on div at bounding box center [1004, 325] width 224 height 498
drag, startPoint x: 1046, startPoint y: 394, endPoint x: 1035, endPoint y: 187, distance: 206.4
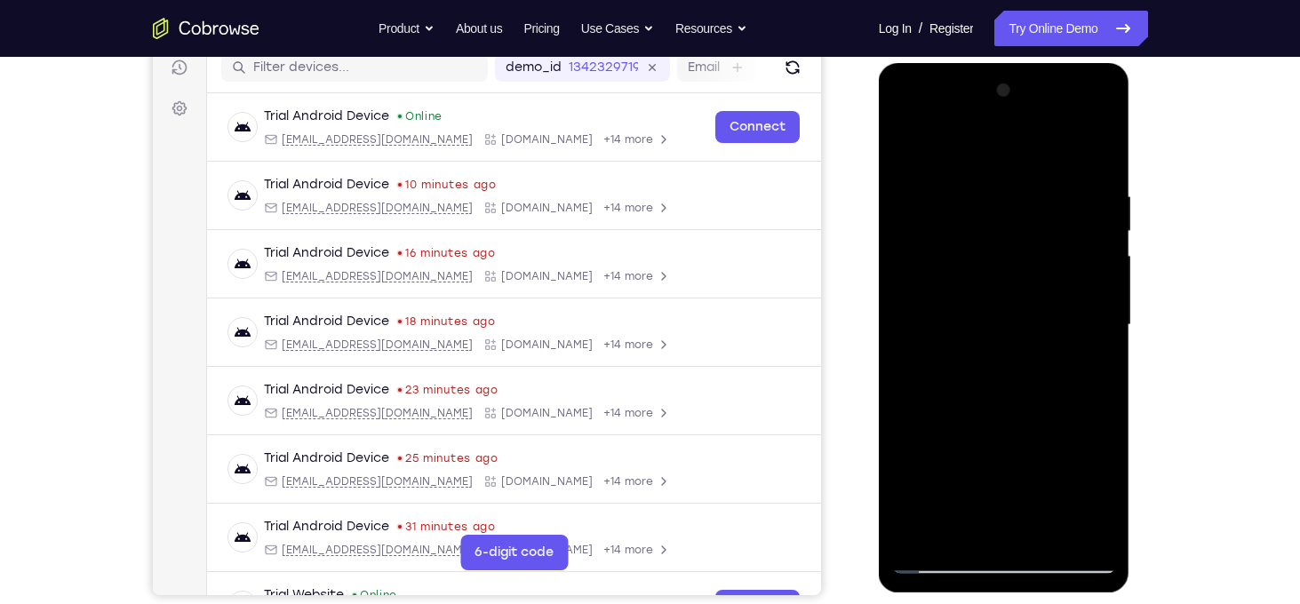
click at [1035, 187] on div at bounding box center [1004, 325] width 224 height 498
drag, startPoint x: 1056, startPoint y: 299, endPoint x: 1048, endPoint y: 144, distance: 155.6
click at [1048, 144] on div at bounding box center [1004, 325] width 224 height 498
click at [906, 426] on div at bounding box center [1004, 325] width 224 height 498
drag, startPoint x: 1016, startPoint y: 456, endPoint x: 1003, endPoint y: 235, distance: 220.7
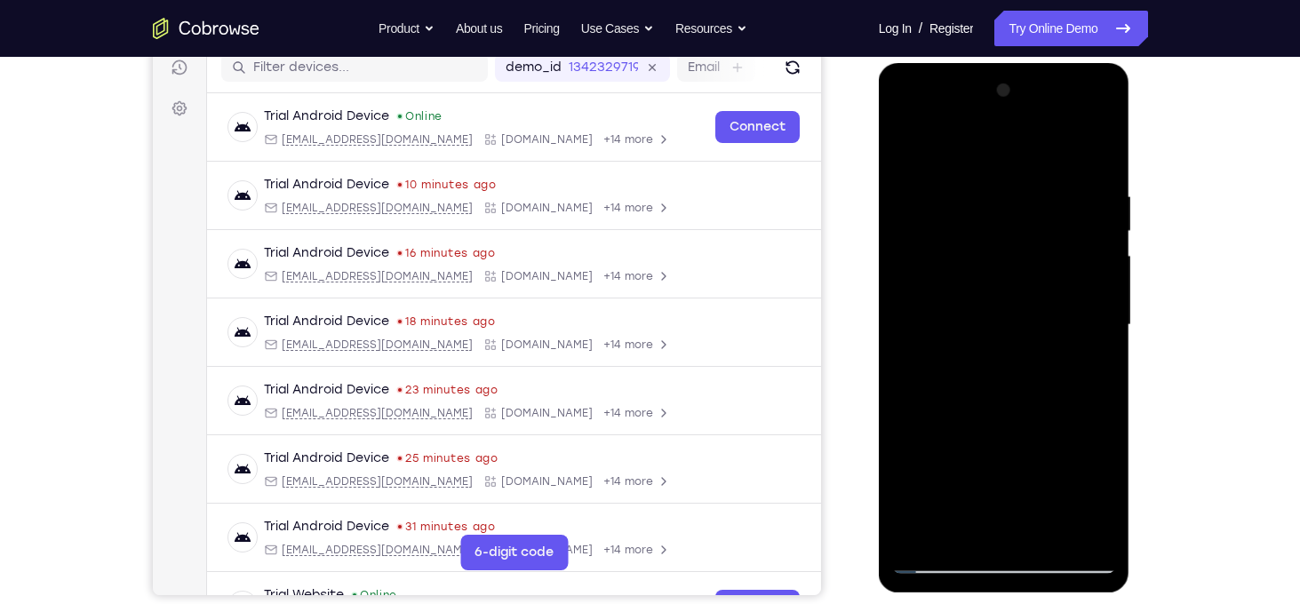
click at [1003, 235] on div at bounding box center [1004, 325] width 224 height 498
drag, startPoint x: 1035, startPoint y: 394, endPoint x: 1046, endPoint y: 114, distance: 281.0
click at [1046, 114] on div at bounding box center [1004, 325] width 224 height 498
drag, startPoint x: 1024, startPoint y: 412, endPoint x: 983, endPoint y: 211, distance: 205.1
click at [983, 211] on div at bounding box center [1004, 325] width 224 height 498
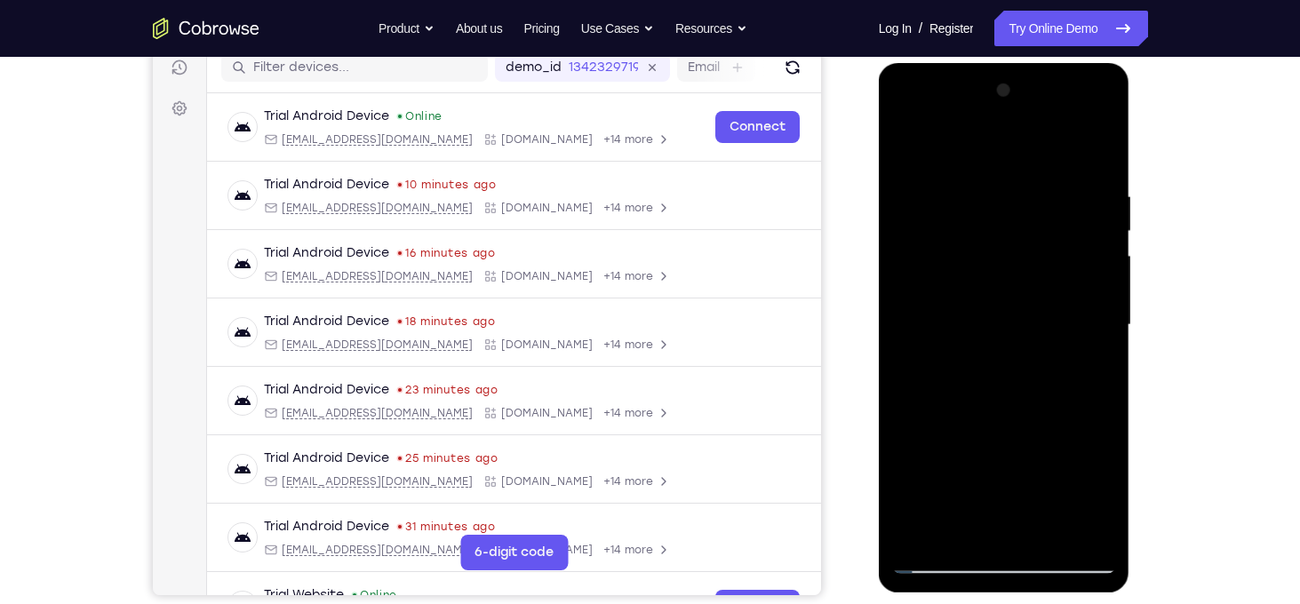
click at [1105, 234] on div at bounding box center [1004, 325] width 224 height 498
drag, startPoint x: 1063, startPoint y: 305, endPoint x: 1060, endPoint y: 394, distance: 88.9
click at [1060, 394] on div at bounding box center [1004, 325] width 224 height 498
click at [1098, 326] on div at bounding box center [1004, 325] width 224 height 498
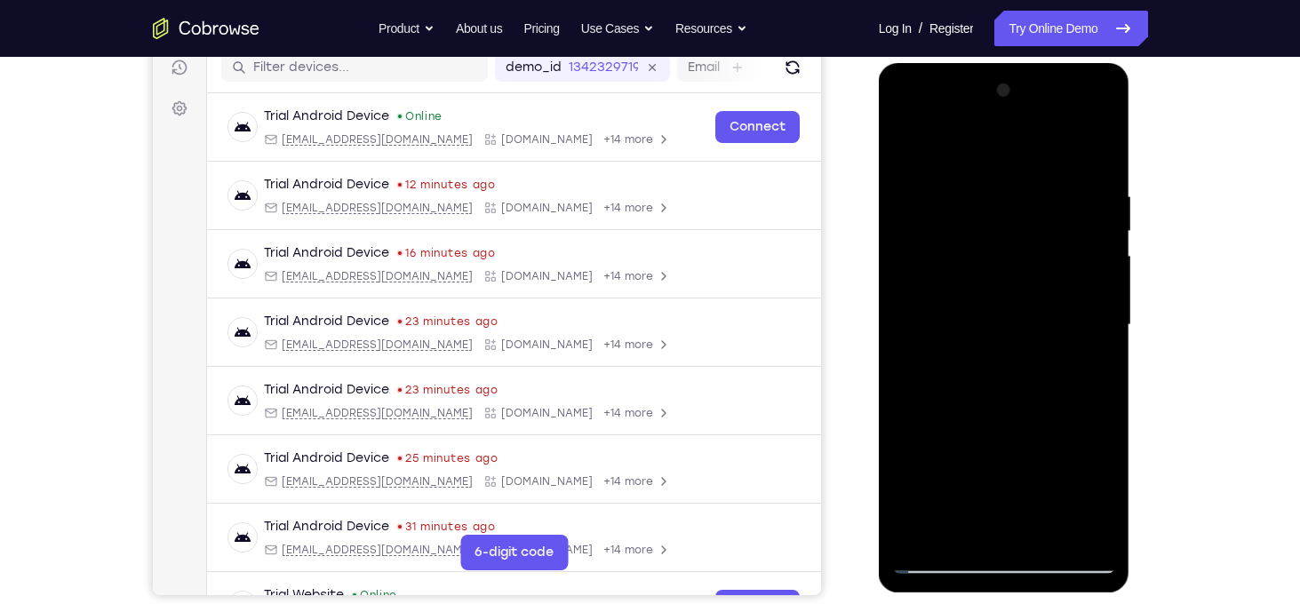
click at [1098, 326] on div at bounding box center [1004, 325] width 224 height 498
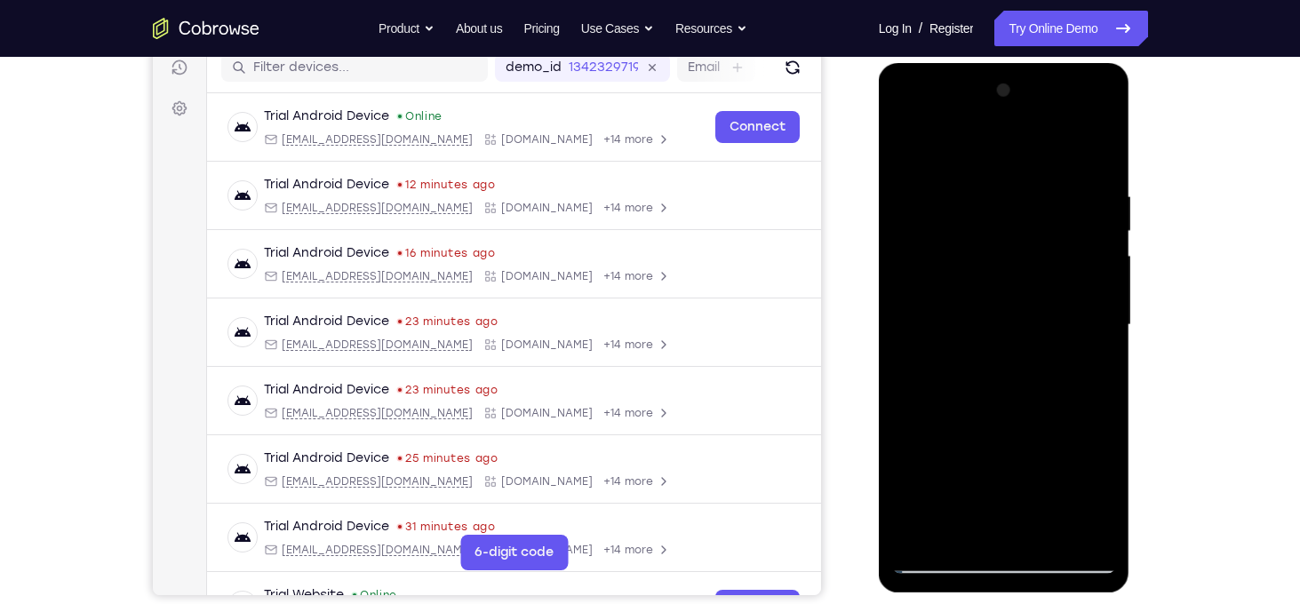
click at [1099, 323] on div at bounding box center [1004, 325] width 224 height 498
drag, startPoint x: 975, startPoint y: 490, endPoint x: 975, endPoint y: 418, distance: 71.1
click at [975, 418] on div at bounding box center [1004, 325] width 224 height 498
click at [985, 458] on div at bounding box center [1004, 325] width 224 height 498
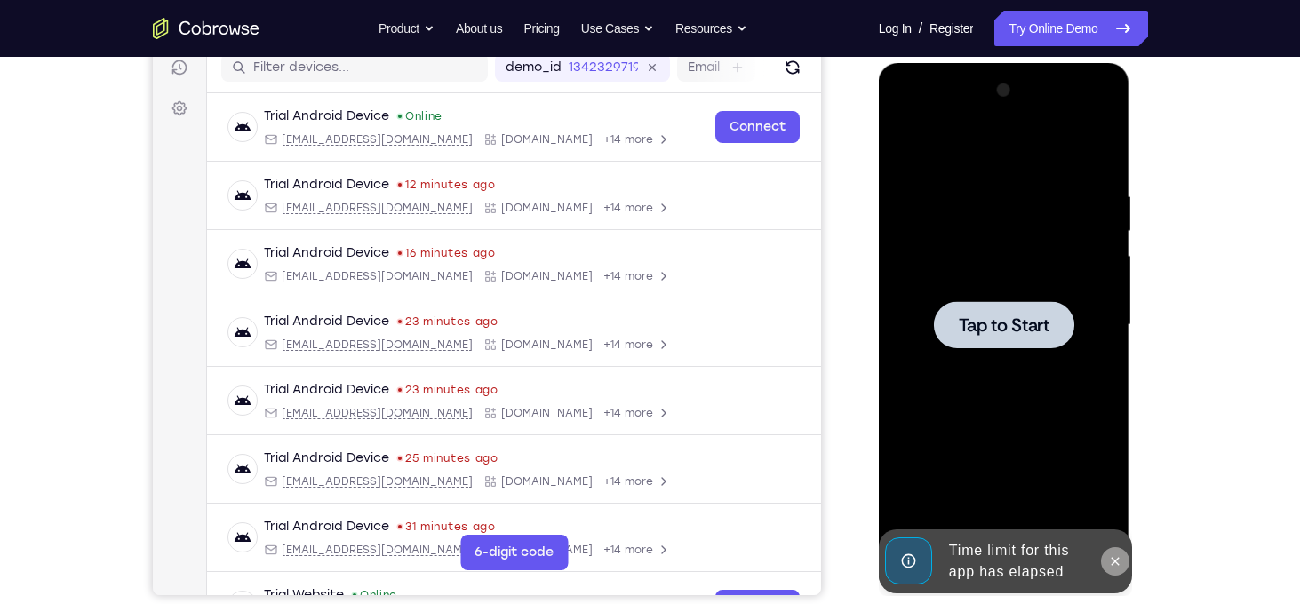
drag, startPoint x: 1114, startPoint y: 564, endPoint x: 1255, endPoint y: 171, distance: 417.3
click at [1114, 564] on icon at bounding box center [1115, 561] width 14 height 14
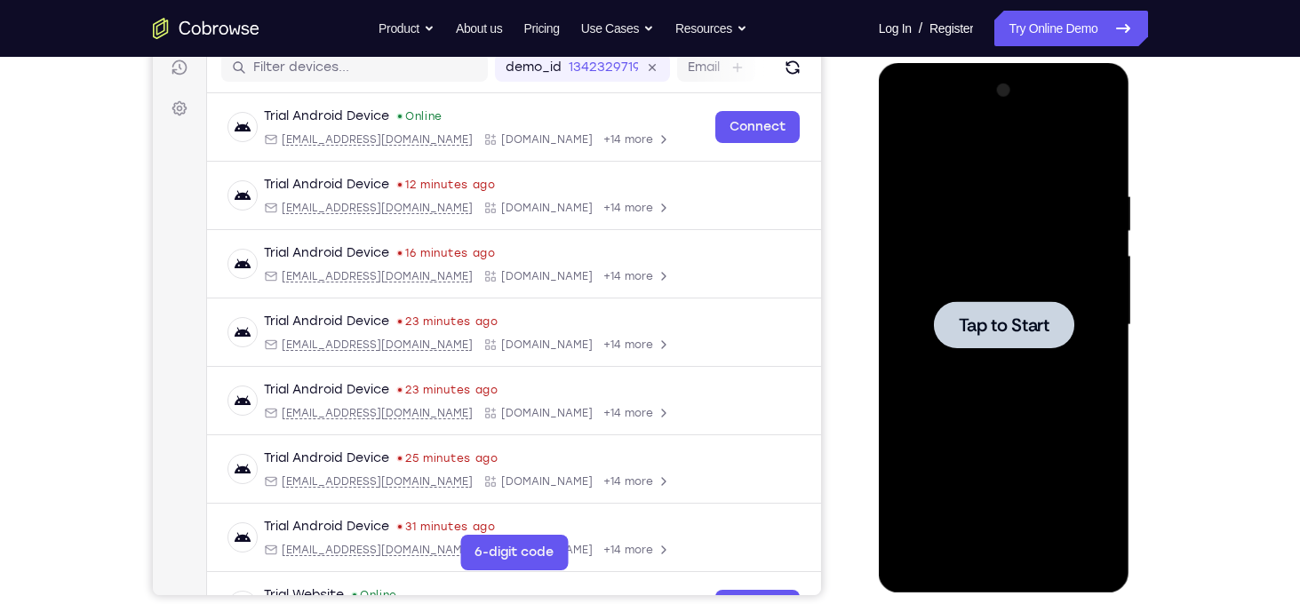
click at [1024, 339] on div at bounding box center [1004, 324] width 140 height 47
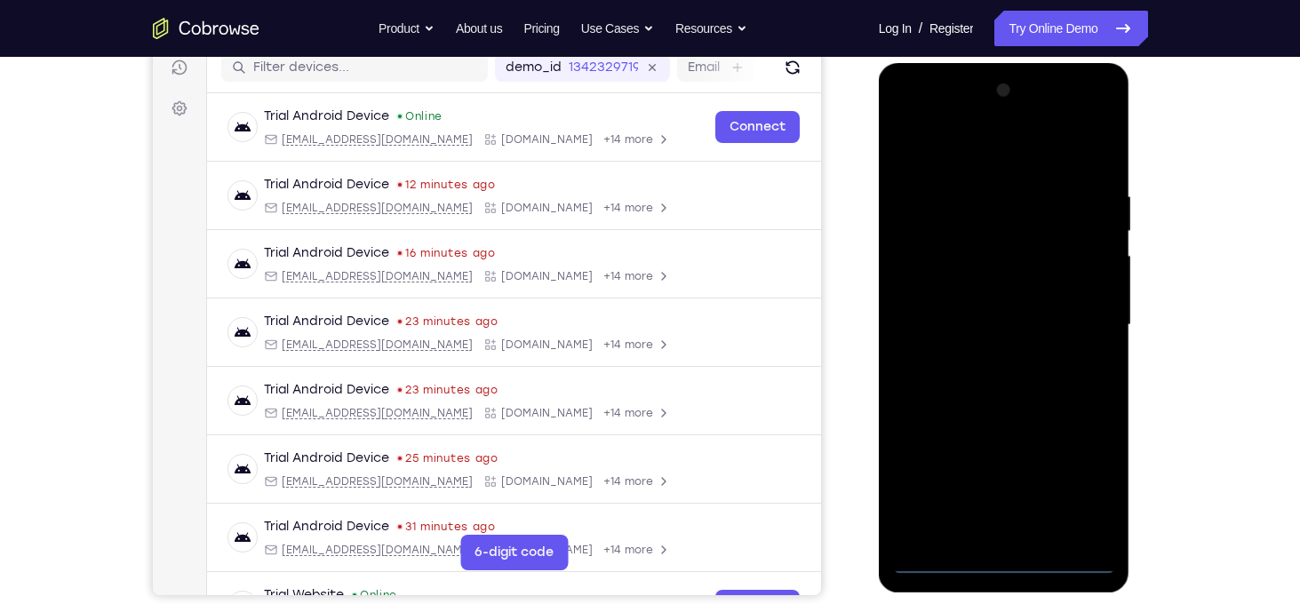
click at [1008, 558] on div at bounding box center [1004, 325] width 224 height 498
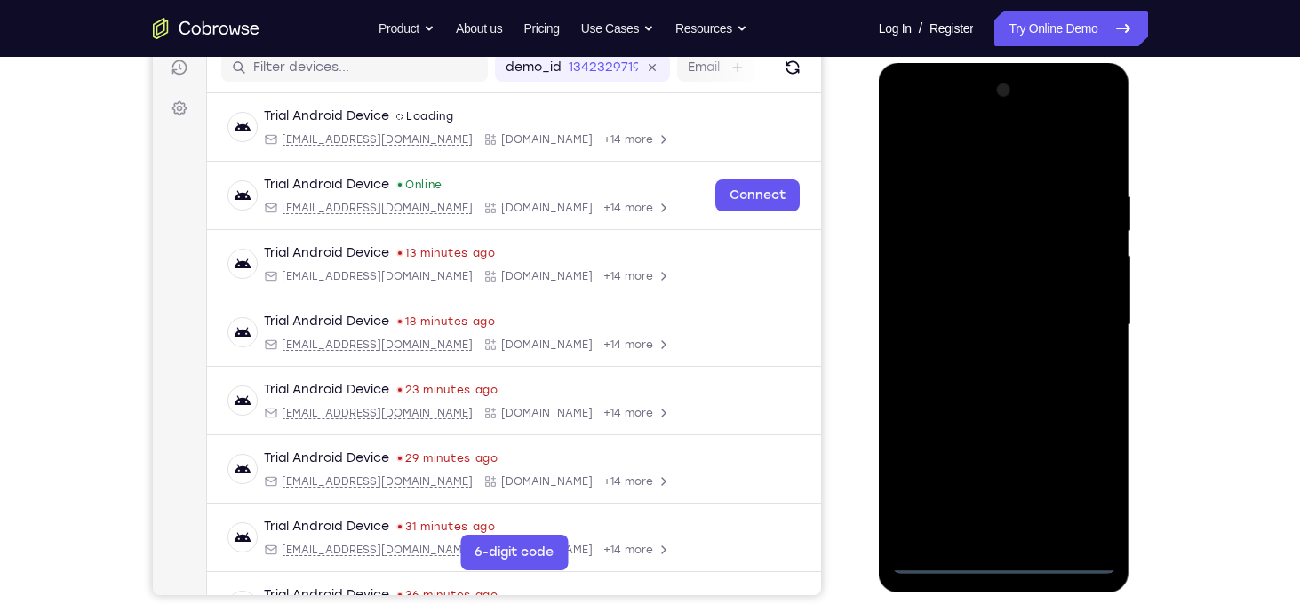
click at [1078, 488] on div at bounding box center [1004, 325] width 224 height 498
click at [934, 156] on div at bounding box center [1004, 325] width 224 height 498
click at [1077, 319] on div at bounding box center [1004, 325] width 224 height 498
click at [985, 359] on div at bounding box center [1004, 325] width 224 height 498
click at [1022, 293] on div at bounding box center [1004, 325] width 224 height 498
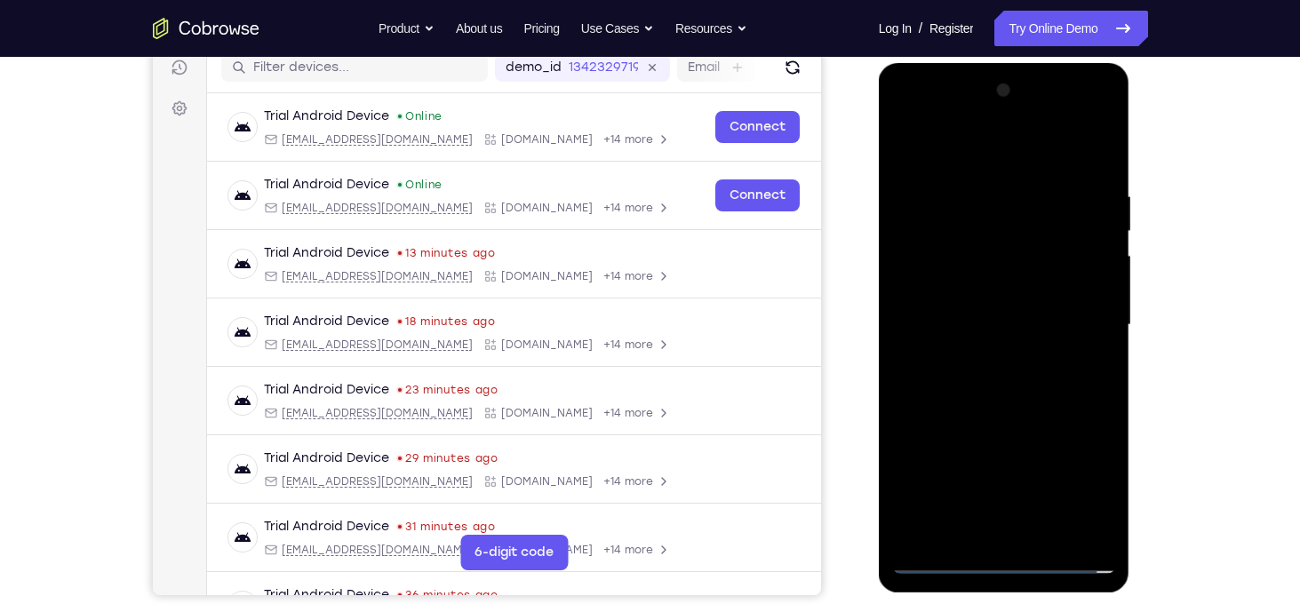
click at [996, 313] on div at bounding box center [1004, 325] width 224 height 498
click at [1014, 276] on div at bounding box center [1004, 325] width 224 height 498
click at [1001, 395] on div at bounding box center [1004, 325] width 224 height 498
drag, startPoint x: 1064, startPoint y: 402, endPoint x: 1060, endPoint y: 376, distance: 27.0
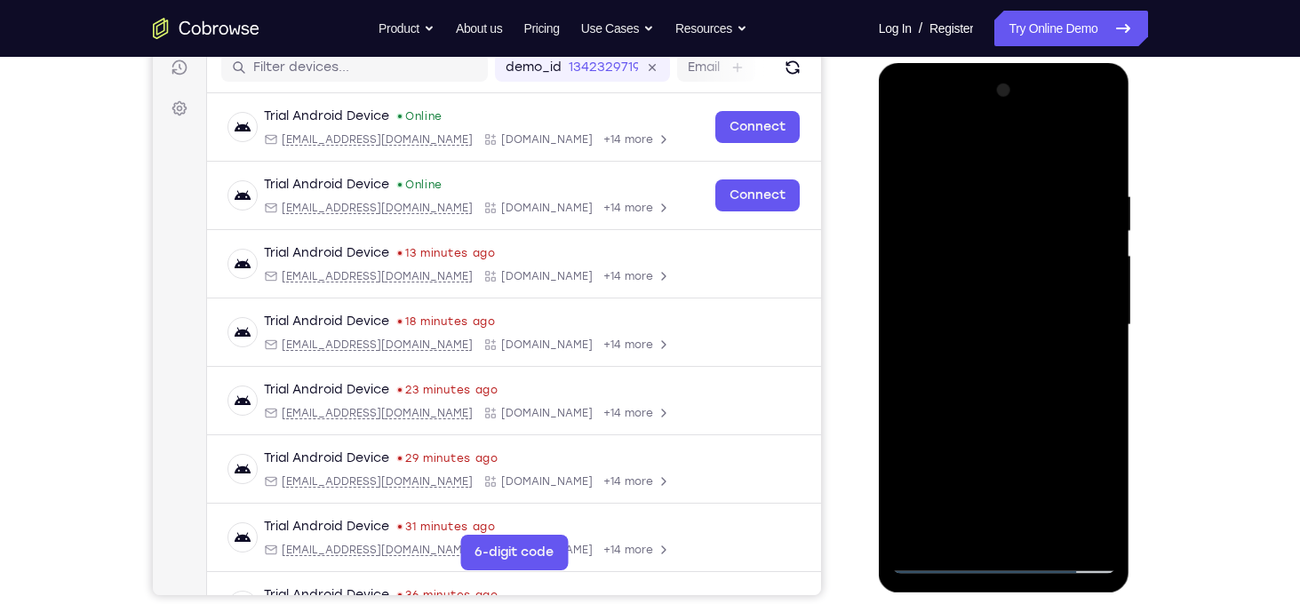
click at [1060, 376] on div at bounding box center [1004, 325] width 224 height 498
click at [907, 468] on div at bounding box center [1004, 325] width 224 height 498
drag, startPoint x: 1033, startPoint y: 534, endPoint x: 1035, endPoint y: 342, distance: 191.9
click at [1035, 342] on div at bounding box center [1004, 325] width 224 height 498
drag, startPoint x: 1035, startPoint y: 456, endPoint x: 1039, endPoint y: 211, distance: 244.4
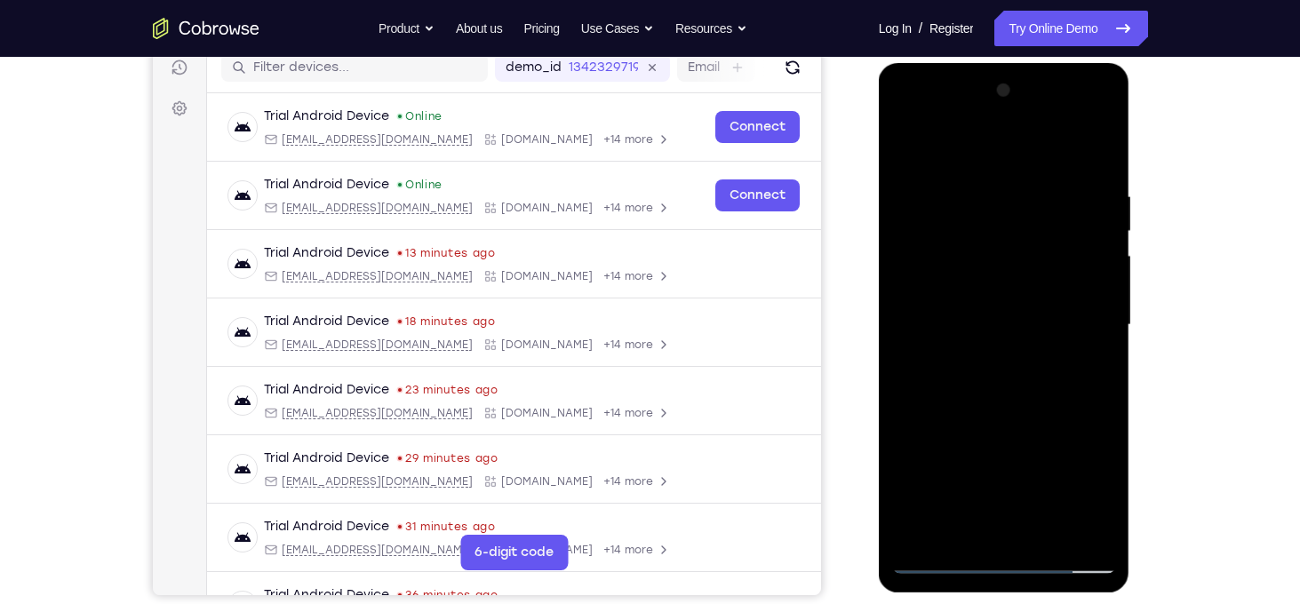
click at [1039, 211] on div at bounding box center [1004, 325] width 224 height 498
drag, startPoint x: 1023, startPoint y: 326, endPoint x: 1000, endPoint y: 173, distance: 154.6
click at [1000, 173] on div at bounding box center [1004, 325] width 224 height 498
drag, startPoint x: 1010, startPoint y: 440, endPoint x: 989, endPoint y: 269, distance: 171.9
click at [989, 269] on div at bounding box center [1004, 325] width 224 height 498
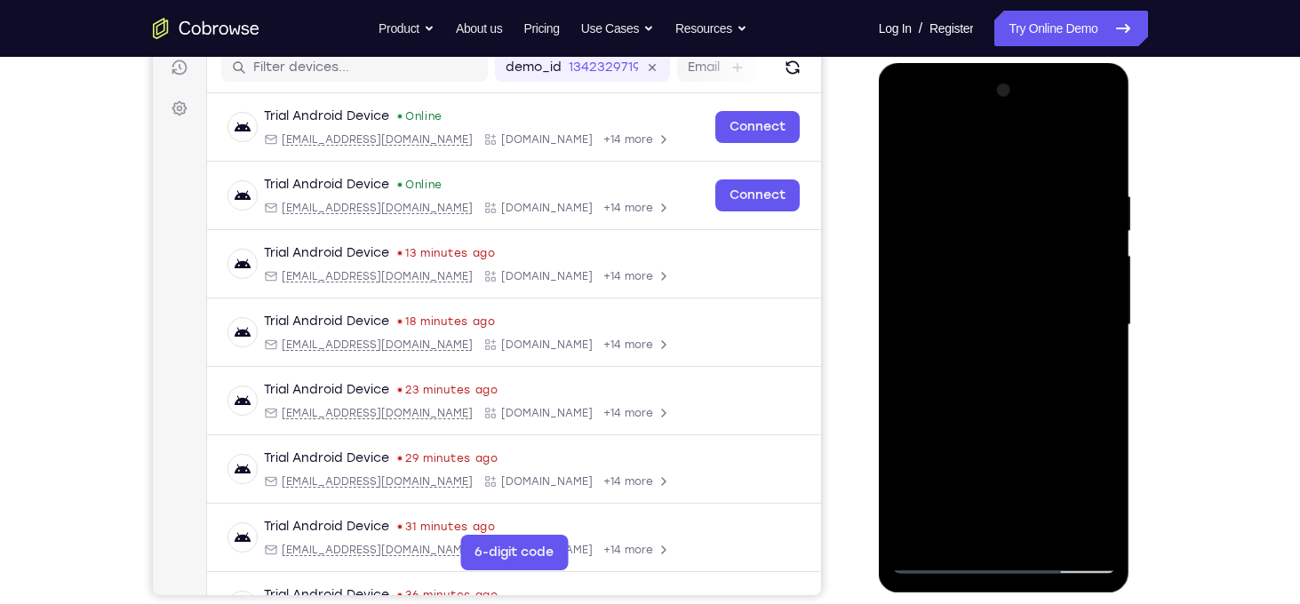
drag, startPoint x: 1037, startPoint y: 453, endPoint x: 1032, endPoint y: 260, distance: 192.9
click at [1032, 260] on div at bounding box center [1004, 325] width 224 height 498
drag, startPoint x: 1056, startPoint y: 442, endPoint x: 1032, endPoint y: 237, distance: 206.5
click at [1032, 237] on div at bounding box center [1004, 325] width 224 height 498
click at [907, 350] on div at bounding box center [1004, 325] width 224 height 498
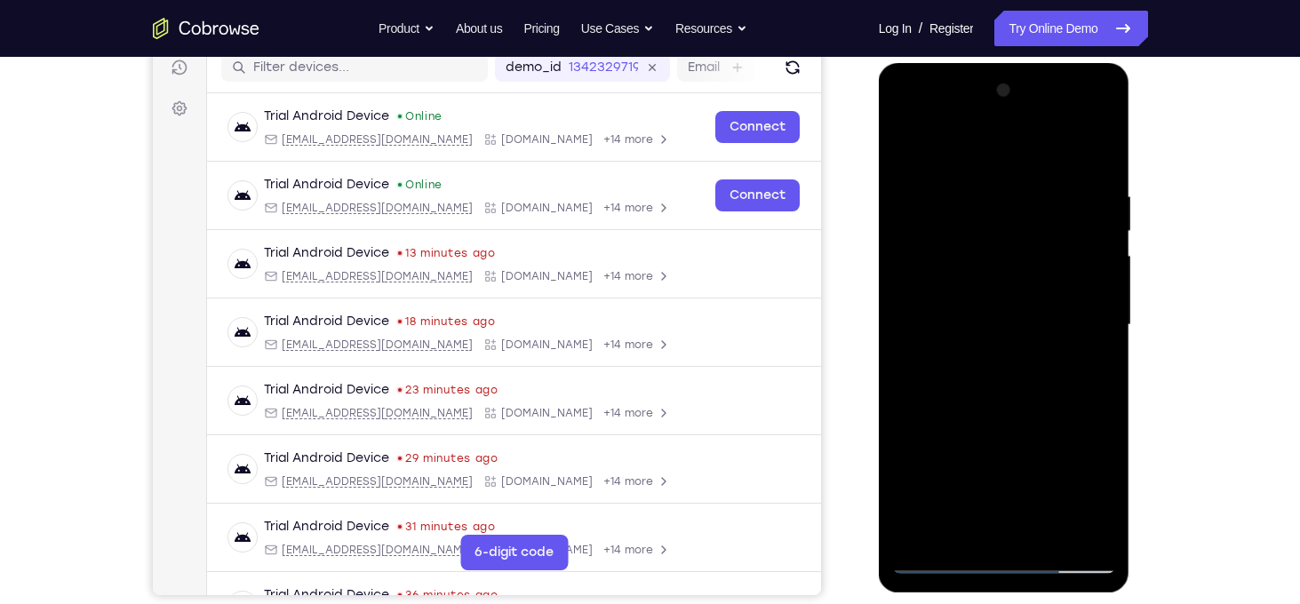
drag, startPoint x: 1014, startPoint y: 412, endPoint x: 972, endPoint y: 163, distance: 253.1
click at [972, 163] on div at bounding box center [1004, 325] width 224 height 498
drag, startPoint x: 1013, startPoint y: 390, endPoint x: 1000, endPoint y: 291, distance: 99.4
click at [1000, 291] on div at bounding box center [1004, 325] width 224 height 498
click at [906, 411] on div at bounding box center [1004, 325] width 224 height 498
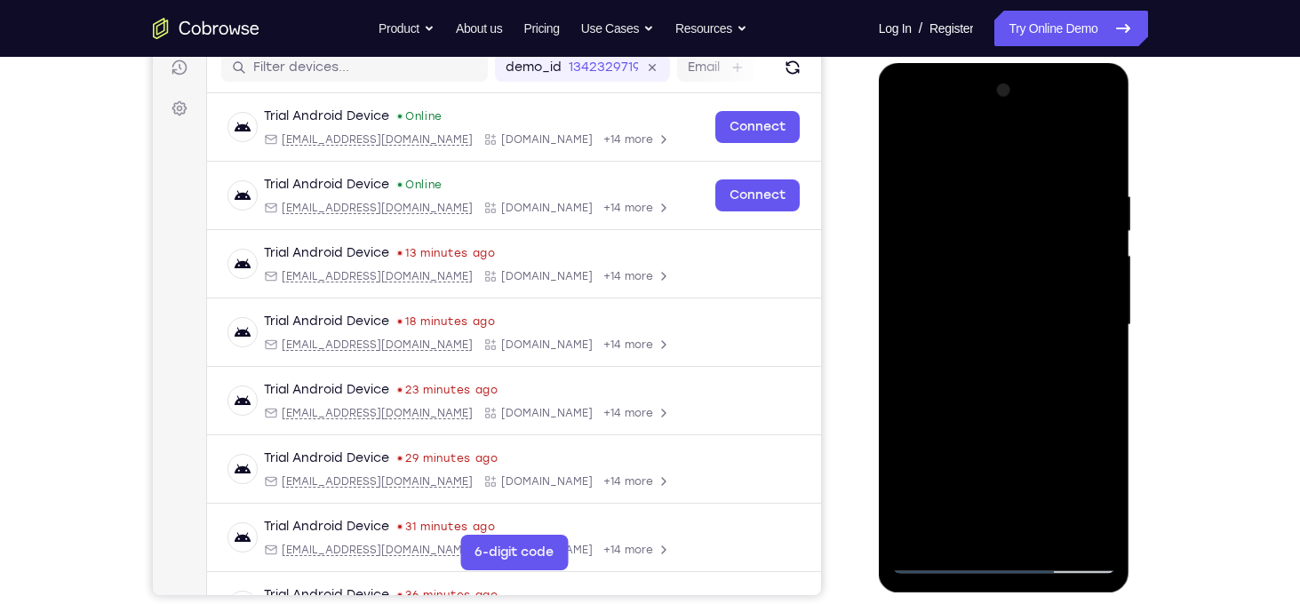
click at [984, 472] on div at bounding box center [1004, 325] width 224 height 498
drag, startPoint x: 1062, startPoint y: 472, endPoint x: 1051, endPoint y: 353, distance: 119.5
click at [1051, 353] on div at bounding box center [1004, 325] width 224 height 498
drag, startPoint x: 1061, startPoint y: 425, endPoint x: 1038, endPoint y: 216, distance: 210.1
click at [1038, 216] on div at bounding box center [1004, 325] width 224 height 498
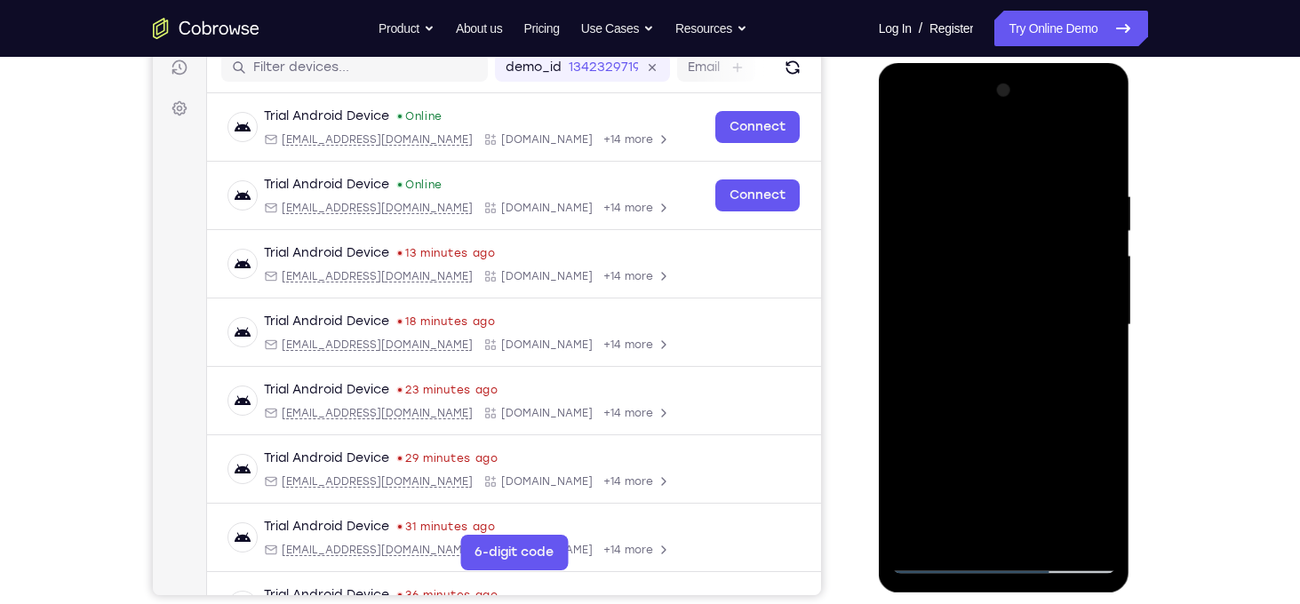
drag, startPoint x: 1032, startPoint y: 413, endPoint x: 1077, endPoint y: 159, distance: 258.1
click at [1077, 159] on div at bounding box center [1004, 325] width 224 height 498
drag, startPoint x: 1056, startPoint y: 428, endPoint x: 1080, endPoint y: 195, distance: 234.8
click at [1080, 195] on div at bounding box center [1004, 325] width 224 height 498
click at [908, 357] on div at bounding box center [1004, 325] width 224 height 498
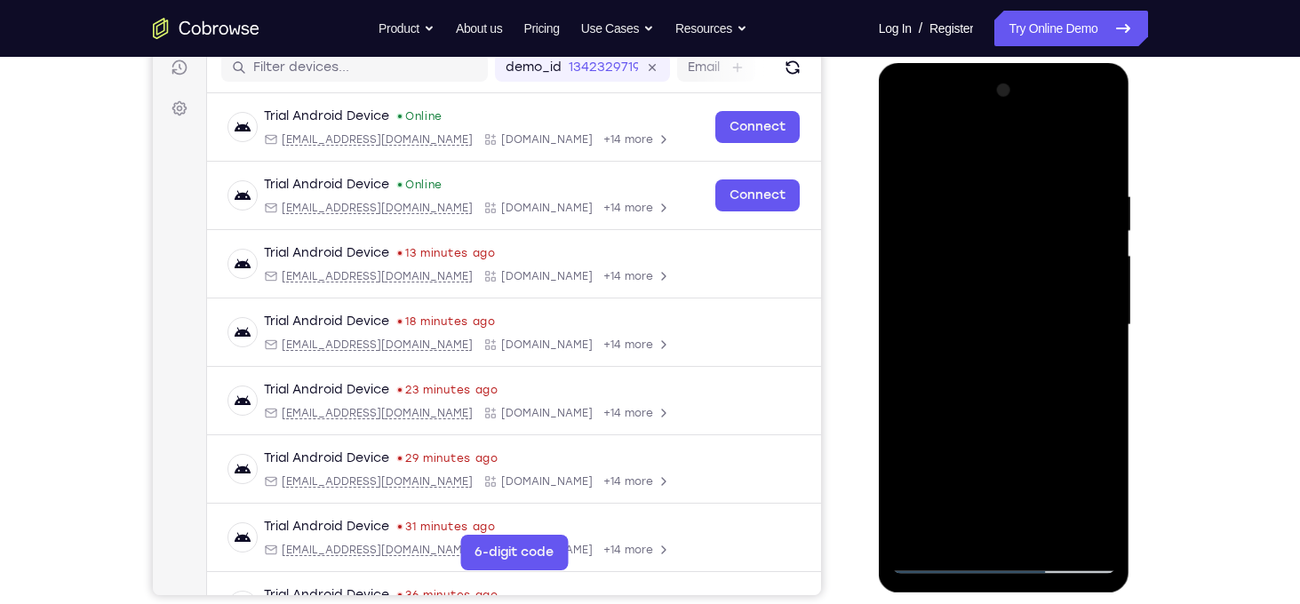
drag, startPoint x: 1053, startPoint y: 430, endPoint x: 1040, endPoint y: 189, distance: 241.1
click at [1040, 189] on div at bounding box center [1004, 325] width 224 height 498
drag, startPoint x: 1034, startPoint y: 393, endPoint x: 1040, endPoint y: 277, distance: 115.6
click at [1040, 277] on div at bounding box center [1004, 325] width 224 height 498
click at [920, 440] on div at bounding box center [1004, 325] width 224 height 498
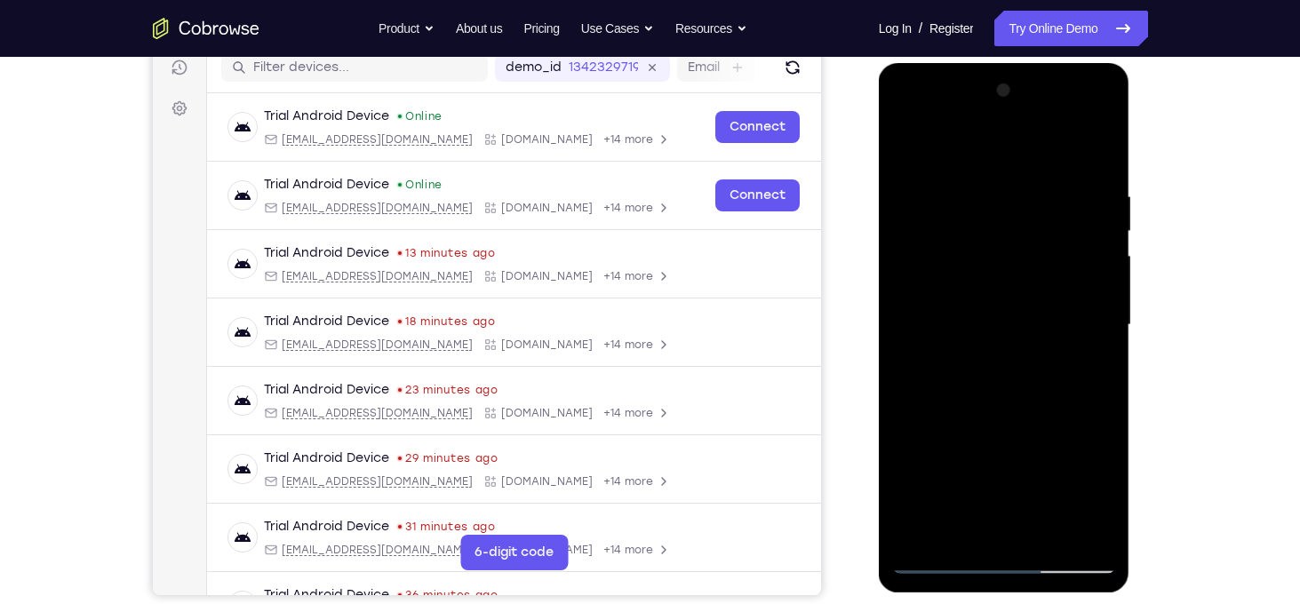
click at [1048, 299] on div at bounding box center [1004, 325] width 224 height 498
drag, startPoint x: 1088, startPoint y: 461, endPoint x: 1074, endPoint y: 244, distance: 217.3
click at [1074, 244] on div at bounding box center [1004, 325] width 224 height 498
drag, startPoint x: 1062, startPoint y: 392, endPoint x: 1017, endPoint y: 193, distance: 203.9
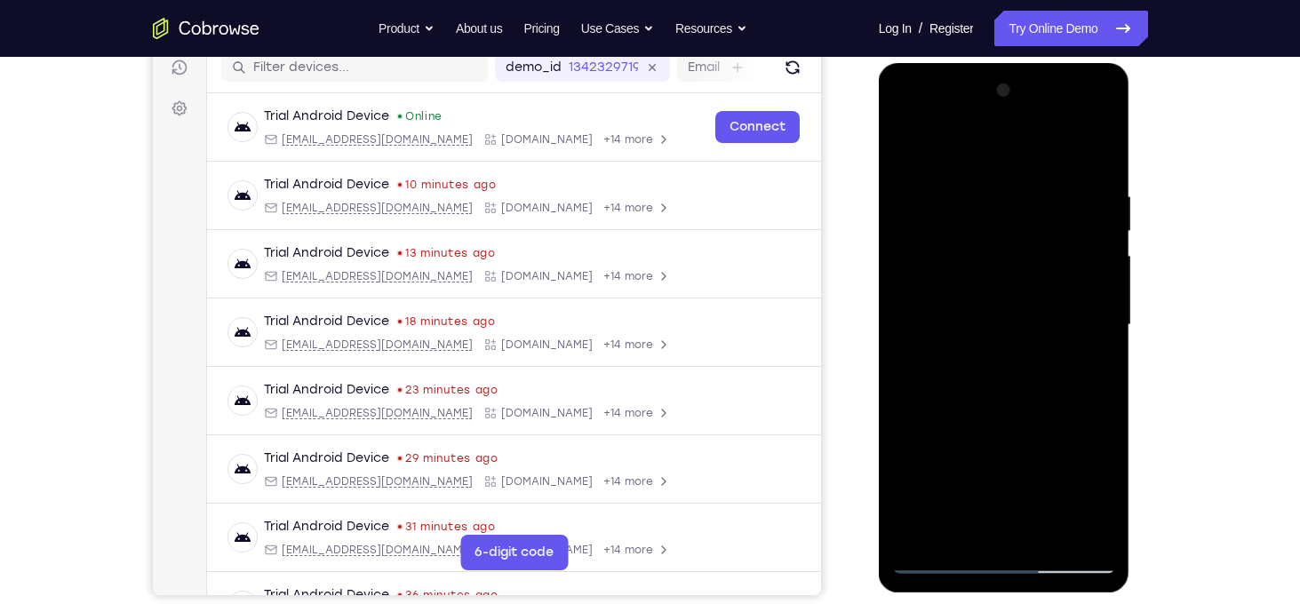
click at [1017, 193] on div at bounding box center [1004, 325] width 224 height 498
click at [911, 380] on div at bounding box center [1004, 325] width 224 height 498
drag, startPoint x: 1035, startPoint y: 433, endPoint x: 1054, endPoint y: 570, distance: 139.0
click at [1054, 570] on div at bounding box center [1004, 325] width 224 height 498
drag, startPoint x: 1060, startPoint y: 419, endPoint x: 1036, endPoint y: 67, distance: 353.5
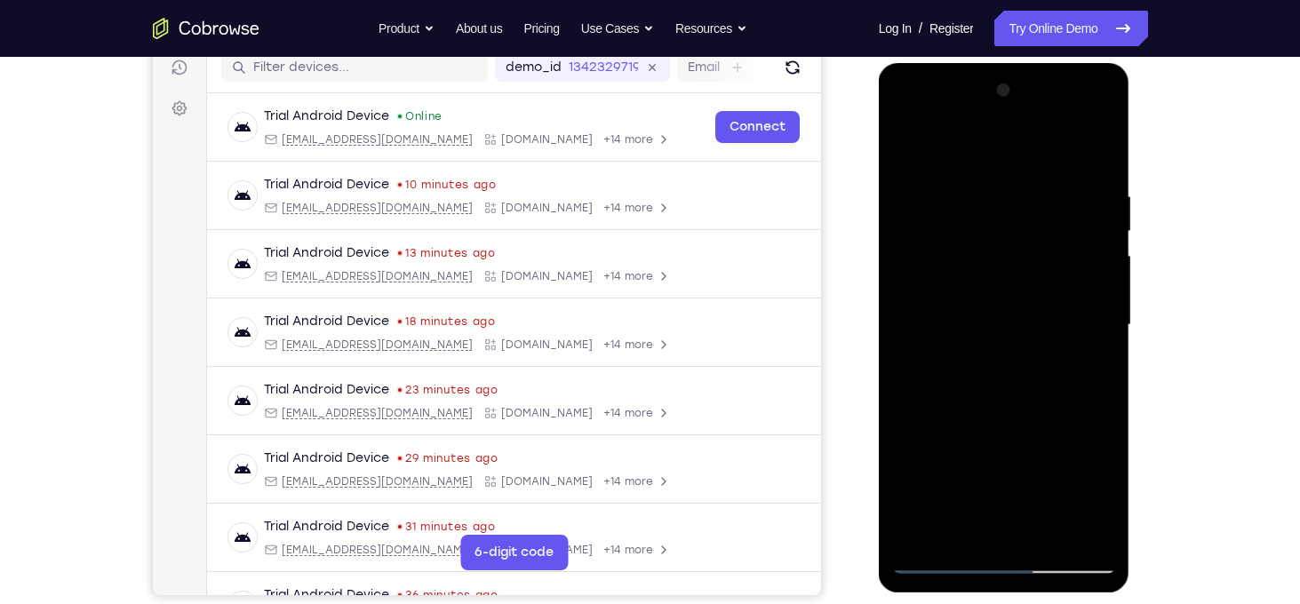
click at [1036, 67] on div at bounding box center [1004, 328] width 251 height 530
drag, startPoint x: 1031, startPoint y: 357, endPoint x: 1028, endPoint y: 248, distance: 109.3
click at [1028, 248] on div at bounding box center [1004, 325] width 224 height 498
click at [911, 448] on div at bounding box center [1004, 325] width 224 height 498
drag, startPoint x: 1034, startPoint y: 454, endPoint x: 983, endPoint y: 194, distance: 265.4
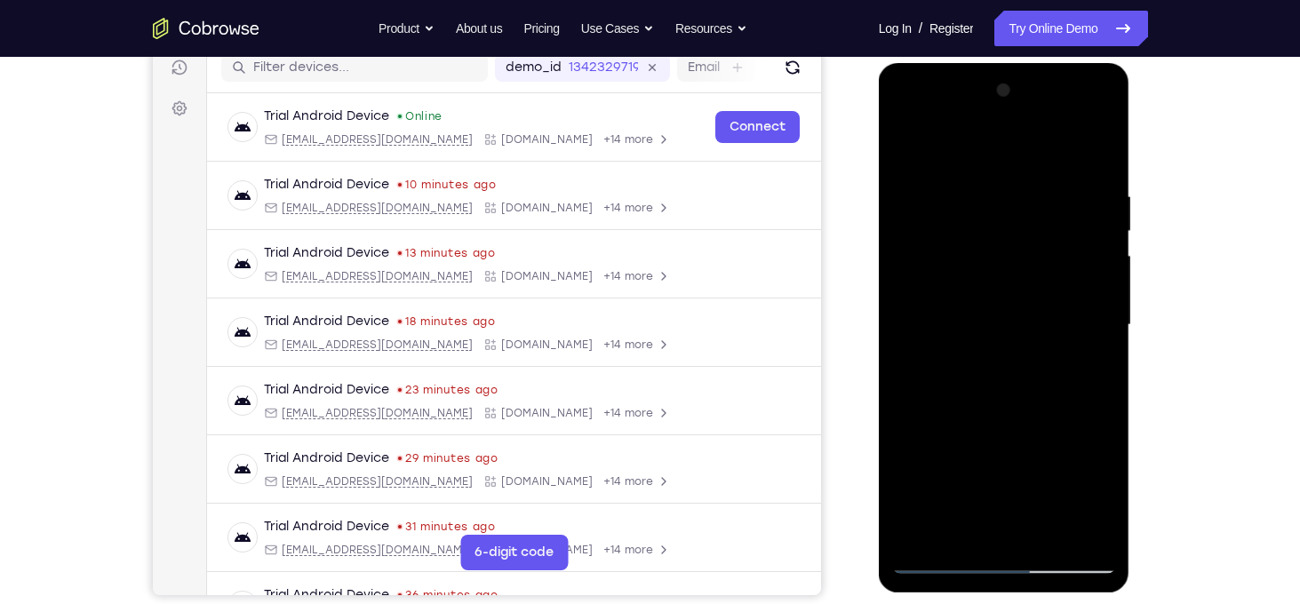
click at [983, 194] on div at bounding box center [1004, 325] width 224 height 498
drag, startPoint x: 1035, startPoint y: 355, endPoint x: 988, endPoint y: 78, distance: 281.2
click at [988, 78] on div at bounding box center [1004, 325] width 224 height 498
drag, startPoint x: 1035, startPoint y: 402, endPoint x: 1022, endPoint y: 225, distance: 177.3
click at [1022, 225] on div at bounding box center [1004, 325] width 224 height 498
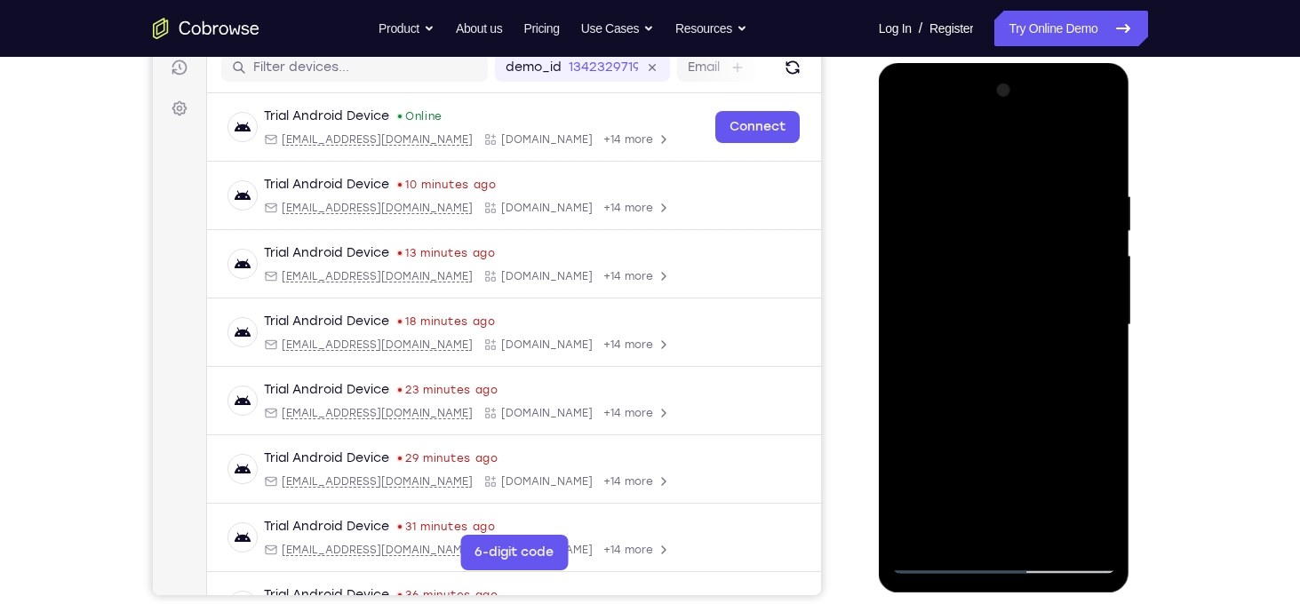
drag, startPoint x: 1021, startPoint y: 401, endPoint x: 1015, endPoint y: 315, distance: 85.5
click at [1015, 315] on div at bounding box center [1004, 325] width 224 height 498
click at [909, 468] on div at bounding box center [1004, 325] width 224 height 498
drag, startPoint x: 1056, startPoint y: 444, endPoint x: 1056, endPoint y: 183, distance: 261.2
click at [1056, 183] on div at bounding box center [1004, 325] width 224 height 498
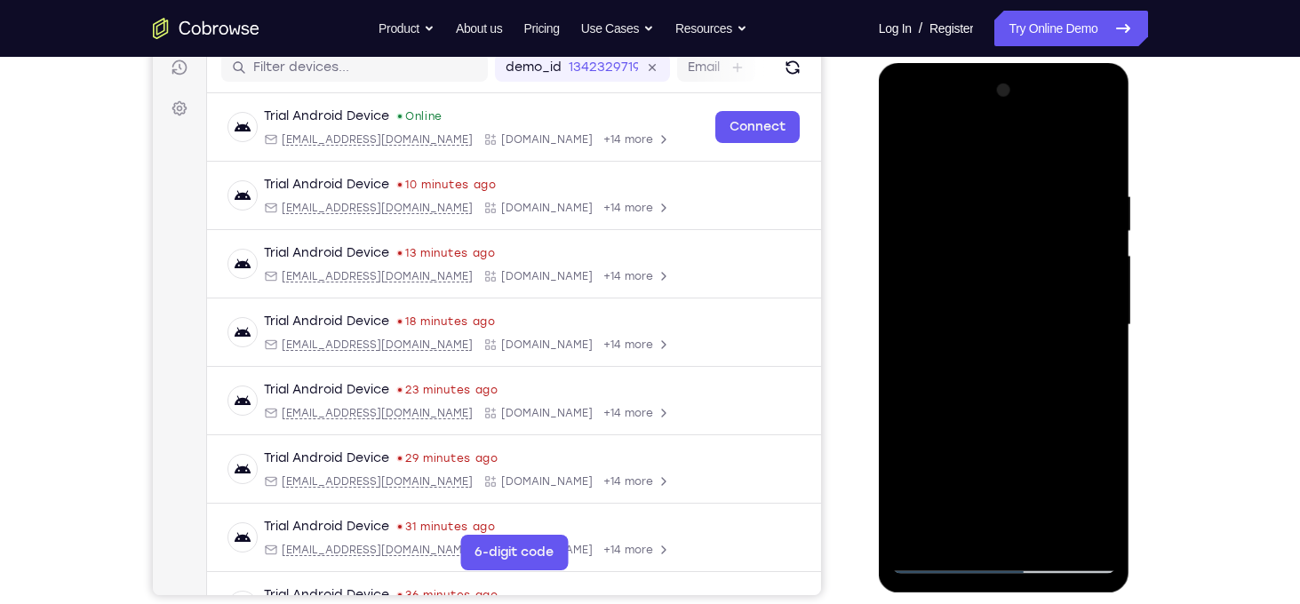
drag, startPoint x: 1059, startPoint y: 345, endPoint x: 1017, endPoint y: 159, distance: 190.3
click at [1017, 159] on div at bounding box center [1004, 325] width 224 height 498
click at [911, 449] on div at bounding box center [1004, 325] width 224 height 498
drag, startPoint x: 1049, startPoint y: 456, endPoint x: 1040, endPoint y: 390, distance: 66.3
drag, startPoint x: 1040, startPoint y: 390, endPoint x: 954, endPoint y: 434, distance: 97.0
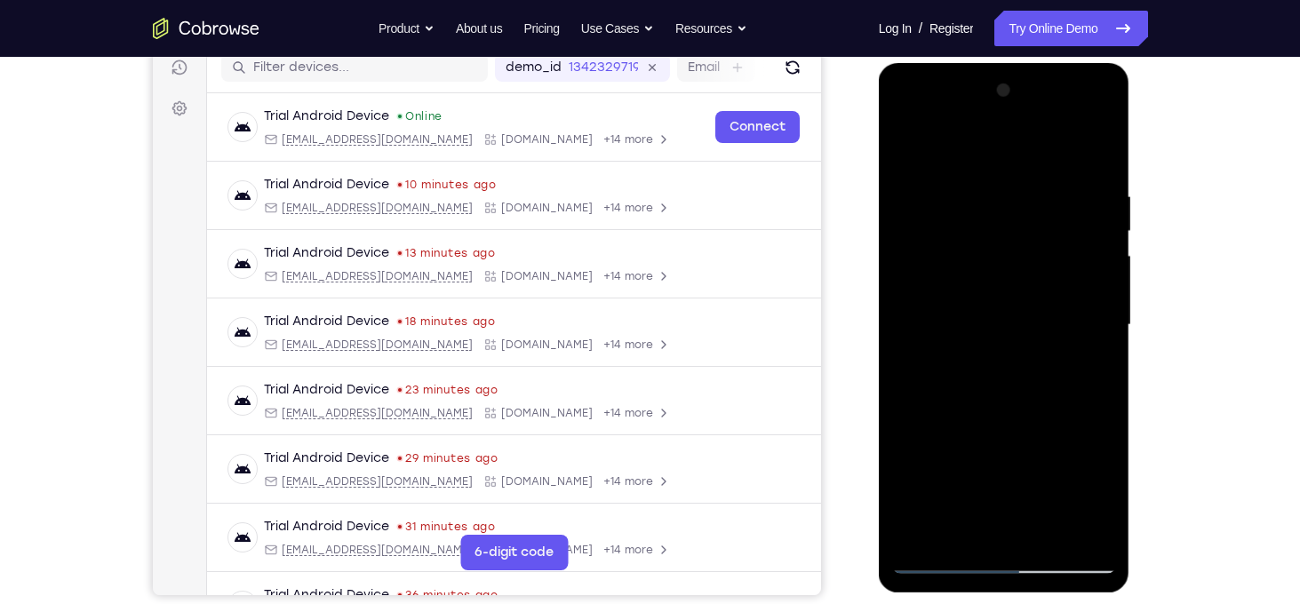
click at [954, 434] on div at bounding box center [1004, 325] width 224 height 498
drag, startPoint x: 1081, startPoint y: 465, endPoint x: 1098, endPoint y: 254, distance: 211.2
click at [1098, 254] on div at bounding box center [1004, 325] width 224 height 498
drag, startPoint x: 1030, startPoint y: 443, endPoint x: 1057, endPoint y: 258, distance: 187.7
click at [1057, 258] on div at bounding box center [1004, 325] width 224 height 498
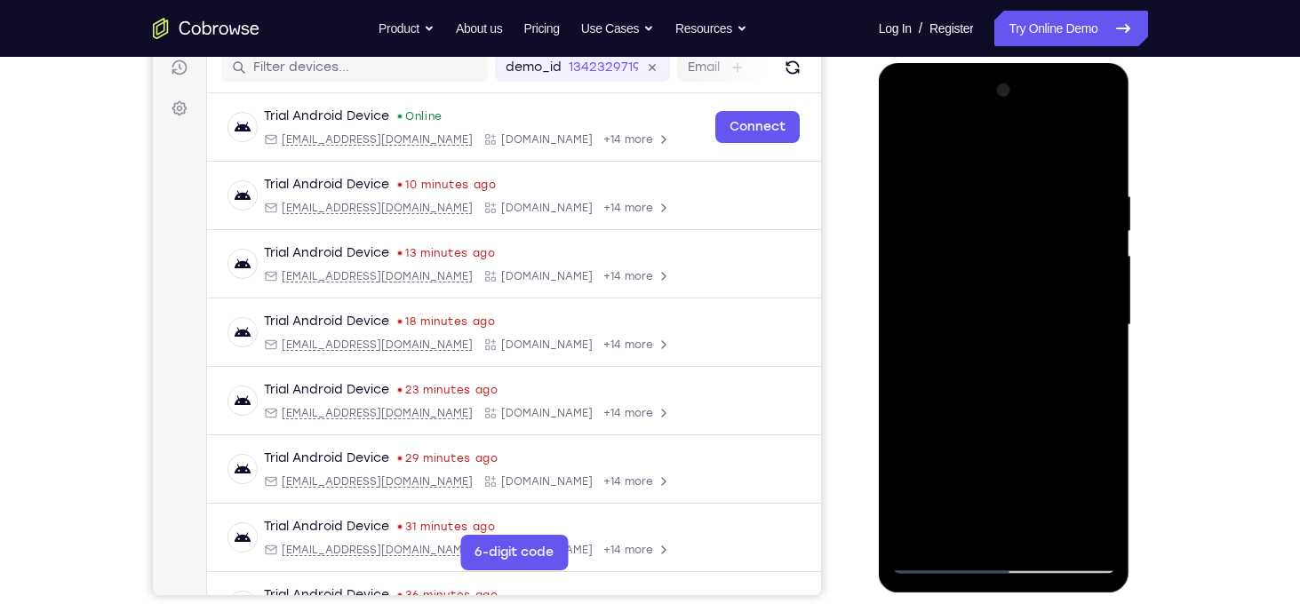
click at [904, 305] on div at bounding box center [1004, 325] width 224 height 498
drag, startPoint x: 1028, startPoint y: 403, endPoint x: 1006, endPoint y: 479, distance: 78.7
click at [1006, 479] on div at bounding box center [1004, 325] width 224 height 498
click at [904, 390] on div at bounding box center [1004, 325] width 224 height 498
drag, startPoint x: 994, startPoint y: 449, endPoint x: 1003, endPoint y: 195, distance: 254.3
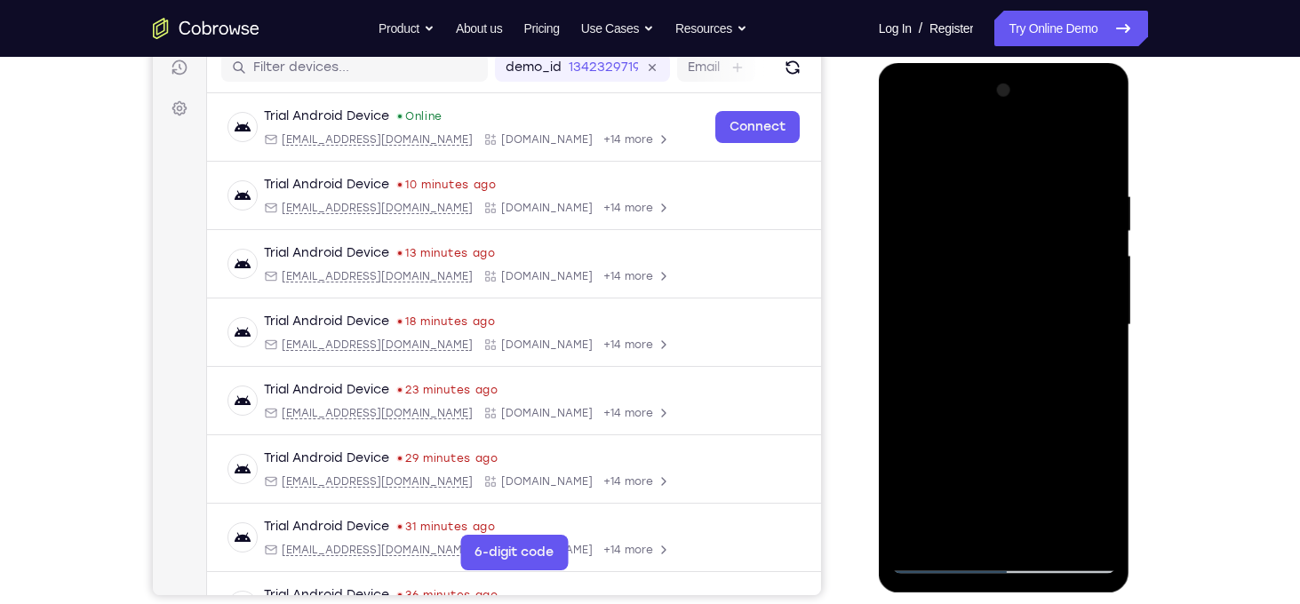
click at [1003, 195] on div at bounding box center [1004, 325] width 224 height 498
drag, startPoint x: 1039, startPoint y: 457, endPoint x: 1025, endPoint y: 171, distance: 285.5
click at [1025, 171] on div at bounding box center [1004, 325] width 224 height 498
drag, startPoint x: 1049, startPoint y: 369, endPoint x: 1039, endPoint y: 169, distance: 200.2
click at [1039, 169] on div at bounding box center [1004, 325] width 224 height 498
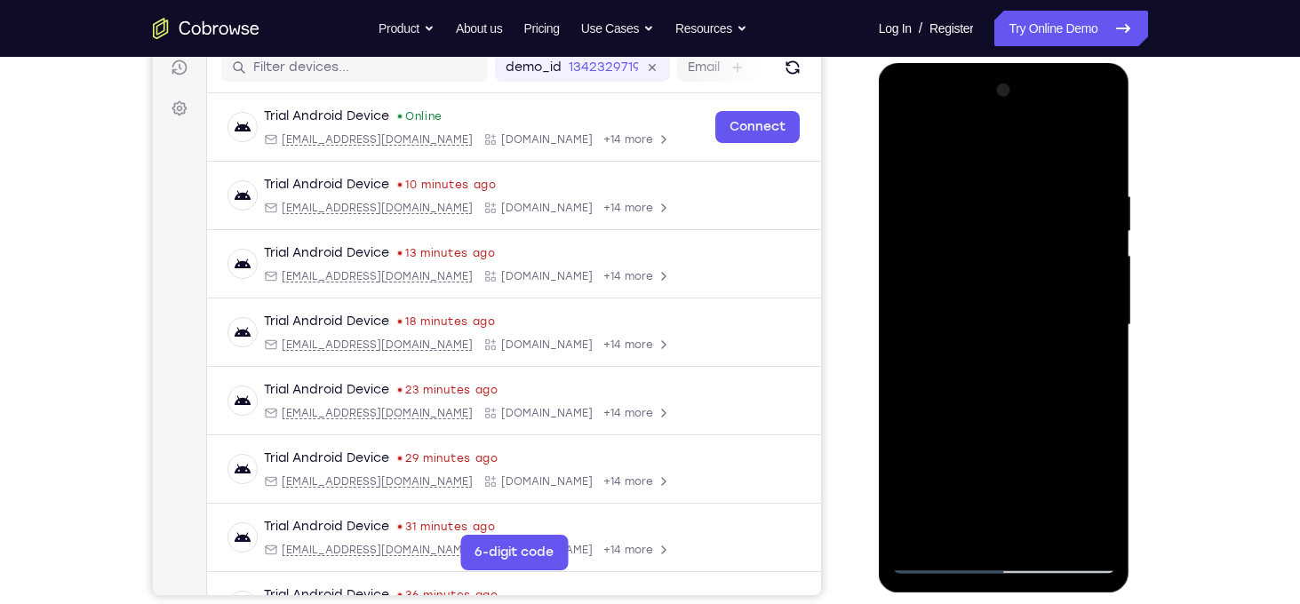
click at [907, 454] on div at bounding box center [1004, 325] width 224 height 498
drag, startPoint x: 1061, startPoint y: 487, endPoint x: 1046, endPoint y: 228, distance: 259.0
click at [1046, 228] on div at bounding box center [1004, 325] width 224 height 498
drag, startPoint x: 1037, startPoint y: 419, endPoint x: 1023, endPoint y: 275, distance: 144.6
click at [1023, 275] on div at bounding box center [1004, 325] width 224 height 498
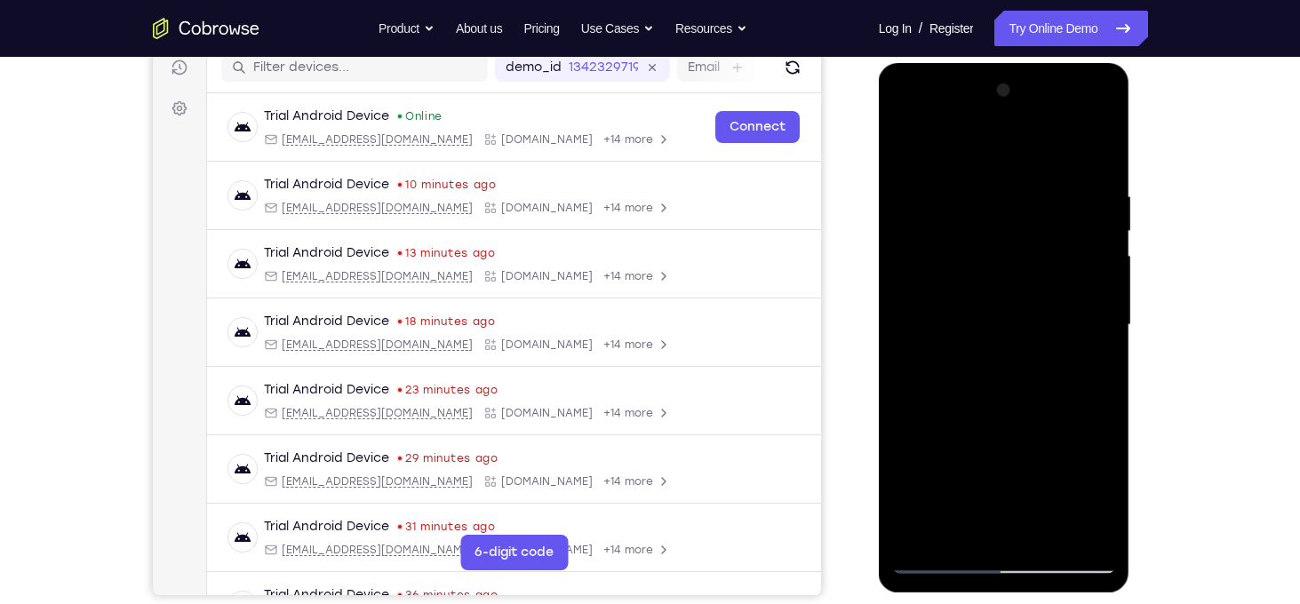
click at [1097, 341] on div at bounding box center [1004, 325] width 224 height 498
drag, startPoint x: 1082, startPoint y: 358, endPoint x: 1081, endPoint y: 283, distance: 75.5
click at [1081, 283] on div at bounding box center [1004, 325] width 224 height 498
click at [908, 259] on div at bounding box center [1004, 325] width 224 height 498
drag, startPoint x: 968, startPoint y: 313, endPoint x: 976, endPoint y: 266, distance: 47.8
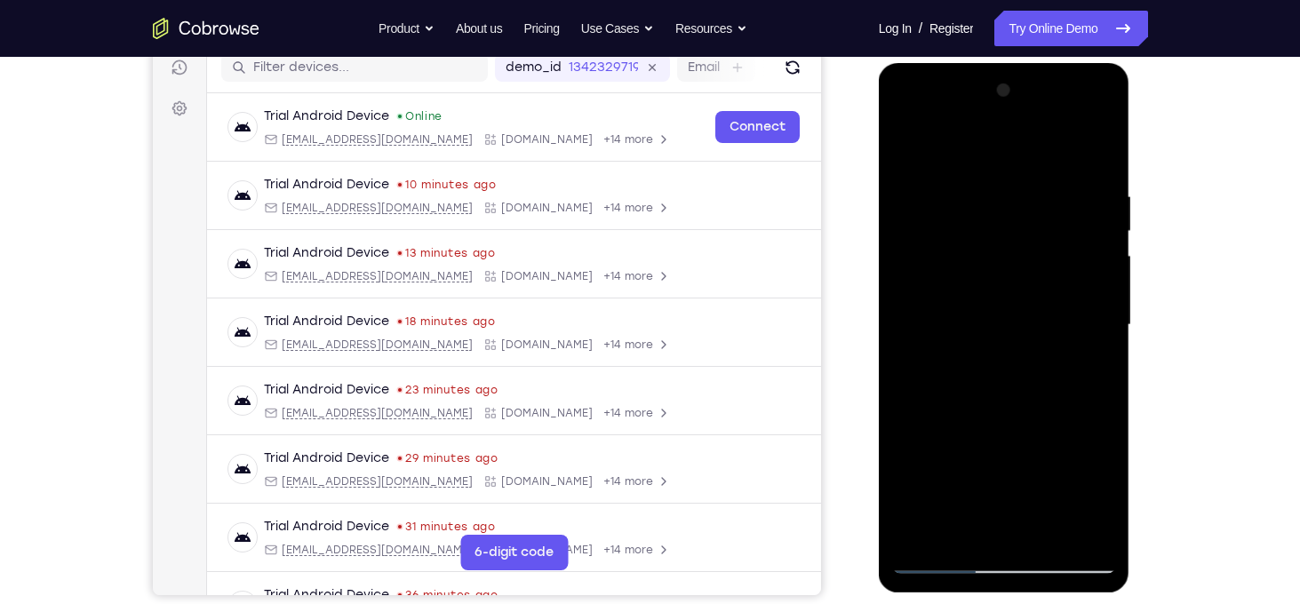
click at [976, 266] on div at bounding box center [1004, 325] width 224 height 498
click at [963, 410] on div at bounding box center [1004, 325] width 224 height 498
click at [909, 385] on div at bounding box center [1004, 325] width 224 height 498
drag, startPoint x: 1024, startPoint y: 383, endPoint x: 1022, endPoint y: 184, distance: 199.0
click at [1022, 184] on div at bounding box center [1004, 325] width 224 height 498
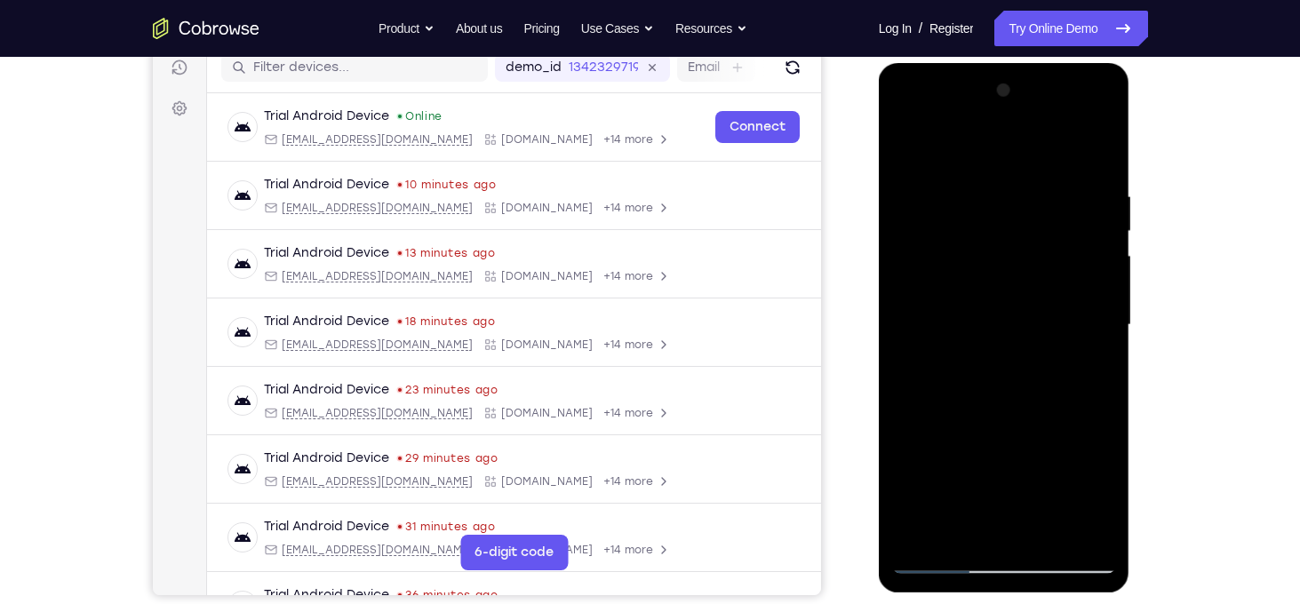
drag, startPoint x: 1028, startPoint y: 315, endPoint x: 1035, endPoint y: 227, distance: 89.1
click at [1035, 227] on div at bounding box center [1004, 325] width 224 height 498
click at [1024, 288] on div at bounding box center [1004, 325] width 224 height 498
drag, startPoint x: 1025, startPoint y: 383, endPoint x: 1019, endPoint y: 281, distance: 102.4
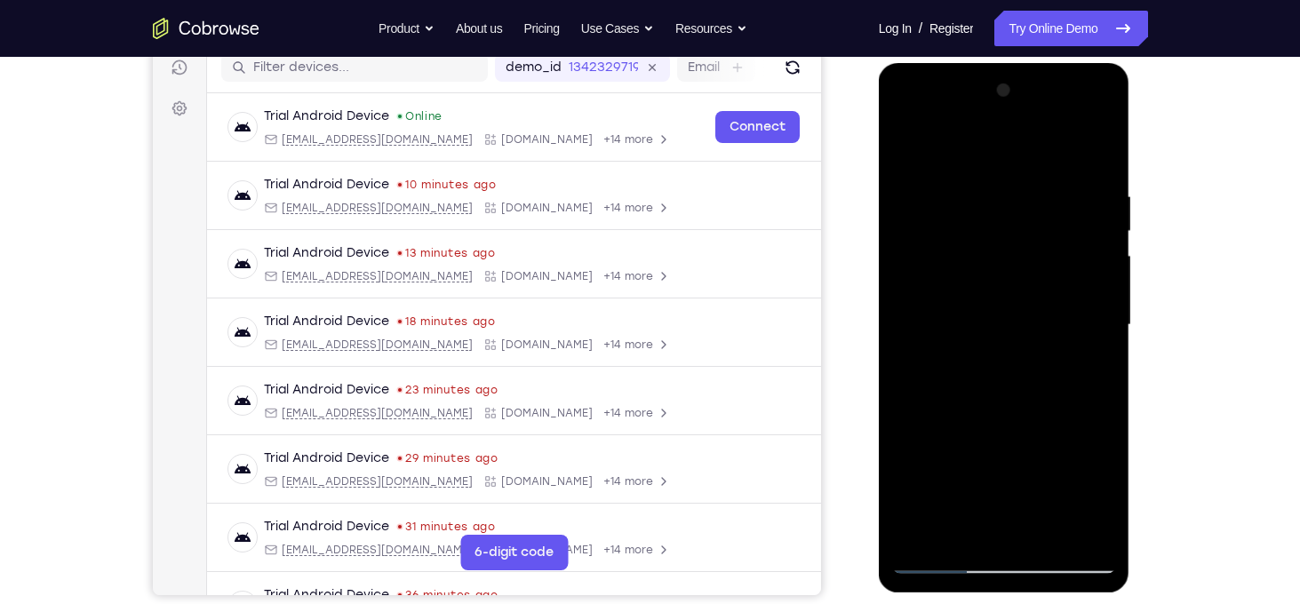
click at [1019, 281] on div at bounding box center [1004, 325] width 224 height 498
click at [1107, 315] on div at bounding box center [1004, 325] width 224 height 498
click at [1067, 363] on div at bounding box center [1004, 325] width 224 height 498
drag, startPoint x: 1068, startPoint y: 363, endPoint x: 1081, endPoint y: 142, distance: 221.6
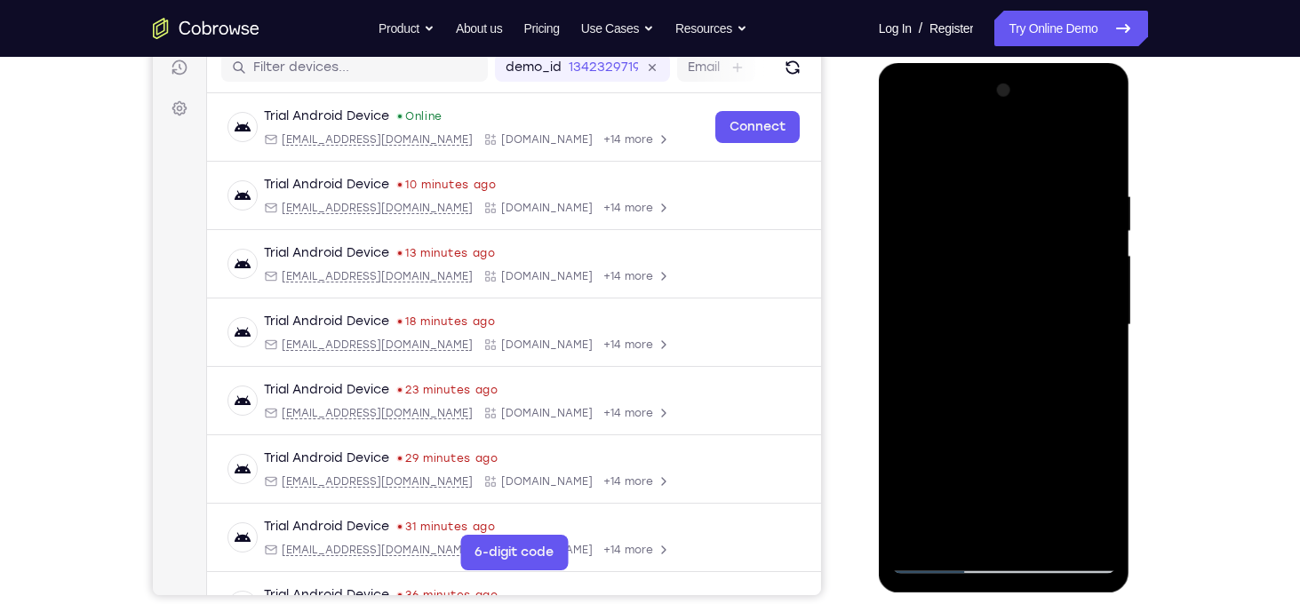
click at [1081, 142] on div at bounding box center [1004, 325] width 224 height 498
drag, startPoint x: 1041, startPoint y: 464, endPoint x: 1044, endPoint y: 235, distance: 229.2
click at [1044, 235] on div at bounding box center [1004, 325] width 224 height 498
click at [904, 422] on div at bounding box center [1004, 325] width 224 height 498
drag, startPoint x: 1060, startPoint y: 426, endPoint x: 1068, endPoint y: 180, distance: 245.4
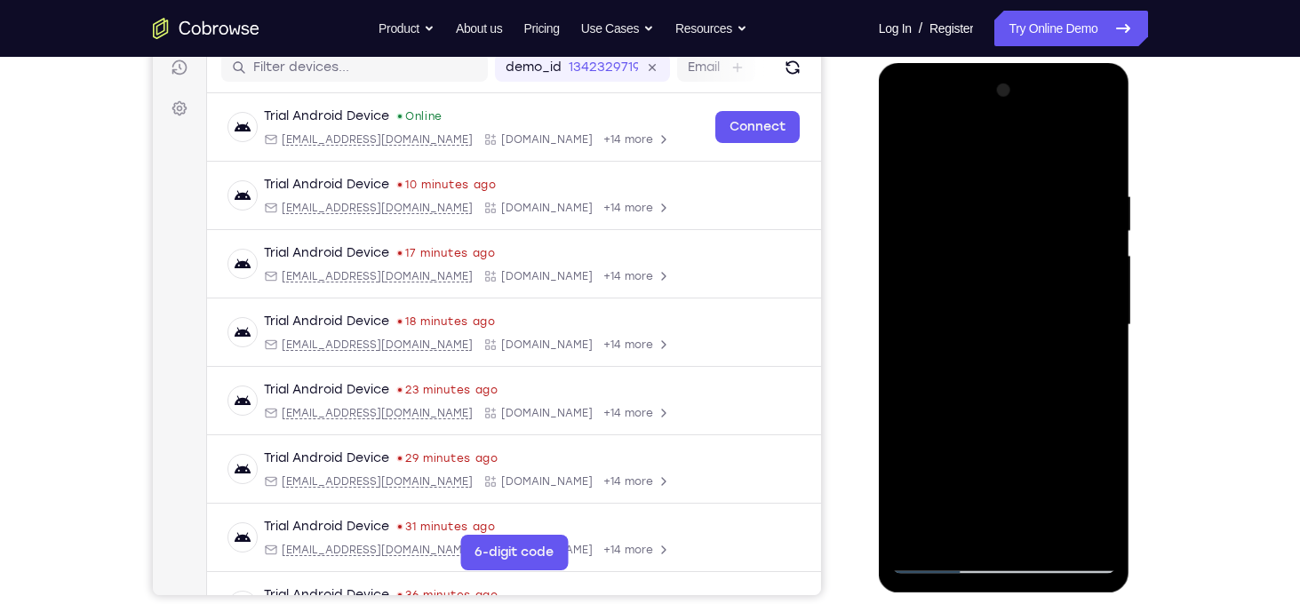
click at [1068, 180] on div at bounding box center [1004, 325] width 224 height 498
drag, startPoint x: 1032, startPoint y: 441, endPoint x: 1043, endPoint y: 139, distance: 302.3
click at [1043, 139] on div at bounding box center [1004, 325] width 224 height 498
drag, startPoint x: 1021, startPoint y: 463, endPoint x: 1028, endPoint y: 239, distance: 224.0
click at [1028, 239] on div at bounding box center [1004, 325] width 224 height 498
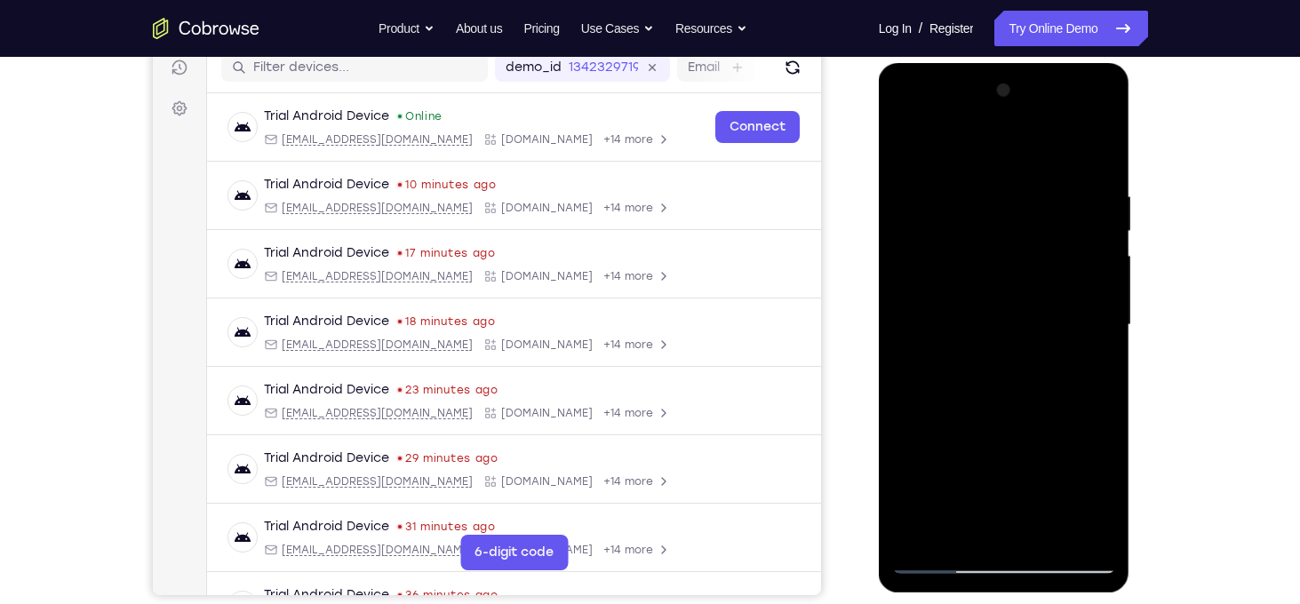
drag, startPoint x: 1098, startPoint y: 367, endPoint x: 1095, endPoint y: 288, distance: 79.1
click at [1095, 288] on div at bounding box center [1004, 325] width 224 height 498
drag, startPoint x: 1060, startPoint y: 443, endPoint x: 1081, endPoint y: 216, distance: 228.4
click at [1081, 216] on div at bounding box center [1004, 325] width 224 height 498
drag, startPoint x: 1064, startPoint y: 412, endPoint x: 1080, endPoint y: 239, distance: 173.9
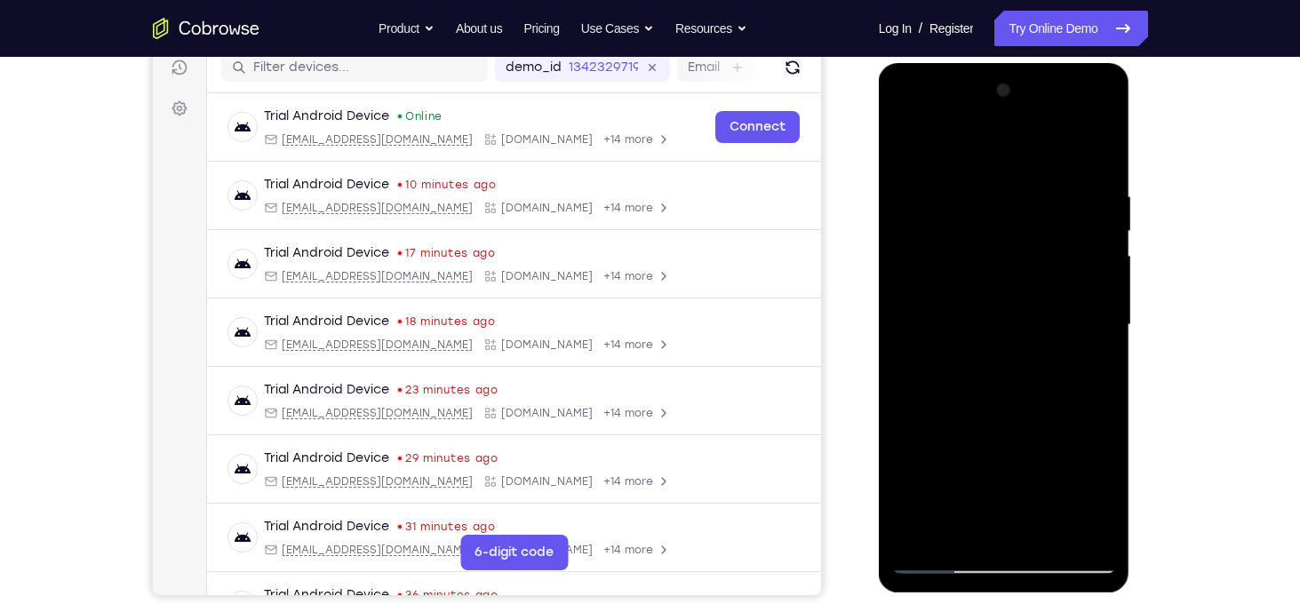
click at [1080, 239] on div at bounding box center [1004, 325] width 224 height 498
click at [902, 443] on div at bounding box center [1004, 325] width 224 height 498
drag, startPoint x: 1085, startPoint y: 444, endPoint x: 1085, endPoint y: 221, distance: 223.0
click at [1085, 221] on div at bounding box center [1004, 325] width 224 height 498
drag, startPoint x: 1064, startPoint y: 476, endPoint x: 1043, endPoint y: 195, distance: 281.5
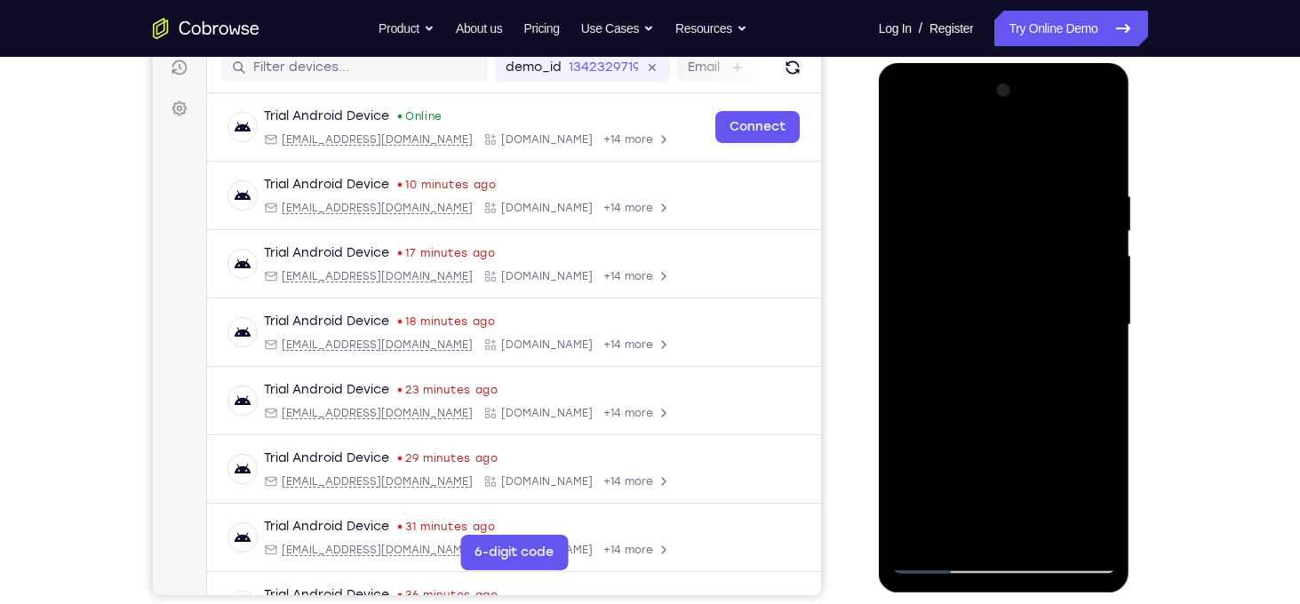
click at [1043, 195] on div at bounding box center [1004, 325] width 224 height 498
drag, startPoint x: 1080, startPoint y: 304, endPoint x: 1067, endPoint y: 404, distance: 101.2
click at [1067, 404] on div at bounding box center [1004, 325] width 224 height 498
drag, startPoint x: 1053, startPoint y: 435, endPoint x: 1079, endPoint y: 87, distance: 349.2
click at [1079, 87] on div at bounding box center [1004, 325] width 224 height 498
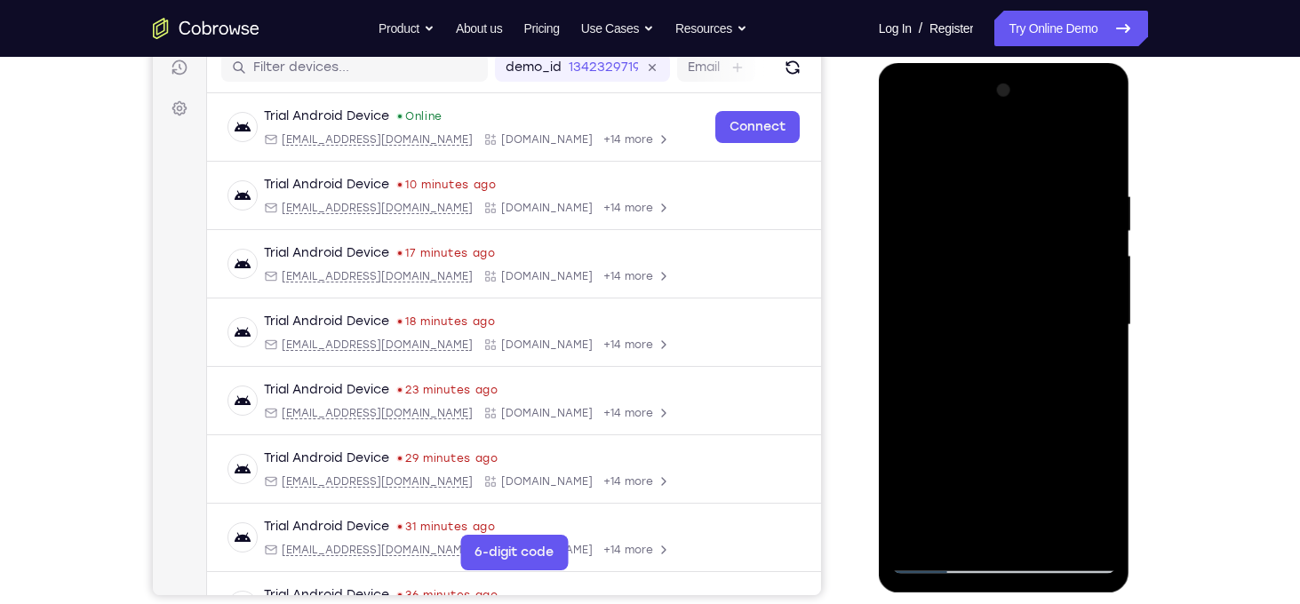
drag, startPoint x: 1038, startPoint y: 446, endPoint x: 1044, endPoint y: 106, distance: 340.3
click at [1044, 106] on div at bounding box center [1004, 325] width 224 height 498
drag, startPoint x: 1045, startPoint y: 340, endPoint x: 1028, endPoint y: 49, distance: 291.9
click at [1028, 63] on html "Online web based iOS Simulators and Android Emulators. Run iPhone, iPad, Mobile…" at bounding box center [1005, 329] width 253 height 533
click at [911, 177] on div at bounding box center [1004, 325] width 224 height 498
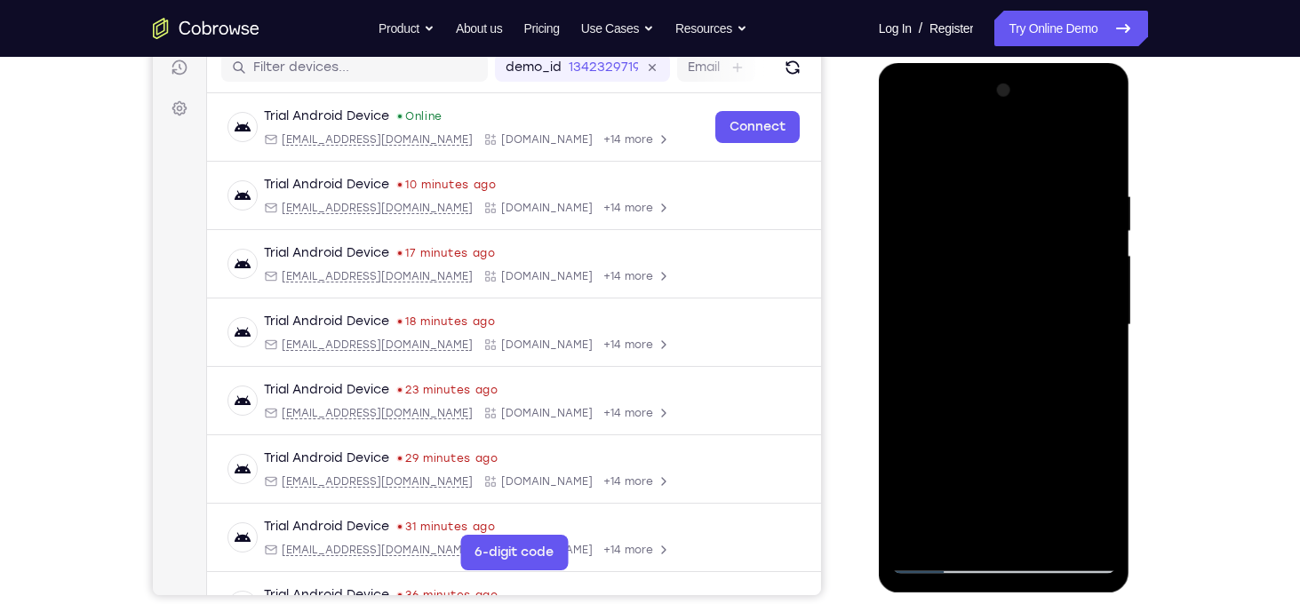
drag, startPoint x: 975, startPoint y: 355, endPoint x: 972, endPoint y: 146, distance: 209.7
click at [972, 146] on div at bounding box center [1004, 325] width 224 height 498
click at [911, 361] on div at bounding box center [1004, 325] width 224 height 498
drag, startPoint x: 1064, startPoint y: 426, endPoint x: 1065, endPoint y: 151, distance: 274.5
click at [1065, 151] on div at bounding box center [1004, 325] width 224 height 498
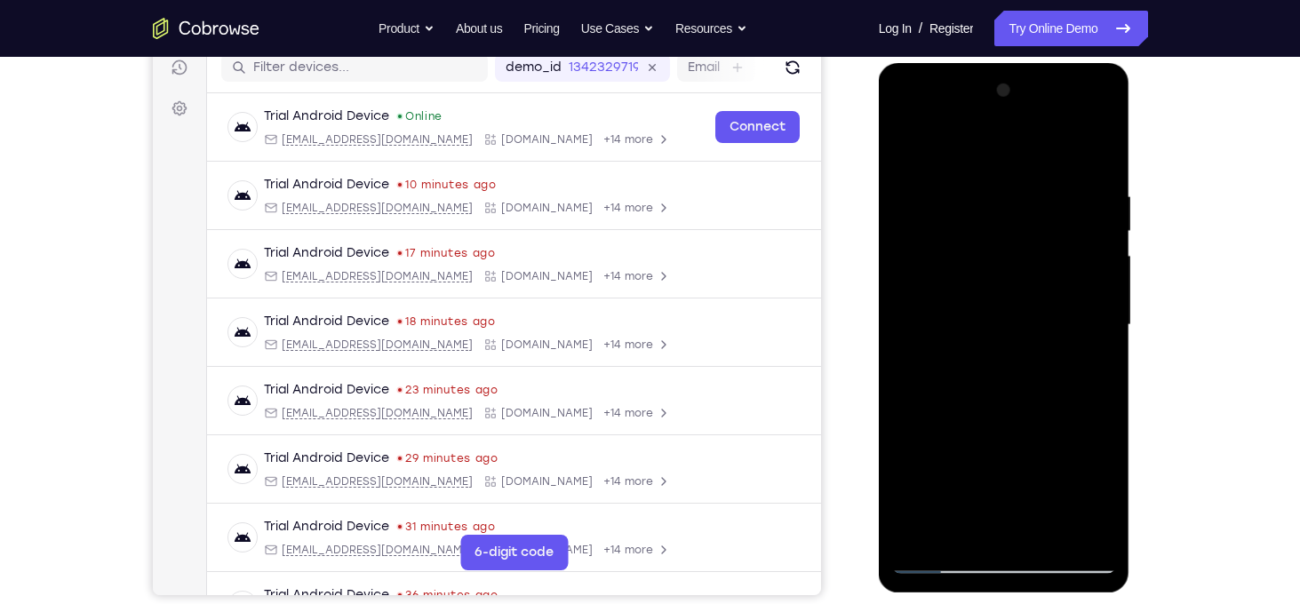
drag, startPoint x: 1043, startPoint y: 412, endPoint x: 1042, endPoint y: 355, distance: 57.8
click at [1042, 355] on div at bounding box center [1004, 325] width 224 height 498
click at [1101, 285] on div at bounding box center [1004, 325] width 224 height 498
drag, startPoint x: 1059, startPoint y: 458, endPoint x: 1064, endPoint y: 198, distance: 260.4
click at [1064, 198] on div at bounding box center [1004, 325] width 224 height 498
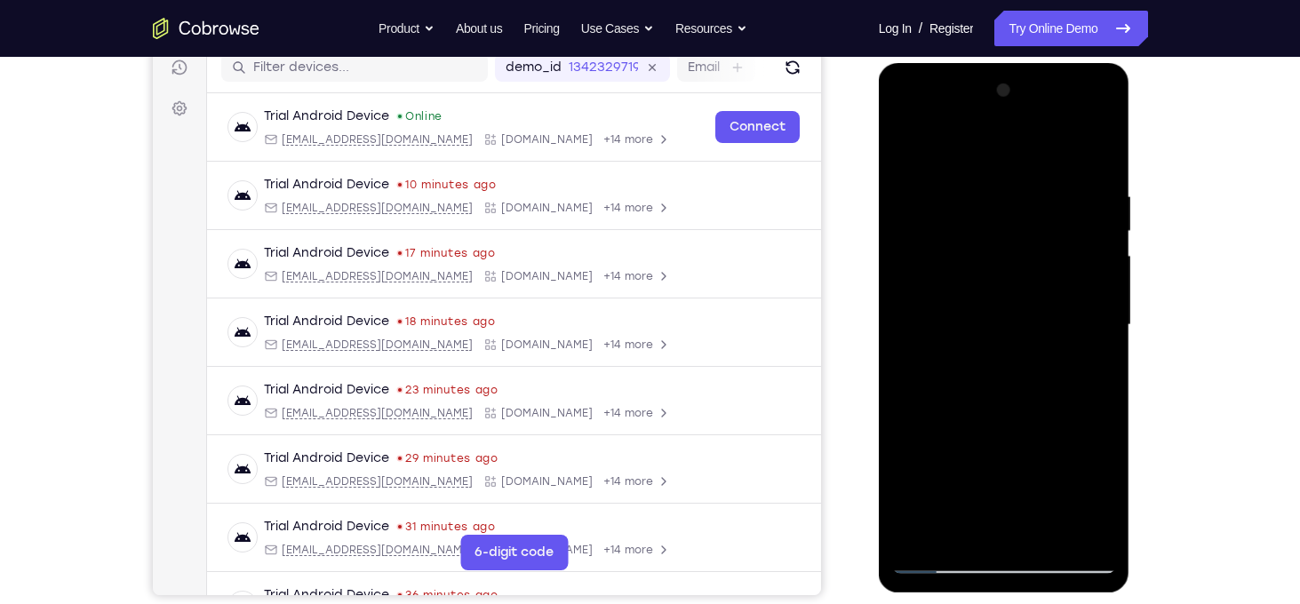
drag, startPoint x: 1053, startPoint y: 430, endPoint x: 1044, endPoint y: 185, distance: 245.4
click at [1044, 185] on div at bounding box center [1004, 325] width 224 height 498
drag, startPoint x: 1069, startPoint y: 339, endPoint x: 1047, endPoint y: 148, distance: 191.4
click at [1047, 148] on div at bounding box center [1004, 325] width 224 height 498
drag, startPoint x: 1031, startPoint y: 397, endPoint x: 1020, endPoint y: 280, distance: 117.8
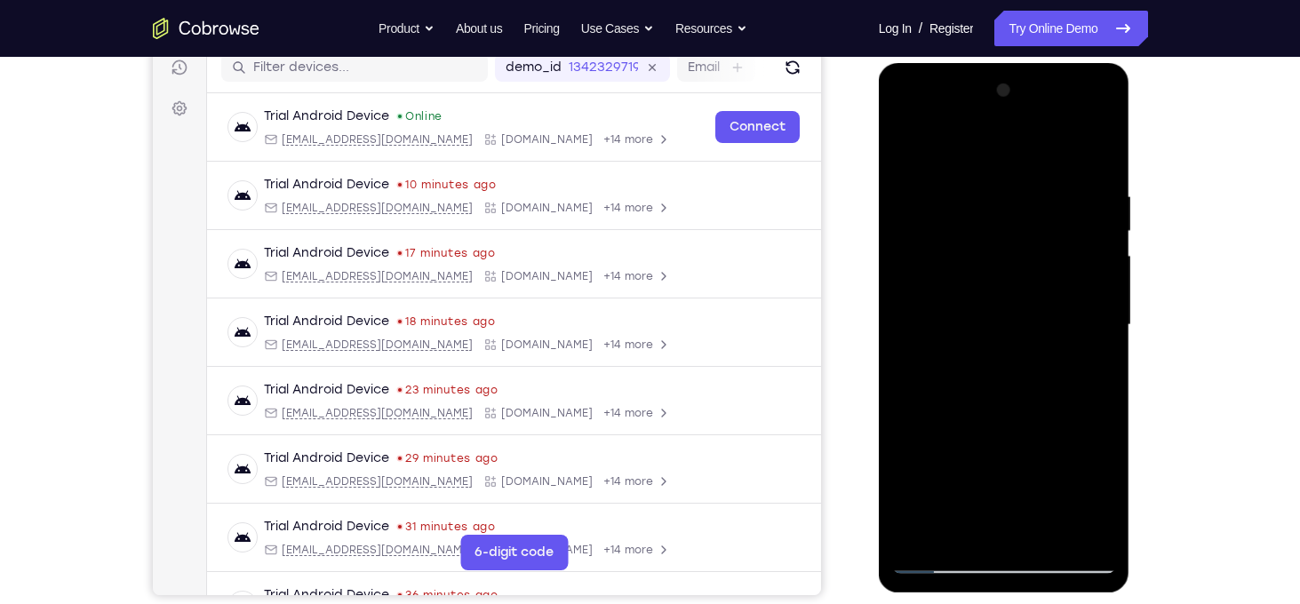
click at [1020, 280] on div at bounding box center [1004, 325] width 224 height 498
click at [908, 474] on div at bounding box center [1004, 325] width 224 height 498
click at [1050, 535] on div at bounding box center [1004, 325] width 224 height 498
click at [1029, 427] on div at bounding box center [1004, 325] width 224 height 498
click at [918, 144] on div at bounding box center [1004, 325] width 224 height 498
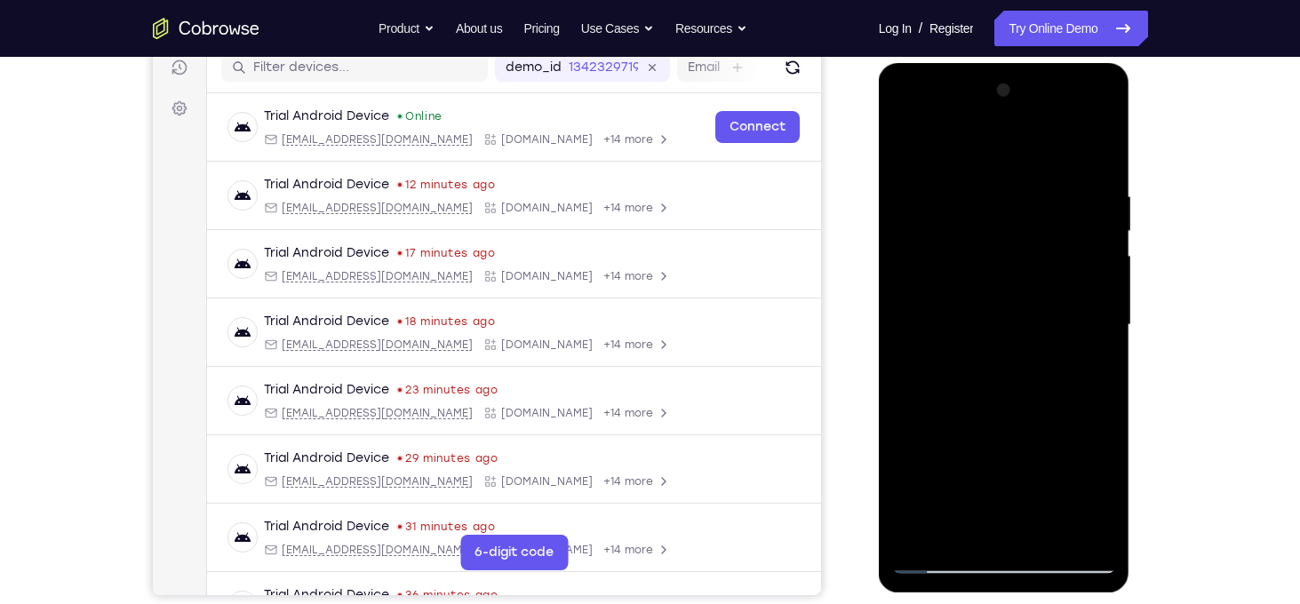
click at [921, 542] on div at bounding box center [1004, 325] width 224 height 498
drag, startPoint x: 1024, startPoint y: 214, endPoint x: 1007, endPoint y: 501, distance: 287.5
click at [1007, 501] on div at bounding box center [1004, 325] width 224 height 498
click at [987, 184] on div at bounding box center [1004, 325] width 224 height 498
click at [1099, 259] on div at bounding box center [1004, 325] width 224 height 498
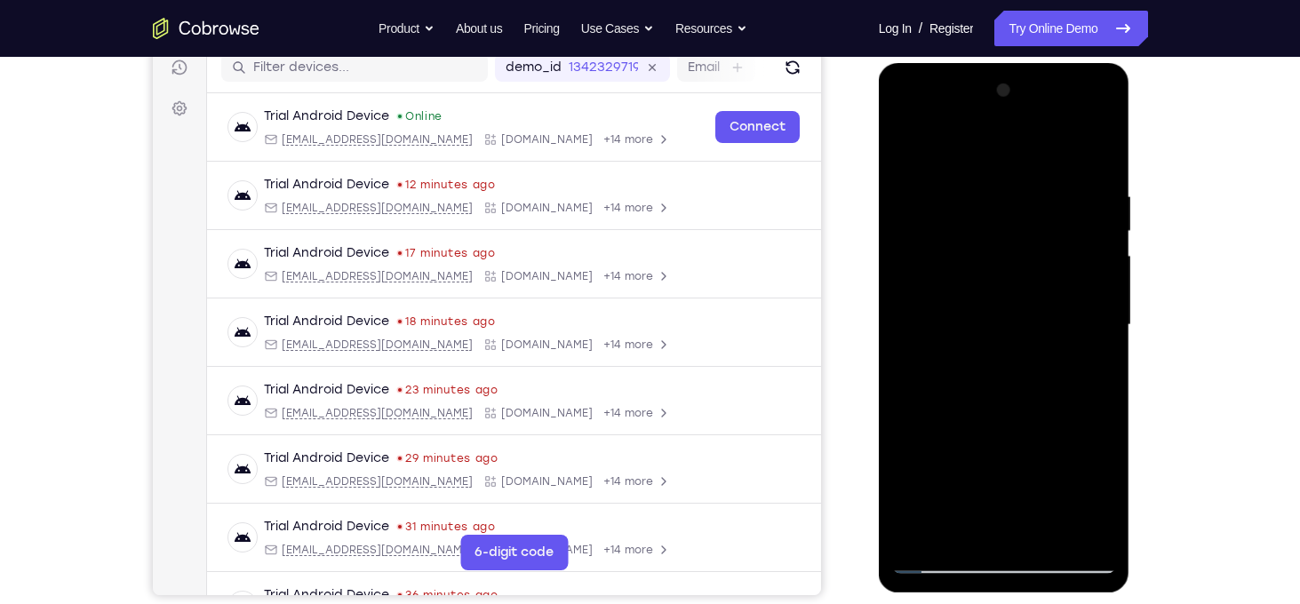
click at [1099, 259] on div at bounding box center [1004, 325] width 224 height 498
click at [1104, 147] on div at bounding box center [1004, 325] width 224 height 498
click at [915, 242] on div at bounding box center [1004, 325] width 224 height 498
click at [949, 426] on div at bounding box center [1004, 325] width 224 height 498
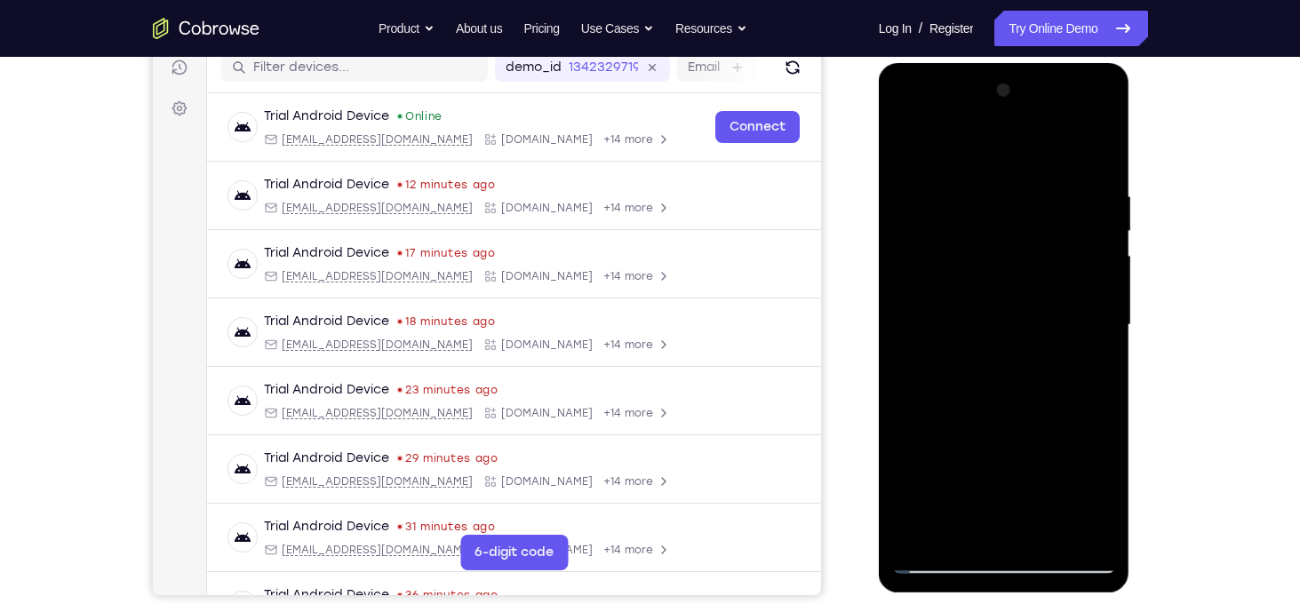
click at [906, 149] on div at bounding box center [1004, 325] width 224 height 498
click at [971, 243] on div at bounding box center [1004, 325] width 224 height 498
click at [1008, 323] on div at bounding box center [1004, 325] width 224 height 498
drag, startPoint x: 980, startPoint y: 373, endPoint x: 985, endPoint y: 231, distance: 142.3
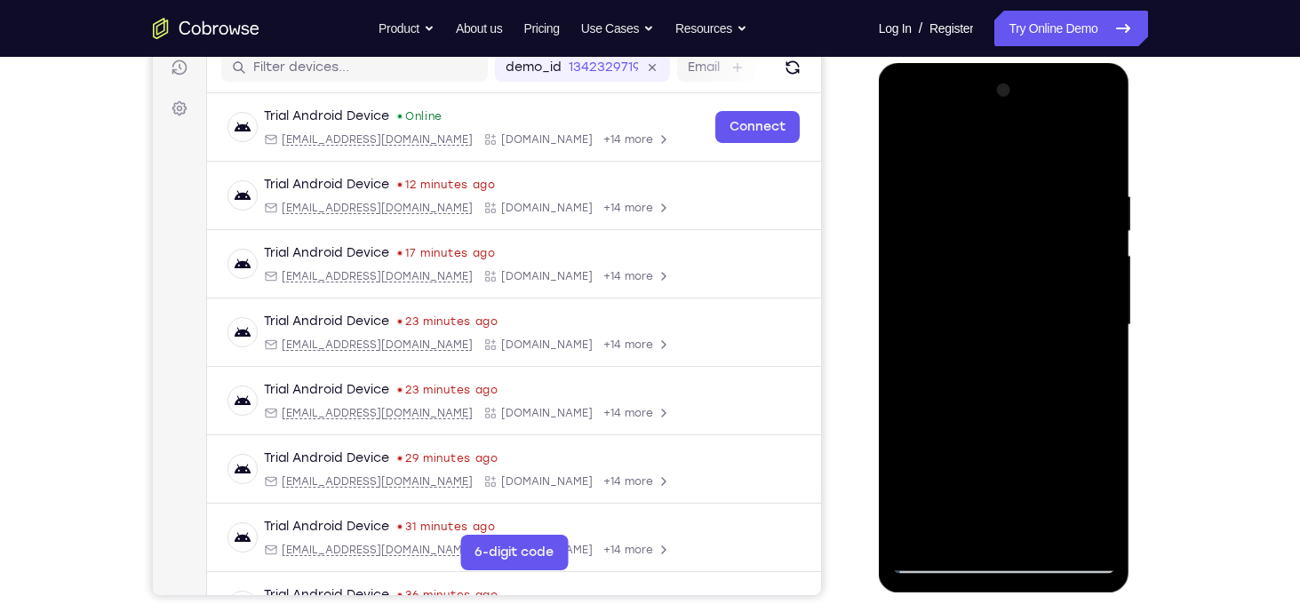
click at [985, 231] on div at bounding box center [1004, 325] width 224 height 498
drag, startPoint x: 1002, startPoint y: 355, endPoint x: 956, endPoint y: 543, distance: 193.1
click at [956, 543] on div at bounding box center [1004, 325] width 224 height 498
click at [922, 223] on div at bounding box center [1004, 325] width 224 height 498
click at [914, 211] on div at bounding box center [1004, 325] width 224 height 498
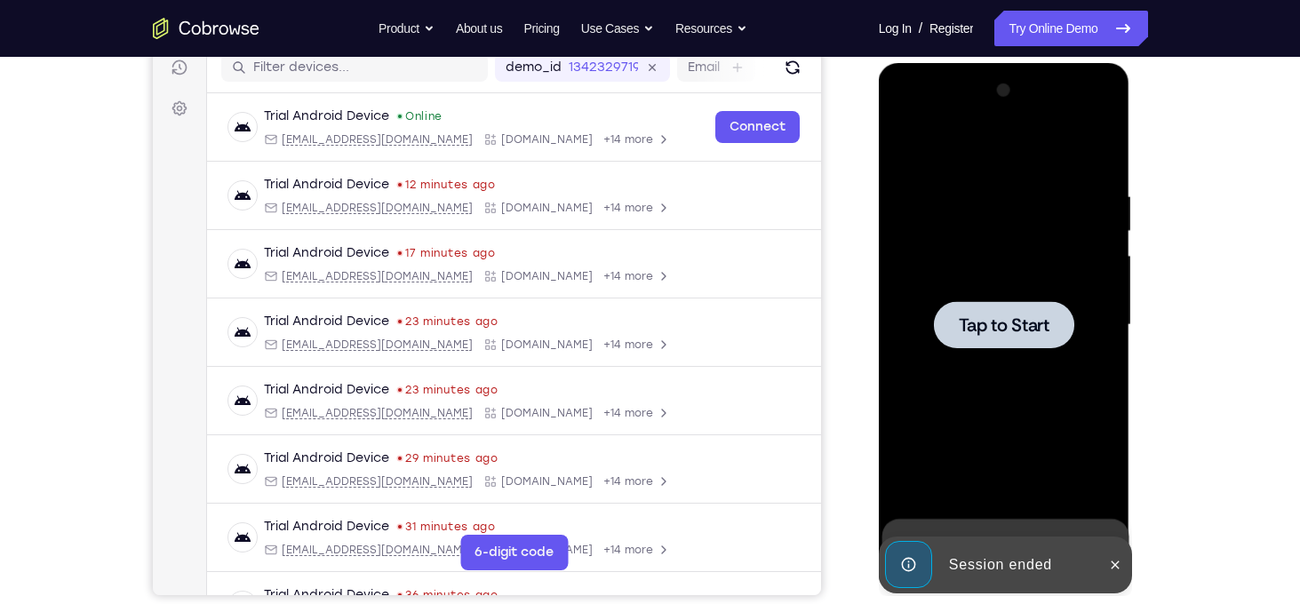
click at [988, 317] on span "Tap to Start" at bounding box center [1004, 325] width 91 height 18
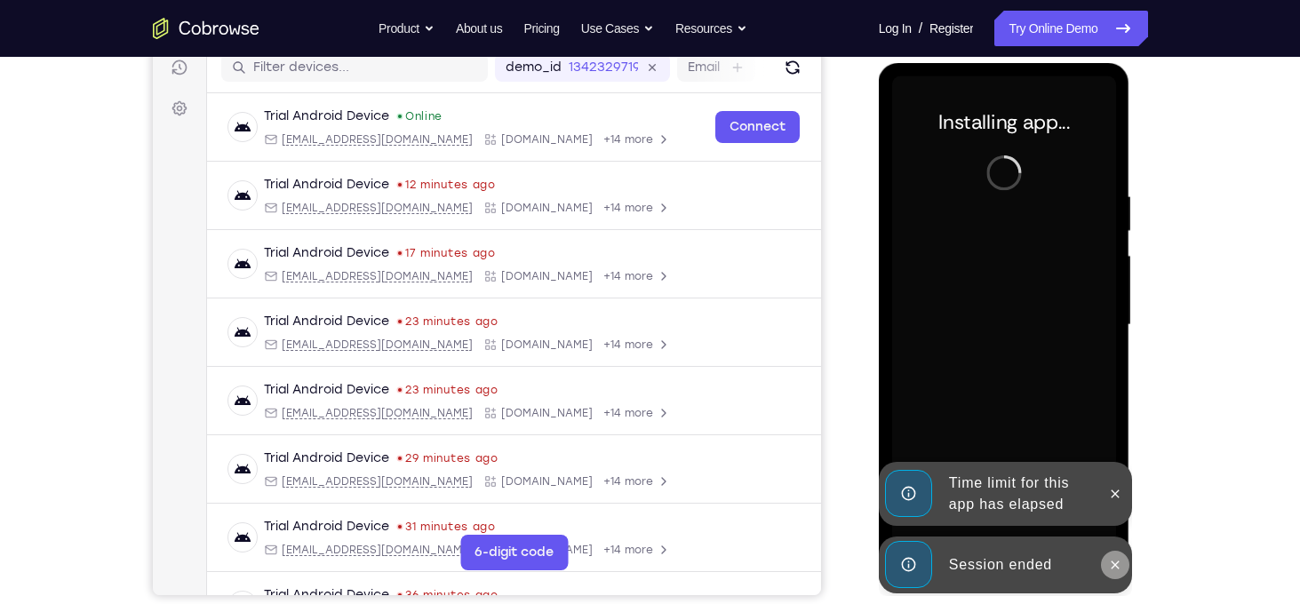
click at [1113, 575] on button at bounding box center [1115, 565] width 28 height 28
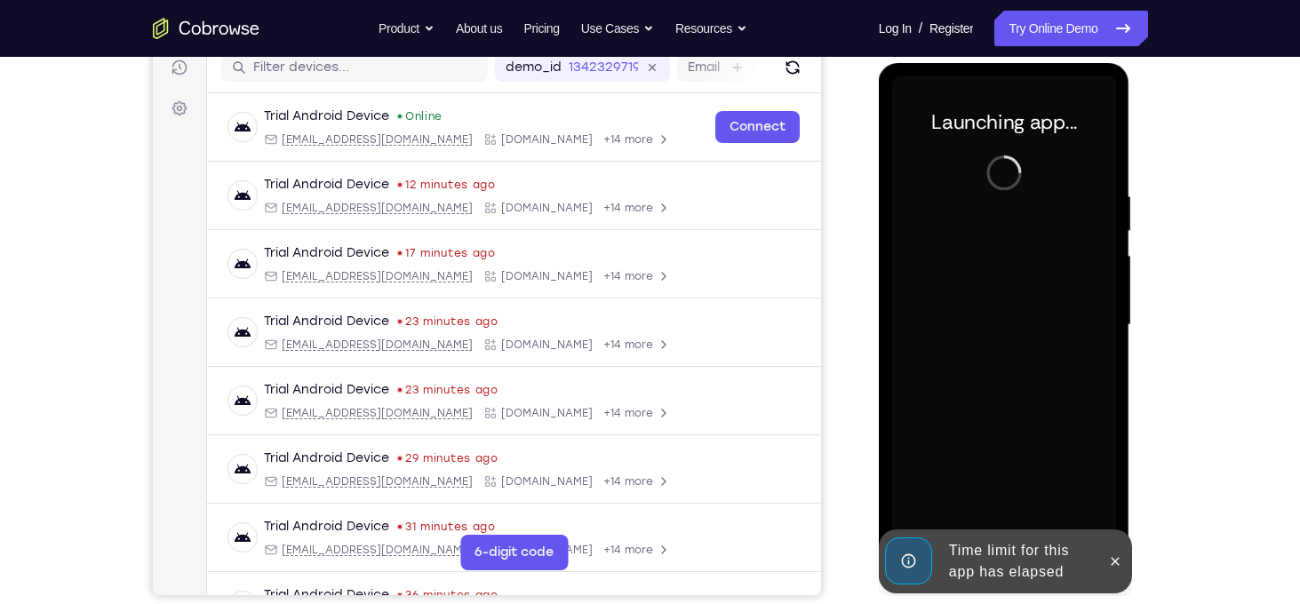
click at [1113, 575] on button at bounding box center [1115, 561] width 28 height 28
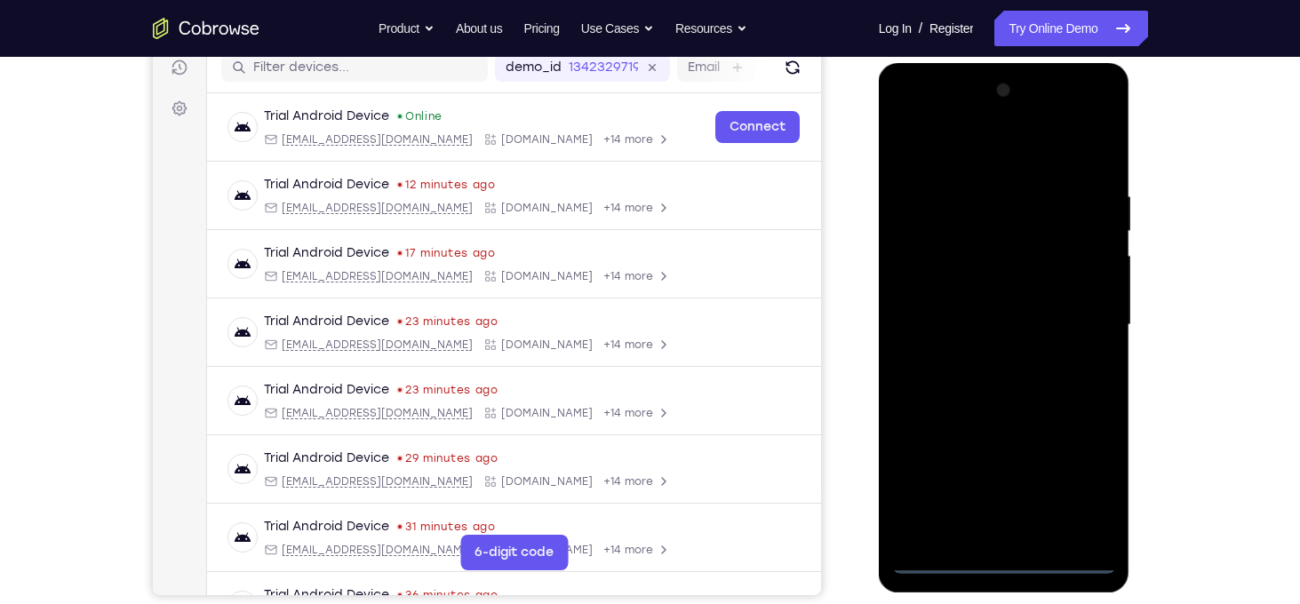
click at [1010, 561] on div at bounding box center [1004, 325] width 224 height 498
click at [1077, 482] on div at bounding box center [1004, 325] width 224 height 498
click at [943, 153] on div at bounding box center [1004, 325] width 224 height 498
click at [1075, 329] on div at bounding box center [1004, 325] width 224 height 498
click at [987, 533] on div at bounding box center [1004, 325] width 224 height 498
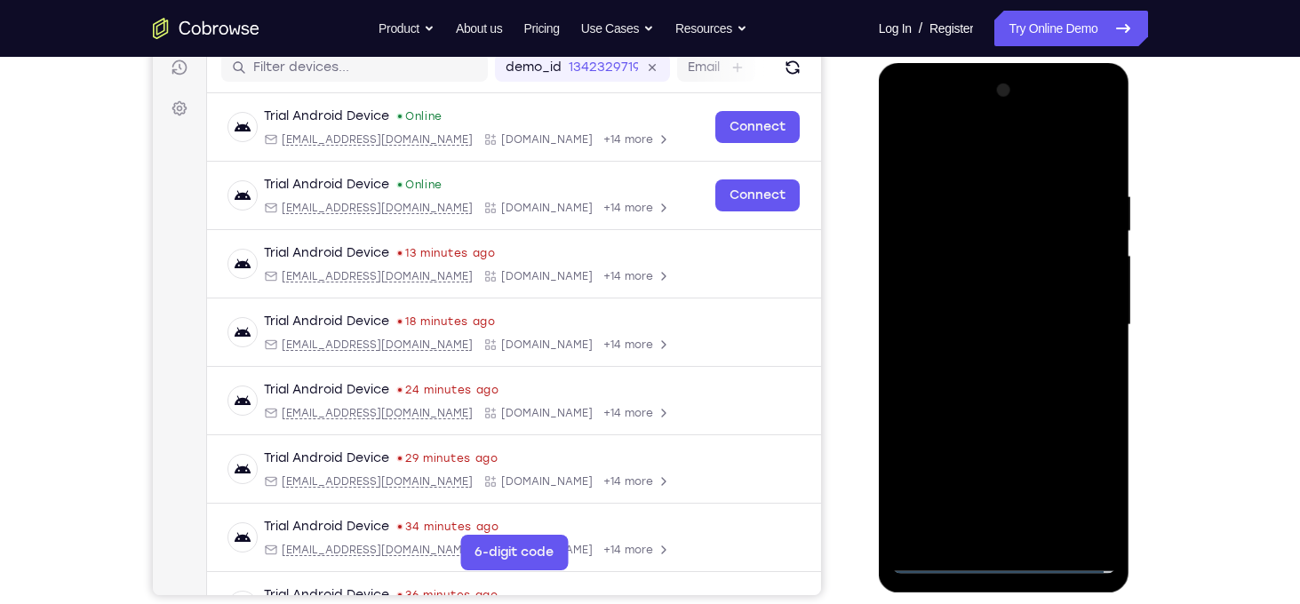
click at [973, 308] on div at bounding box center [1004, 325] width 224 height 498
click at [996, 287] on div at bounding box center [1004, 325] width 224 height 498
click at [1011, 331] on div at bounding box center [1004, 325] width 224 height 498
click at [1004, 386] on div at bounding box center [1004, 325] width 224 height 498
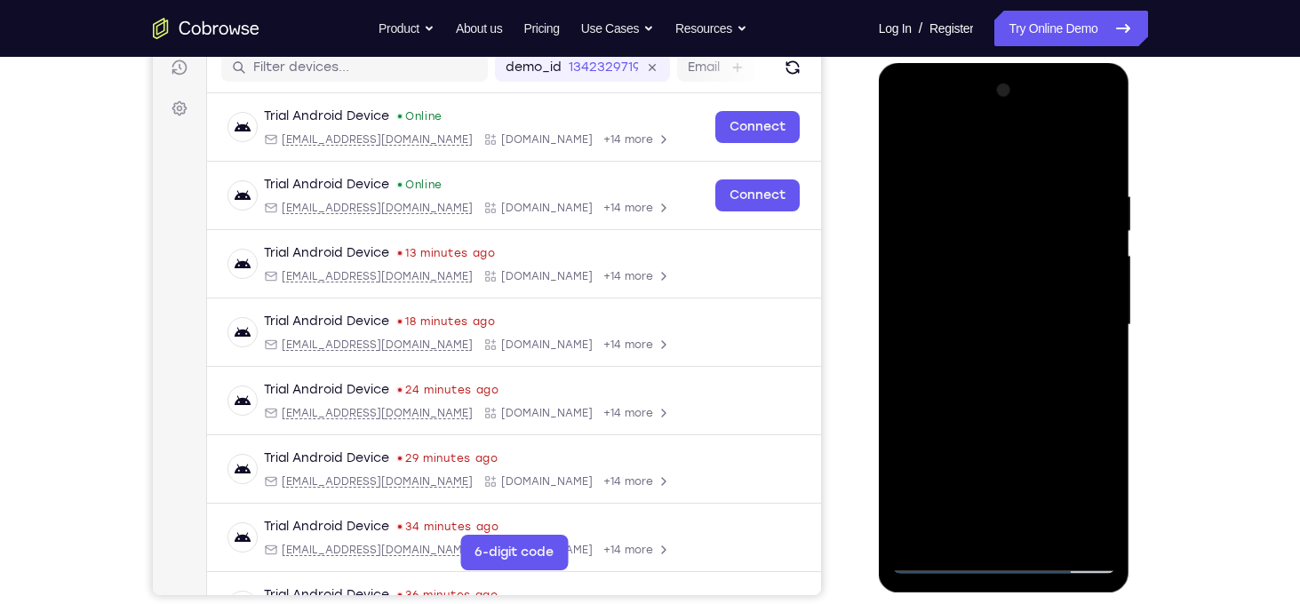
click at [1008, 399] on div at bounding box center [1004, 325] width 224 height 498
click at [1012, 387] on div at bounding box center [1004, 325] width 224 height 498
click at [988, 181] on div at bounding box center [1004, 325] width 224 height 498
click at [1105, 235] on div at bounding box center [1004, 325] width 224 height 498
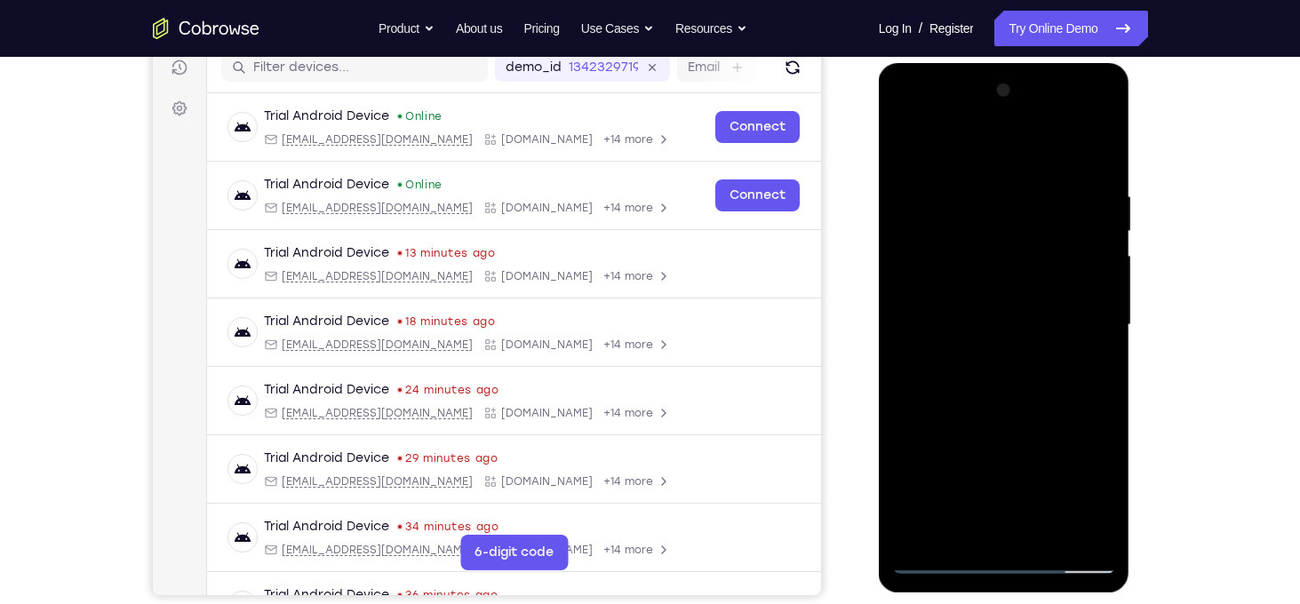
click at [1115, 331] on div at bounding box center [1004, 325] width 224 height 498
drag, startPoint x: 1035, startPoint y: 407, endPoint x: 1022, endPoint y: 166, distance: 241.1
click at [1022, 166] on div at bounding box center [1004, 325] width 224 height 498
drag, startPoint x: 1007, startPoint y: 291, endPoint x: 1015, endPoint y: 462, distance: 170.8
click at [1015, 462] on div at bounding box center [1004, 325] width 224 height 498
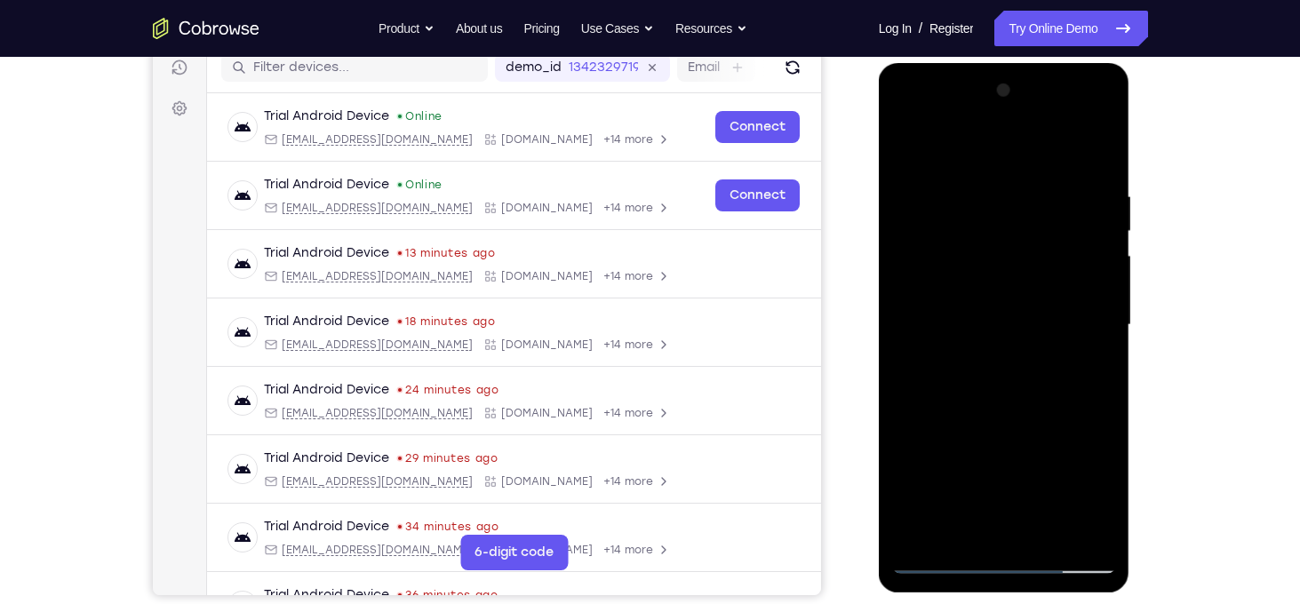
click at [1100, 149] on div at bounding box center [1004, 325] width 224 height 498
click at [953, 193] on div at bounding box center [1004, 325] width 224 height 498
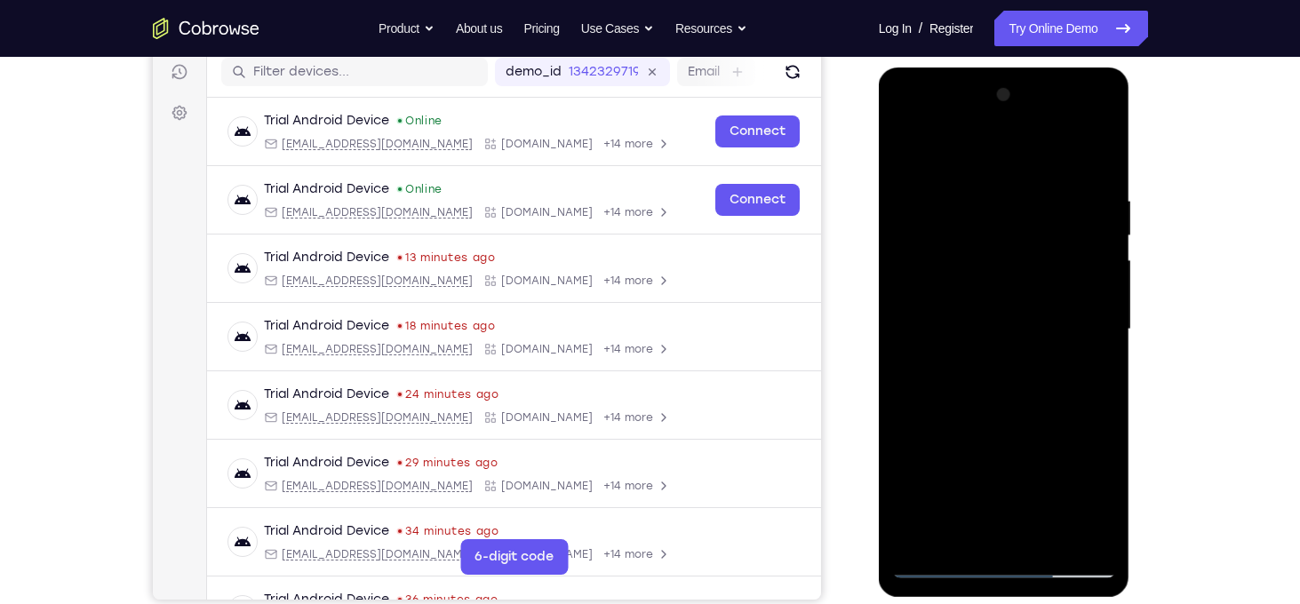
scroll to position [232, 0]
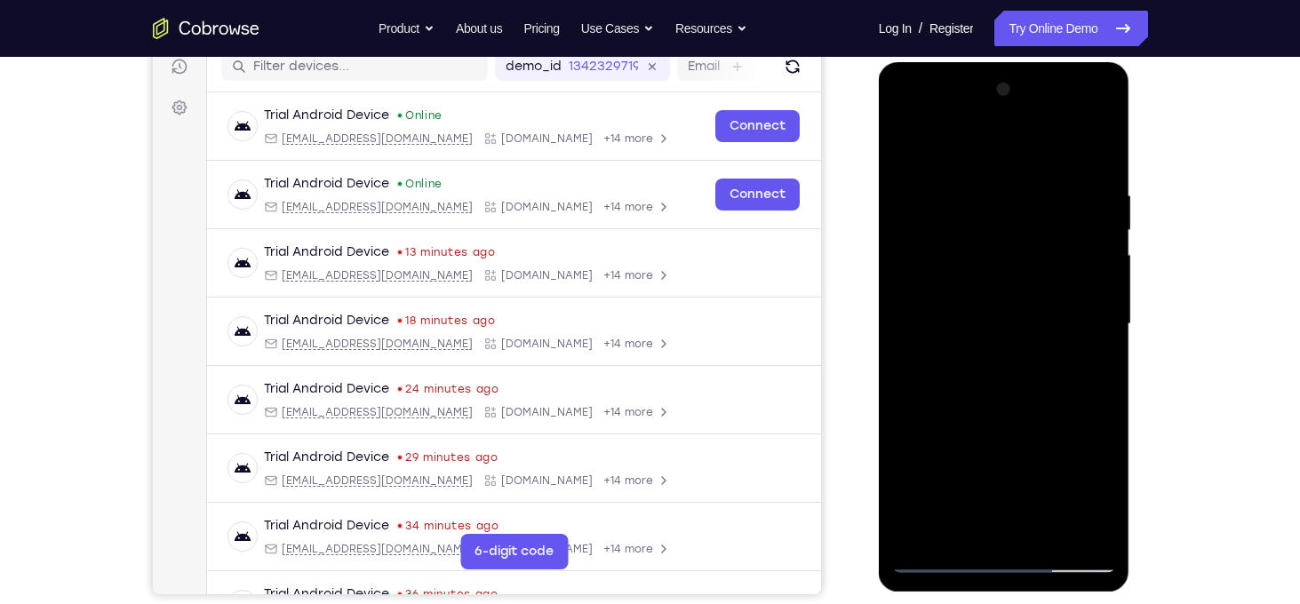
click at [1010, 272] on div at bounding box center [1004, 325] width 224 height 498
click at [926, 213] on div at bounding box center [1004, 325] width 224 height 498
drag, startPoint x: 1064, startPoint y: 209, endPoint x: 1049, endPoint y: 354, distance: 145.6
click at [1049, 354] on div at bounding box center [1004, 325] width 224 height 498
click at [905, 147] on div at bounding box center [1004, 325] width 224 height 498
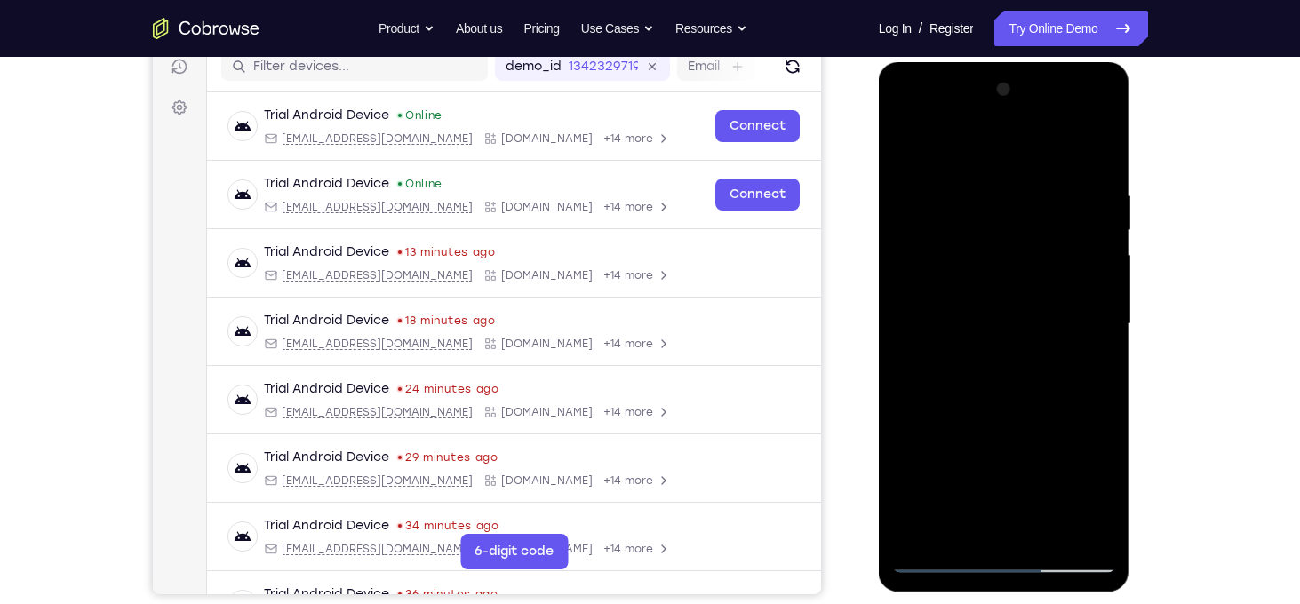
click at [919, 195] on div at bounding box center [1004, 325] width 224 height 498
click at [1090, 200] on div at bounding box center [1004, 325] width 224 height 498
click at [1080, 198] on div at bounding box center [1004, 325] width 224 height 498
click at [1041, 341] on div at bounding box center [1004, 325] width 224 height 498
drag, startPoint x: 990, startPoint y: 367, endPoint x: 987, endPoint y: 289, distance: 78.2
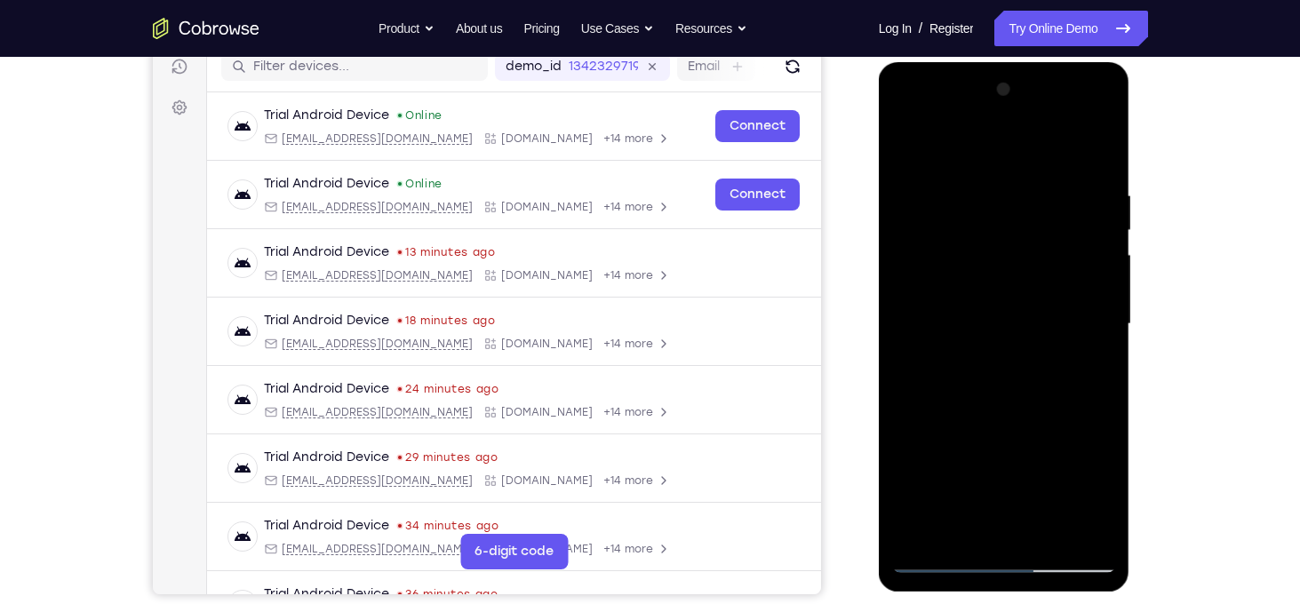
click at [987, 289] on div at bounding box center [1004, 325] width 224 height 498
click at [948, 473] on div at bounding box center [1004, 325] width 224 height 498
drag, startPoint x: 989, startPoint y: 316, endPoint x: 1019, endPoint y: 457, distance: 143.6
click at [1019, 457] on div at bounding box center [1004, 325] width 224 height 498
click at [930, 185] on div at bounding box center [1004, 325] width 224 height 498
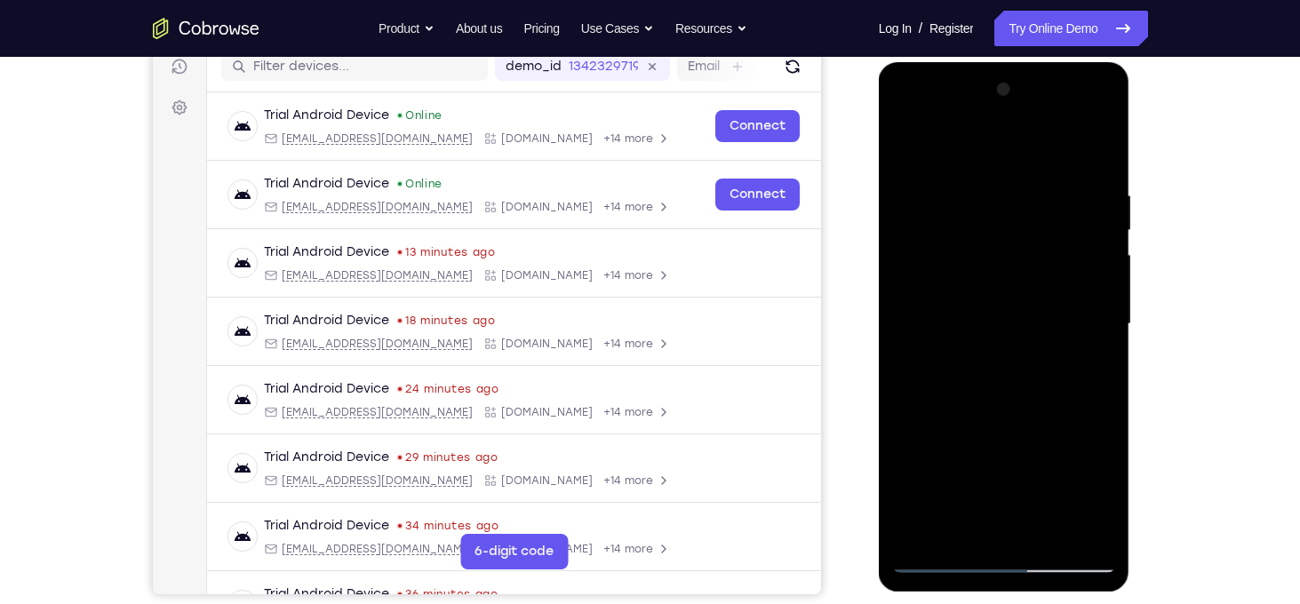
scroll to position [228, 0]
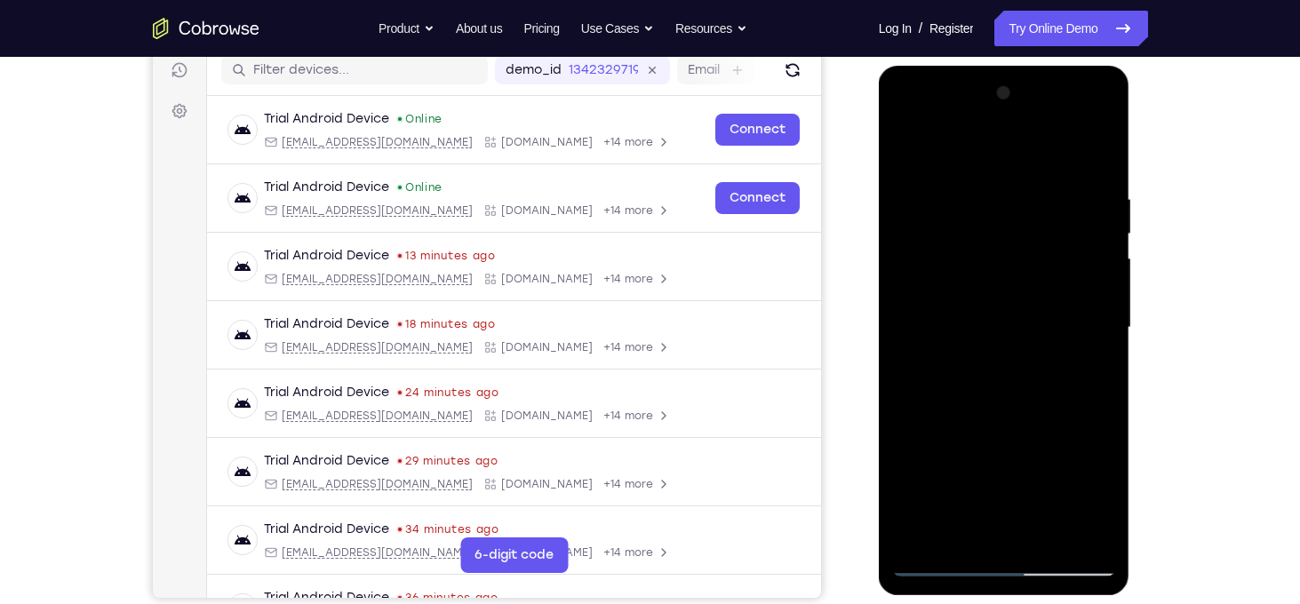
click at [910, 155] on div at bounding box center [1004, 328] width 224 height 498
drag, startPoint x: 1004, startPoint y: 454, endPoint x: 1008, endPoint y: 284, distance: 169.8
click at [1008, 284] on div at bounding box center [1004, 328] width 224 height 498
click at [926, 311] on div at bounding box center [1004, 328] width 224 height 498
drag, startPoint x: 953, startPoint y: 228, endPoint x: 957, endPoint y: 410, distance: 181.3
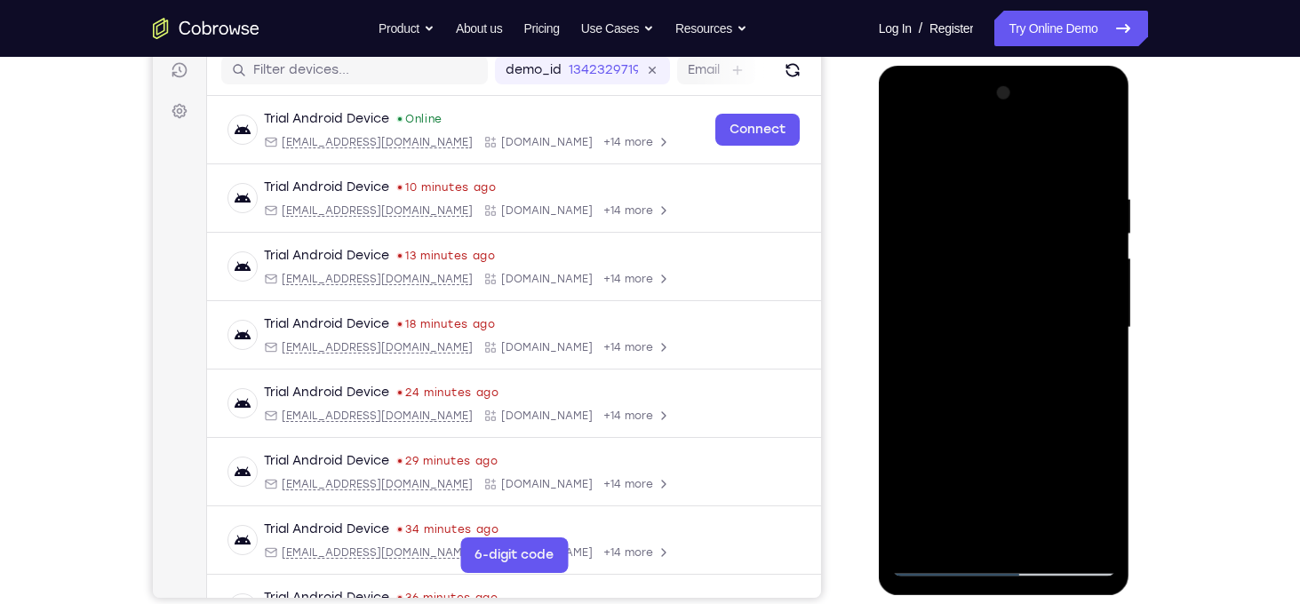
click at [957, 410] on div at bounding box center [1004, 328] width 224 height 498
click at [972, 205] on div at bounding box center [1004, 328] width 224 height 498
click at [976, 208] on div at bounding box center [1004, 328] width 224 height 498
click at [1072, 254] on div at bounding box center [1004, 328] width 224 height 498
click at [908, 155] on div at bounding box center [1004, 328] width 224 height 498
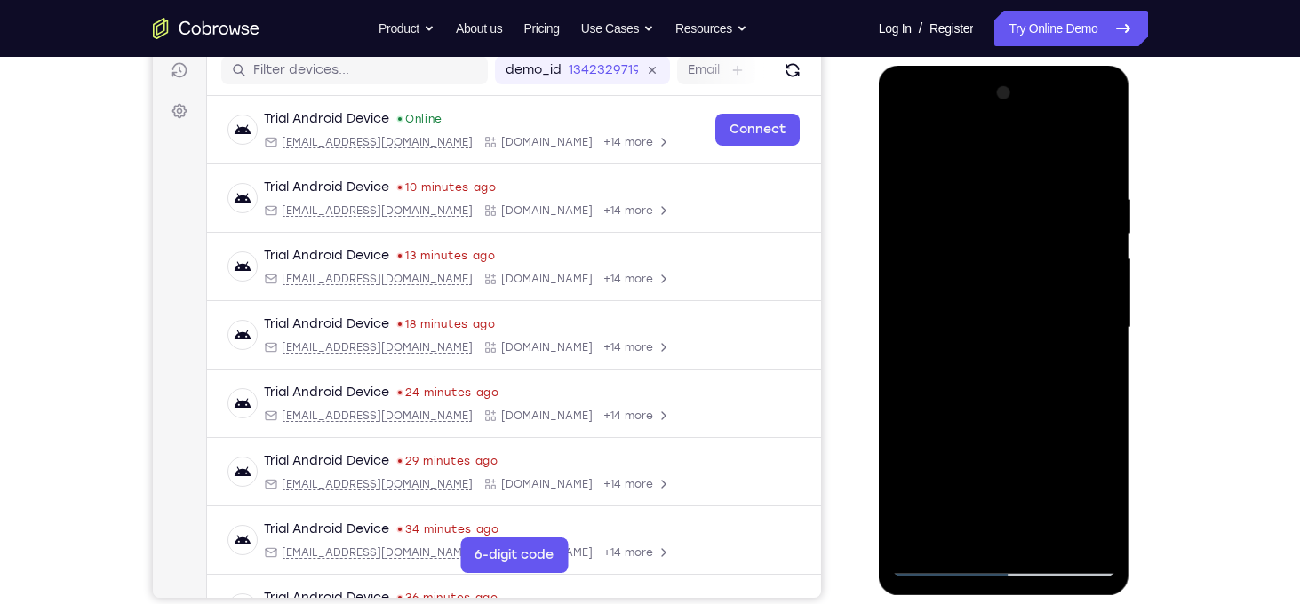
click at [908, 155] on div at bounding box center [1004, 328] width 224 height 498
drag, startPoint x: 983, startPoint y: 458, endPoint x: 937, endPoint y: 255, distance: 208.4
click at [937, 255] on div at bounding box center [1004, 328] width 224 height 498
drag, startPoint x: 952, startPoint y: 443, endPoint x: 940, endPoint y: 290, distance: 154.1
click at [940, 290] on div at bounding box center [1004, 328] width 224 height 498
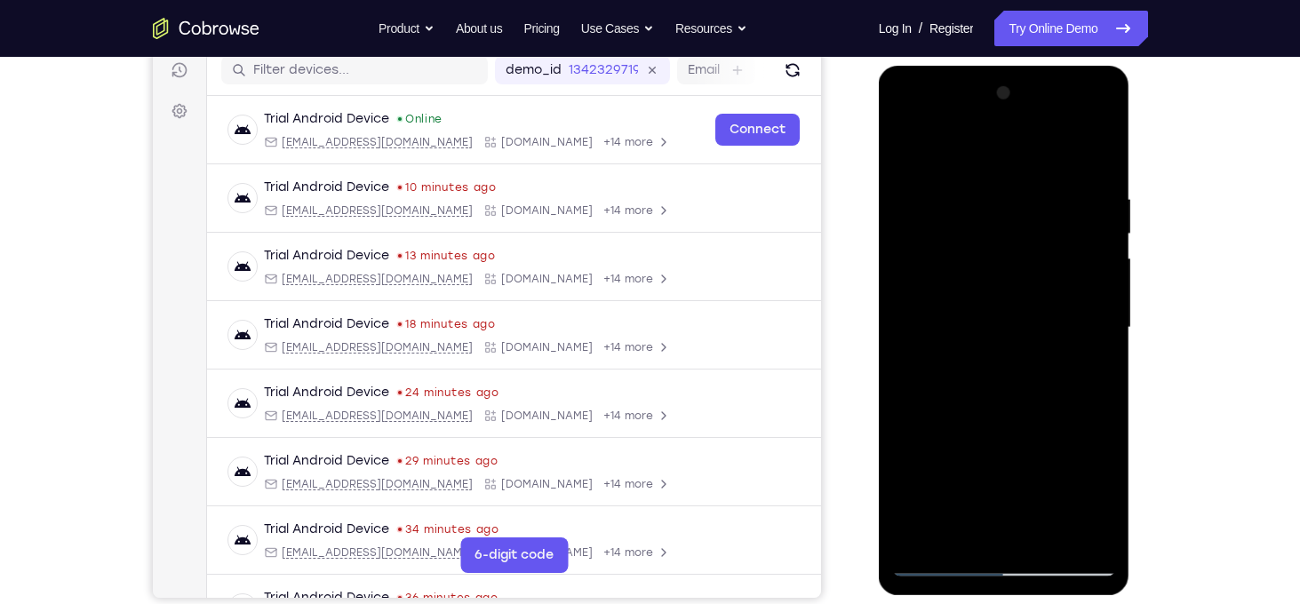
click at [915, 423] on div at bounding box center [1004, 328] width 224 height 498
drag, startPoint x: 1009, startPoint y: 240, endPoint x: 1028, endPoint y: 410, distance: 171.6
click at [1028, 410] on div at bounding box center [1004, 328] width 224 height 498
click at [926, 197] on div at bounding box center [1004, 328] width 224 height 498
click at [904, 148] on div at bounding box center [1004, 328] width 224 height 498
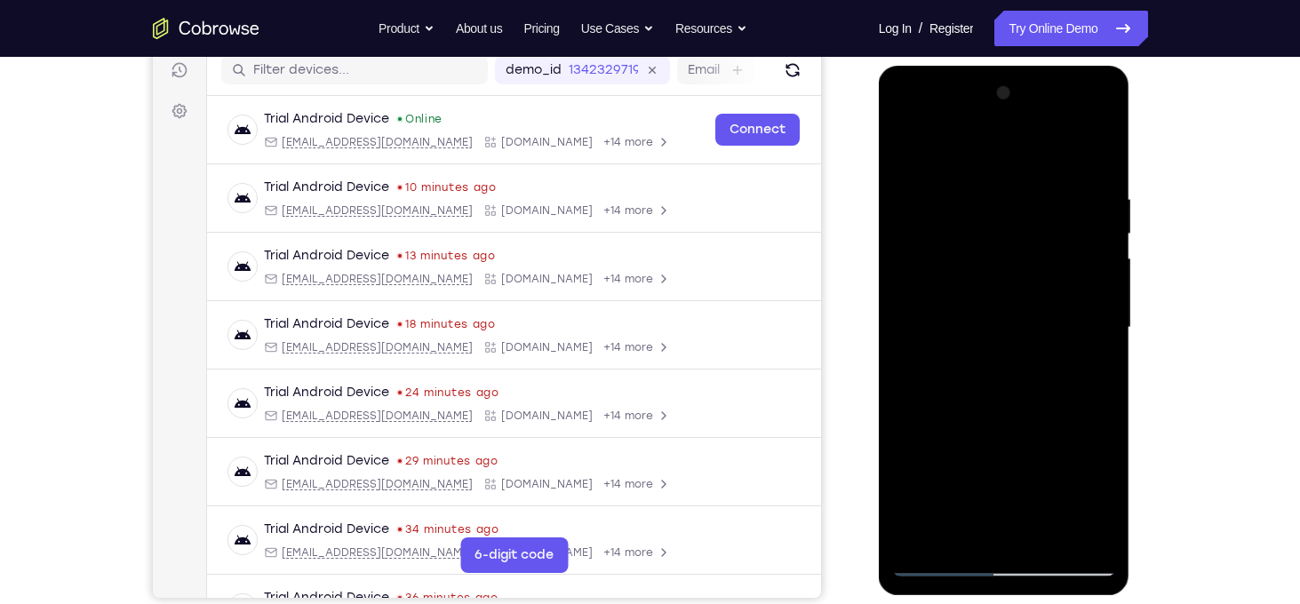
drag, startPoint x: 972, startPoint y: 471, endPoint x: 936, endPoint y: 257, distance: 217.1
click at [936, 257] on div at bounding box center [1004, 328] width 224 height 498
drag, startPoint x: 989, startPoint y: 466, endPoint x: 964, endPoint y: 318, distance: 149.6
click at [964, 318] on div at bounding box center [1004, 328] width 224 height 498
click at [920, 364] on div at bounding box center [1004, 328] width 224 height 498
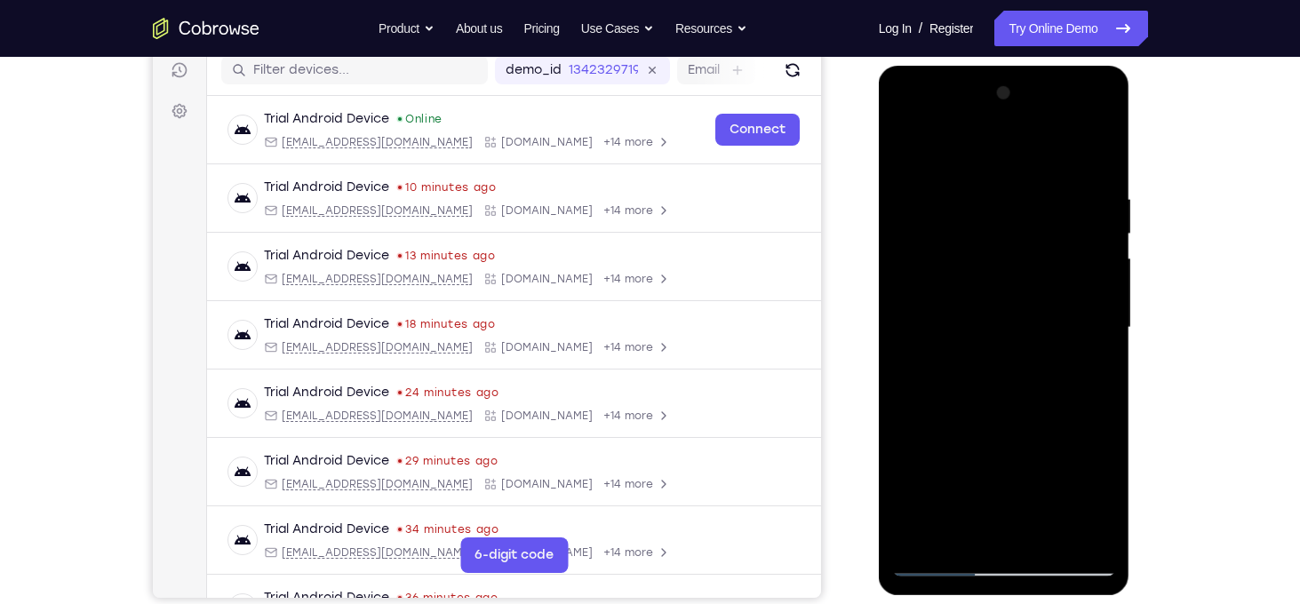
click at [928, 540] on div at bounding box center [1004, 328] width 224 height 498
drag, startPoint x: 1027, startPoint y: 240, endPoint x: 1022, endPoint y: 649, distance: 409.6
click at [1022, 599] on html "Online web based iOS Simulators and Android Emulators. Run iPhone, iPad, Mobile…" at bounding box center [1005, 332] width 253 height 533
click at [988, 188] on div at bounding box center [1004, 328] width 224 height 498
click at [1089, 247] on div at bounding box center [1004, 328] width 224 height 498
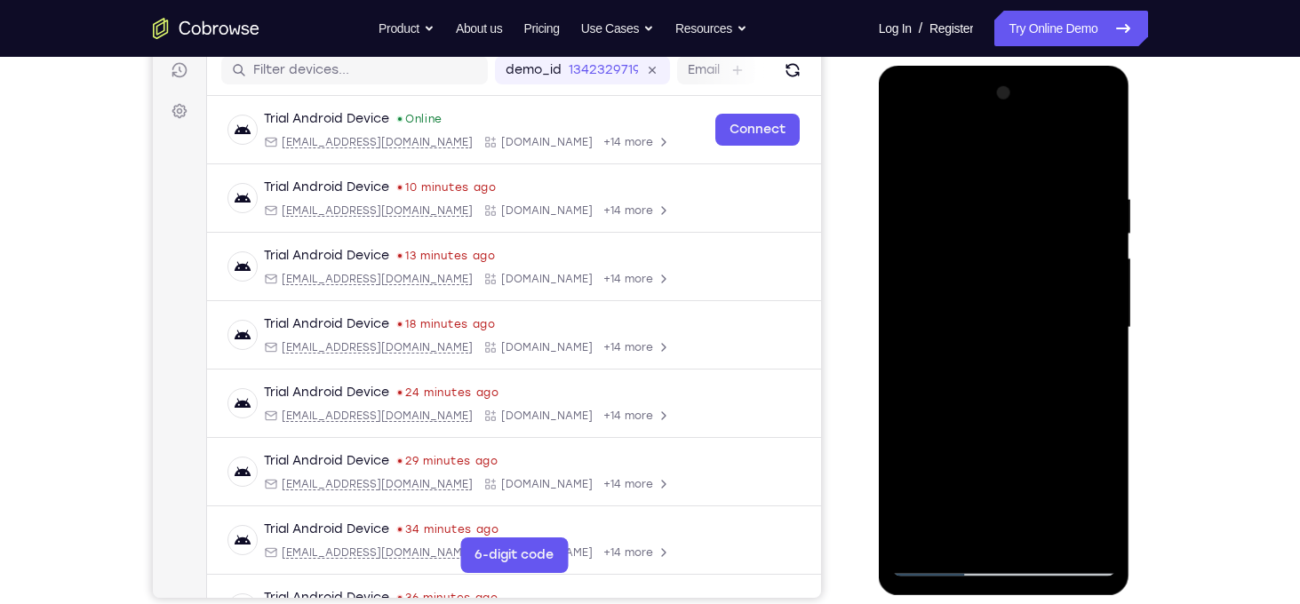
click at [1089, 247] on div at bounding box center [1004, 328] width 224 height 498
click at [1084, 195] on div at bounding box center [1004, 328] width 224 height 498
click at [1103, 236] on div at bounding box center [1004, 328] width 224 height 498
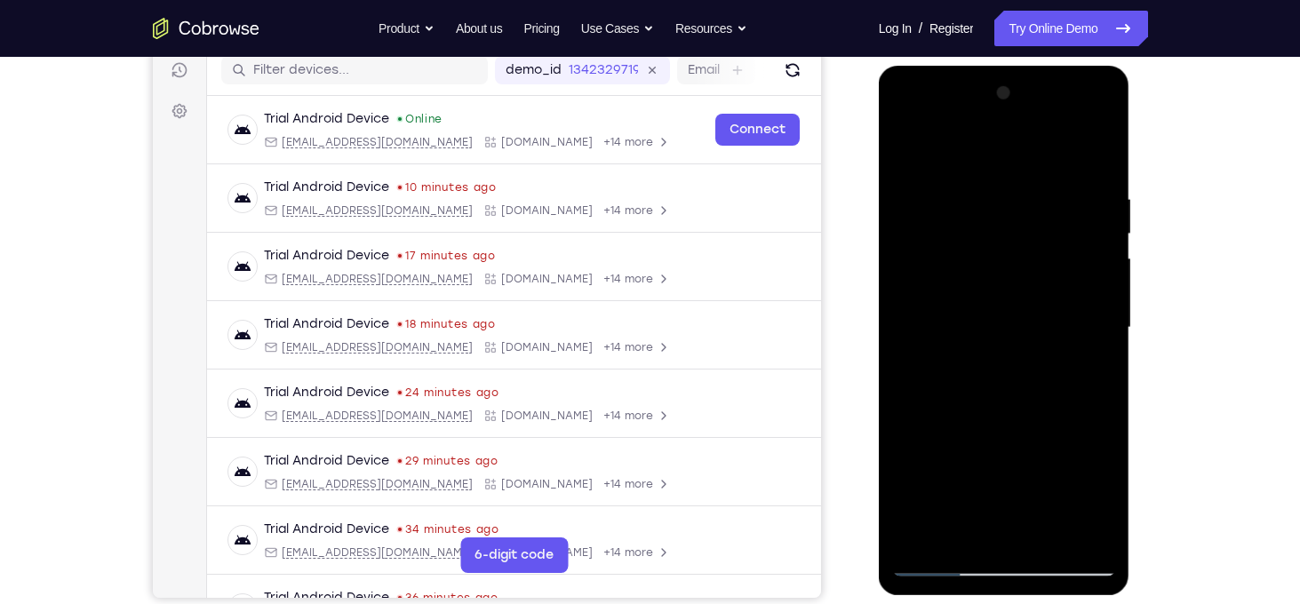
click at [1103, 236] on div at bounding box center [1004, 328] width 224 height 498
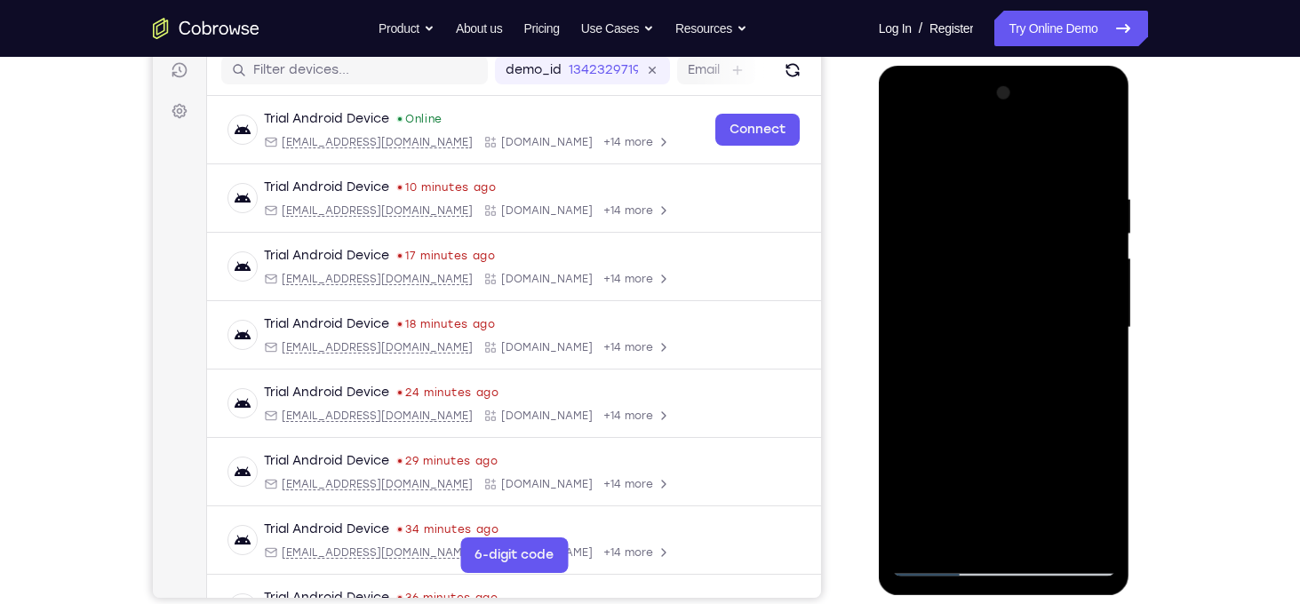
click at [1103, 236] on div at bounding box center [1004, 328] width 224 height 498
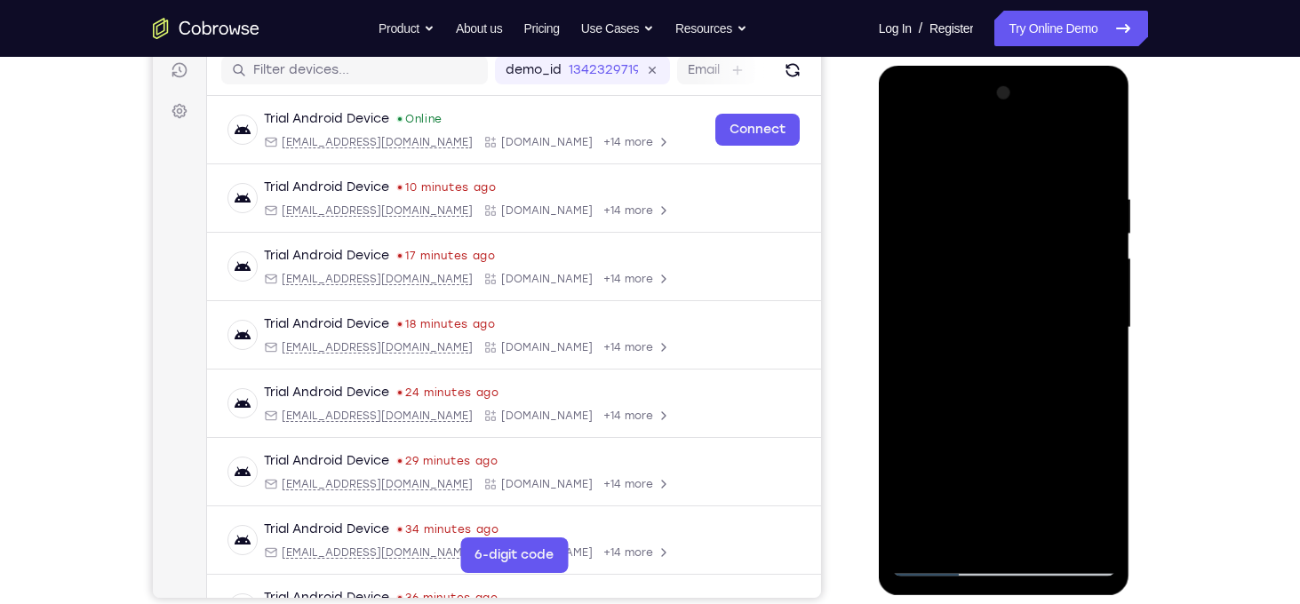
click at [1103, 236] on div at bounding box center [1004, 328] width 224 height 498
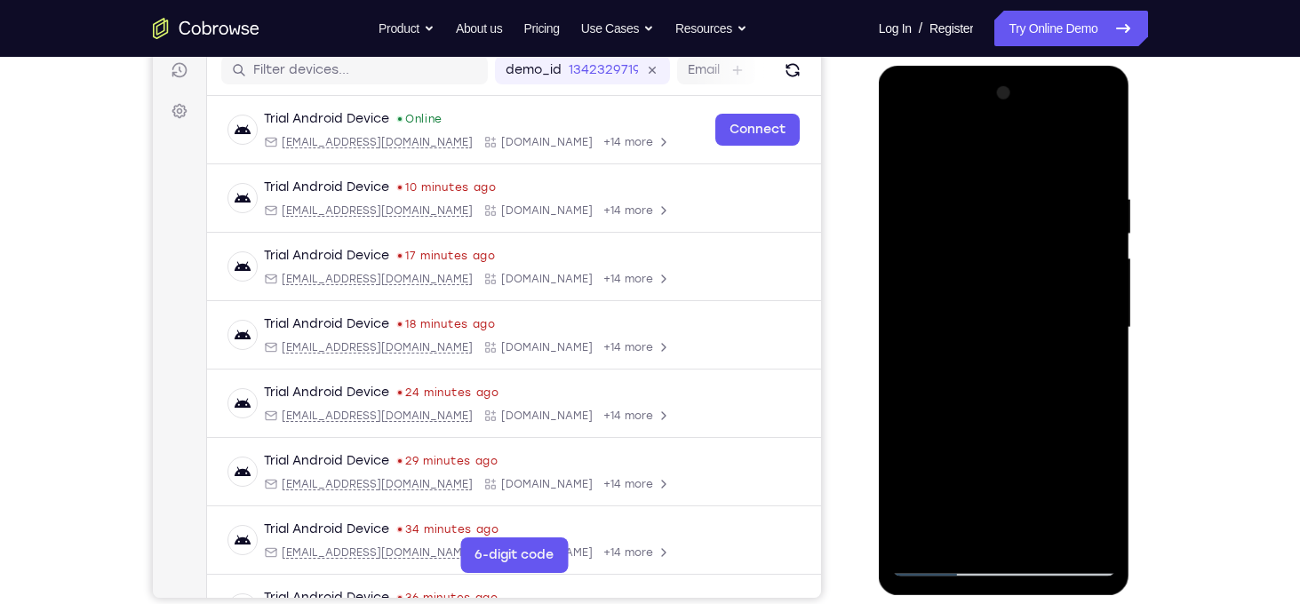
click at [1103, 236] on div at bounding box center [1004, 328] width 224 height 498
click at [1099, 165] on div at bounding box center [1004, 328] width 224 height 498
drag, startPoint x: 1019, startPoint y: 301, endPoint x: 1021, endPoint y: 208, distance: 93.3
click at [1021, 208] on div at bounding box center [1004, 328] width 224 height 498
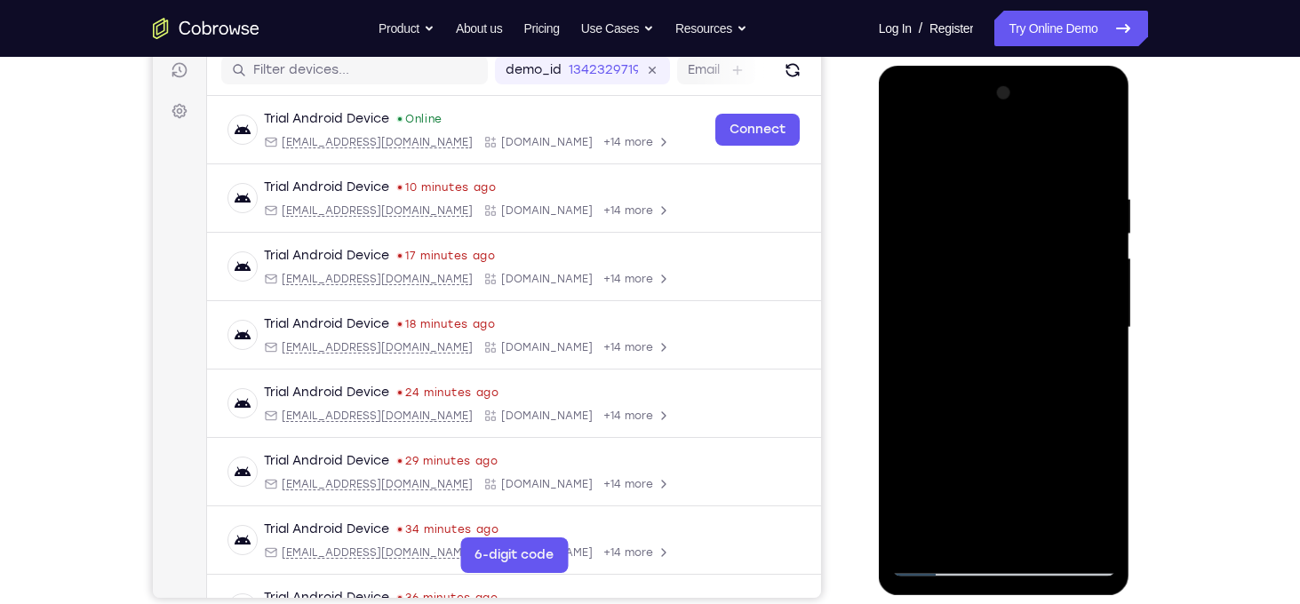
click at [1030, 307] on div at bounding box center [1004, 328] width 224 height 498
drag, startPoint x: 1071, startPoint y: 383, endPoint x: 1068, endPoint y: 162, distance: 221.2
click at [1068, 162] on div at bounding box center [1004, 328] width 224 height 498
drag, startPoint x: 1080, startPoint y: 398, endPoint x: 1047, endPoint y: 73, distance: 326.8
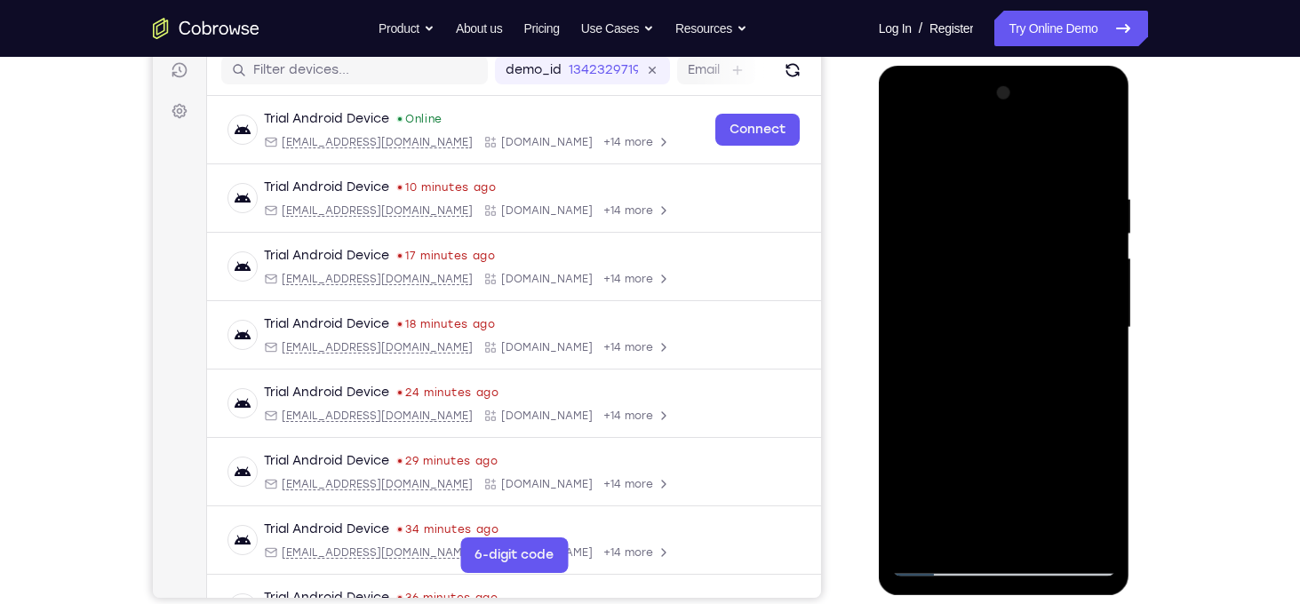
click at [1047, 73] on div at bounding box center [1004, 331] width 251 height 530
drag, startPoint x: 1011, startPoint y: 332, endPoint x: 1008, endPoint y: 266, distance: 66.7
click at [1008, 266] on div at bounding box center [1004, 328] width 224 height 498
click at [908, 467] on div at bounding box center [1004, 328] width 224 height 498
drag, startPoint x: 1027, startPoint y: 460, endPoint x: 1028, endPoint y: 259, distance: 201.7
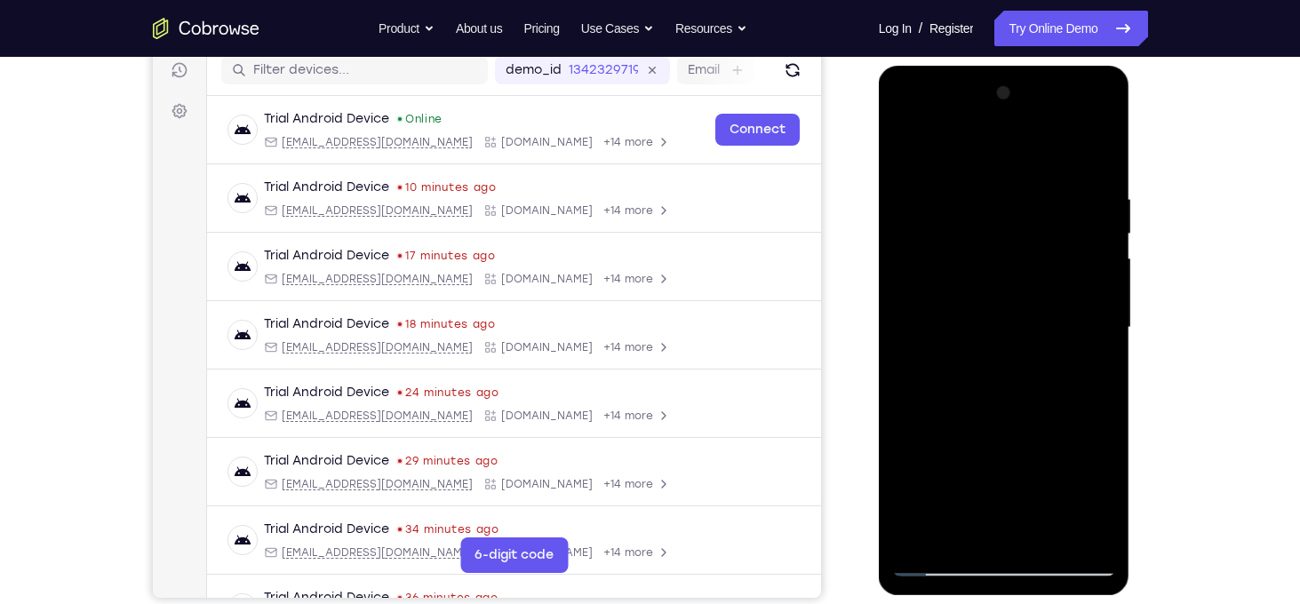
click at [1028, 259] on div at bounding box center [1004, 328] width 224 height 498
drag, startPoint x: 1047, startPoint y: 439, endPoint x: 1058, endPoint y: 215, distance: 224.2
click at [1058, 215] on div at bounding box center [1004, 328] width 224 height 498
click at [1062, 290] on div at bounding box center [1004, 328] width 224 height 498
